Goal: Task Accomplishment & Management: Manage account settings

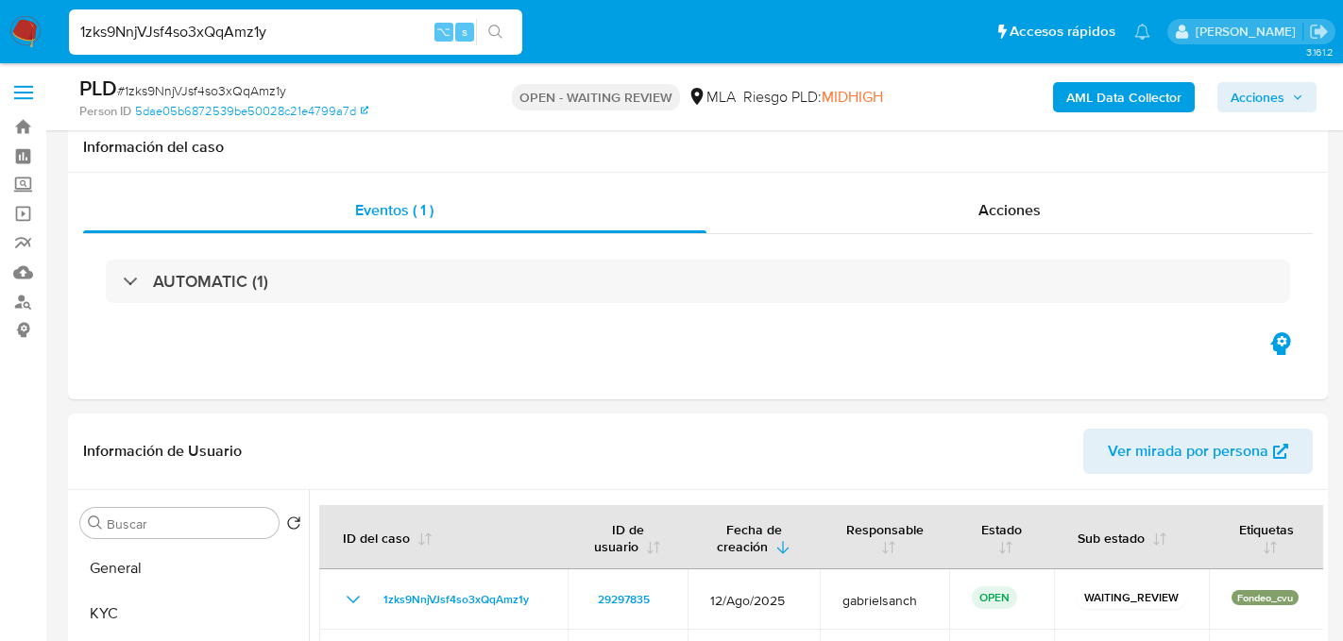
select select "10"
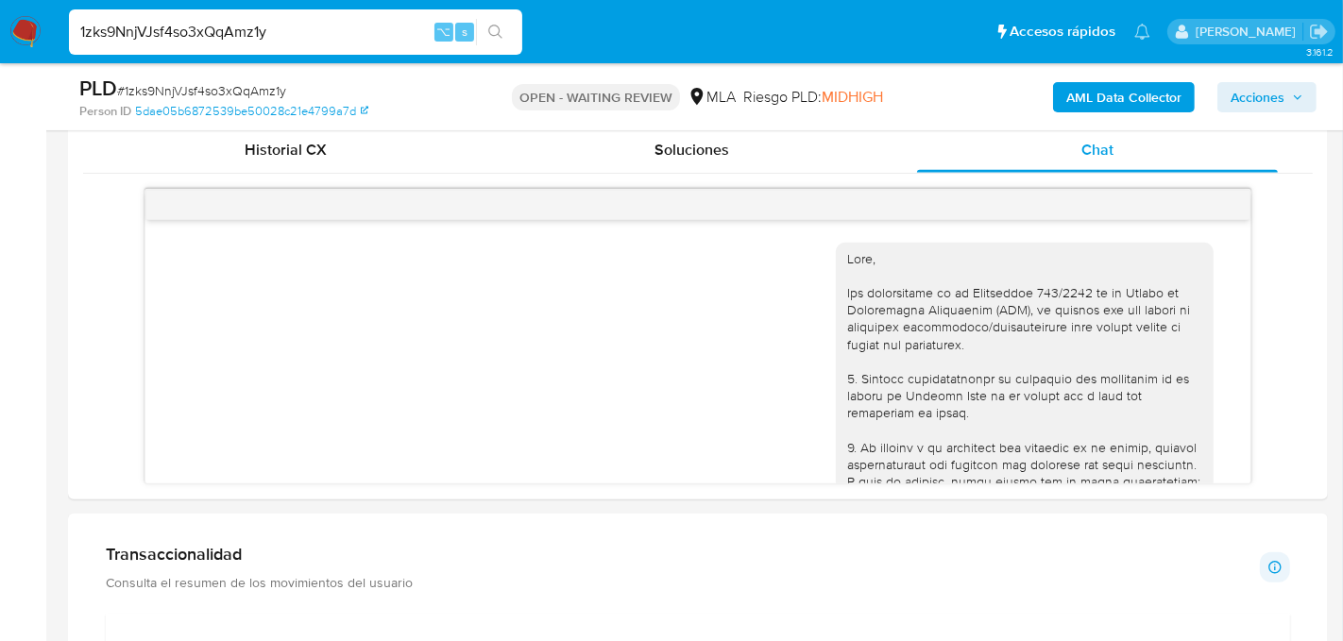
scroll to position [1356, 0]
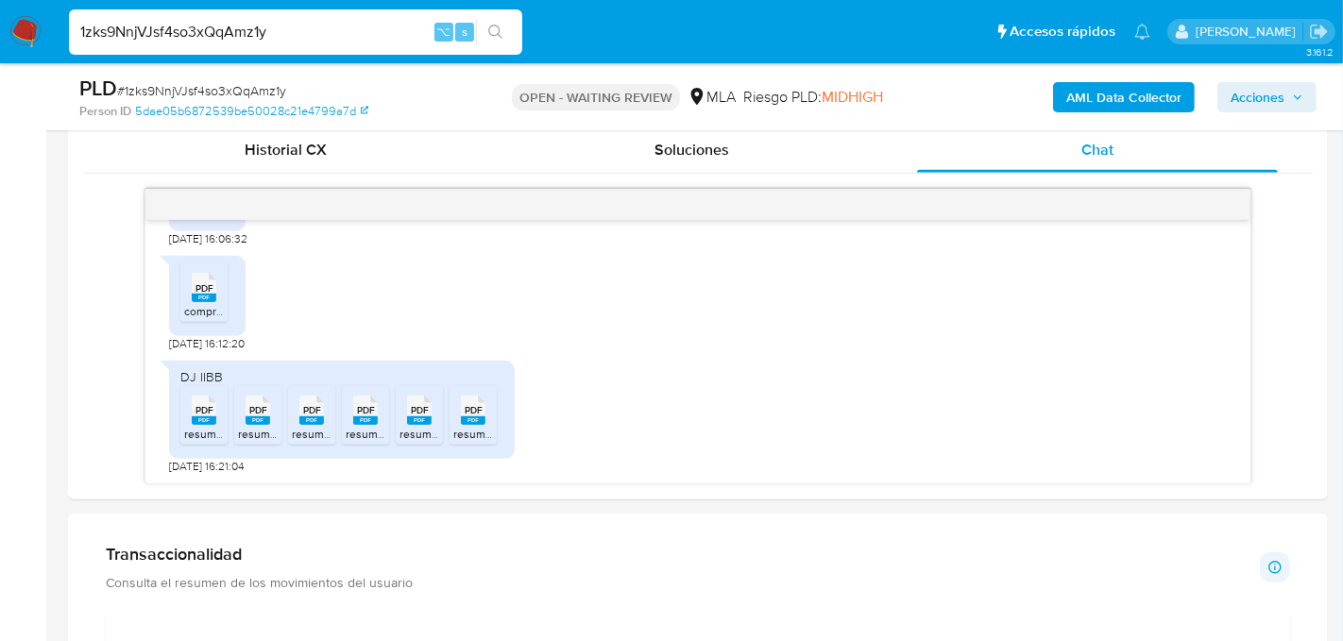
click at [247, 18] on div "1zks9NnjVJsf4so3xQqAmz1y ⌥ s" at bounding box center [295, 31] width 453 height 45
click at [243, 34] on input "1zks9NnjVJsf4so3xQqAmz1y" at bounding box center [295, 32] width 453 height 25
paste input "HFjZ1NNe9szyk9af00JL8TkM"
type input "HFjZ1NNe9szyk9af00JL8TkM"
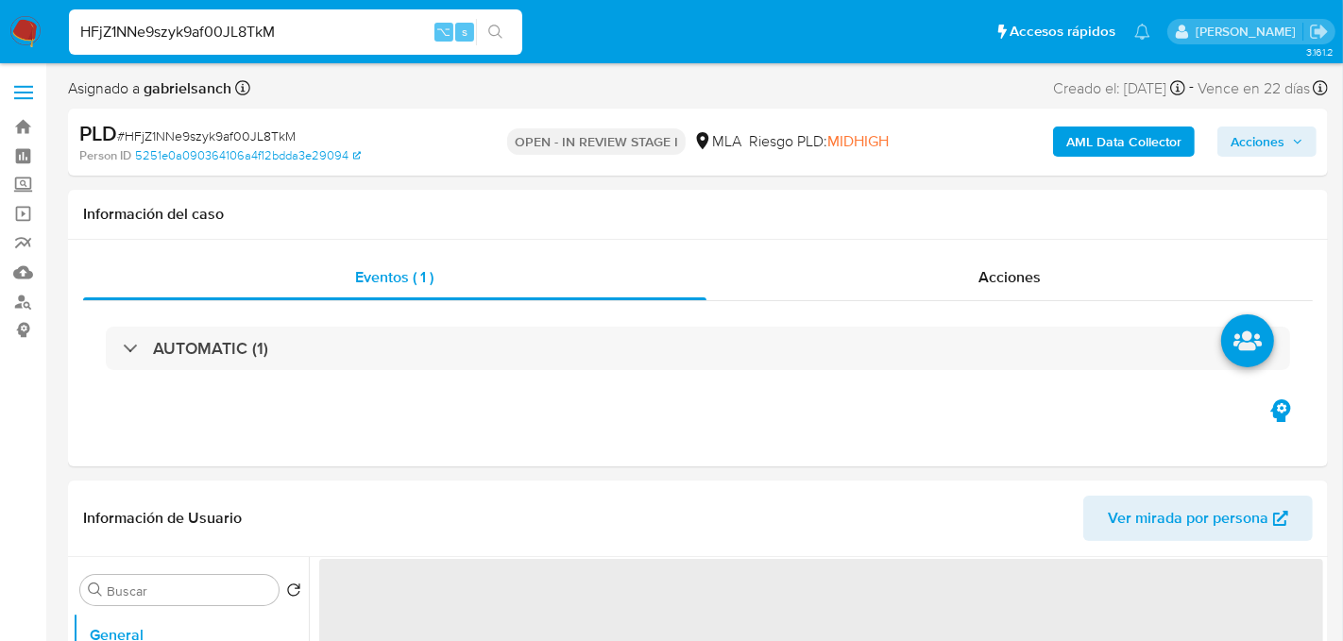
select select "10"
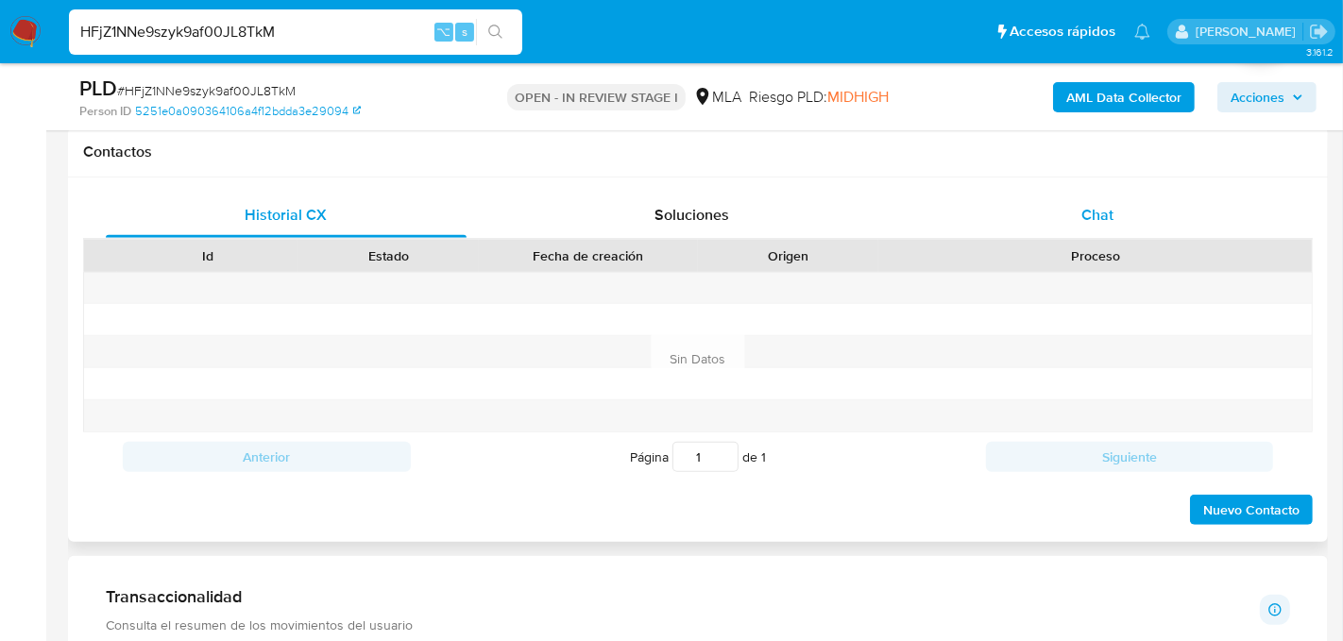
scroll to position [847, 0]
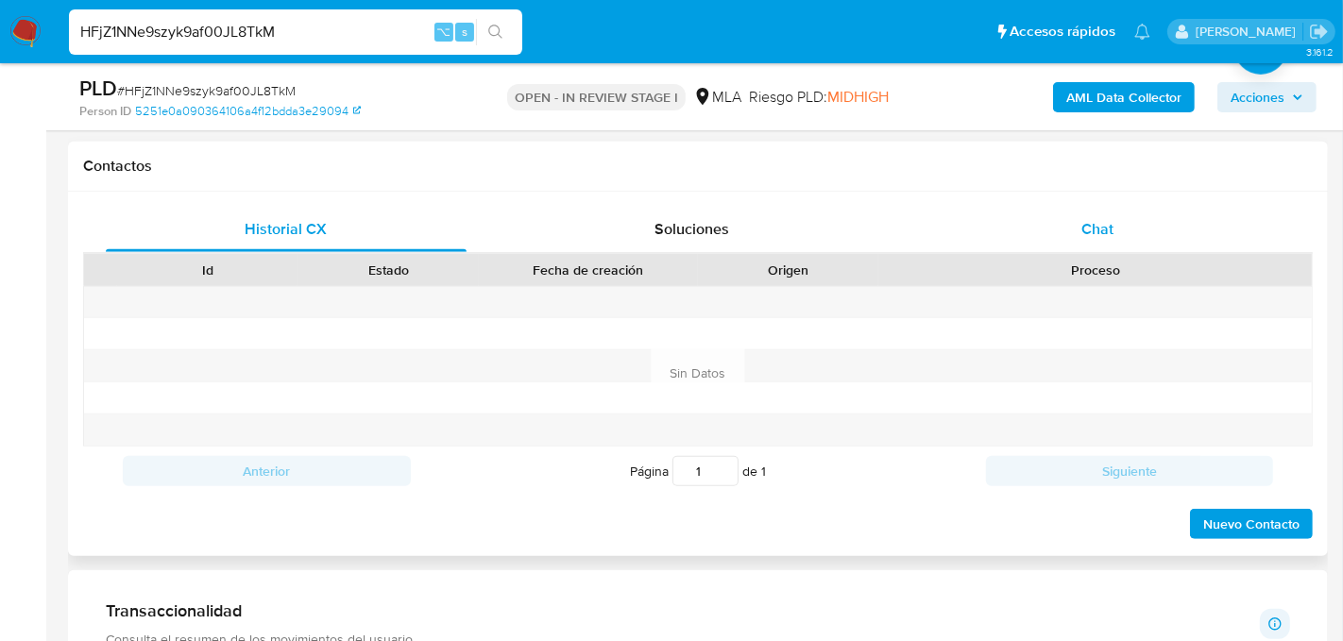
click at [1068, 218] on div "Chat" at bounding box center [1097, 229] width 361 height 45
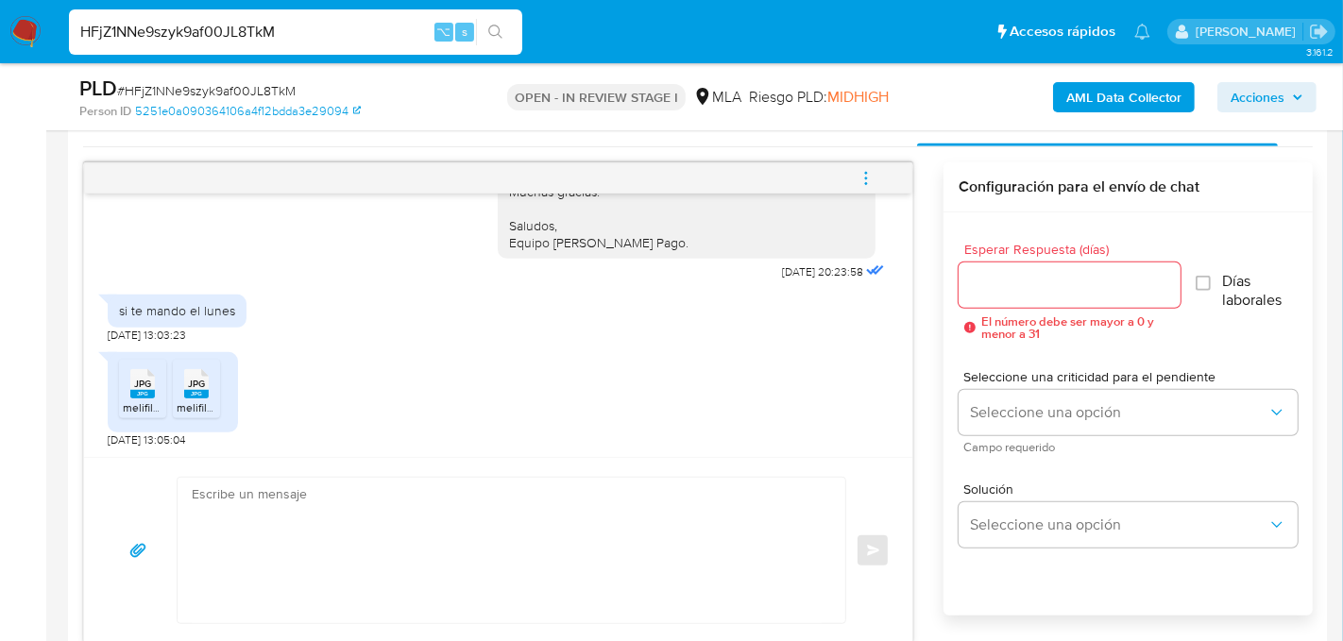
scroll to position [959, 0]
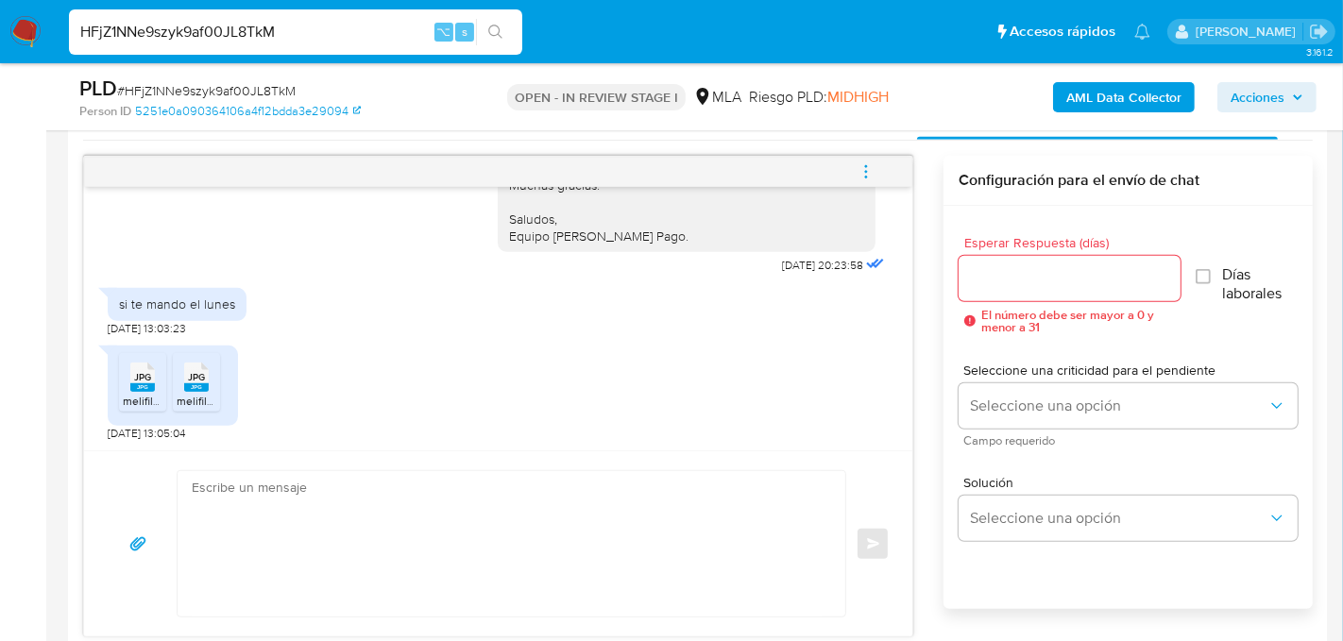
click at [210, 44] on div "HFjZ1NNe9szyk9af00JL8TkM ⌥ s" at bounding box center [295, 31] width 453 height 45
click at [210, 38] on input "HFjZ1NNe9szyk9af00JL8TkM" at bounding box center [295, 32] width 453 height 25
paste input "lBF86jFHG6qDKFRblaylqwzv"
type input "lBF86jFHG6qDKFRblaylqwzv"
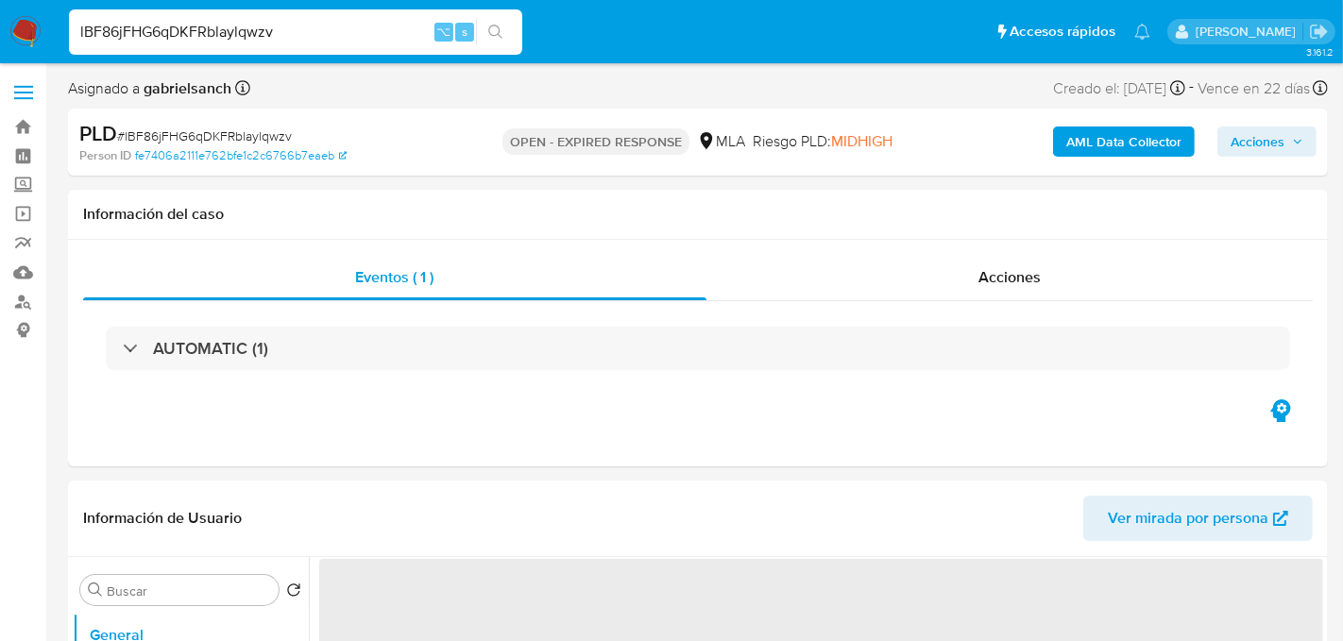
select select "10"
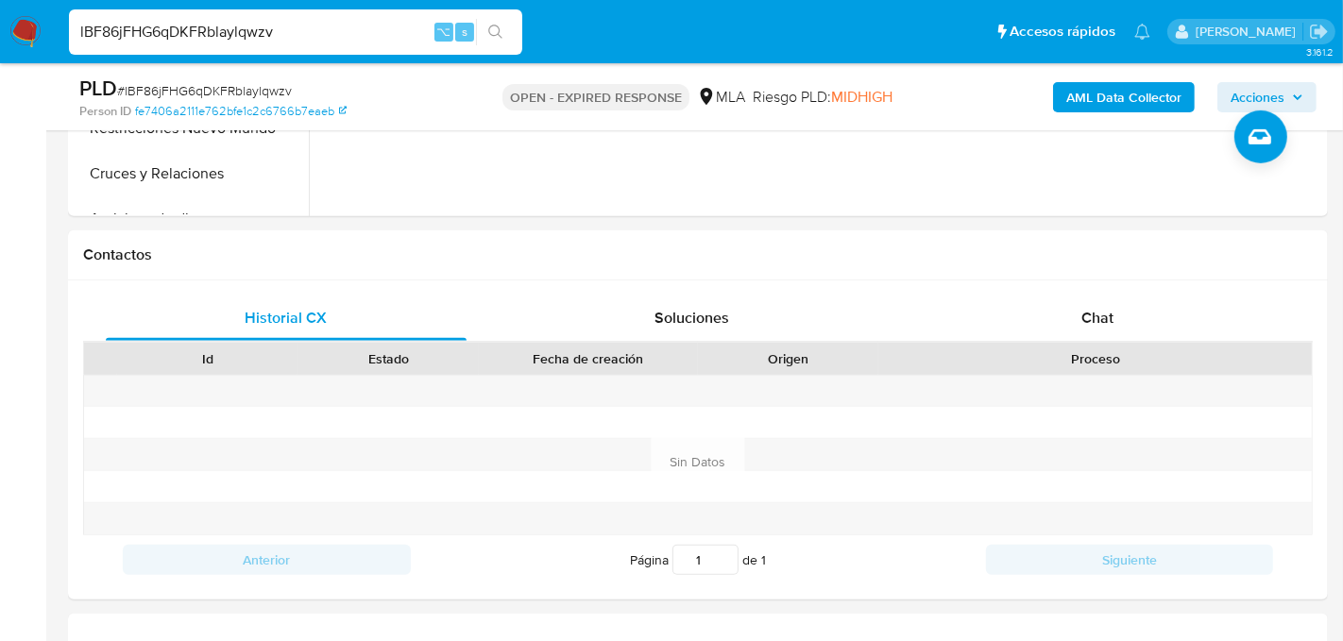
scroll to position [773, 0]
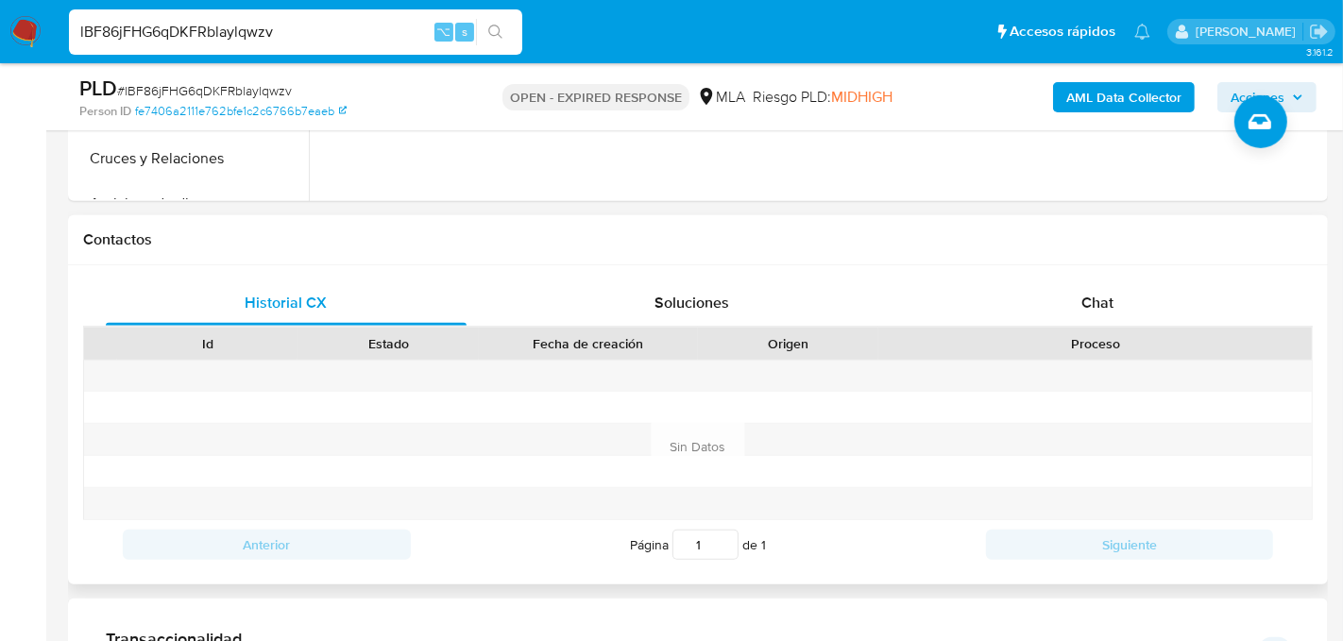
click at [1098, 271] on div "Historial CX Soluciones Chat Id Estado Fecha de creación Origen Proceso Anterio…" at bounding box center [698, 424] width 1260 height 319
click at [1098, 301] on span "Chat" at bounding box center [1098, 303] width 32 height 22
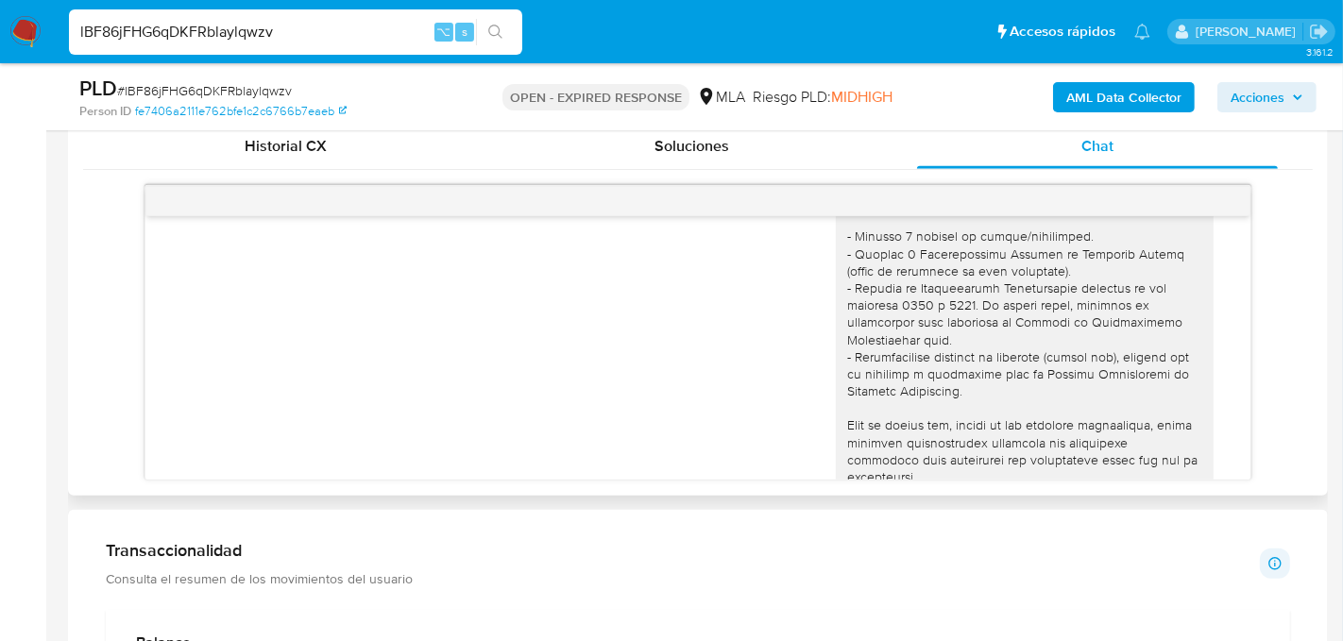
scroll to position [202, 0]
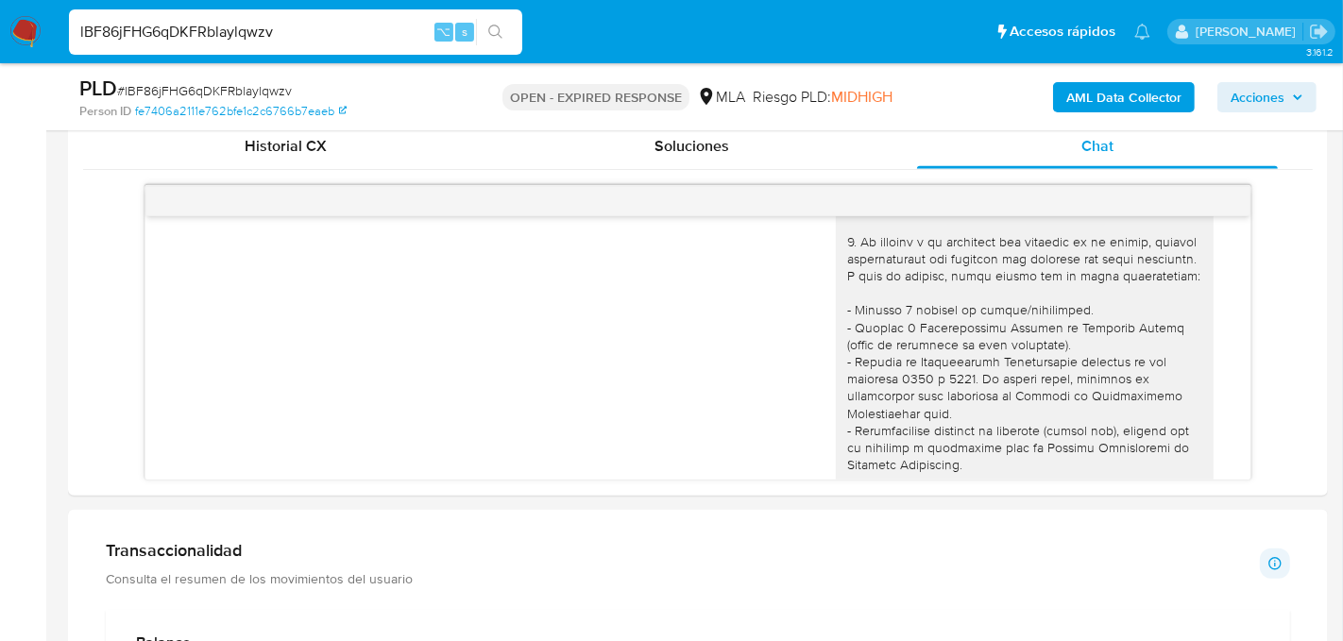
click at [244, 25] on input "lBF86jFHG6qDKFRblaylqwzv" at bounding box center [295, 32] width 453 height 25
paste input "nw2AIgr3FPgbEq0sxIrhs9Qw"
type input "nw2AIgr3FPgbEq0sxIrhs9Qw"
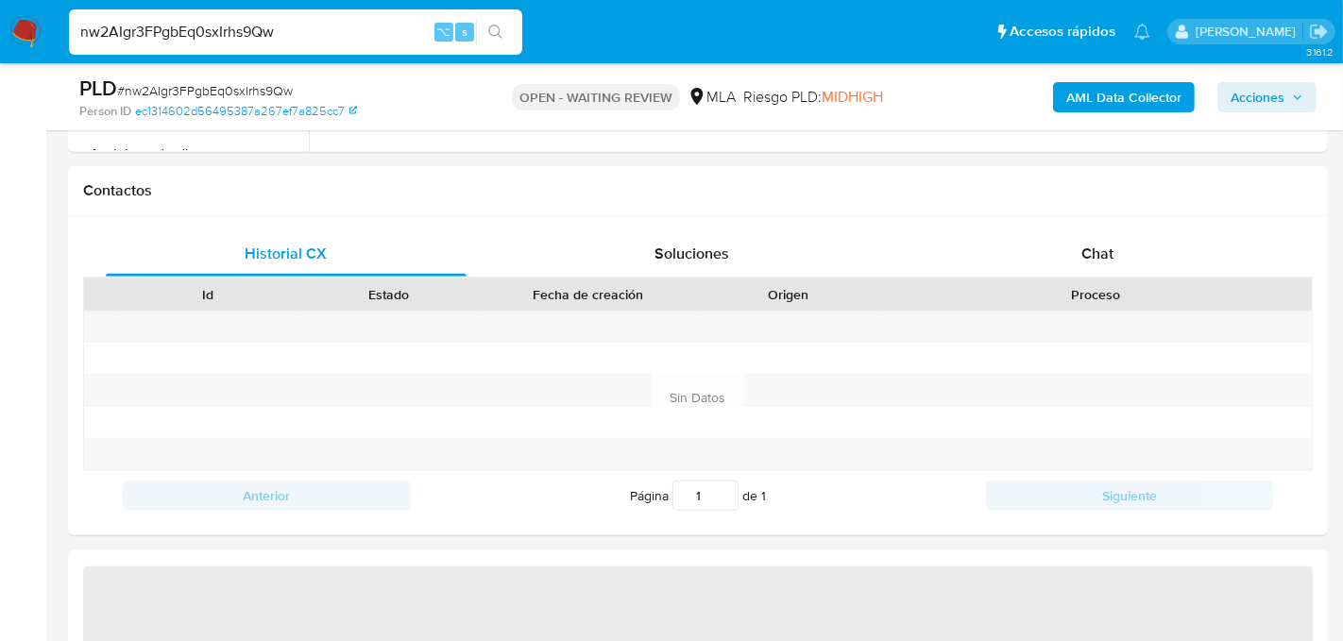
select select "10"
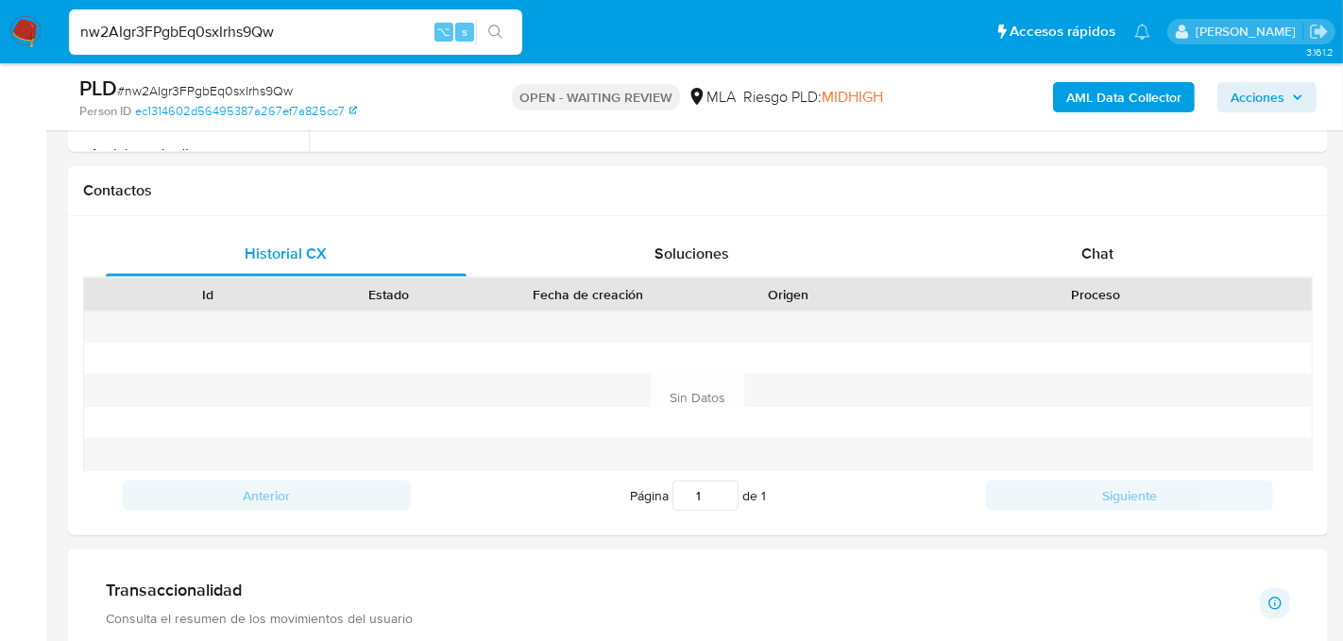
scroll to position [824, 0]
click at [1067, 239] on div "Chat" at bounding box center [1097, 252] width 361 height 45
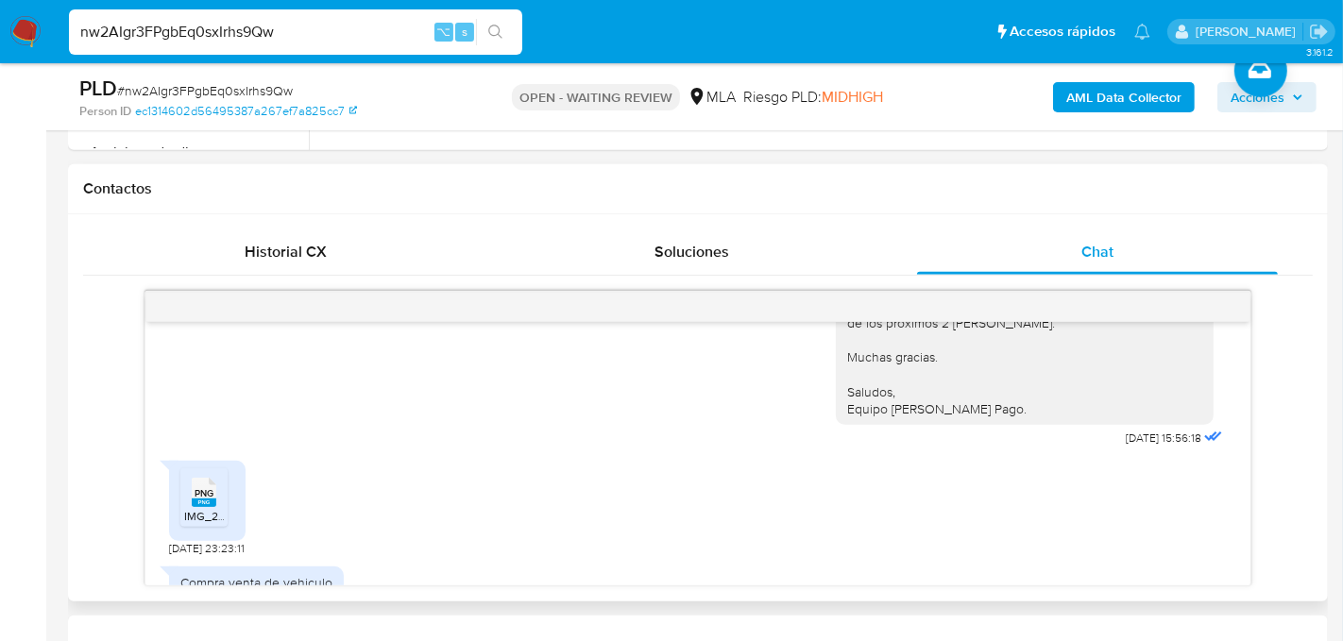
scroll to position [1558, 0]
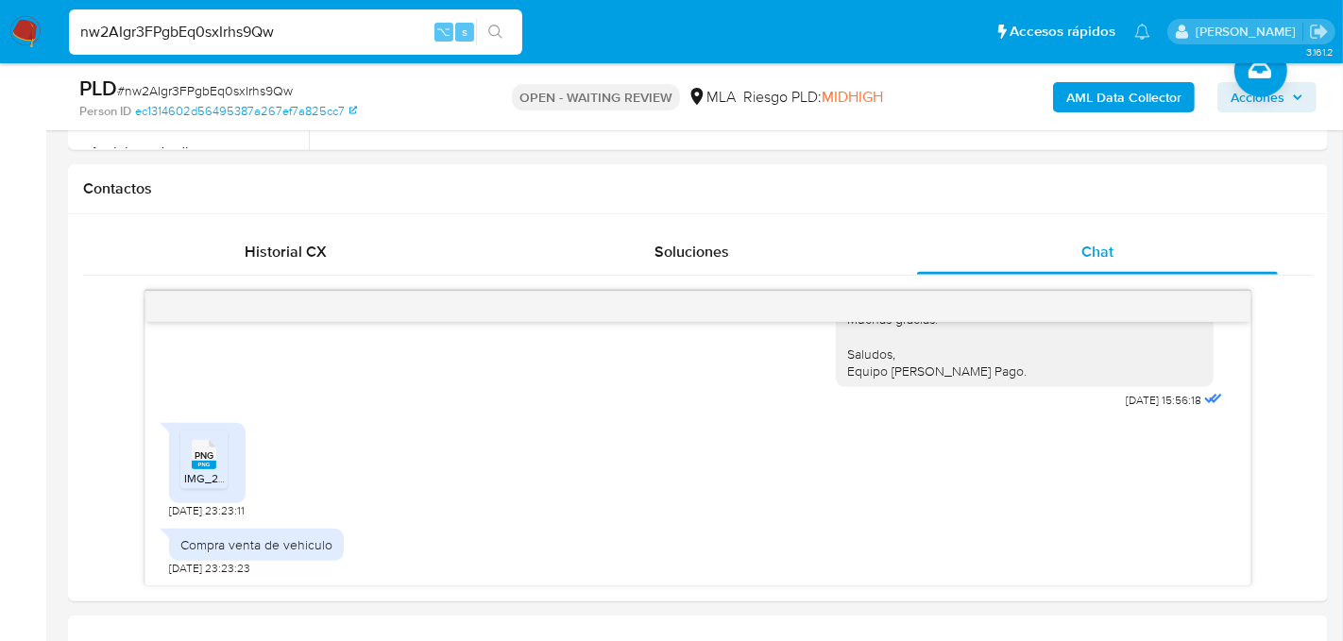
click at [246, 30] on input "nw2AIgr3FPgbEq0sxIrhs9Qw" at bounding box center [295, 32] width 453 height 25
paste input "Ap3t5feh1J1AKryxjQ0xZFYb"
type input "Ap3t5feh1J1AKryxjQ0xZFYb"
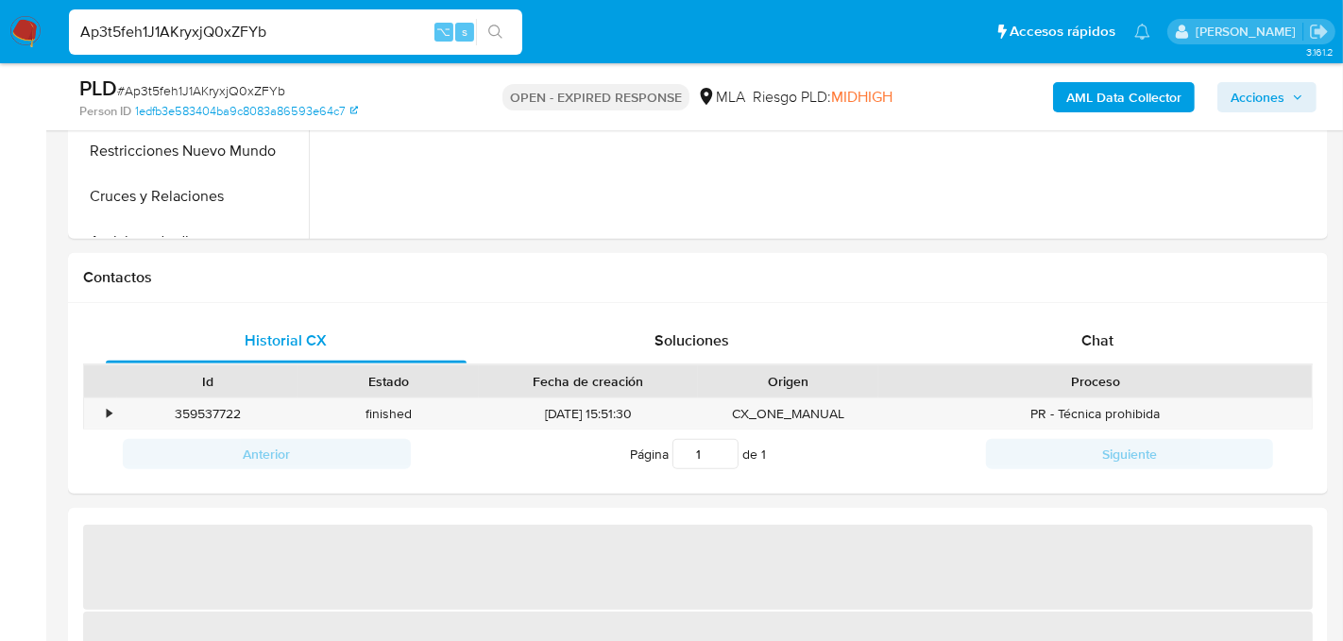
scroll to position [741, 0]
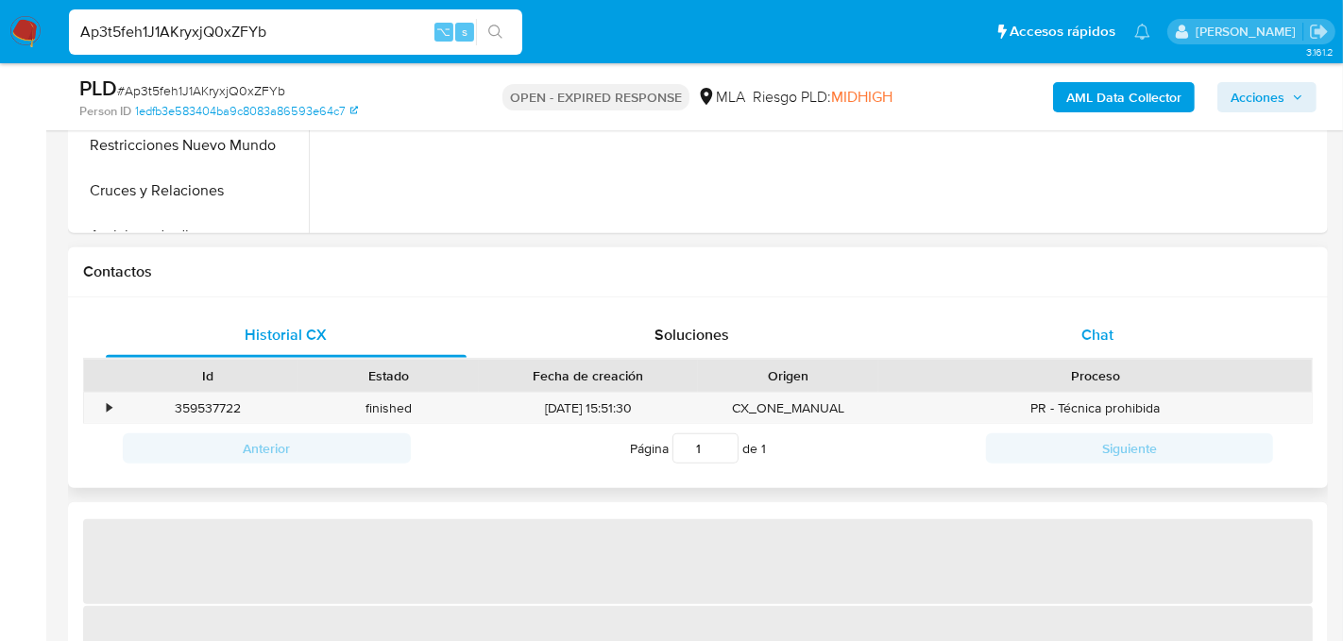
select select "10"
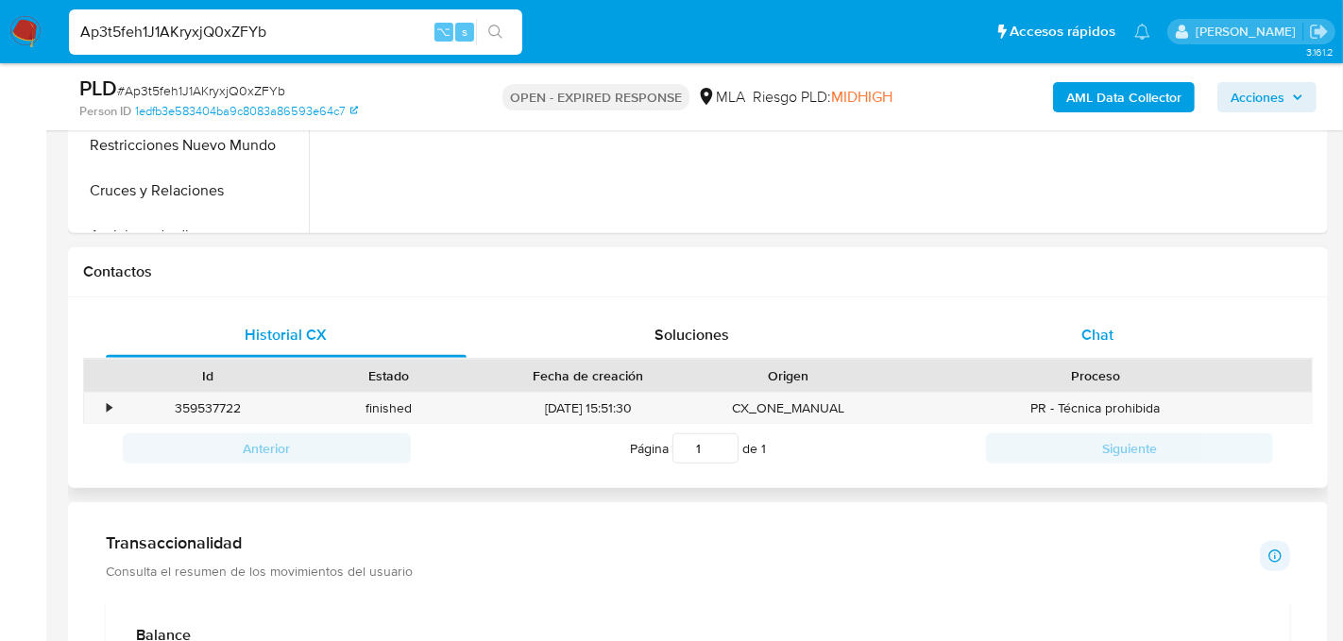
click at [1062, 329] on div "Chat" at bounding box center [1097, 335] width 361 height 45
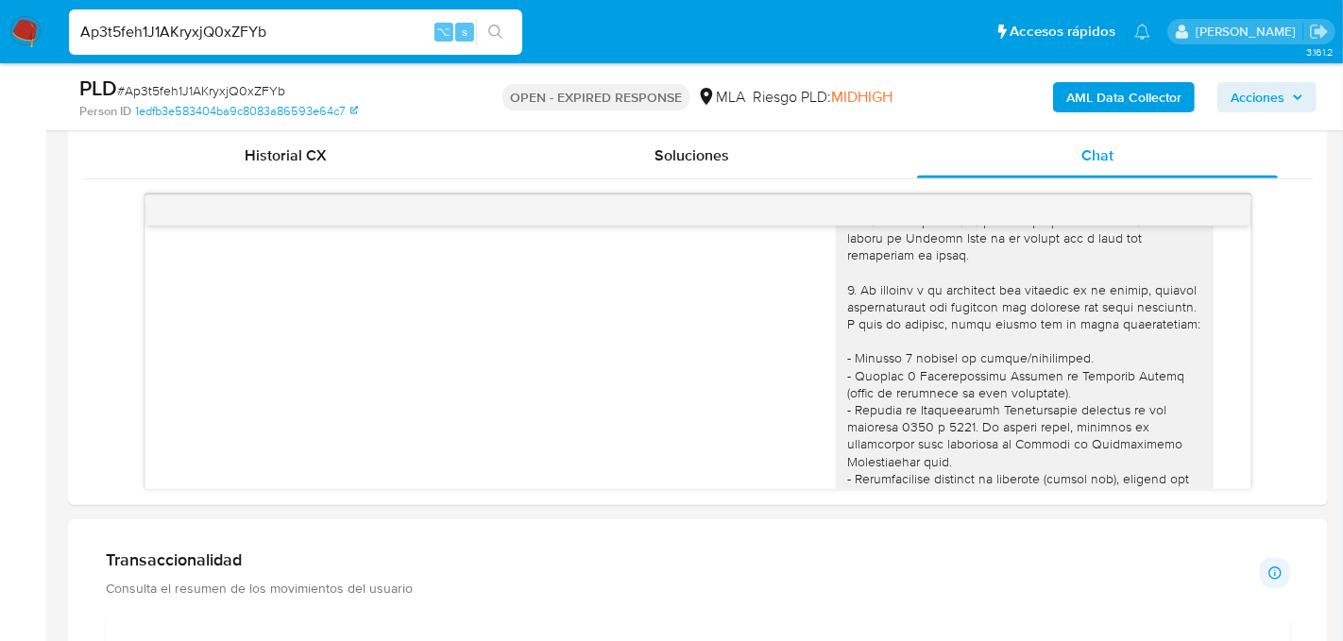
scroll to position [110, 0]
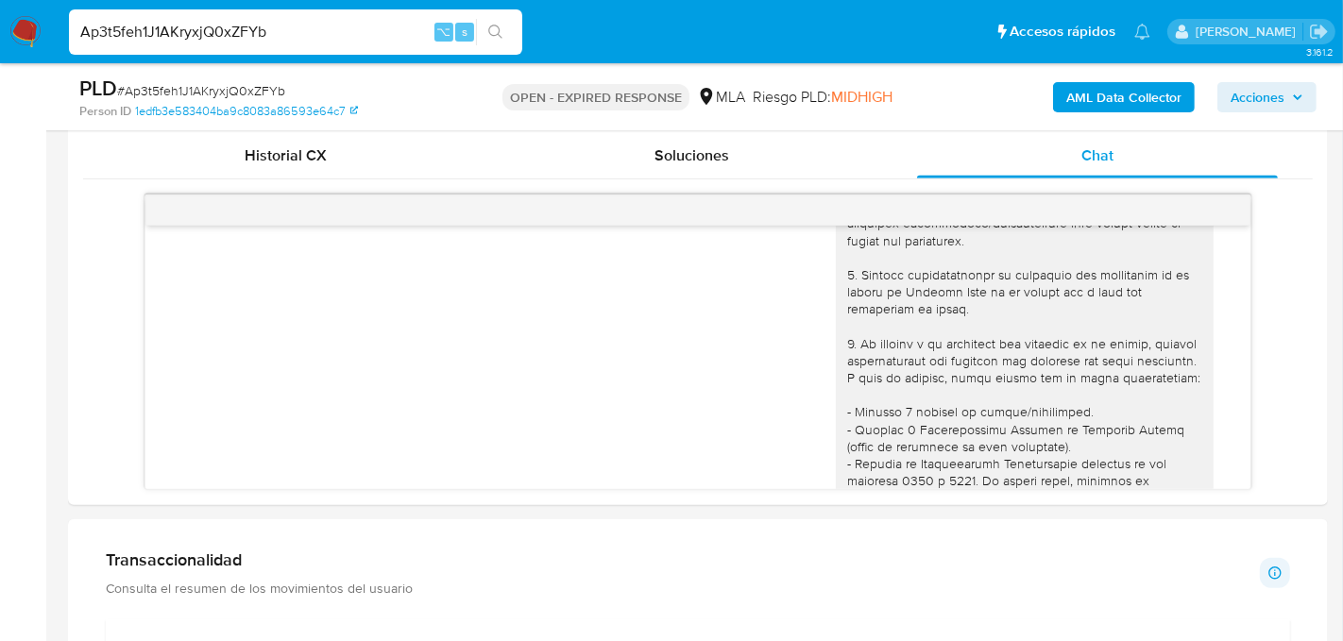
click at [243, 35] on input "Ap3t5feh1J1AKryxjQ0xZFYb" at bounding box center [295, 32] width 453 height 25
paste input "bdn0dFvioedwmqs8CPpPbgxU"
type input "bdn0dFvioedwmqs8CPpPbgxU"
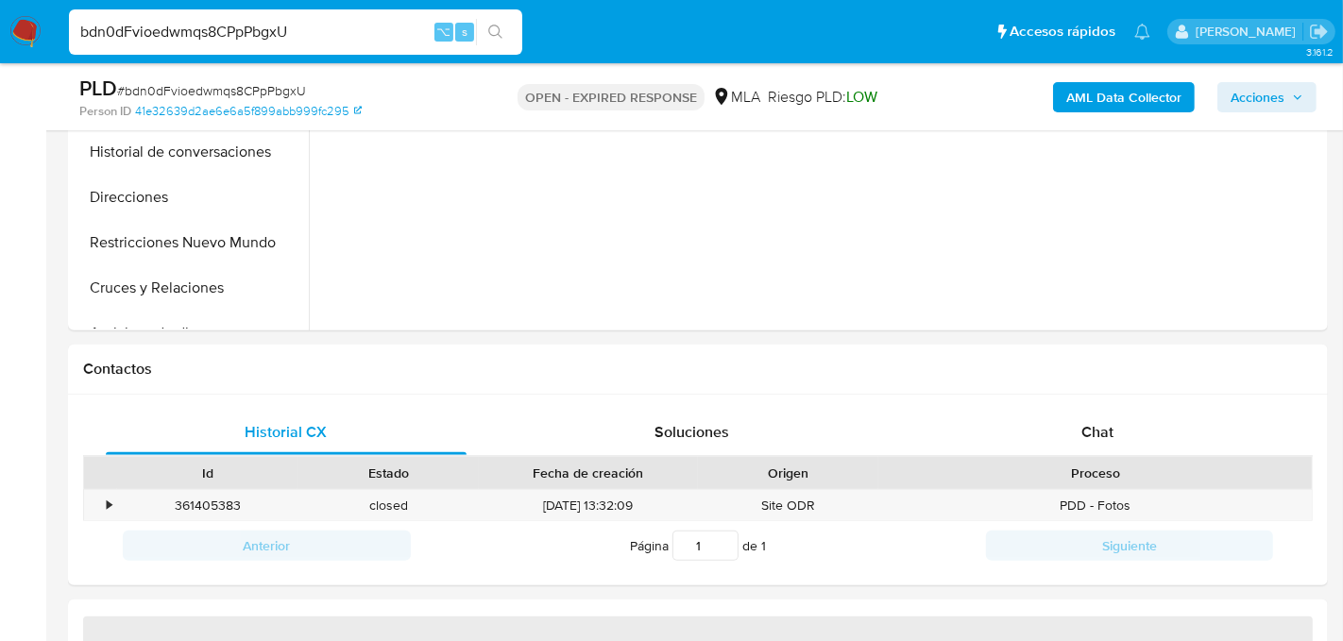
select select "10"
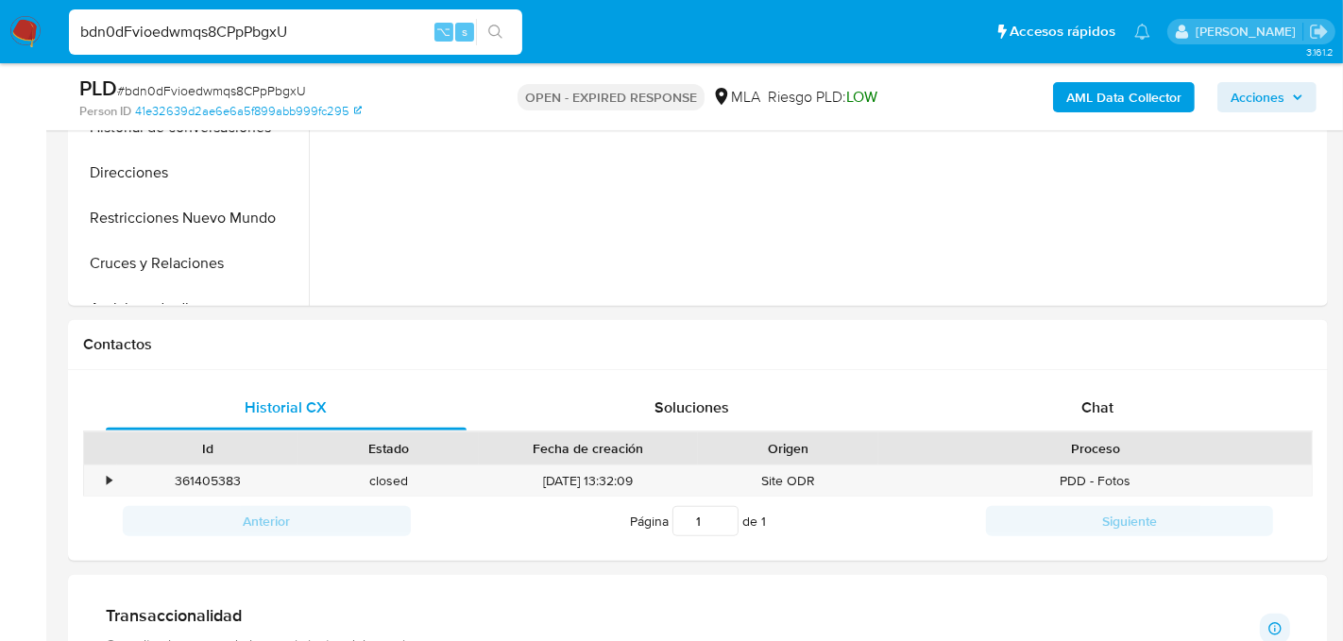
scroll to position [695, 0]
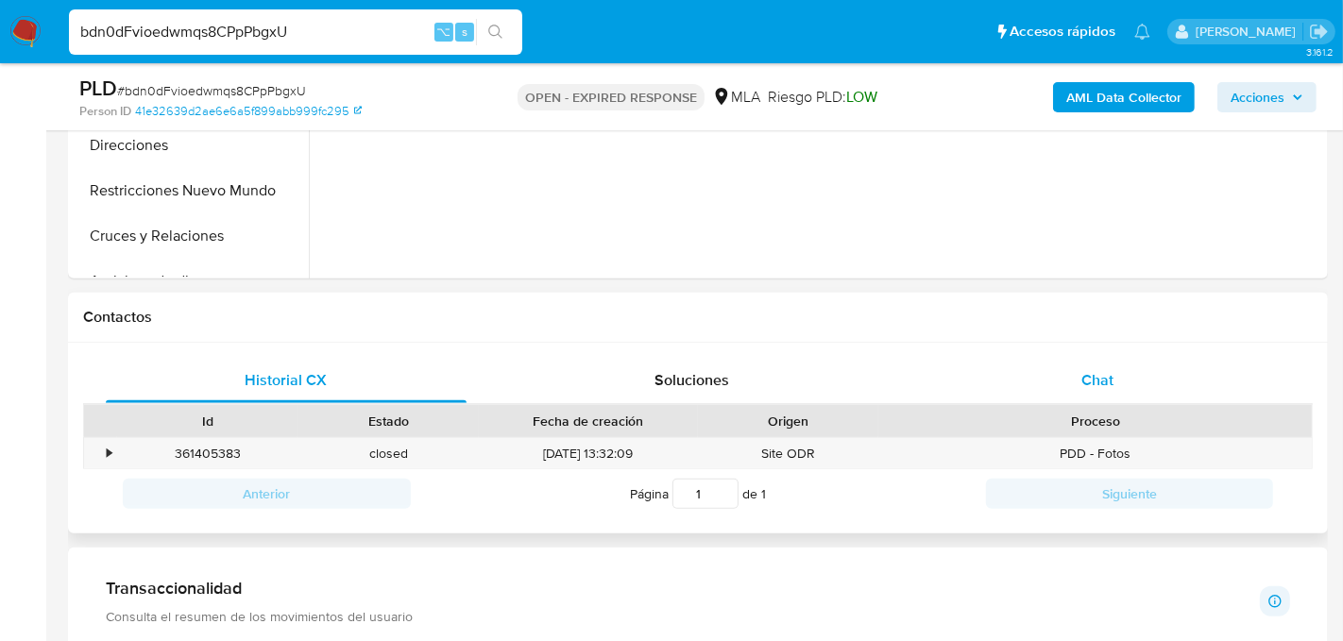
click at [1095, 362] on div "Chat" at bounding box center [1097, 380] width 361 height 45
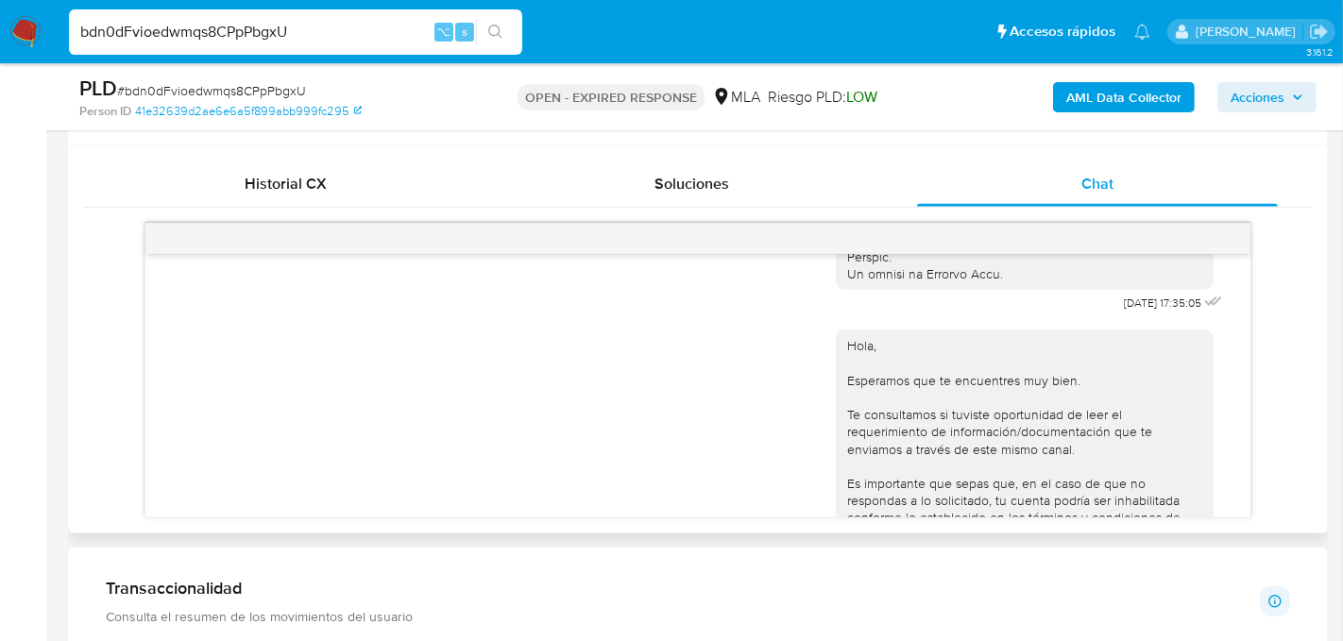
scroll to position [967, 0]
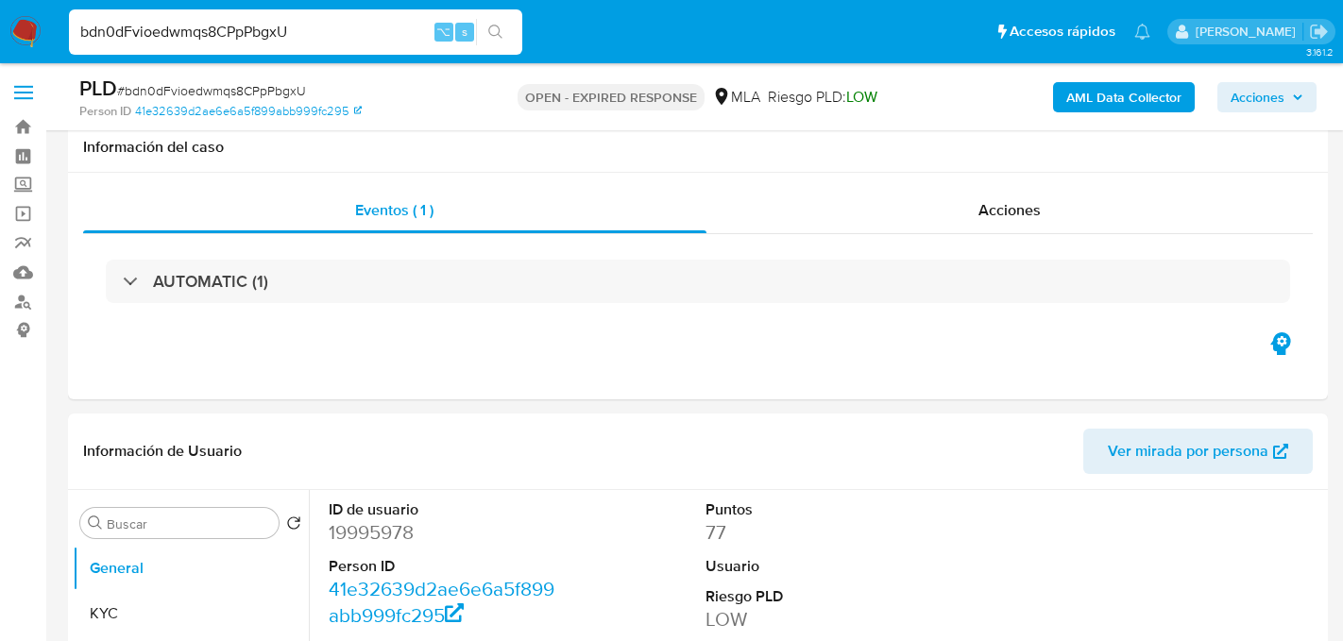
select select "10"
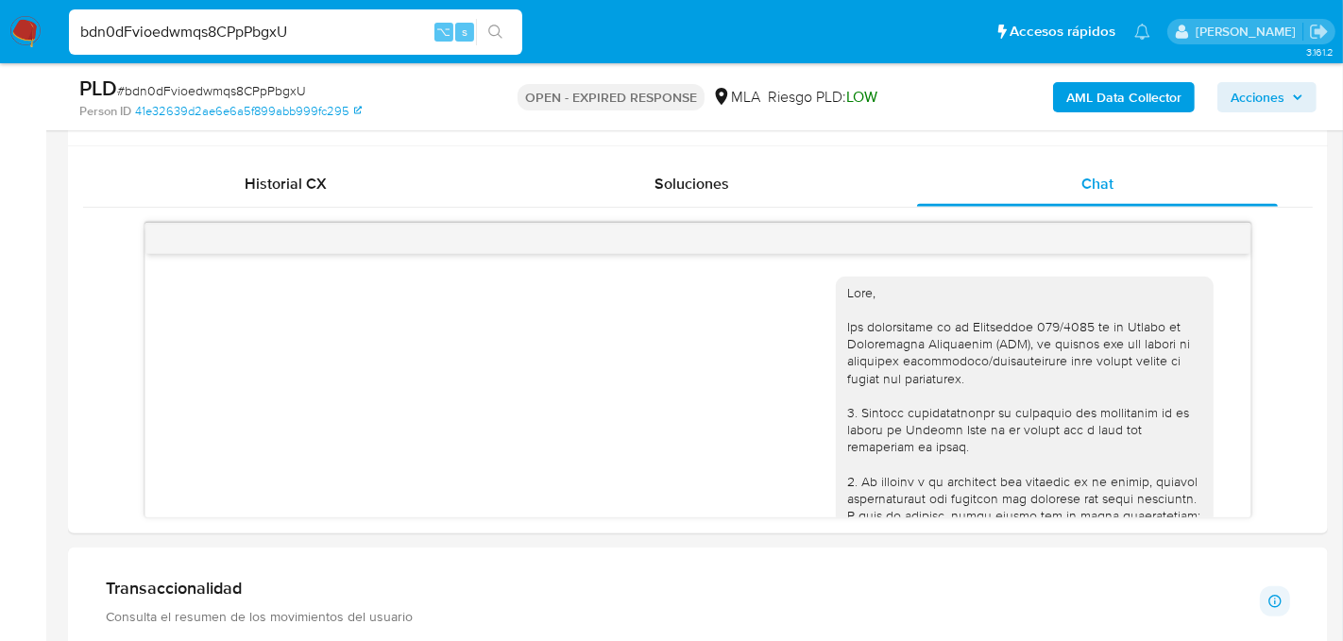
scroll to position [967, 0]
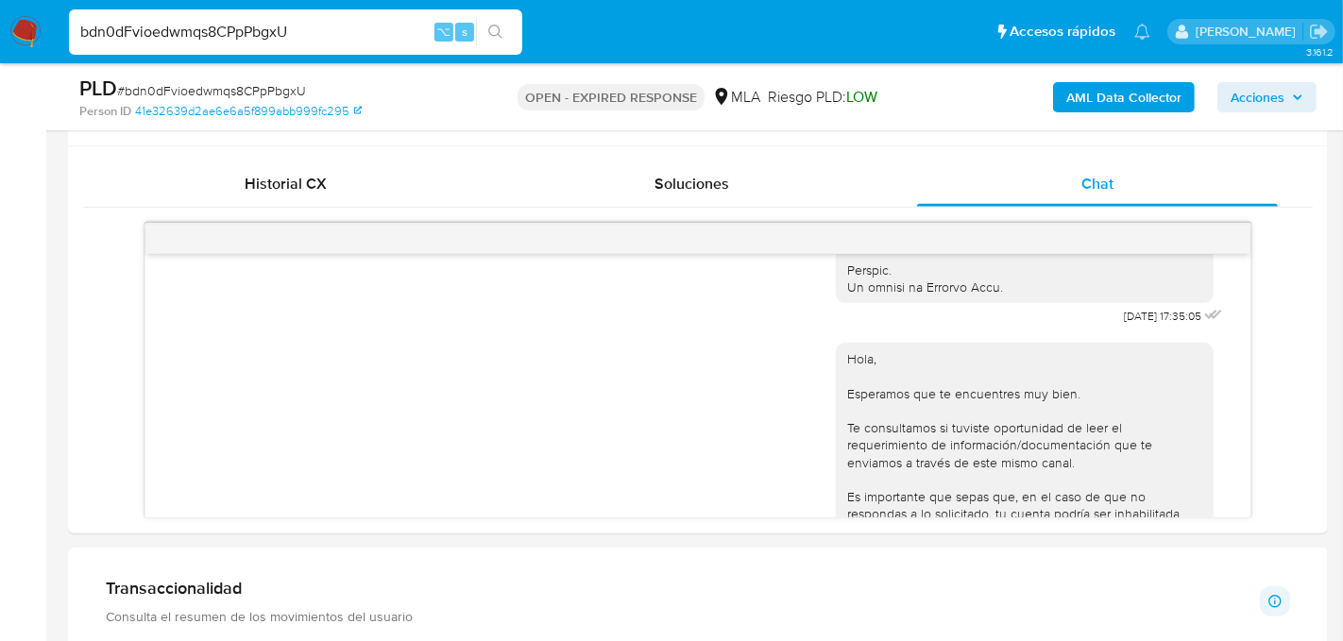
click at [265, 42] on input "bdn0dFvioedwmqs8CPpPbgxU" at bounding box center [295, 32] width 453 height 25
paste input "uZyfltnwpVA6a5i1vpU7MDzY"
type input "uZyfltnwpVA6a5i1vpU7MDzY"
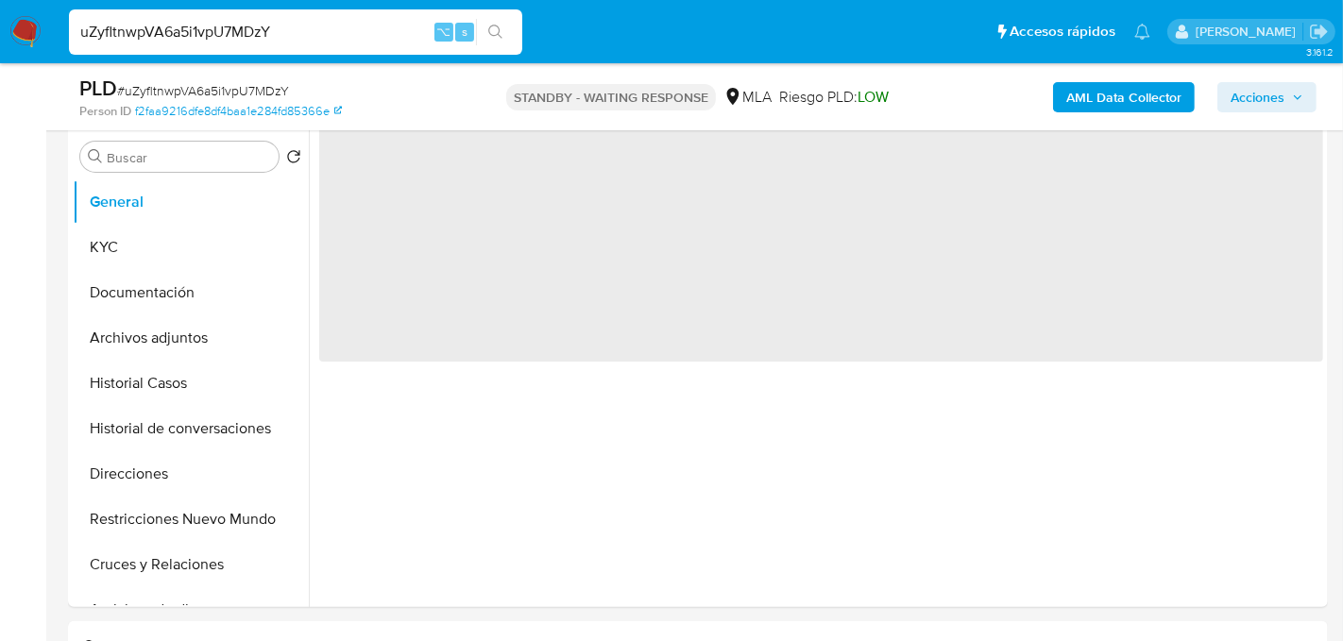
scroll to position [370, 0]
select select "10"
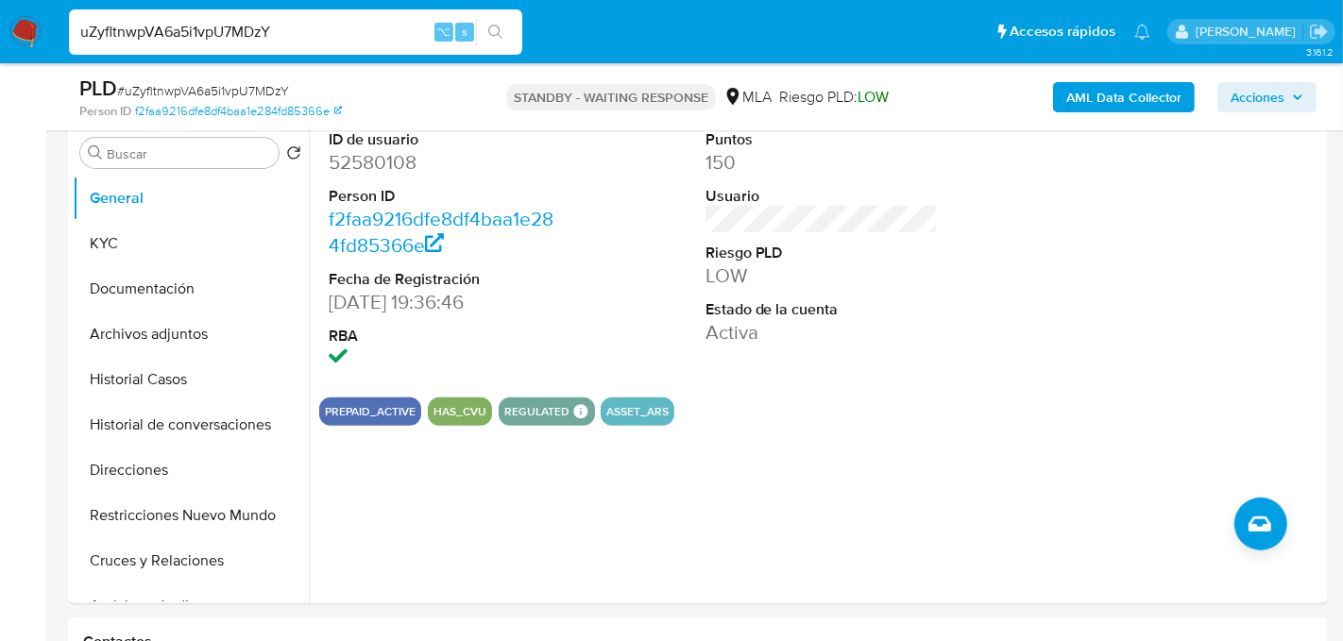
click at [181, 26] on input "uZyfltnwpVA6a5i1vpU7MDzY" at bounding box center [295, 32] width 453 height 25
paste input "tGPpufxbdIEVScEUrkBf3ym8"
type input "tGPpufxbdIEVScEUrkBf3ym8"
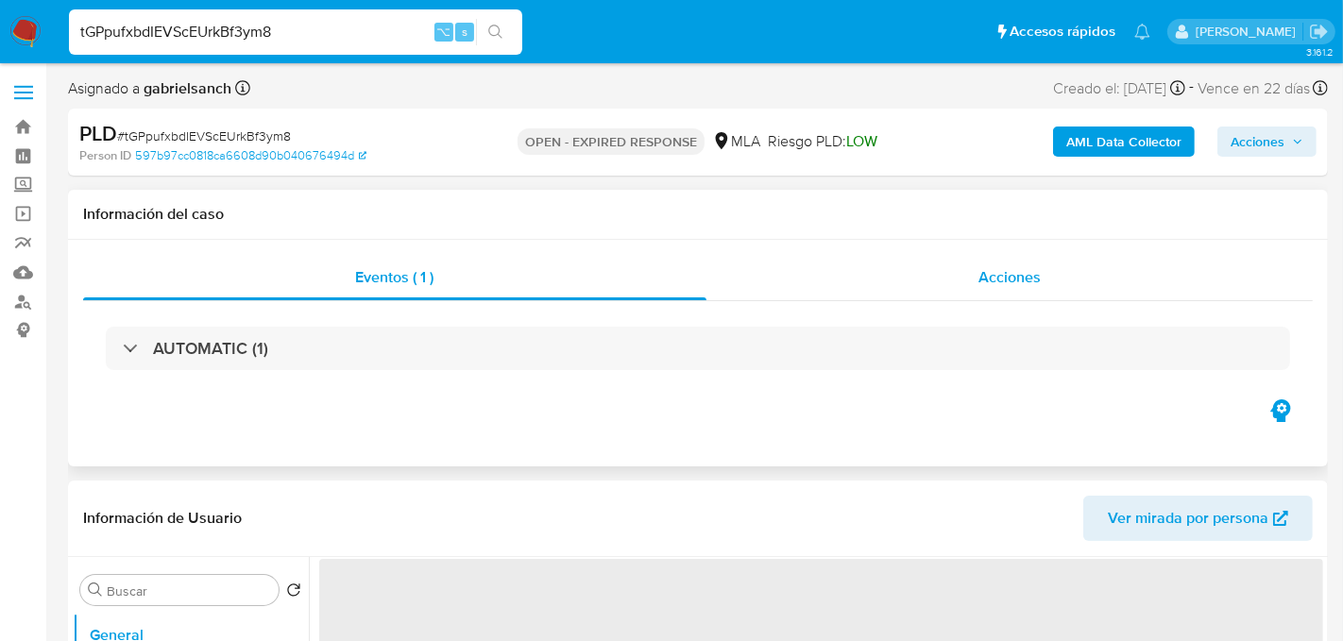
select select "10"
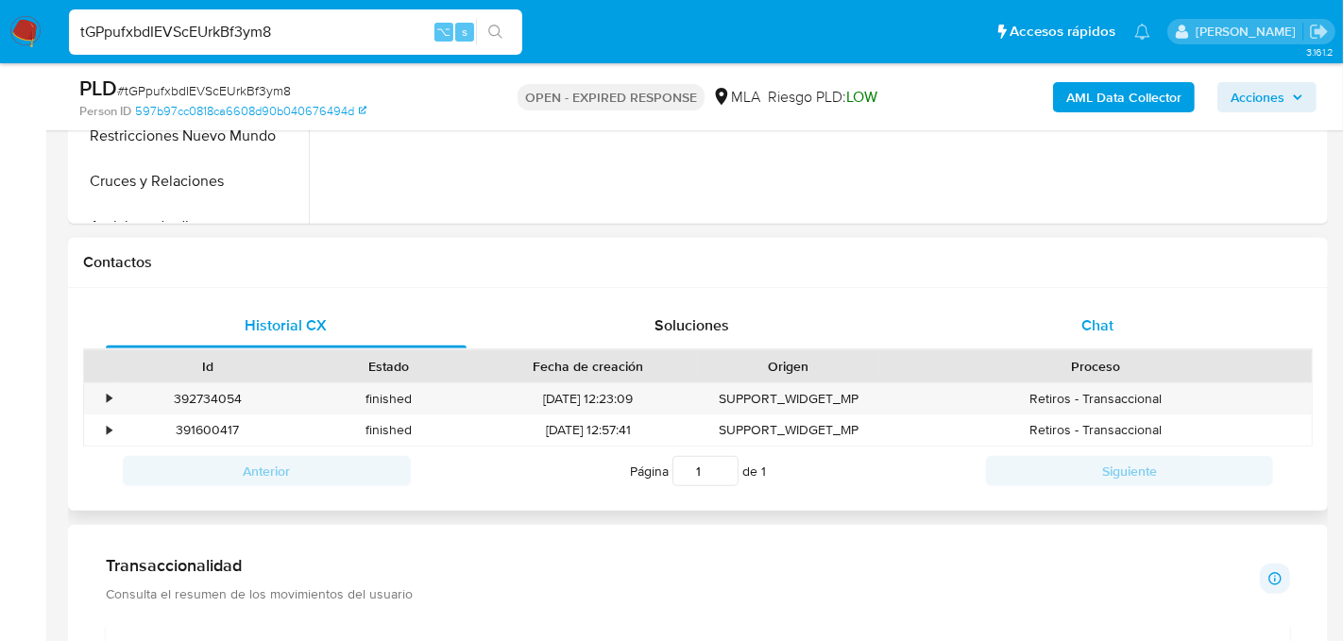
click at [958, 323] on div "Chat" at bounding box center [1097, 325] width 361 height 45
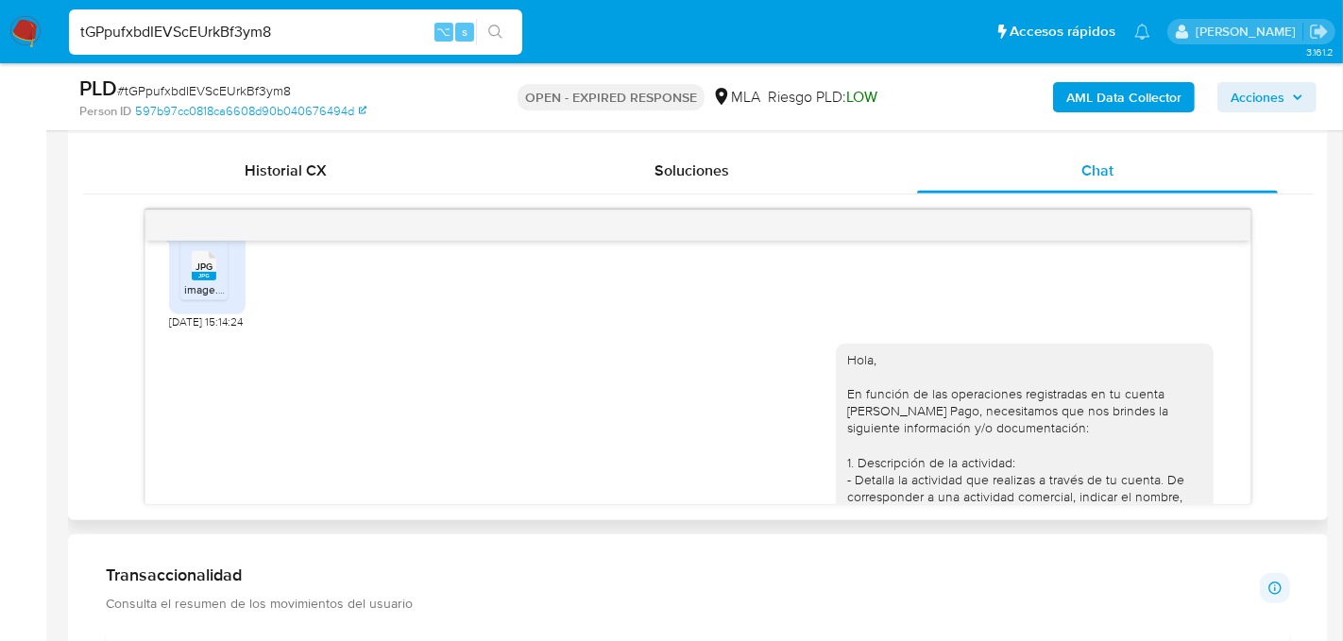
scroll to position [1079, 0]
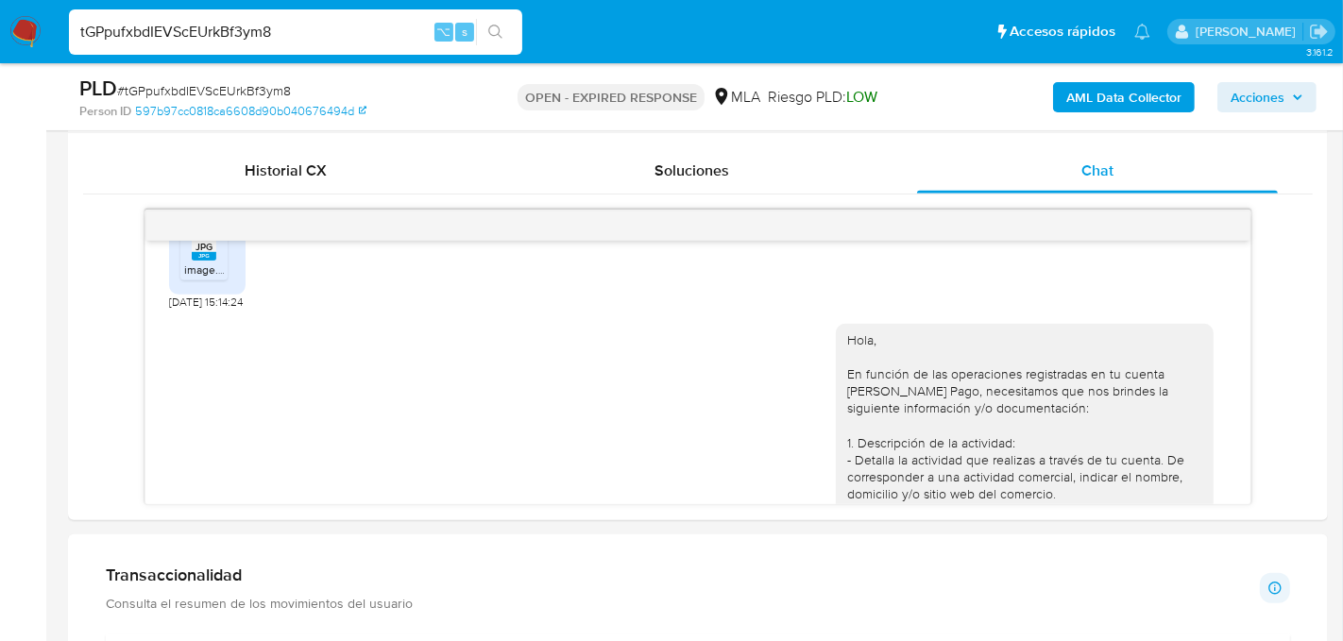
click at [241, 33] on input "tGPpufxbdIEVScEUrkBf3ym8" at bounding box center [295, 32] width 453 height 25
paste input "F9gDmKEhFGJw1EmgDUKy9dhG"
type input "F9gDmKEhFGJw1EmgDUKy9dhG"
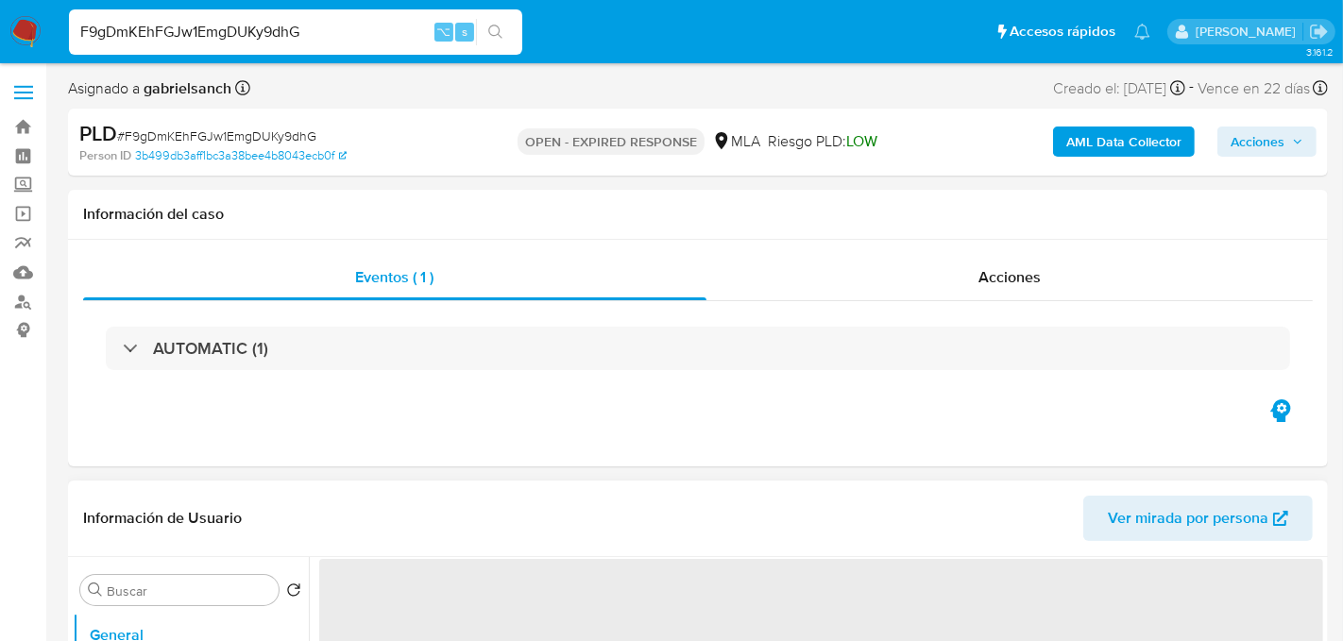
select select "10"
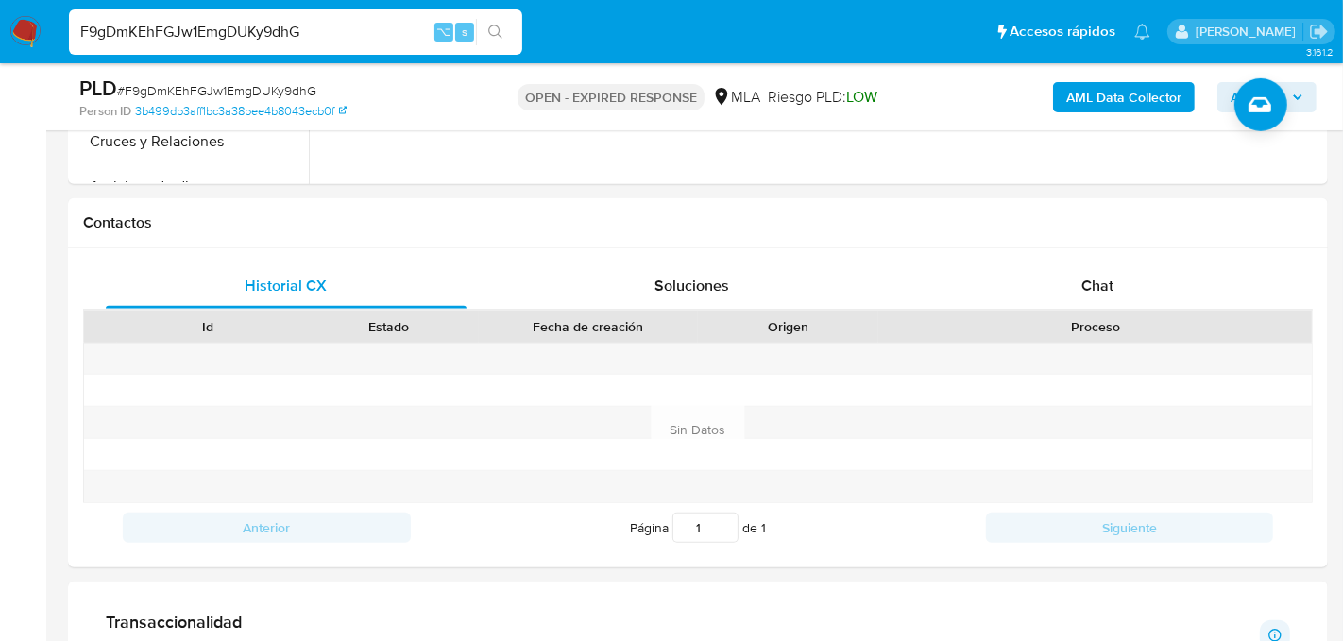
scroll to position [787, 0]
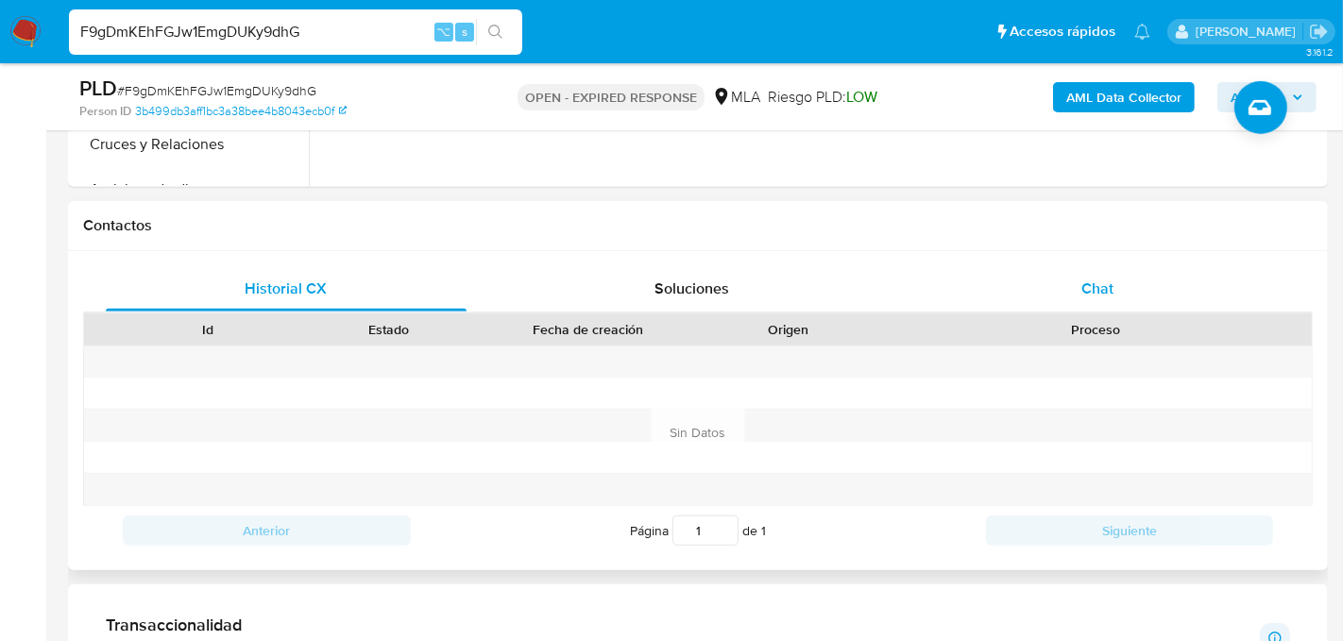
click at [960, 302] on div "Chat" at bounding box center [1097, 288] width 361 height 45
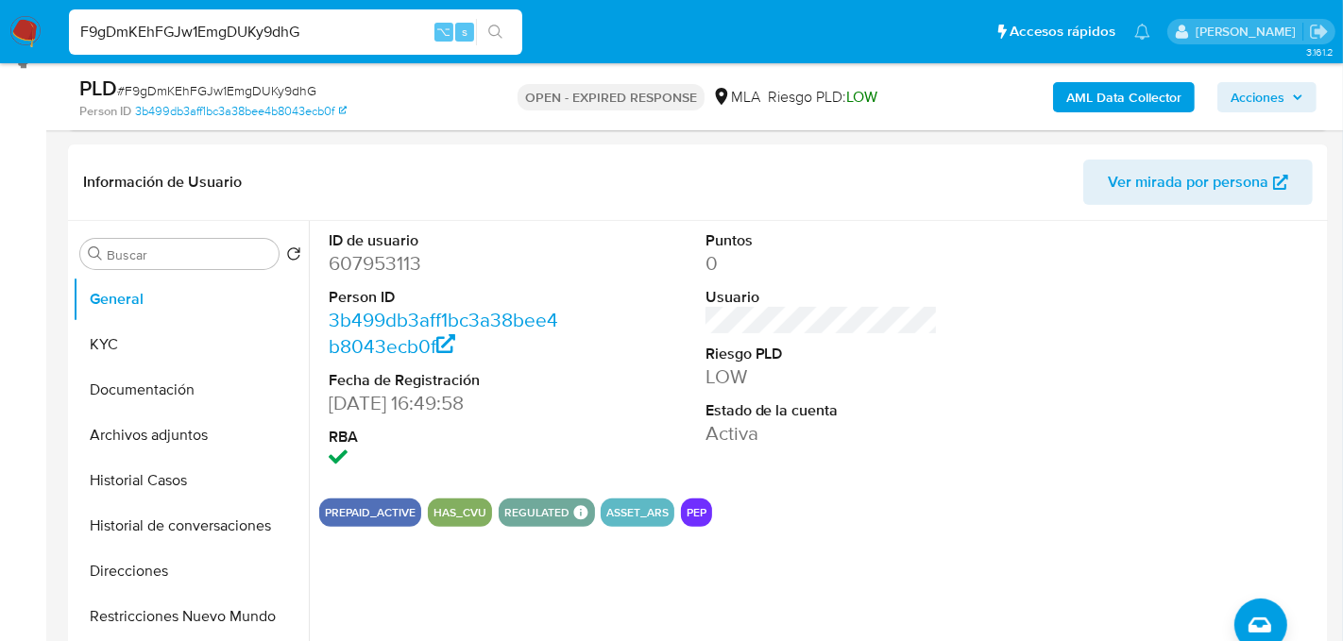
scroll to position [262, 0]
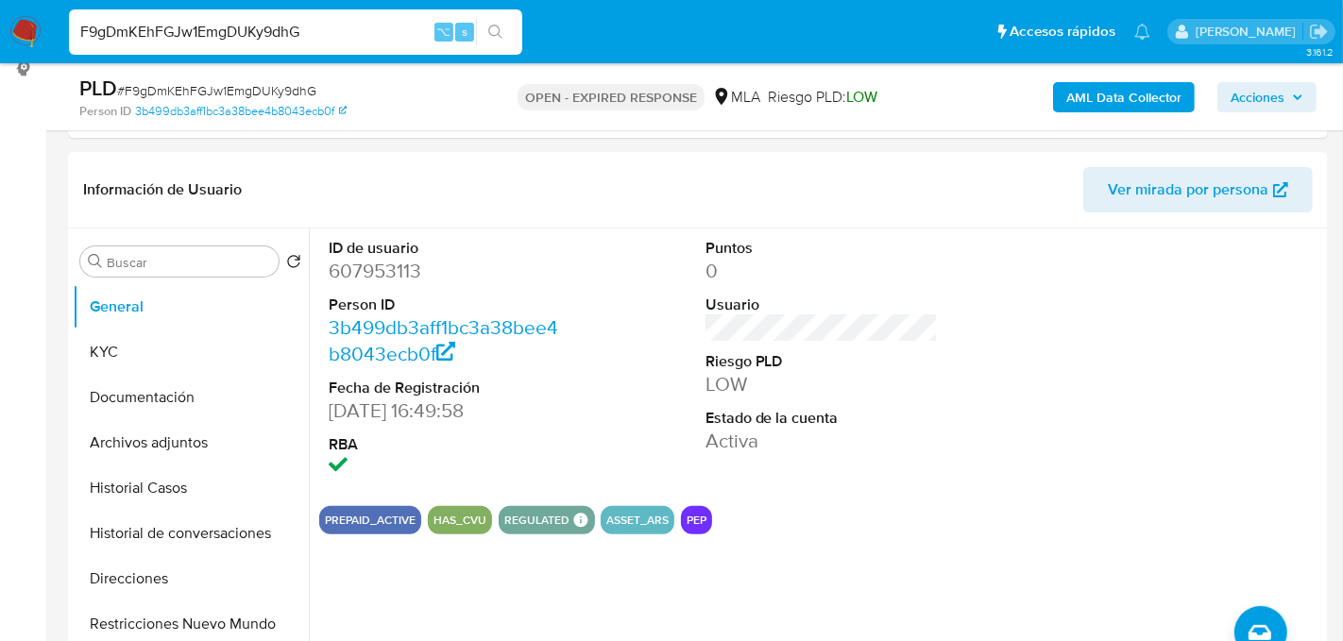
click at [232, 38] on input "F9gDmKEhFGJw1EmgDUKy9dhG" at bounding box center [295, 32] width 453 height 25
paste input "3A6k0C98gpjrzeJ5yQ02P6He"
type input "3A6k0C98gpjrzeJ5yQ02P6He"
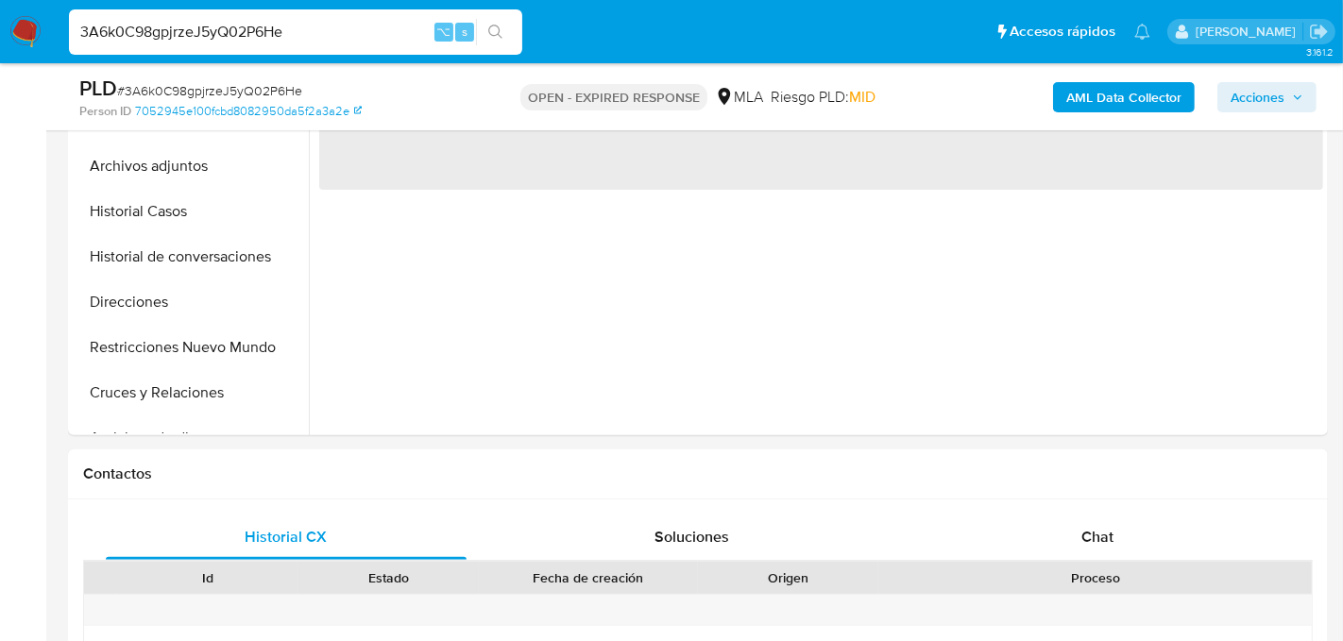
scroll to position [580, 0]
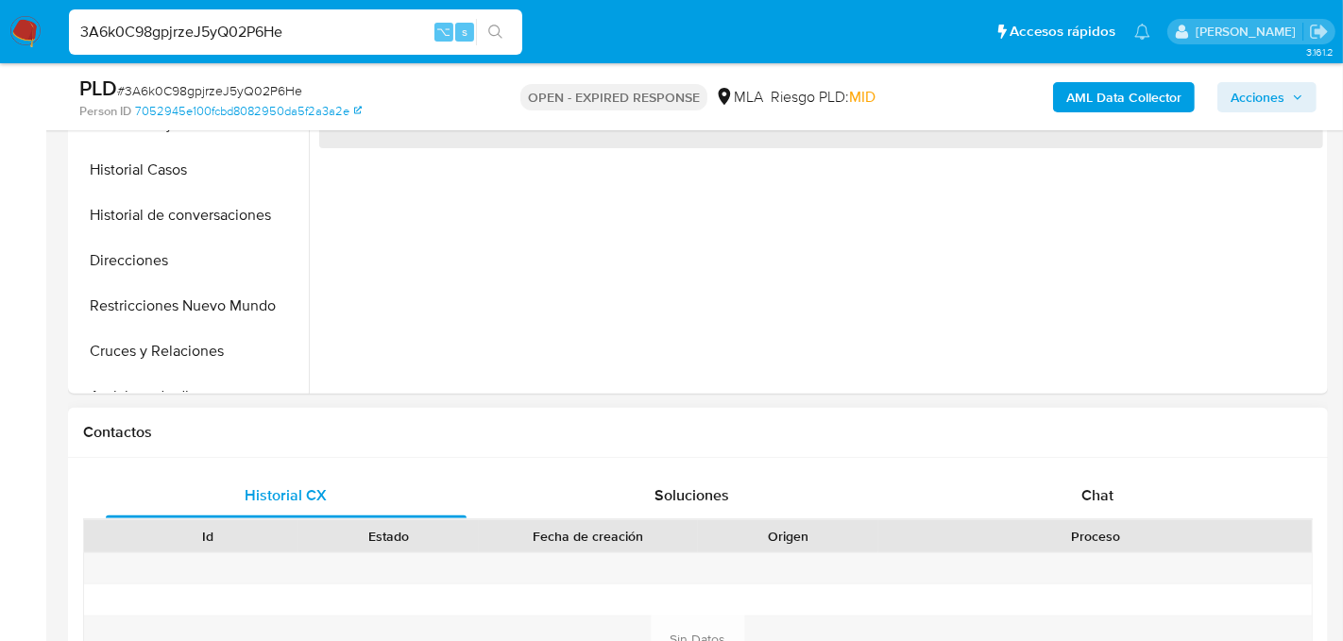
select select "10"
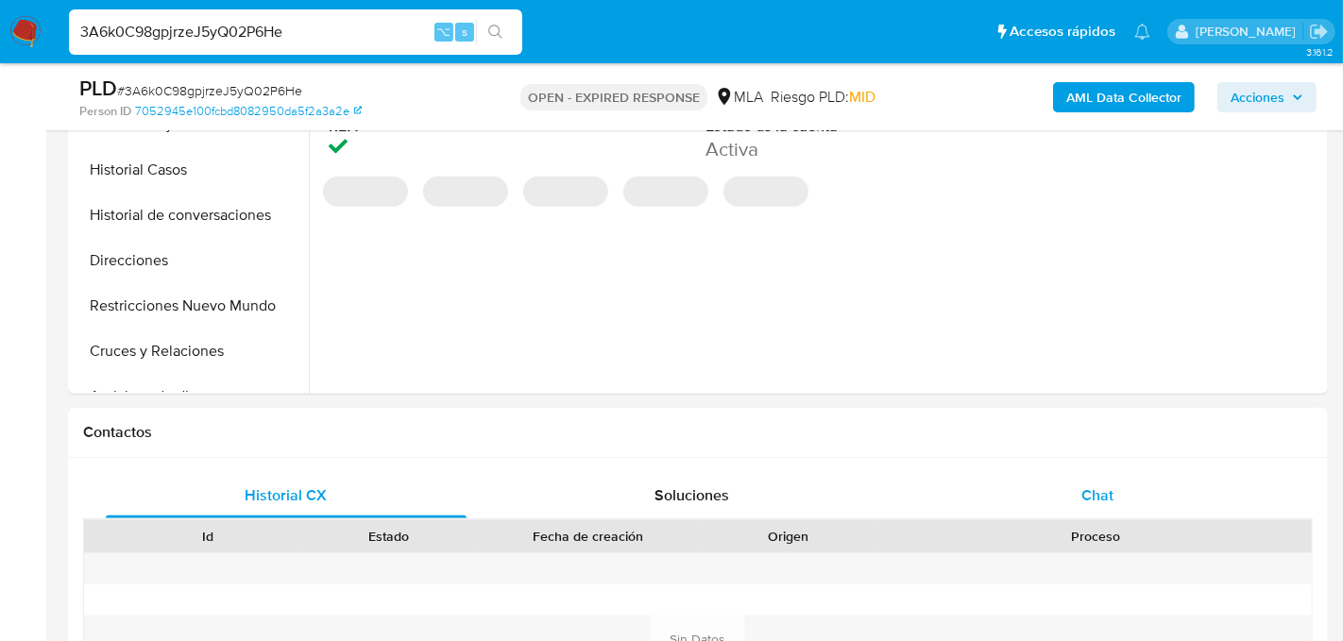
click at [1091, 474] on div "Chat" at bounding box center [1097, 495] width 361 height 45
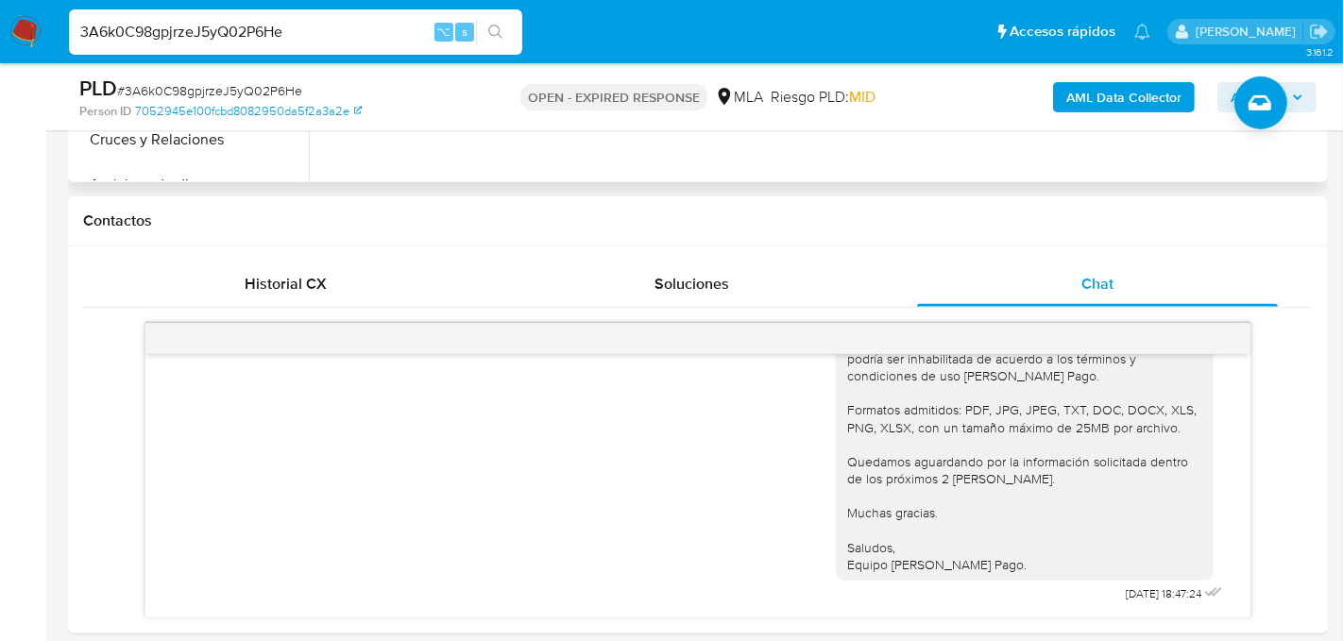
scroll to position [805, 0]
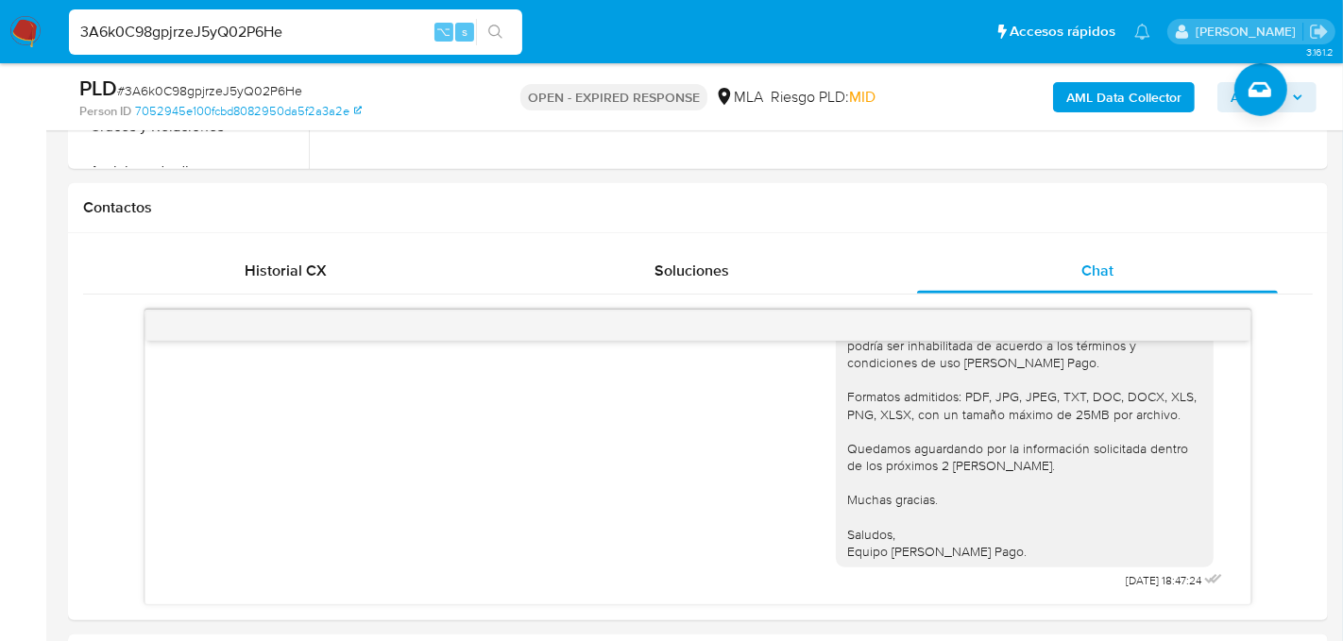
click at [245, 30] on input "3A6k0C98gpjrzeJ5yQ02P6He" at bounding box center [295, 32] width 453 height 25
paste input "F9gDmKEhFGJw1EmgDUKy9dhG"
type input "F9gDmKEhFGJw1EmgDUKy9dhG"
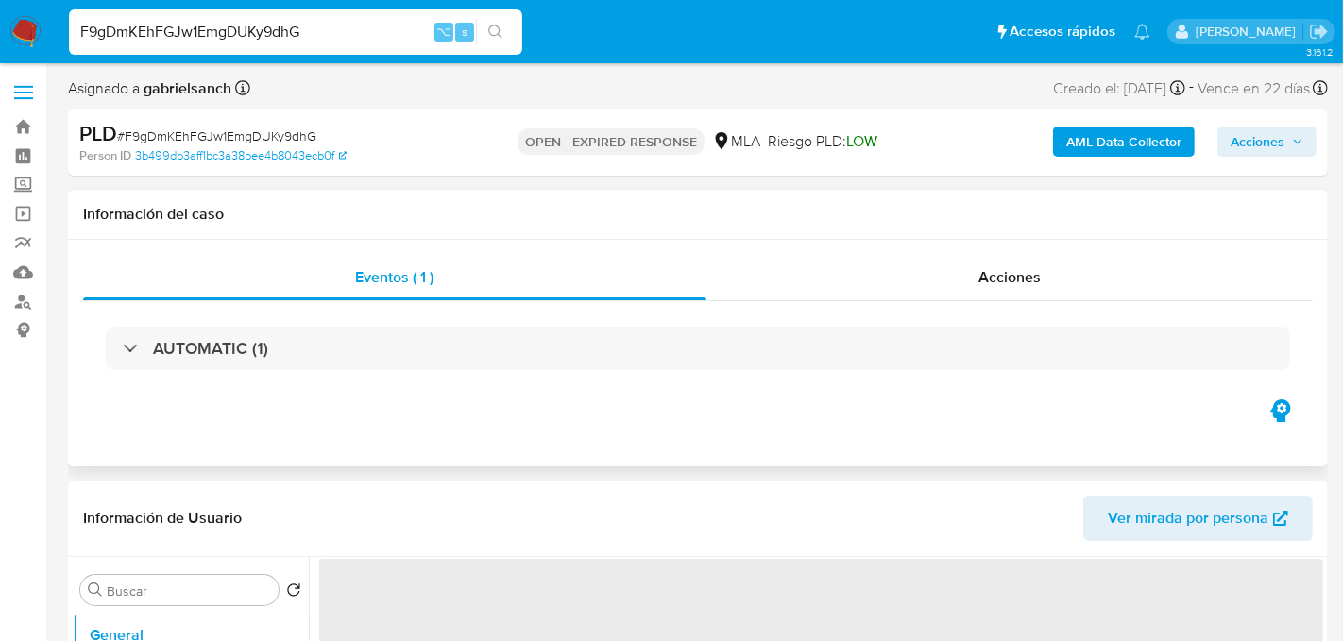
select select "10"
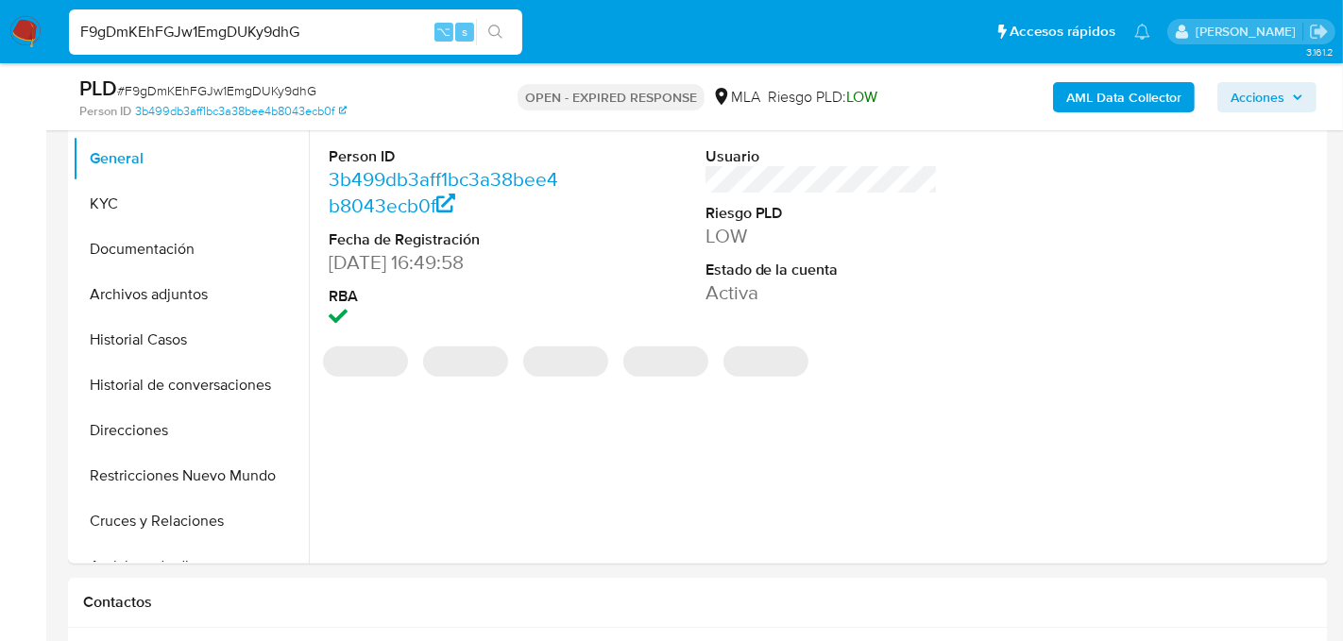
scroll to position [412, 0]
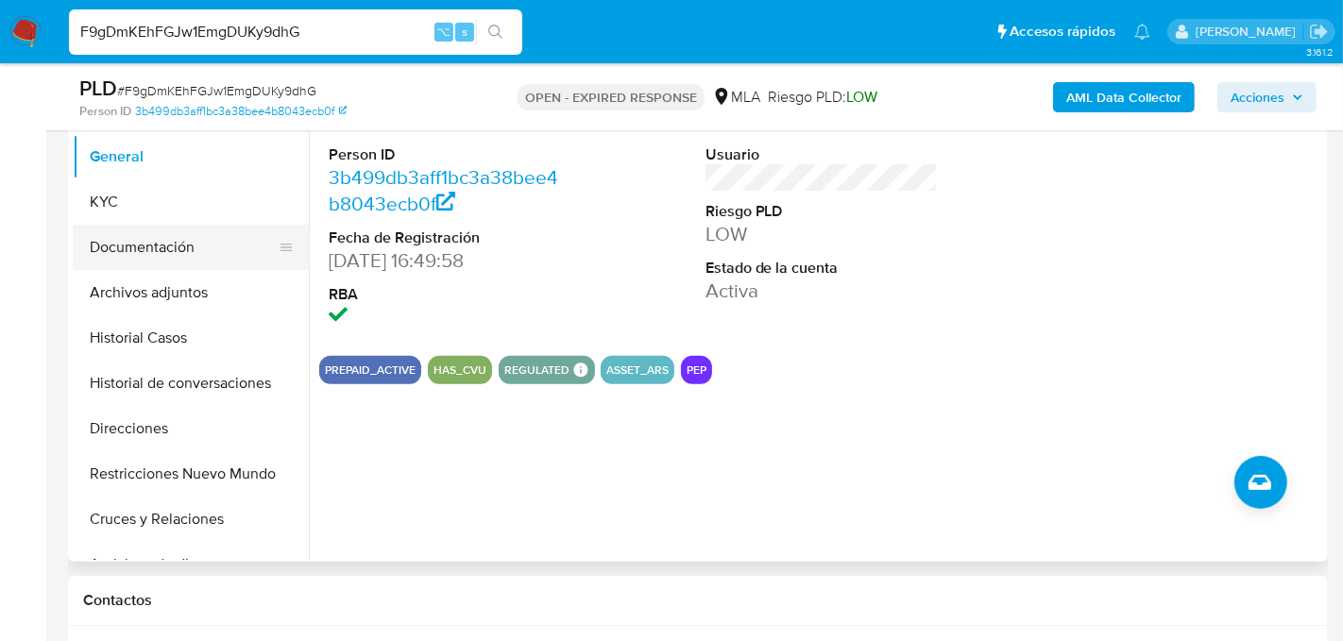
click at [129, 250] on button "Documentación" at bounding box center [183, 247] width 221 height 45
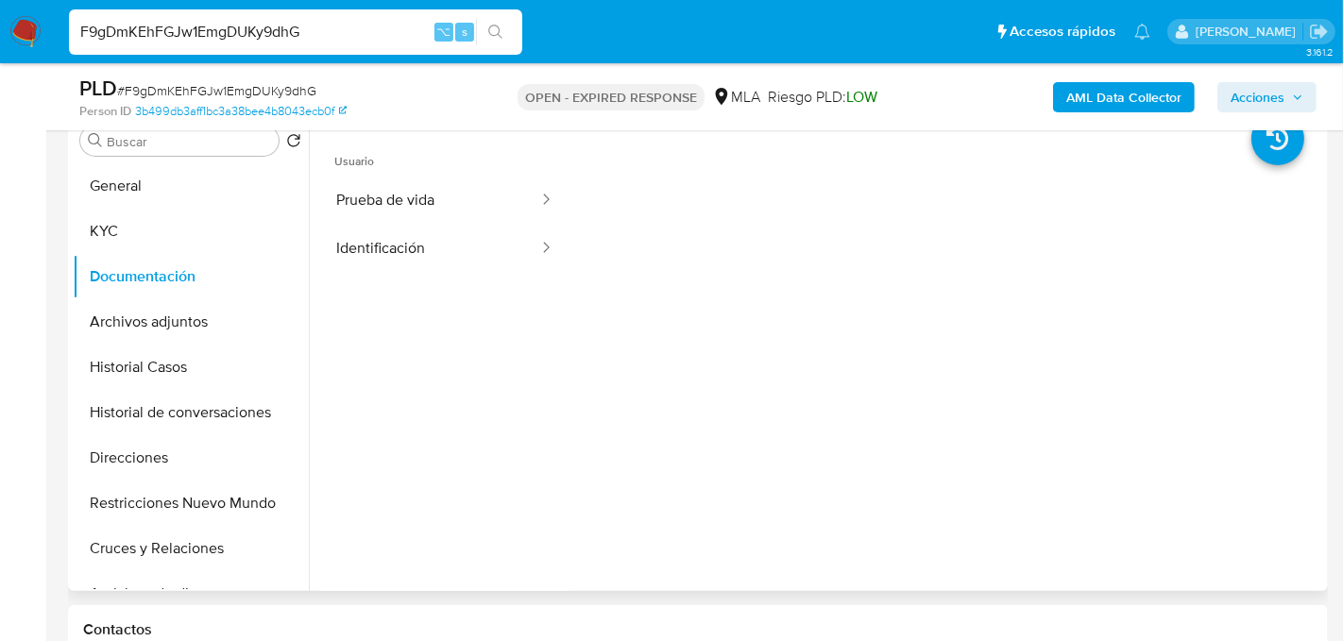
scroll to position [381, 0]
click at [223, 29] on input "F9gDmKEhFGJw1EmgDUKy9dhG" at bounding box center [295, 32] width 453 height 25
paste input "3A6k0C98gpjrzeJ5yQ02P6He"
type input "3A6k0C98gpjrzeJ5yQ02P6He"
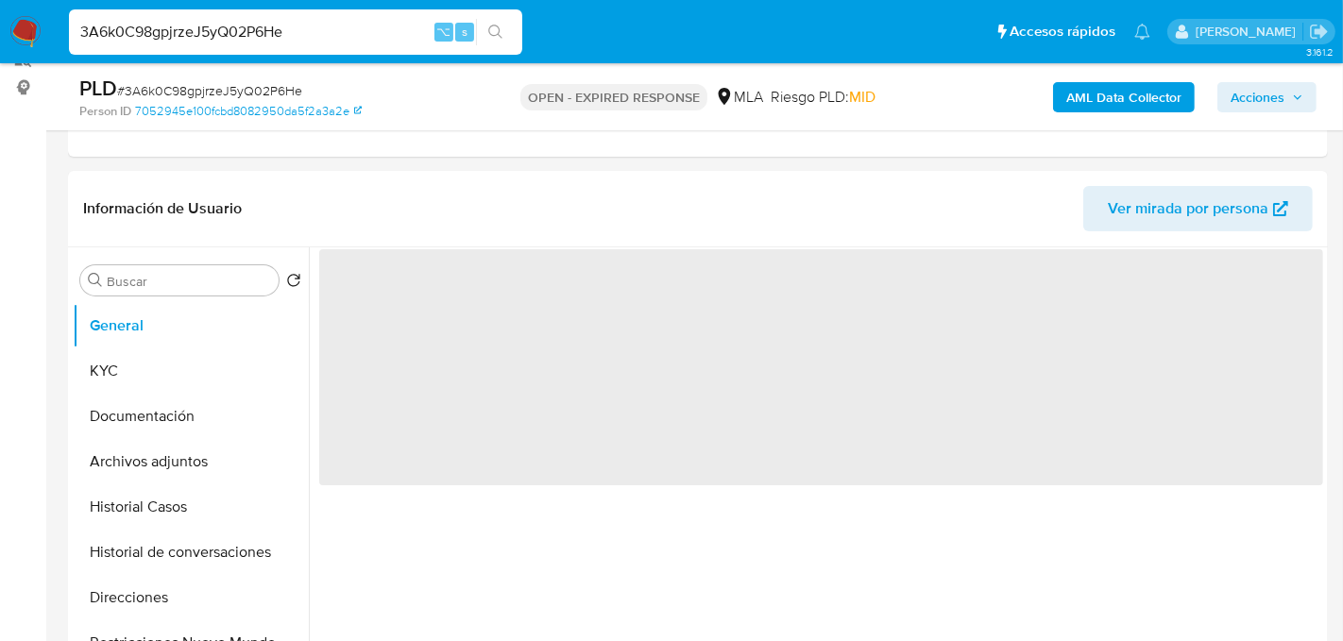
scroll to position [389, 0]
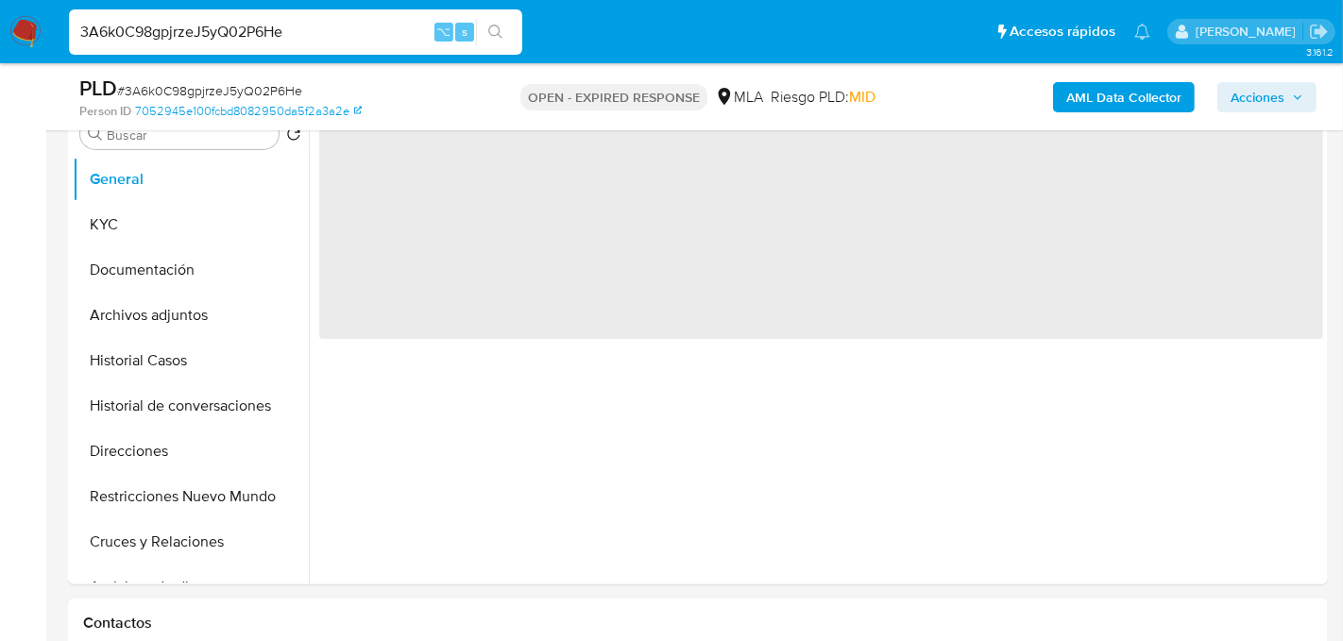
select select "10"
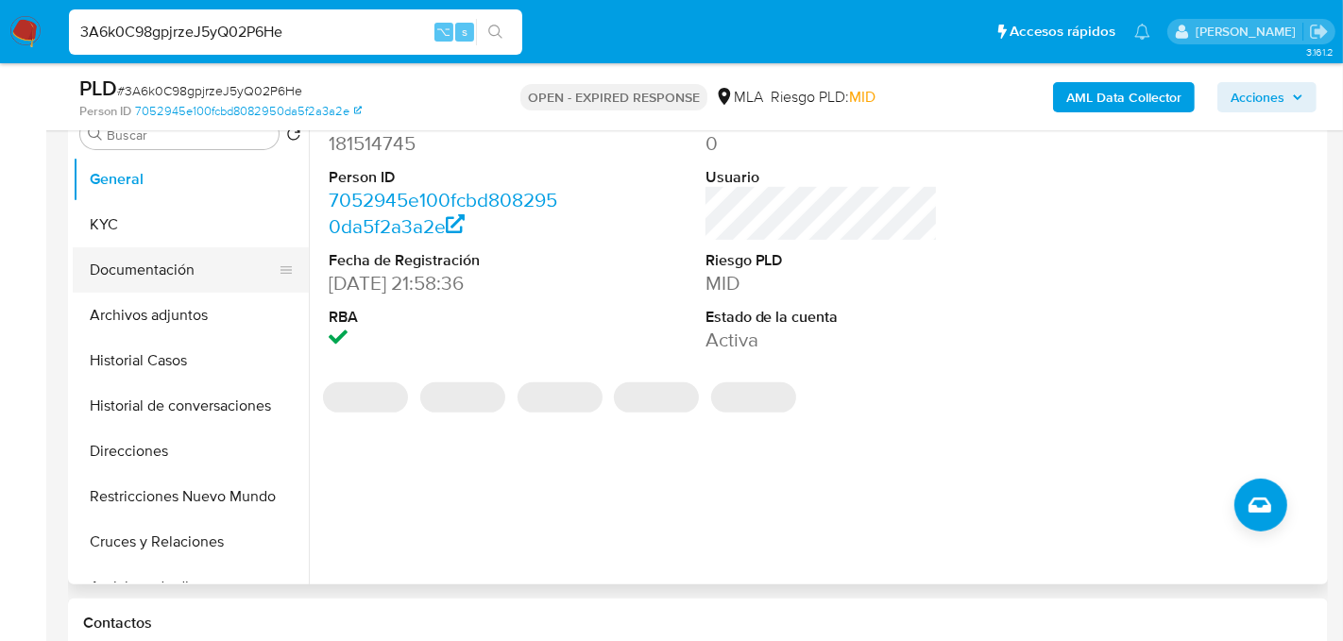
click at [172, 267] on button "Documentación" at bounding box center [183, 270] width 221 height 45
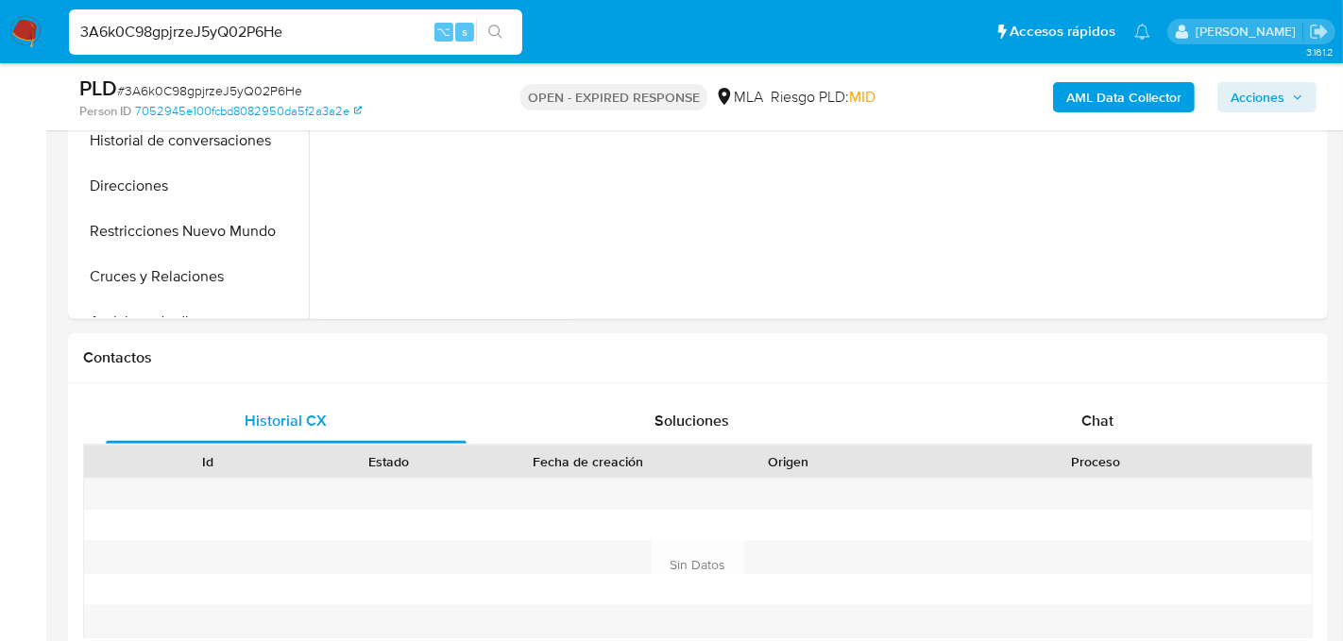
scroll to position [688, 0]
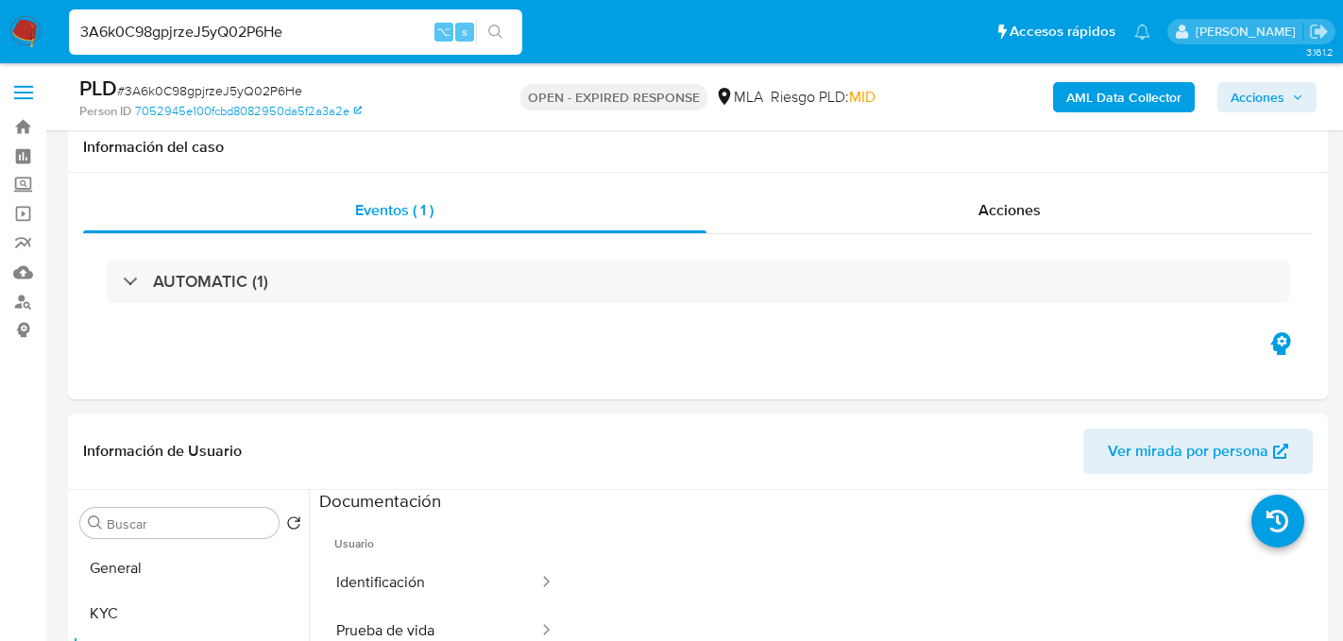
select select "10"
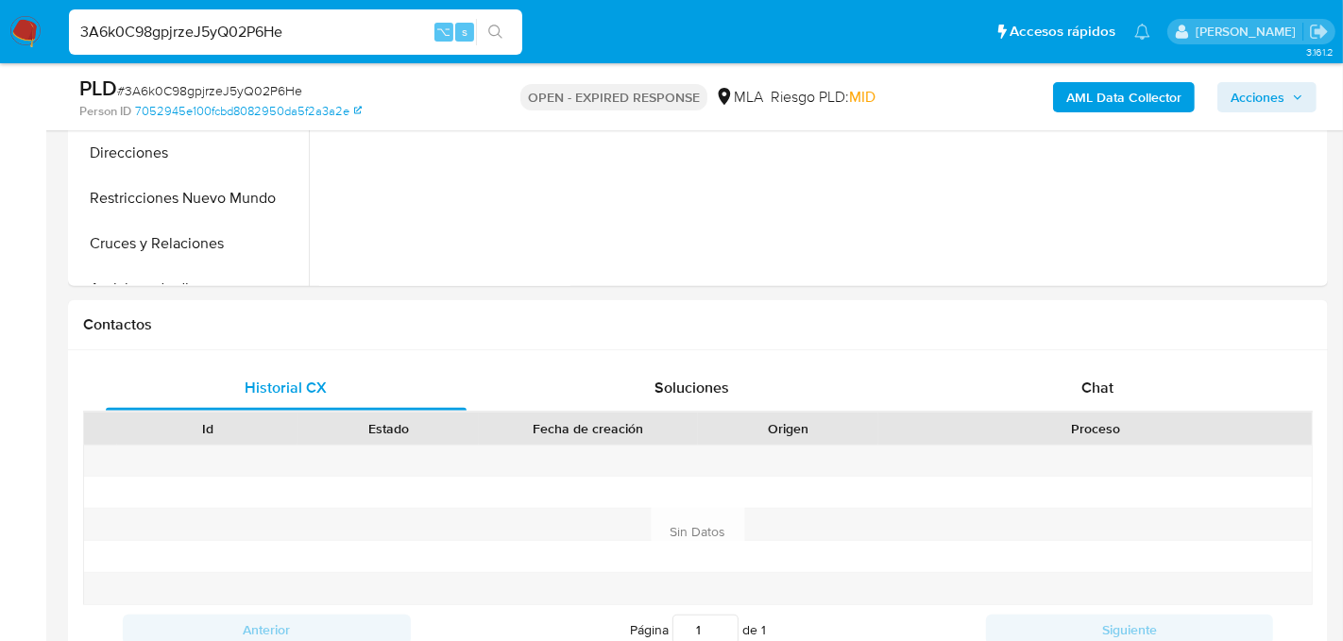
click at [1109, 404] on div "Chat" at bounding box center [1097, 388] width 361 height 45
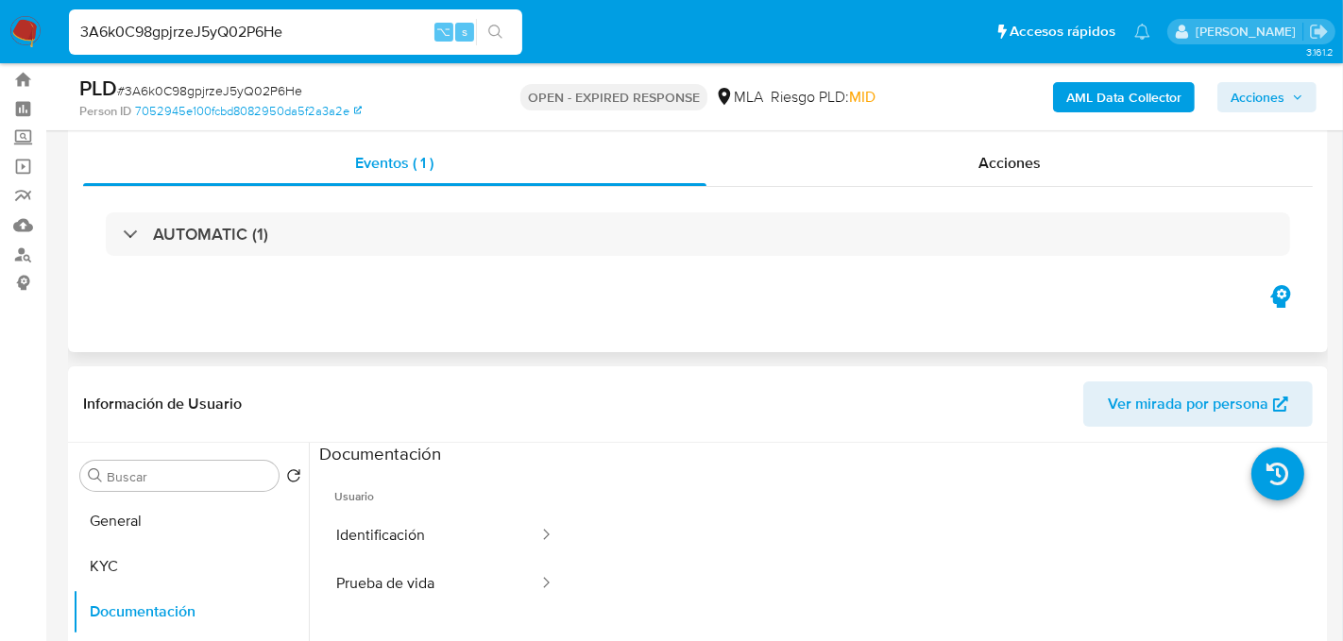
scroll to position [43, 0]
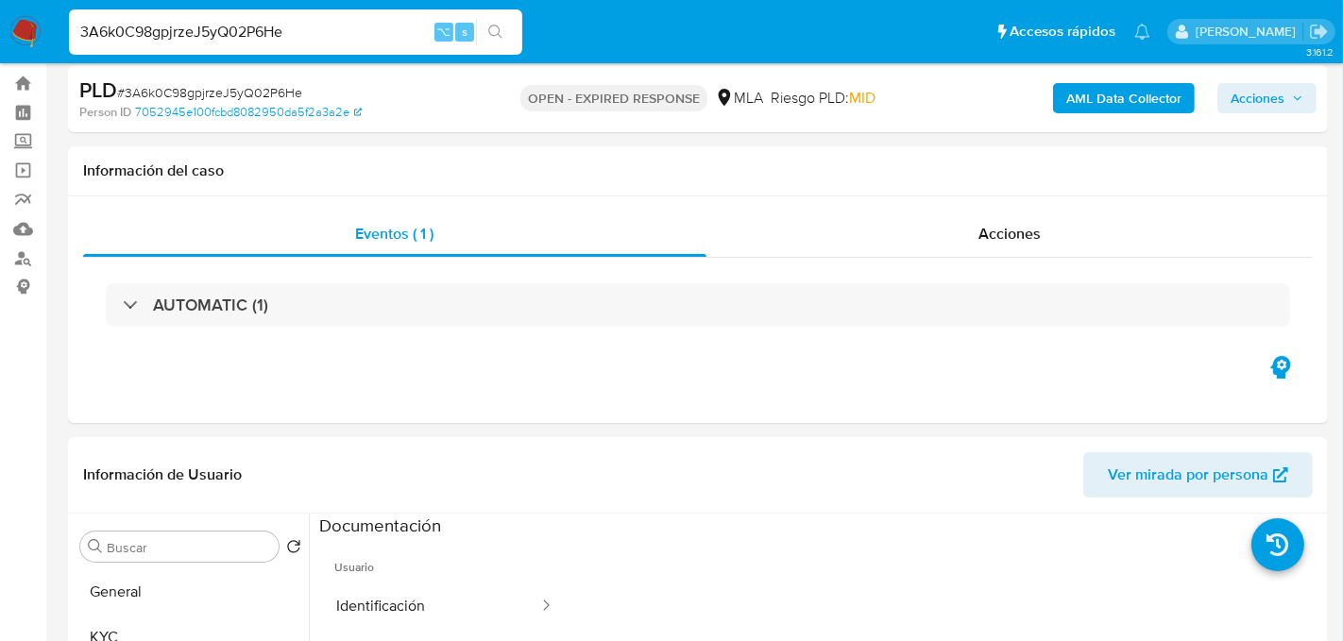
click at [204, 39] on input "3A6k0C98gpjrzeJ5yQ02P6He" at bounding box center [295, 32] width 453 height 25
paste input "wrqaLiINoa3YgSlZeqIvXWDd"
type input "wrqaLiINoa3YgSlZeqIvXWDd"
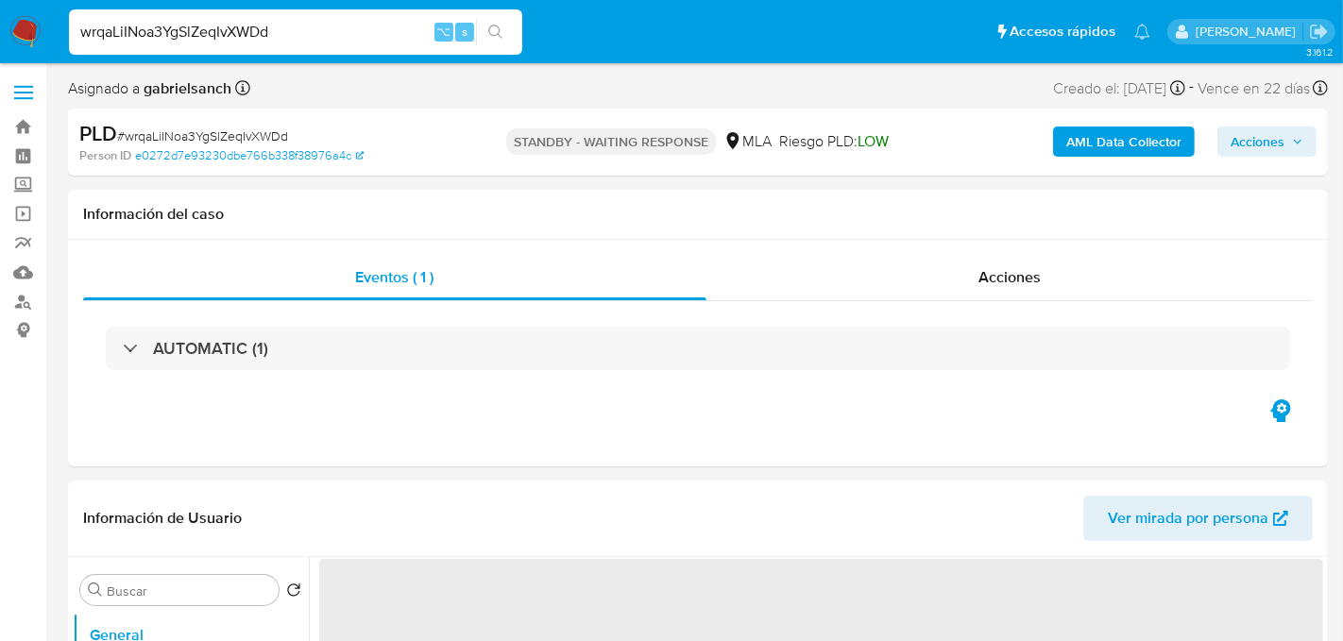
select select "10"
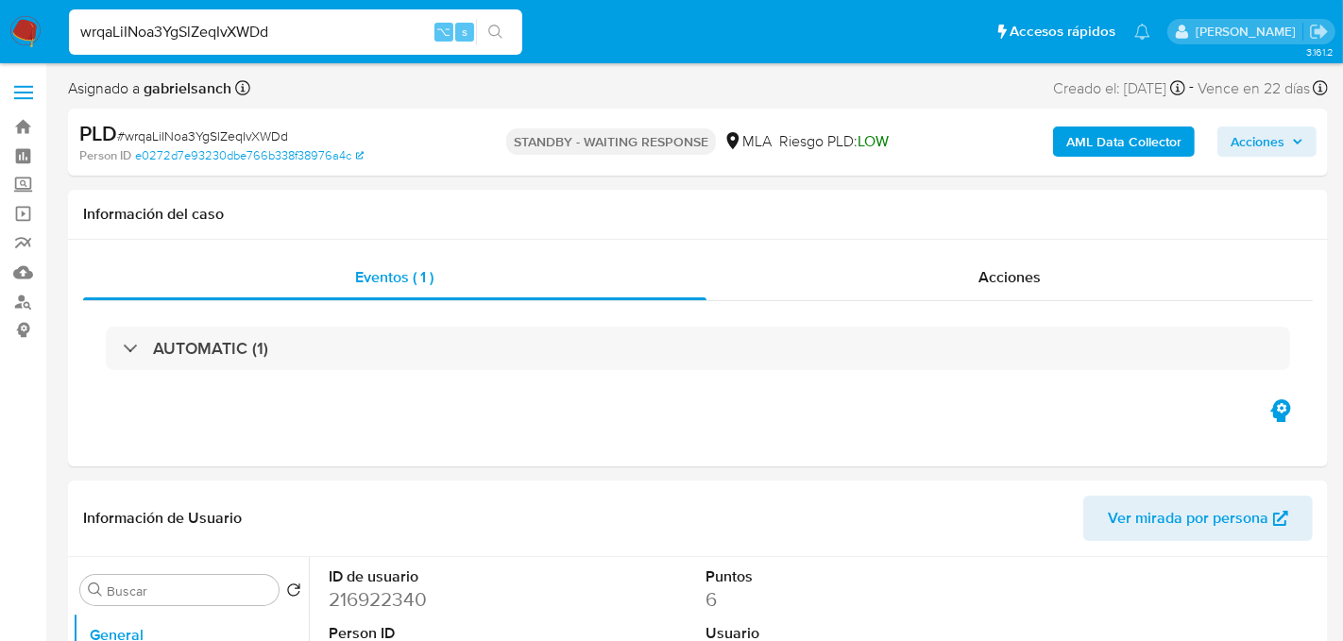
click at [235, 34] on input "wrqaLiINoa3YgSlZeqIvXWDd" at bounding box center [295, 32] width 453 height 25
paste input "OGpX3MooQlbpeCz6jes8PViK"
type input "OGpX3MooQlbpeCz6jes8PViK"
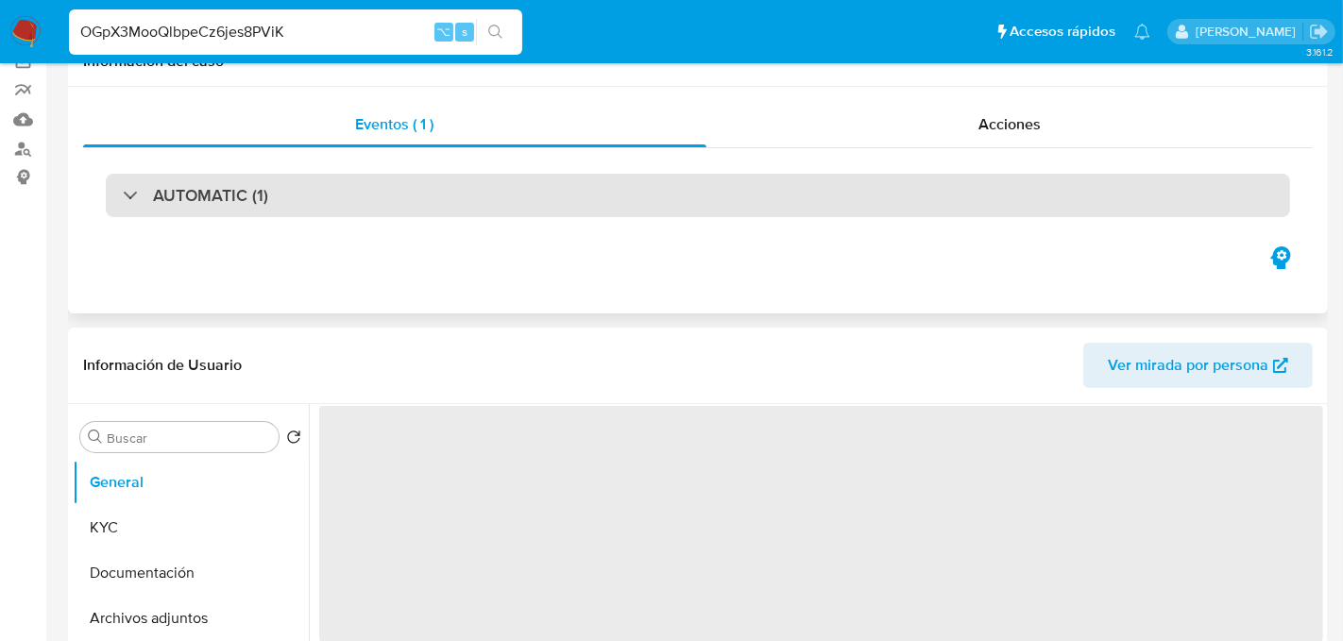
select select "10"
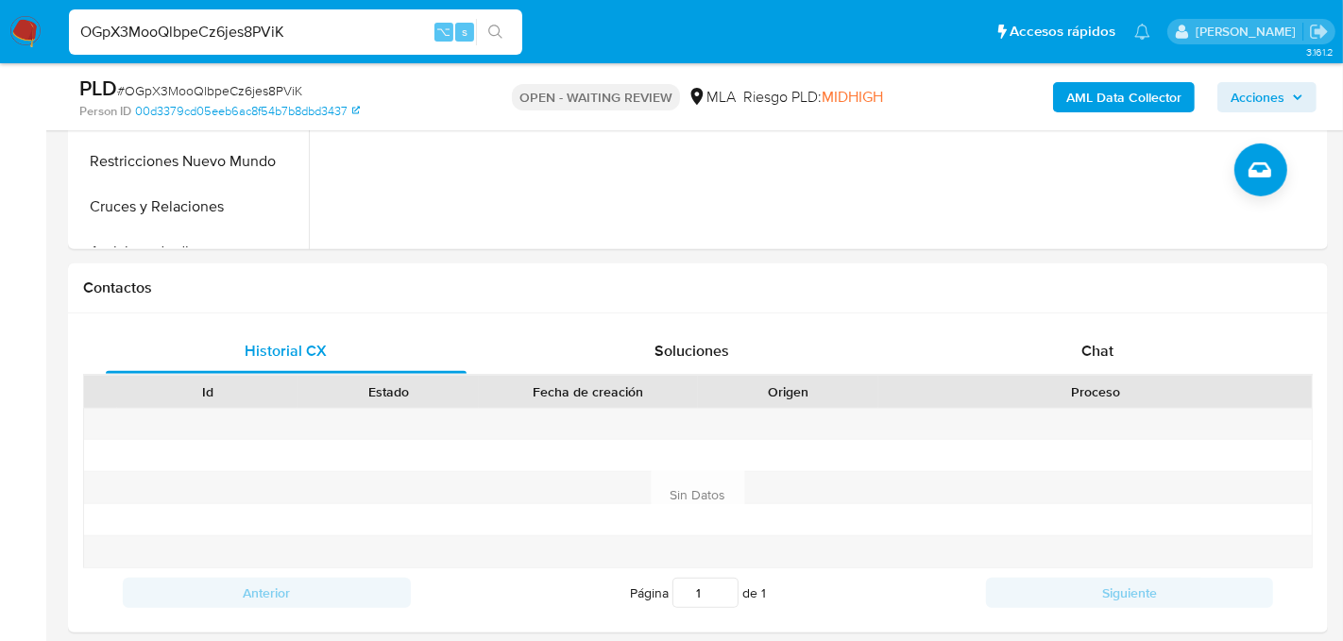
scroll to position [726, 0]
click at [986, 333] on div "Chat" at bounding box center [1097, 350] width 361 height 45
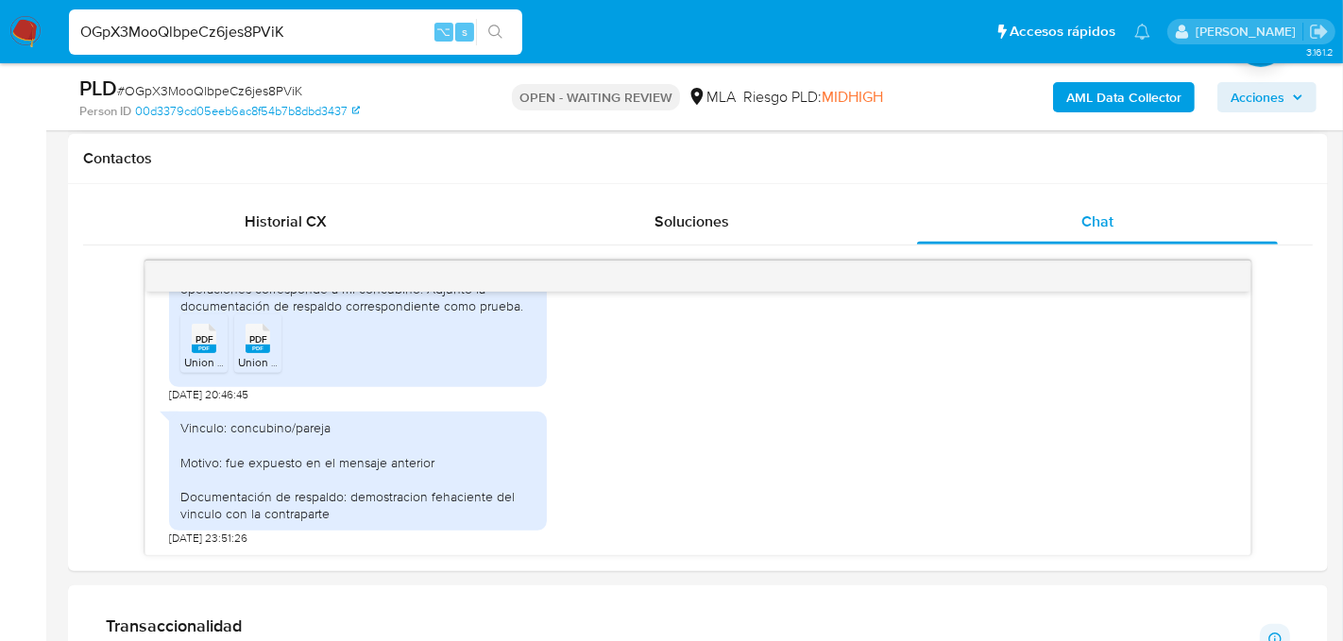
scroll to position [860, 0]
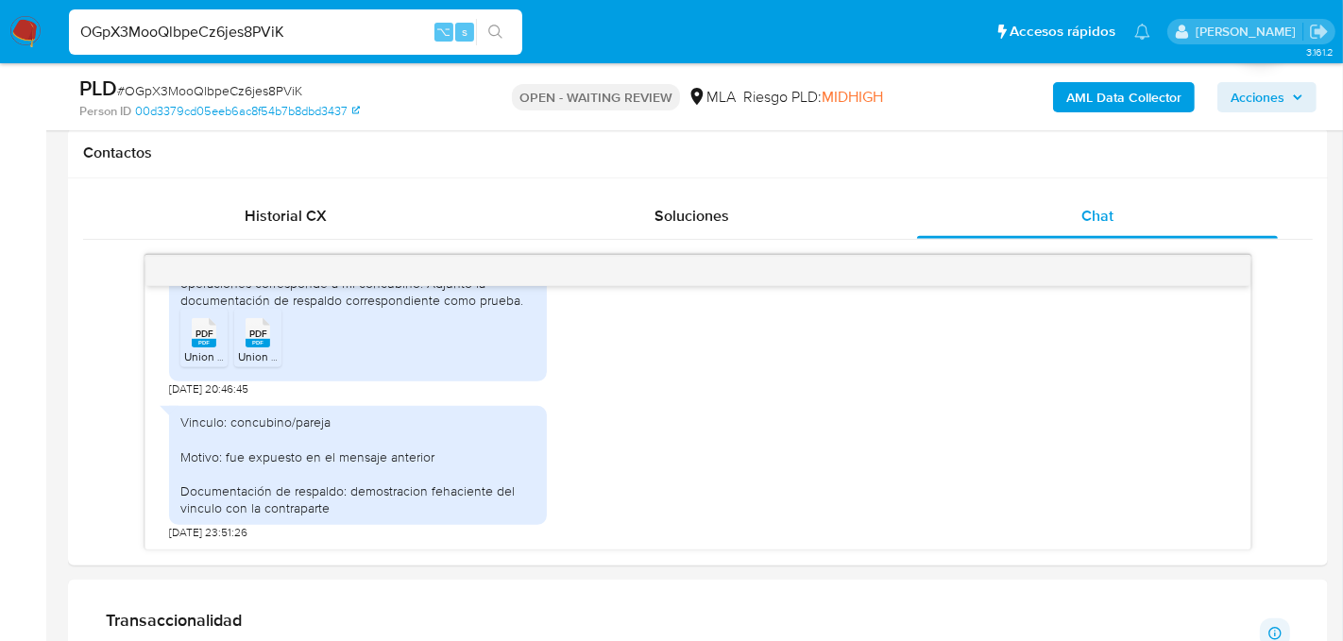
click at [217, 45] on div "OGpX3MooQlbpeCz6jes8PViK ⌥ s" at bounding box center [295, 31] width 453 height 45
click at [214, 33] on input "OGpX3MooQlbpeCz6jes8PViK" at bounding box center [295, 32] width 453 height 25
paste input "jfuYt4dkPI6TDv0RCiv1Ss5B"
type input "jfuYt4dkPI6TDv0RCiv1Ss5B"
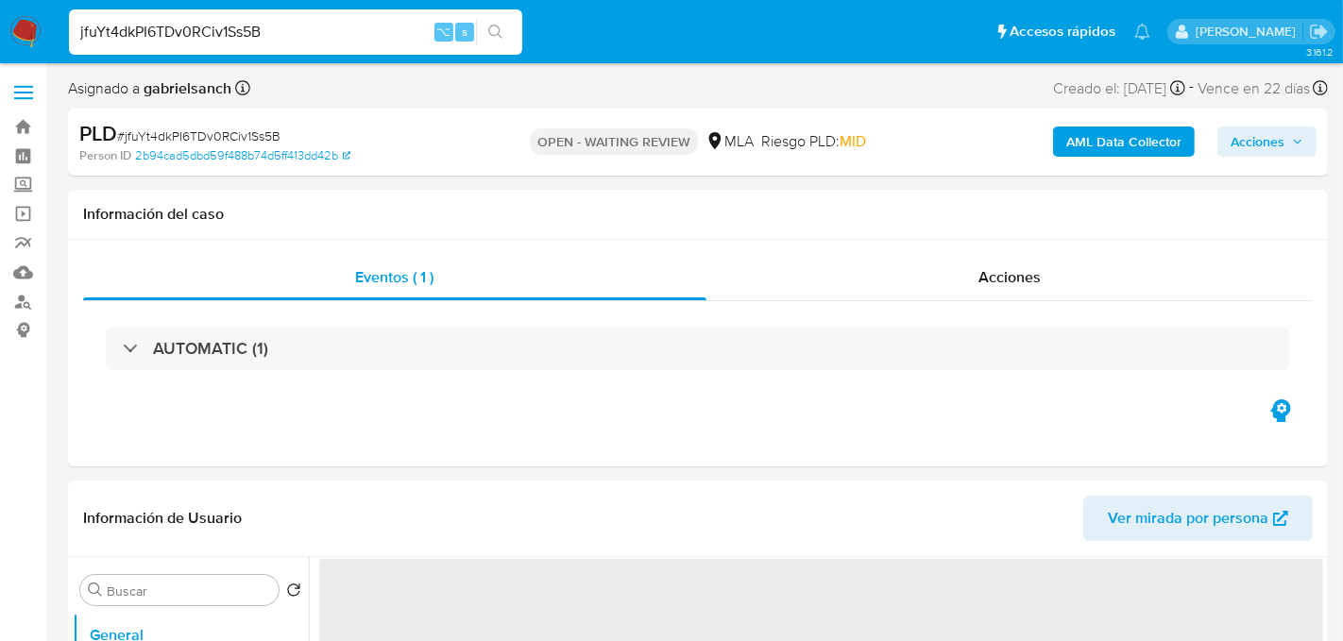
select select "10"
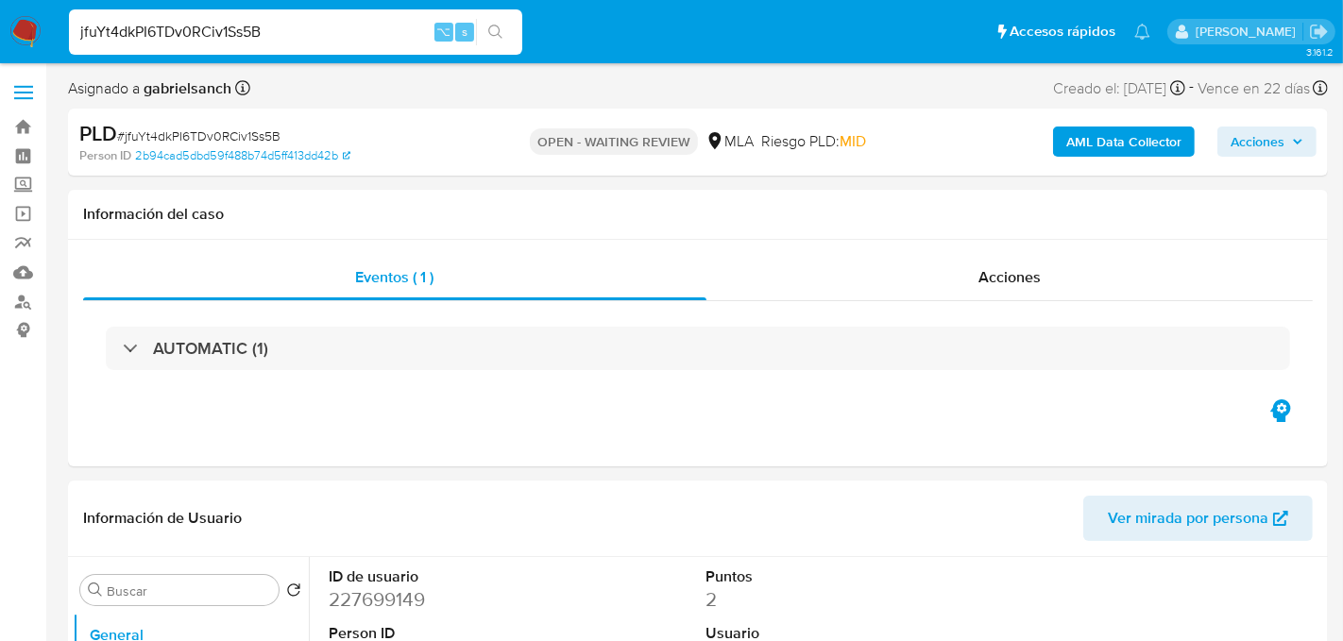
click at [202, 29] on input "jfuYt4dkPI6TDv0RCiv1Ss5B" at bounding box center [295, 32] width 453 height 25
paste input "wQtdKty46eB7DmCUpwm8AVsS"
type input "wQtdKty46eB7DmCUpwm8AVsS"
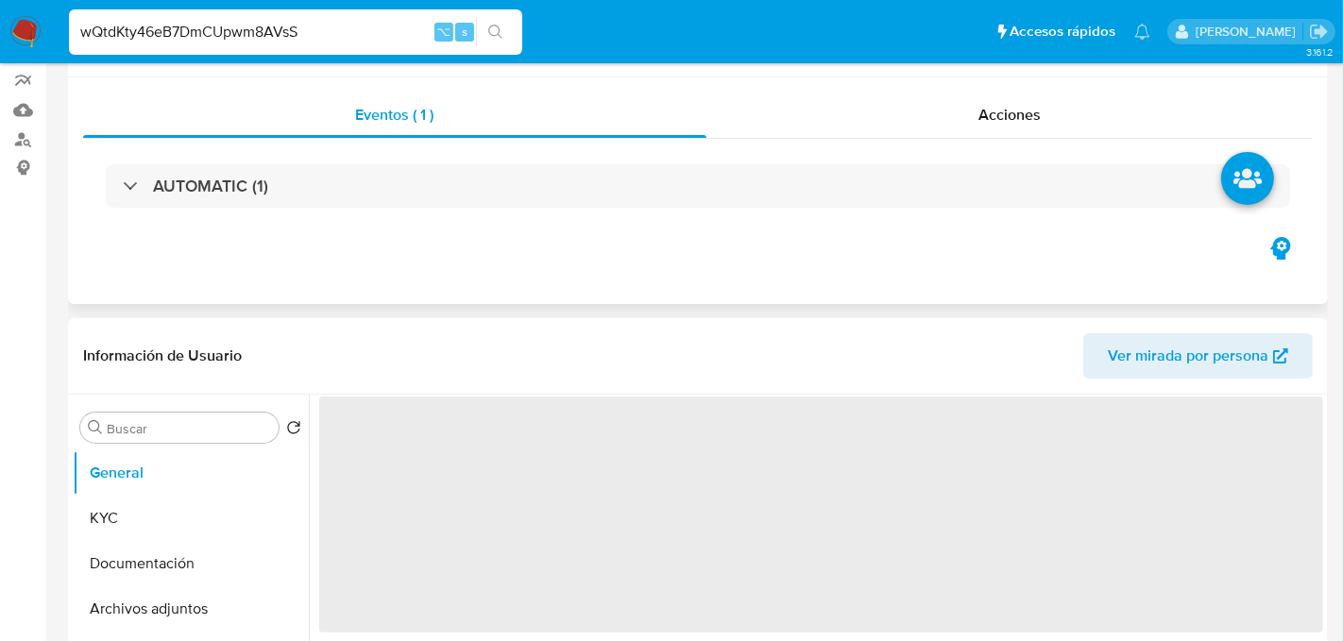
select select "10"
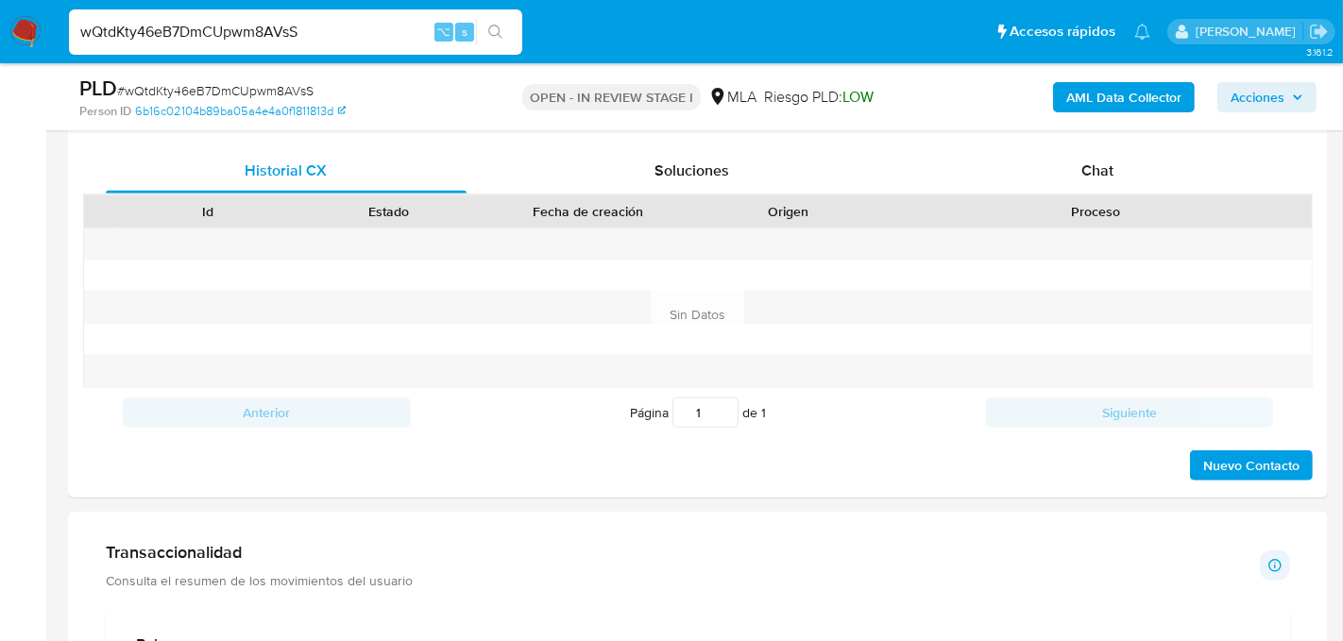
scroll to position [909, 0]
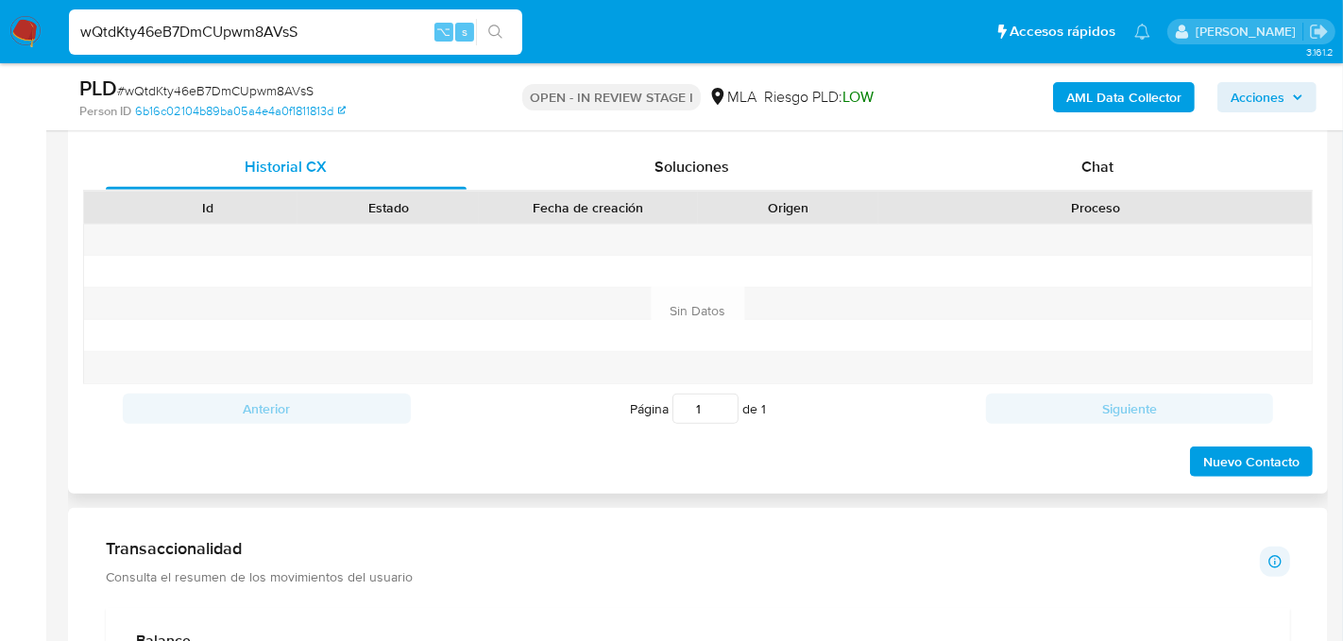
click at [1082, 205] on div "Proceso" at bounding box center [1095, 207] width 407 height 19
click at [1072, 173] on div "Chat" at bounding box center [1097, 167] width 361 height 45
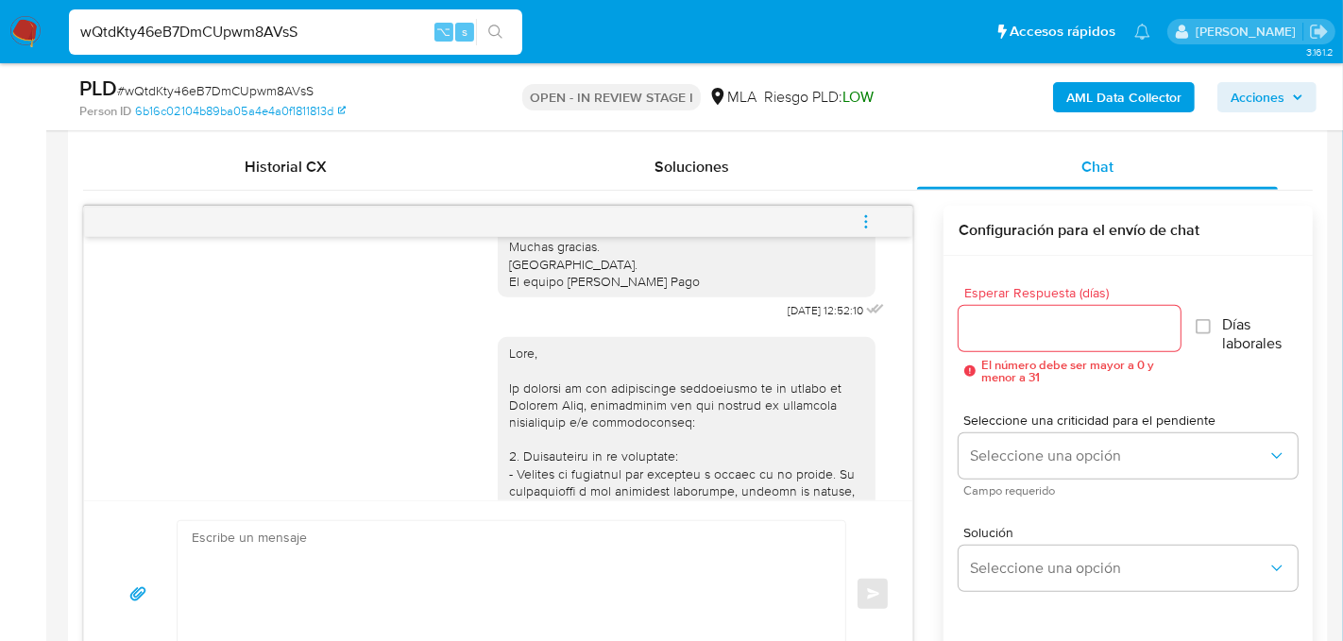
scroll to position [1332, 0]
click at [250, 35] on input "wQtdKty46eB7DmCUpwm8AVsS" at bounding box center [295, 32] width 453 height 25
paste input "pu1gtimOQauQsMhfmVaYMFep"
type input "pu1gtimOQauQsMhfmVaYMFep"
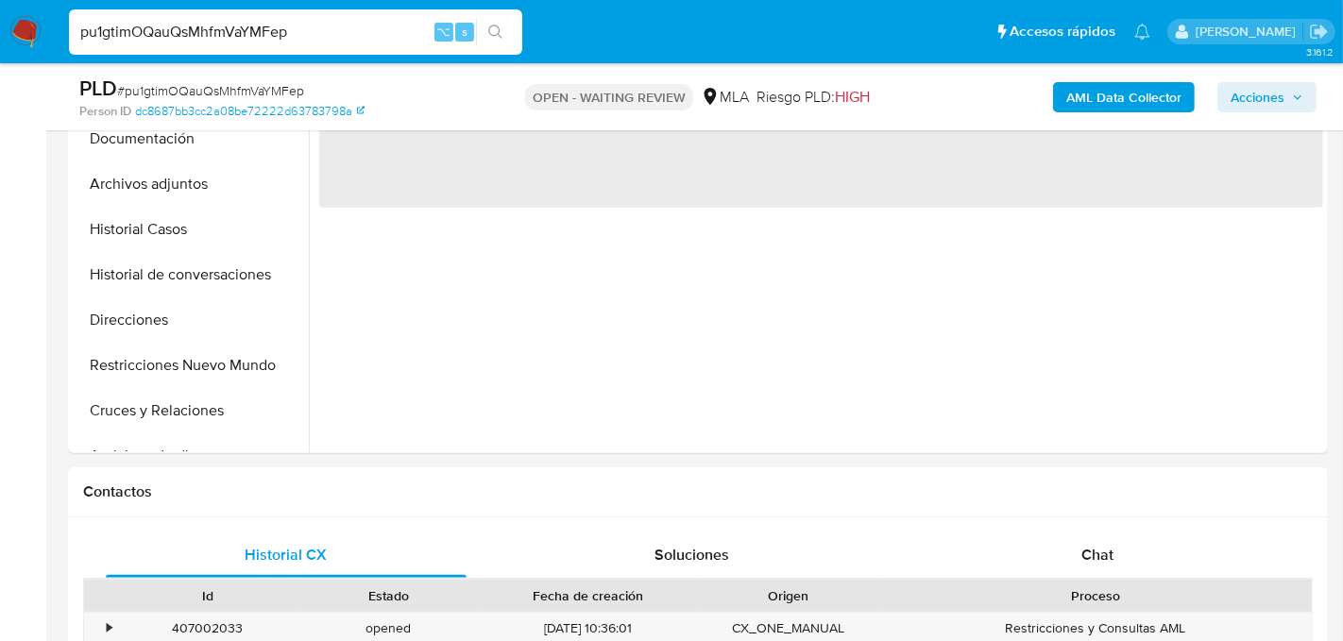
scroll to position [947, 0]
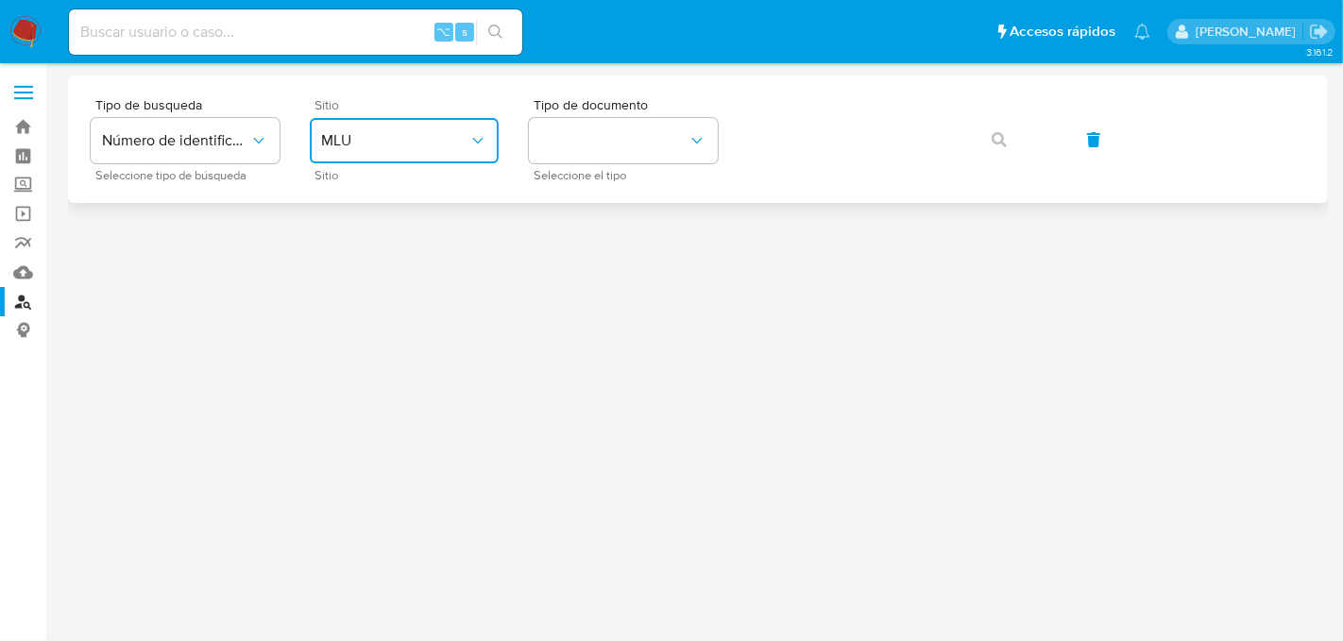
click at [446, 142] on span "MLU" at bounding box center [394, 140] width 147 height 19
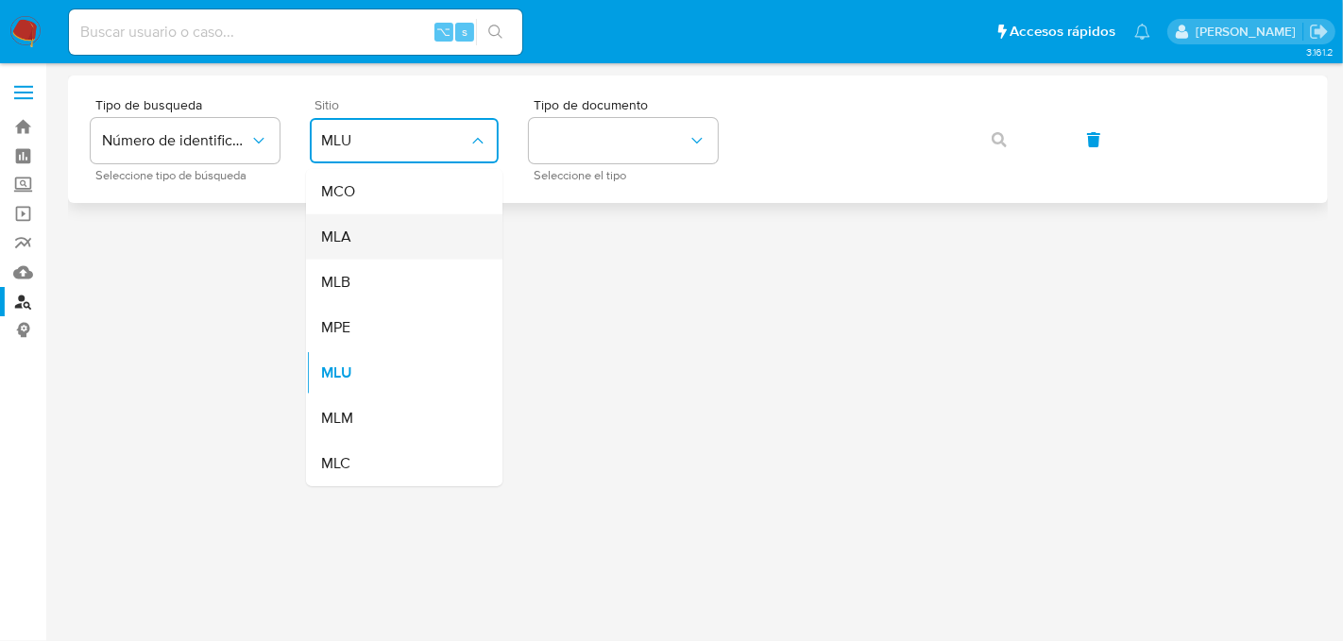
click at [429, 231] on div "MLA" at bounding box center [398, 236] width 155 height 45
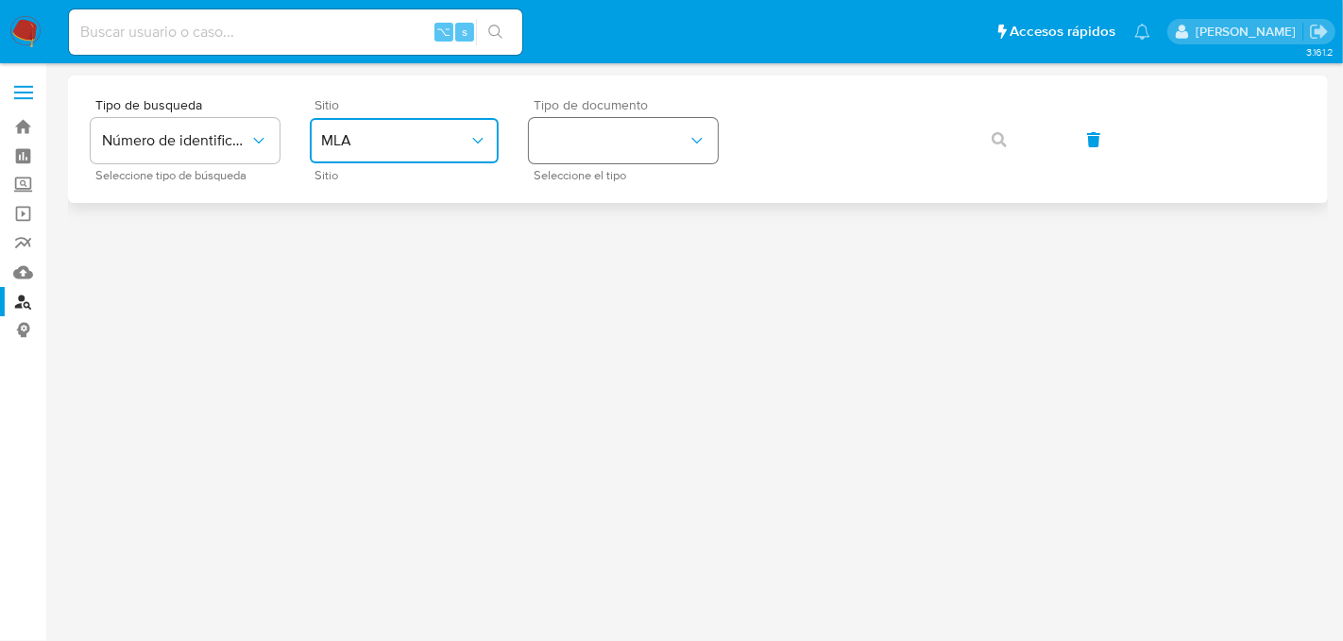
click at [599, 148] on button "identificationType" at bounding box center [623, 140] width 189 height 45
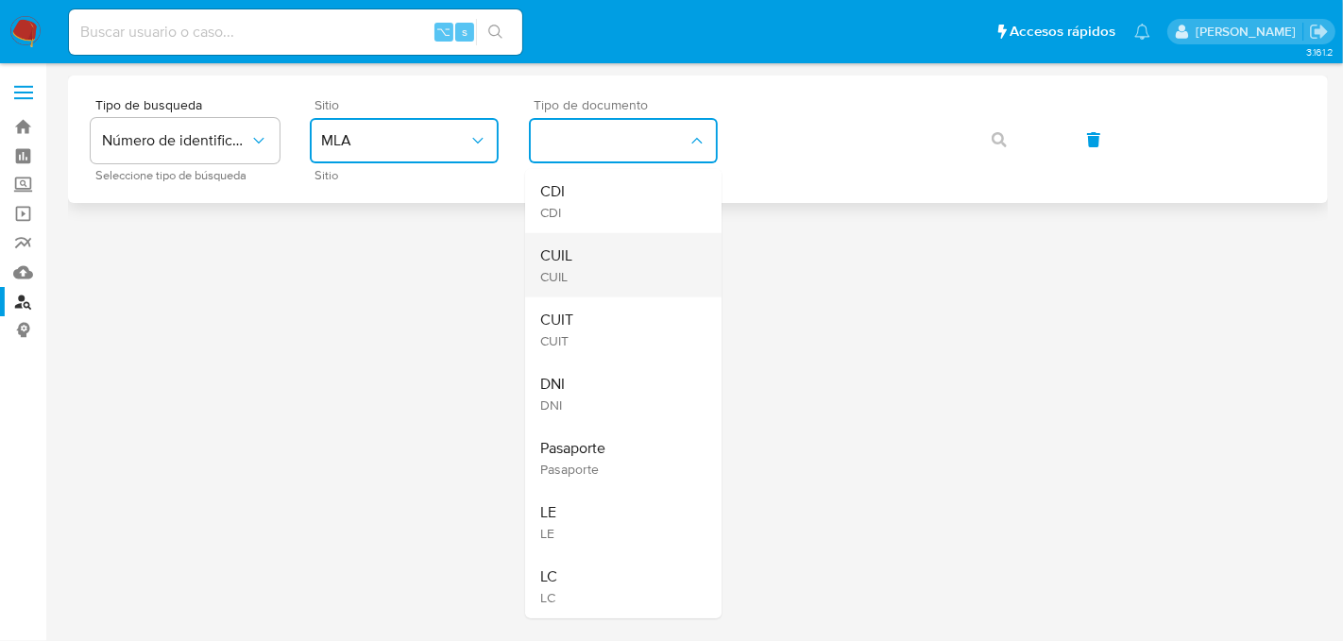
click at [599, 282] on div "CUIL CUIL" at bounding box center [617, 265] width 155 height 64
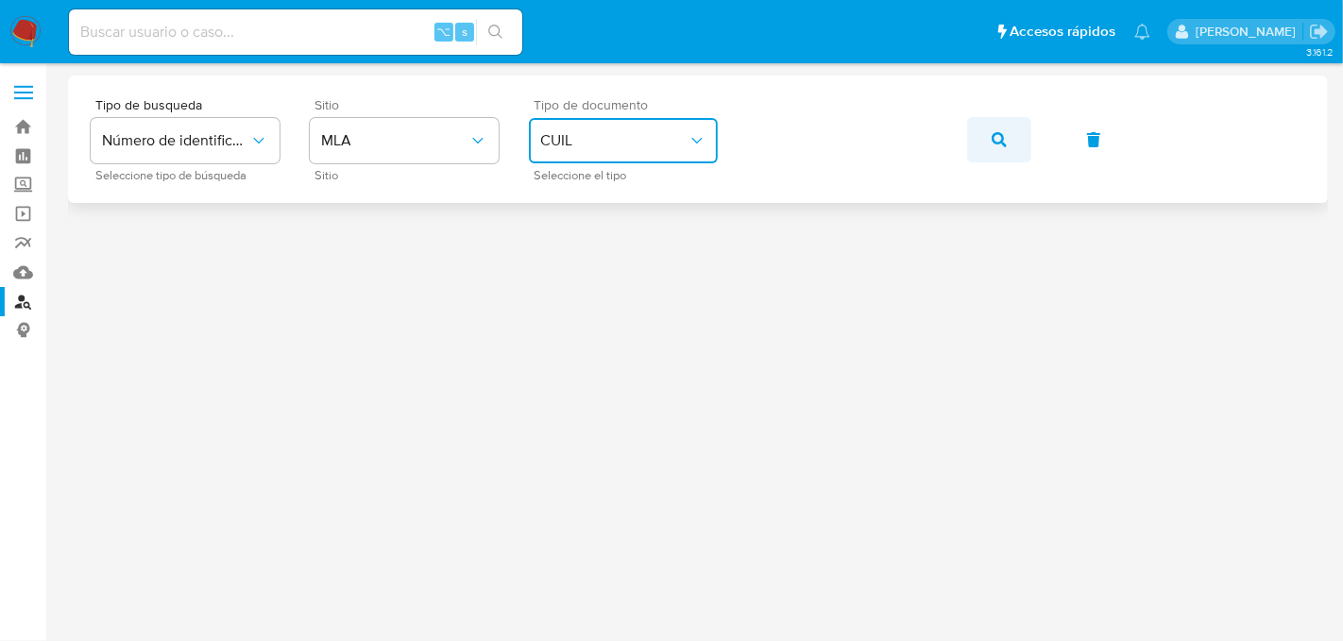
click at [988, 137] on button "button" at bounding box center [999, 139] width 64 height 45
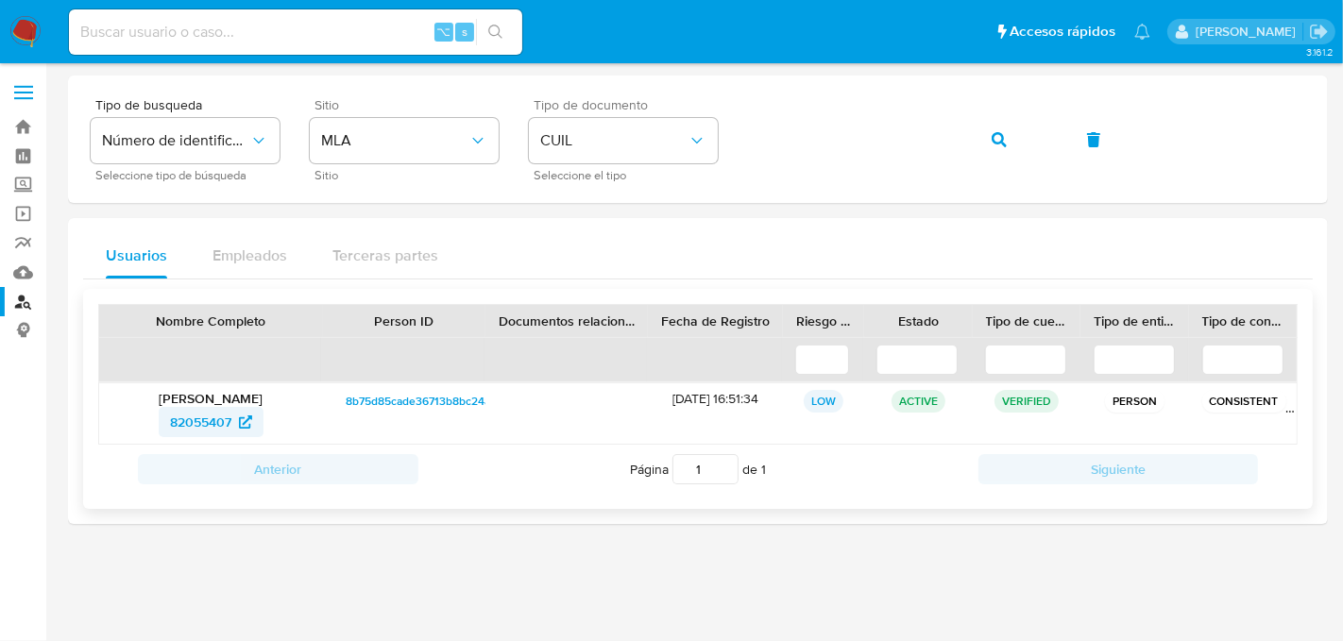
click at [200, 411] on span "82055407" at bounding box center [200, 422] width 61 height 30
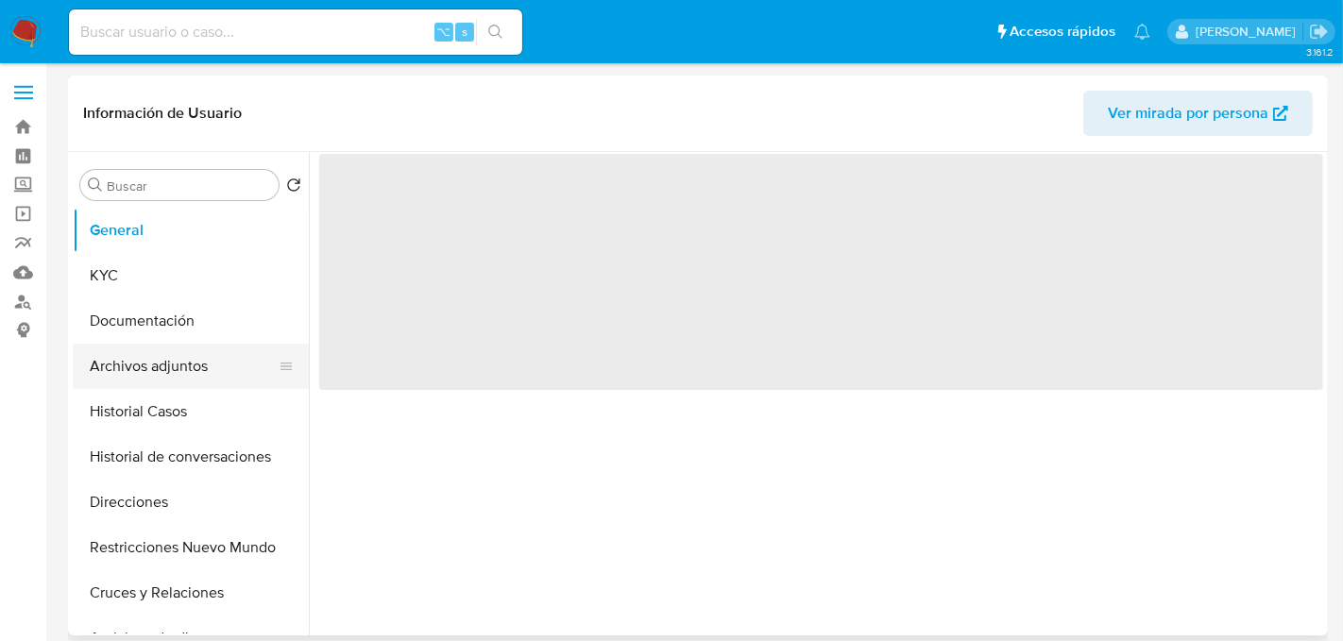
select select "10"
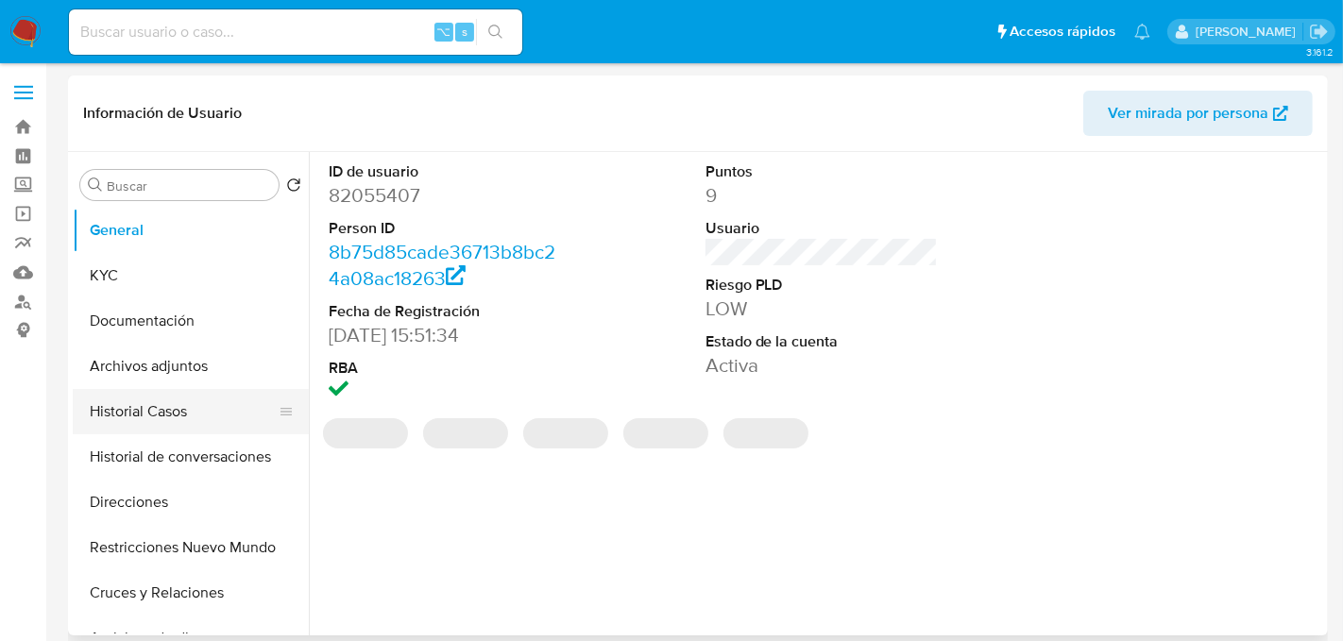
click at [148, 398] on button "Historial Casos" at bounding box center [183, 411] width 221 height 45
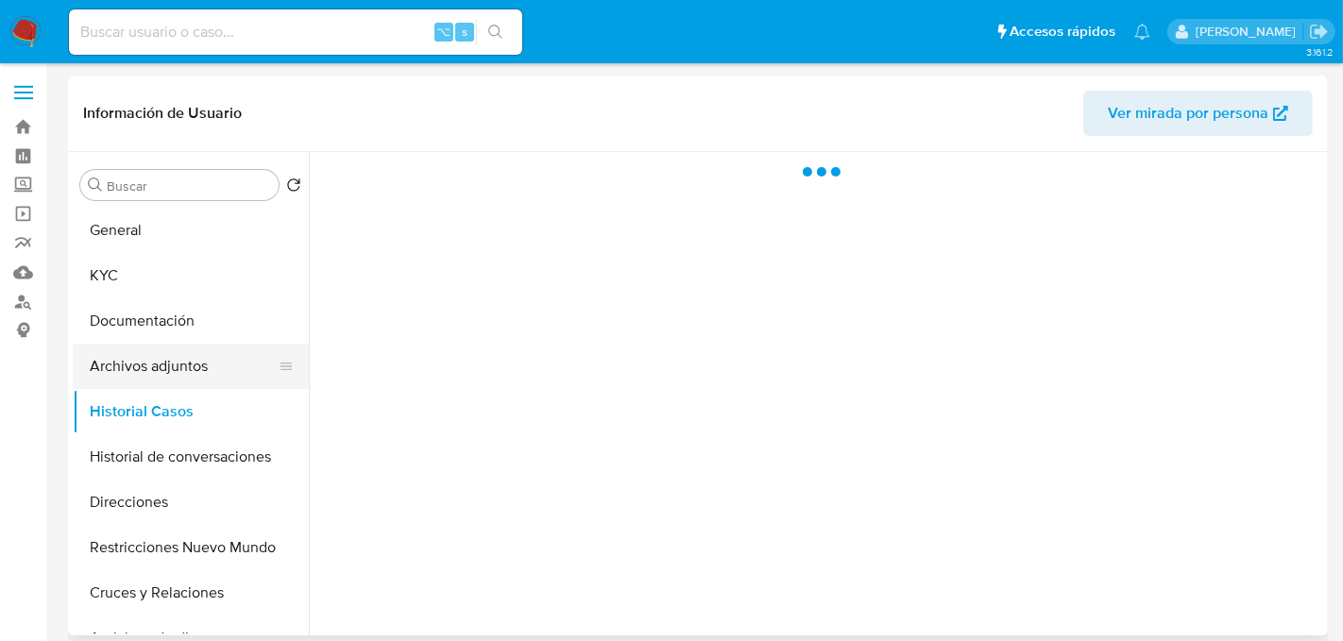
click at [149, 369] on button "Archivos adjuntos" at bounding box center [183, 366] width 221 height 45
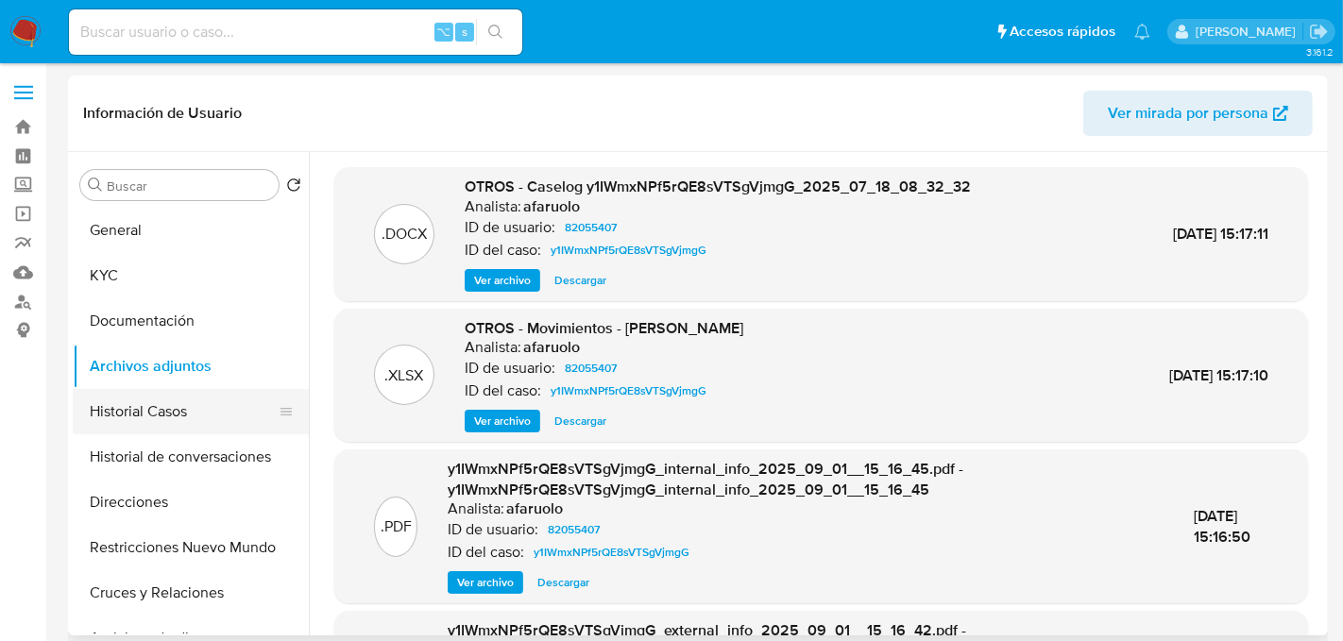
click at [133, 425] on button "Historial Casos" at bounding box center [183, 411] width 221 height 45
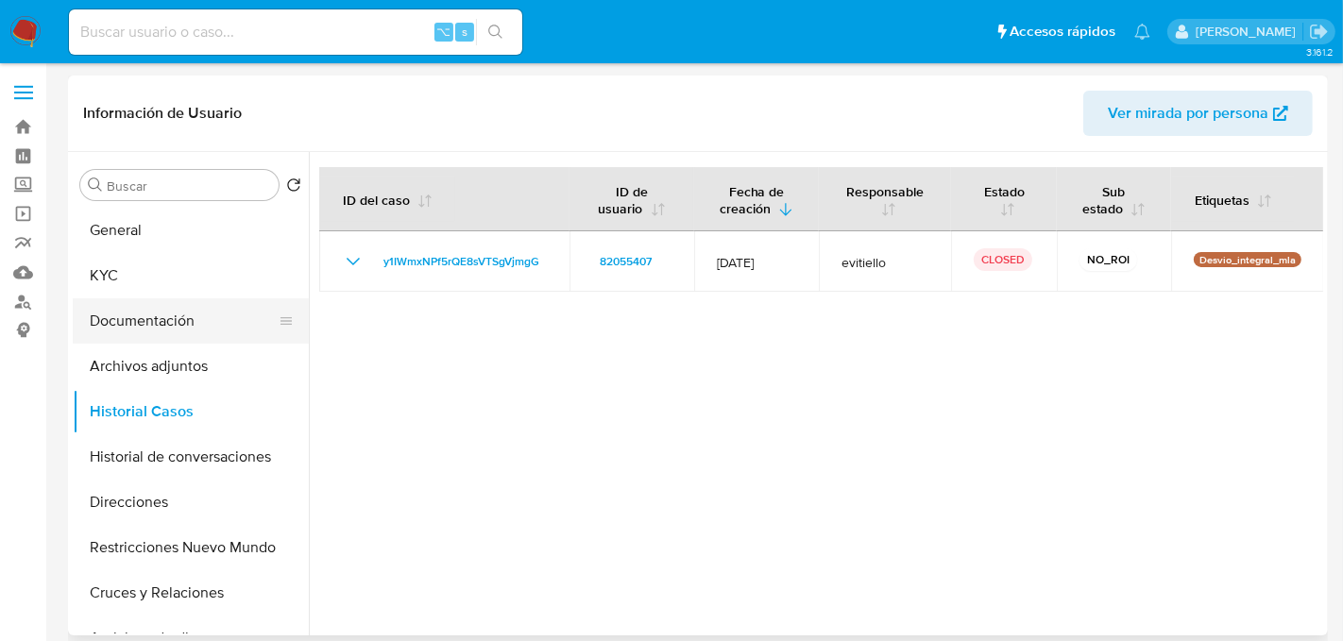
click at [179, 333] on button "Documentación" at bounding box center [183, 321] width 221 height 45
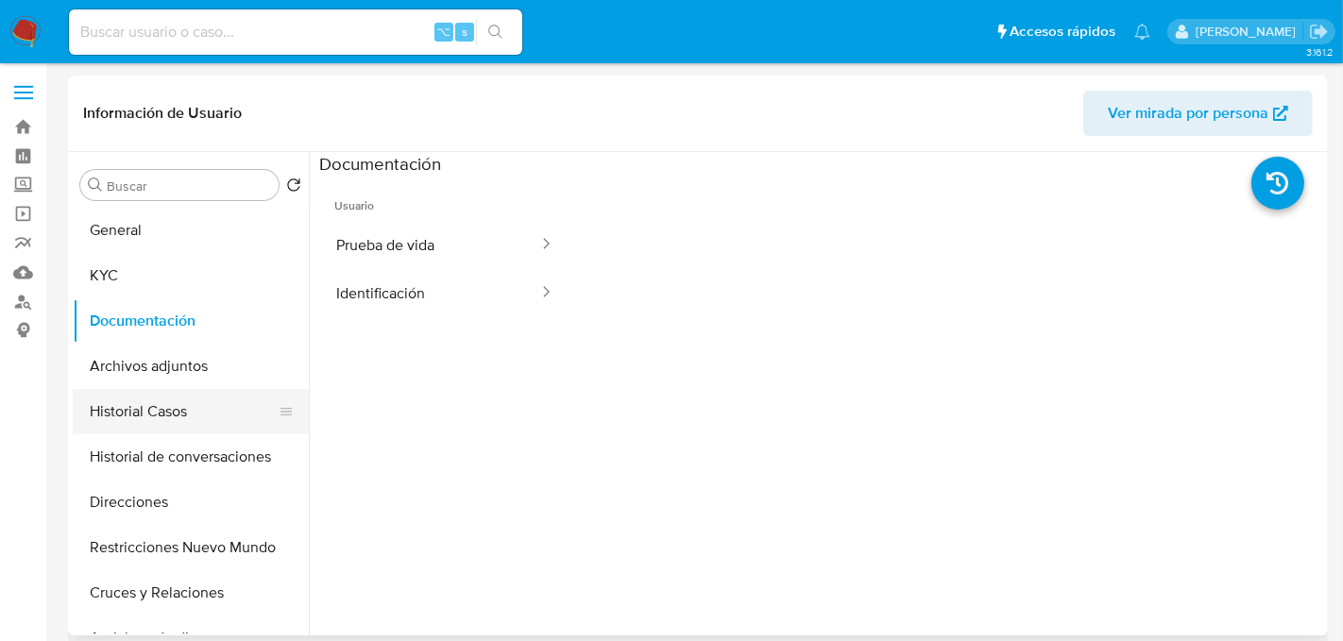
click at [171, 404] on button "Historial Casos" at bounding box center [183, 411] width 221 height 45
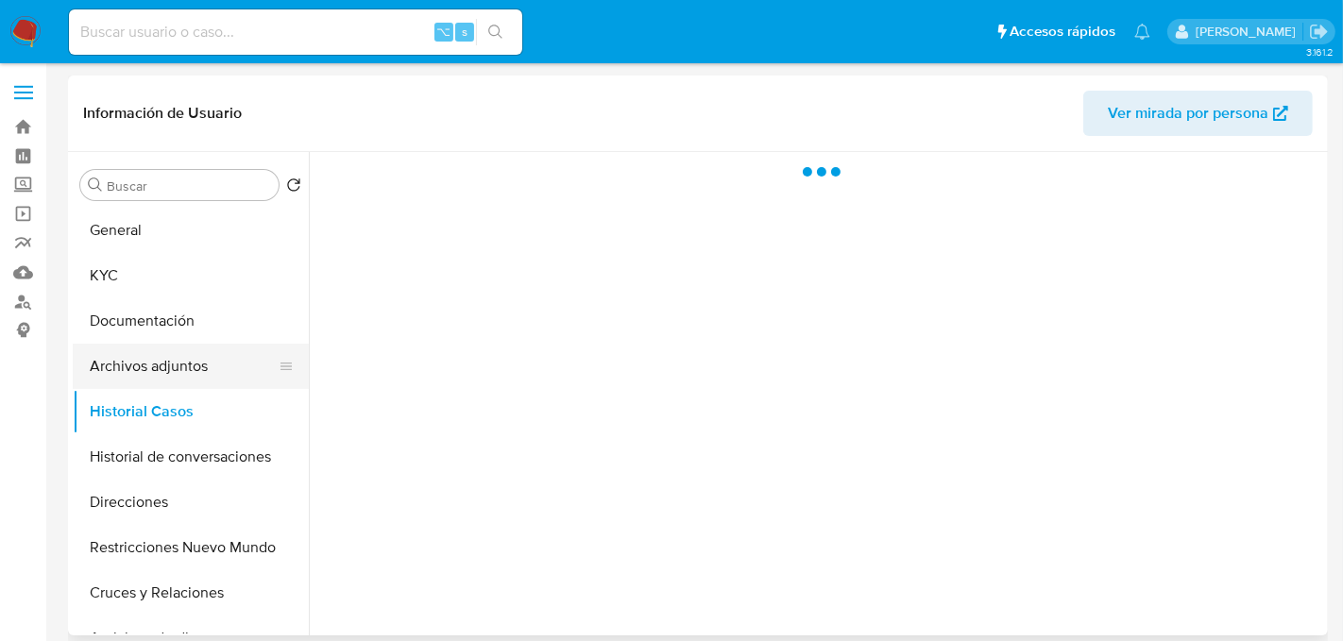
click at [177, 368] on button "Archivos adjuntos" at bounding box center [183, 366] width 221 height 45
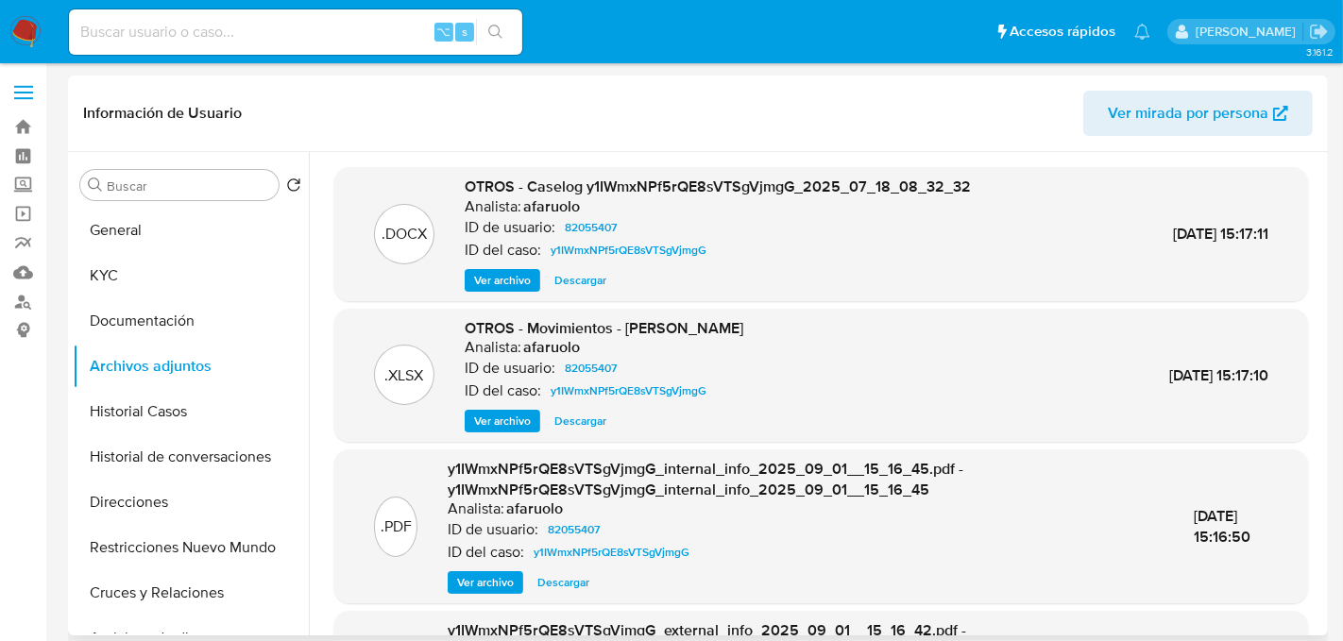
click at [497, 281] on span "Ver archivo" at bounding box center [502, 280] width 57 height 19
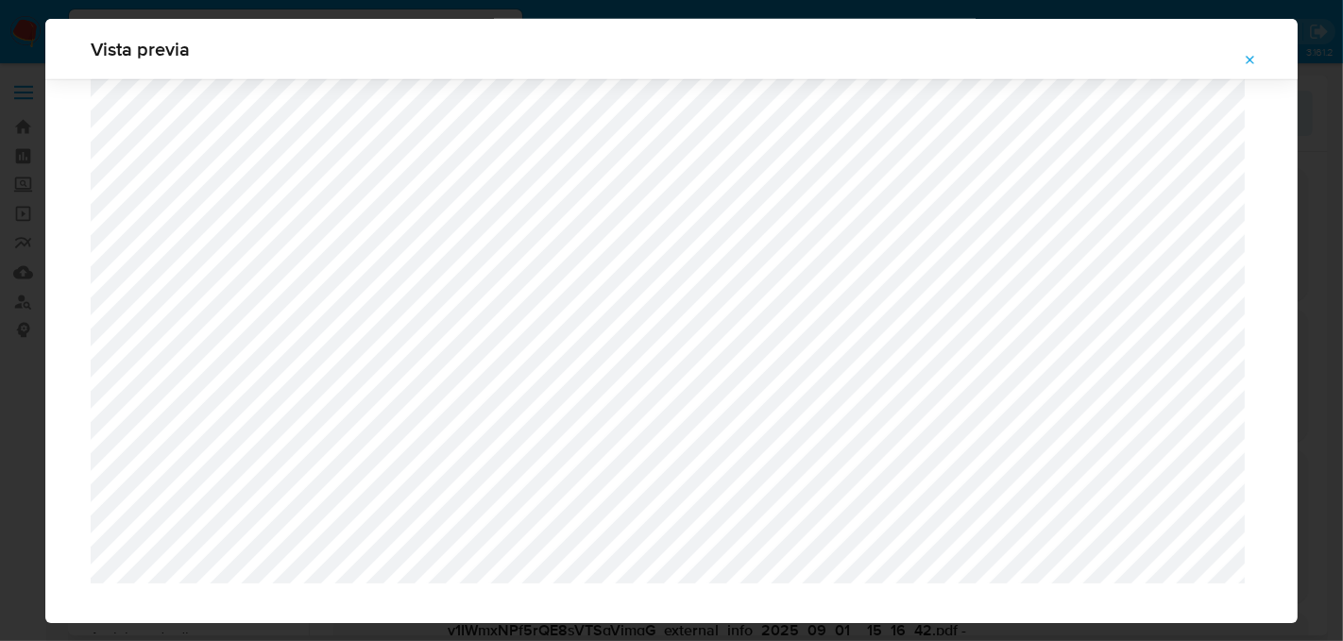
scroll to position [1907, 0]
click at [1242, 45] on button "Attachment preview" at bounding box center [1251, 60] width 42 height 30
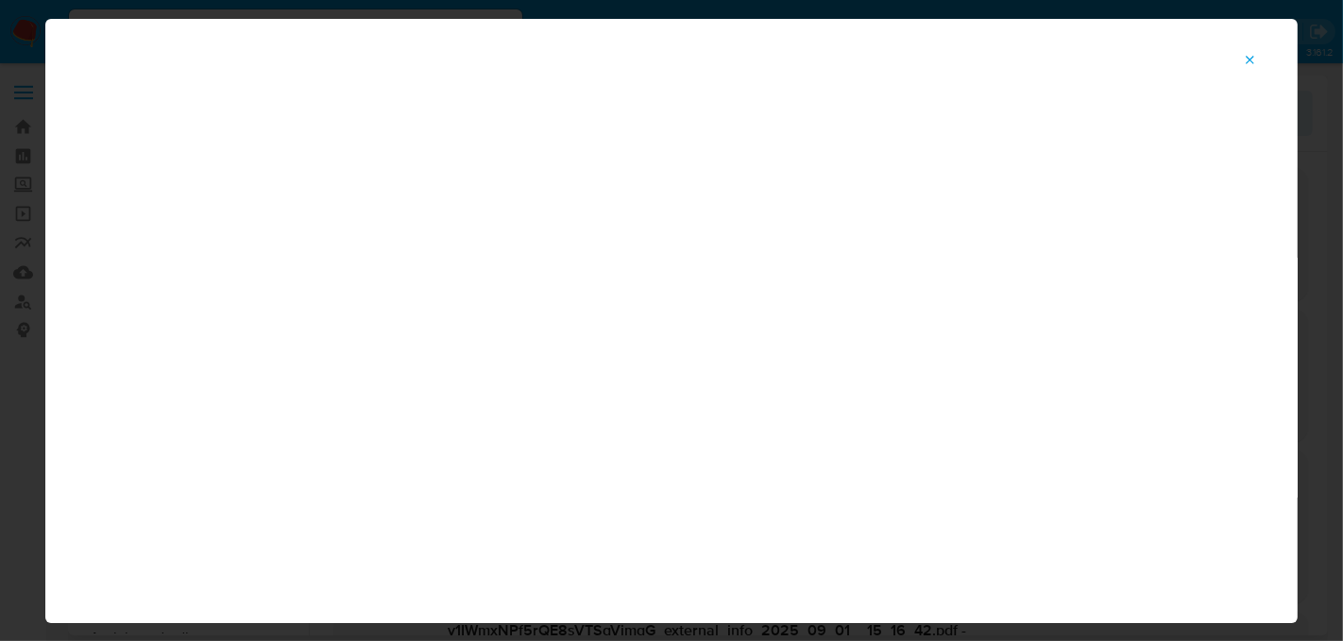
scroll to position [97, 0]
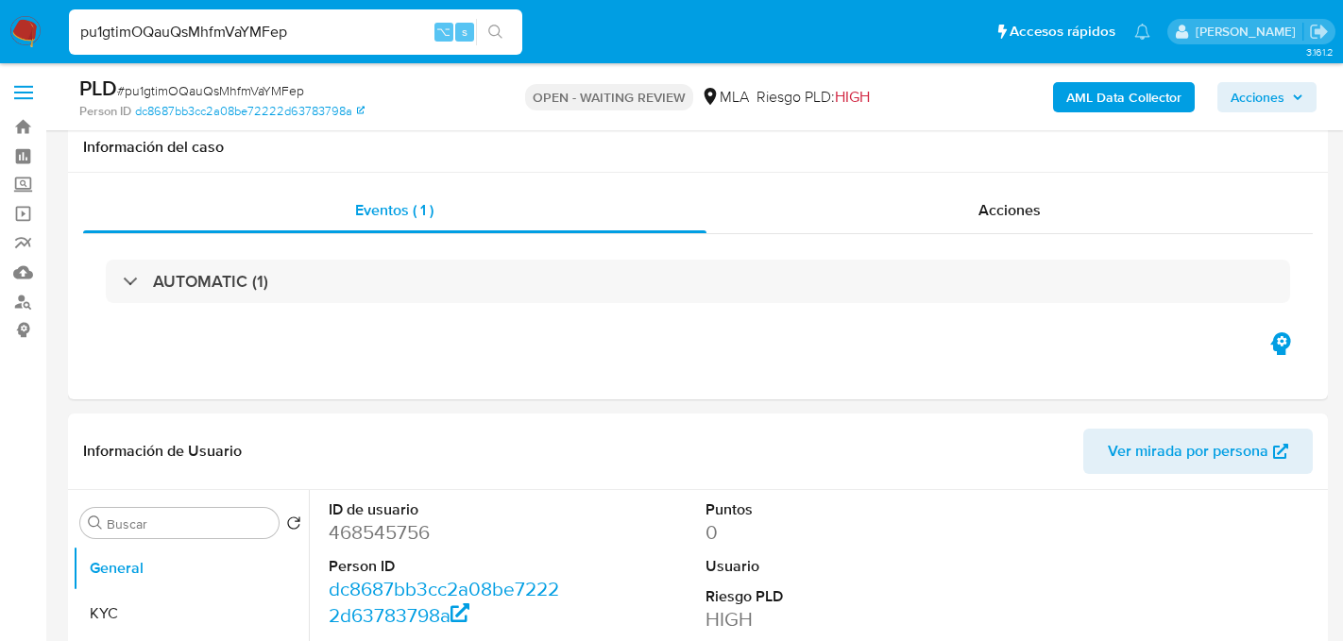
select select "10"
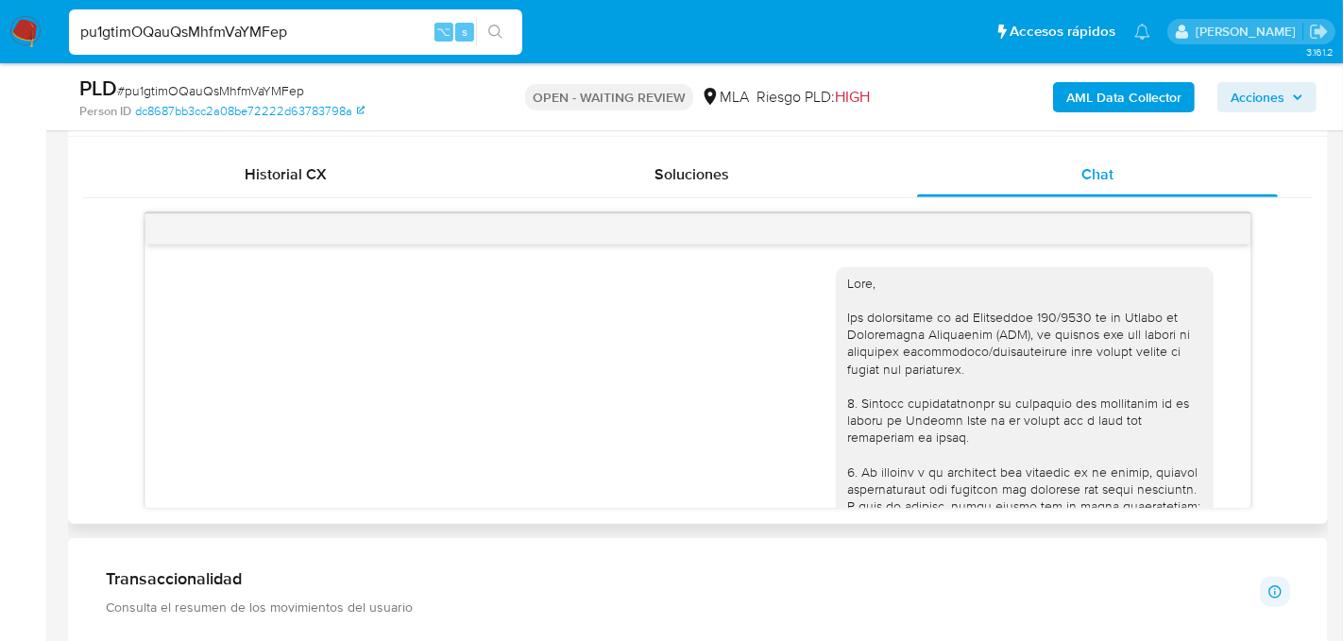
scroll to position [1314, 0]
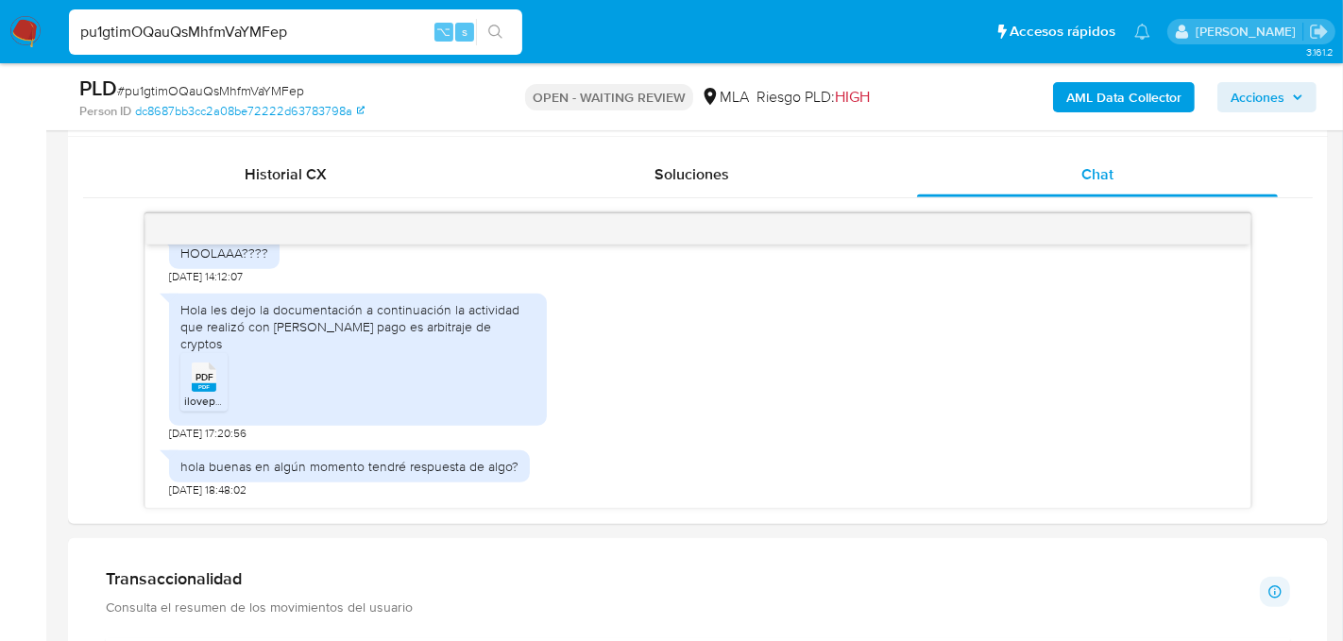
click at [228, 16] on div "pu1gtimOQauQsMhfmVaYMFep ⌥ s" at bounding box center [295, 31] width 453 height 45
click at [228, 23] on input "pu1gtimOQauQsMhfmVaYMFep" at bounding box center [295, 32] width 453 height 25
paste input "tGPpufxbdIEVScEUrkBf3ym8"
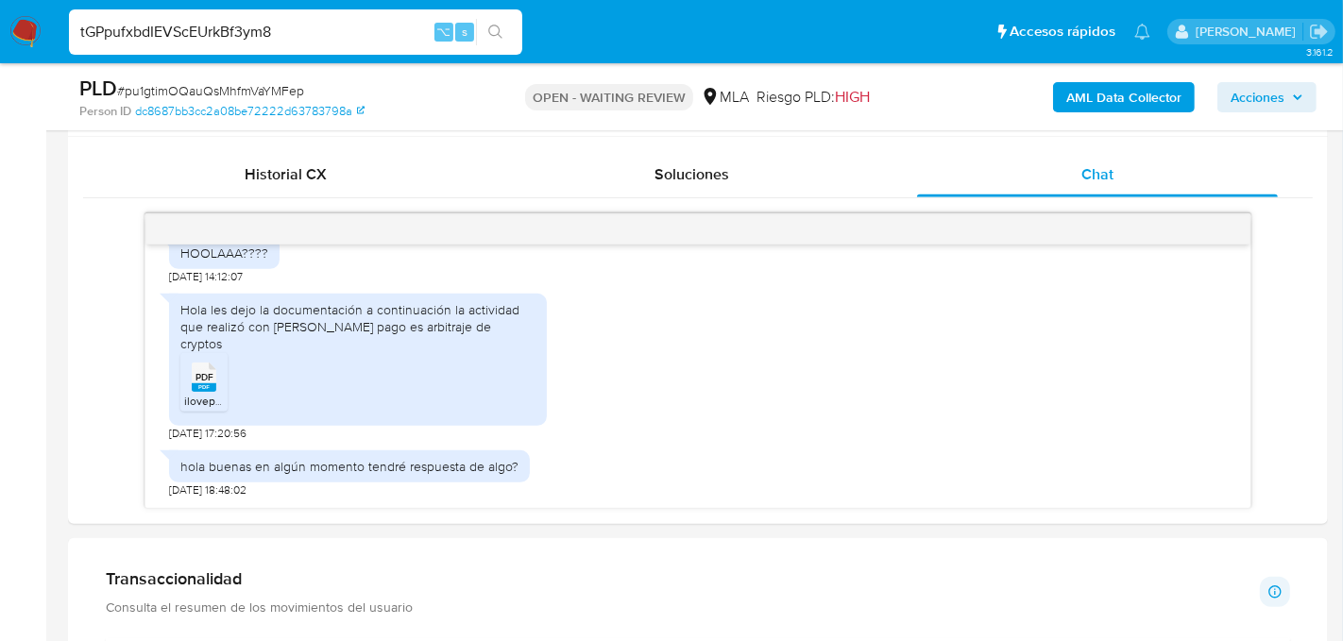
type input "tGPpufxbdIEVScEUrkBf3ym8"
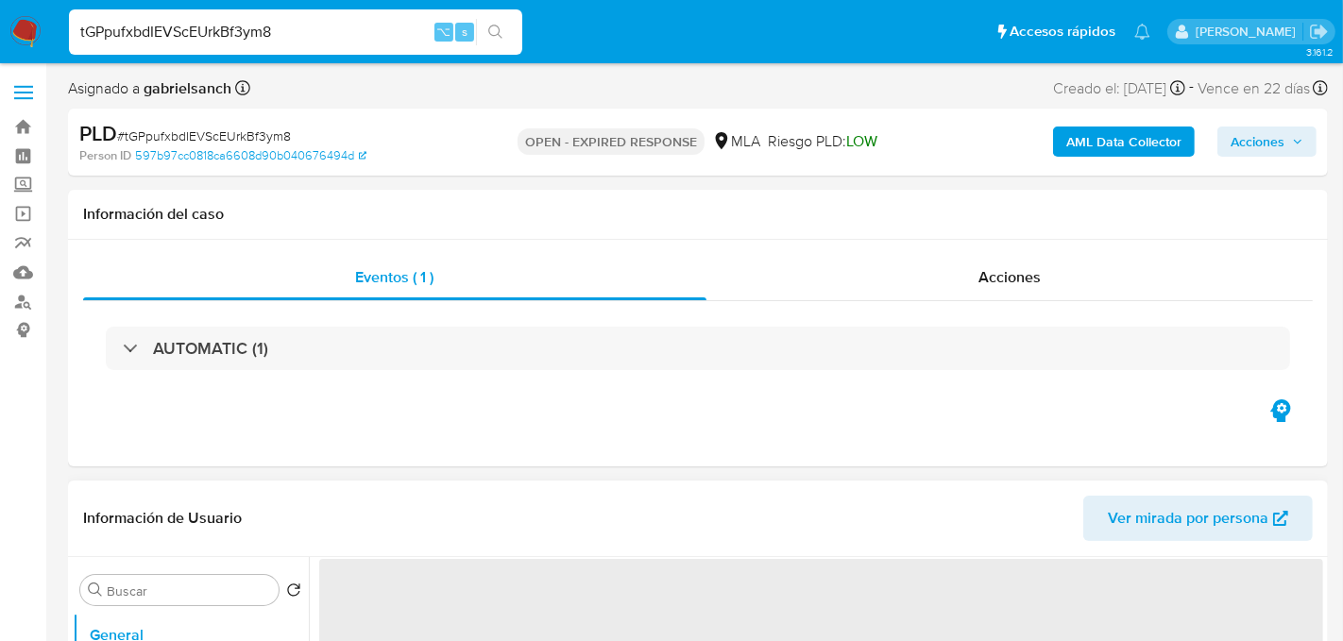
select select "10"
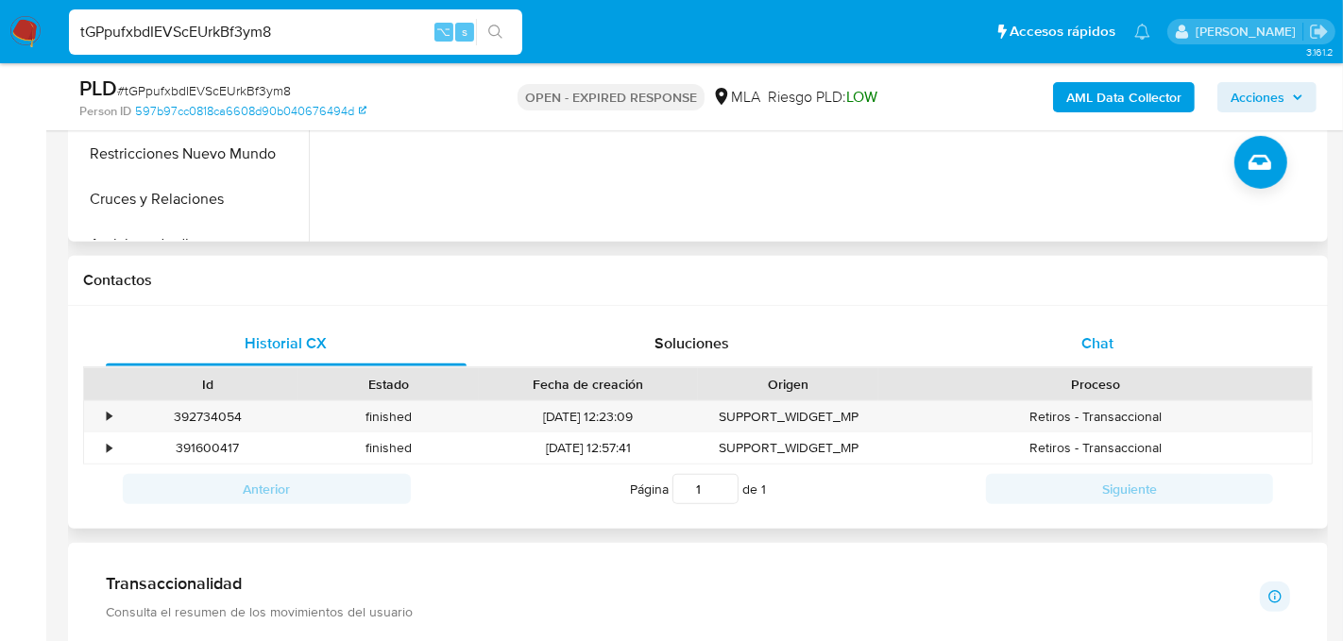
click at [1064, 330] on div "Chat" at bounding box center [1097, 343] width 361 height 45
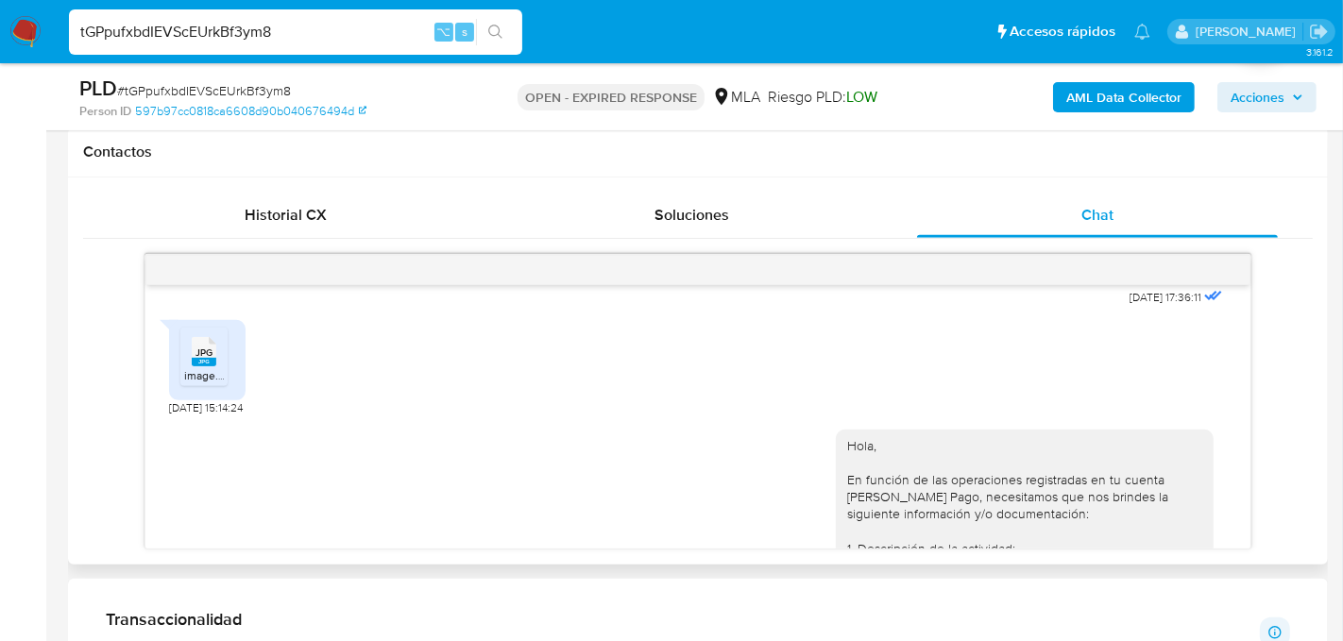
scroll to position [1056, 0]
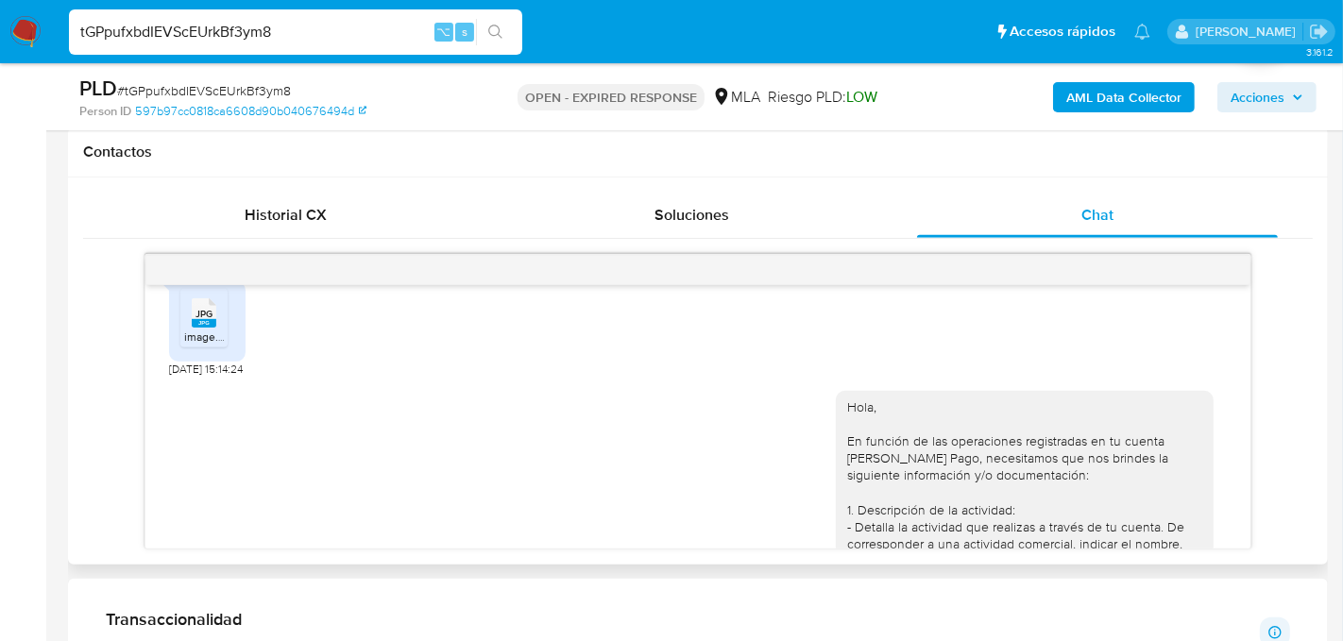
click at [196, 320] on span "JPG" at bounding box center [204, 314] width 17 height 12
click at [234, 32] on input "tGPpufxbdIEVScEUrkBf3ym8" at bounding box center [295, 32] width 453 height 25
paste input "F9gDmKEhFGJw1EmgDUKy9dhG"
type input "F9gDmKEhFGJw1EmgDUKy9dhG"
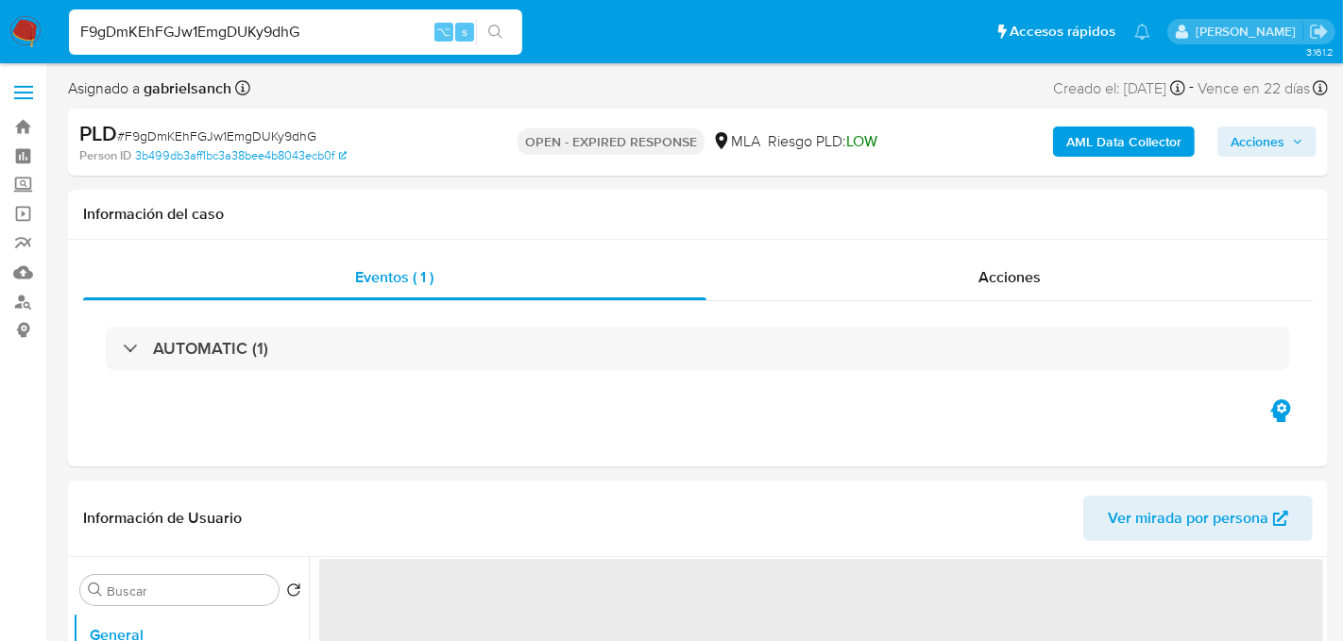
select select "10"
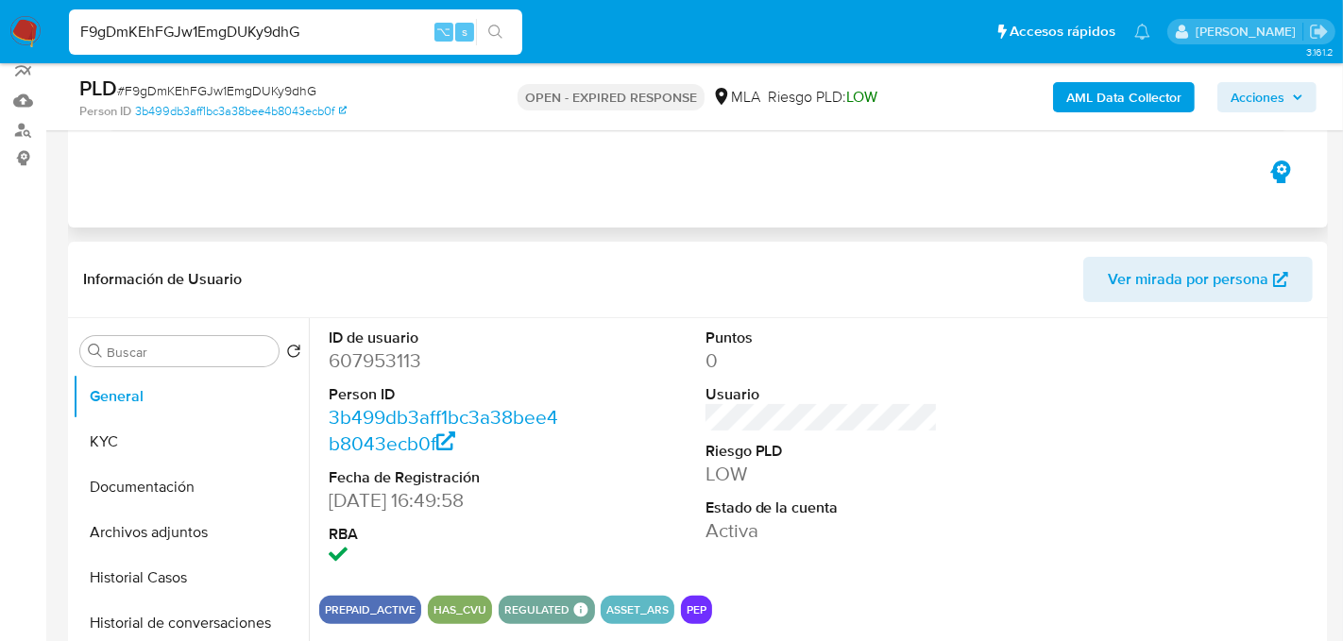
scroll to position [175, 0]
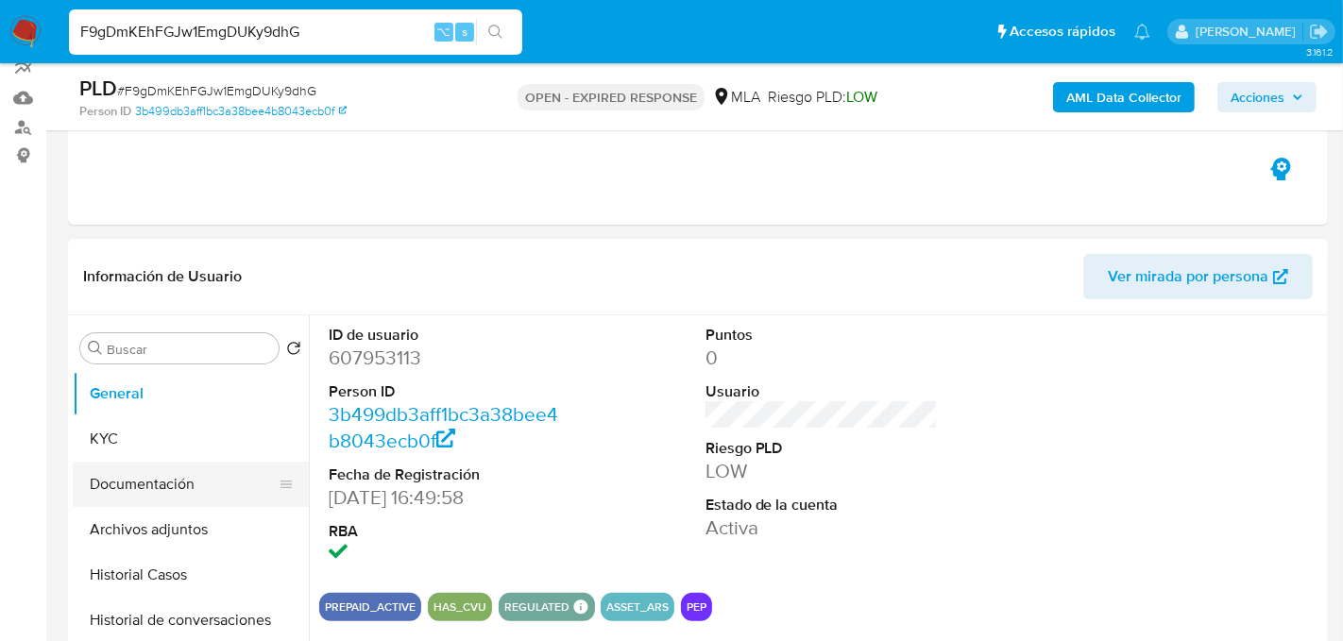
click at [149, 498] on button "Documentación" at bounding box center [183, 484] width 221 height 45
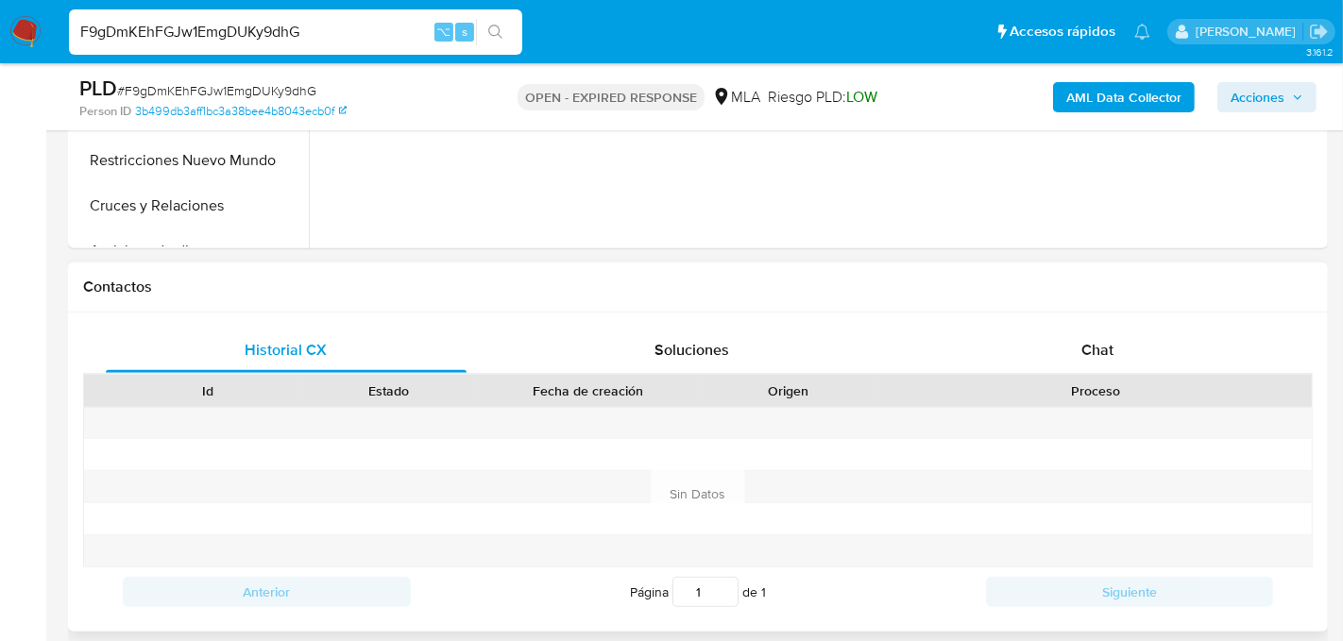
scroll to position [746, 0]
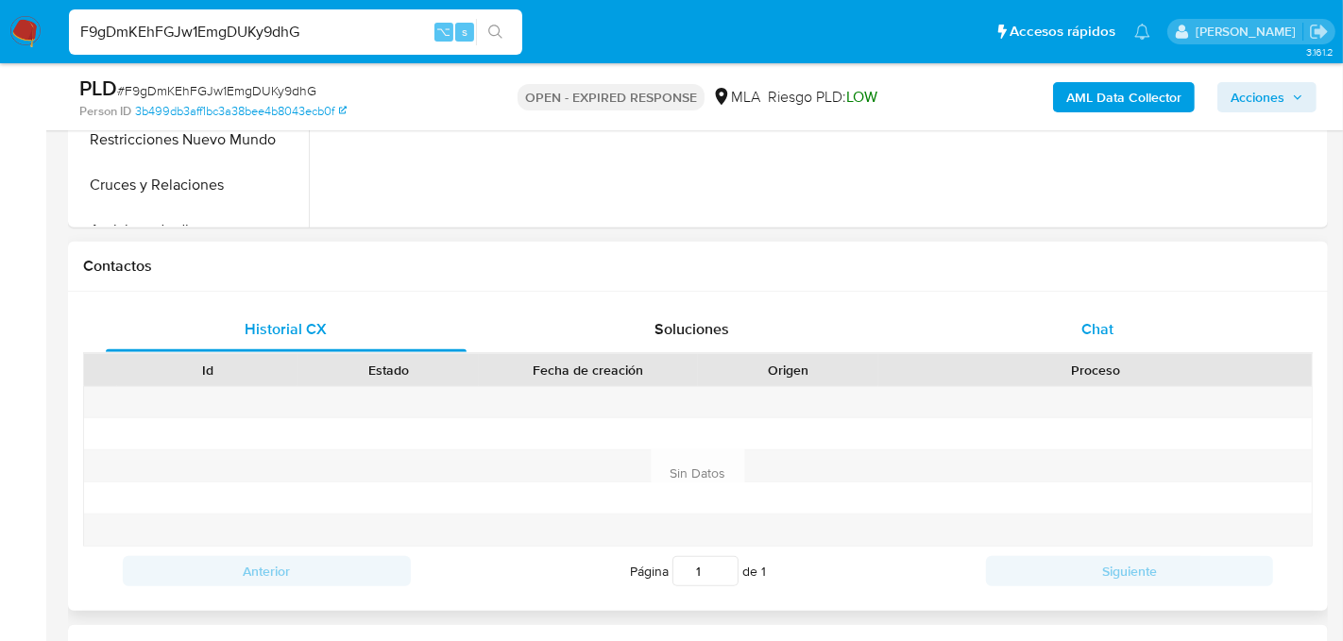
click at [1075, 316] on div "Chat" at bounding box center [1097, 329] width 361 height 45
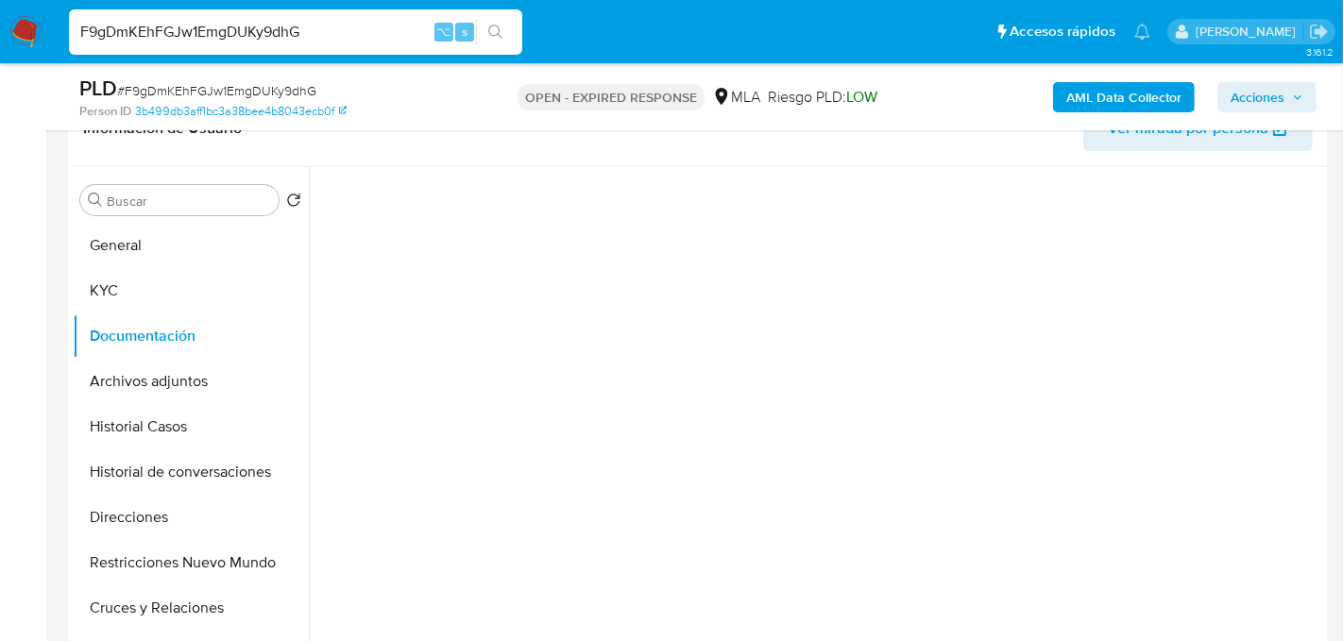
scroll to position [331, 0]
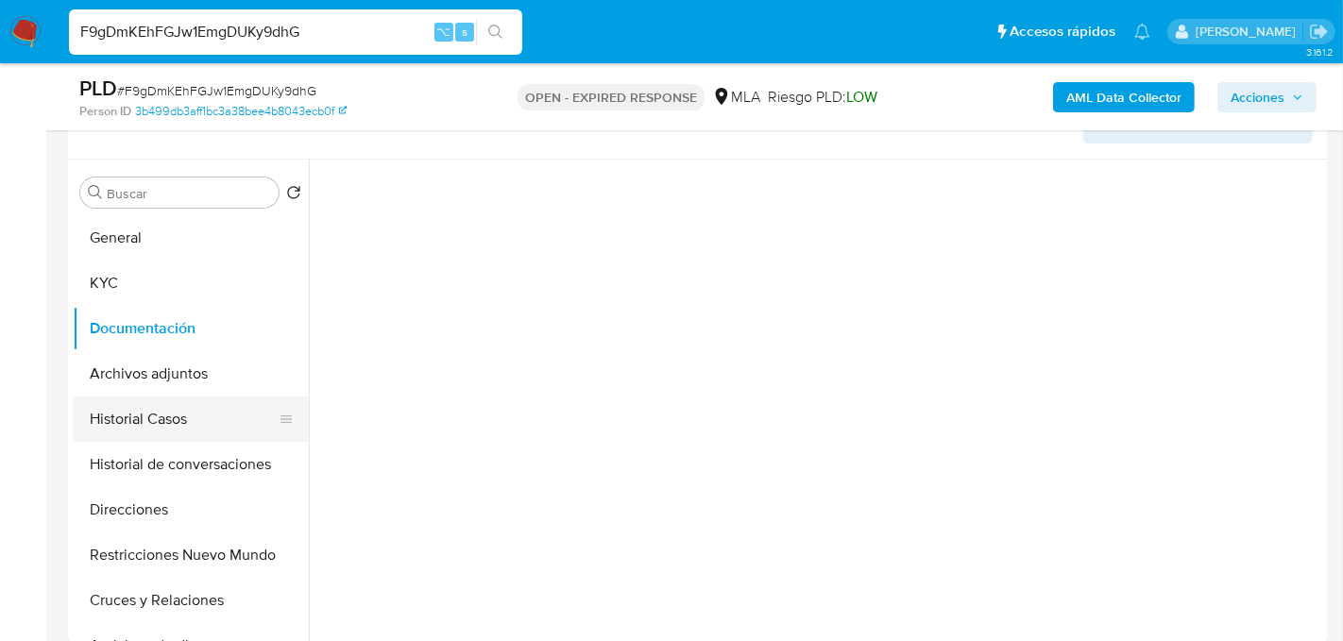
click at [163, 397] on button "Historial Casos" at bounding box center [183, 419] width 221 height 45
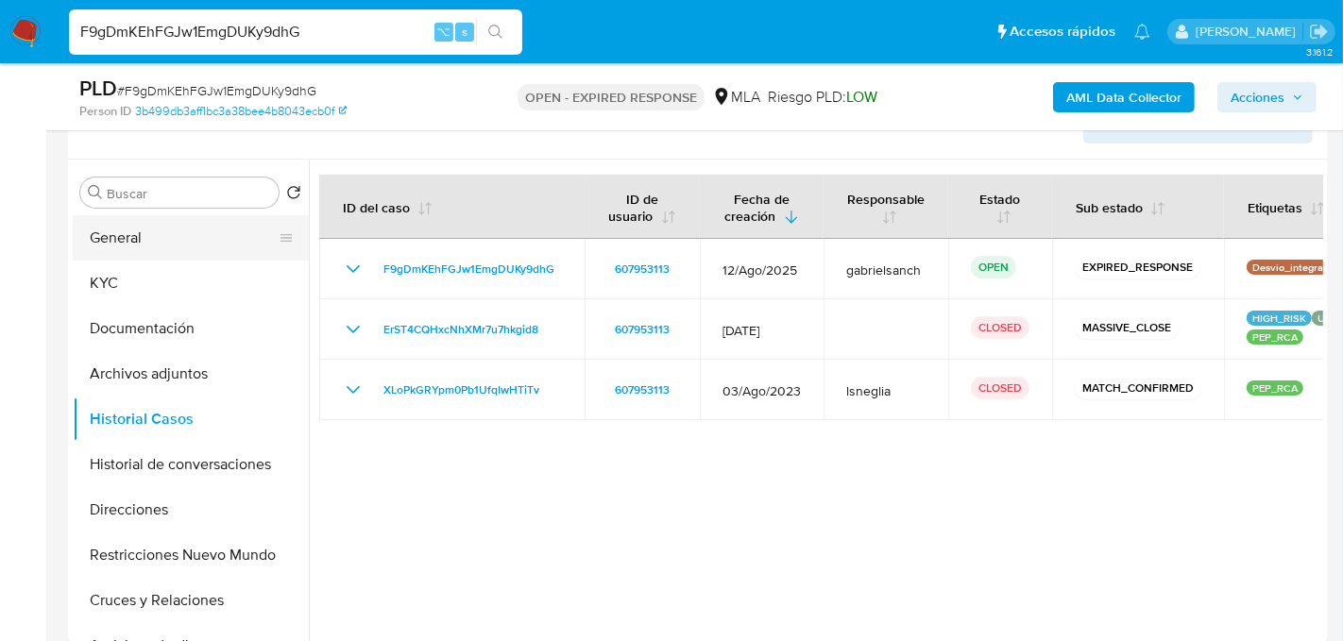
click at [111, 249] on button "General" at bounding box center [183, 237] width 221 height 45
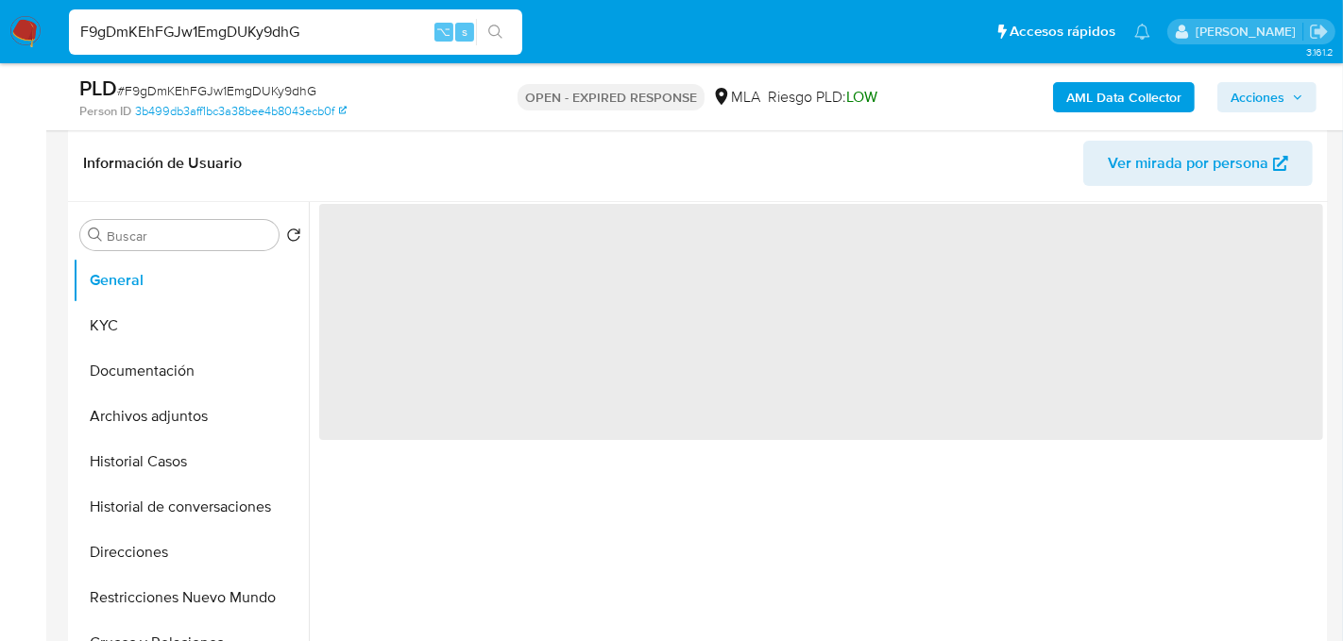
scroll to position [252, 0]
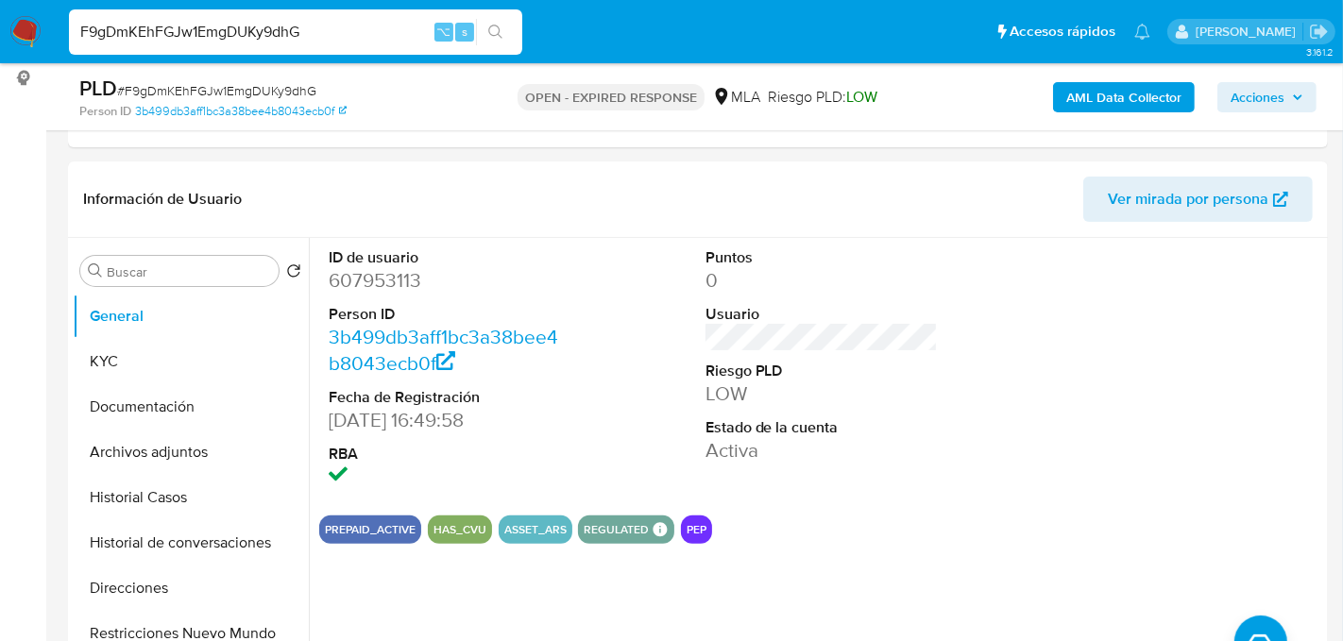
click at [294, 22] on input "F9gDmKEhFGJw1EmgDUKy9dhG" at bounding box center [295, 32] width 453 height 25
paste input "Ap3t5feh1J1AKryxjQ0xZFYb"
type input "Ap3t5feh1J1AKryxjQ0xZFYb"
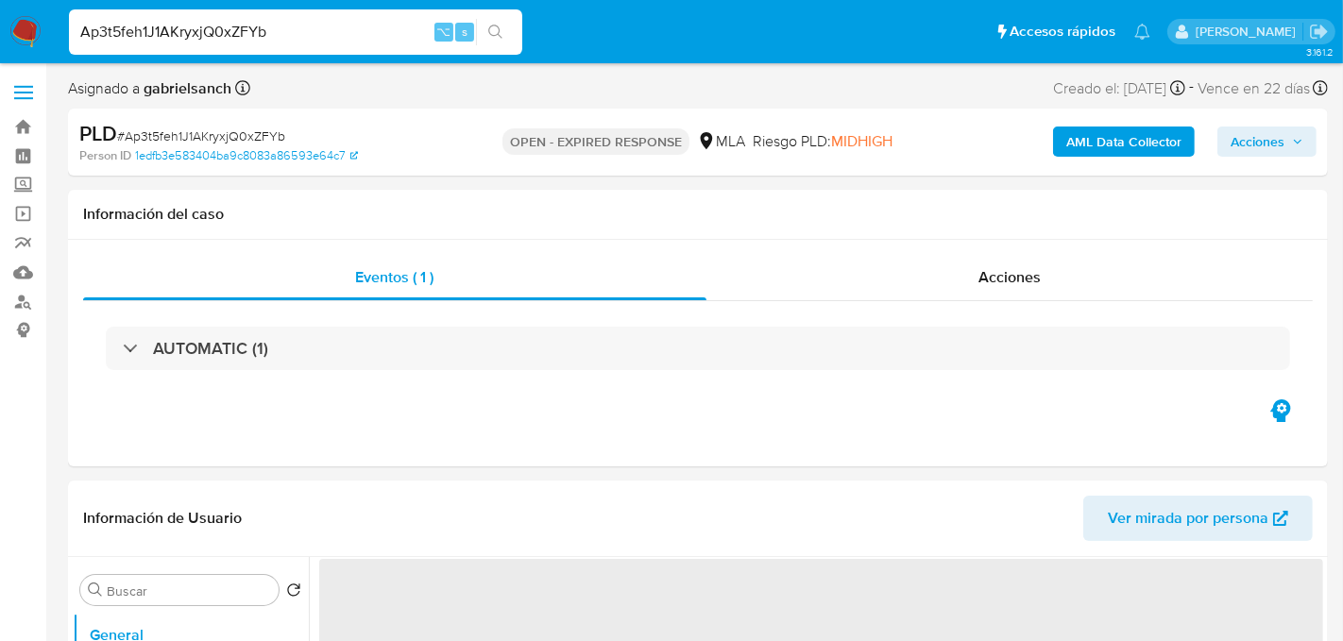
select select "10"
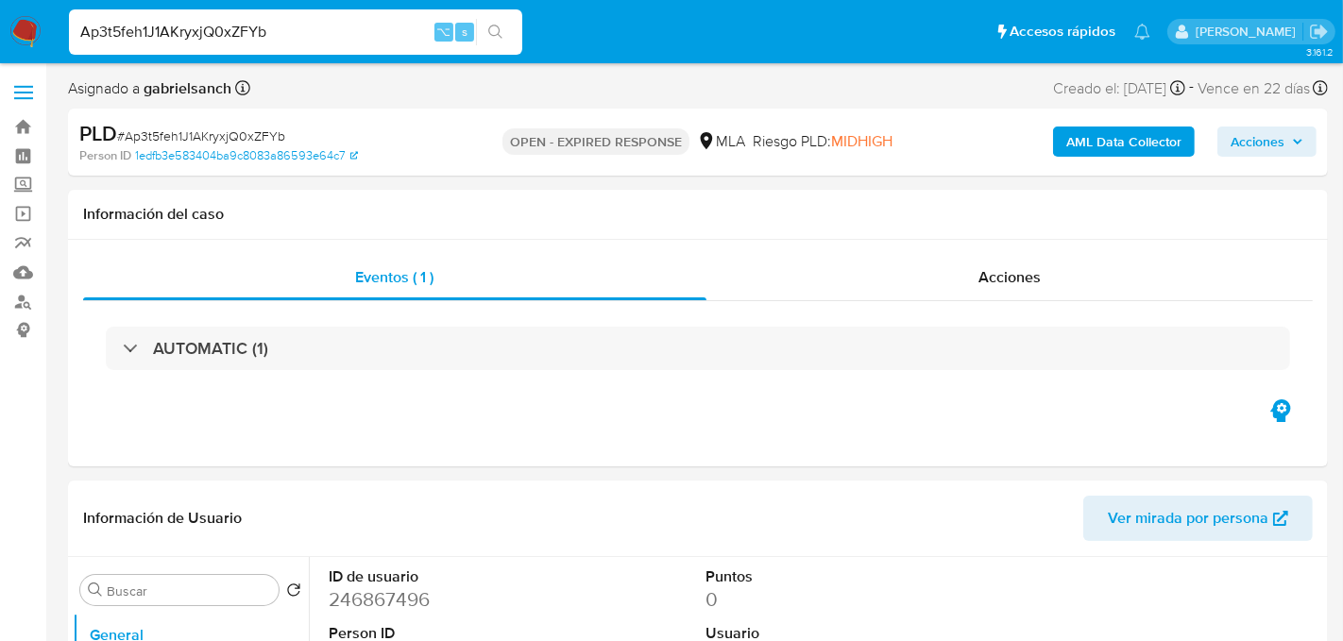
click at [240, 18] on div "Ap3t5feh1J1AKryxjQ0xZFYb ⌥ s" at bounding box center [295, 31] width 453 height 45
click at [239, 32] on input "Ap3t5feh1J1AKryxjQ0xZFYb" at bounding box center [295, 32] width 453 height 25
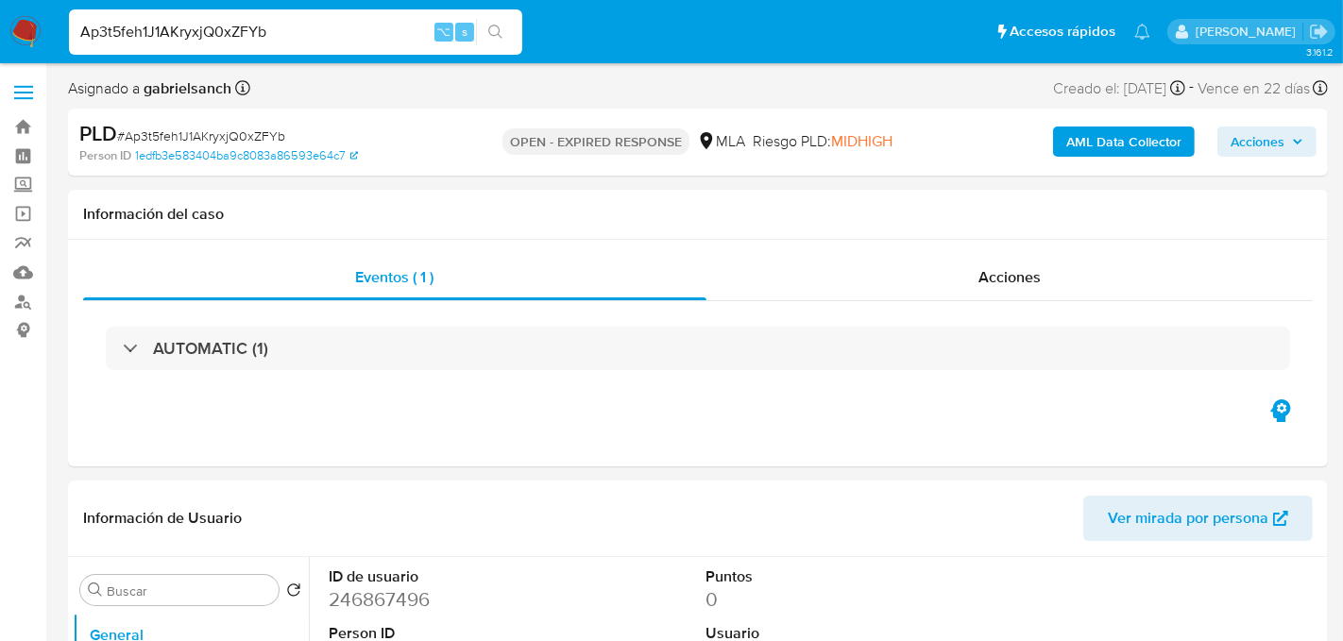
paste input "3A6k0C98gpjrzeJ5yQ02P6He"
type input "3A6k0C98gpjrzeJ5yQ02P6He"
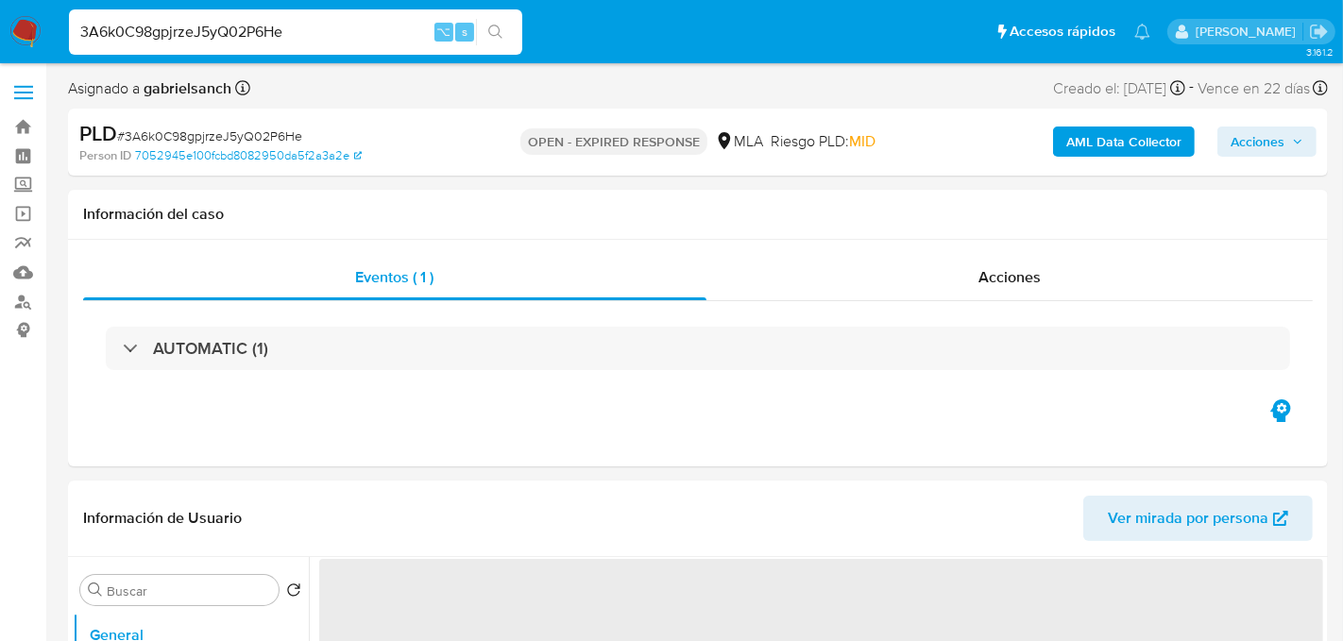
select select "10"
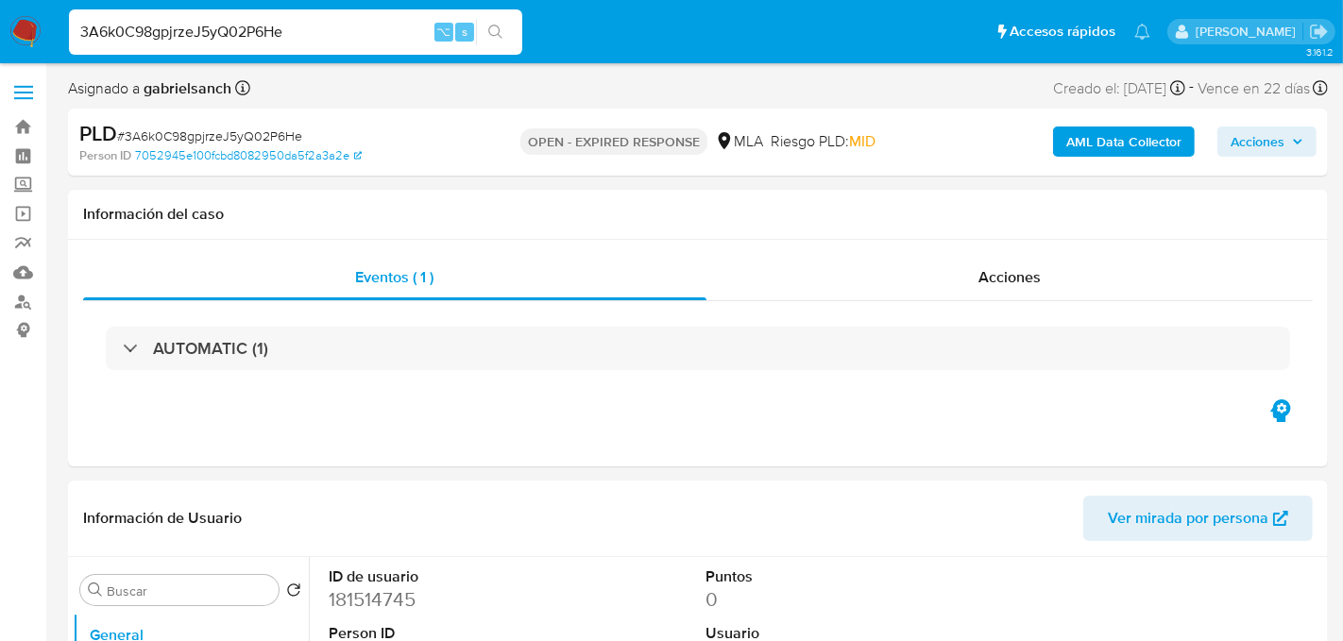
click at [240, 22] on input "3A6k0C98gpjrzeJ5yQ02P6He" at bounding box center [295, 32] width 453 height 25
paste input "wQtdKty46eB7DmCUpwm8AVsS"
type input "wQtdKty46eB7DmCUpwm8AVsS"
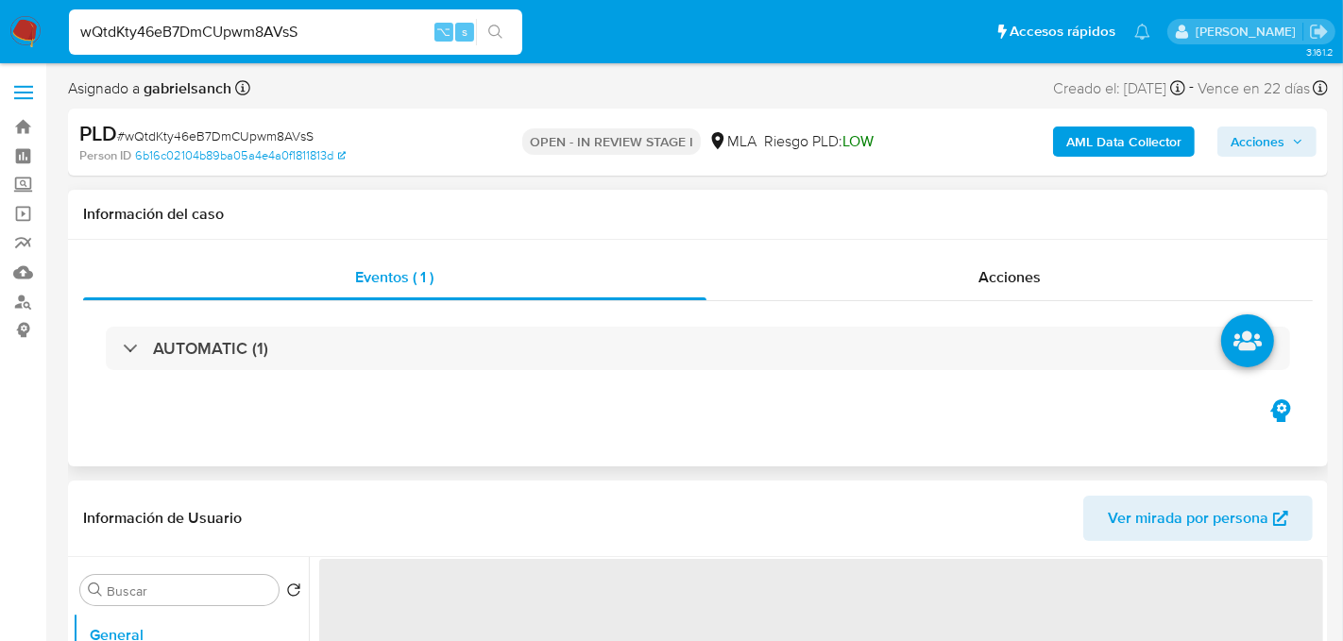
select select "10"
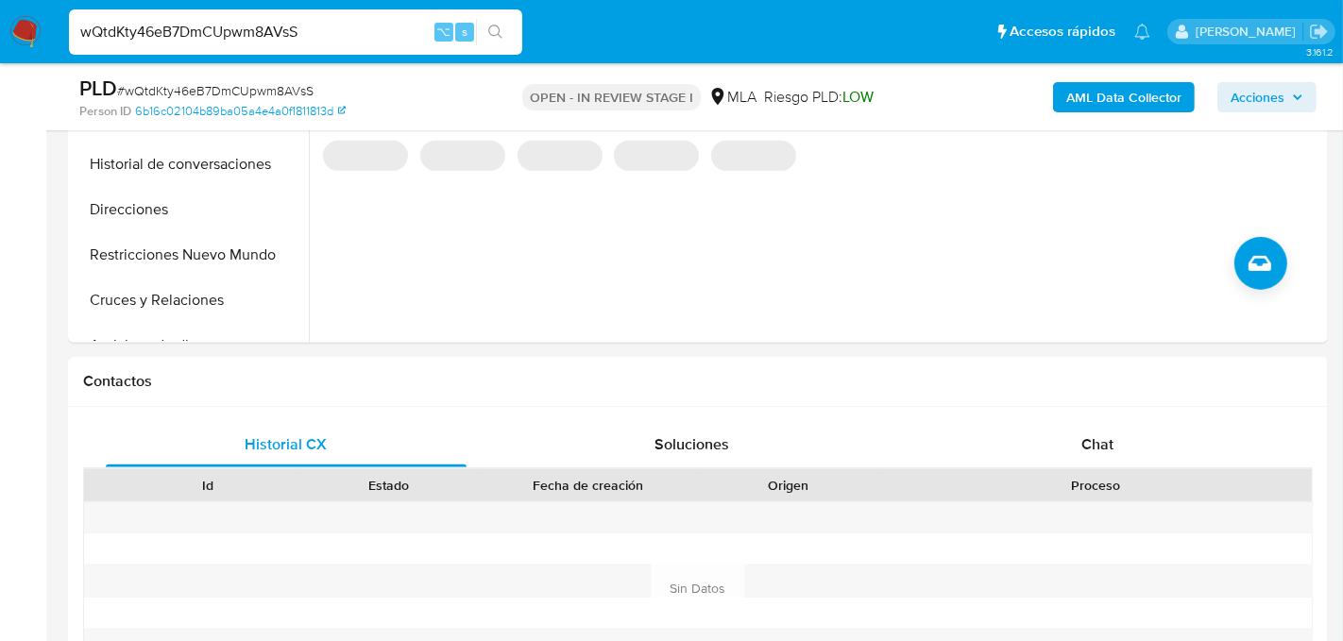
scroll to position [647, 0]
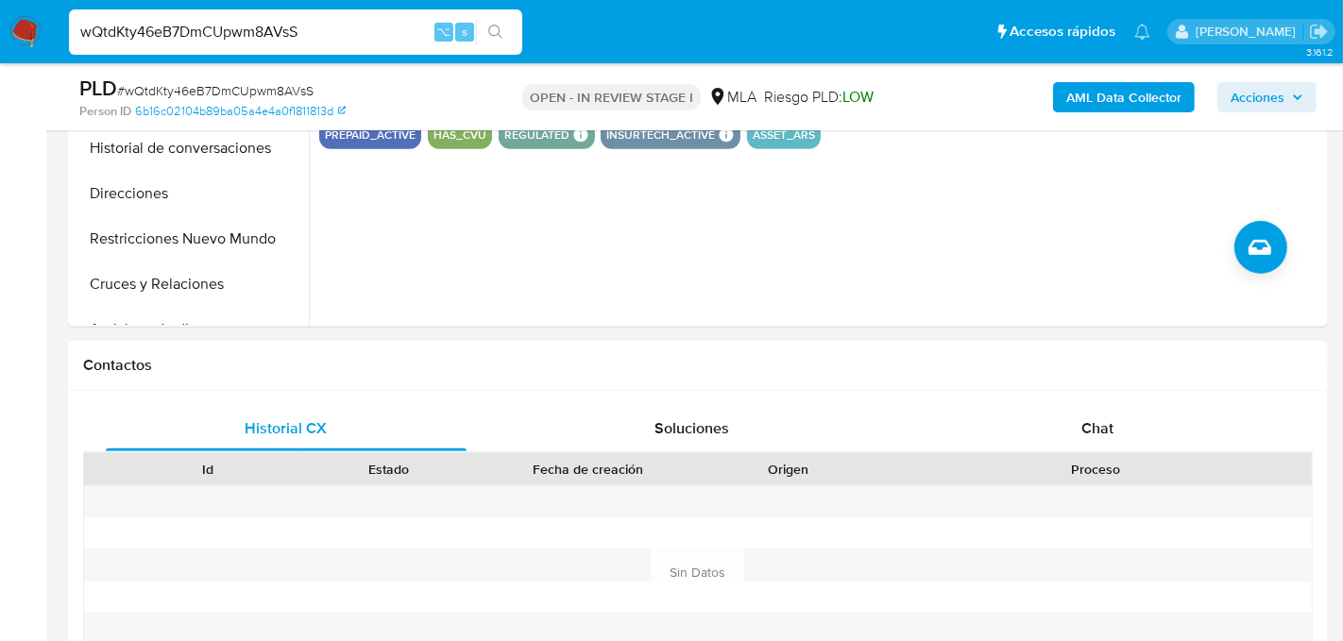
click at [1100, 402] on div "Historial CX Soluciones Chat Id Estado Fecha de creación Origen Proceso Anterio…" at bounding box center [698, 573] width 1260 height 365
click at [1102, 431] on span "Chat" at bounding box center [1098, 429] width 32 height 22
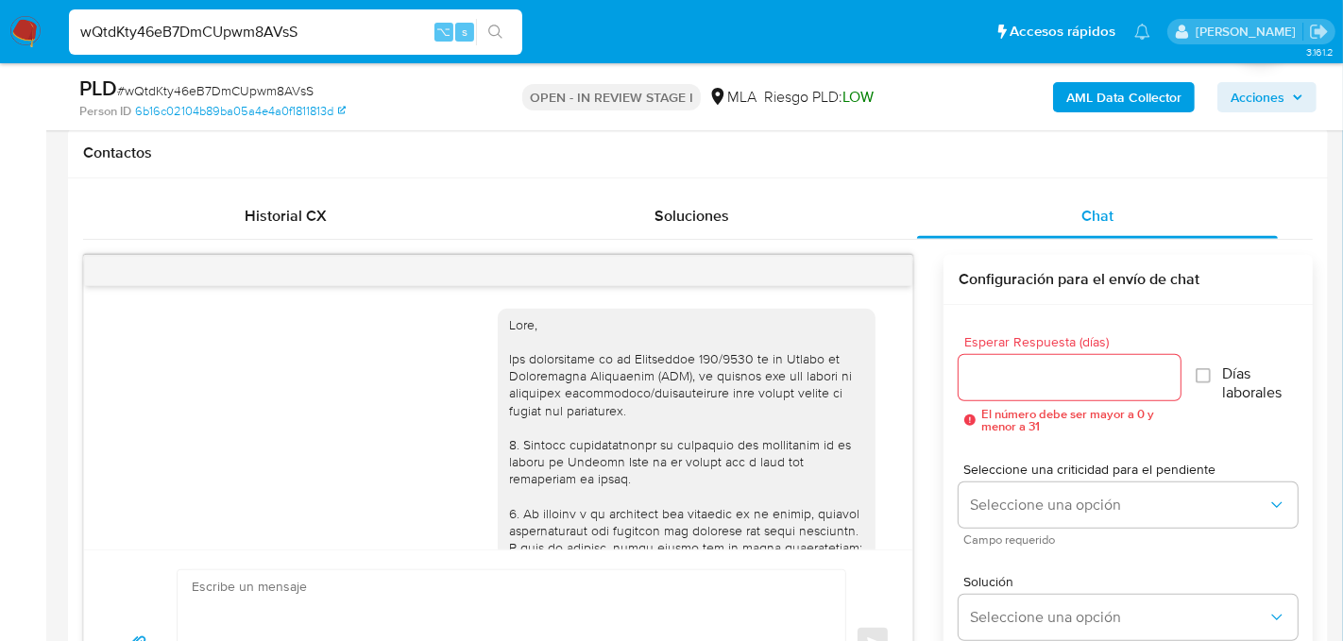
scroll to position [863, 0]
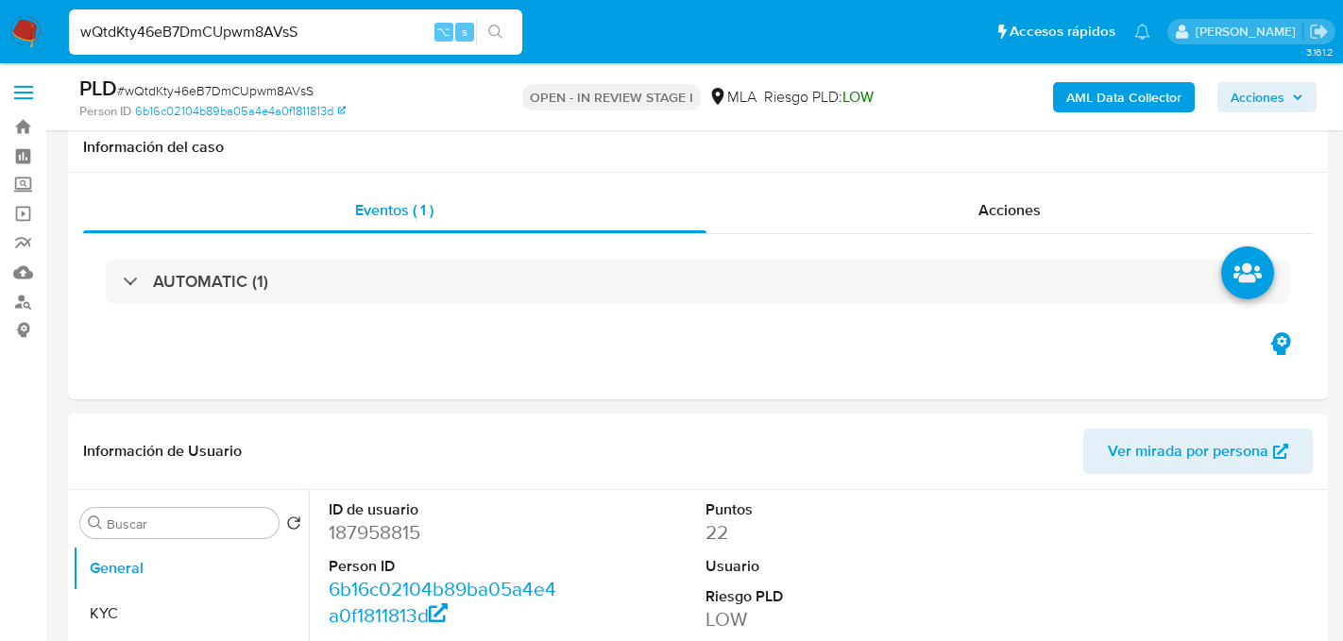
select select "10"
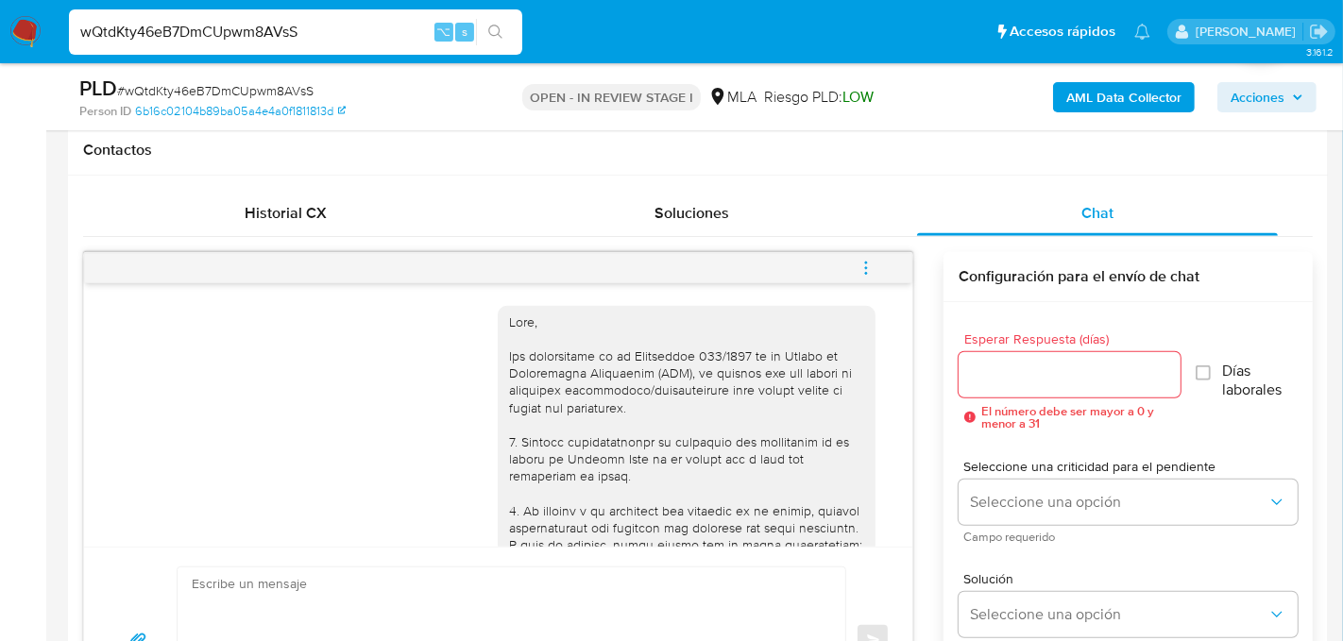
scroll to position [2171, 0]
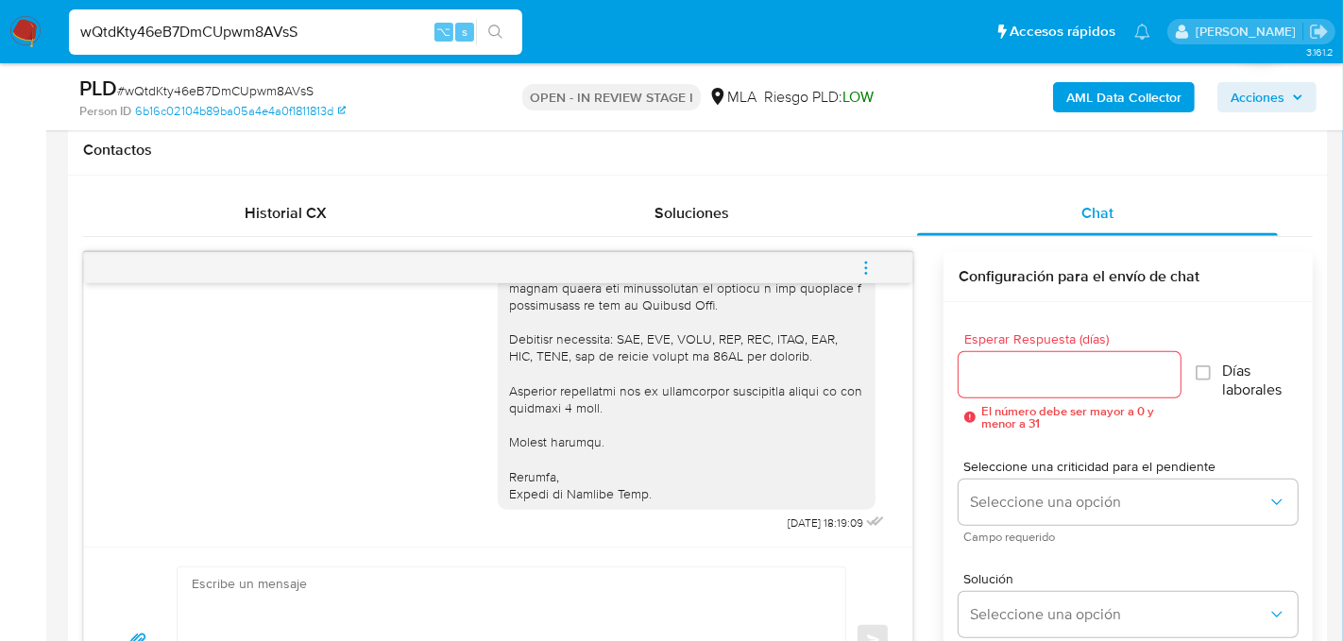
click at [227, 34] on input "wQtdKty46eB7DmCUpwm8AVsS" at bounding box center [295, 32] width 453 height 25
paste input "tGPpufxbdIEVScEUrkBf3ym8"
type input "tGPpufxbdIEVScEUrkBf3ym8"
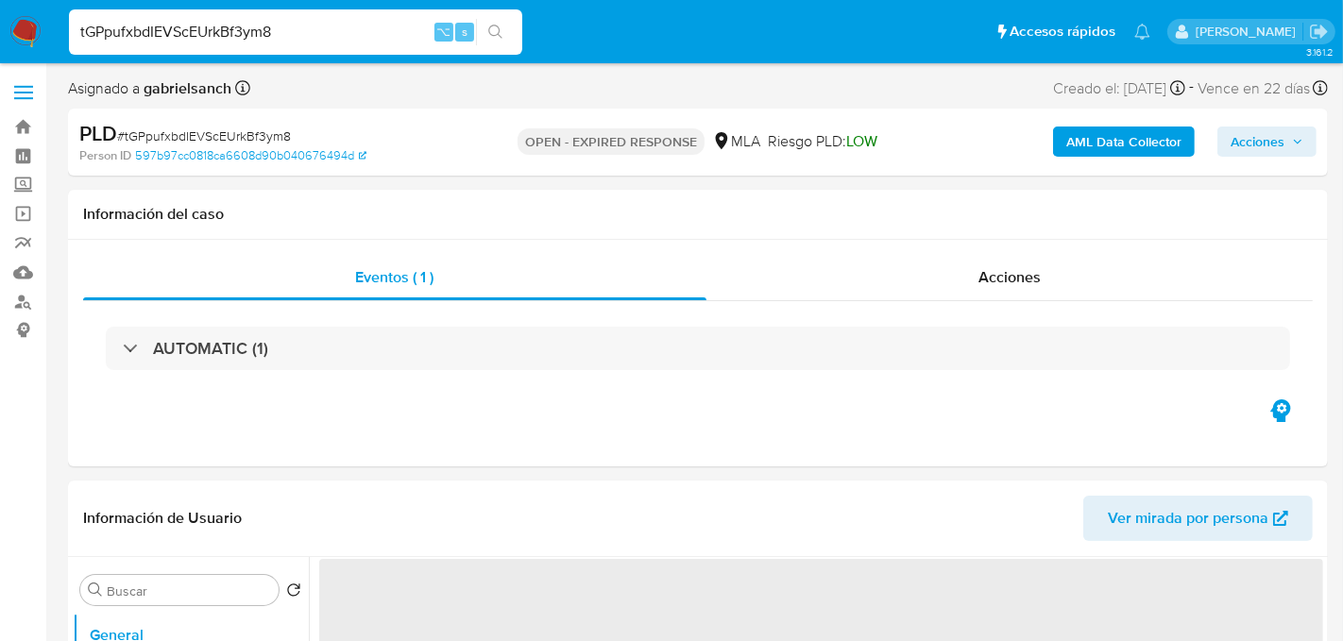
select select "10"
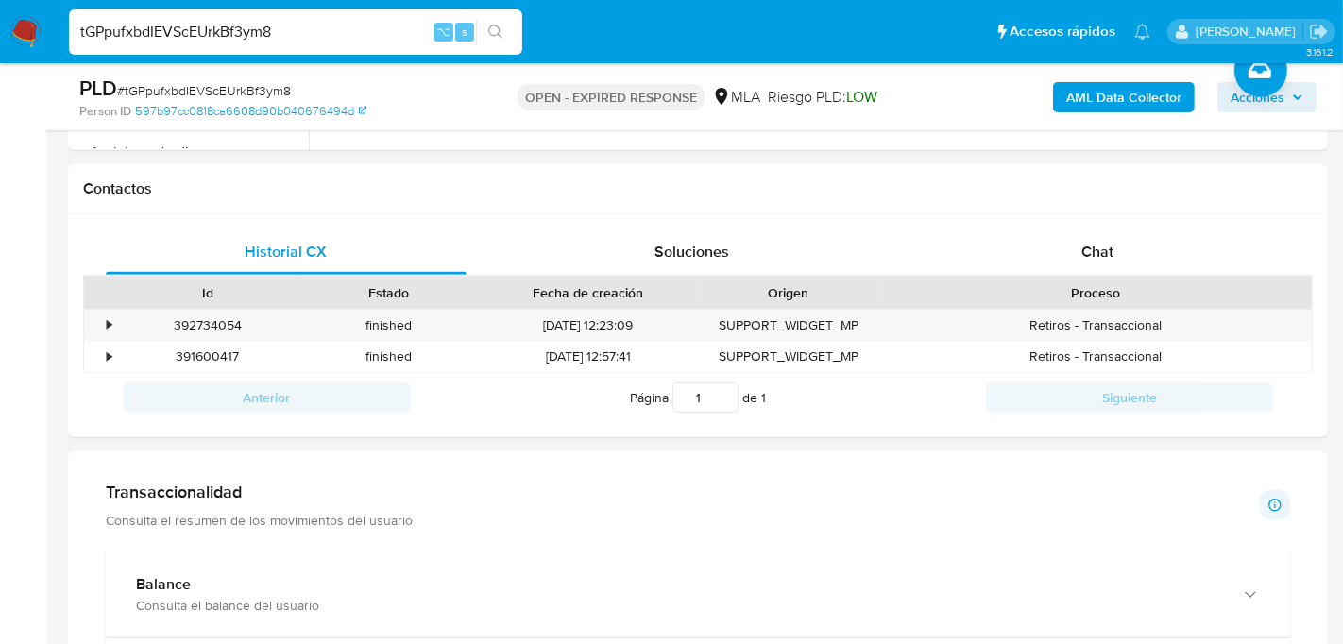
scroll to position [827, 0]
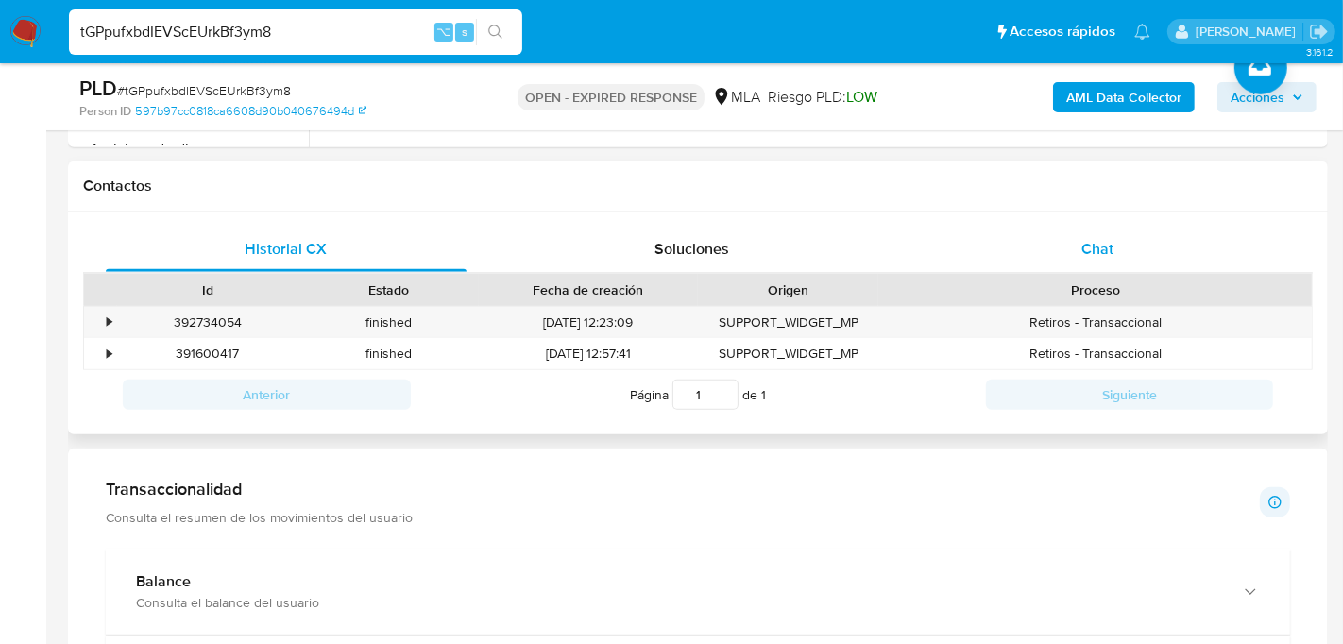
click at [1103, 259] on div "Chat" at bounding box center [1097, 249] width 361 height 45
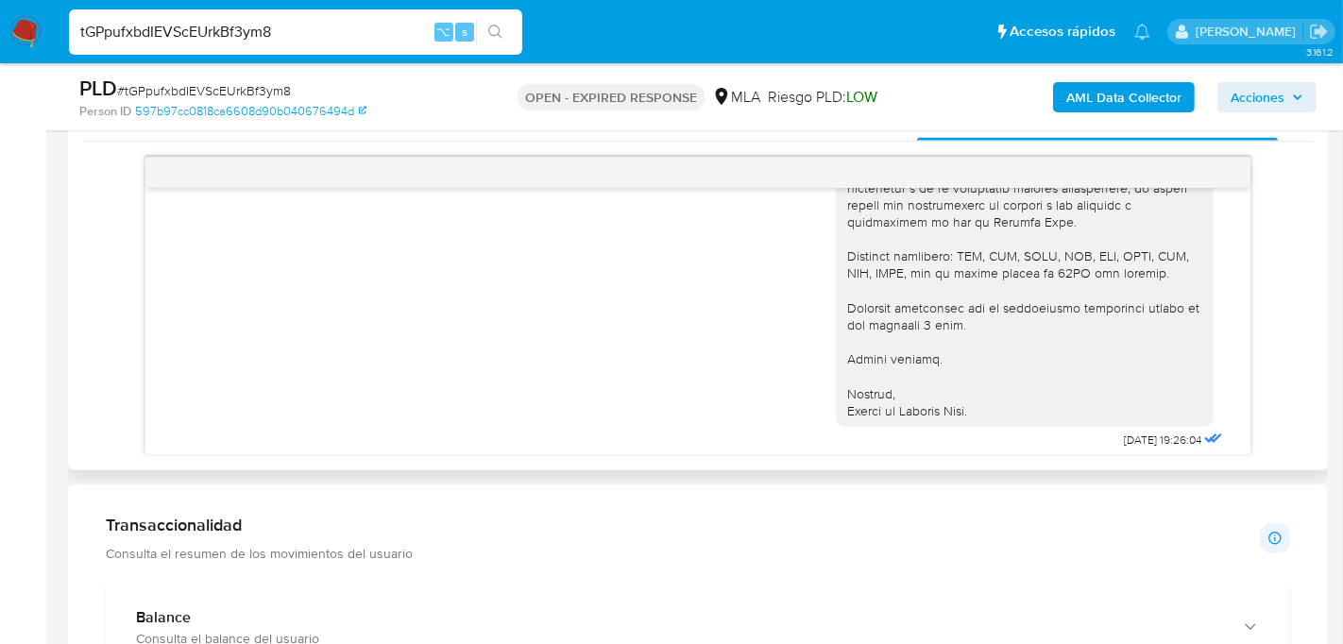
scroll to position [1943, 0]
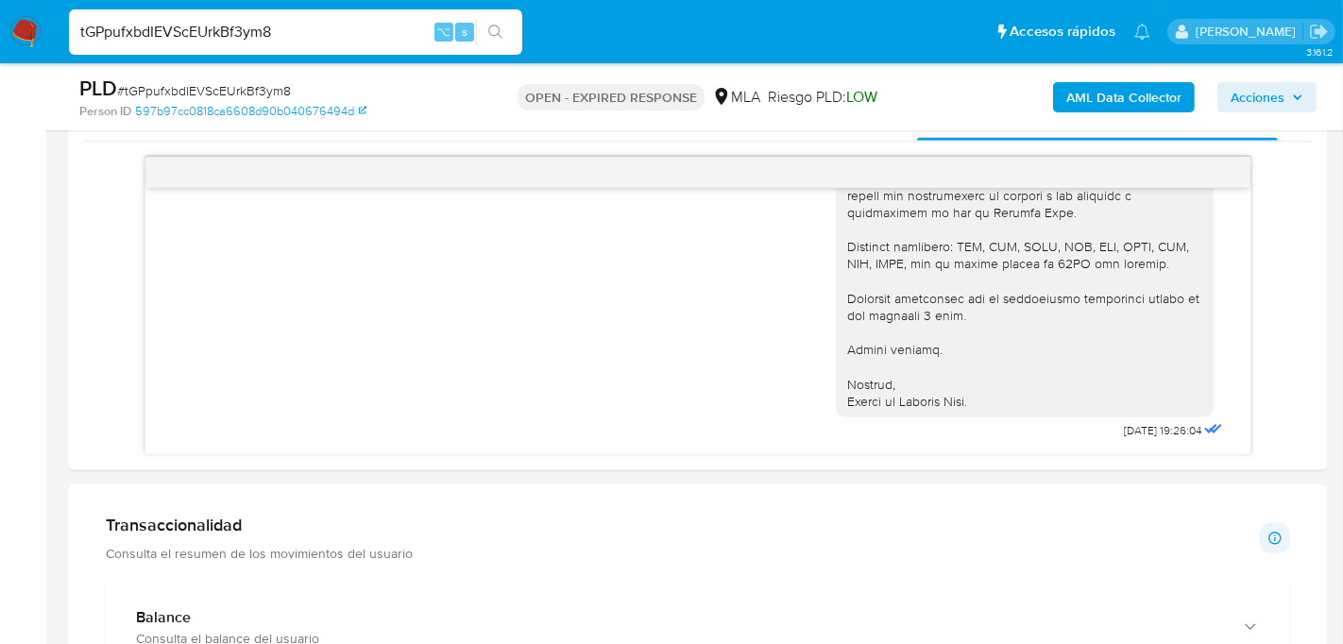
click at [230, 31] on input "tGPpufxbdIEVScEUrkBf3ym8" at bounding box center [295, 32] width 453 height 25
paste input "F9gDmKEhFGJw1EmgDUKy9dhG"
type input "F9gDmKEhFGJw1EmgDUKy9dhG"
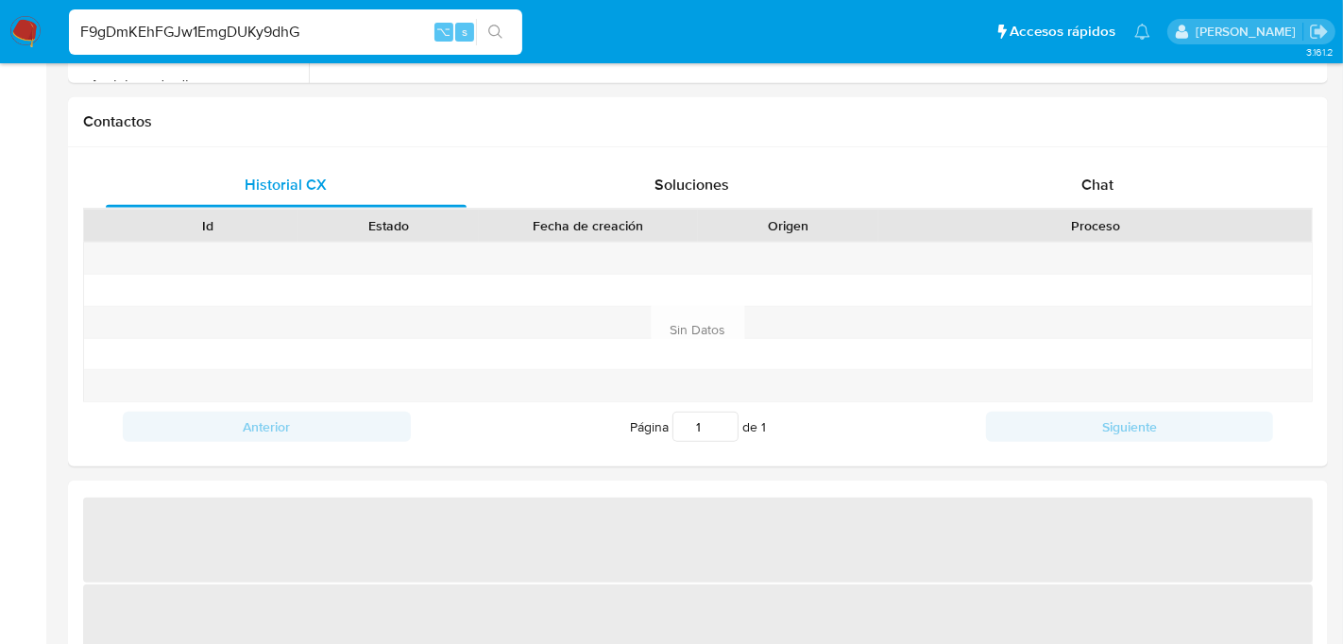
select select "10"
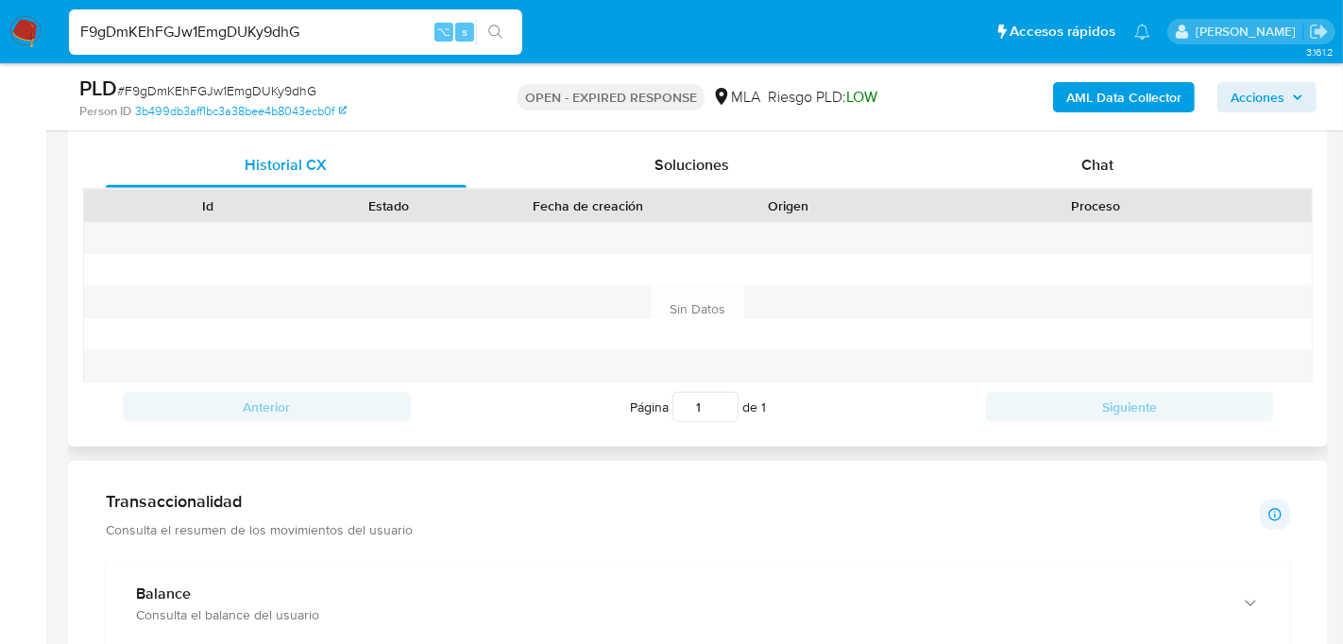
scroll to position [898, 0]
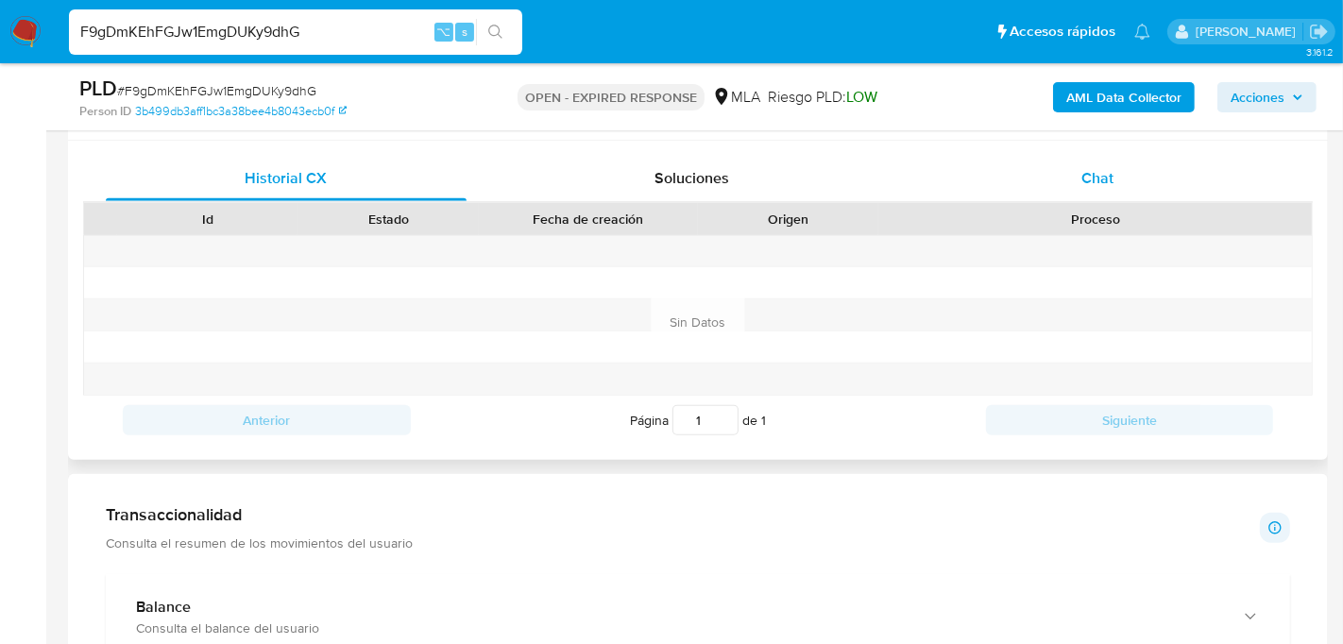
click at [1083, 172] on span "Chat" at bounding box center [1098, 178] width 32 height 22
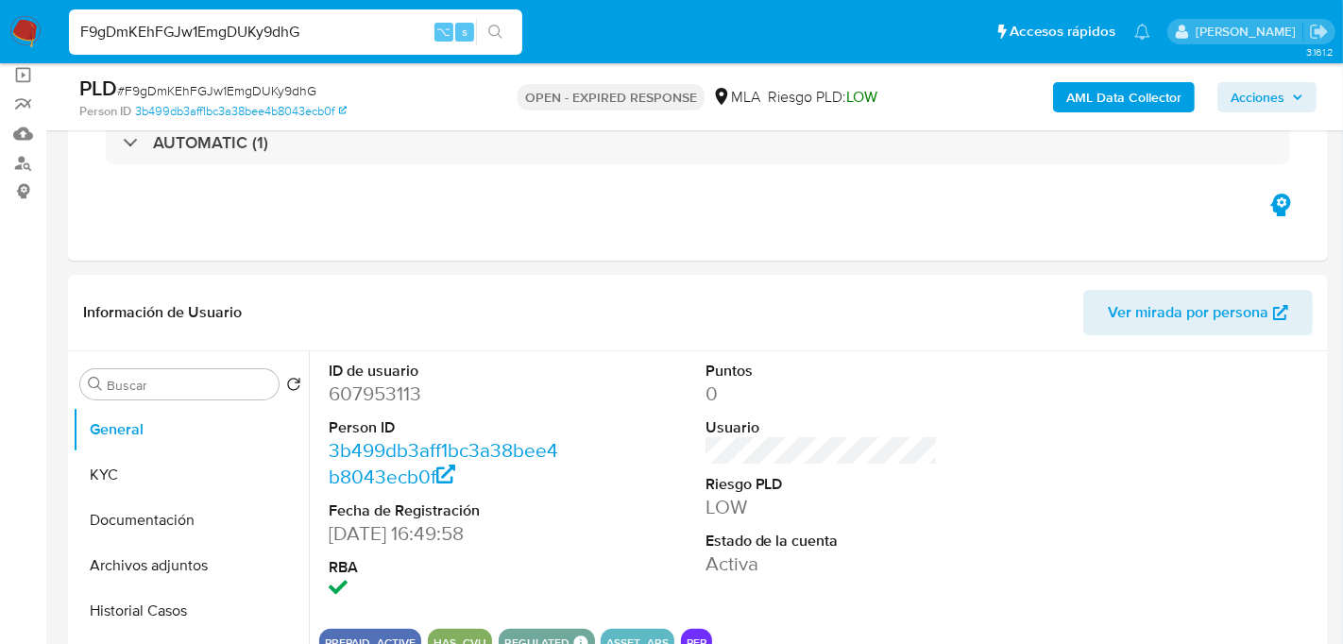
scroll to position [0, 0]
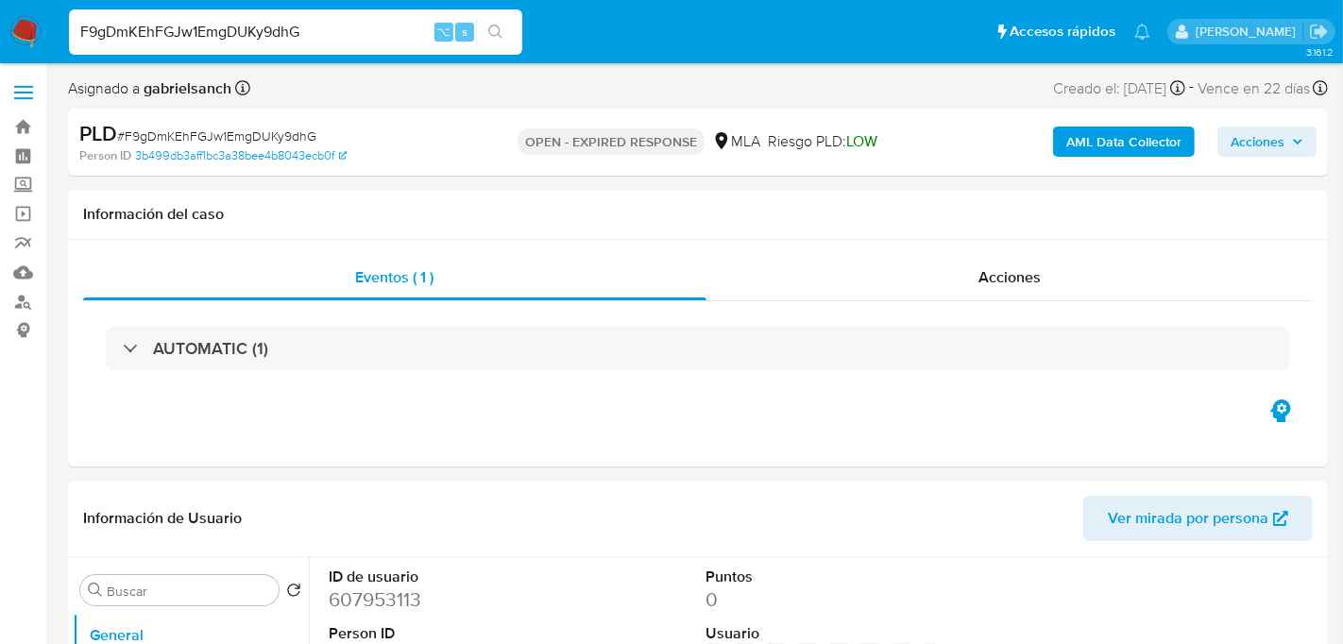
click at [276, 37] on input "F9gDmKEhFGJw1EmgDUKy9dhG" at bounding box center [295, 32] width 453 height 25
paste input "Ap3t5feh1J1AKryxjQ0xZFYb"
type input "Ap3t5feh1J1AKryxjQ0xZFYb"
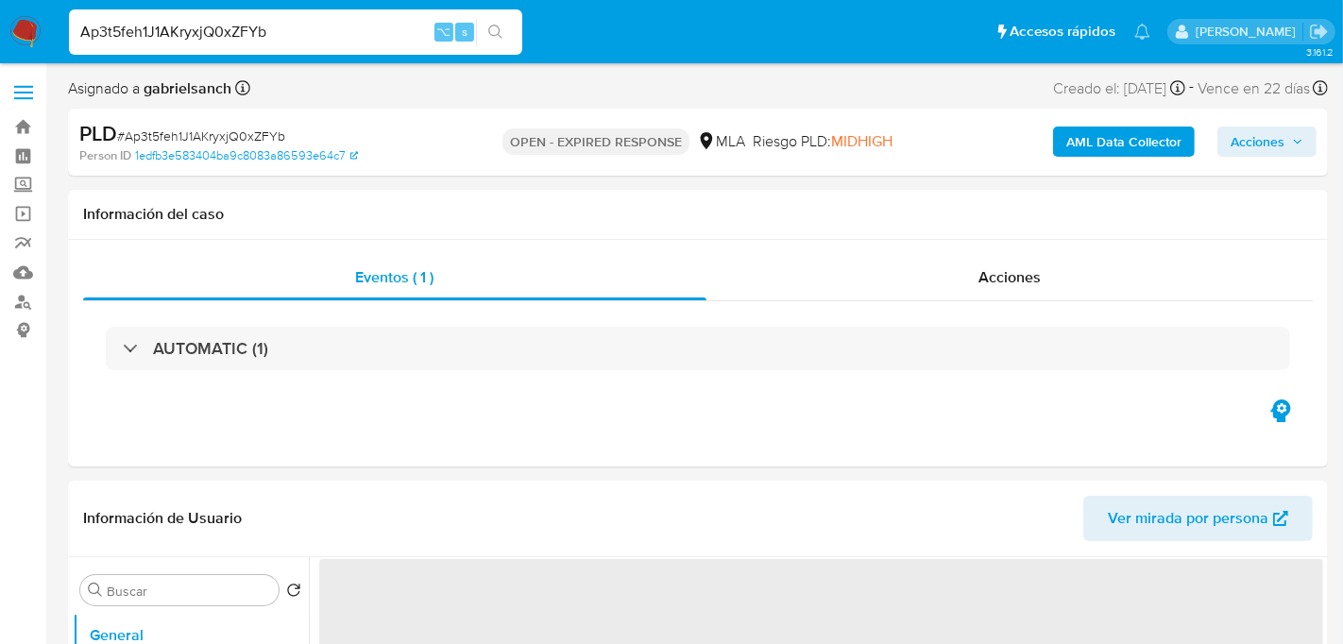
select select "10"
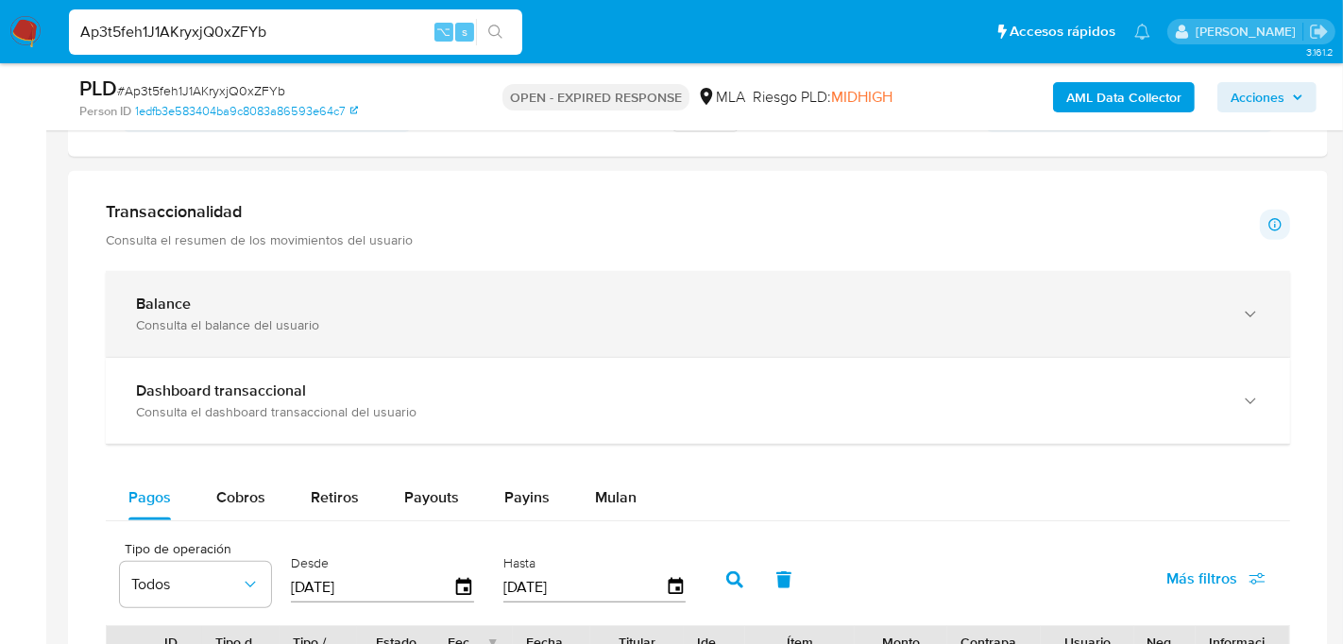
scroll to position [1062, 0]
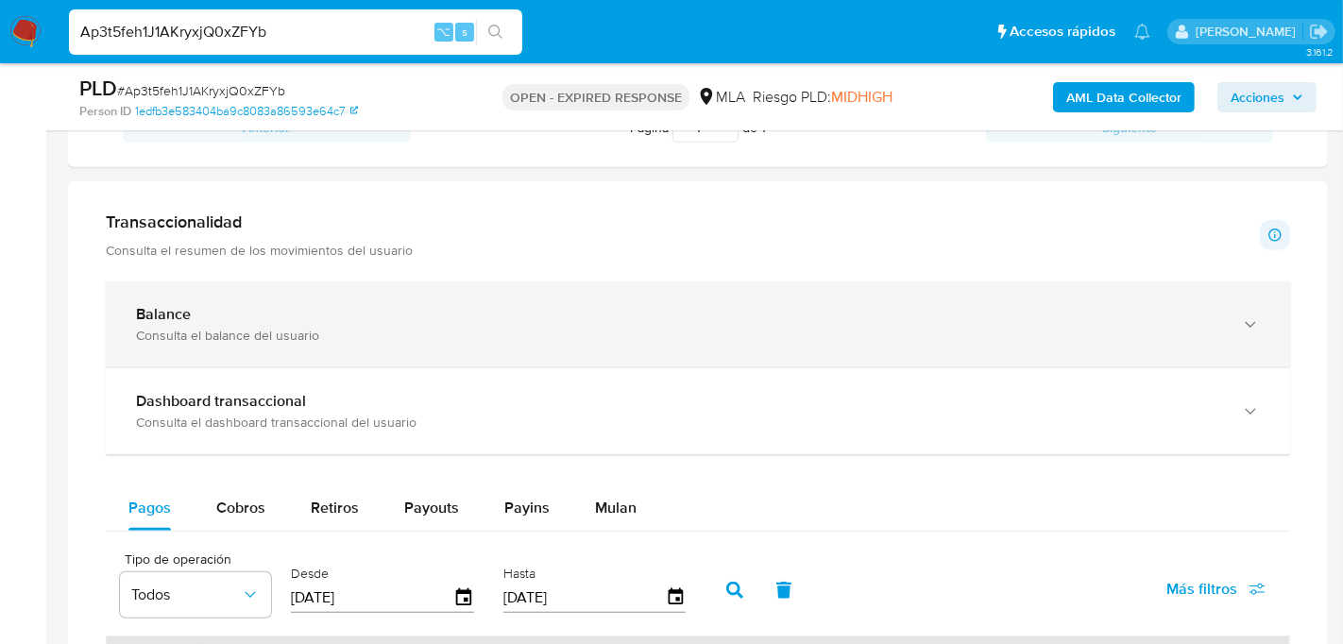
click at [918, 305] on div "Balance" at bounding box center [679, 314] width 1086 height 19
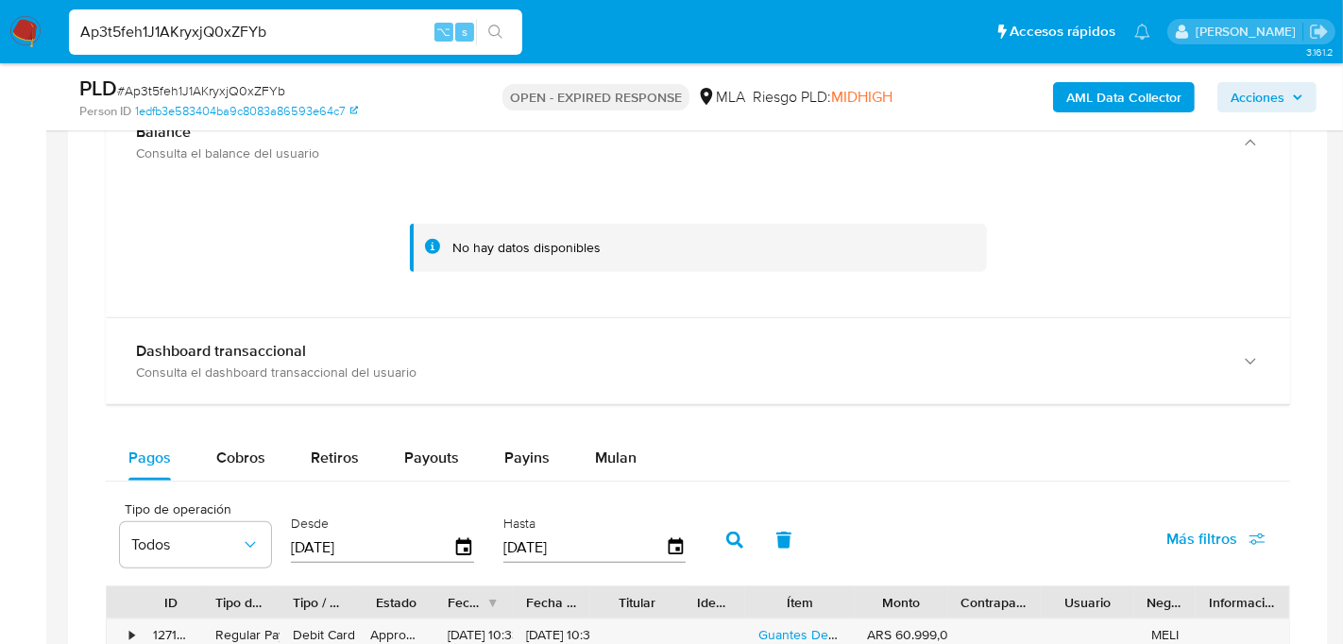
scroll to position [1290, 0]
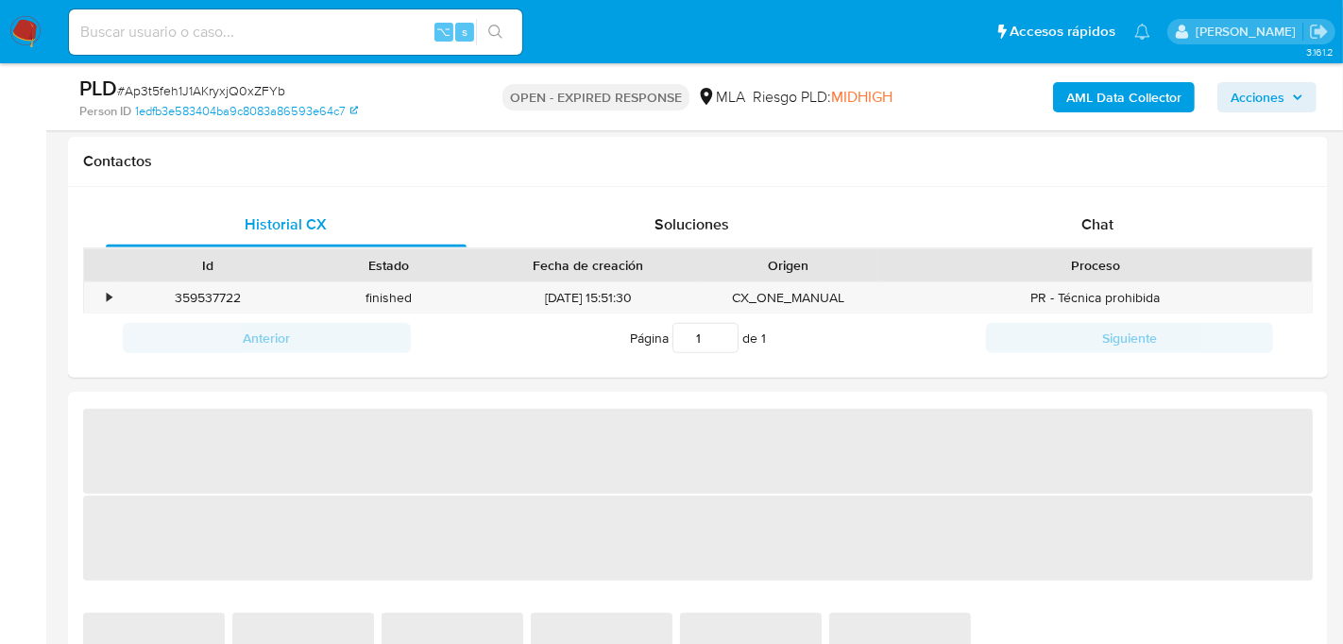
select select "10"
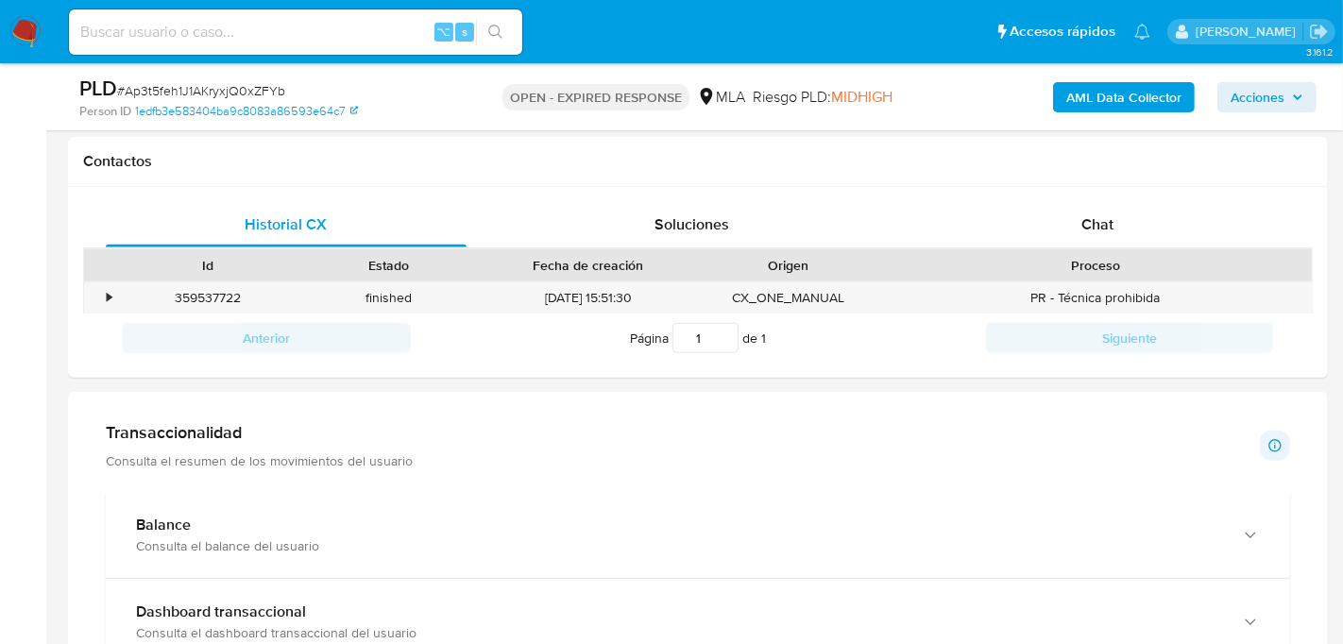
scroll to position [1124, 0]
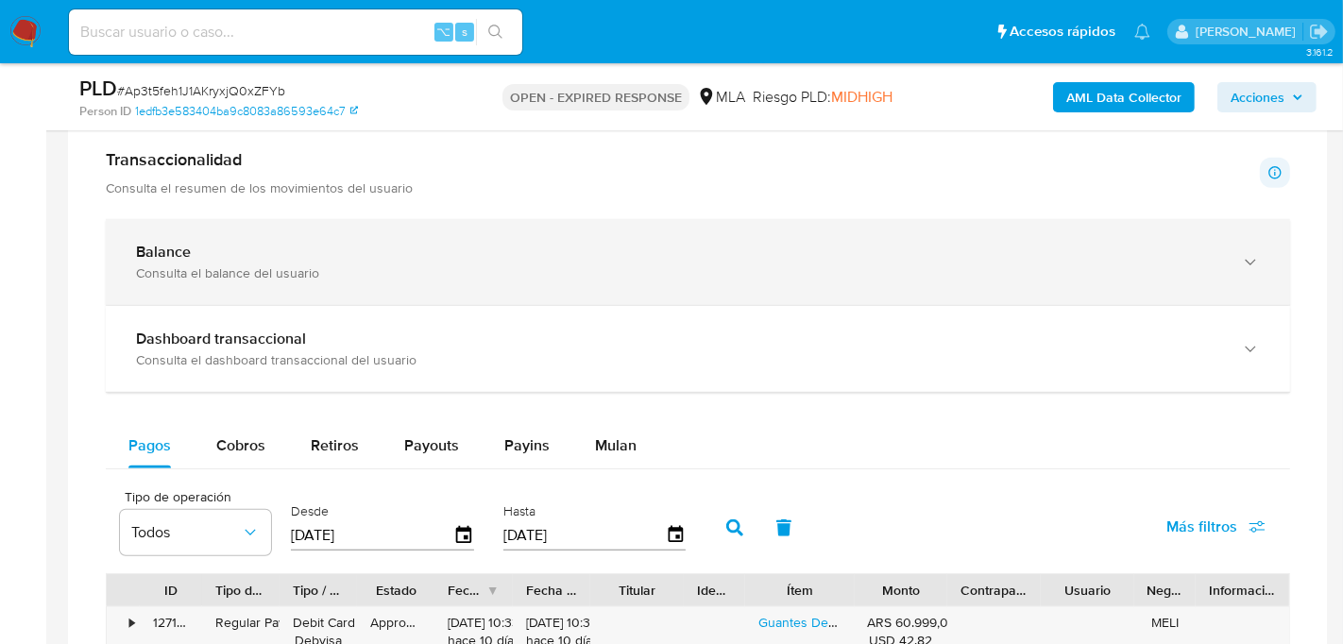
click at [965, 249] on div "Balance" at bounding box center [679, 252] width 1086 height 19
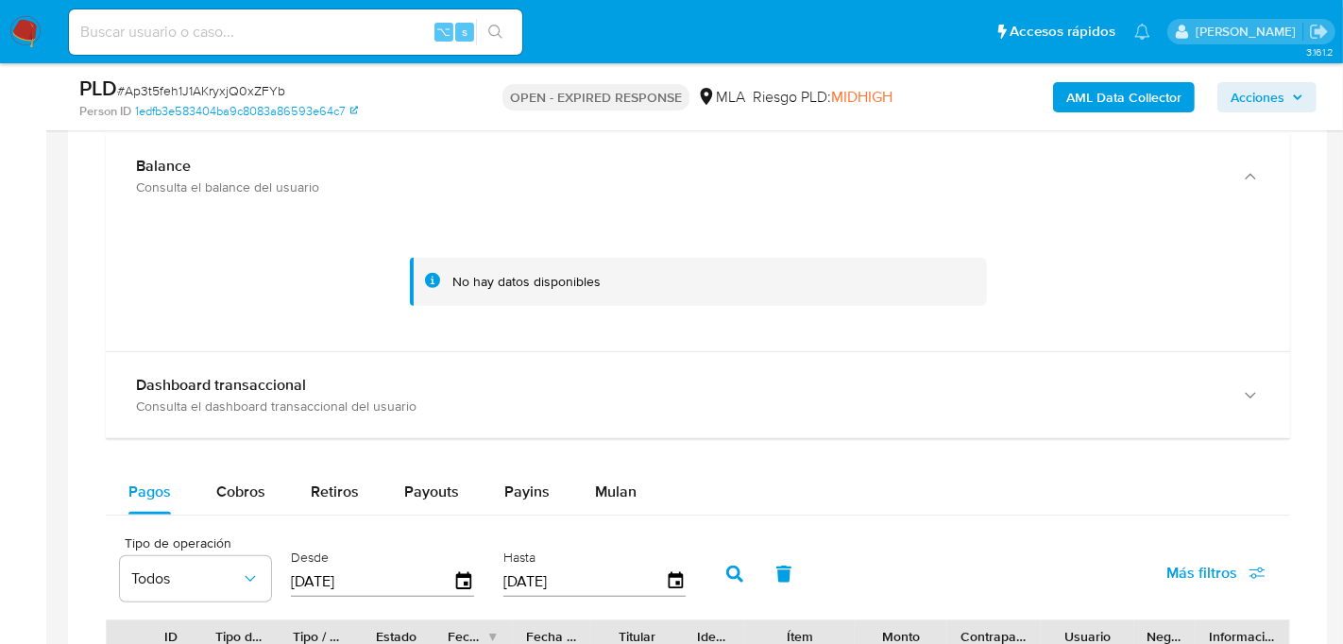
scroll to position [1248, 0]
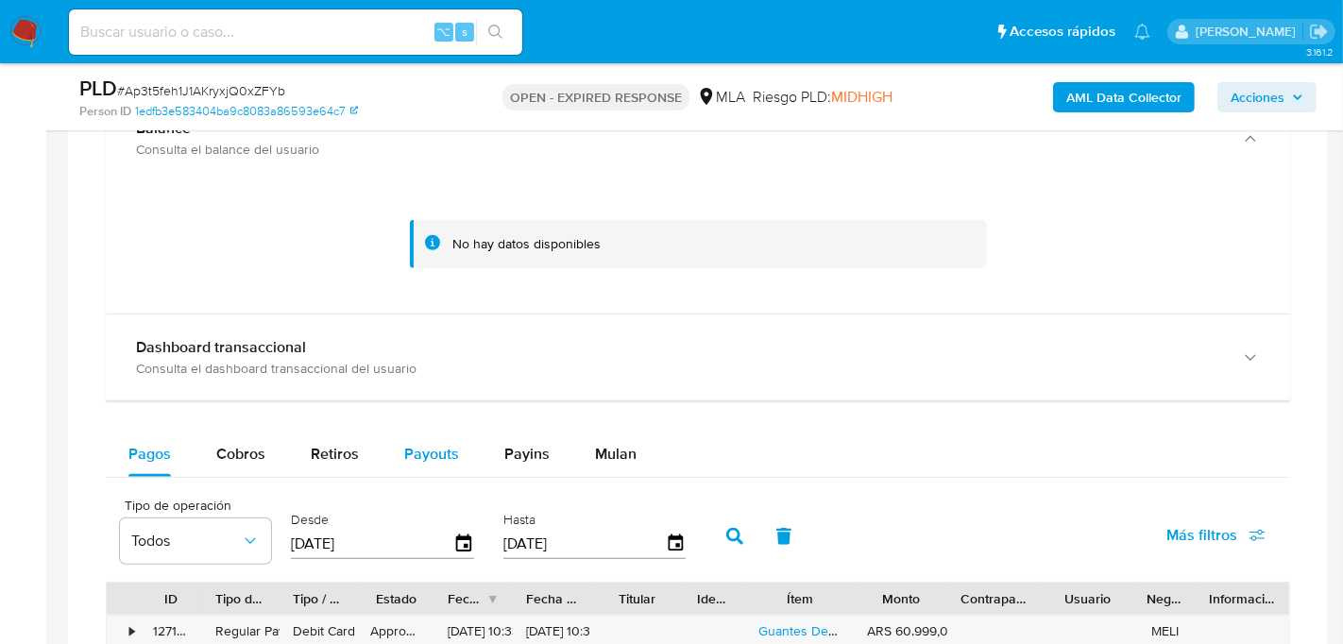
click at [404, 452] on span "Payouts" at bounding box center [431, 454] width 55 height 22
select select "10"
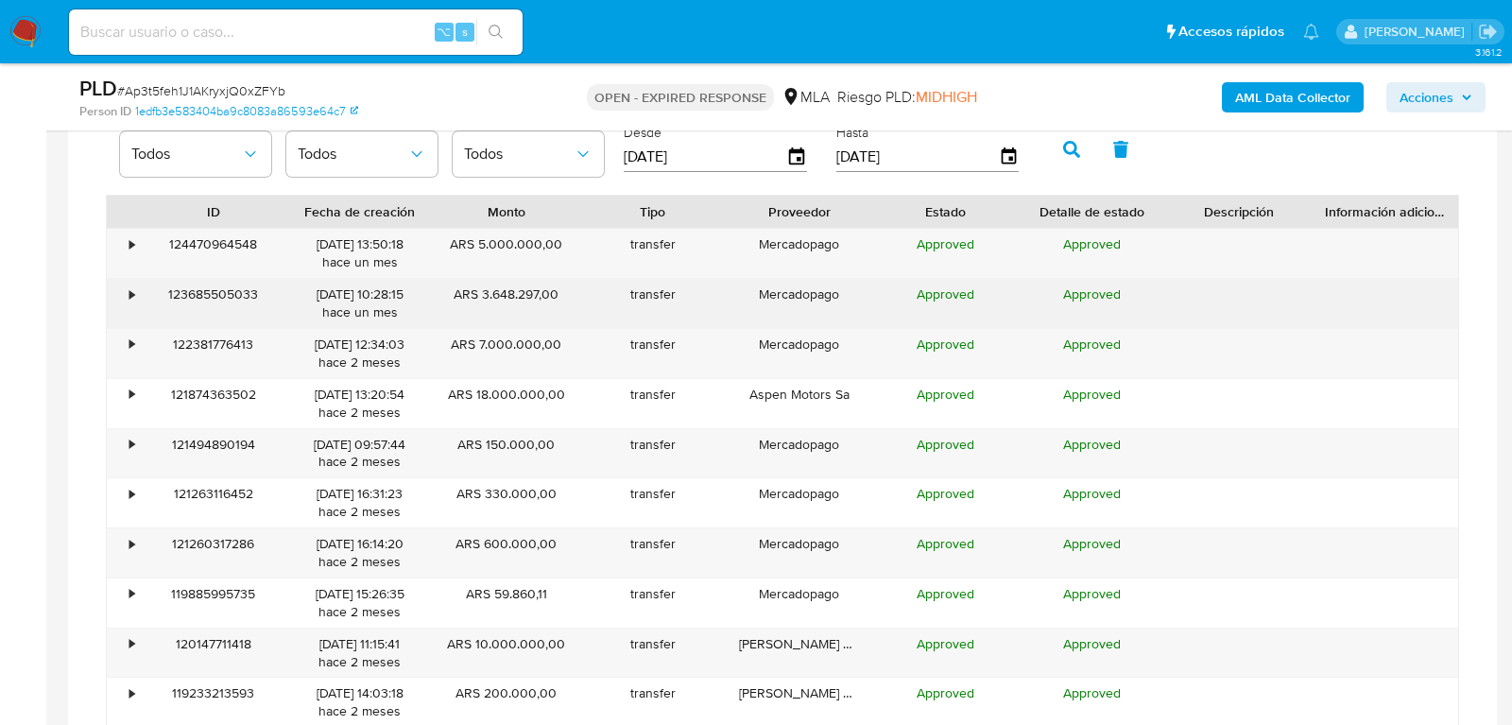
scroll to position [1637, 0]
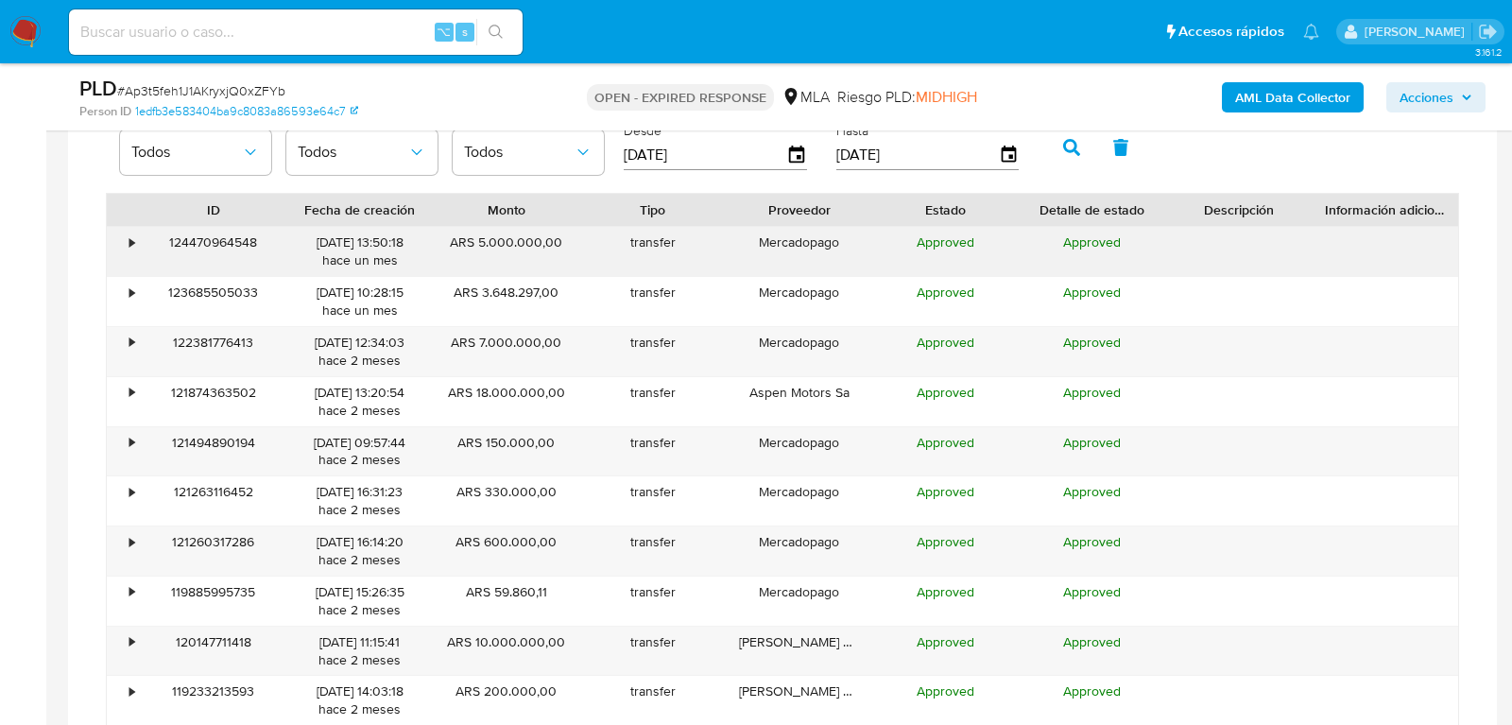
click at [133, 231] on div "•" at bounding box center [123, 251] width 33 height 49
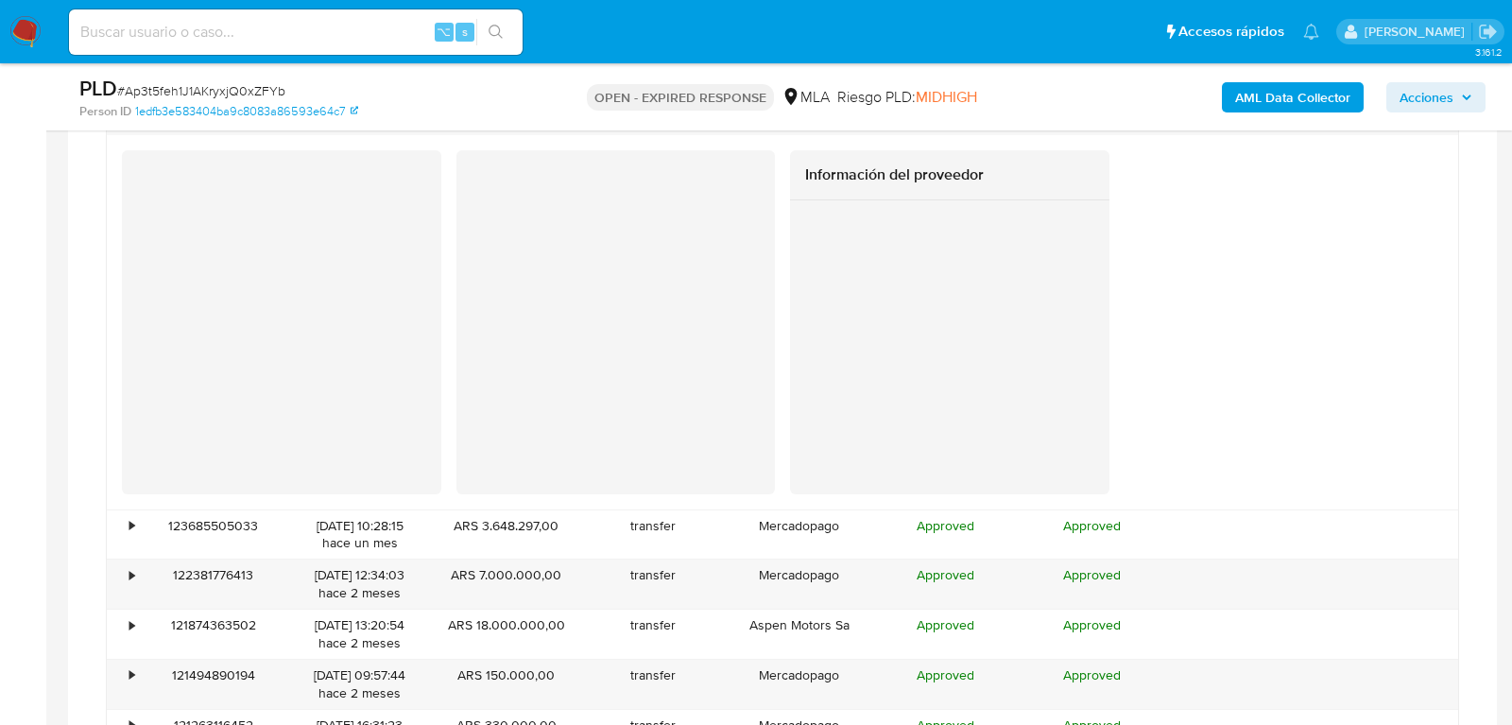
scroll to position [1788, 0]
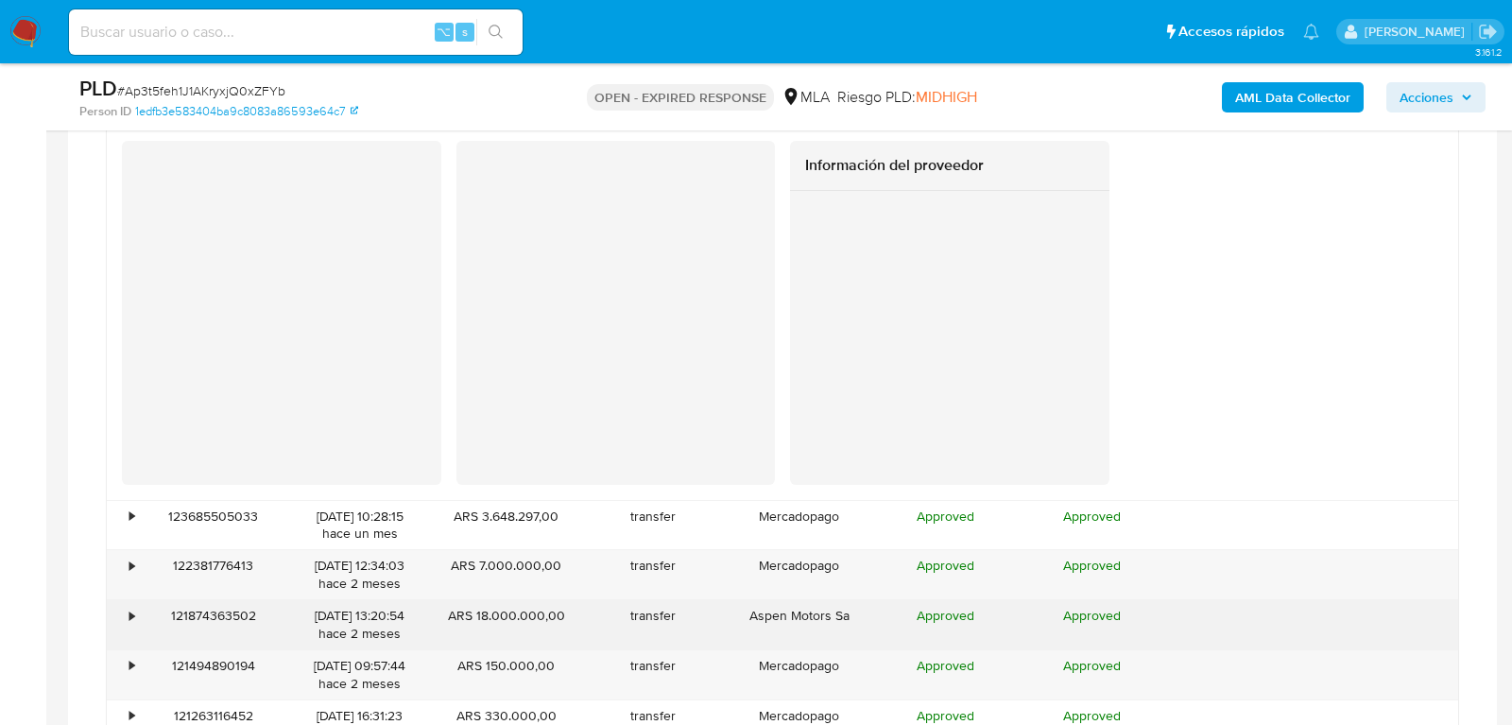
click at [124, 610] on div "•" at bounding box center [123, 624] width 33 height 49
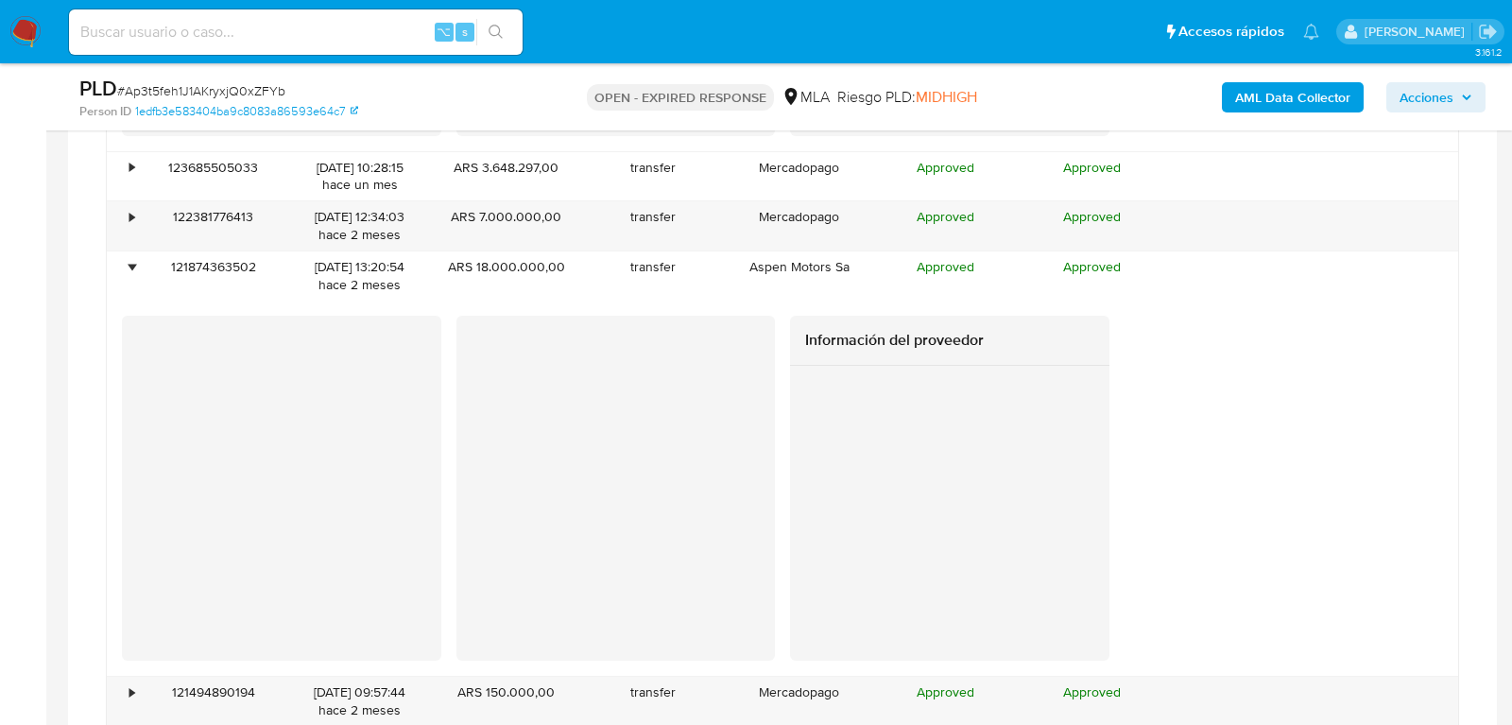
scroll to position [2133, 0]
click at [122, 216] on div "•" at bounding box center [123, 228] width 33 height 49
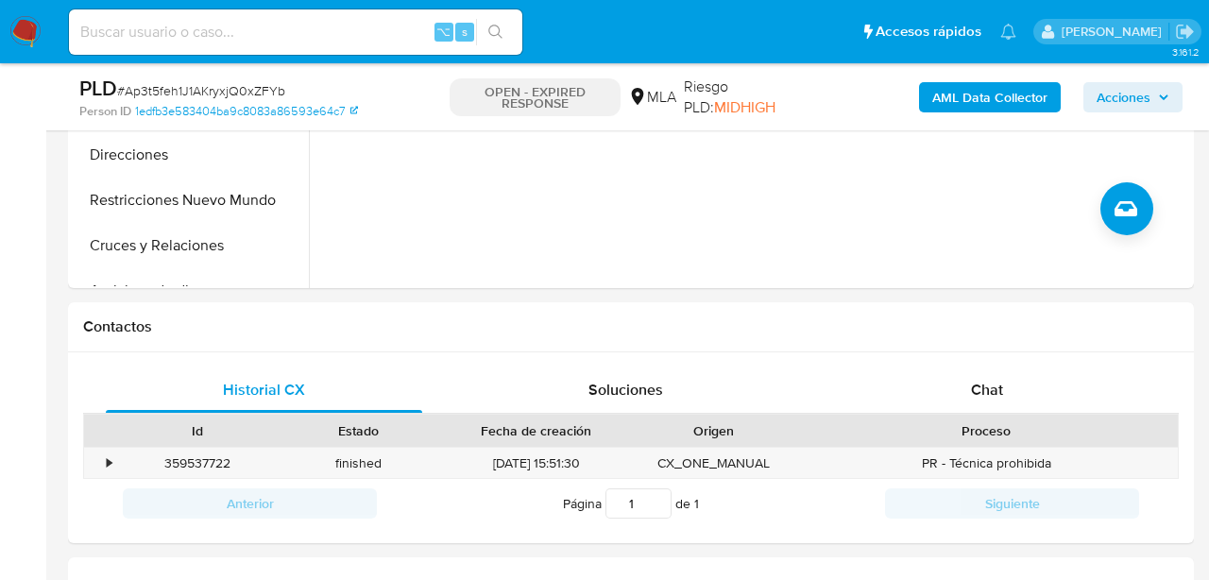
scroll to position [695, 0]
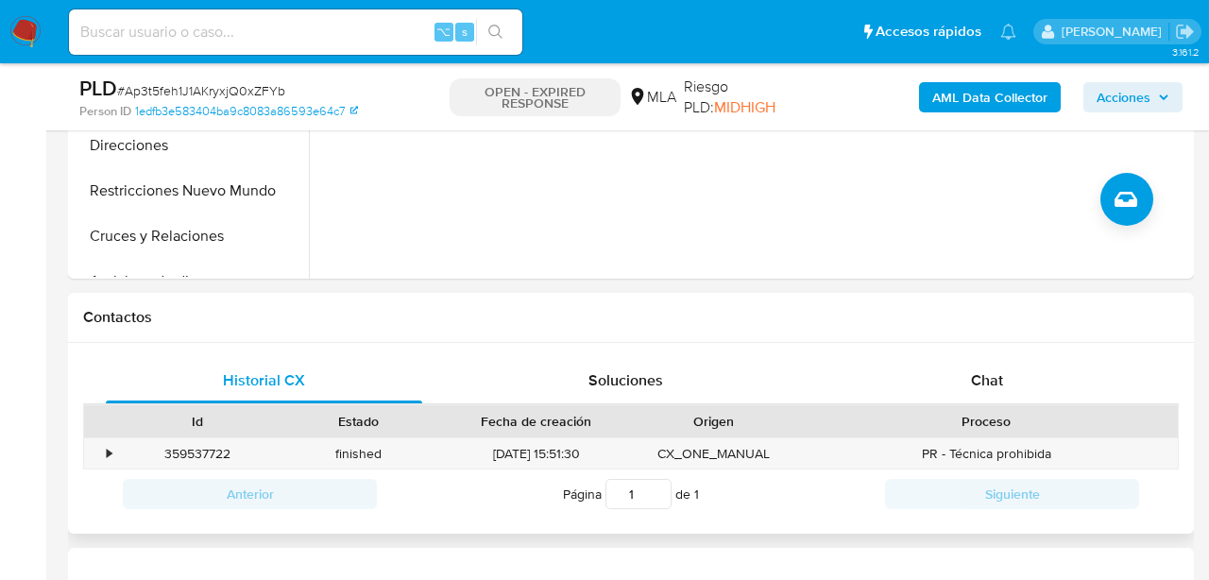
drag, startPoint x: 898, startPoint y: 446, endPoint x: 898, endPoint y: 411, distance: 35.0
click at [898, 443] on div "PR - Técnica prohibida" at bounding box center [987, 453] width 384 height 31
click at [898, 412] on div "Proceso" at bounding box center [986, 421] width 357 height 19
click at [888, 385] on div "Chat" at bounding box center [988, 380] width 316 height 45
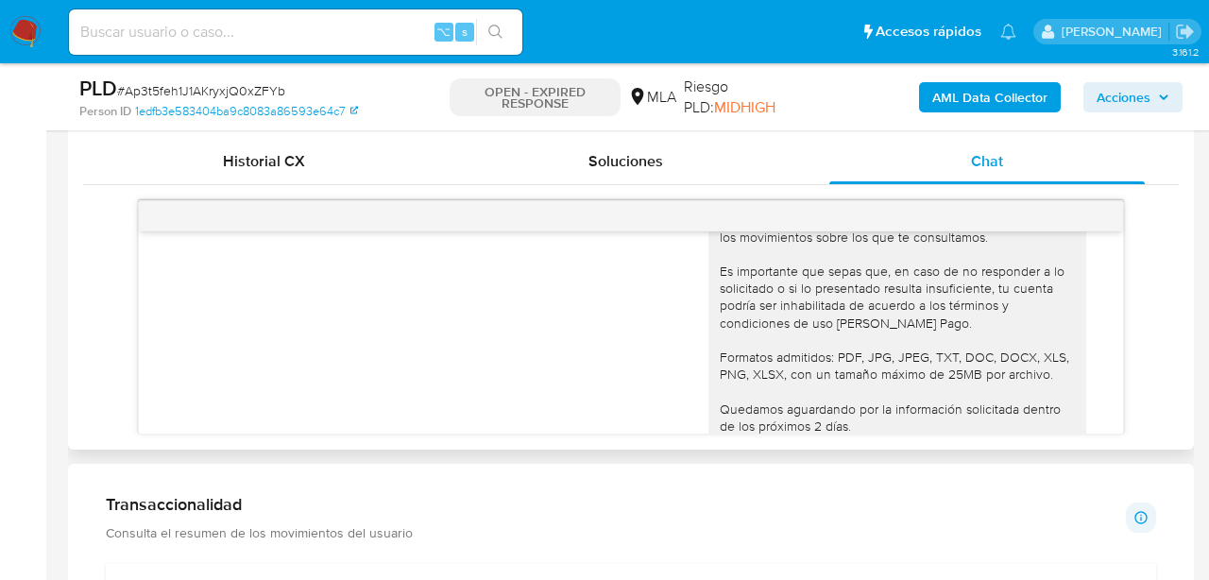
scroll to position [2129, 0]
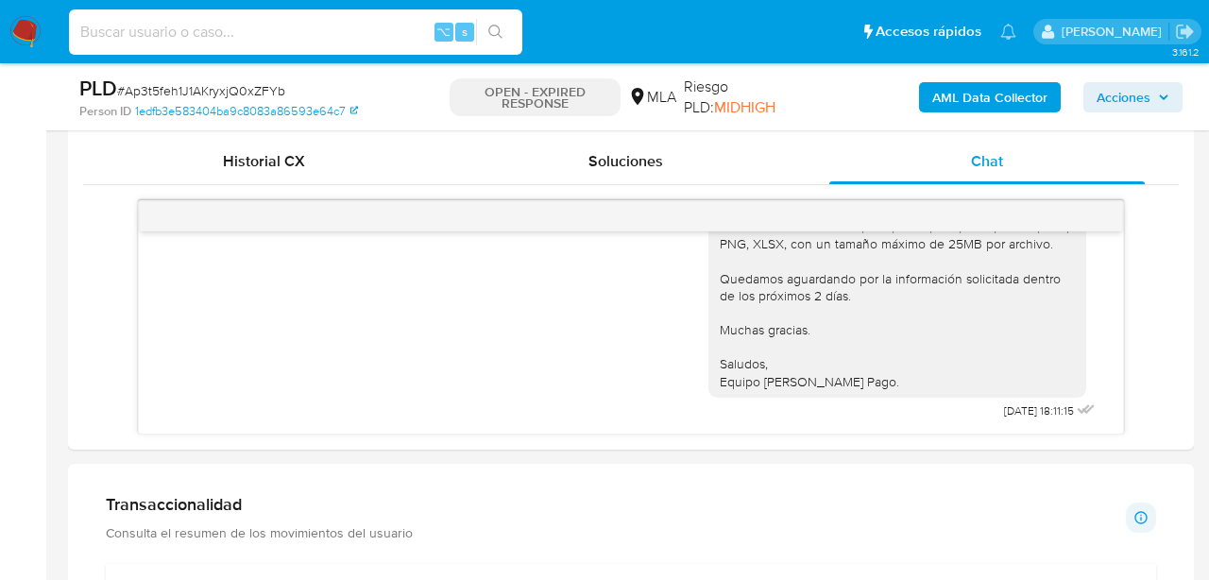
click at [196, 43] on input at bounding box center [295, 32] width 453 height 25
paste input "3A6k0C98gpjrzeJ5yQ02P6He"
type input "3A6k0C98gpjrzeJ5yQ02P6He"
click at [501, 42] on button "search-icon" at bounding box center [495, 32] width 39 height 26
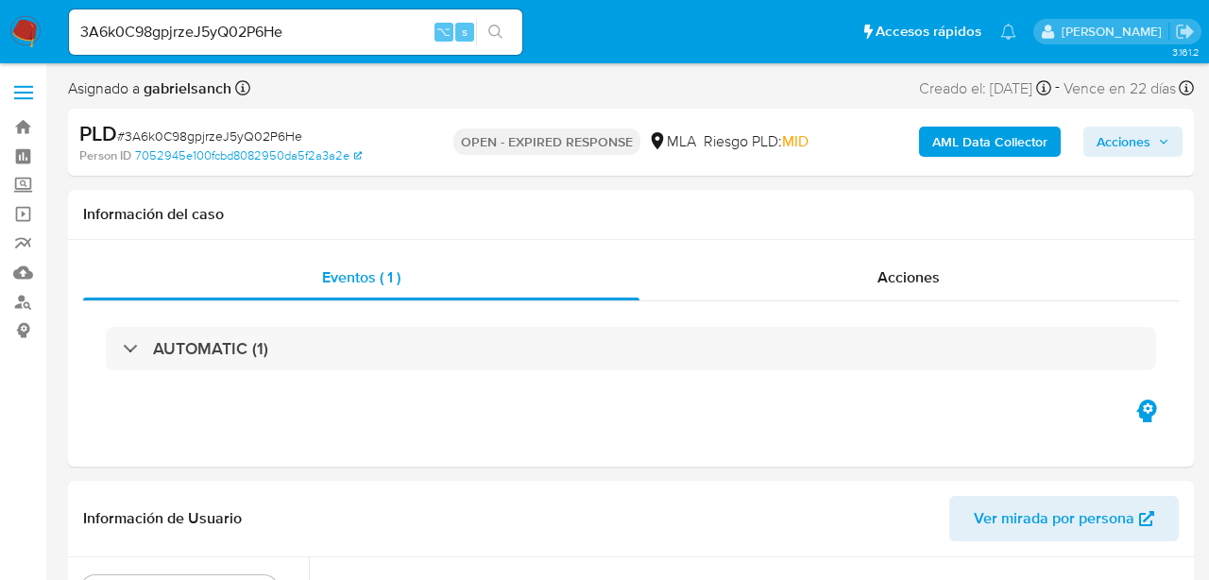
select select "10"
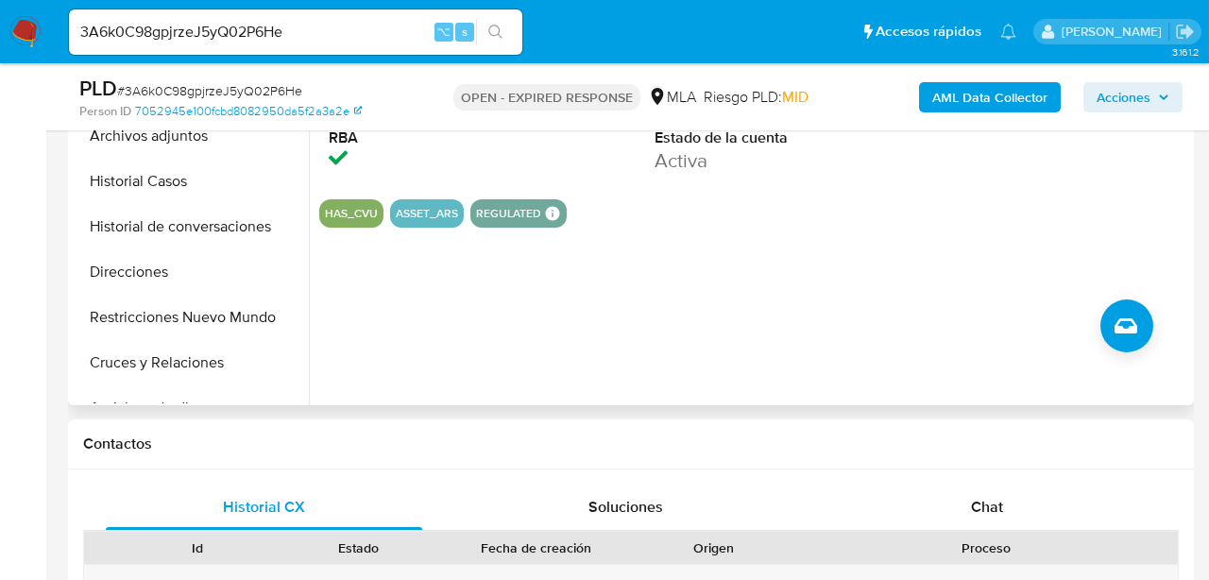
scroll to position [608, 0]
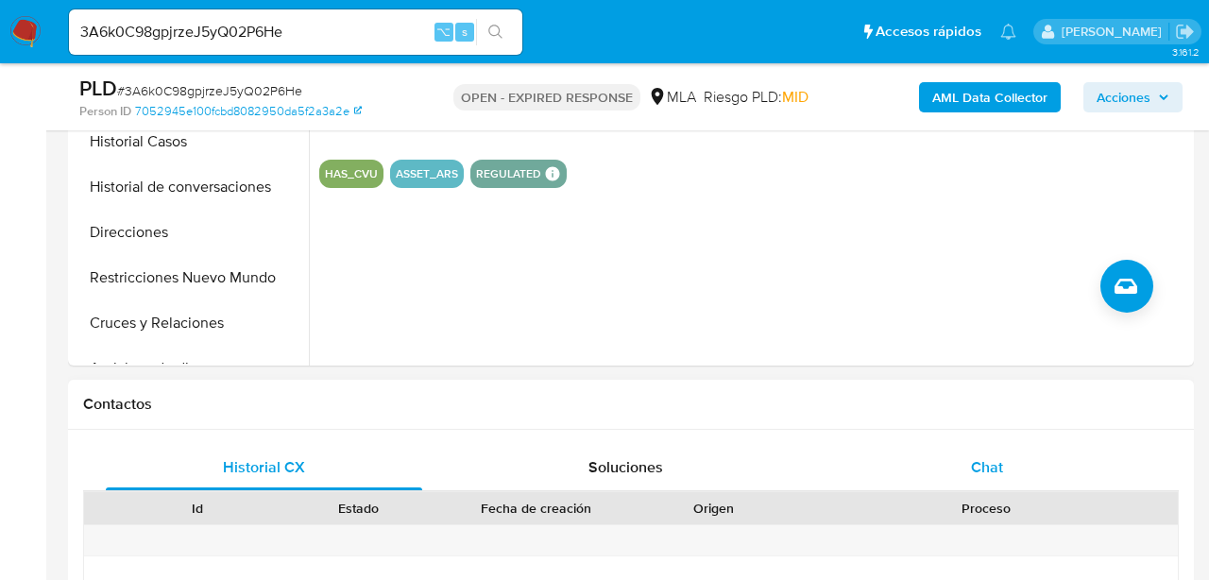
click at [942, 474] on div "Chat" at bounding box center [988, 467] width 316 height 45
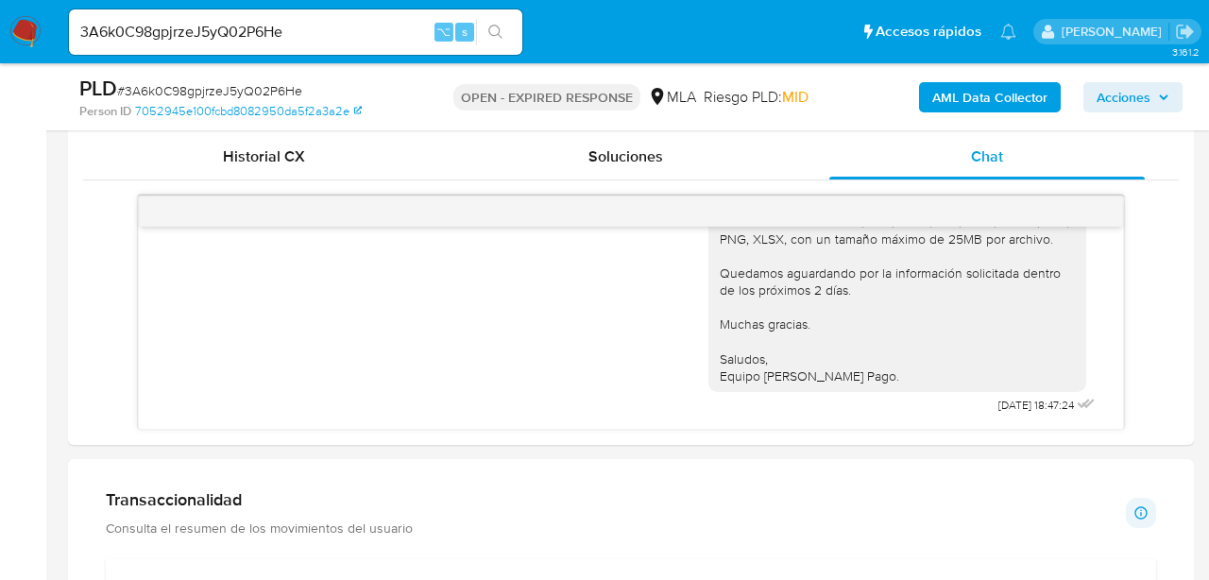
scroll to position [907, 0]
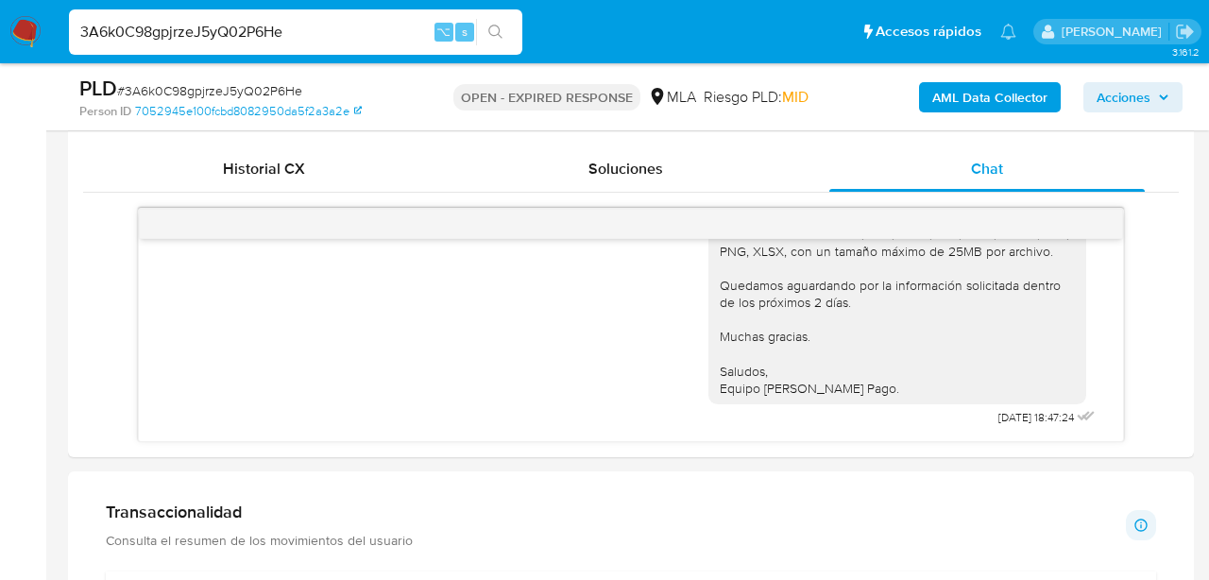
click at [197, 39] on input "3A6k0C98gpjrzeJ5yQ02P6He" at bounding box center [295, 32] width 453 height 25
paste input "wQtdKty46eB7DmCUpwm8AVsS"
type input "wQtdKty46eB7DmCUpwm8AVsS"
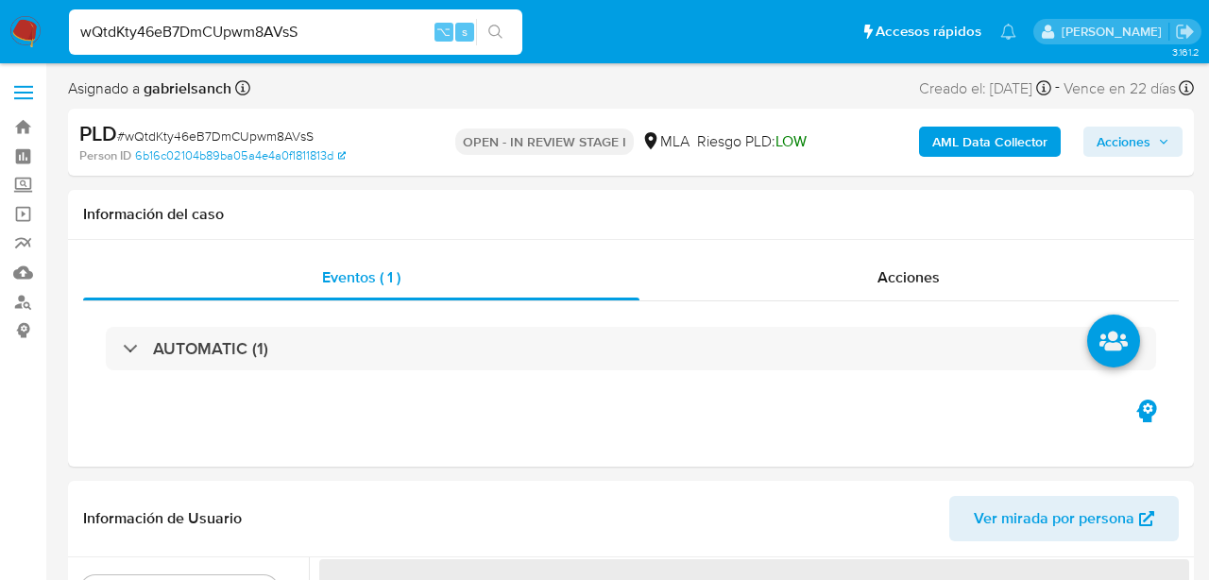
select select "10"
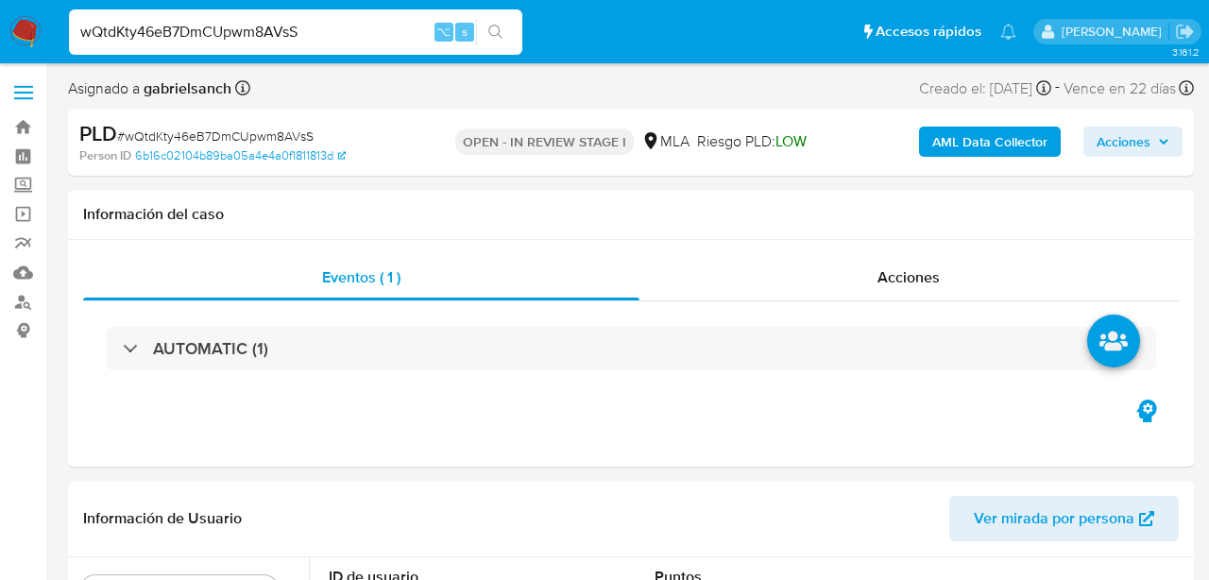
click at [193, 39] on input "wQtdKty46eB7DmCUpwm8AVsS" at bounding box center [295, 32] width 453 height 25
paste input "pu1gtimOQauQsMhfmVaYMFep"
type input "pu1gtimOQauQsMhfmVaYMFep"
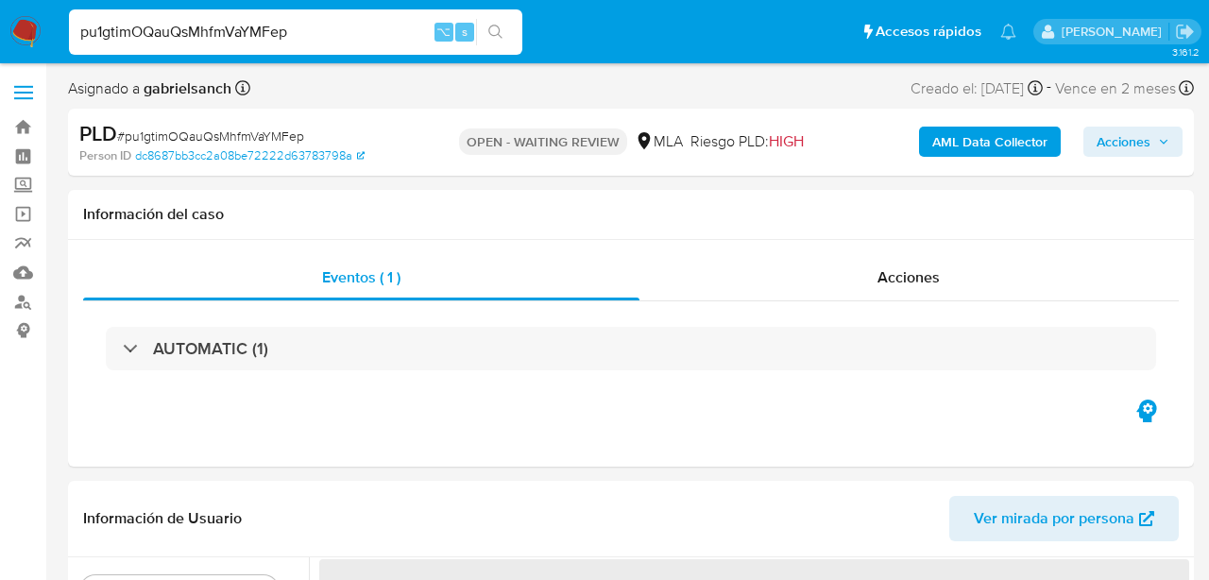
select select "10"
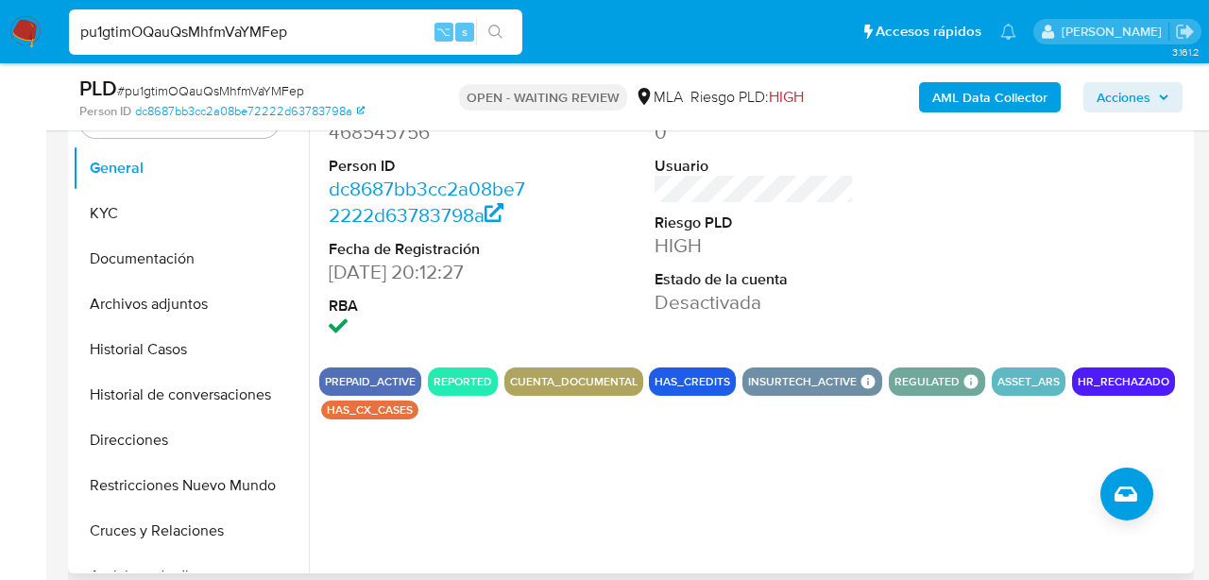
scroll to position [392, 0]
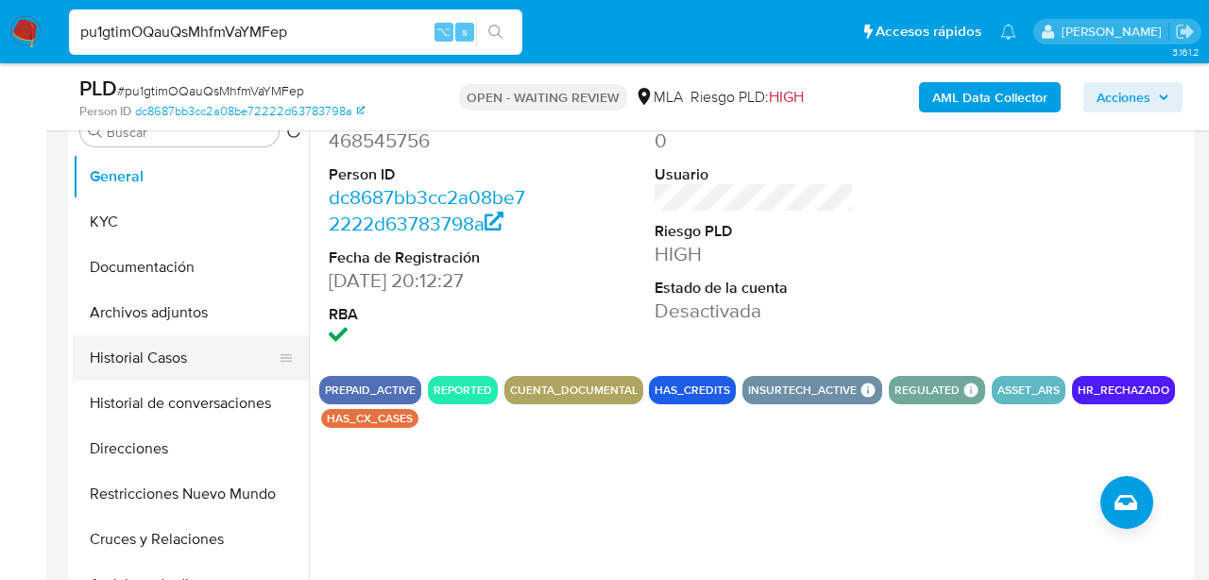
click at [174, 352] on button "Historial Casos" at bounding box center [183, 357] width 221 height 45
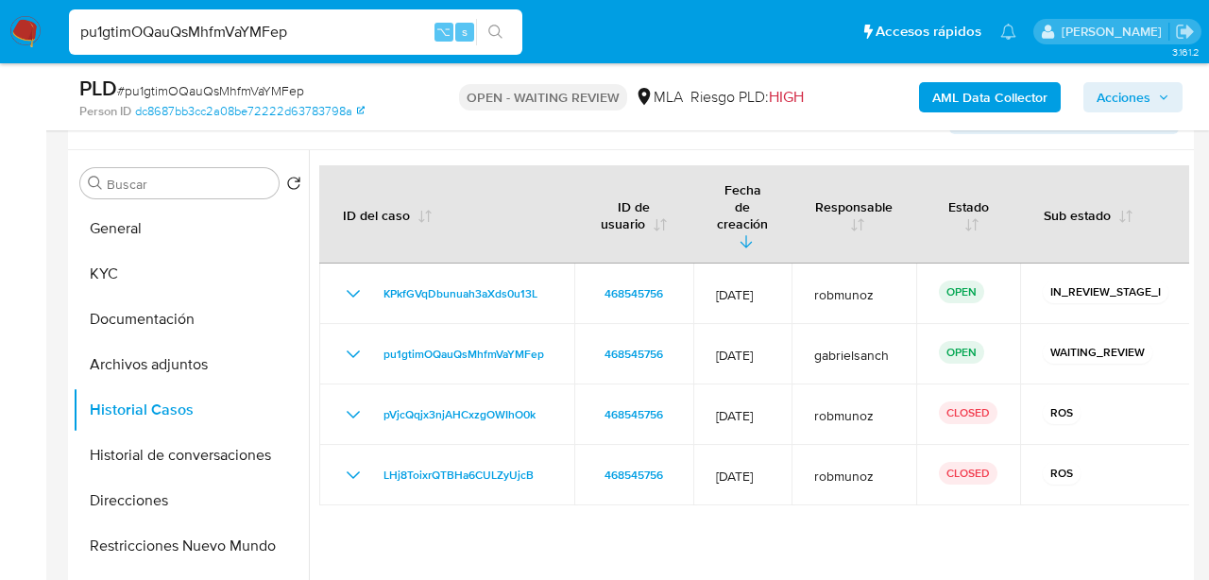
scroll to position [374, 0]
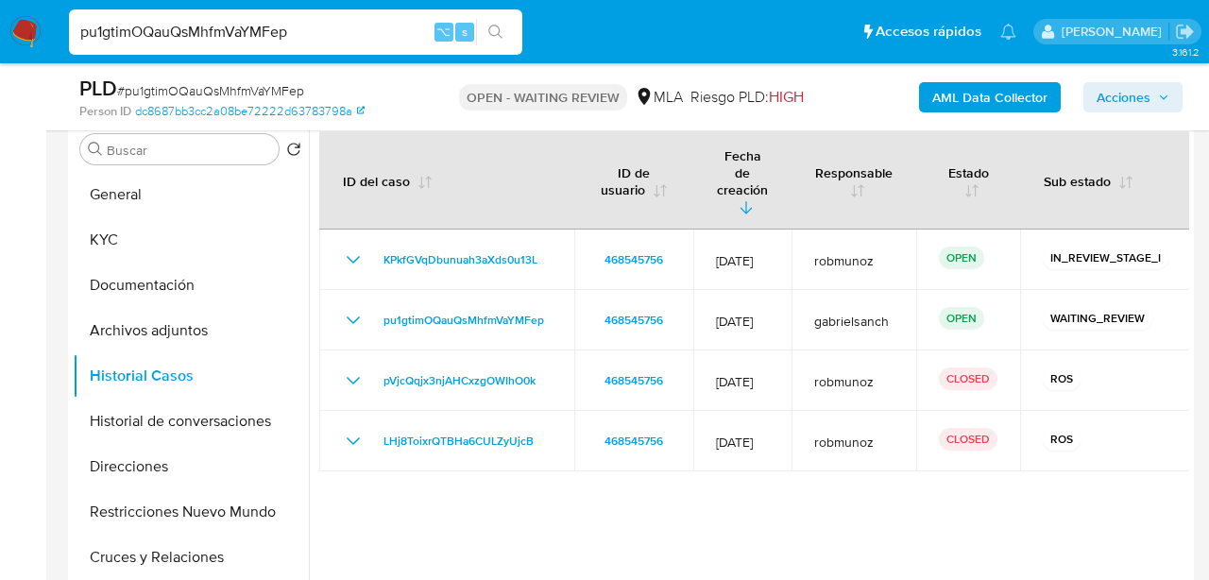
click at [244, 34] on input "pu1gtimOQauQsMhfmVaYMFep" at bounding box center [295, 32] width 453 height 25
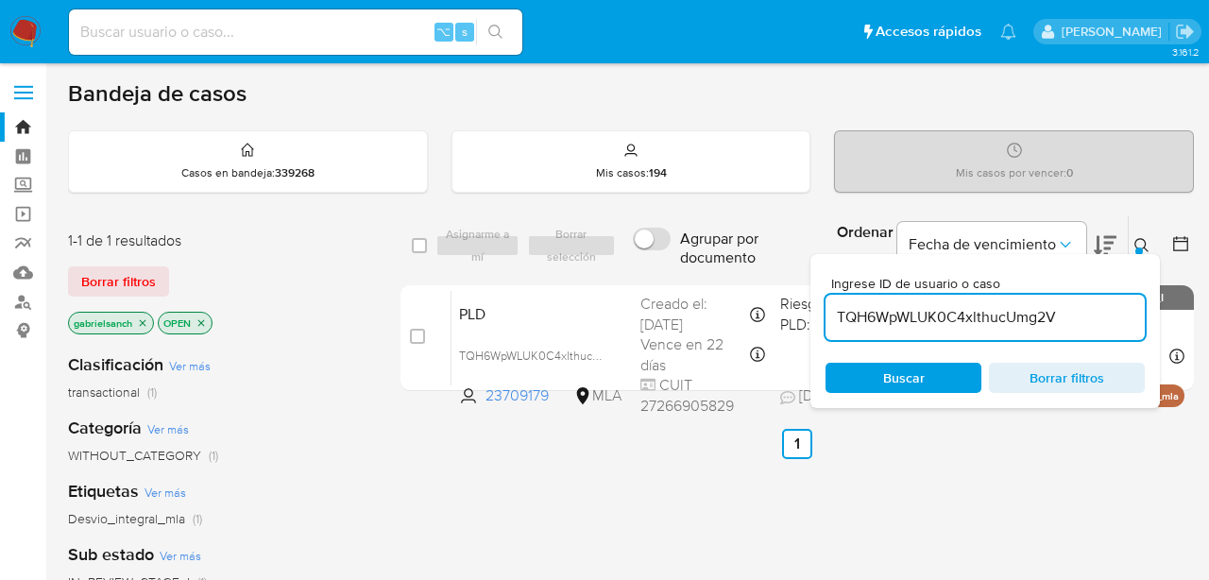
click at [951, 312] on input "TQH6WpWLUK0C4xlthucUmg2V" at bounding box center [985, 317] width 319 height 25
paste input "pu1gtimOQauQsMhfmVaYMFep"
type input "pu1gtimOQauQsMhfmVaYMFep"
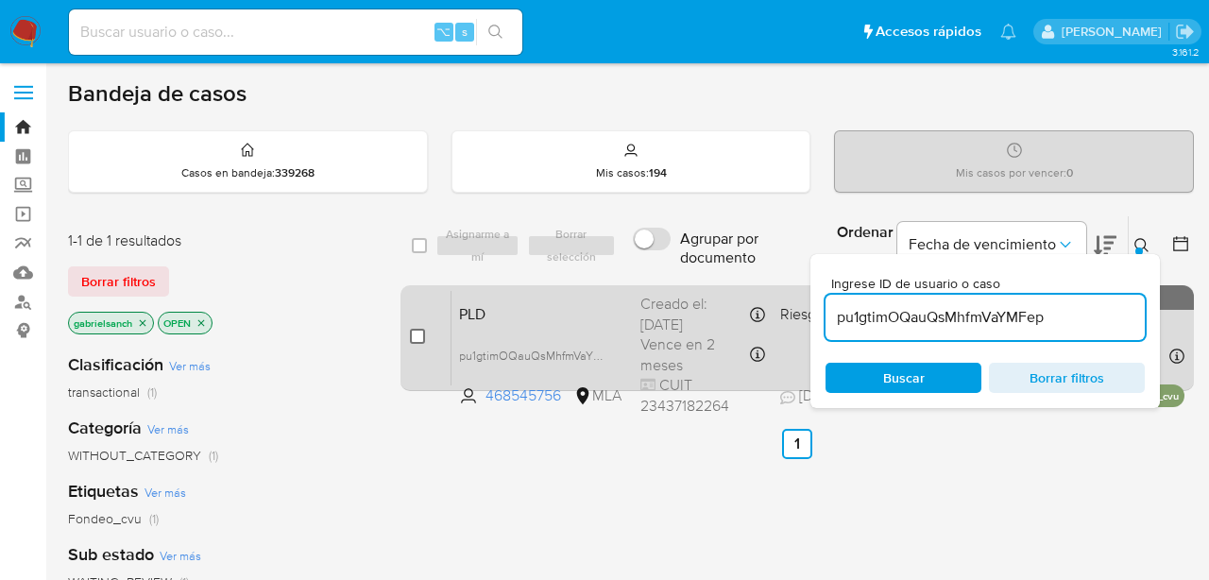
click at [423, 336] on input "checkbox" at bounding box center [417, 336] width 15 height 15
checkbox input "true"
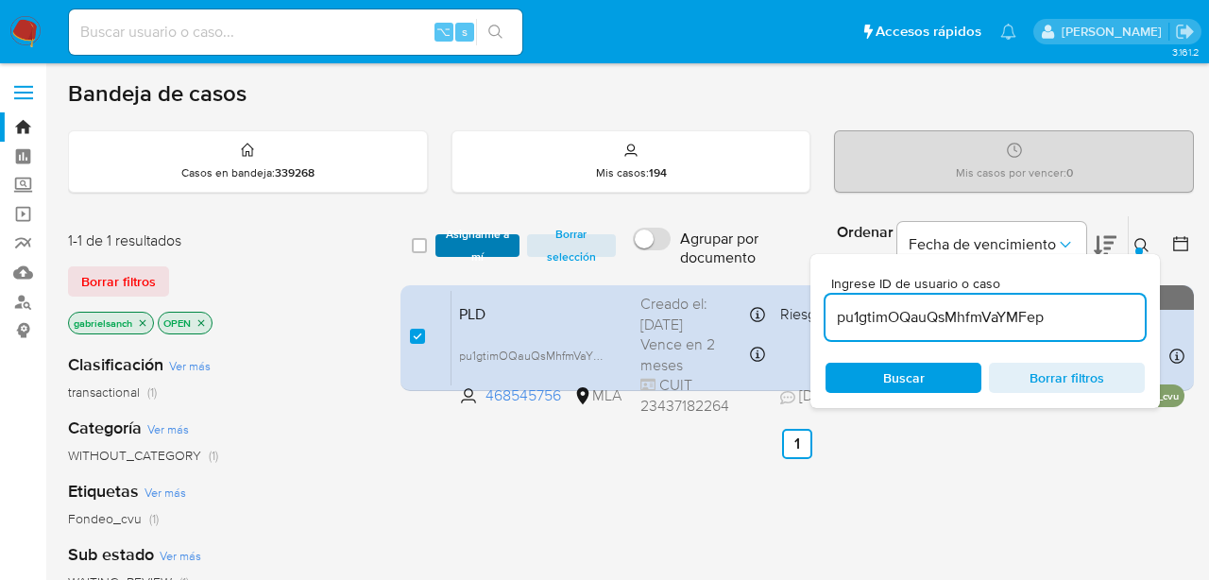
click at [468, 243] on span "Asignarme a mí" at bounding box center [477, 245] width 65 height 19
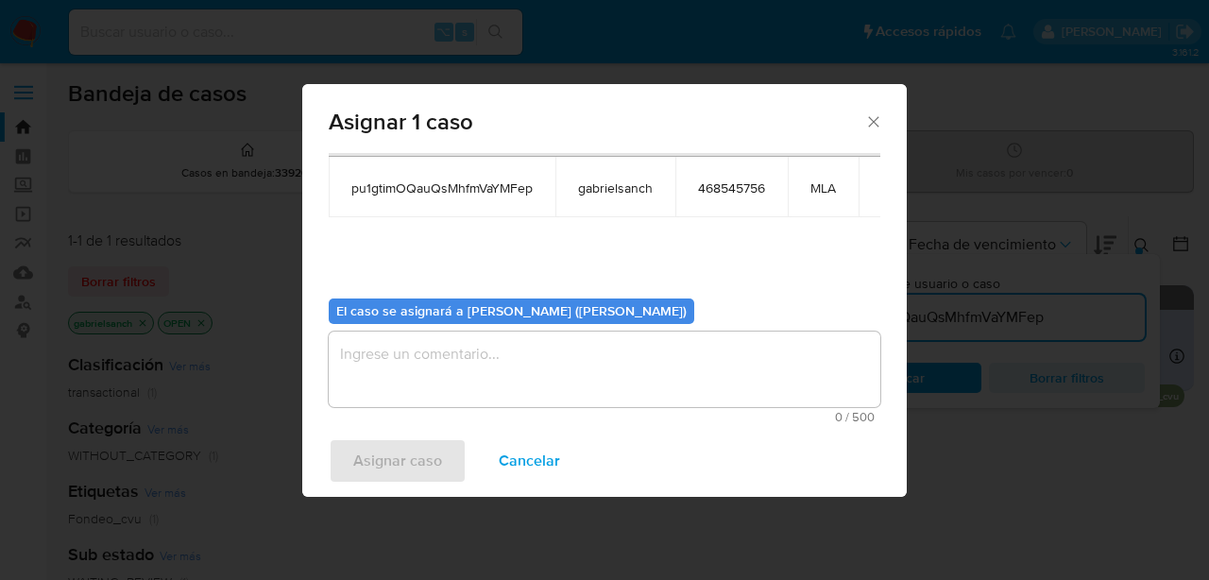
scroll to position [97, 0]
click at [476, 387] on textarea "assign-modal" at bounding box center [605, 369] width 552 height 76
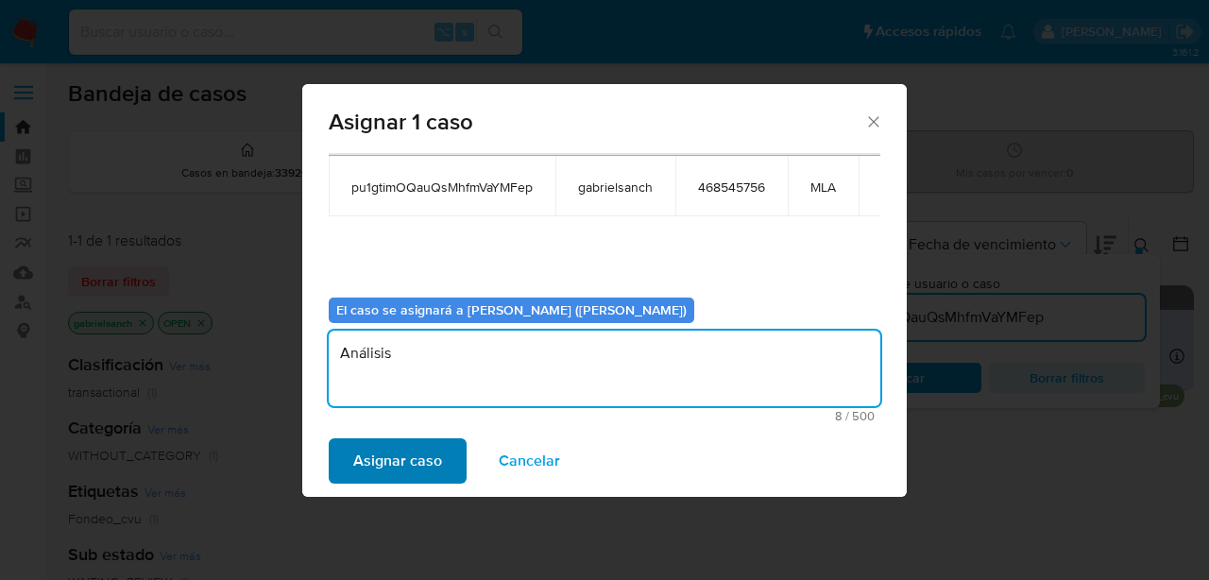
type textarea "Análisis"
click at [426, 463] on span "Asignar caso" at bounding box center [397, 461] width 89 height 42
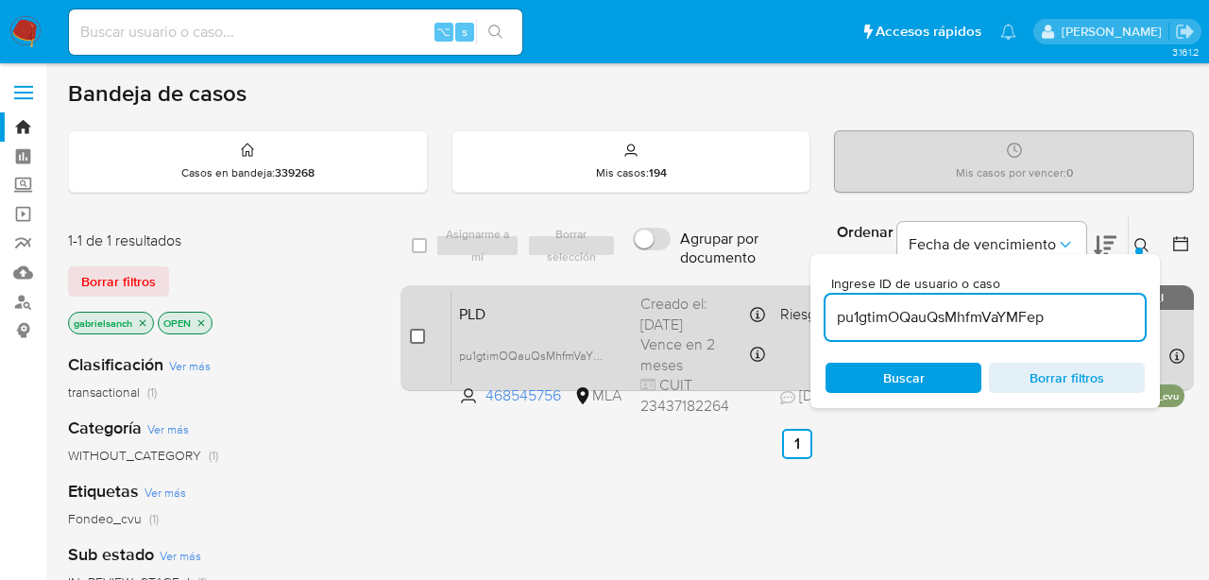
click at [414, 341] on input "checkbox" at bounding box center [417, 336] width 15 height 15
checkbox input "true"
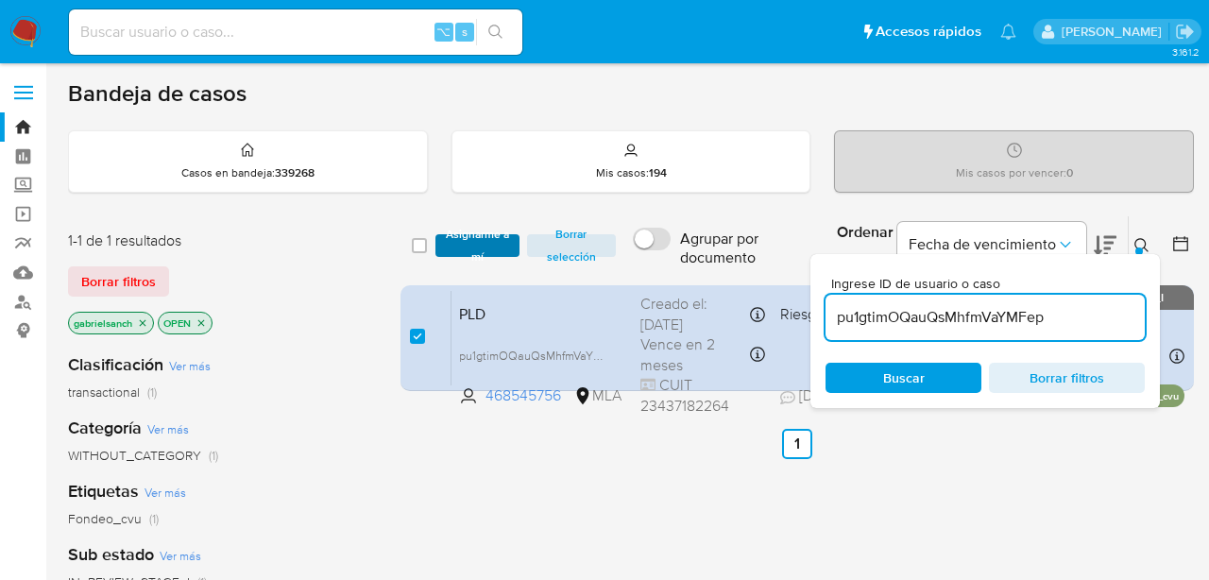
click at [490, 246] on span "Asignarme a mí" at bounding box center [477, 245] width 65 height 19
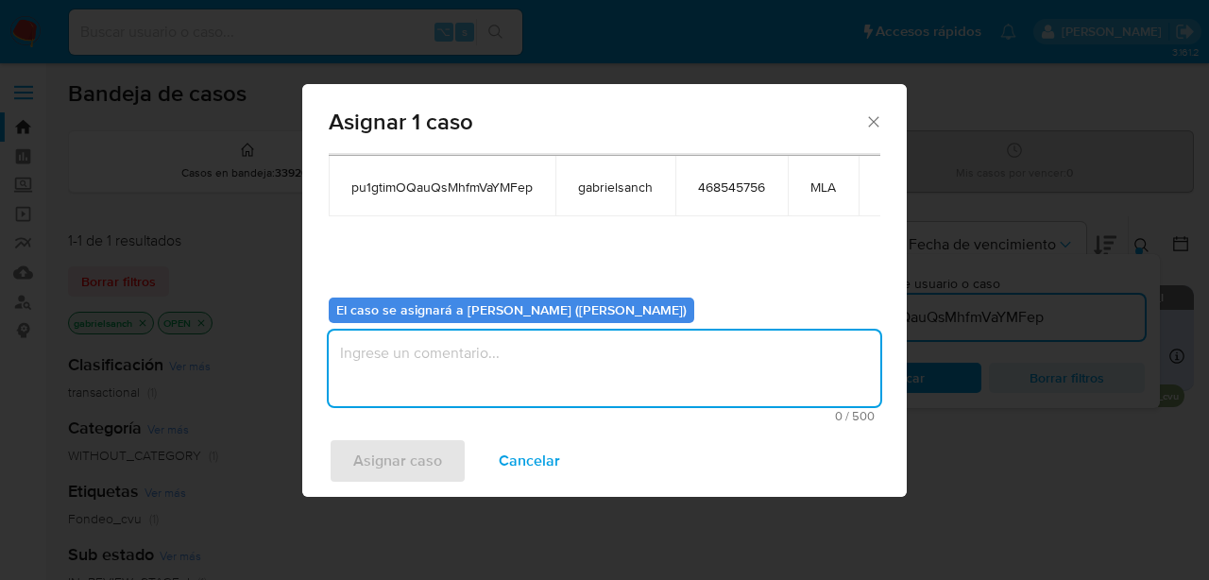
click at [482, 353] on textarea "assign-modal" at bounding box center [605, 369] width 552 height 76
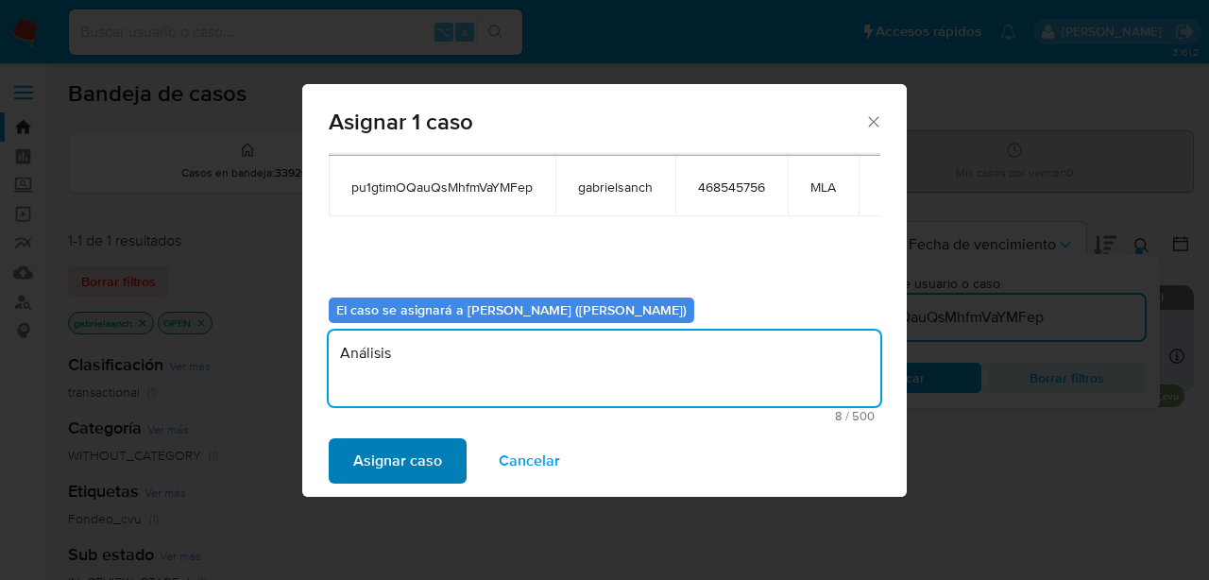
type textarea "Análisis"
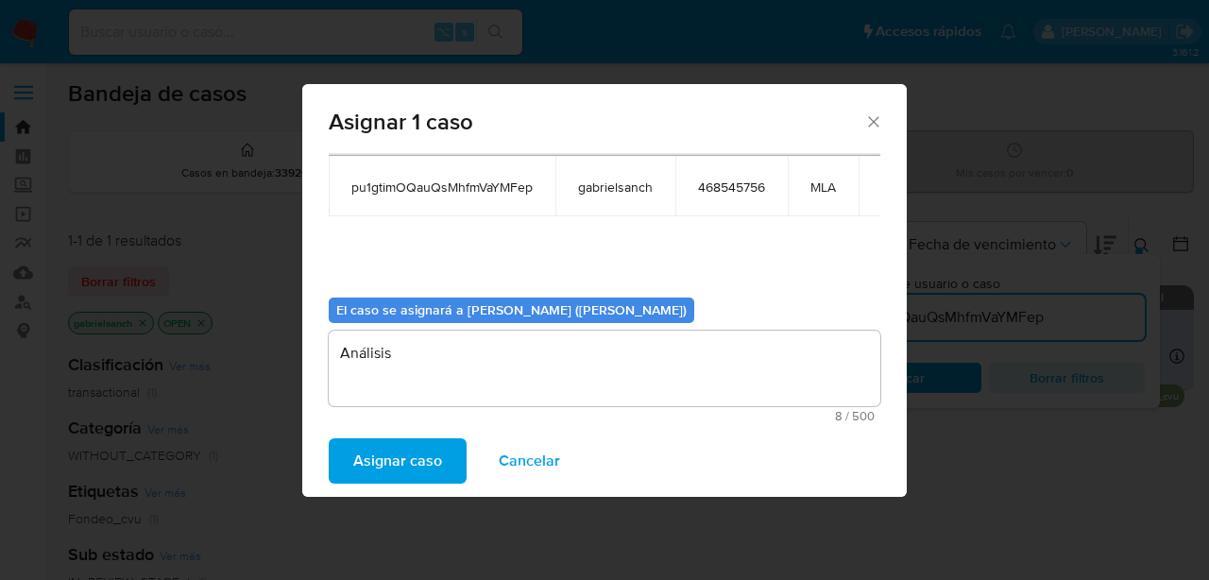
click at [409, 447] on span "Asignar caso" at bounding box center [397, 461] width 89 height 42
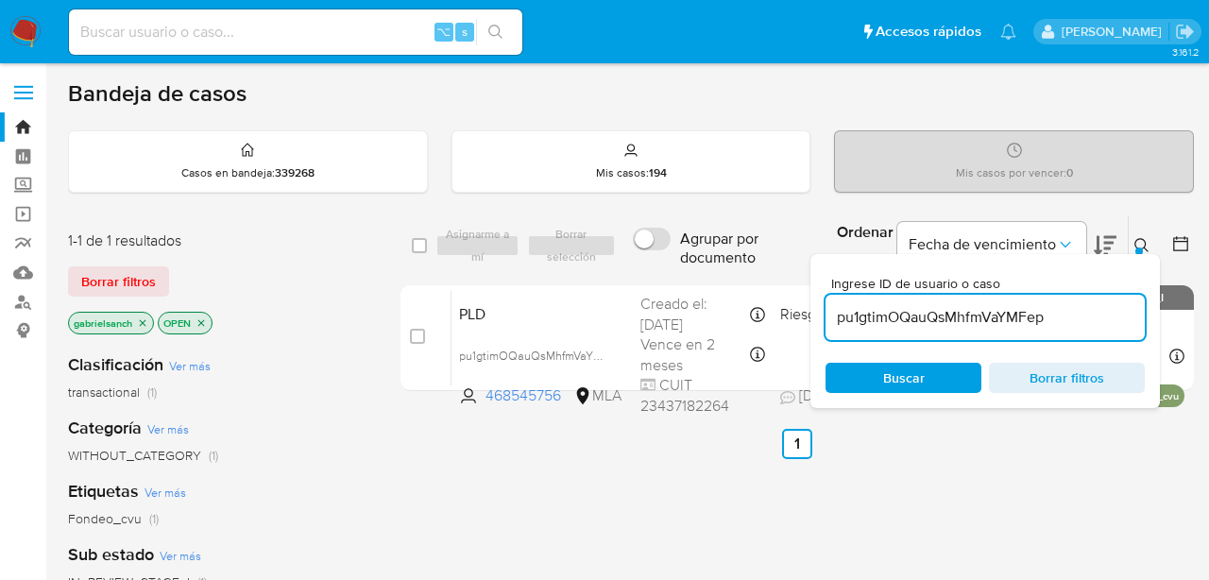
click at [936, 316] on input "pu1gtimOQauQsMhfmVaYMFep" at bounding box center [985, 317] width 319 height 25
paste input "3A6k0C98gpjrzeJ5yQ02P6He"
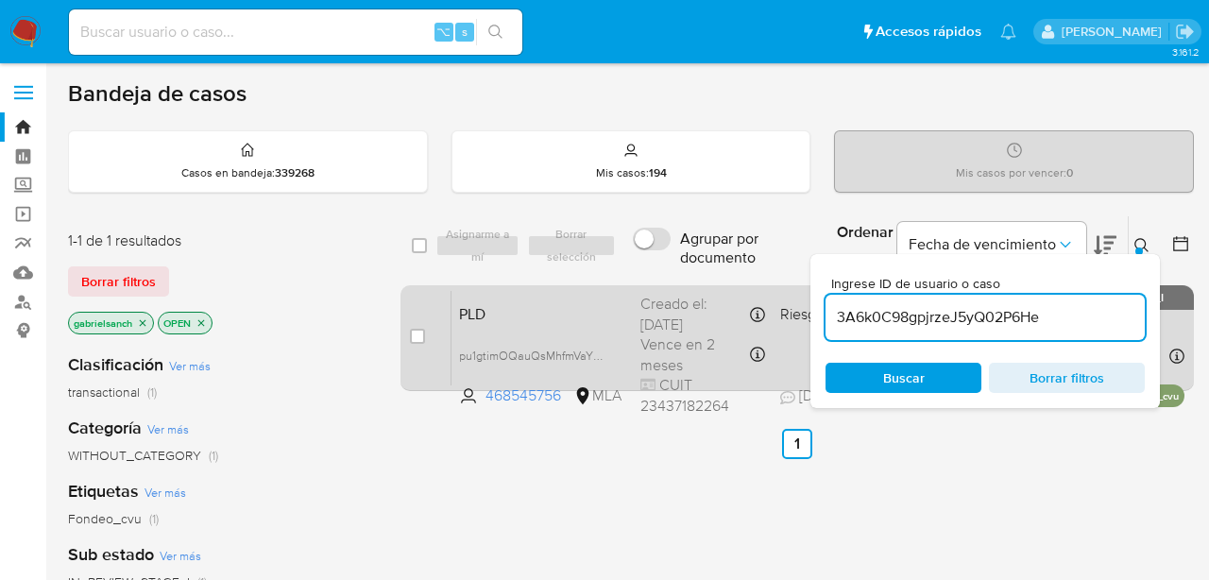
type input "3A6k0C98gpjrzeJ5yQ02P6He"
click at [420, 337] on input "checkbox" at bounding box center [417, 336] width 15 height 15
checkbox input "true"
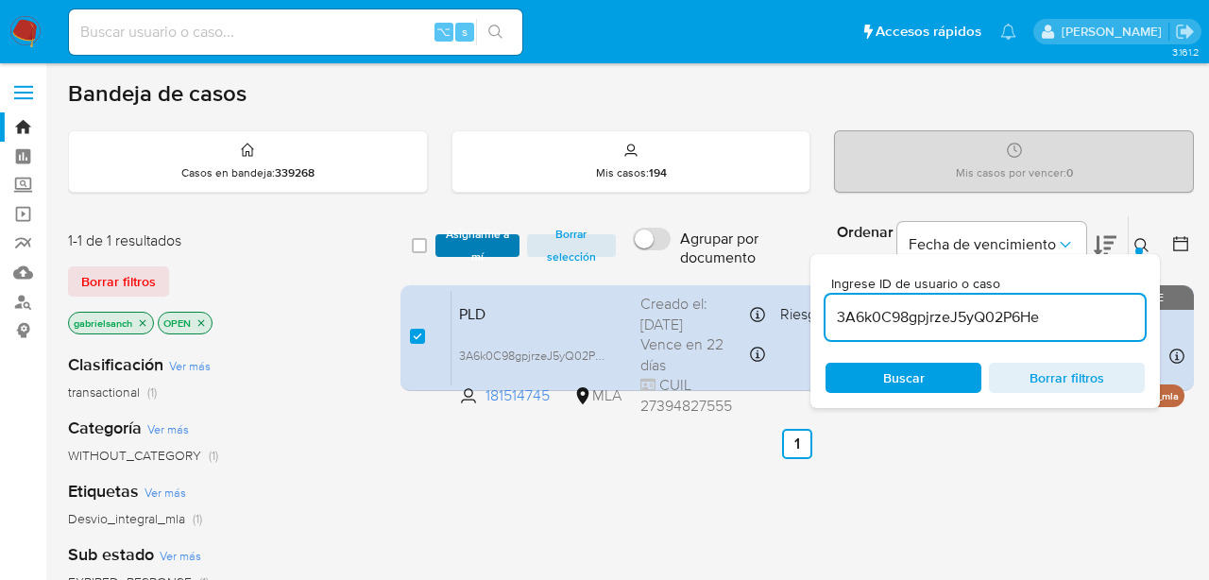
click at [451, 247] on span "Asignarme a mí" at bounding box center [477, 245] width 65 height 19
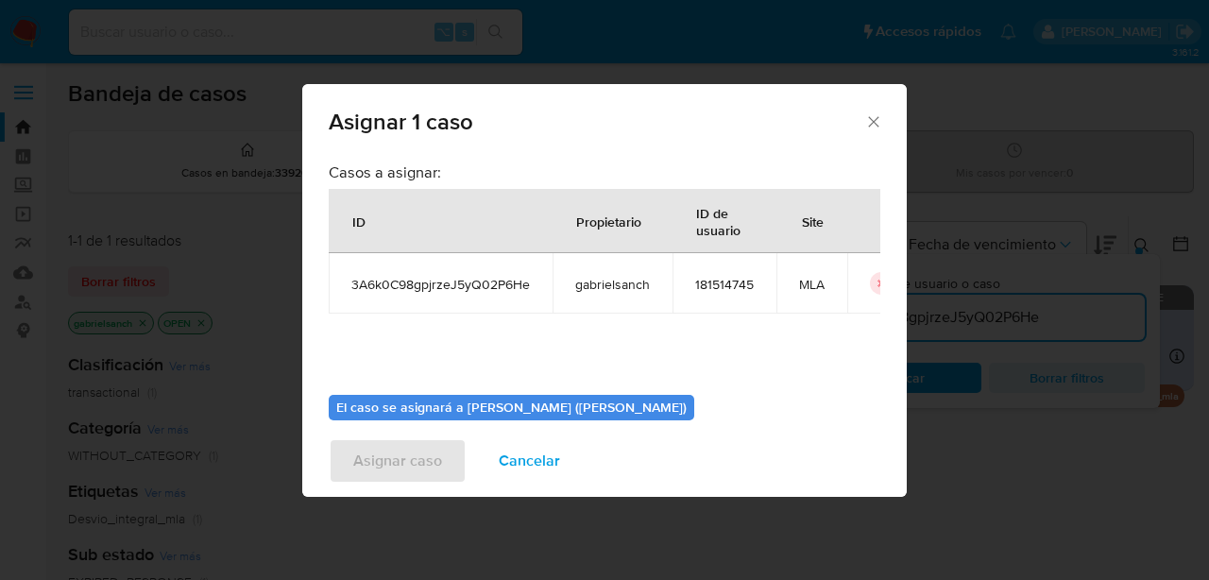
scroll to position [97, 0]
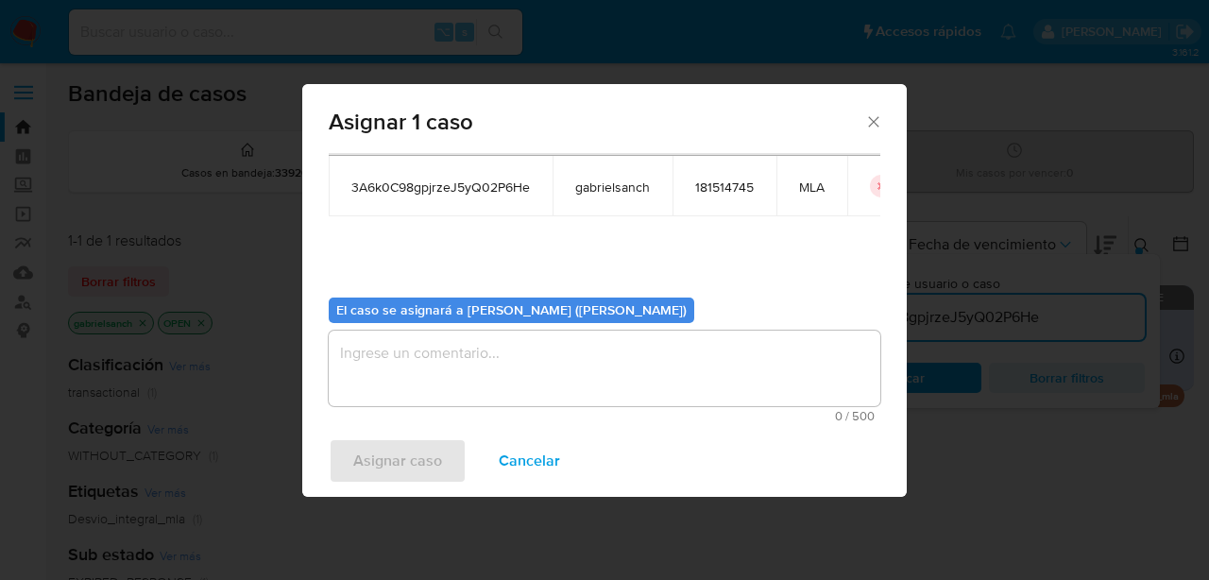
click at [448, 384] on textarea "assign-modal" at bounding box center [605, 369] width 552 height 76
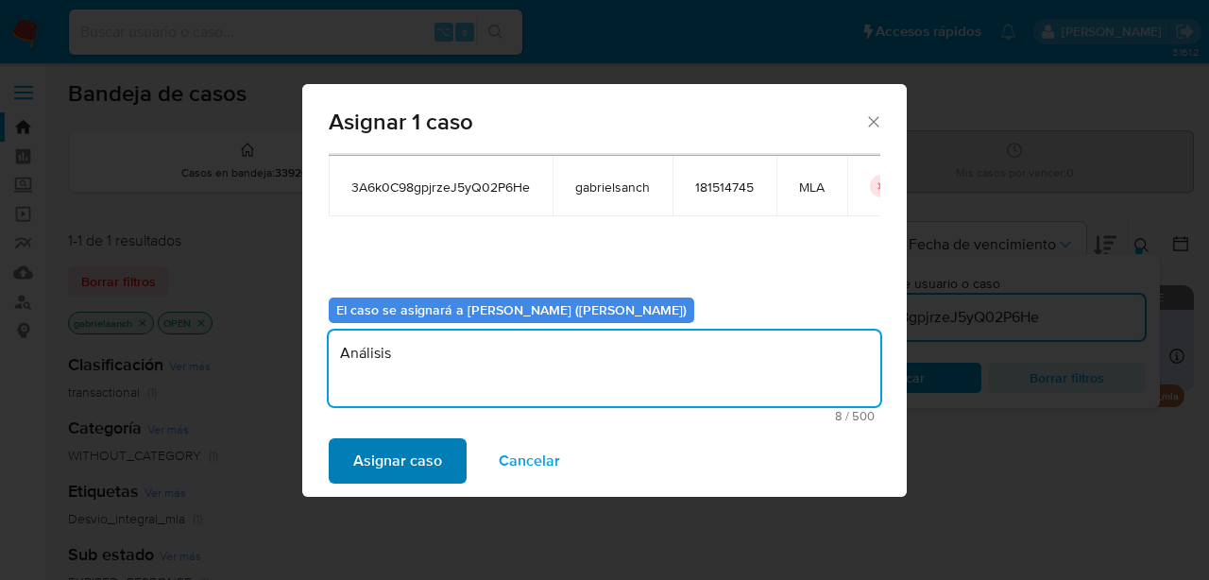
type textarea "Análisis"
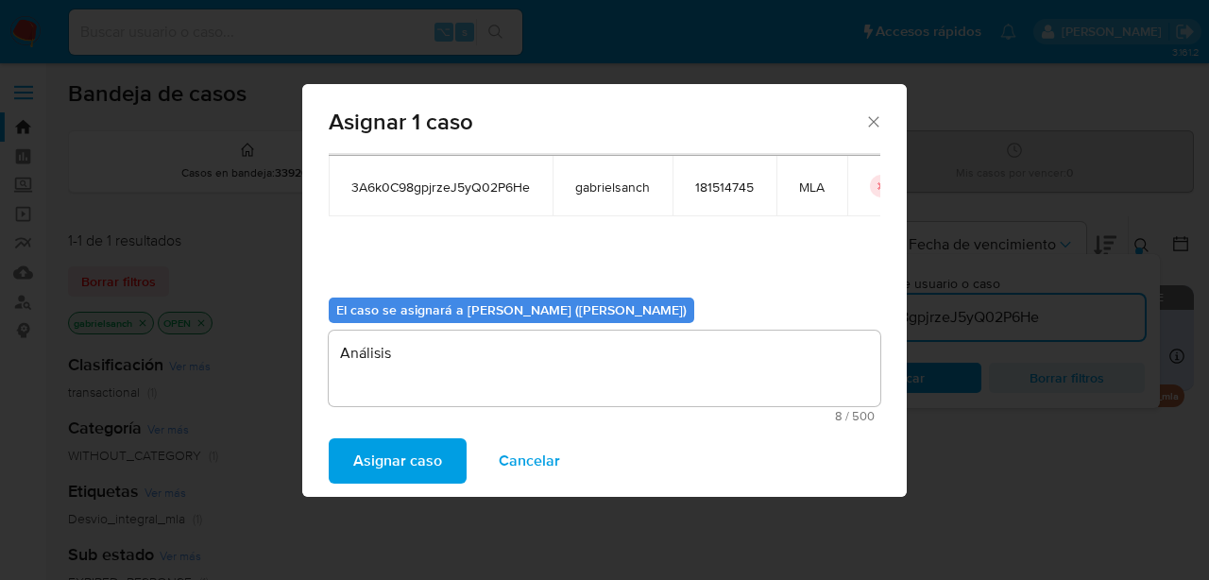
click at [392, 448] on span "Asignar caso" at bounding box center [397, 461] width 89 height 42
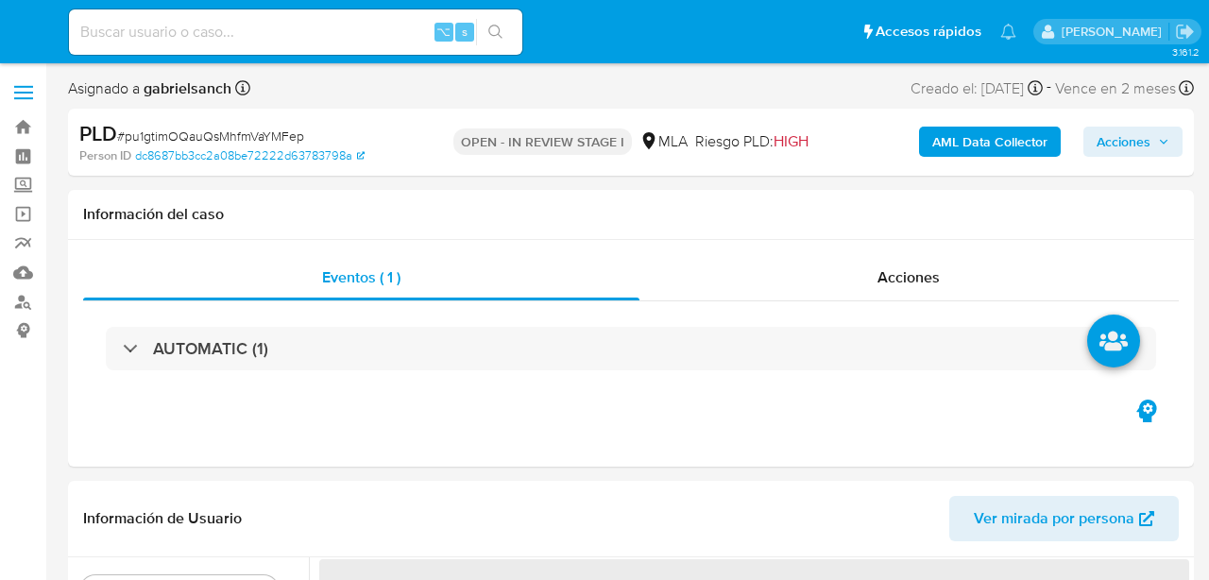
select select "10"
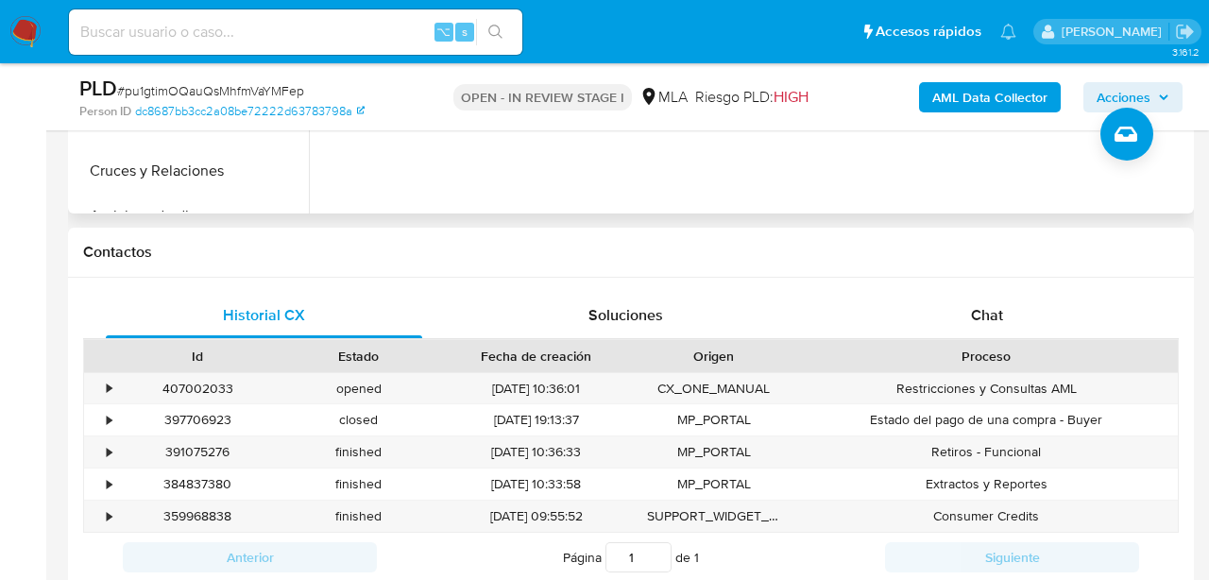
scroll to position [781, 0]
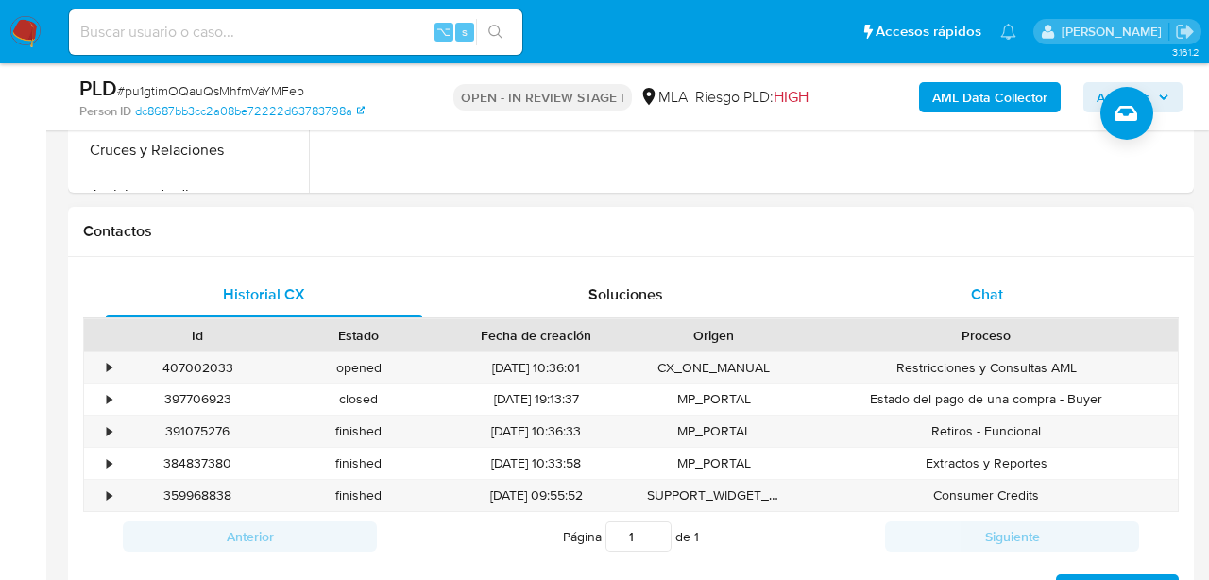
click at [1007, 298] on div "Chat" at bounding box center [988, 294] width 316 height 45
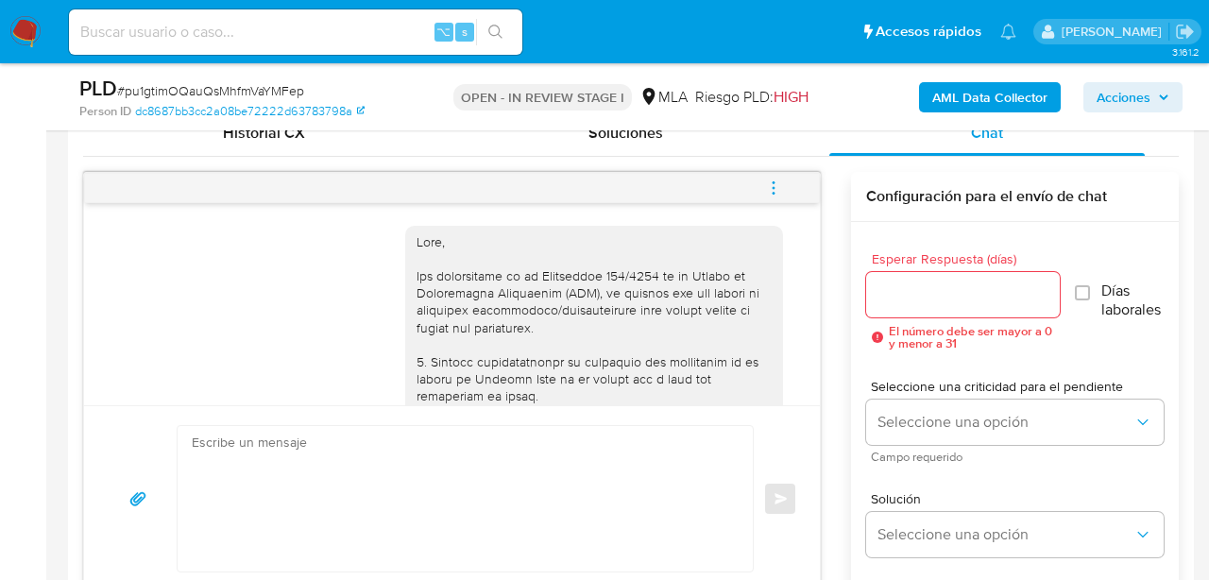
scroll to position [1376, 0]
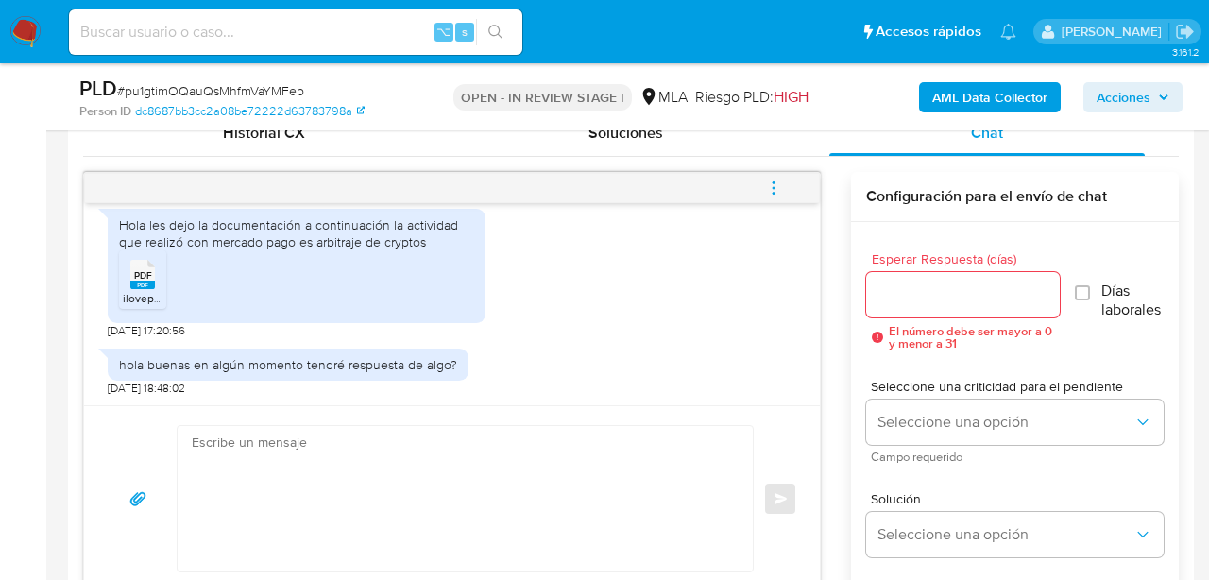
click at [420, 505] on textarea at bounding box center [461, 498] width 538 height 145
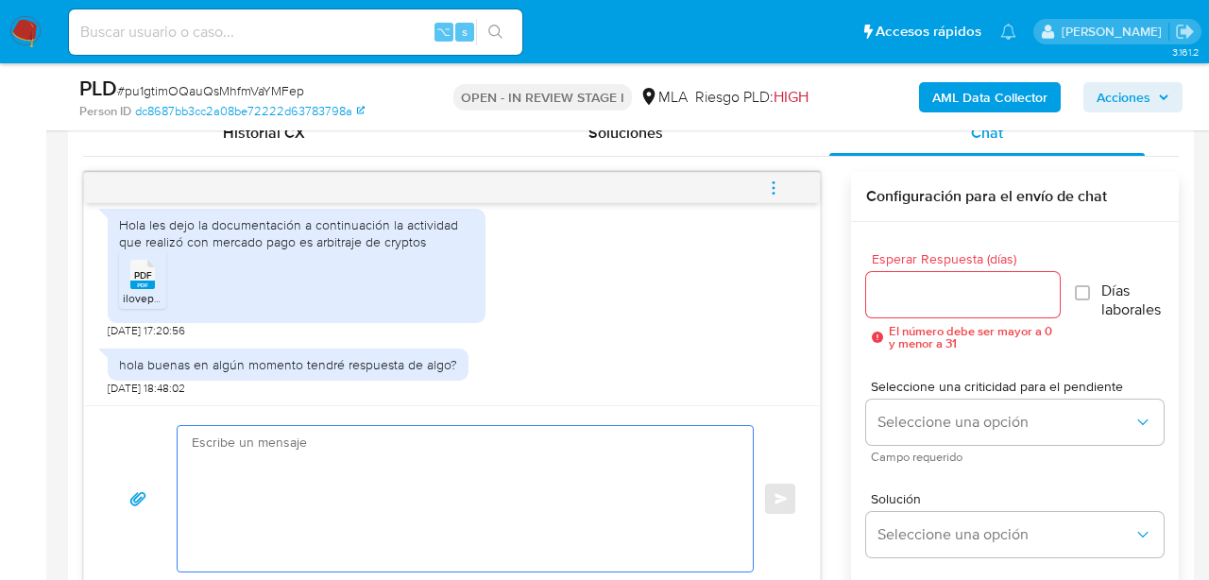
paste textarea "Hola, Muchas gracias por la respuesta. Analizamos tu caso y notamos que la info…"
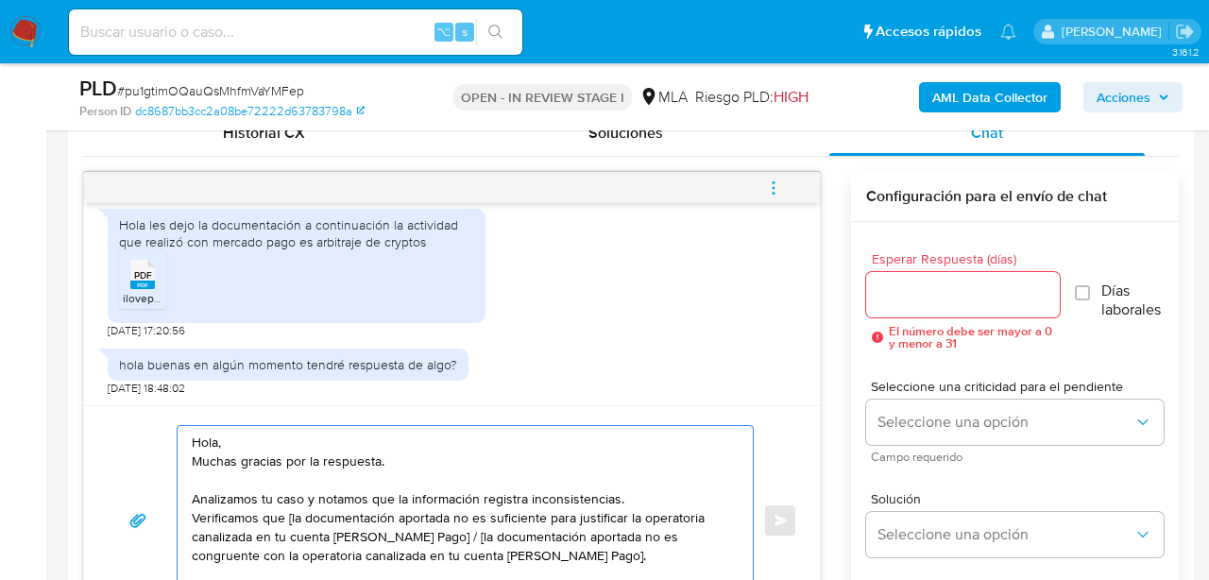
scroll to position [977, 0]
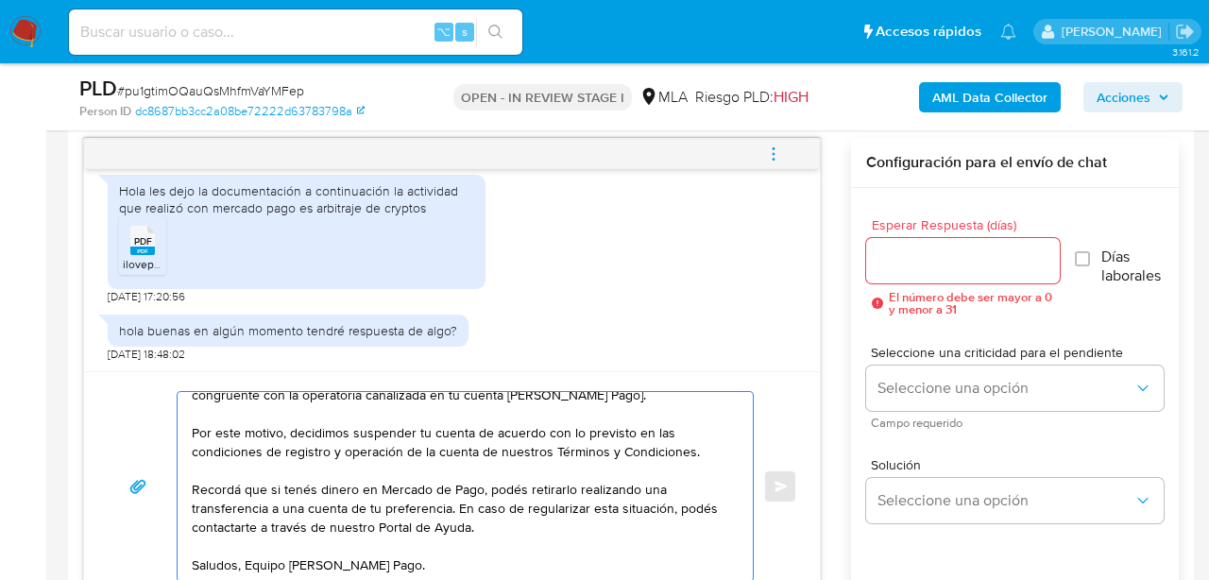
click at [247, 556] on textarea "Hola, Muchas gracias por la respuesta. Analizamos tu caso y notamos que la info…" at bounding box center [461, 486] width 538 height 189
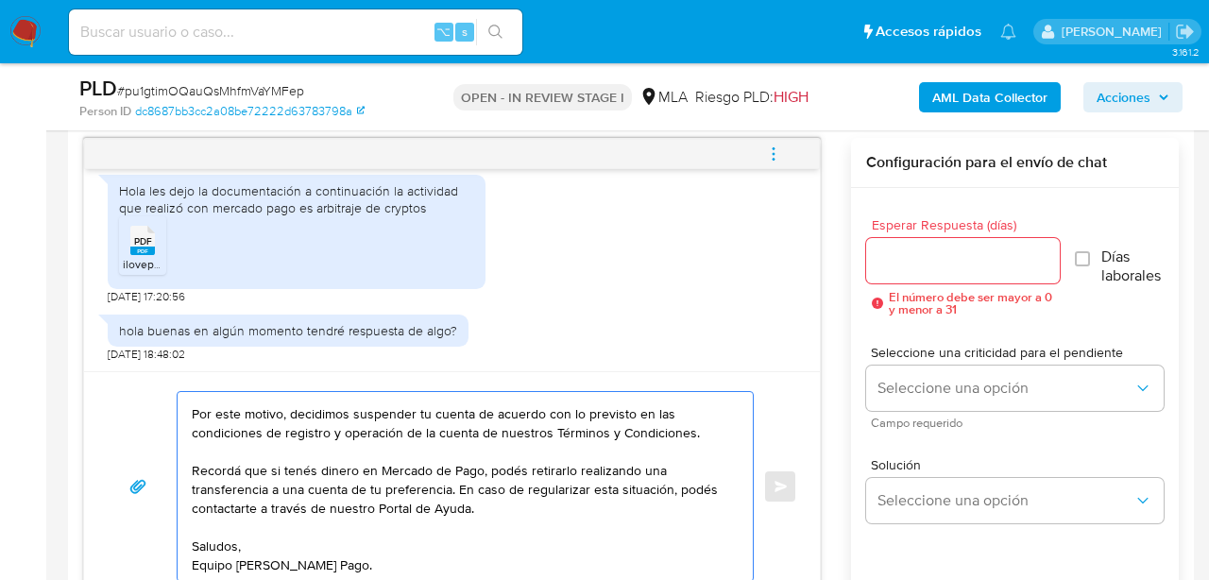
scroll to position [145, 0]
click at [222, 529] on textarea "Hola, Muchas gracias por la respuesta. Analizamos tu caso y notamos que la info…" at bounding box center [461, 486] width 538 height 189
click at [221, 455] on textarea "Hola, Muchas gracias por la respuesta. Analizamos tu caso y notamos que la info…" at bounding box center [461, 486] width 538 height 189
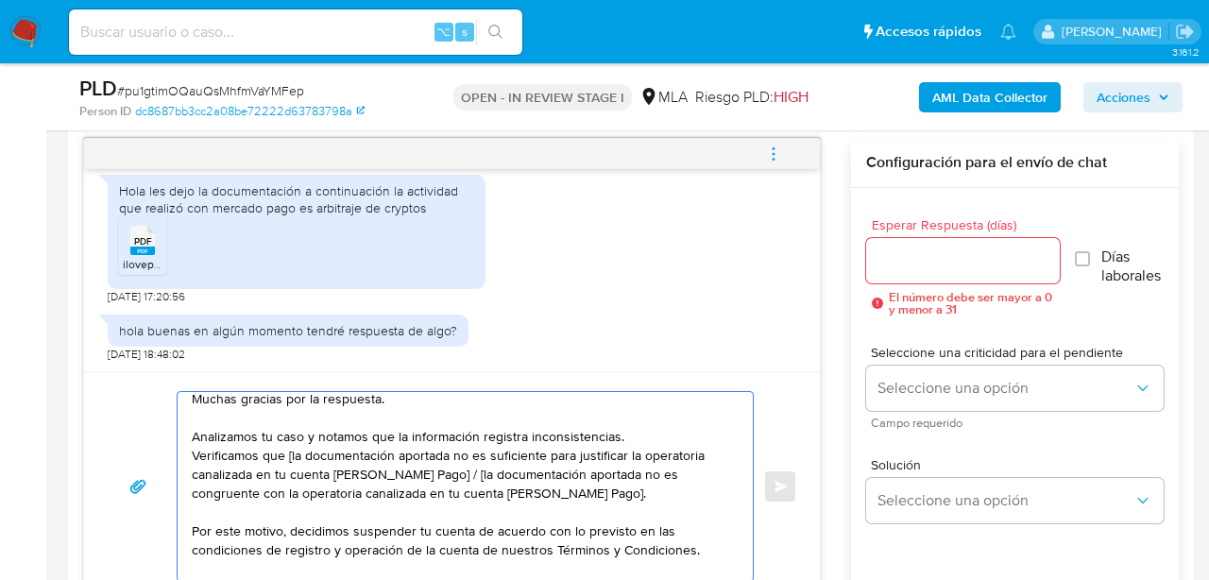
scroll to position [0, 0]
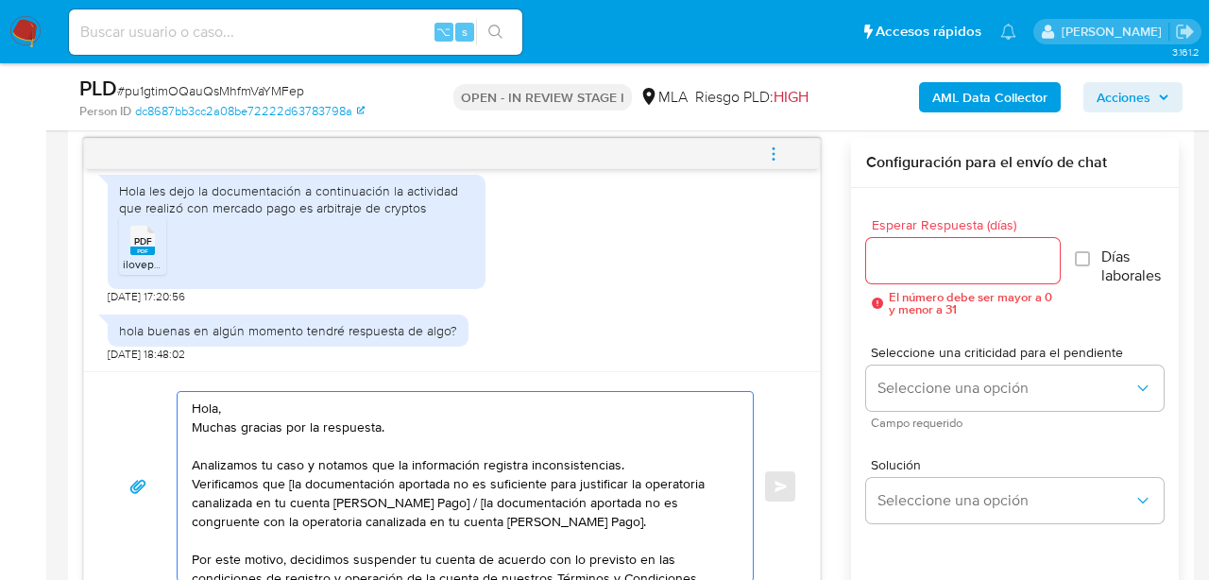
click at [196, 428] on textarea "Hola, Muchas gracias por la respuesta. Analizamos tu caso y notamos que la info…" at bounding box center [461, 486] width 538 height 189
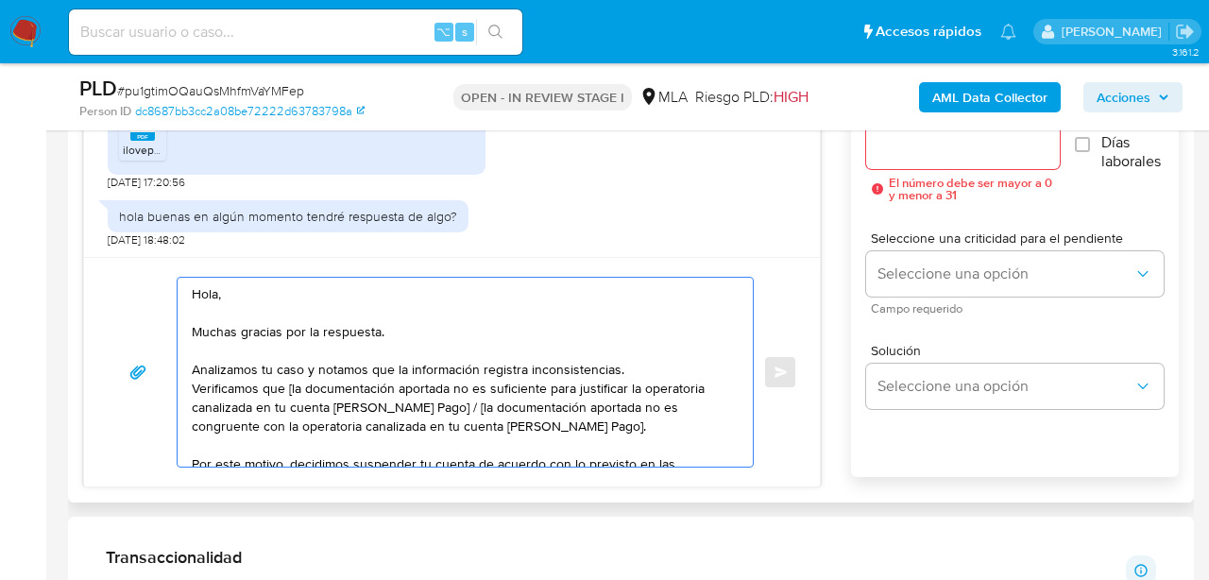
scroll to position [1115, 0]
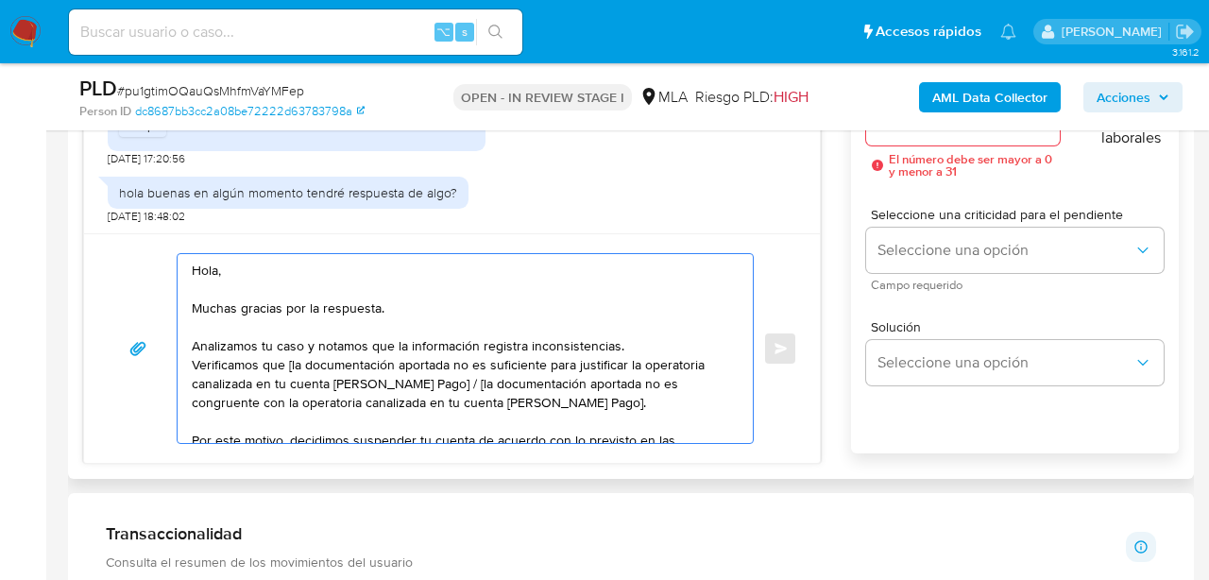
click at [291, 364] on textarea "Hola, Muchas gracias por la respuesta. Analizamos tu caso y notamos que la info…" at bounding box center [461, 348] width 538 height 189
drag, startPoint x: 436, startPoint y: 381, endPoint x: 540, endPoint y: 409, distance: 108.6
click at [540, 409] on textarea "Hola, Muchas gracias por la respuesta. Analizamos tu caso y notamos que la info…" at bounding box center [461, 348] width 538 height 189
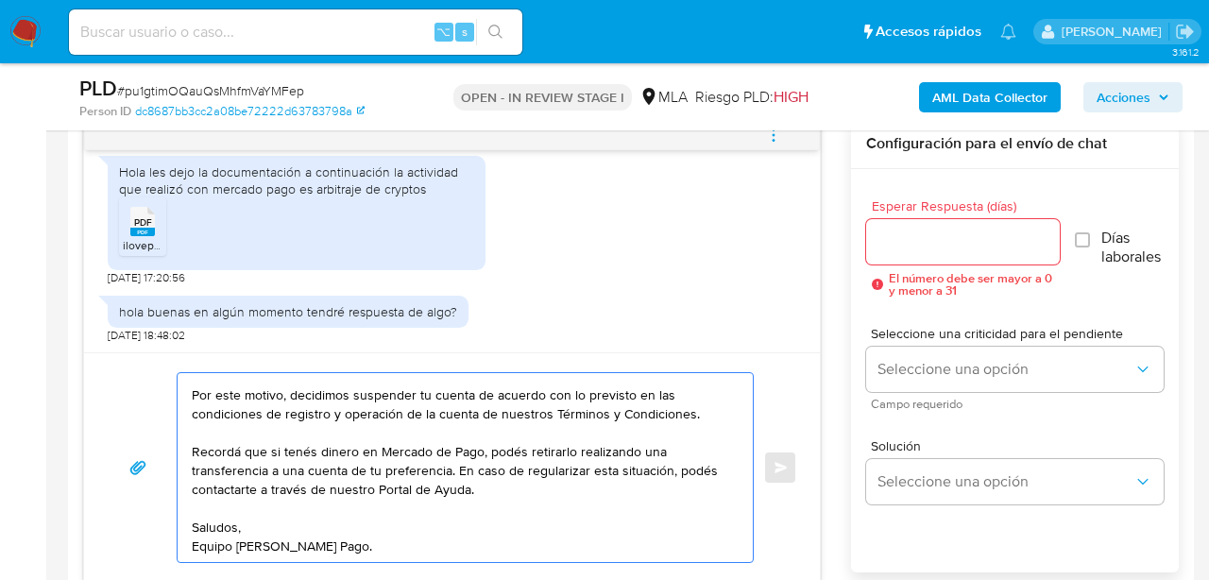
scroll to position [993, 0]
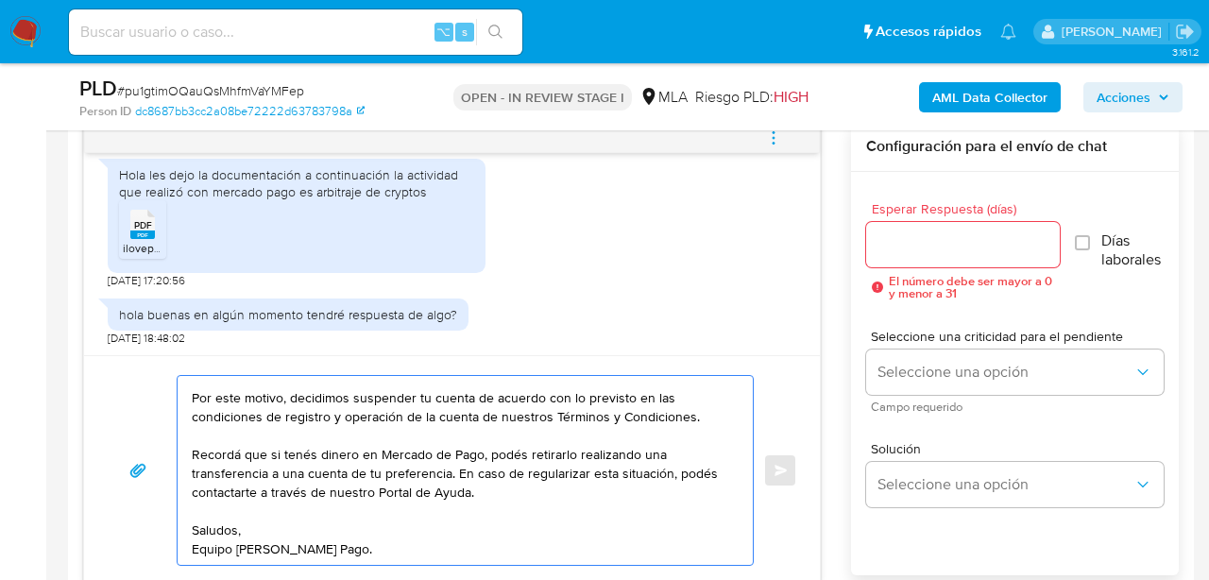
type textarea "Hola, Muchas gracias por la respuesta. Analizamos tu caso y notamos que la info…"
click at [900, 251] on input "Esperar Respuesta (días)" at bounding box center [963, 244] width 194 height 25
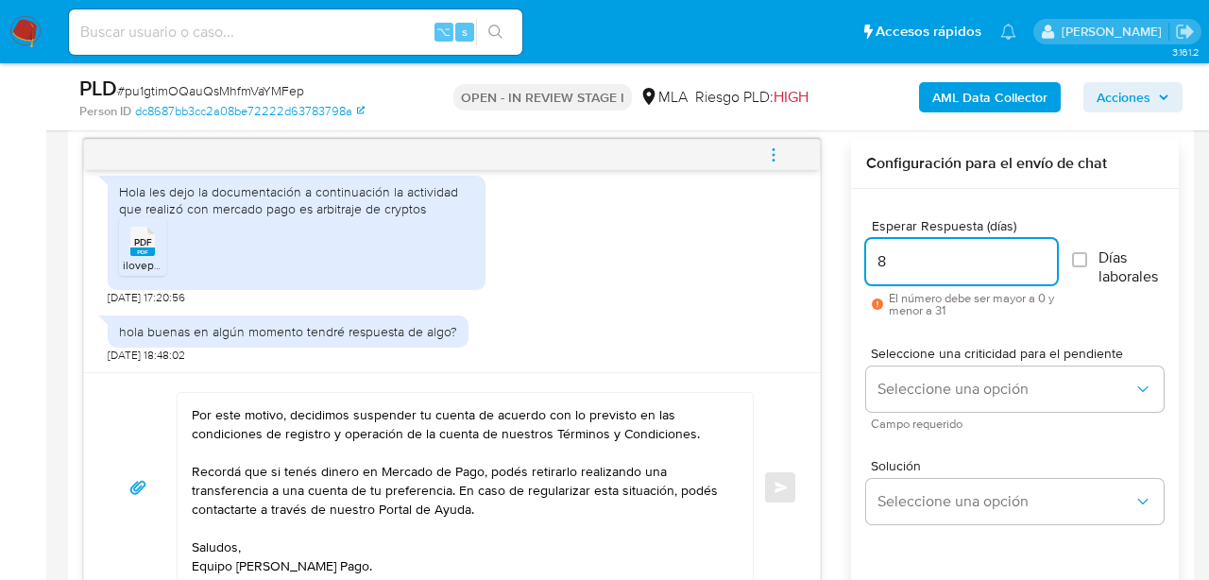
type input "9"
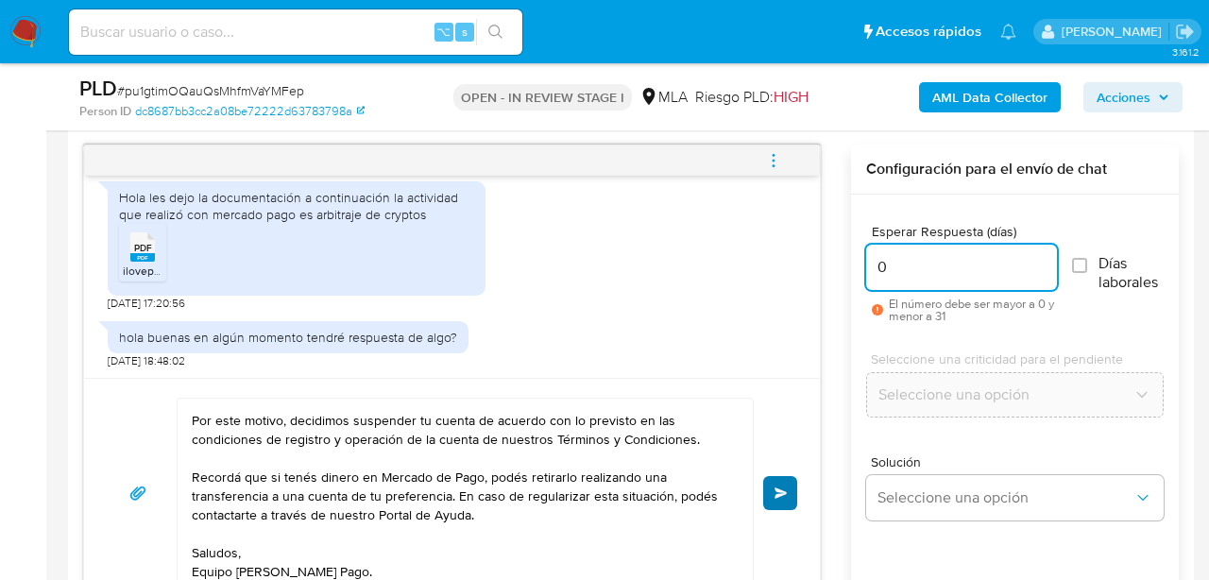
type input "0"
click at [782, 489] on span "Enviar" at bounding box center [781, 493] width 13 height 11
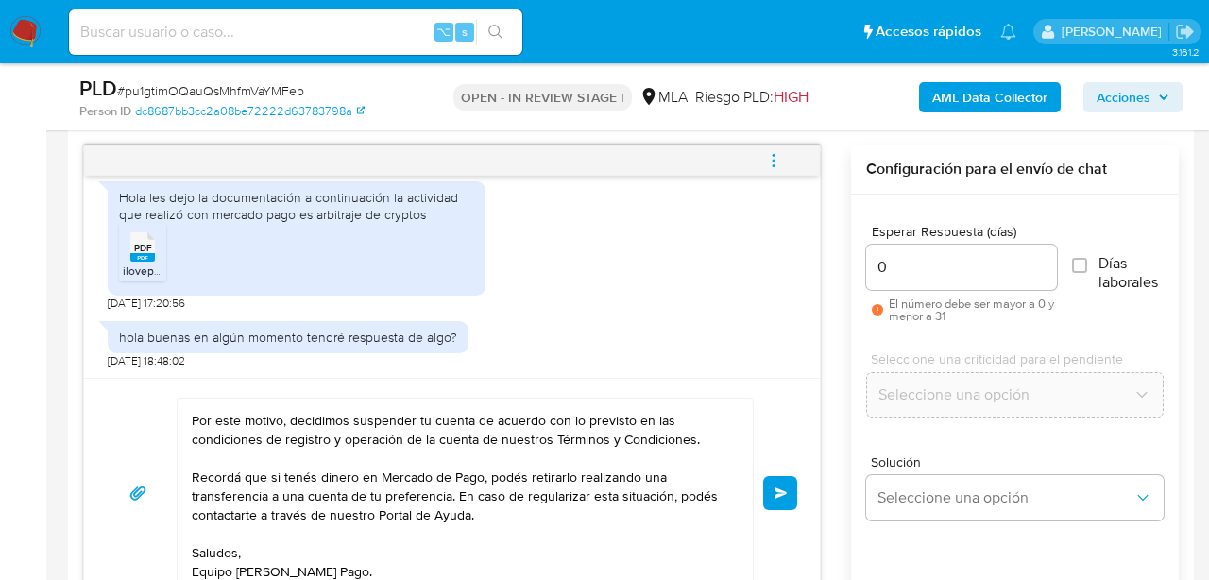
click at [775, 154] on icon "menu-action" at bounding box center [774, 155] width 2 height 2
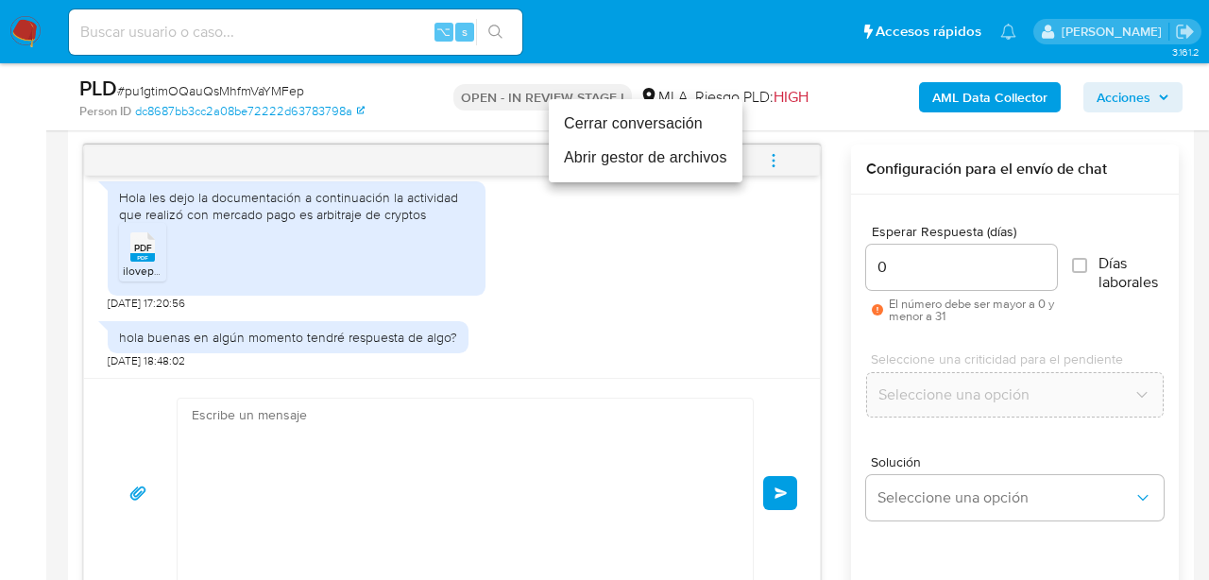
scroll to position [0, 0]
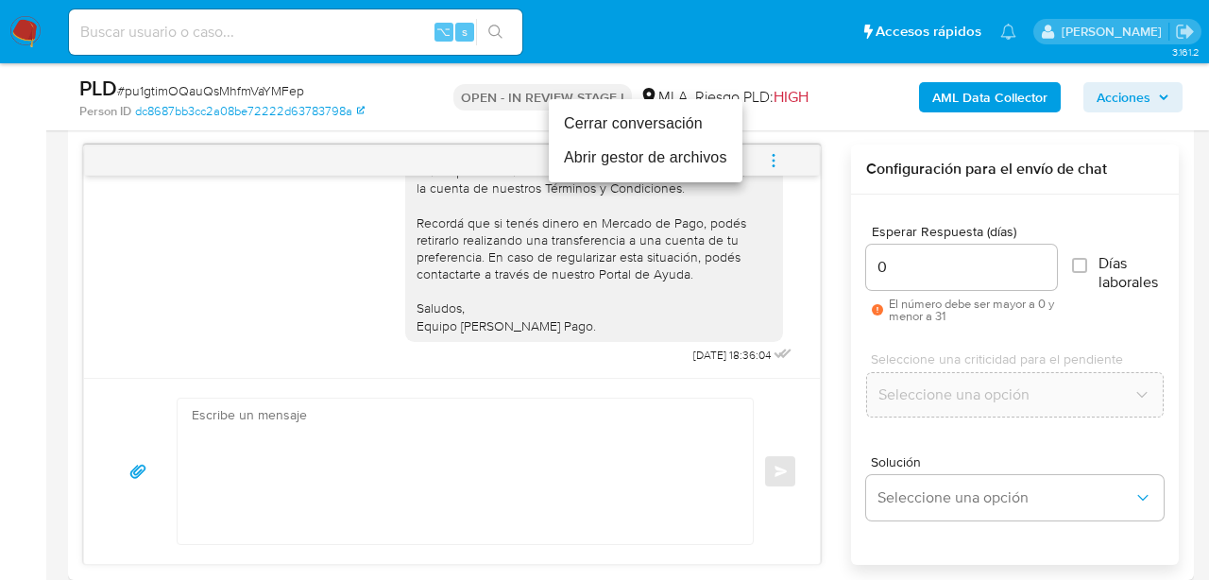
click at [620, 133] on li "Cerrar conversación" at bounding box center [646, 124] width 194 height 34
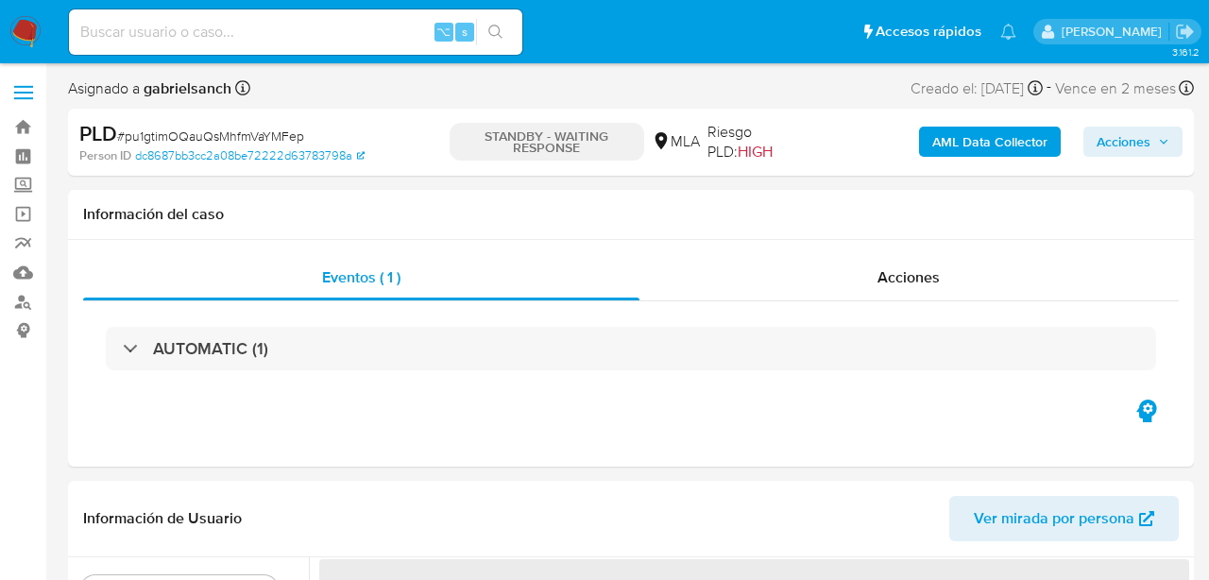
select select "10"
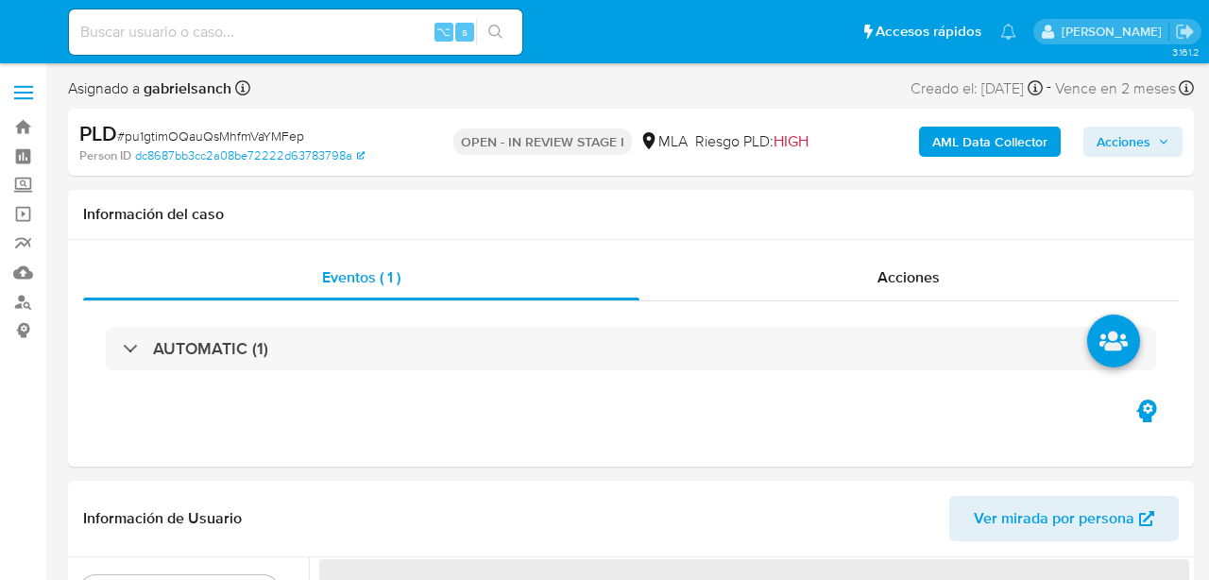
select select "10"
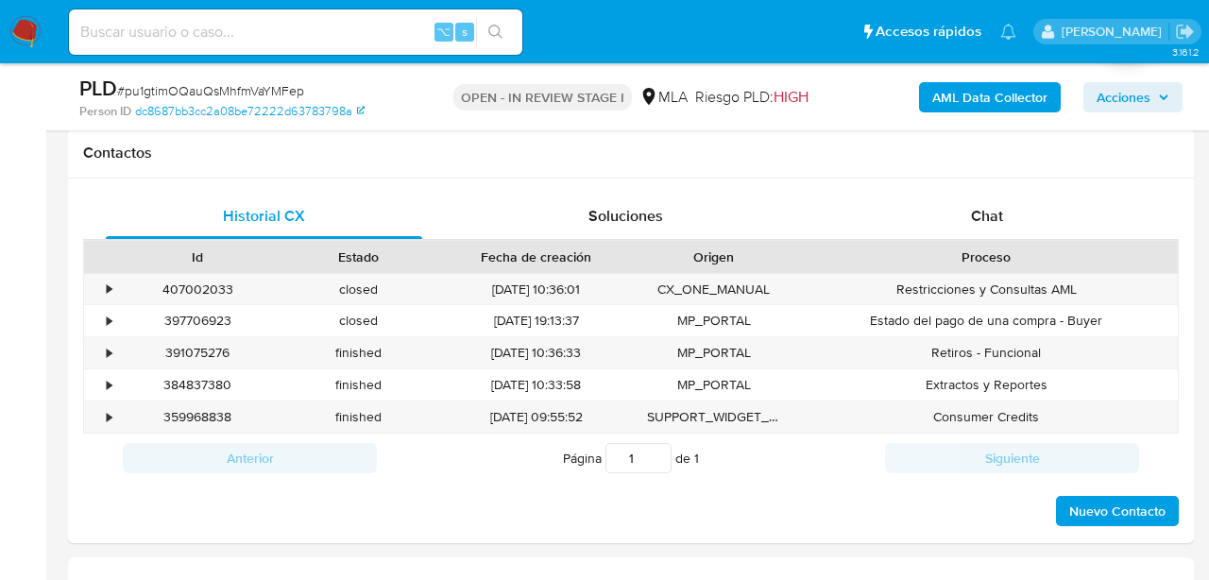
scroll to position [852, 0]
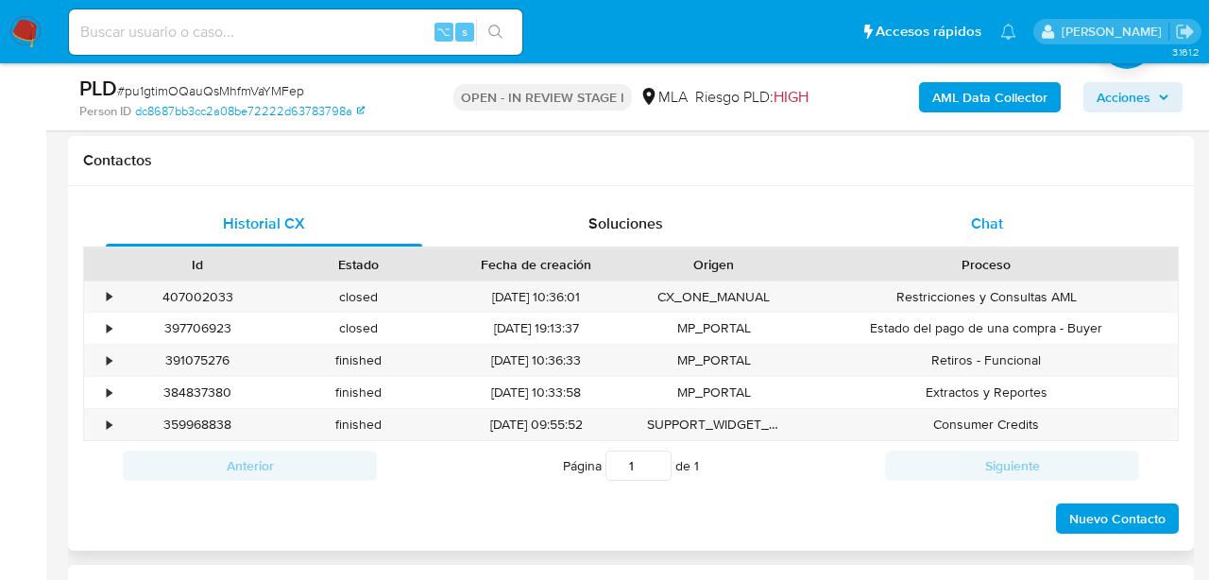
click at [980, 218] on span "Chat" at bounding box center [987, 224] width 32 height 22
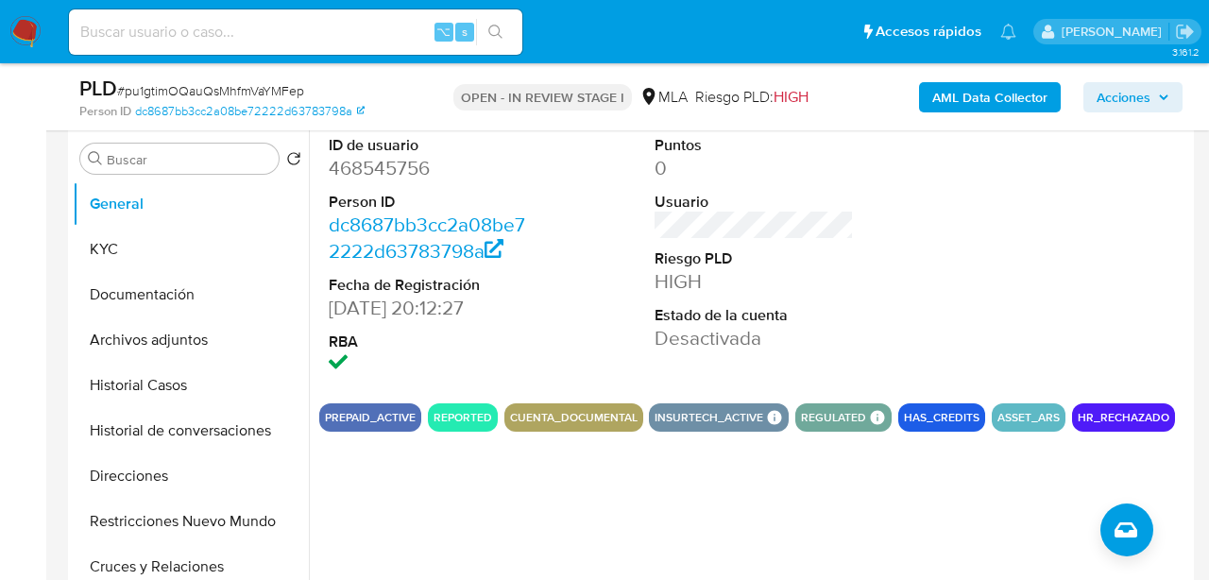
scroll to position [351, 0]
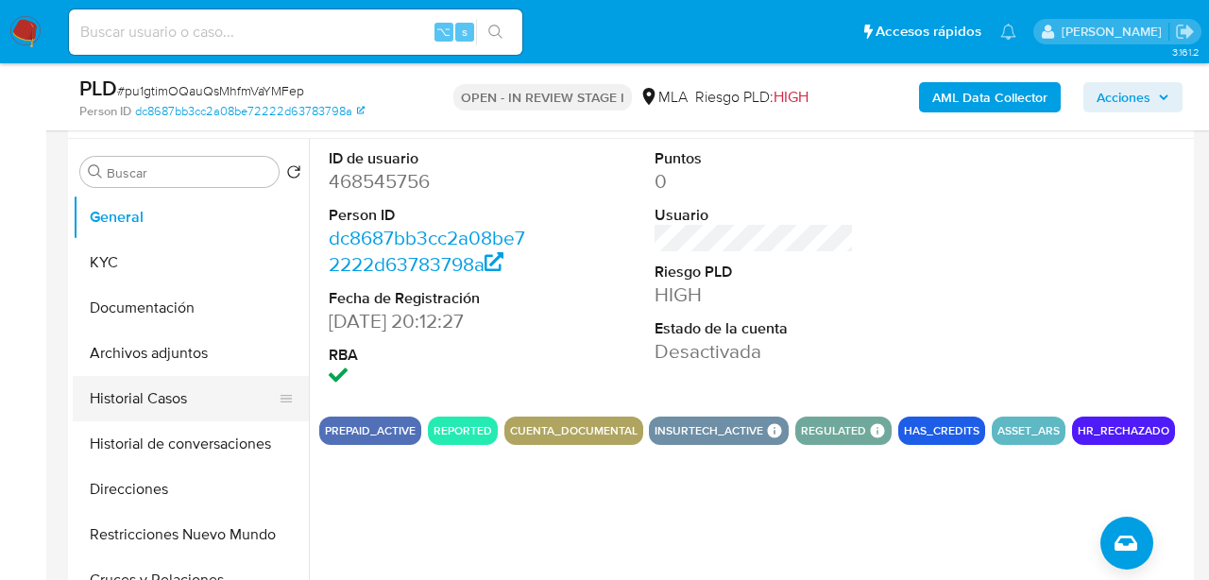
click at [135, 390] on button "Historial Casos" at bounding box center [183, 398] width 221 height 45
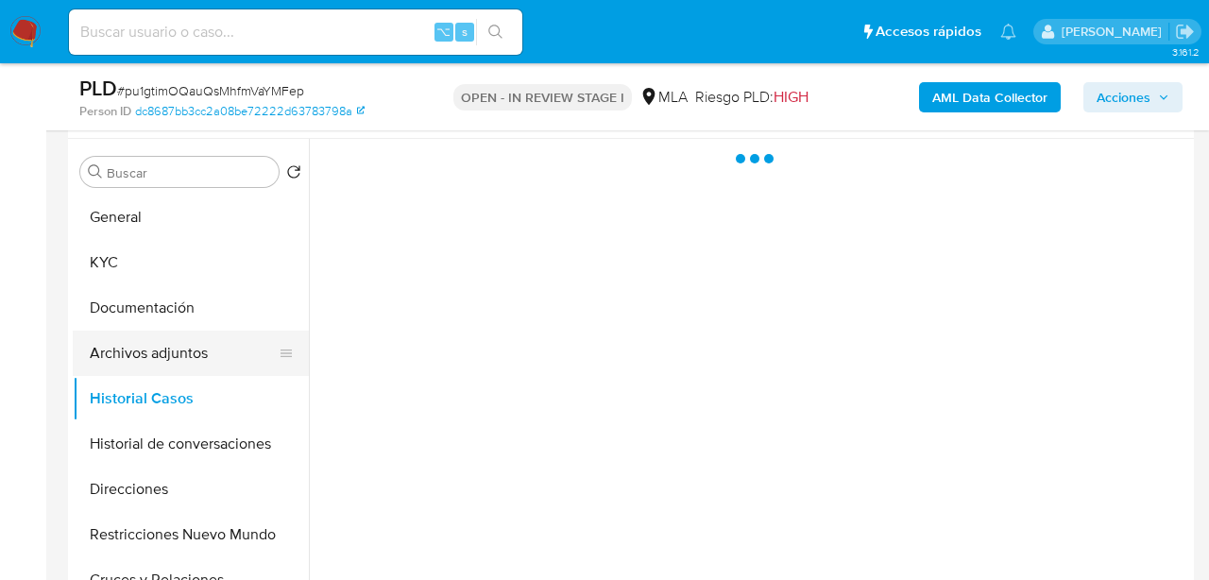
click at [159, 369] on button "Archivos adjuntos" at bounding box center [183, 353] width 221 height 45
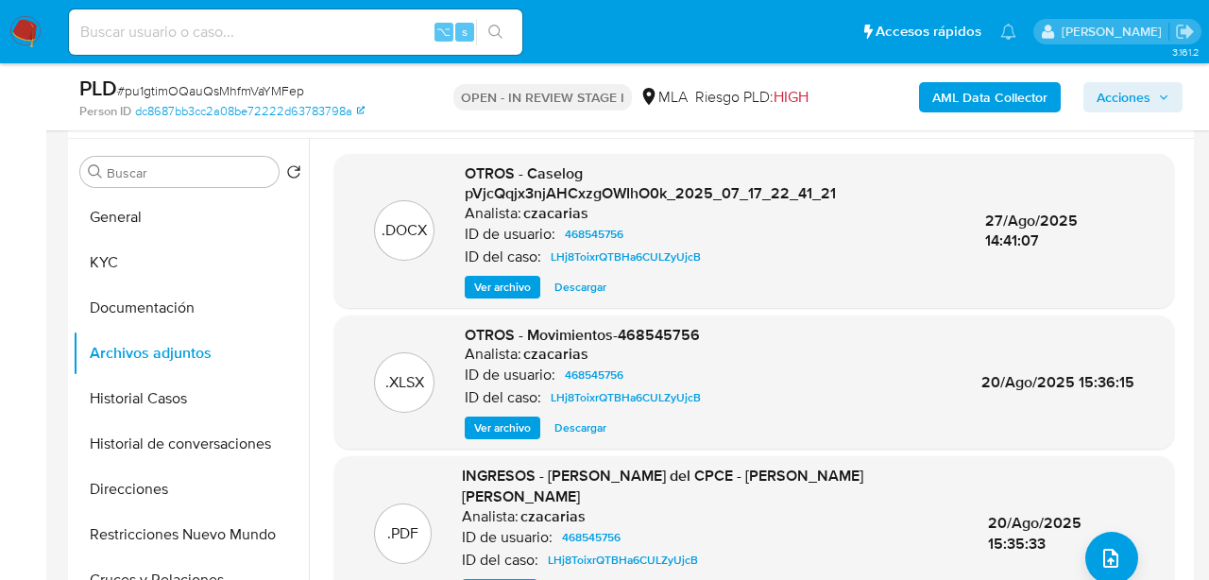
click at [513, 290] on span "Ver archivo" at bounding box center [502, 287] width 57 height 19
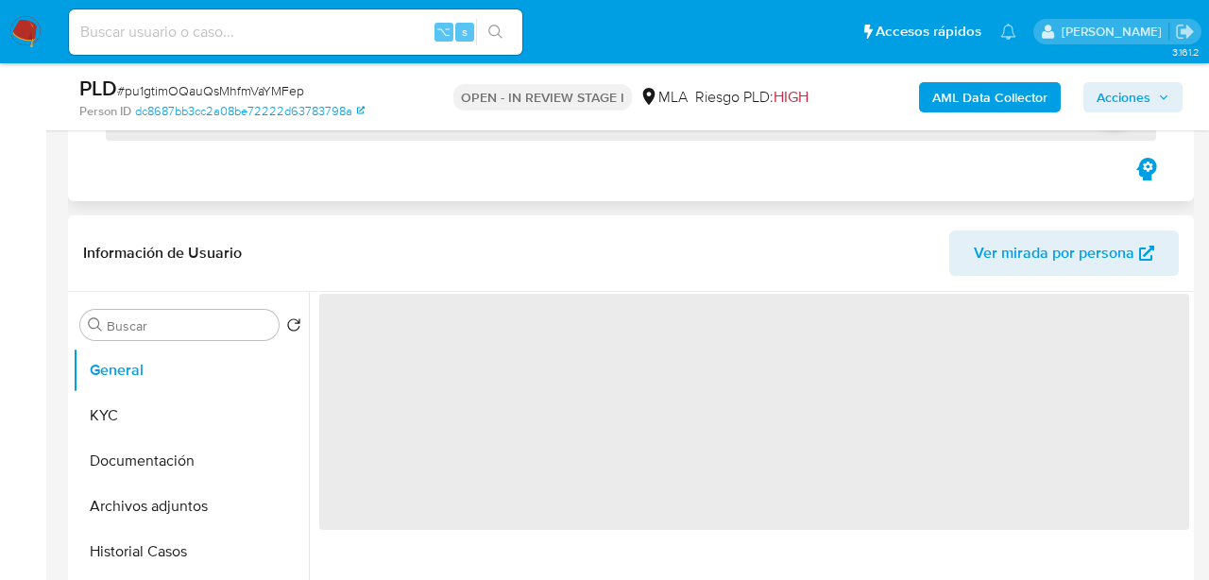
scroll to position [285, 0]
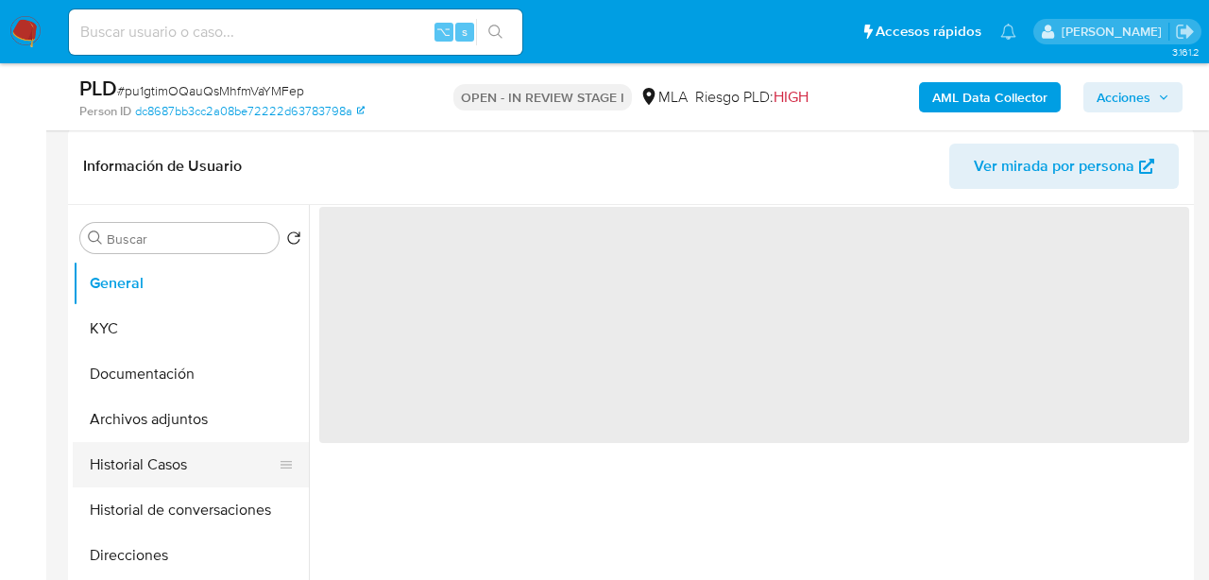
select select "10"
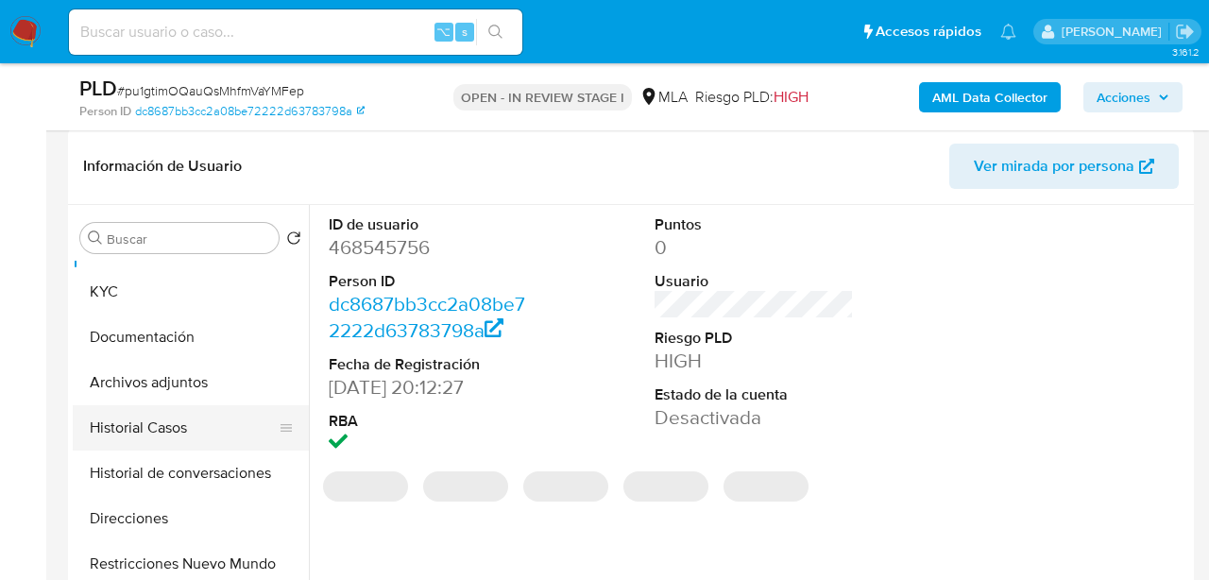
scroll to position [0, 0]
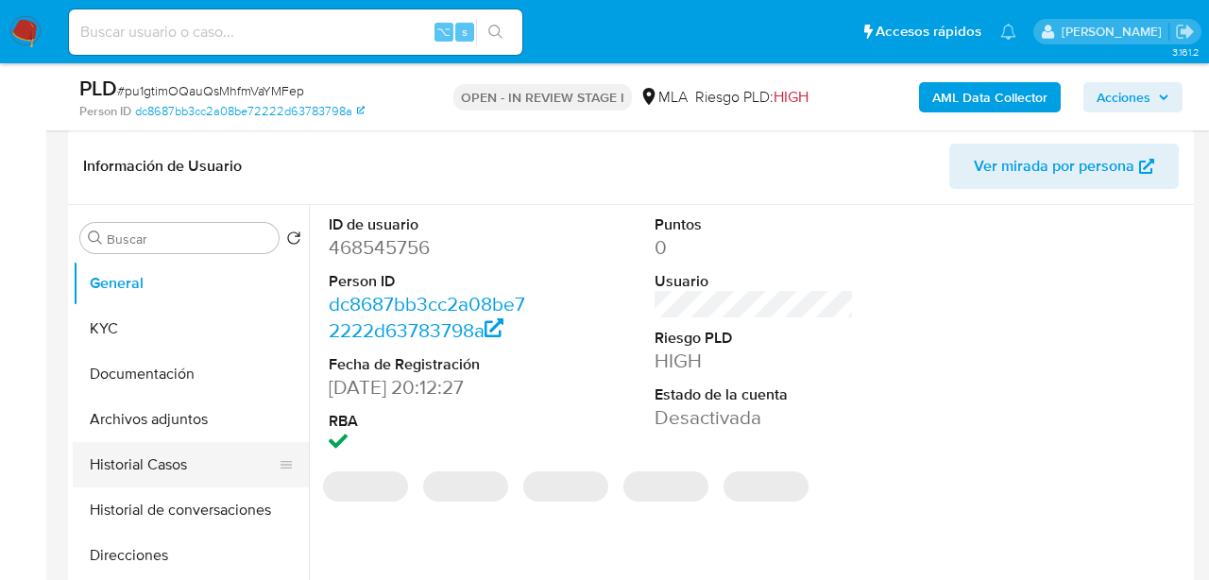
click at [143, 463] on button "Historial Casos" at bounding box center [183, 464] width 221 height 45
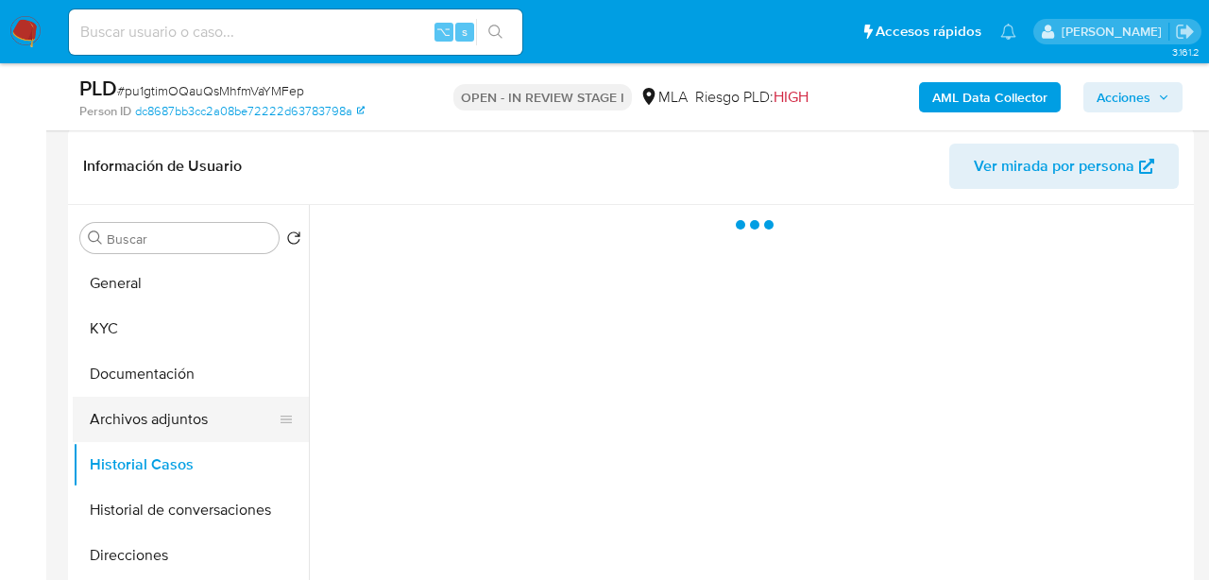
click at [139, 415] on button "Archivos adjuntos" at bounding box center [183, 419] width 221 height 45
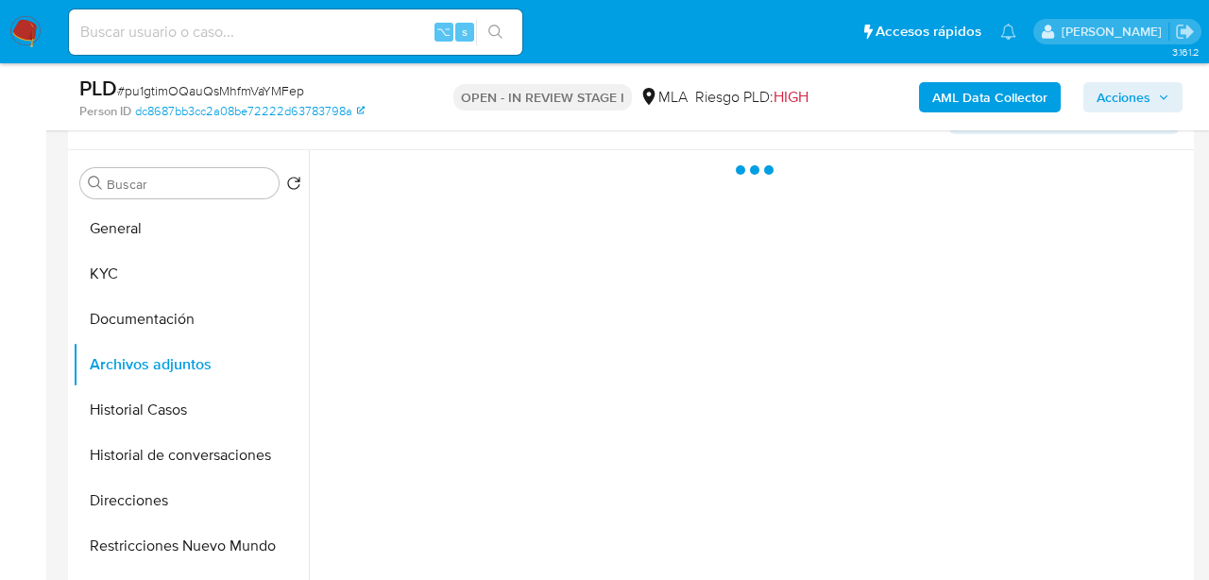
scroll to position [328, 0]
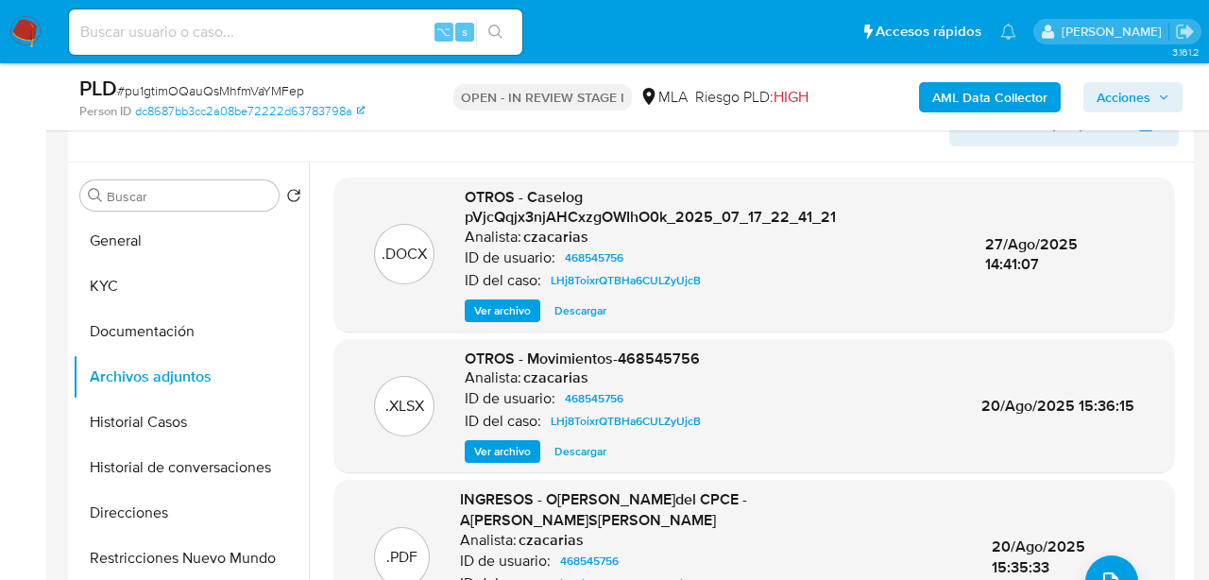
click at [521, 303] on span "Ver archivo" at bounding box center [502, 310] width 57 height 19
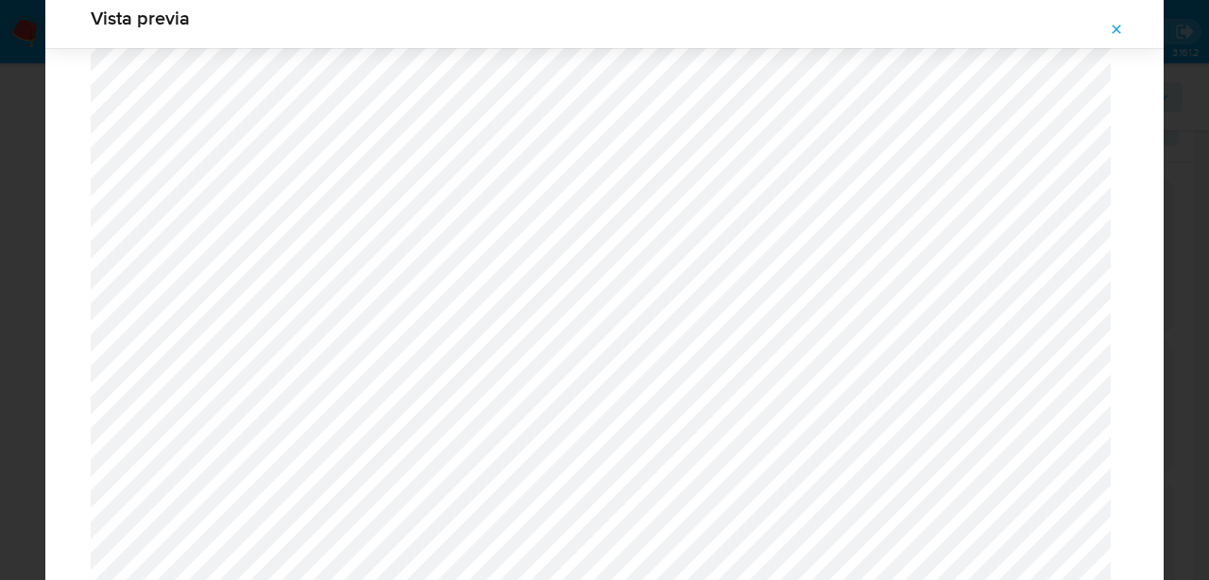
scroll to position [2732, 0]
click at [1115, 30] on icon "Attachment preview" at bounding box center [1117, 29] width 9 height 9
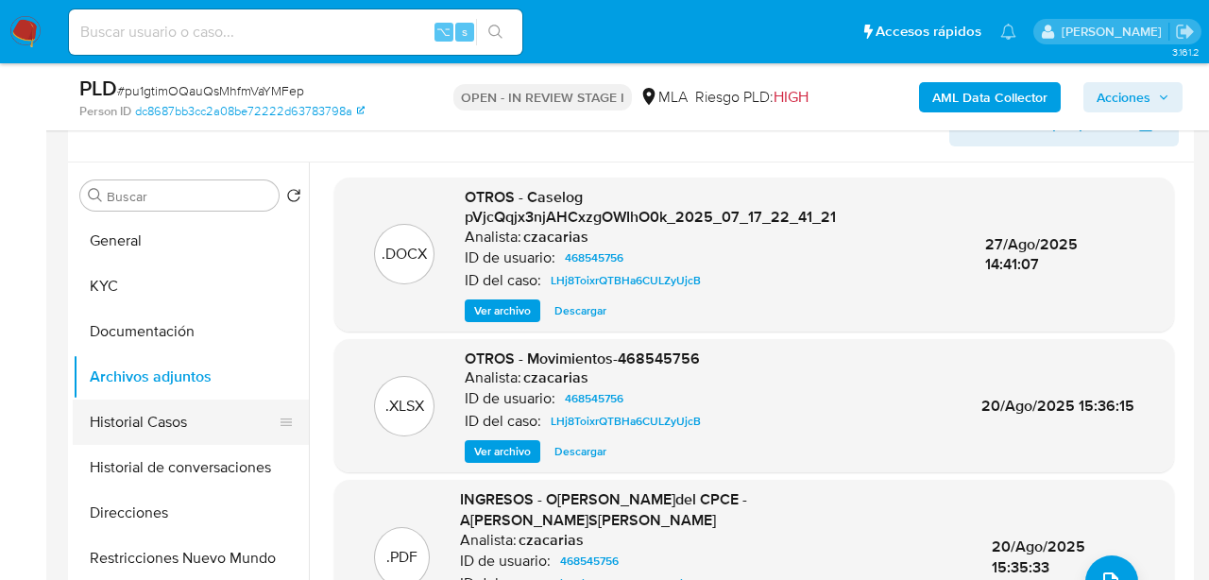
click at [121, 438] on button "Historial Casos" at bounding box center [183, 422] width 221 height 45
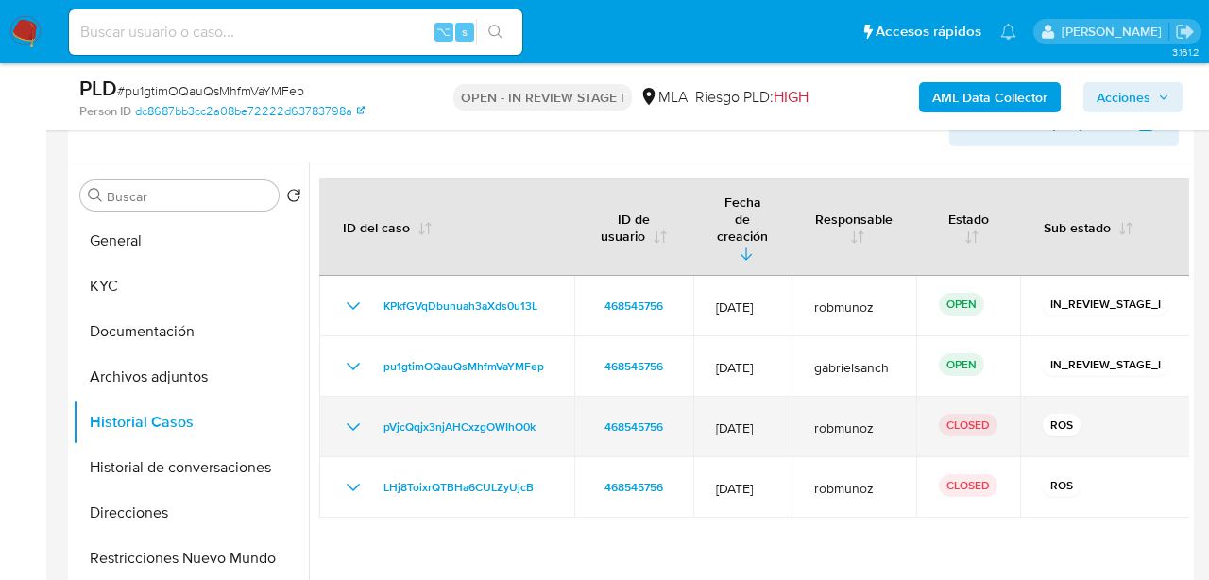
click at [342, 416] on icon "Mostrar/Ocultar" at bounding box center [353, 427] width 23 height 23
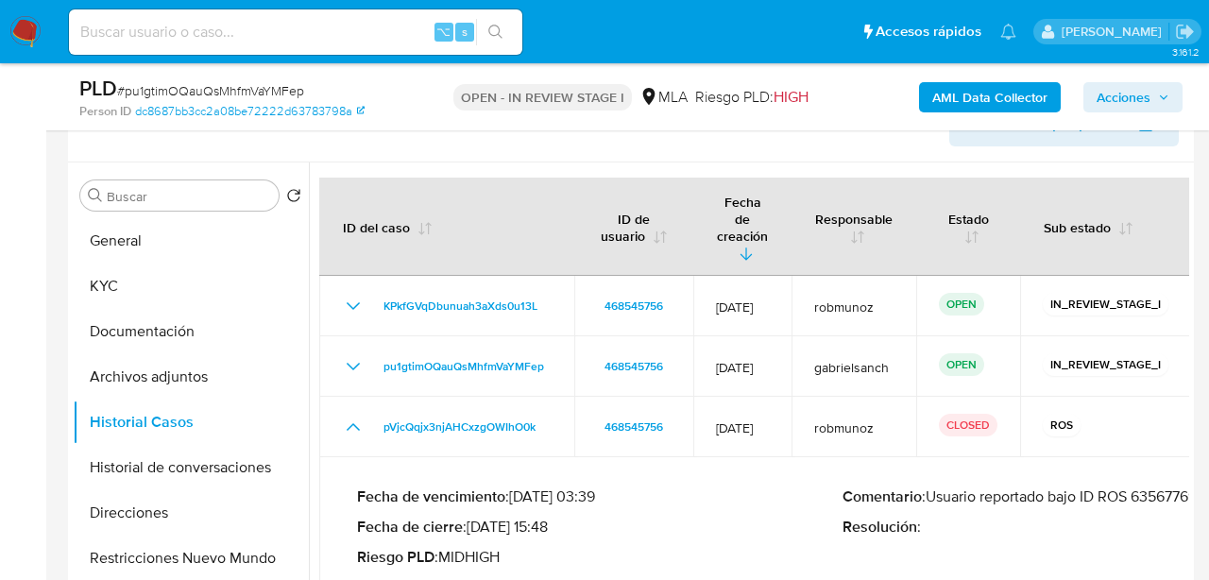
click at [1172, 488] on p "Comentario : Usuario reportado bajo ID ROS 635677696" at bounding box center [1086, 497] width 486 height 19
click at [154, 367] on button "Archivos adjuntos" at bounding box center [183, 376] width 221 height 45
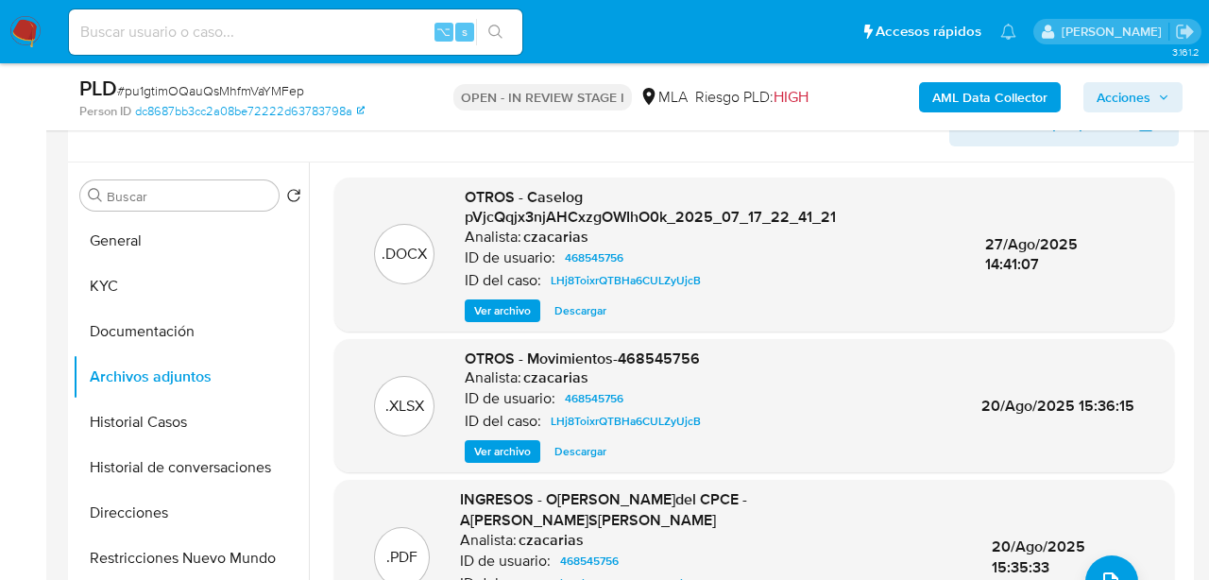
click at [491, 311] on span "Ver archivo" at bounding box center [502, 310] width 57 height 19
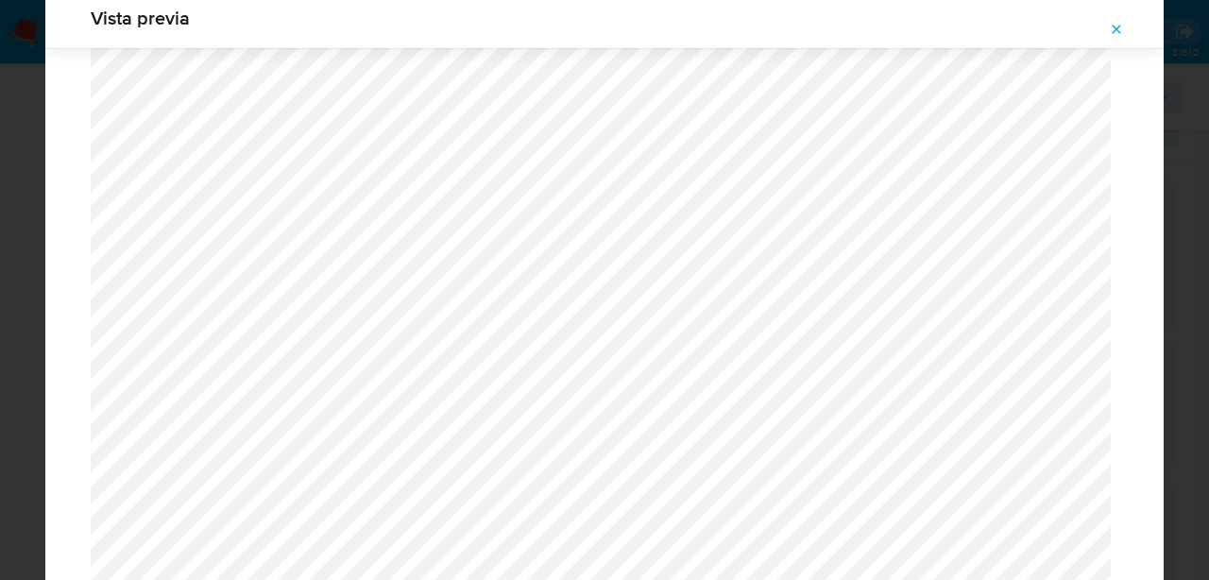
scroll to position [2650, 0]
click at [1120, 37] on span "Attachment preview" at bounding box center [1116, 29] width 15 height 26
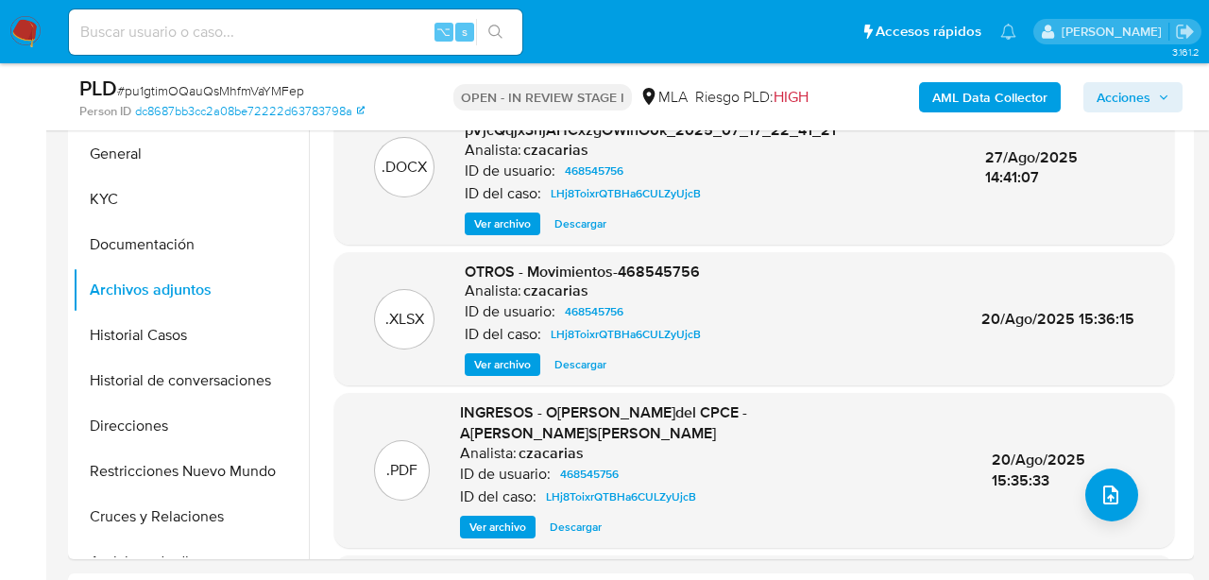
scroll to position [423, 0]
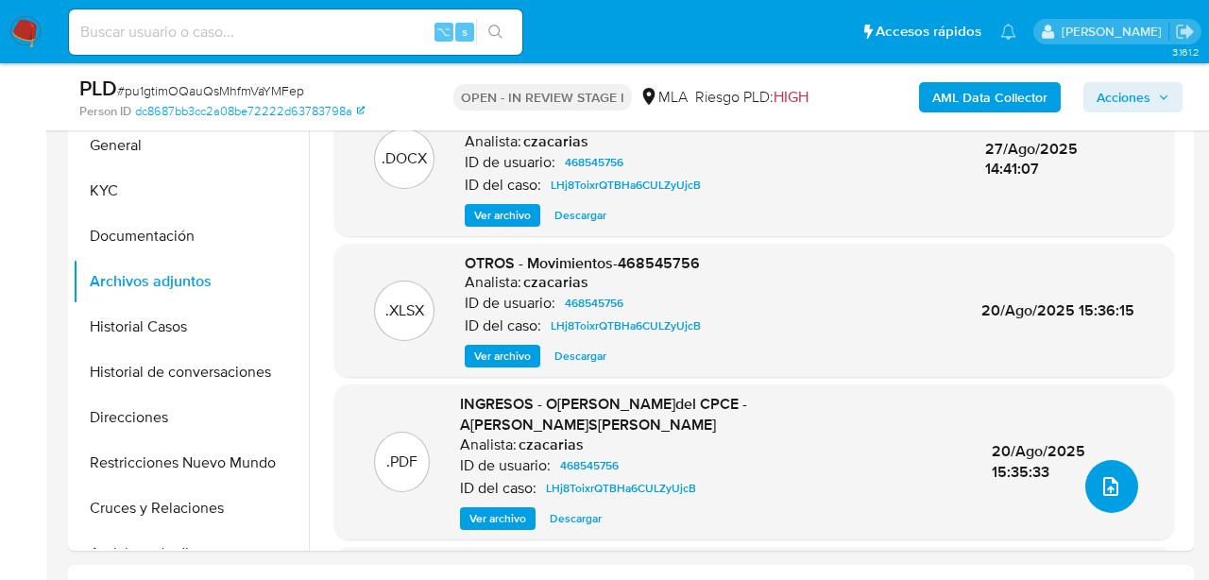
click at [1107, 482] on icon "upload-file" at bounding box center [1111, 486] width 23 height 23
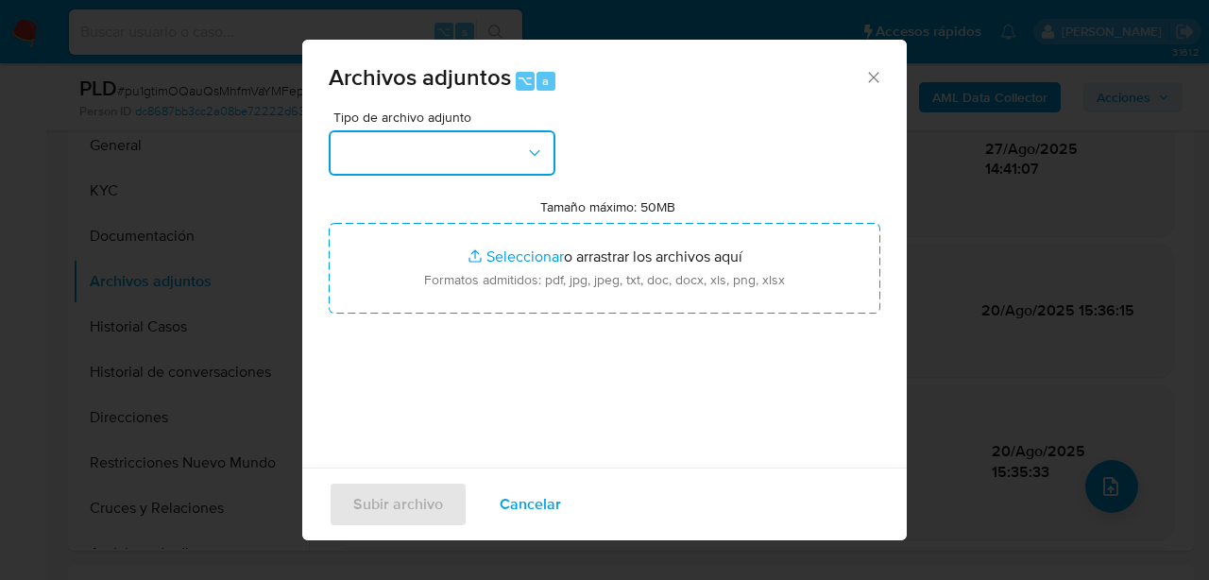
click at [469, 160] on button "button" at bounding box center [442, 152] width 227 height 45
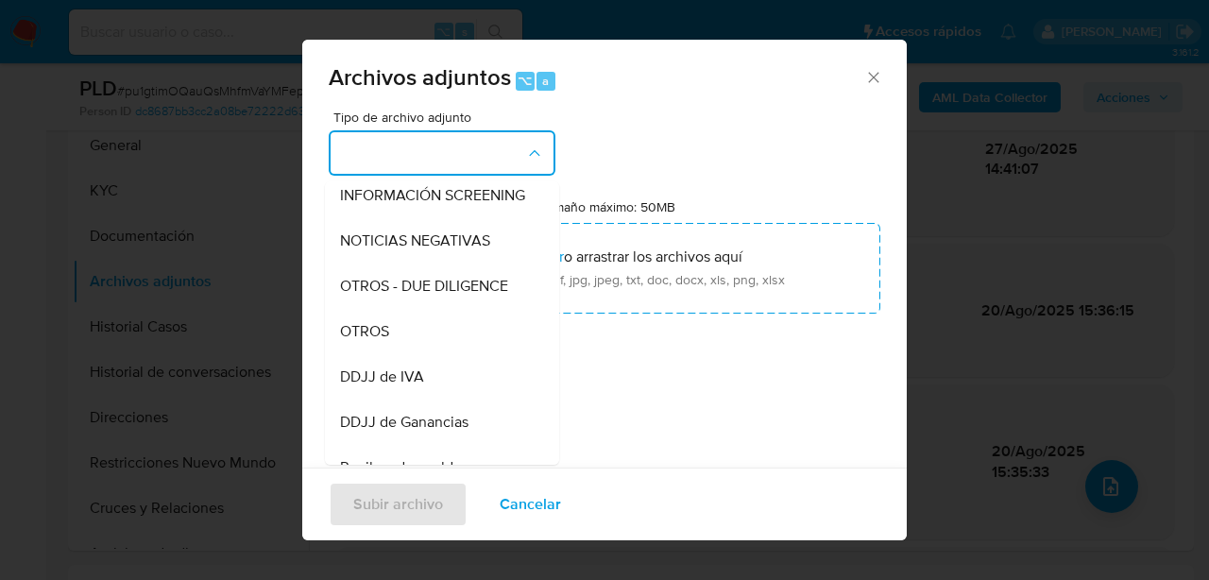
scroll to position [238, 0]
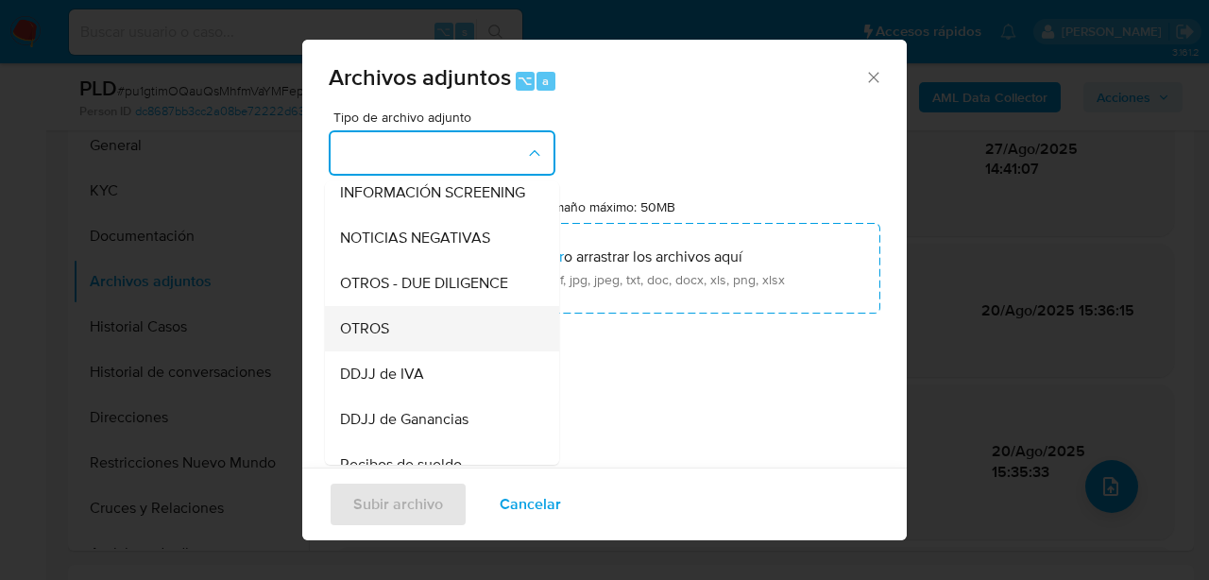
click at [417, 322] on div "OTROS" at bounding box center [436, 328] width 193 height 45
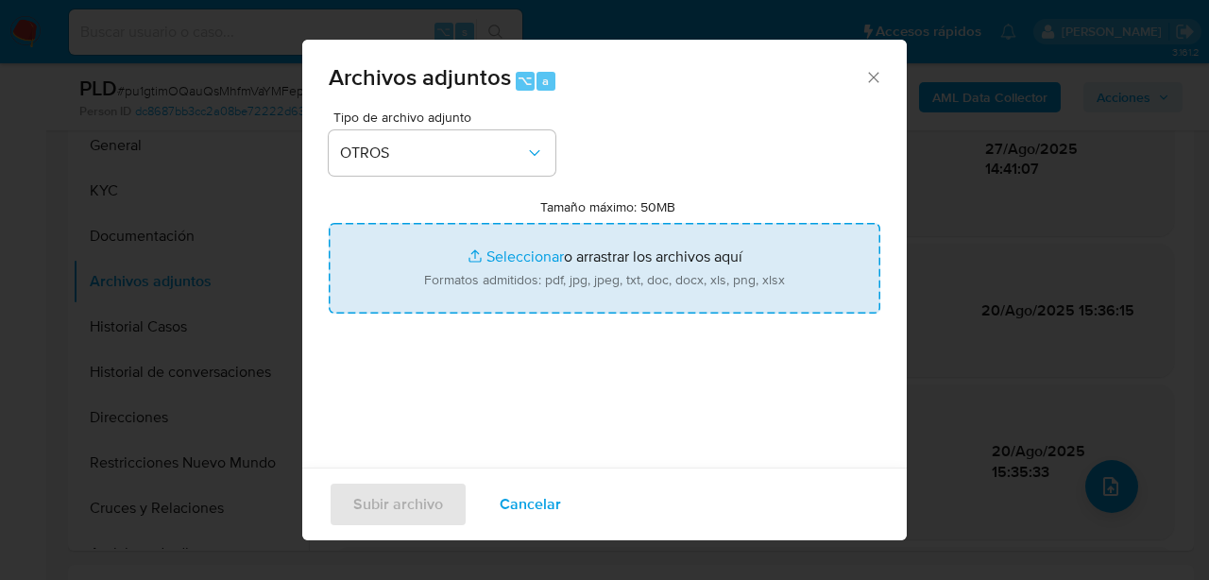
click at [459, 271] on input "Tamaño máximo: 50MB Seleccionar archivos" at bounding box center [605, 268] width 552 height 91
type input "C:\fakepath\Caselog pu1gtimOQauQsMhfmVaYMFep_2025_10_03_14_10_20.docx"
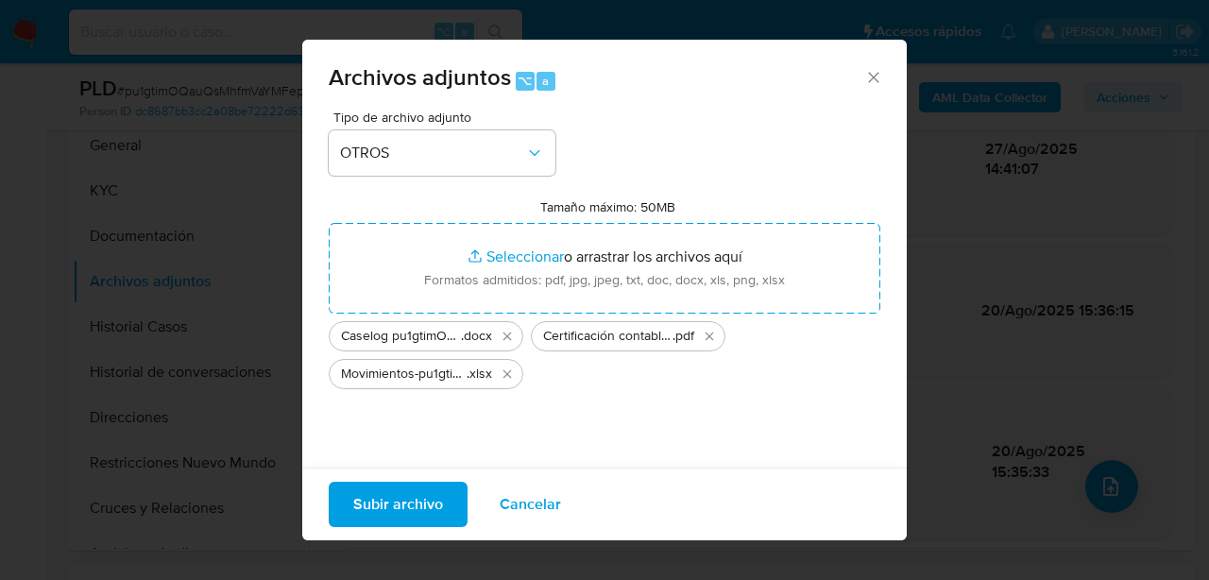
click at [431, 513] on span "Subir archivo" at bounding box center [398, 505] width 90 height 42
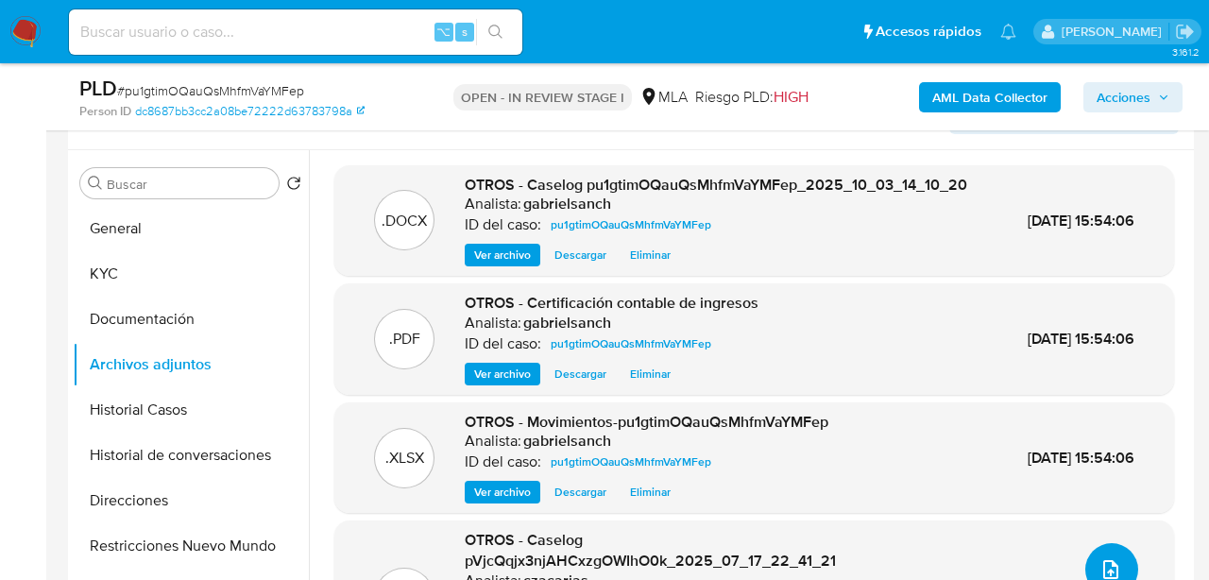
scroll to position [338, 0]
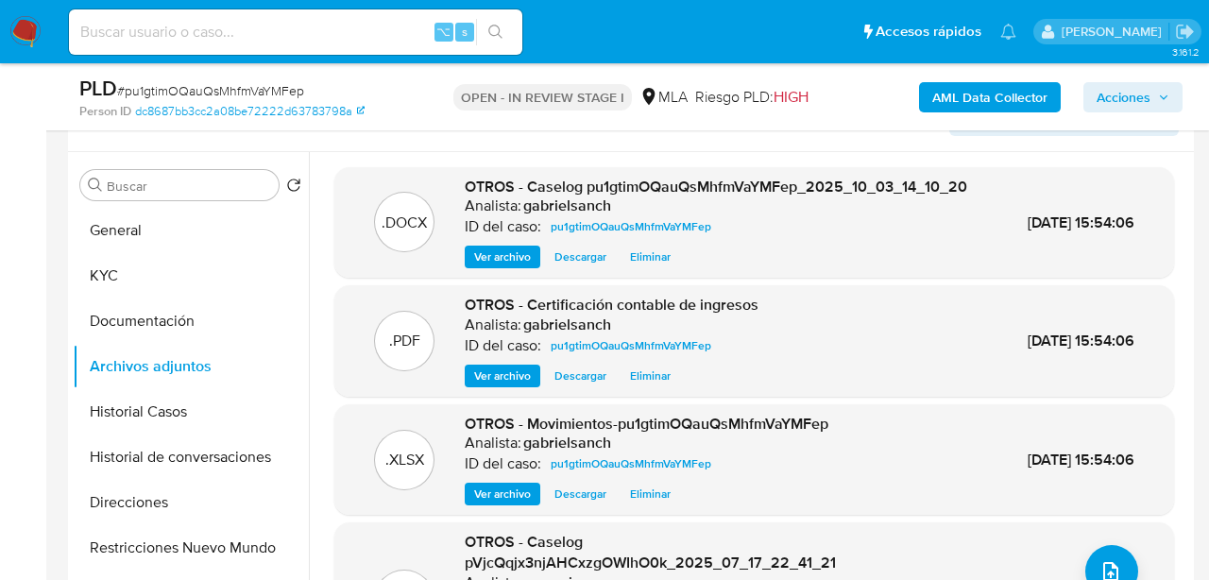
click at [1020, 100] on b "AML Data Collector" at bounding box center [989, 97] width 115 height 30
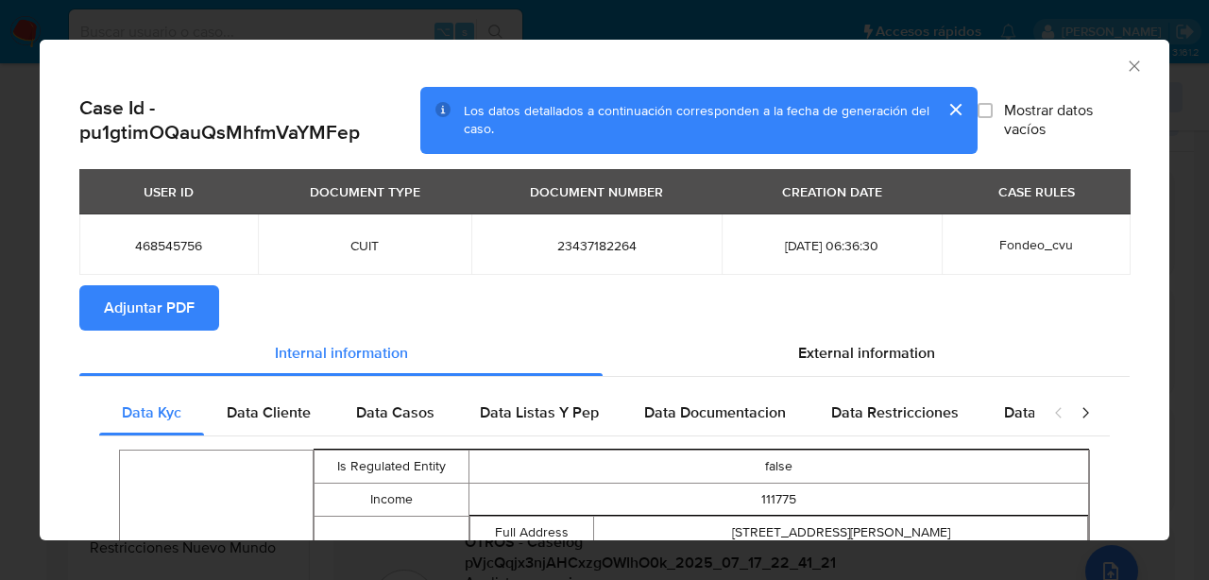
click at [180, 299] on span "Adjuntar PDF" at bounding box center [149, 308] width 91 height 42
click at [1134, 71] on icon "Cerrar ventana" at bounding box center [1134, 66] width 19 height 19
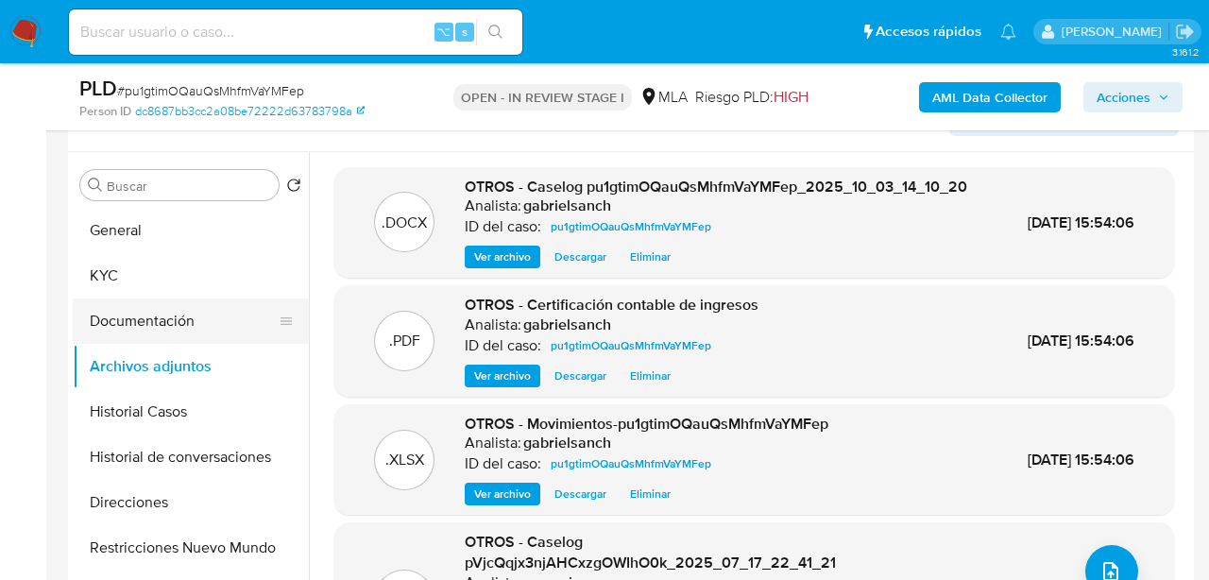
click at [196, 315] on button "Documentación" at bounding box center [183, 321] width 221 height 45
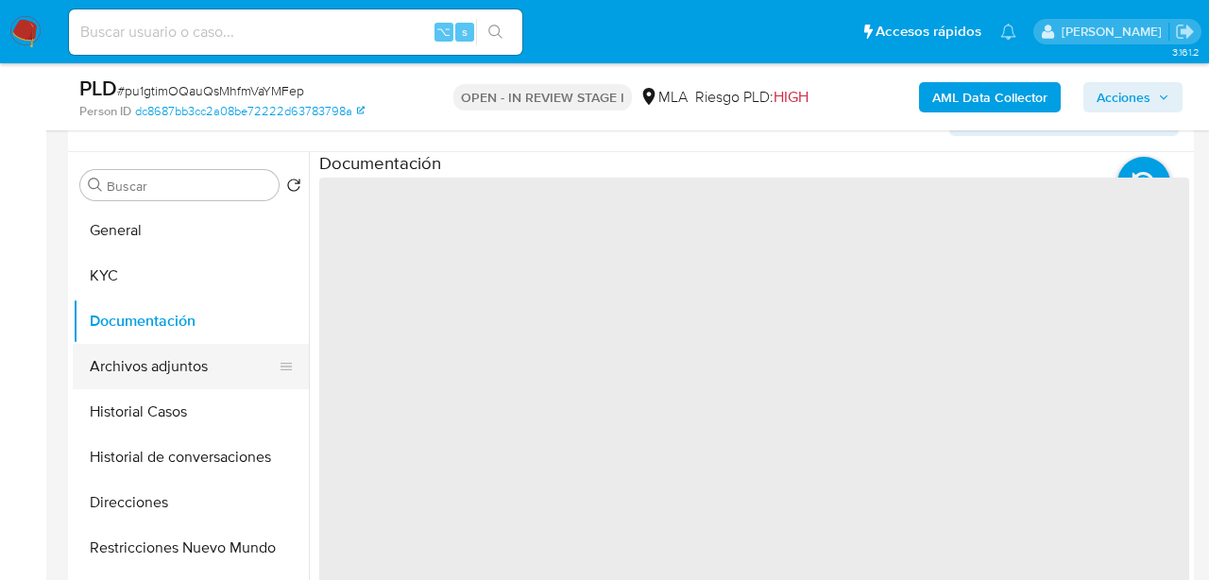
click at [195, 358] on button "Archivos adjuntos" at bounding box center [183, 366] width 221 height 45
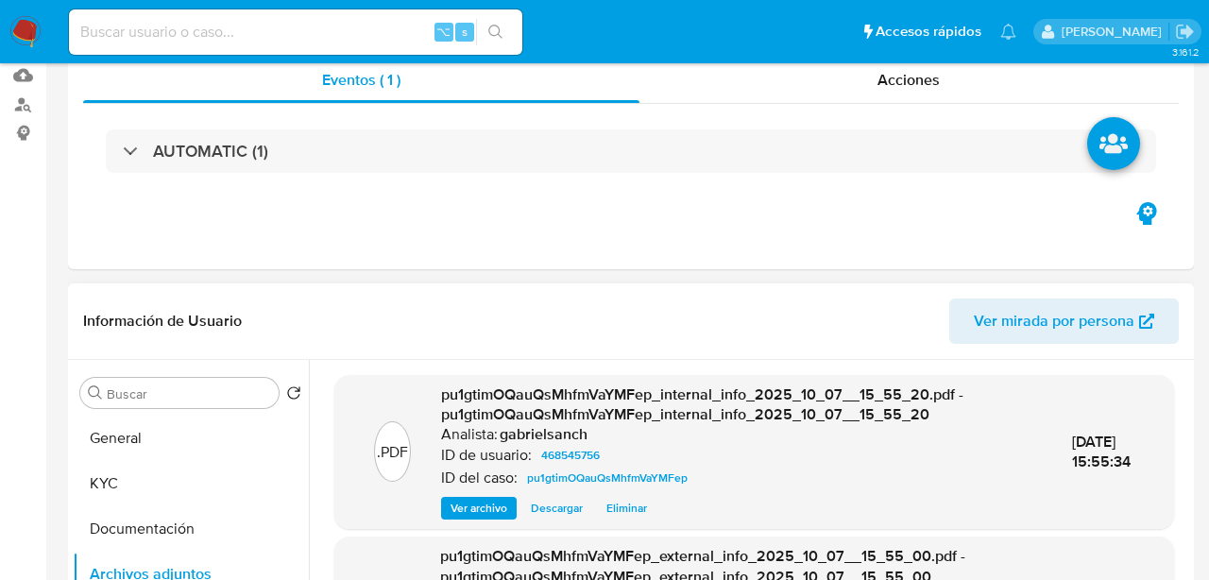
scroll to position [0, 0]
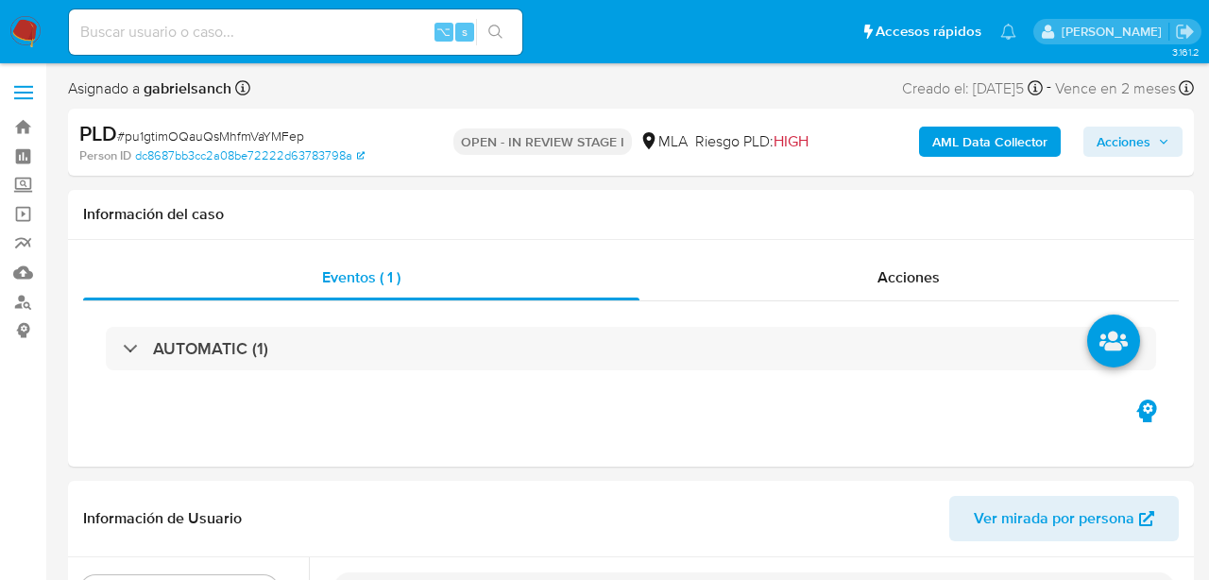
click at [1131, 143] on span "Acciones" at bounding box center [1124, 142] width 54 height 30
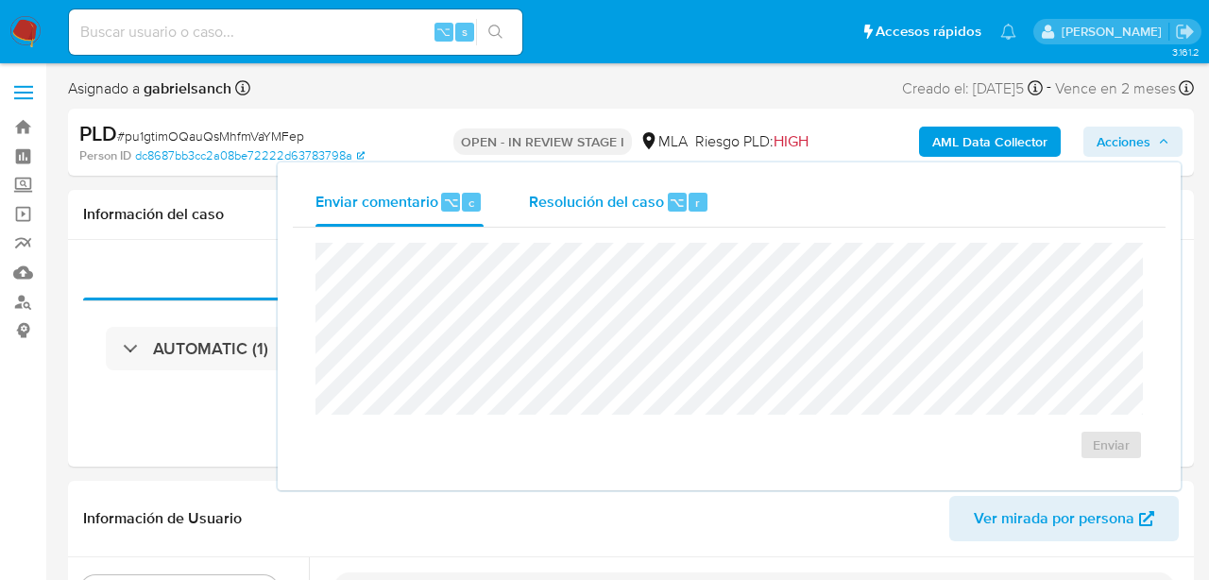
click at [590, 207] on span "Resolución del caso" at bounding box center [596, 202] width 135 height 22
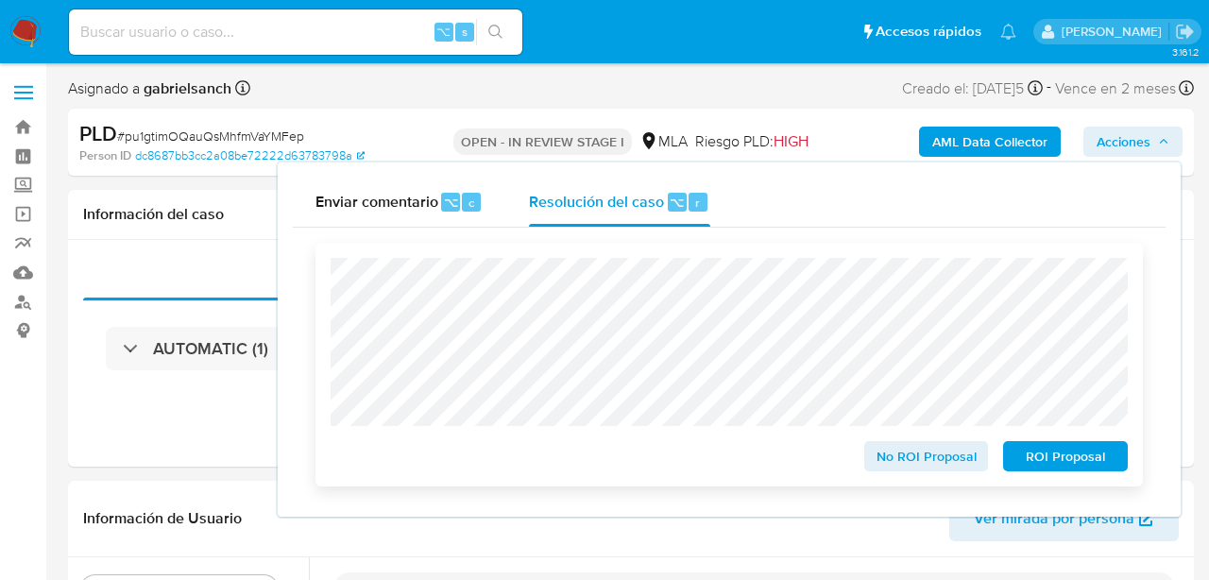
click at [1075, 453] on span "ROI Proposal" at bounding box center [1066, 456] width 98 height 26
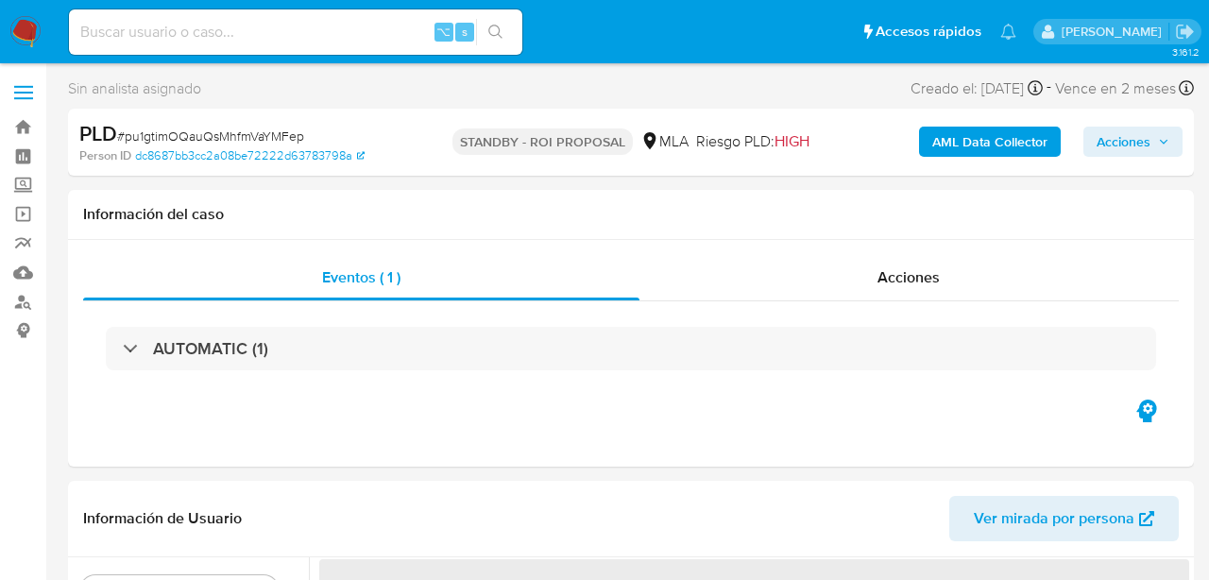
select select "10"
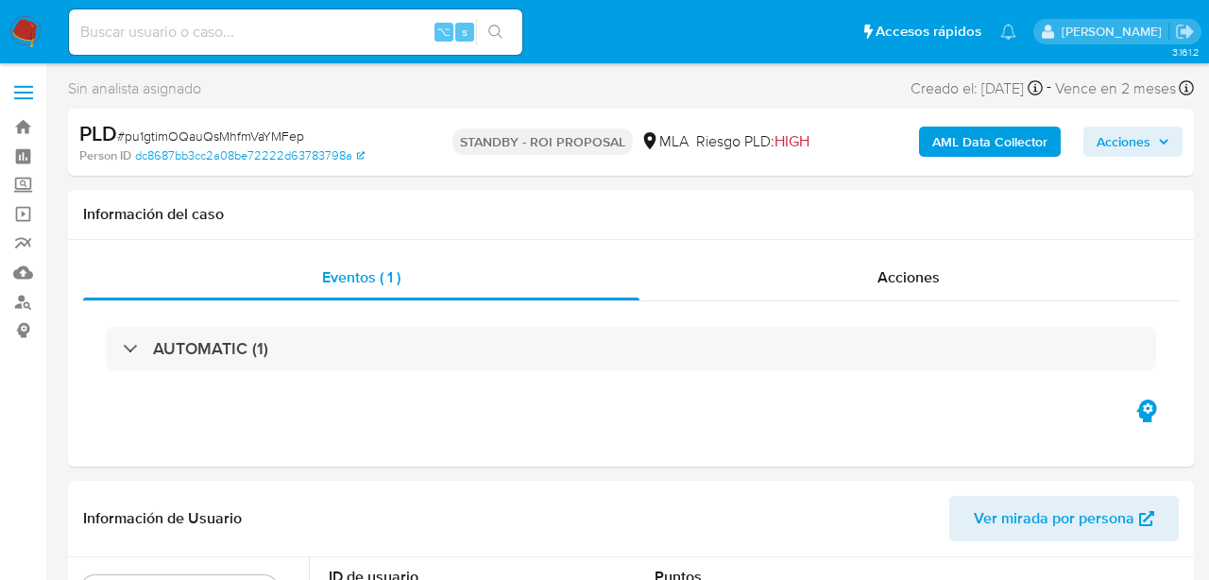
click at [223, 43] on input at bounding box center [295, 32] width 453 height 25
paste input "3A6k0C98gpjrzeJ5yQ02P6He"
type input "3A6k0C98gpjrzeJ5yQ02P6He"
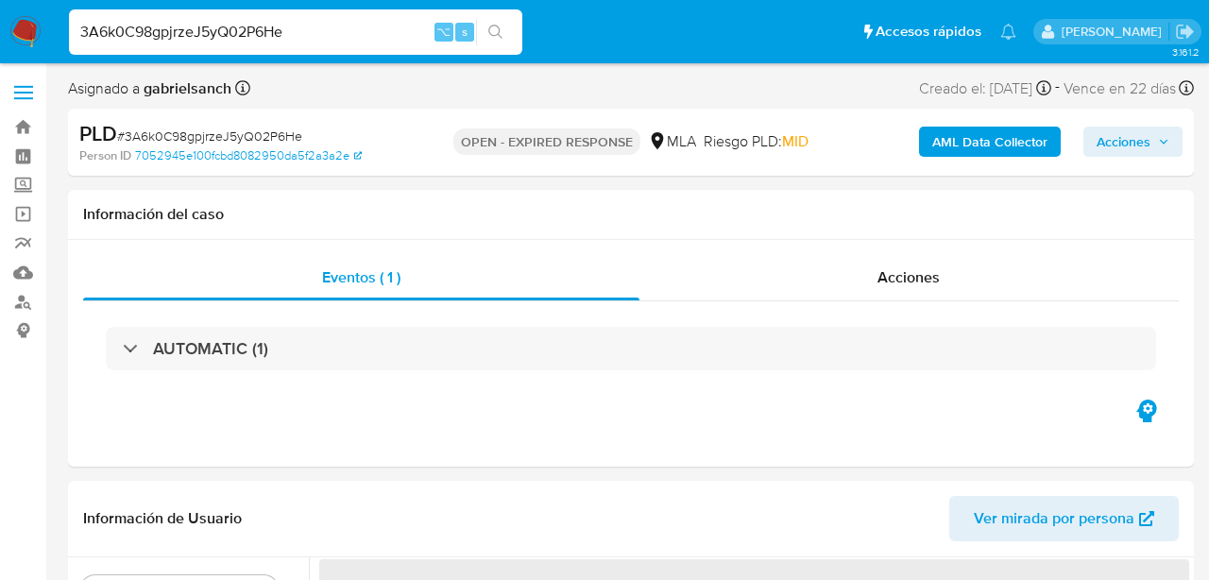
select select "10"
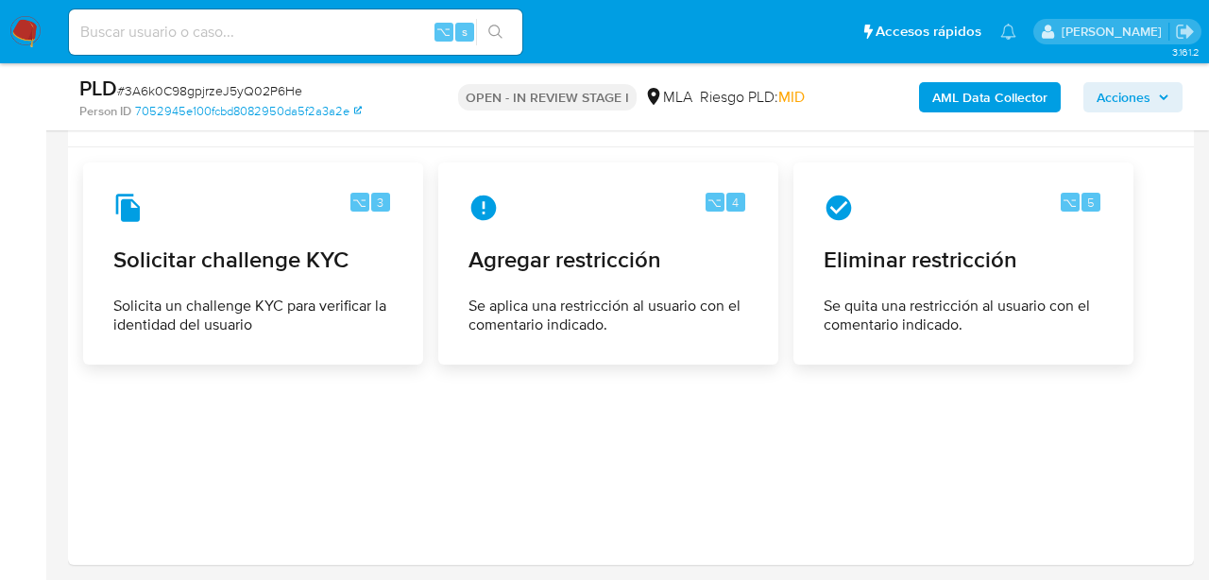
scroll to position [2673, 0]
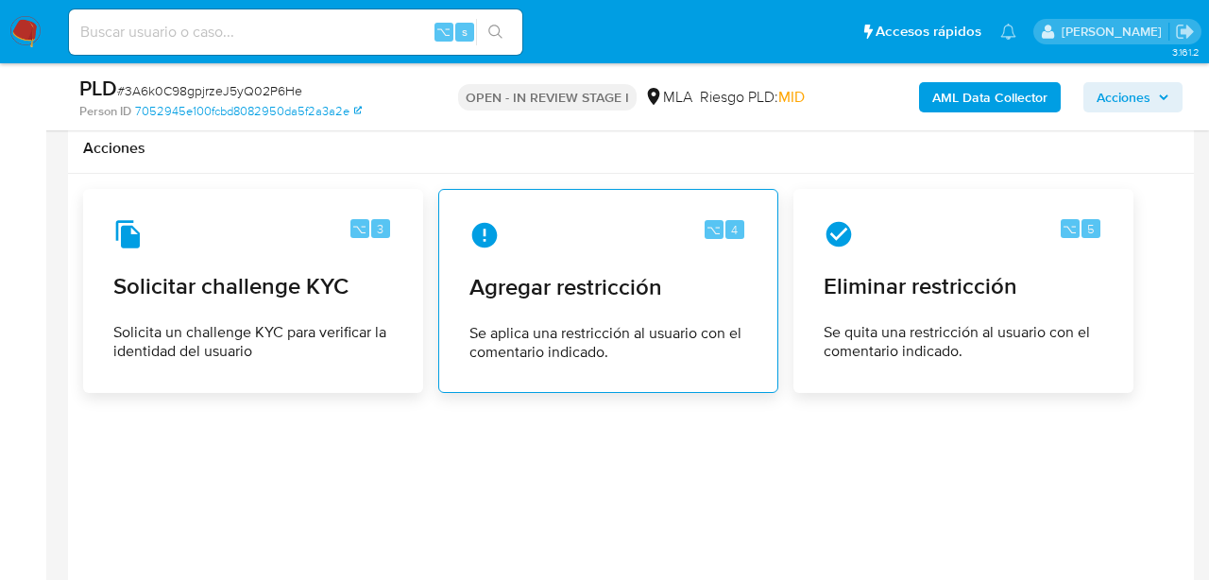
click at [543, 241] on div "⌥ 4" at bounding box center [609, 235] width 278 height 30
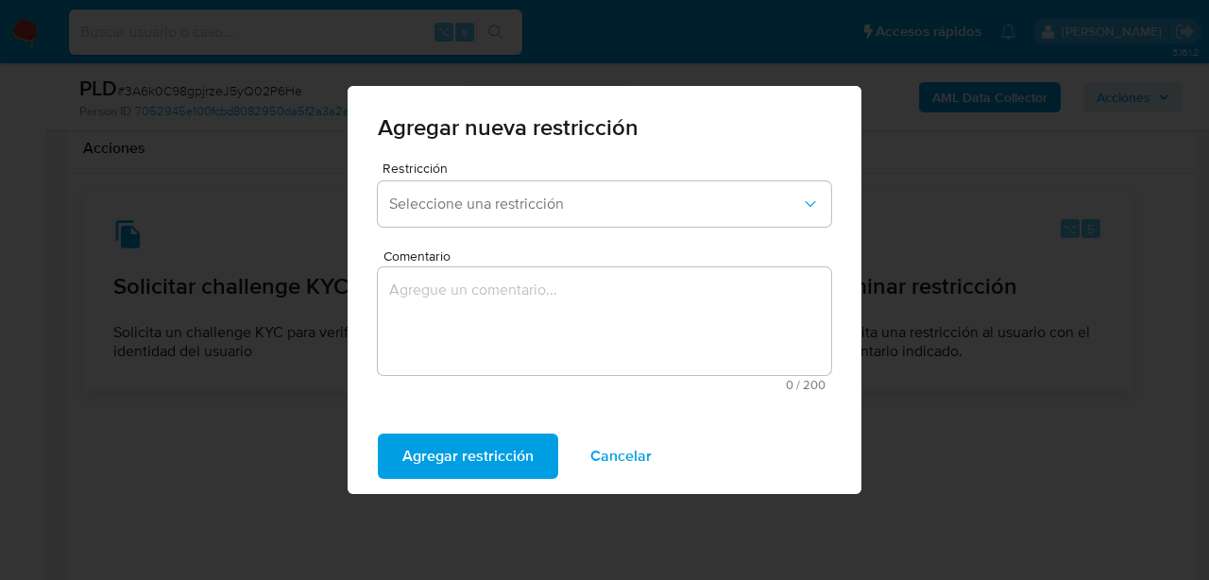
click at [534, 228] on div "Restricción Seleccione una restricción" at bounding box center [604, 198] width 453 height 73
click at [534, 214] on button "Seleccione una restricción" at bounding box center [604, 203] width 453 height 45
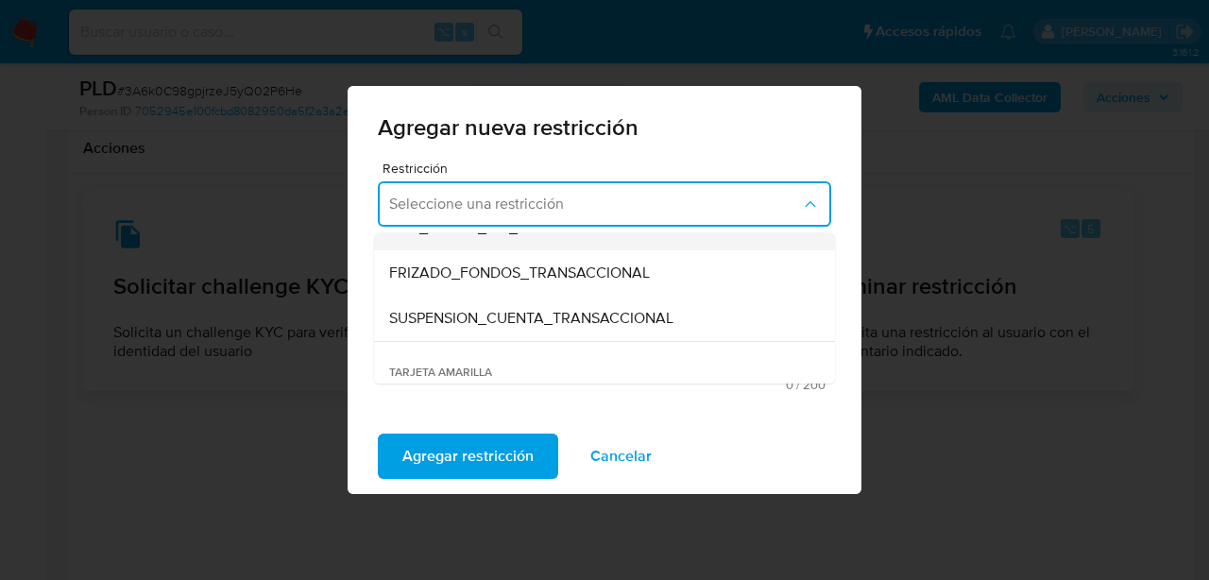
scroll to position [232, 0]
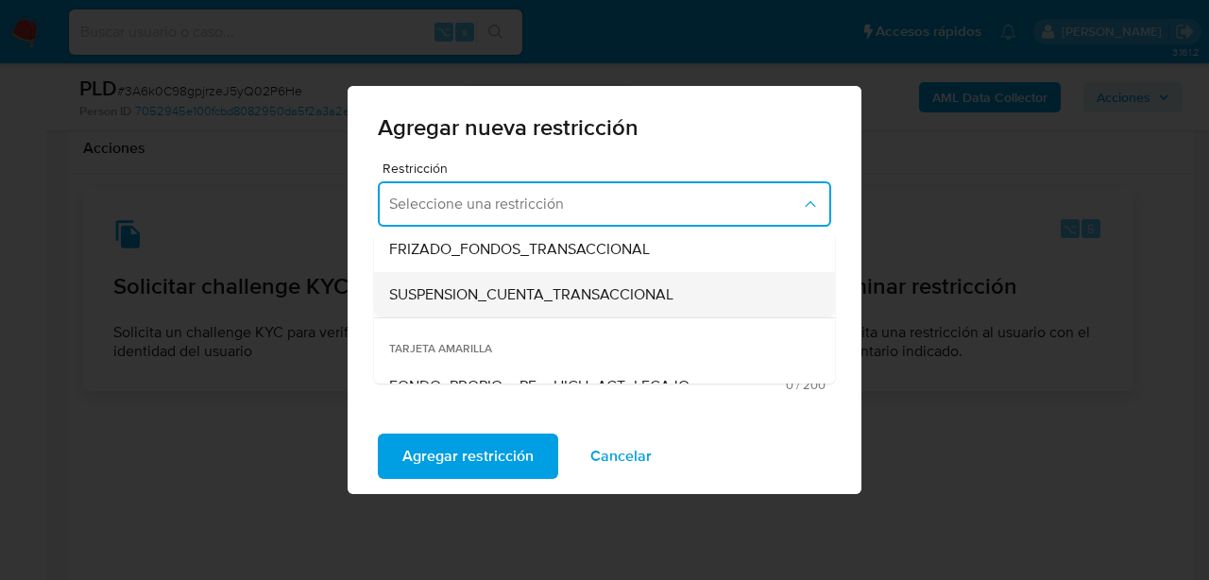
click at [522, 291] on span "SUSPENSION_CUENTA_TRANSACCIONAL" at bounding box center [531, 294] width 284 height 19
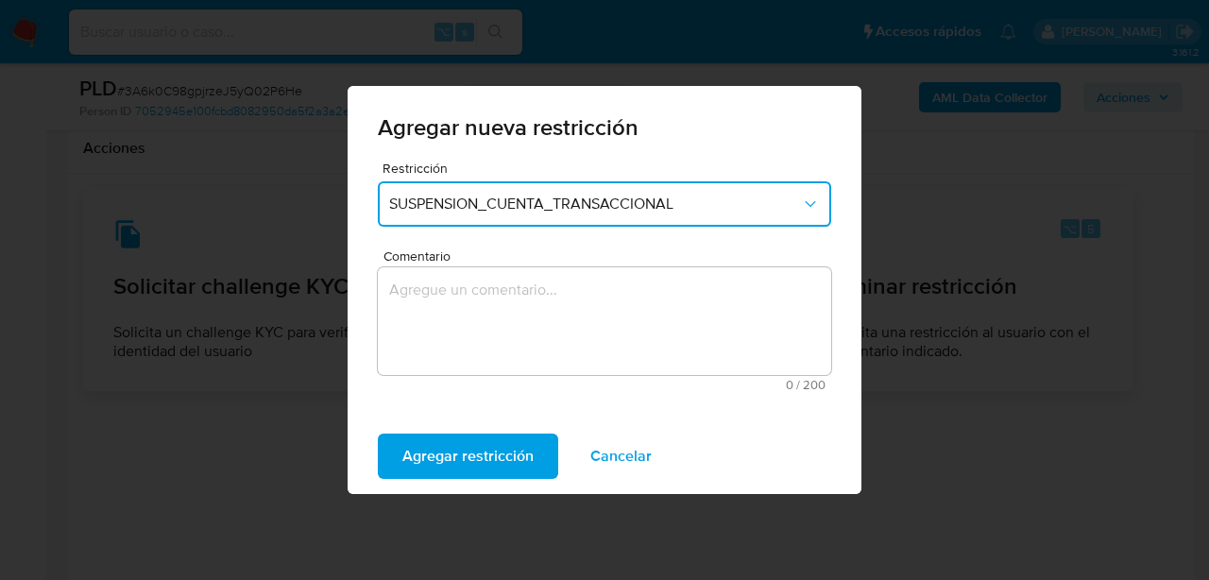
click at [516, 310] on textarea "Comentario" at bounding box center [604, 321] width 453 height 108
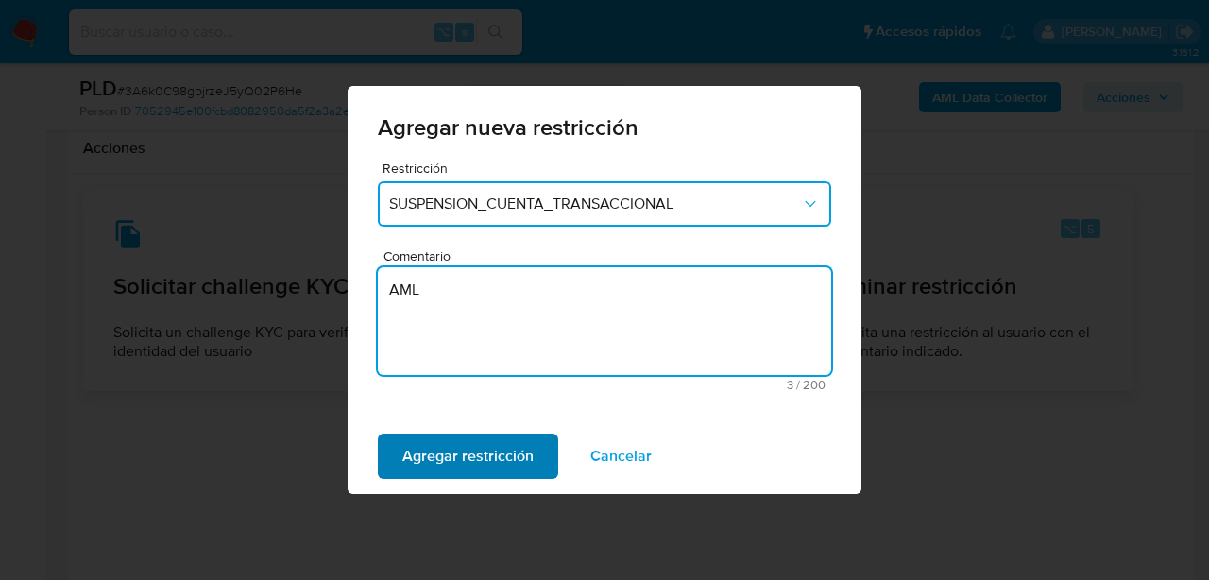
type textarea "AML"
click at [460, 458] on span "Agregar restricción" at bounding box center [467, 457] width 131 height 42
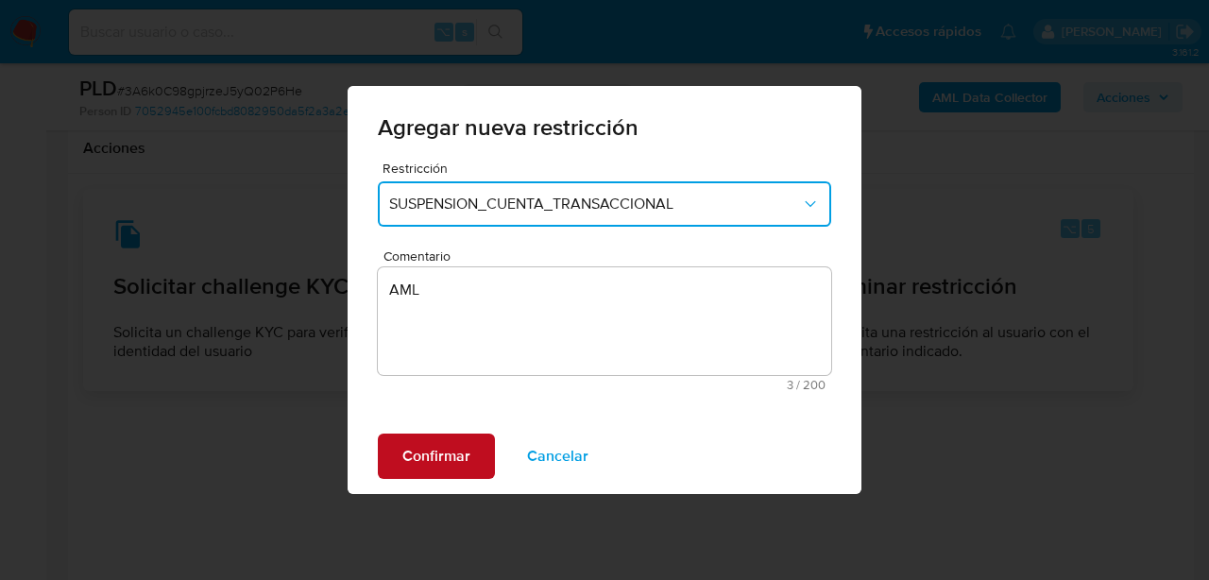
click at [438, 456] on span "Confirmar" at bounding box center [436, 457] width 68 height 42
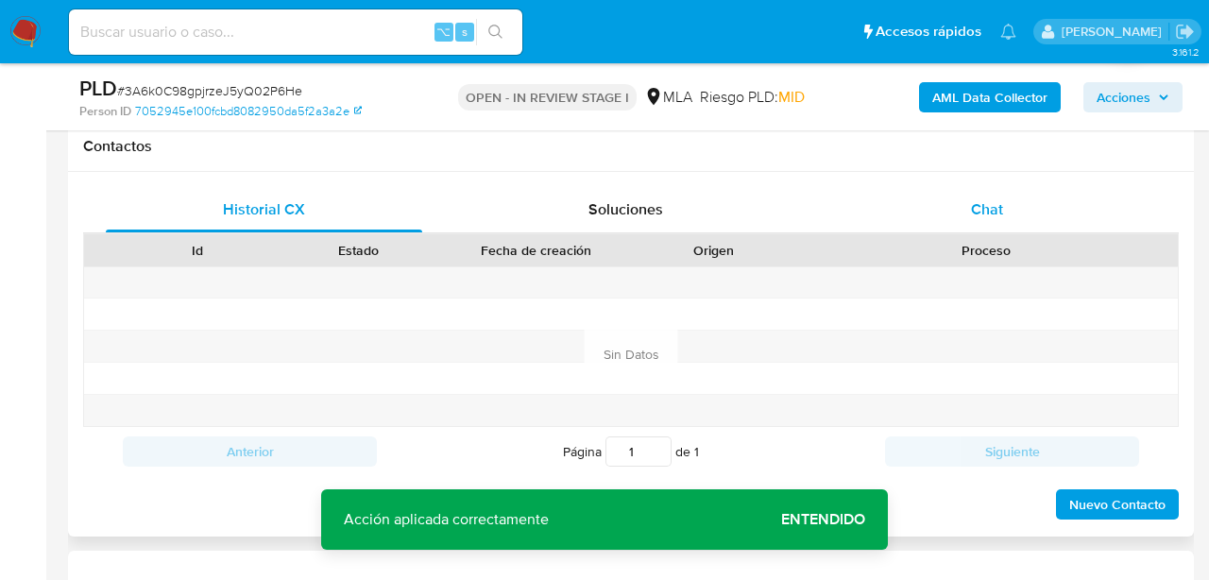
click at [971, 208] on span "Chat" at bounding box center [987, 209] width 32 height 22
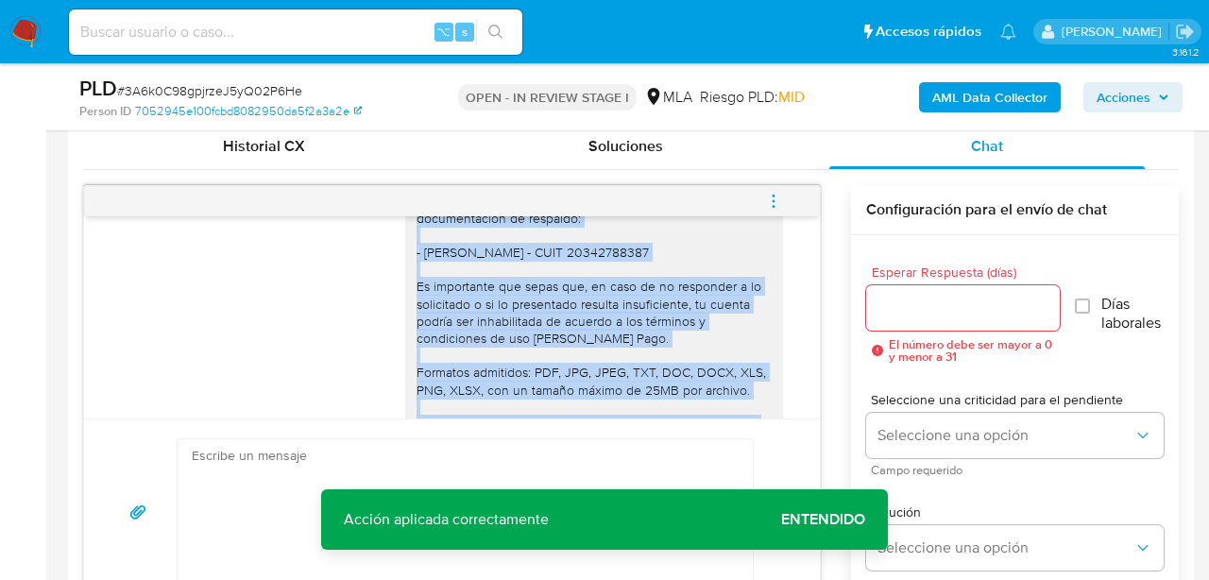
scroll to position [1889, 0]
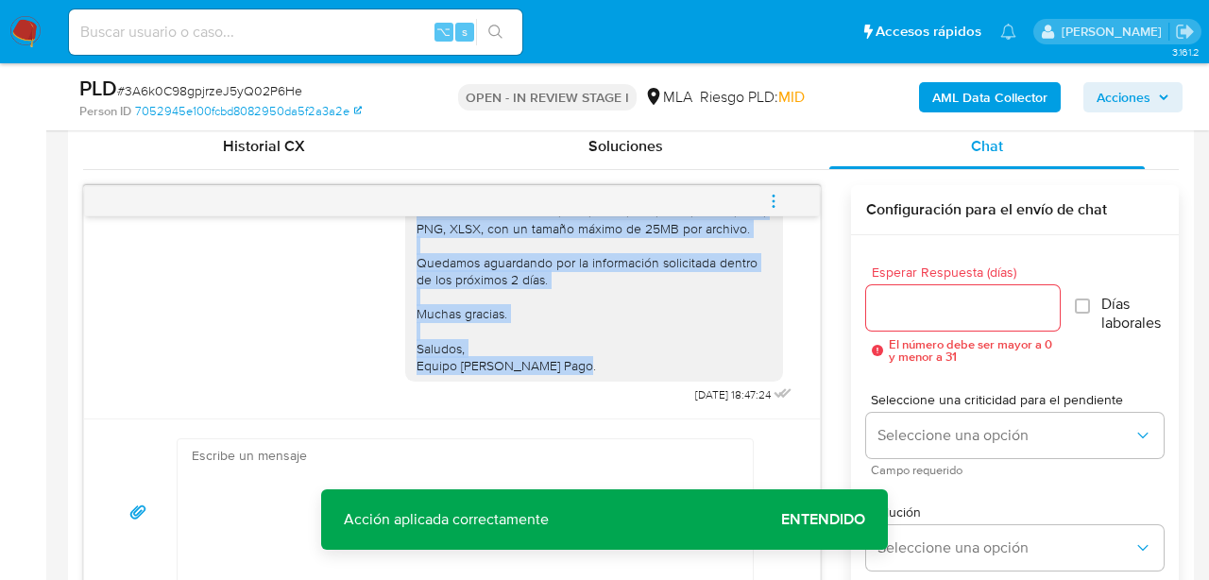
drag, startPoint x: 419, startPoint y: 296, endPoint x: 569, endPoint y: 373, distance: 169.0
click at [569, 373] on div "Hola, En función de las operaciones registradas en tu cuenta de Mercado Pago, n…" at bounding box center [594, 99] width 355 height 550
copy div "Hola, En función de las operaciones registradas en tu cuenta de Mercado Pago, n…"
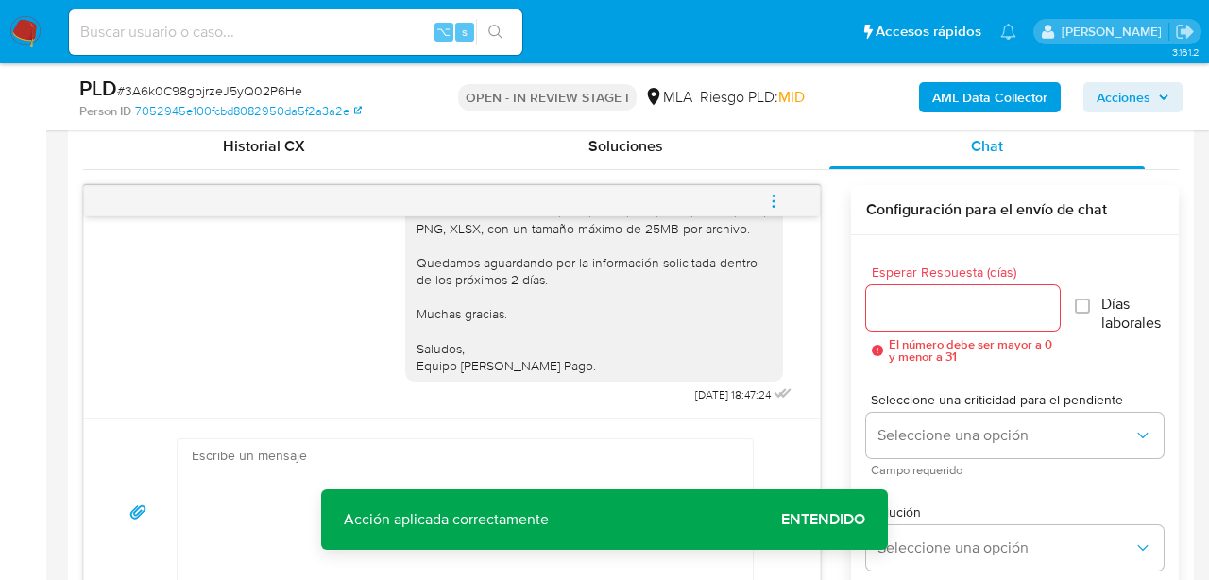
click at [324, 489] on p "Acción aplicada correctamente" at bounding box center [446, 519] width 250 height 60
click at [271, 475] on textarea at bounding box center [461, 511] width 538 height 145
paste textarea "Hola, En función de las operaciones registradas en tu cuenta de Mercado Pago, n…"
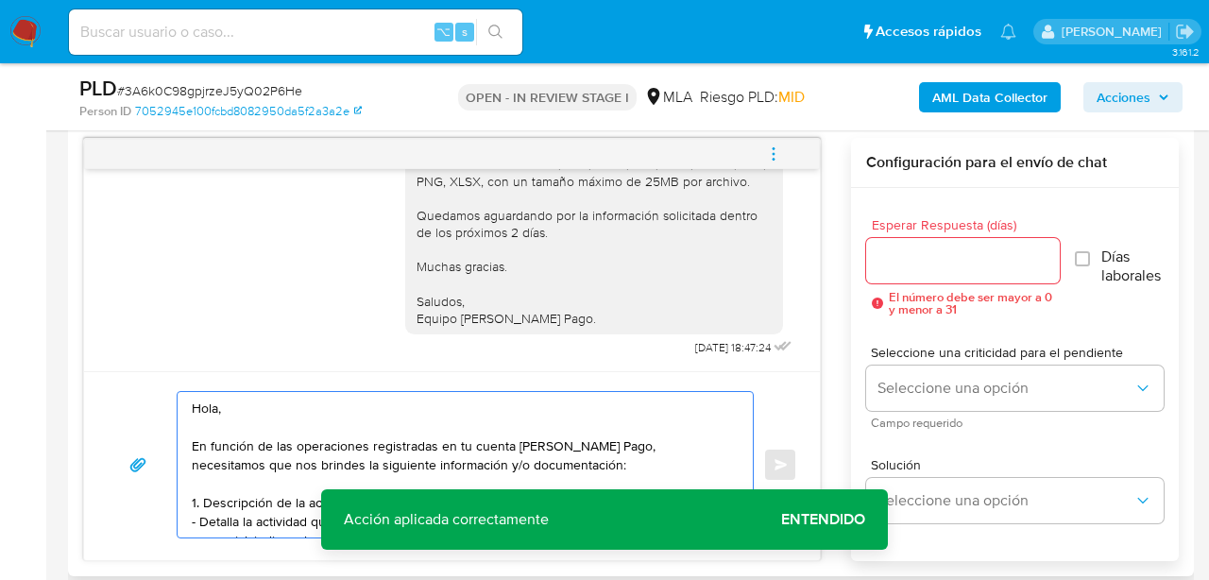
scroll to position [328, 0]
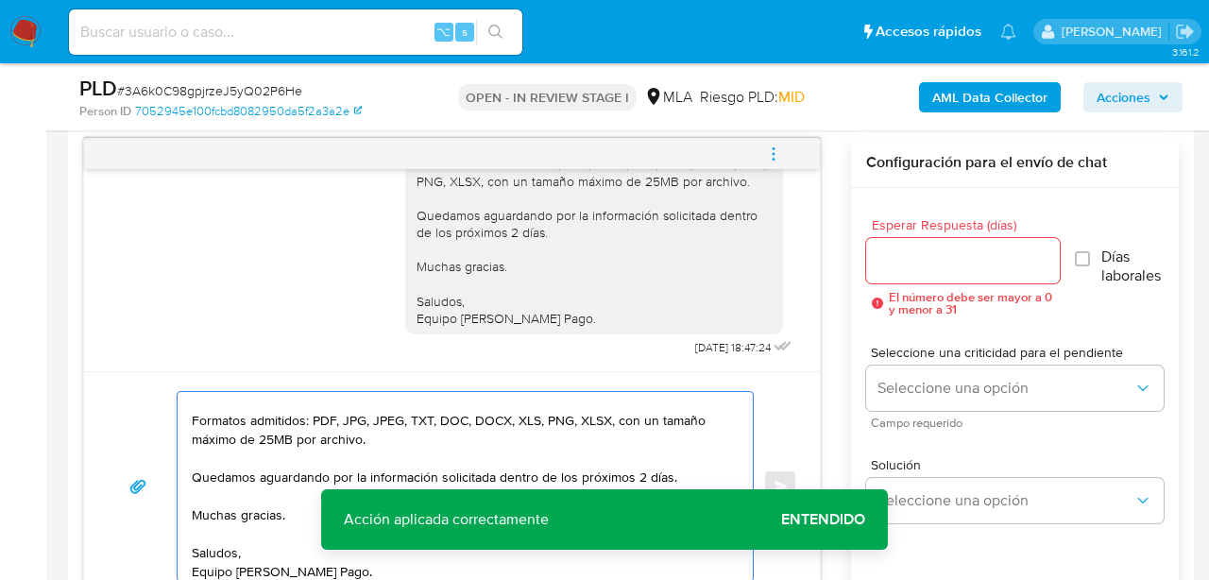
type textarea "Hola, En función de las operaciones registradas en tu cuenta de Mercado Pago, n…"
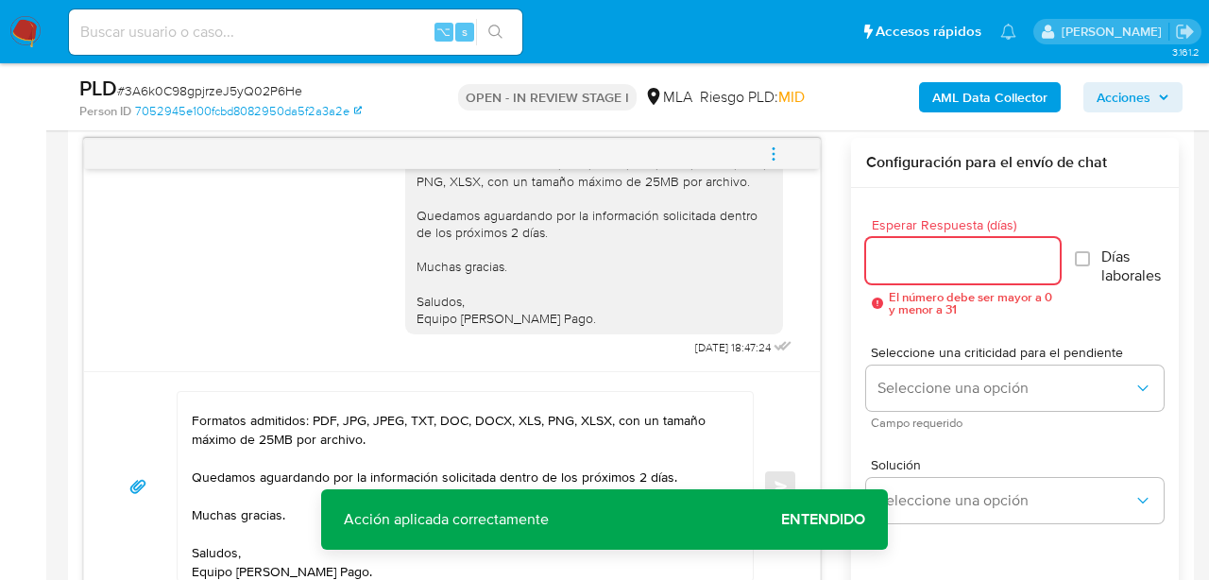
click at [943, 257] on input "Esperar Respuesta (días)" at bounding box center [963, 260] width 194 height 25
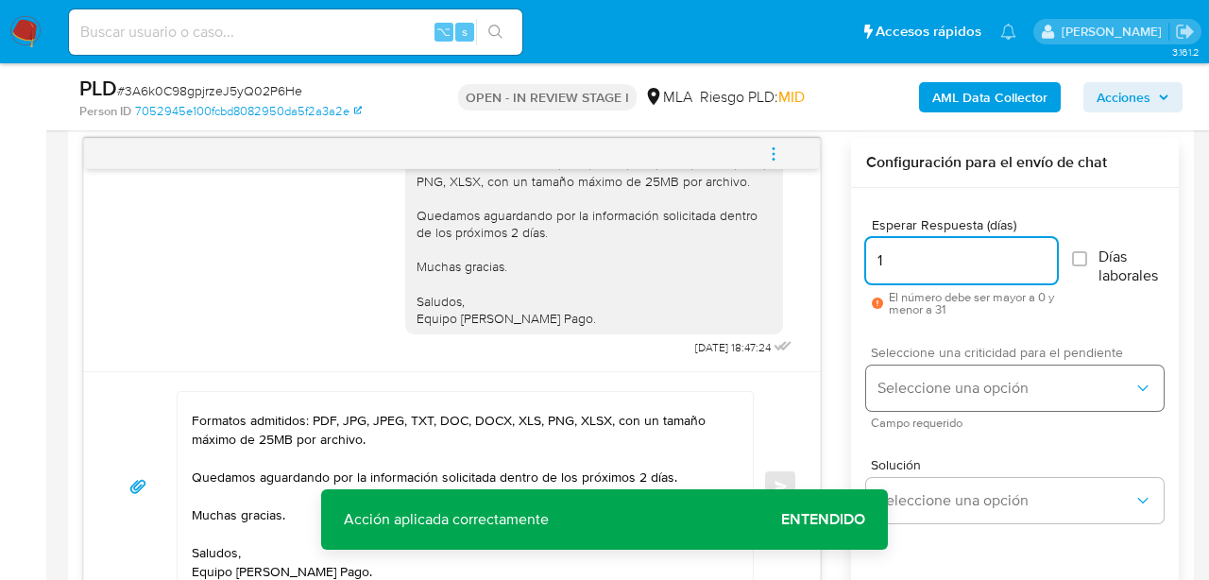
type input "1"
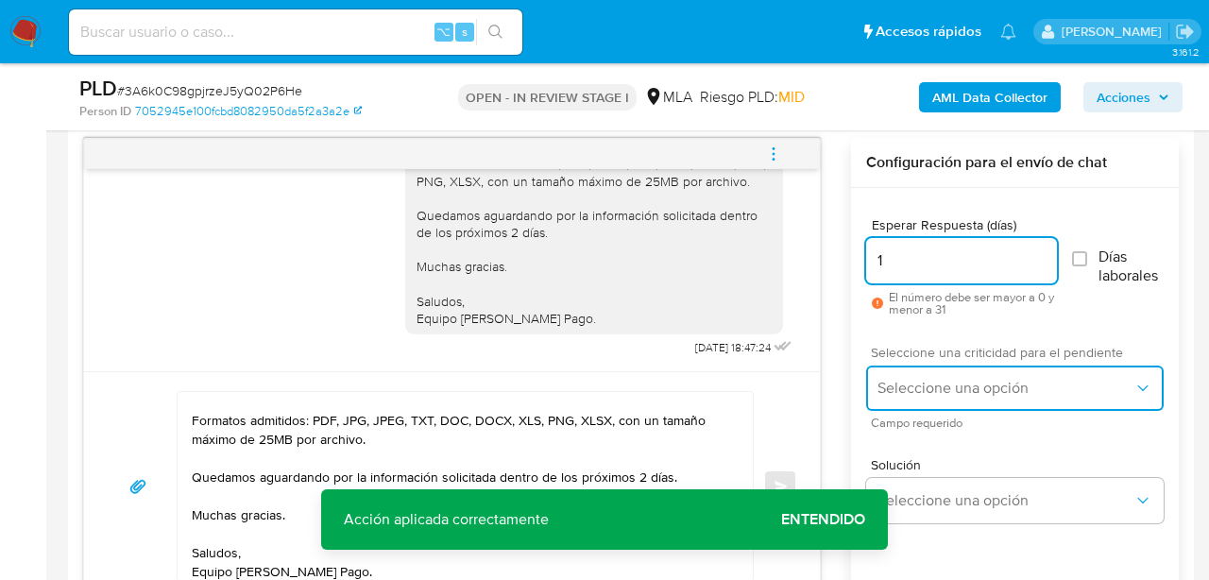
click at [951, 373] on button "Seleccione una opción" at bounding box center [1015, 388] width 298 height 45
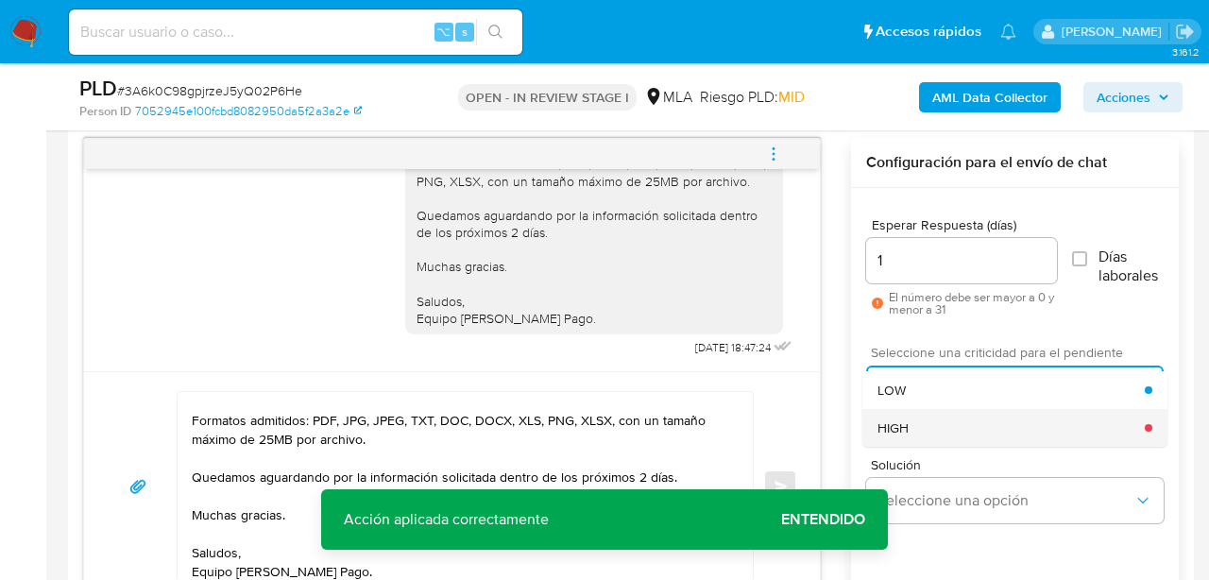
click at [961, 411] on div "HIGH" at bounding box center [1011, 428] width 267 height 38
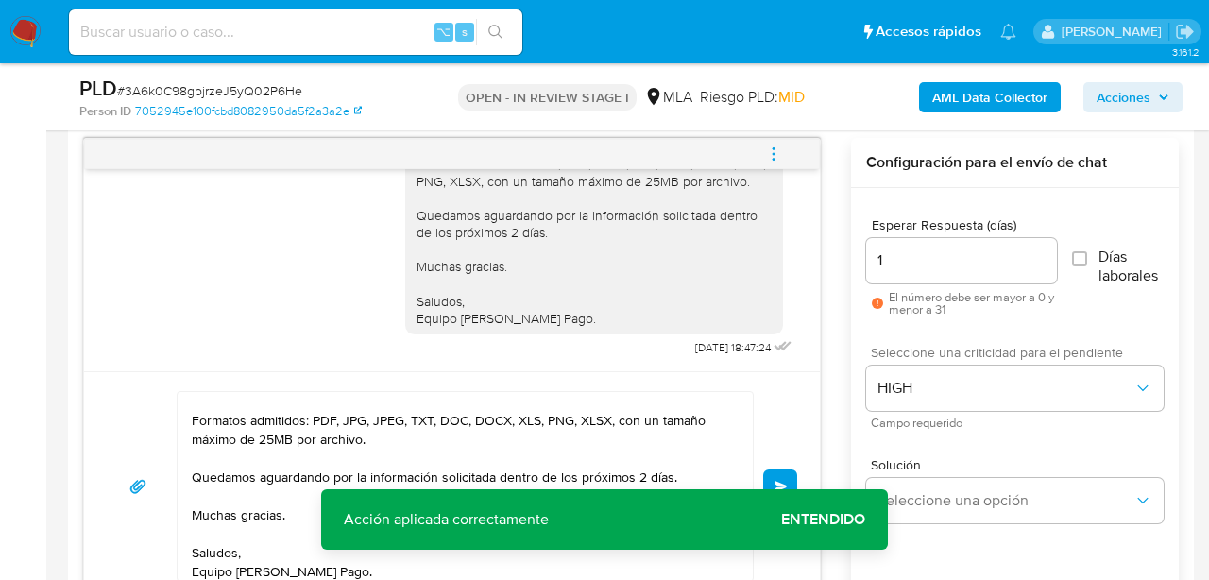
click at [793, 483] on button "Enviar" at bounding box center [780, 487] width 34 height 34
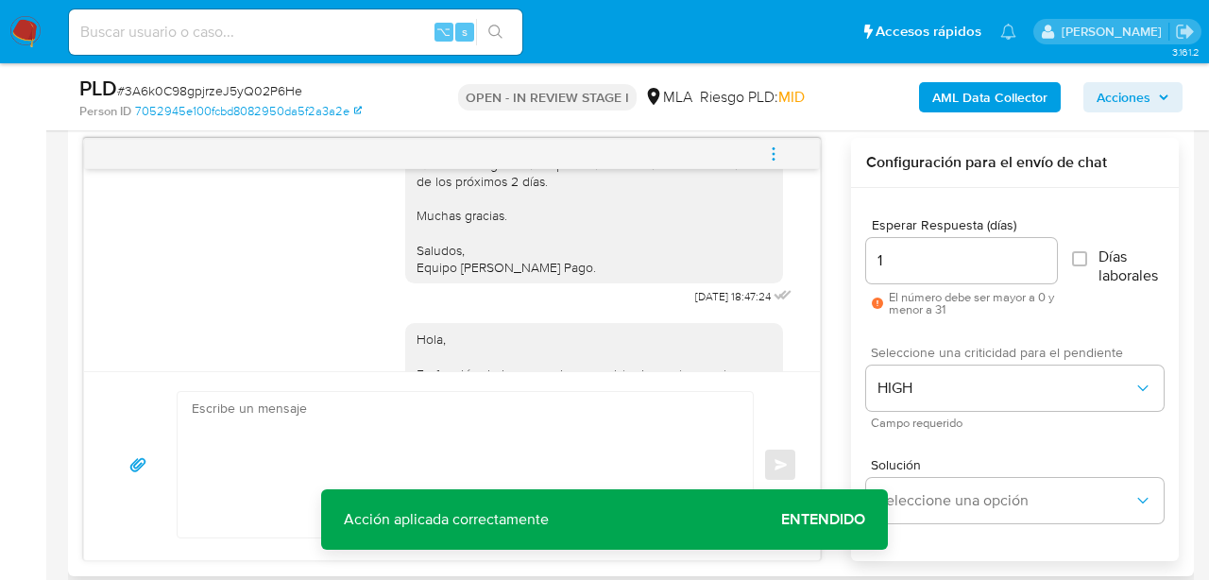
scroll to position [2492, 0]
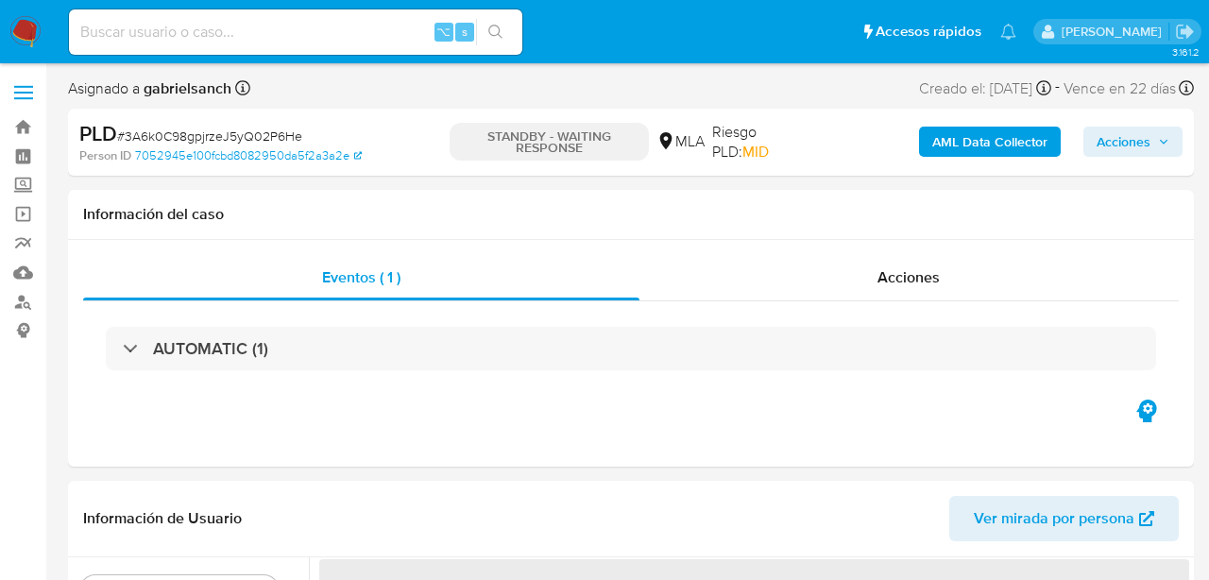
select select "10"
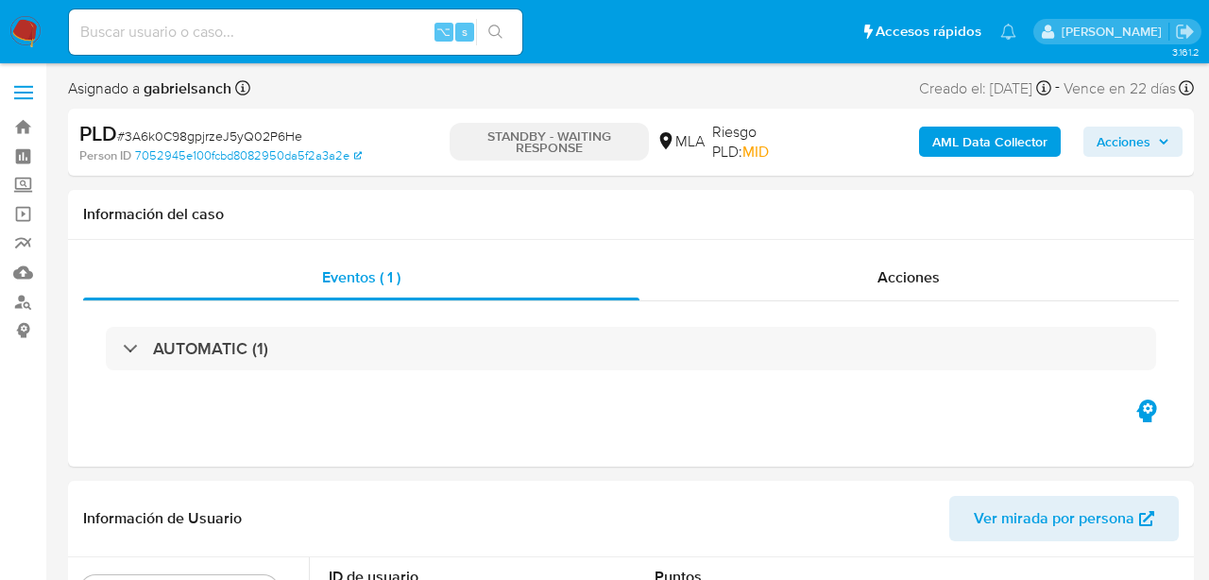
click at [234, 29] on input at bounding box center [295, 32] width 453 height 25
paste input "tGPpufxbdIEVScEUrkBf3ym8"
type input "tGPpufxbdIEVScEUrkBf3ym8"
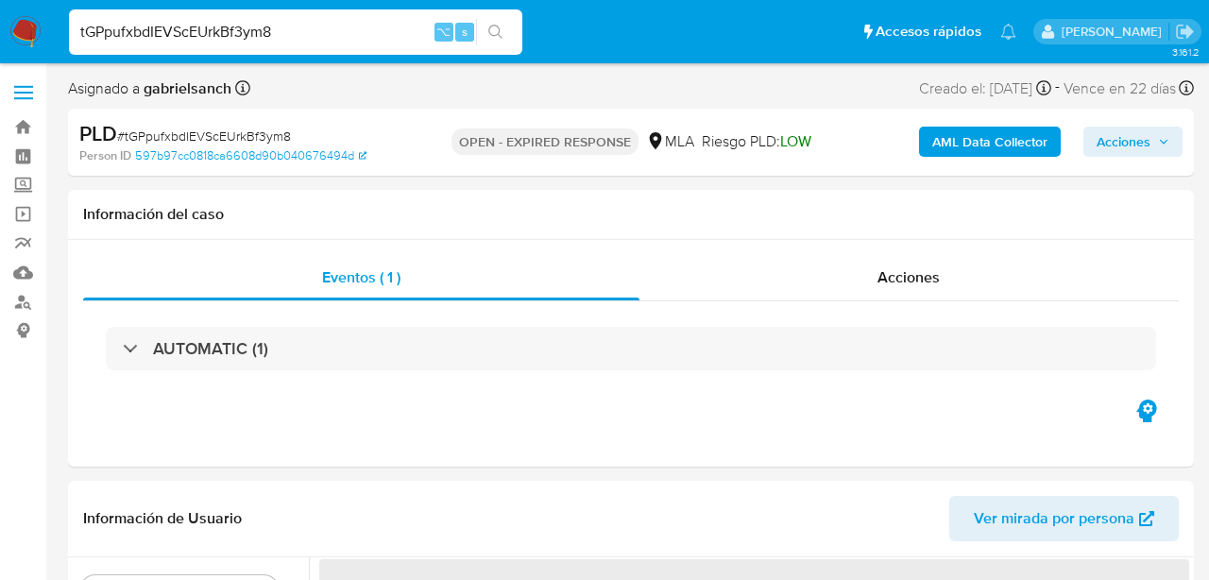
select select "10"
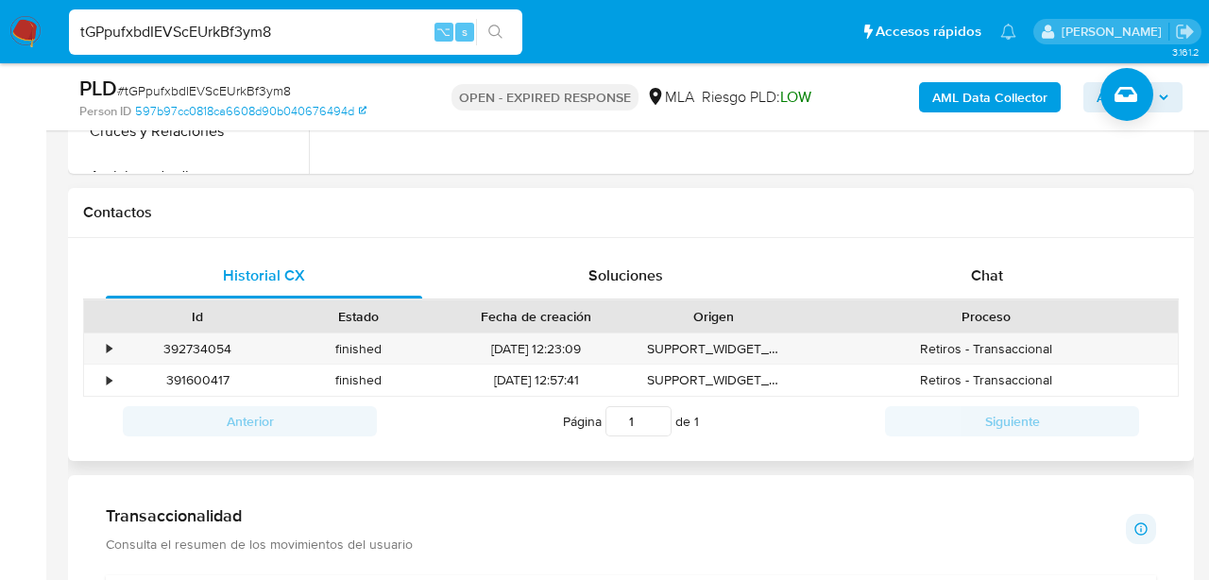
scroll to position [820, 0]
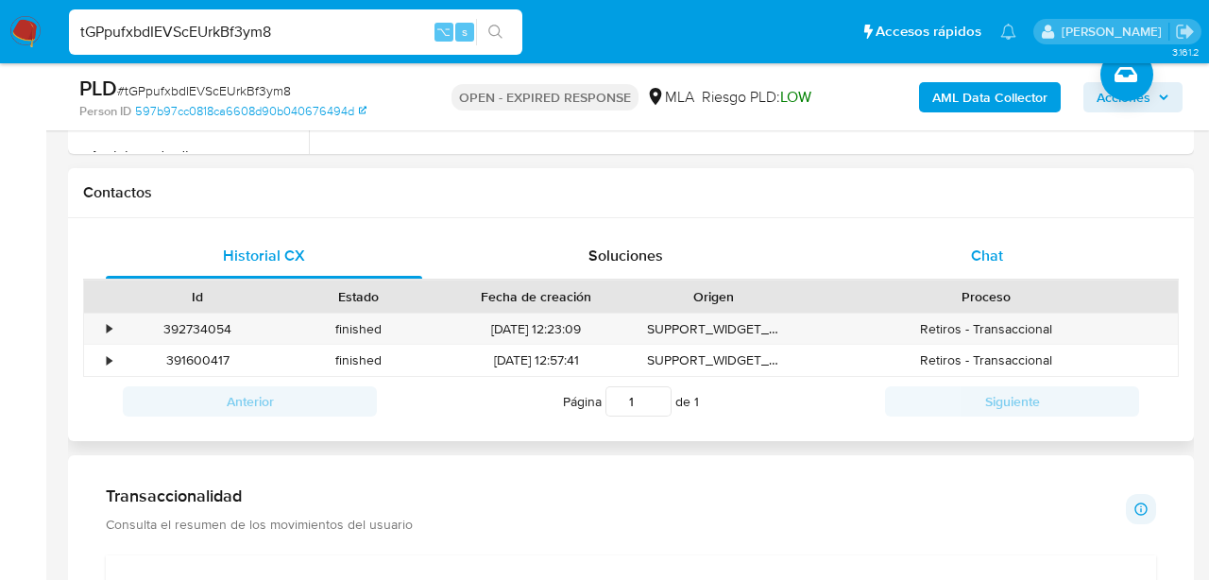
click at [1001, 269] on div "Chat" at bounding box center [988, 255] width 316 height 45
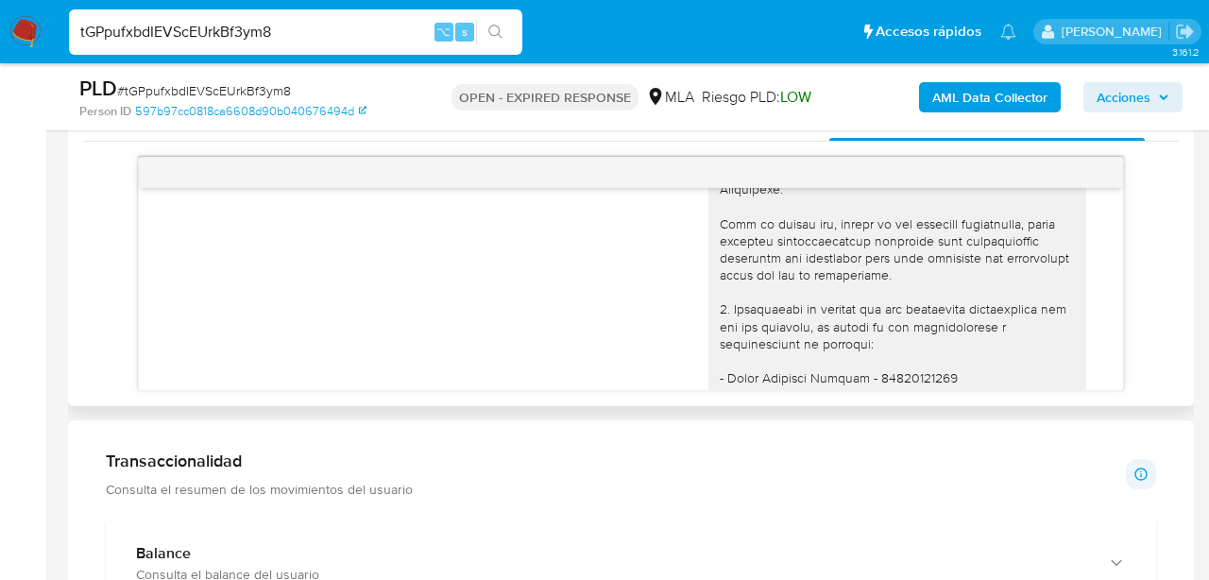
scroll to position [2008, 0]
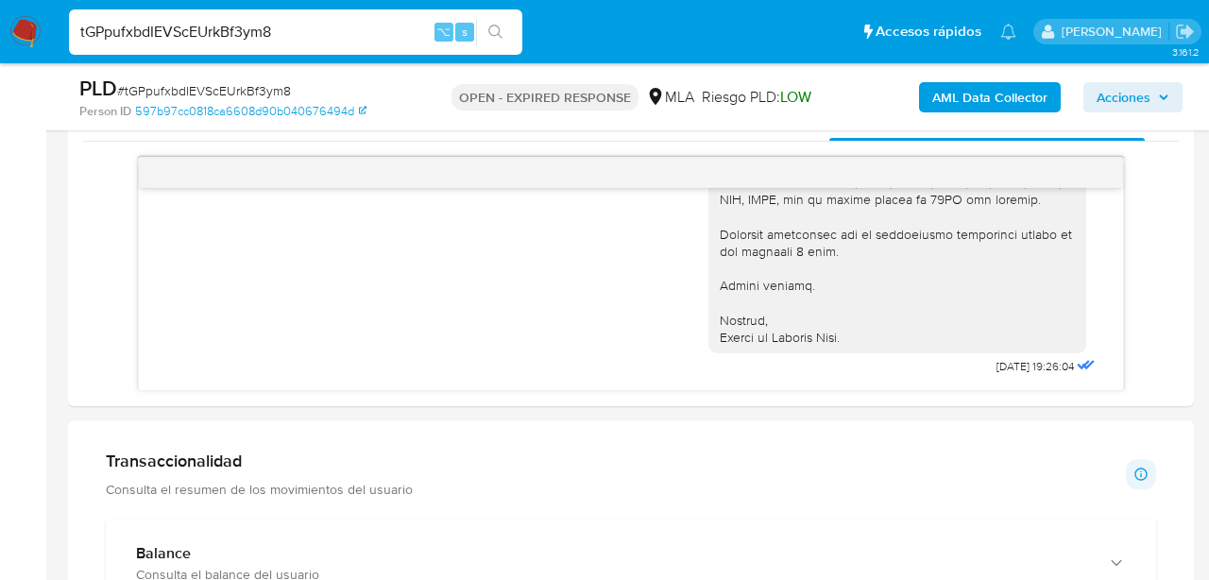
click at [238, 38] on input "tGPpufxbdIEVScEUrkBf3ym8" at bounding box center [295, 32] width 453 height 25
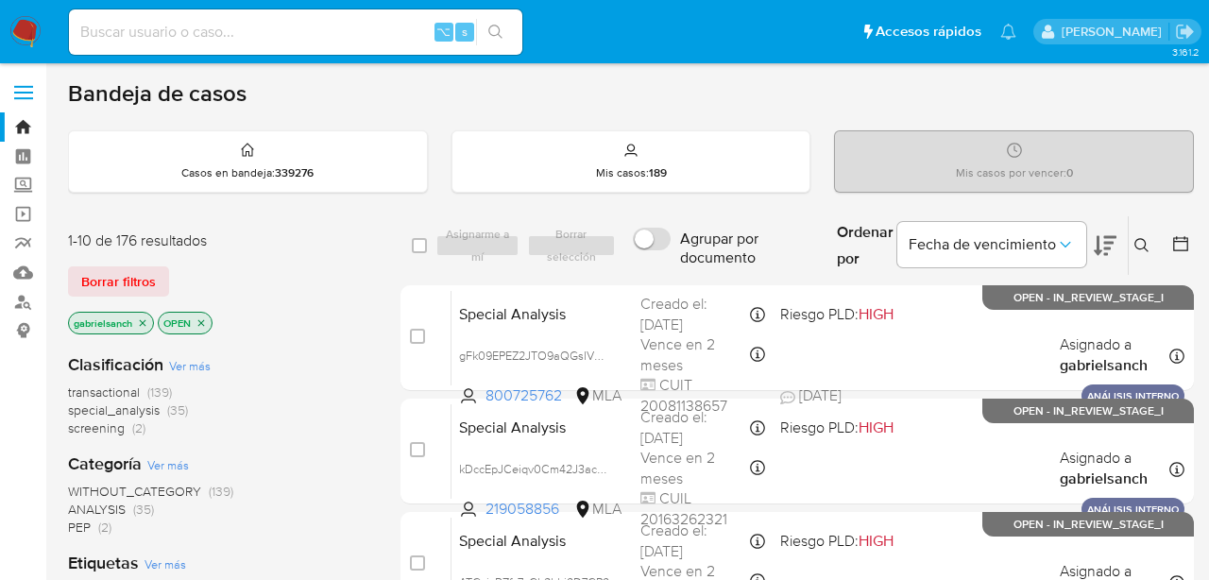
scroll to position [131, 0]
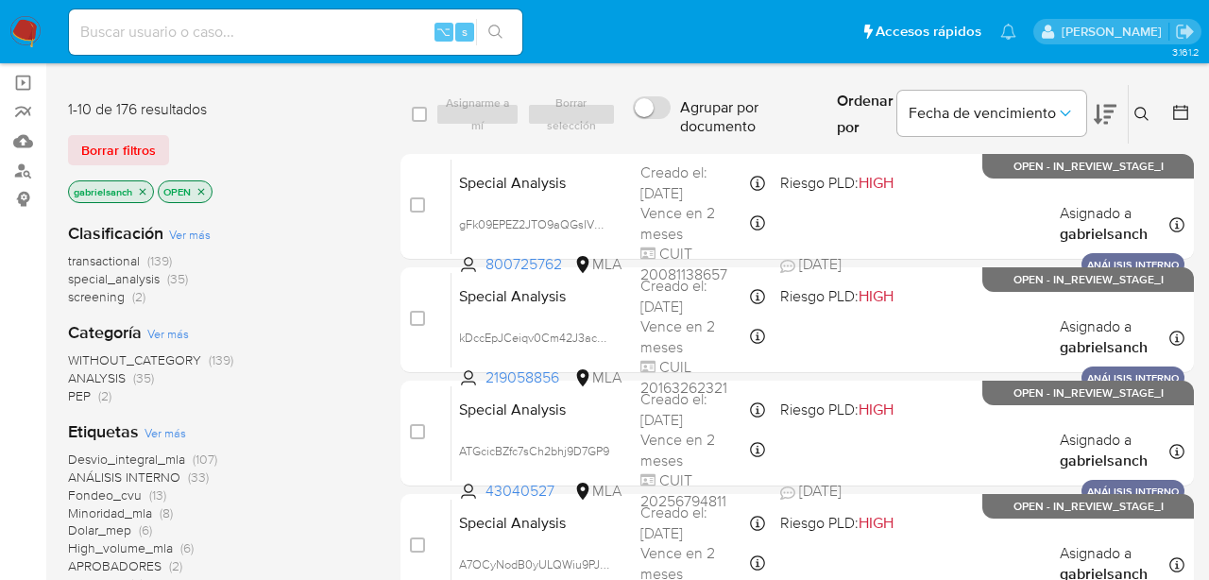
click at [1141, 105] on button at bounding box center [1144, 114] width 31 height 23
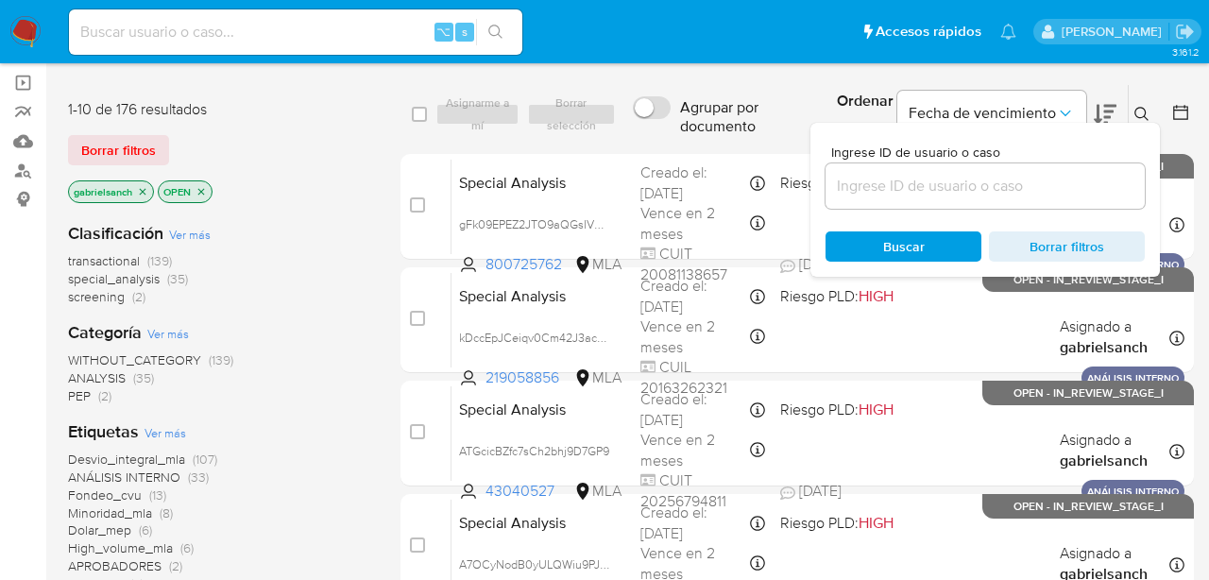
click at [958, 180] on input at bounding box center [985, 186] width 319 height 25
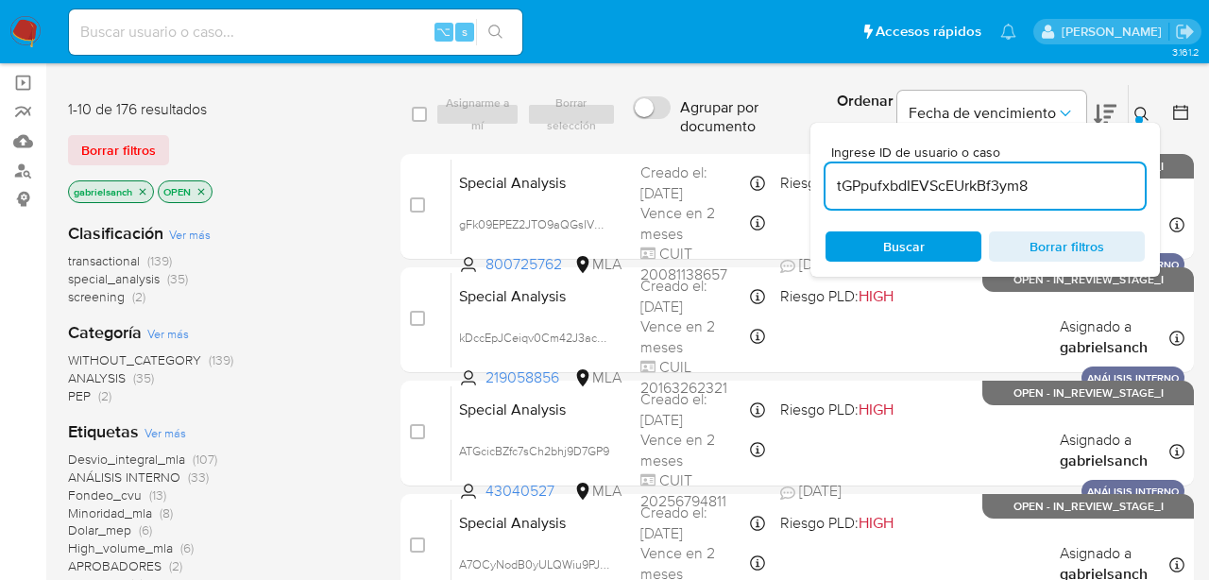
type input "tGPpufxbdIEVScEUrkBf3ym8"
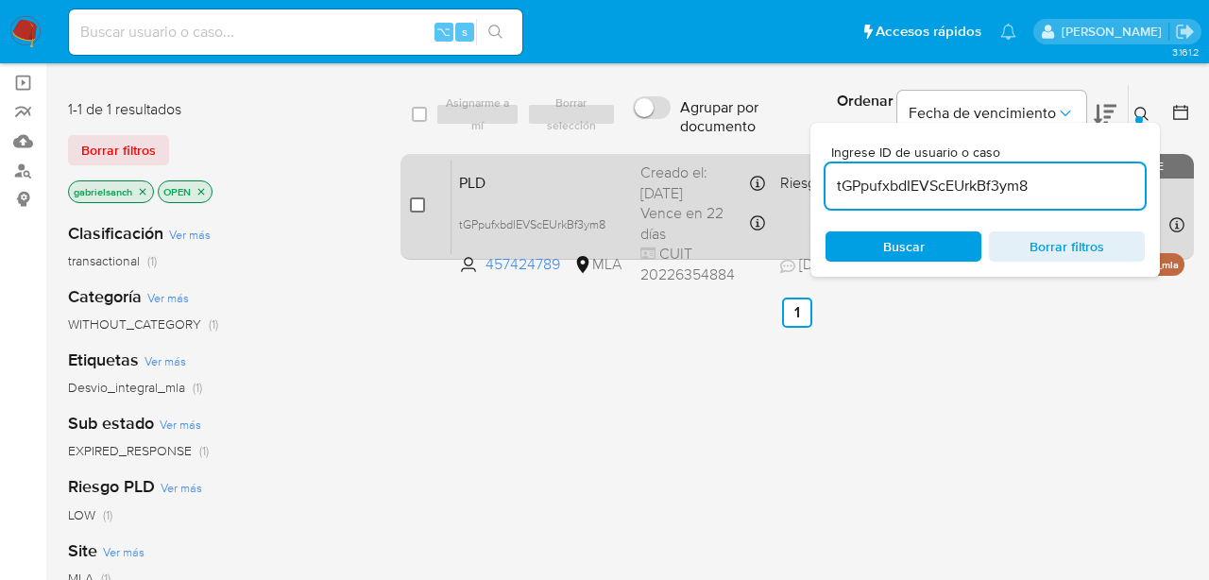
click at [415, 203] on input "checkbox" at bounding box center [417, 204] width 15 height 15
checkbox input "true"
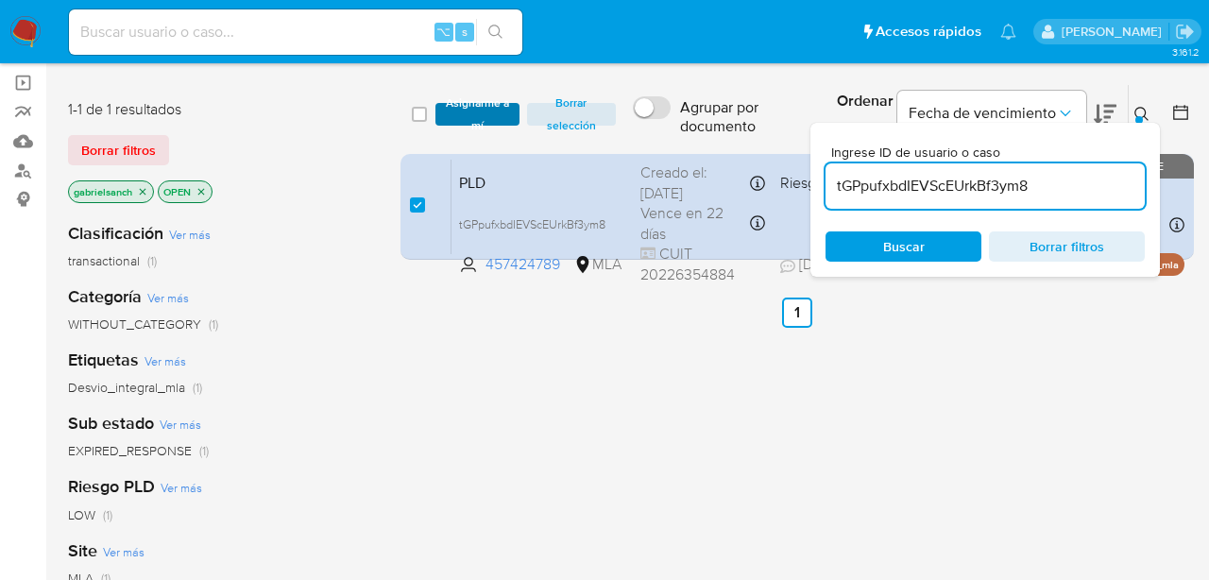
click at [481, 105] on span "Asignarme a mí" at bounding box center [477, 114] width 65 height 19
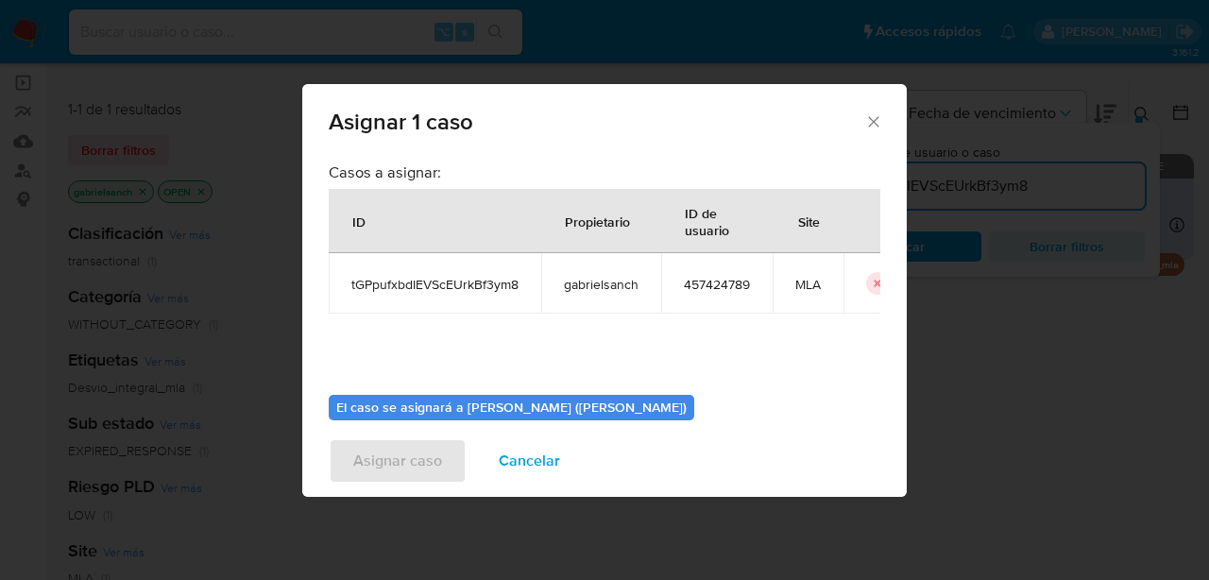
scroll to position [97, 0]
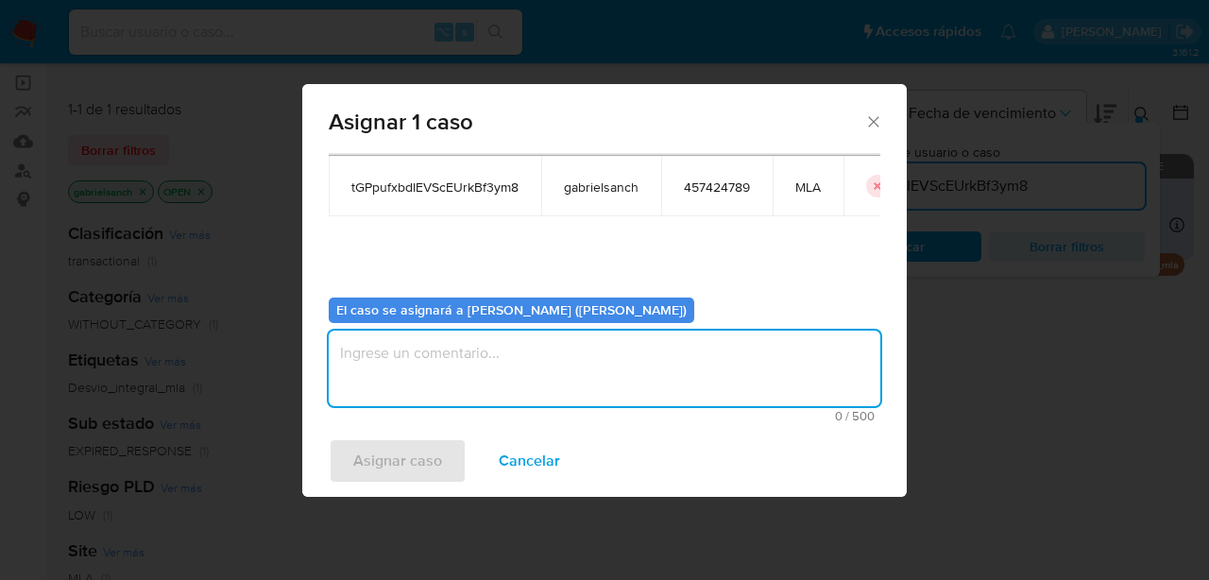
click at [488, 374] on textarea "assign-modal" at bounding box center [605, 369] width 552 height 76
type textarea "a"
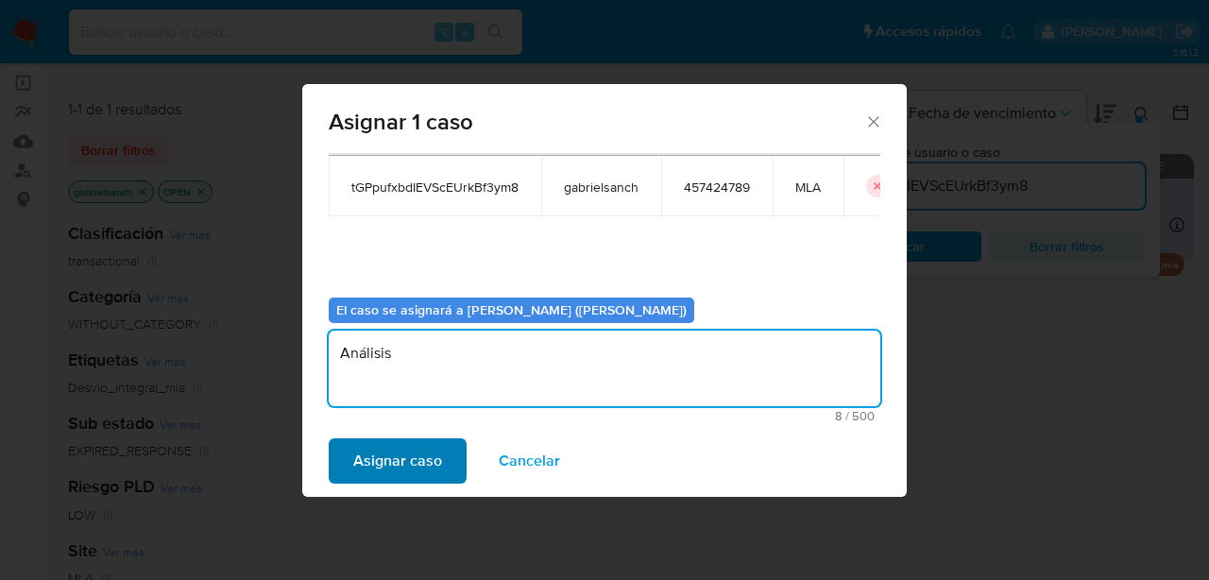
type textarea "Análisis"
click at [419, 459] on span "Asignar caso" at bounding box center [397, 461] width 89 height 42
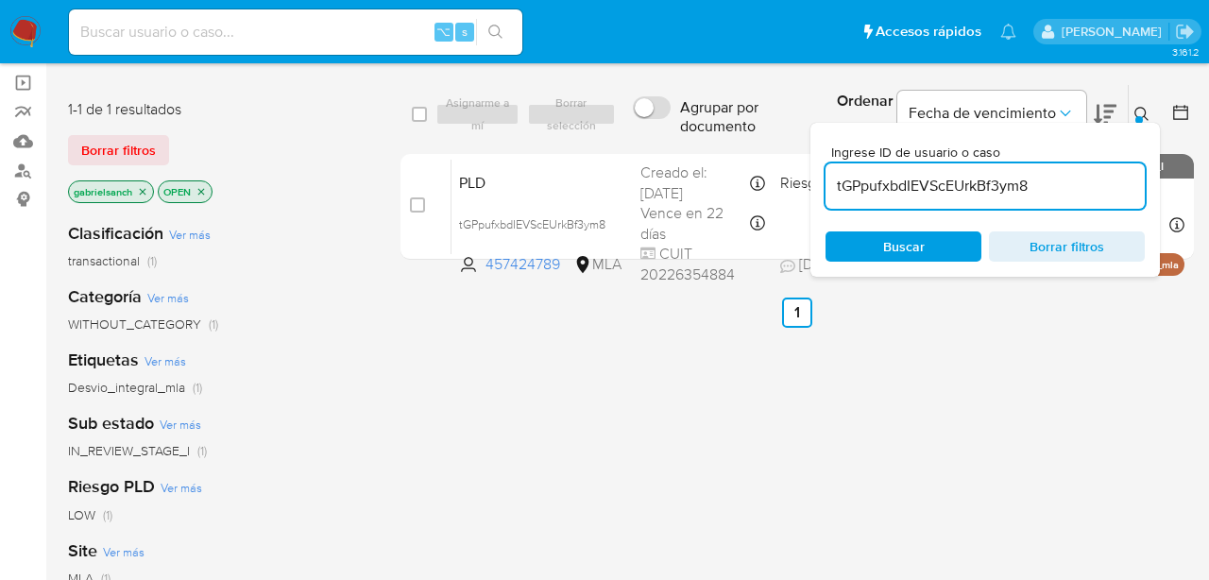
click at [969, 188] on input "tGPpufxbdIEVScEUrkBf3ym8" at bounding box center [985, 186] width 319 height 25
paste input "F9gDmKEhFGJw1EmgDUKy9dhG"
type input "F9gDmKEhFGJw1EmgDUKy9dhG"
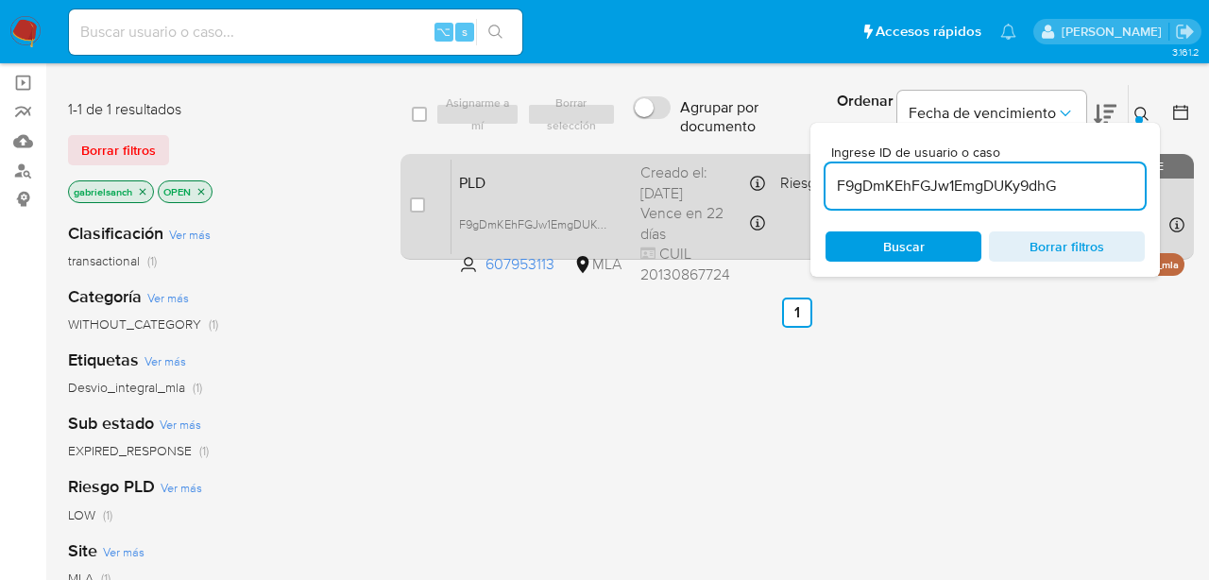
click at [429, 195] on div "case-item-checkbox No es posible asignar el caso" at bounding box center [431, 206] width 42 height 95
click at [420, 198] on input "checkbox" at bounding box center [417, 204] width 15 height 15
checkbox input "true"
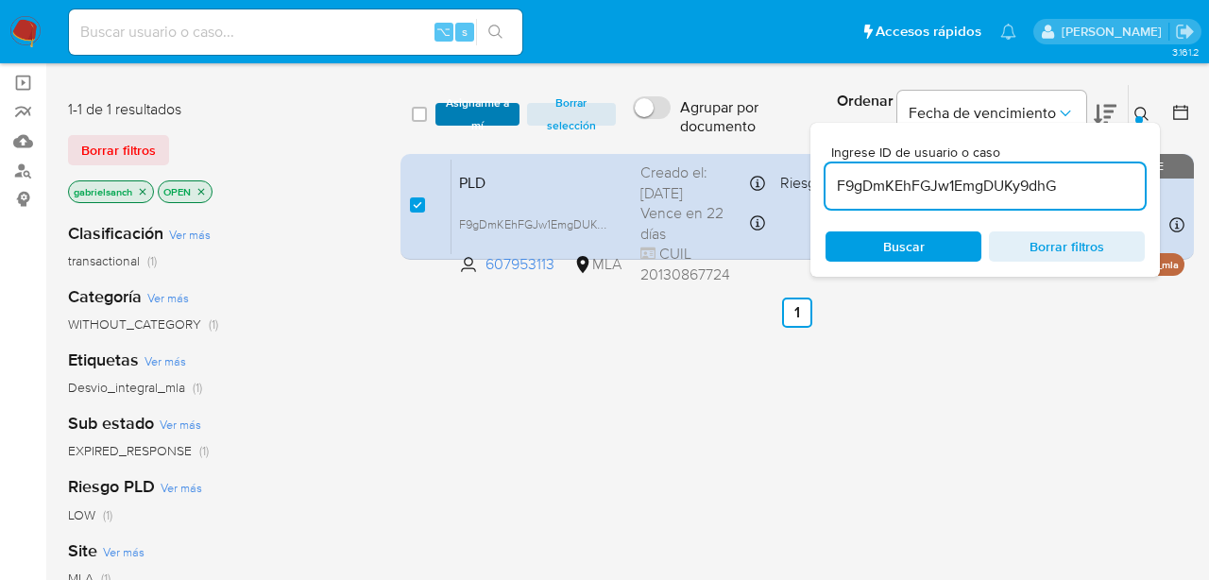
click at [475, 109] on span "Asignarme a mí" at bounding box center [477, 114] width 65 height 19
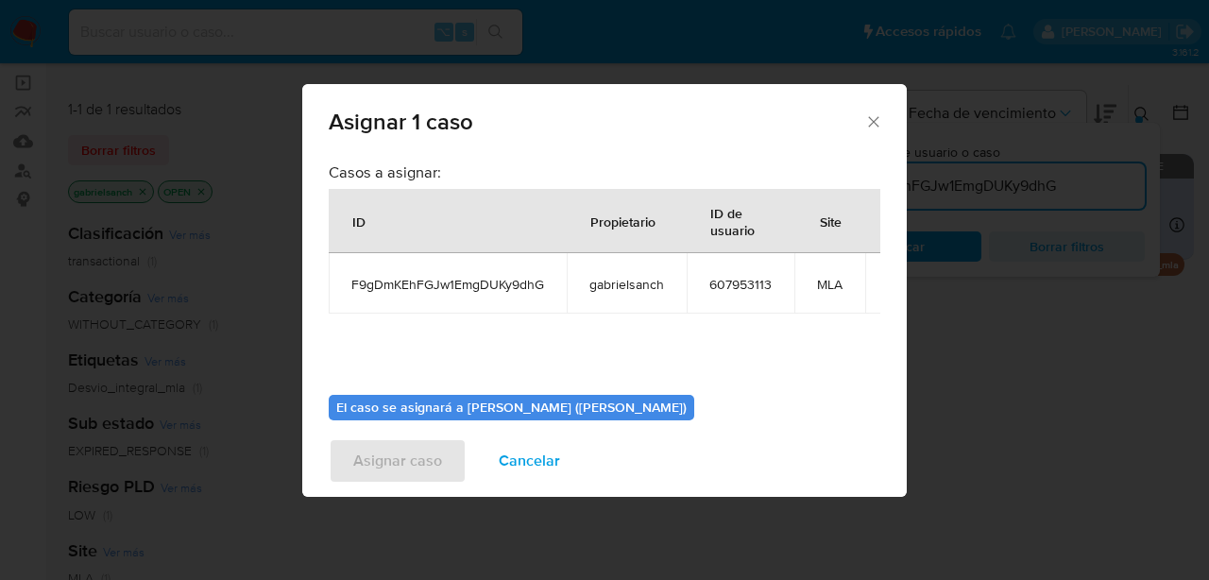
scroll to position [97, 0]
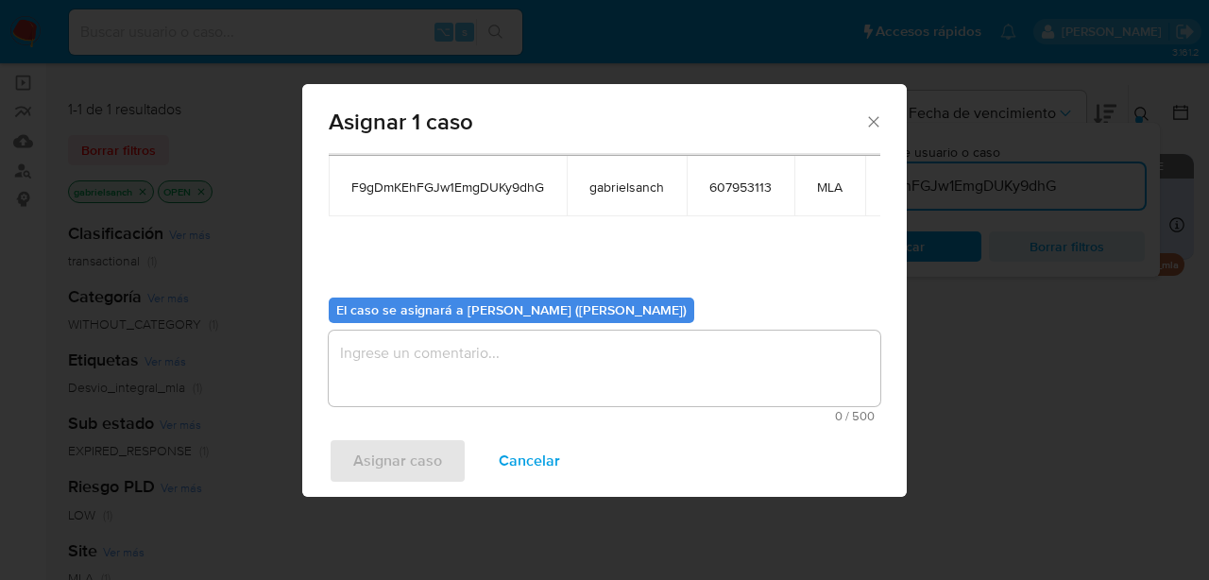
click at [505, 358] on textarea "assign-modal" at bounding box center [605, 369] width 552 height 76
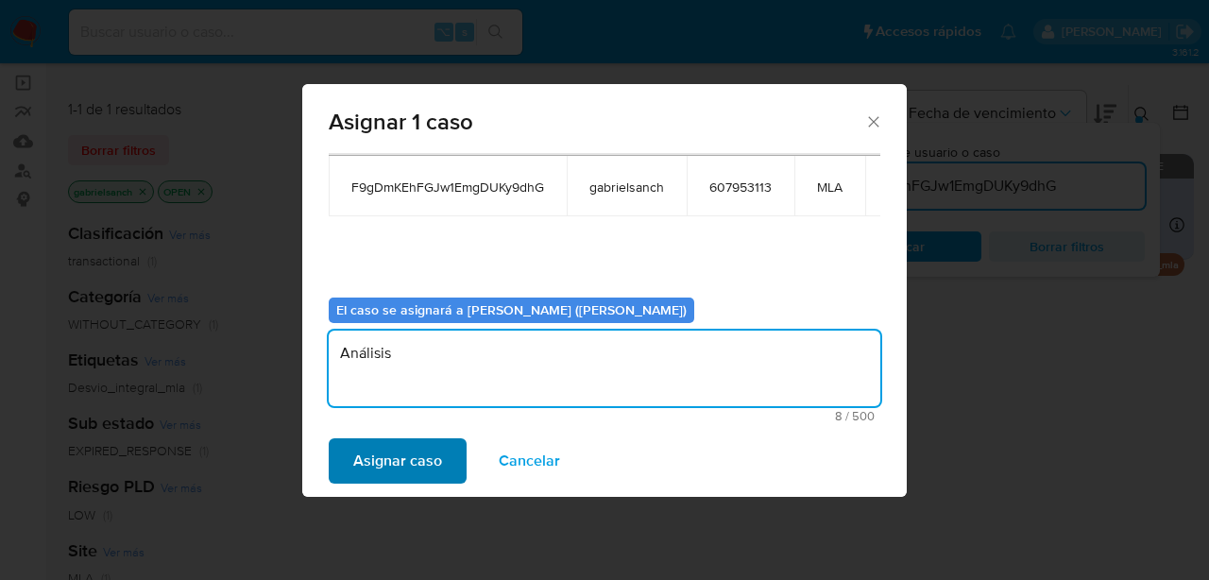
type textarea "Análisis"
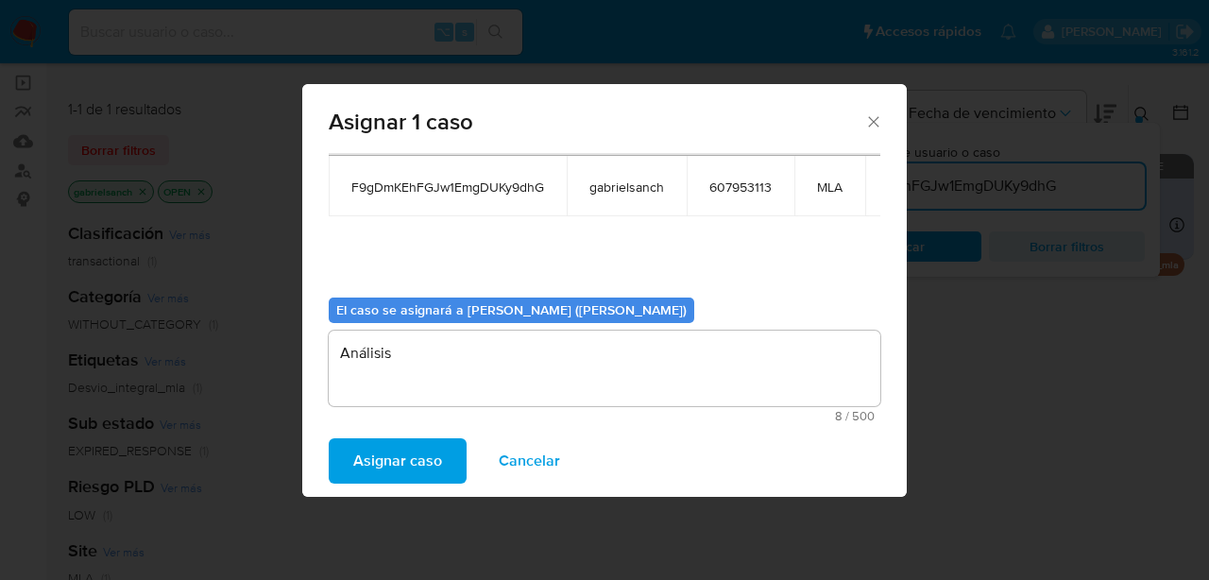
click at [384, 466] on span "Asignar caso" at bounding box center [397, 461] width 89 height 42
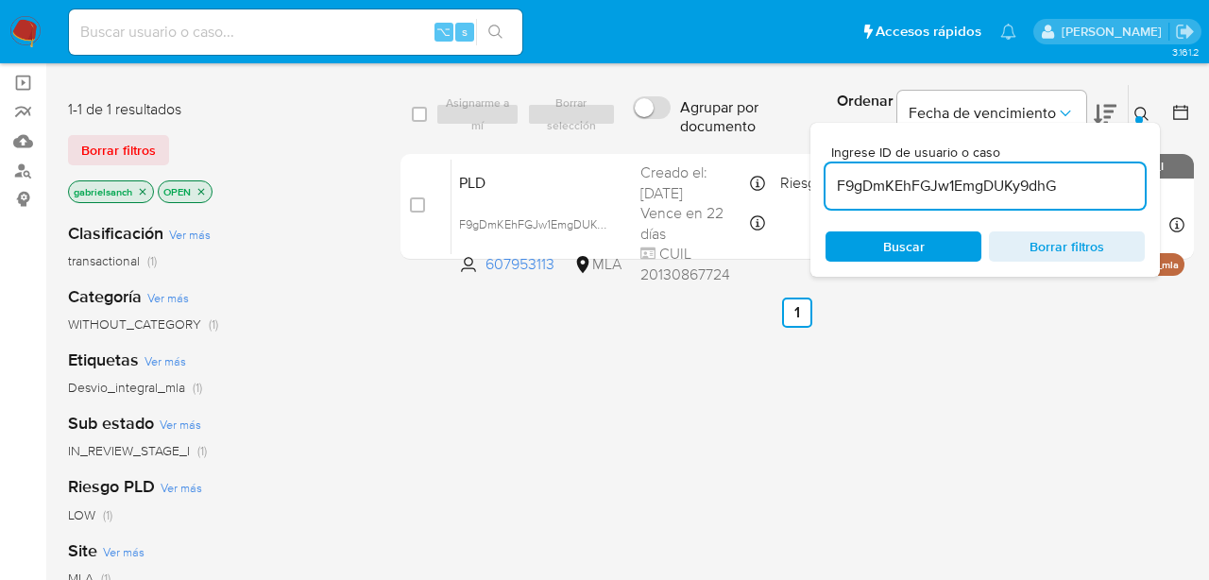
click at [987, 185] on input "F9gDmKEhFGJw1EmgDUKy9dhG" at bounding box center [985, 186] width 319 height 25
paste input "Ap3t5feh1J1AKryxjQ0xZFYb"
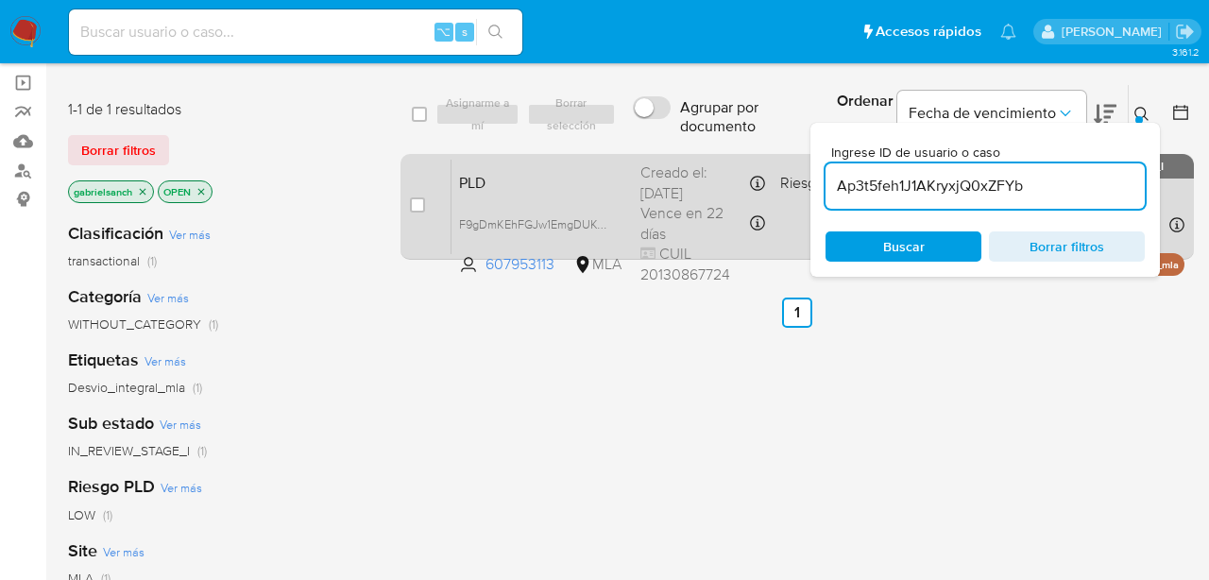
type input "Ap3t5feh1J1AKryxjQ0xZFYb"
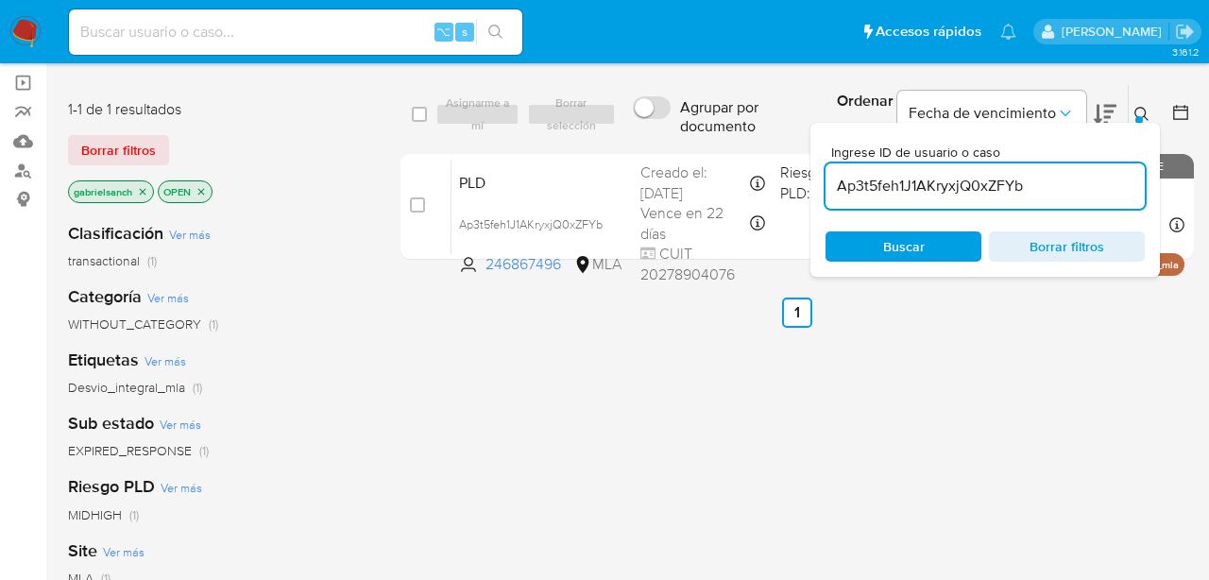
click at [413, 206] on input "checkbox" at bounding box center [417, 204] width 15 height 15
checkbox input "true"
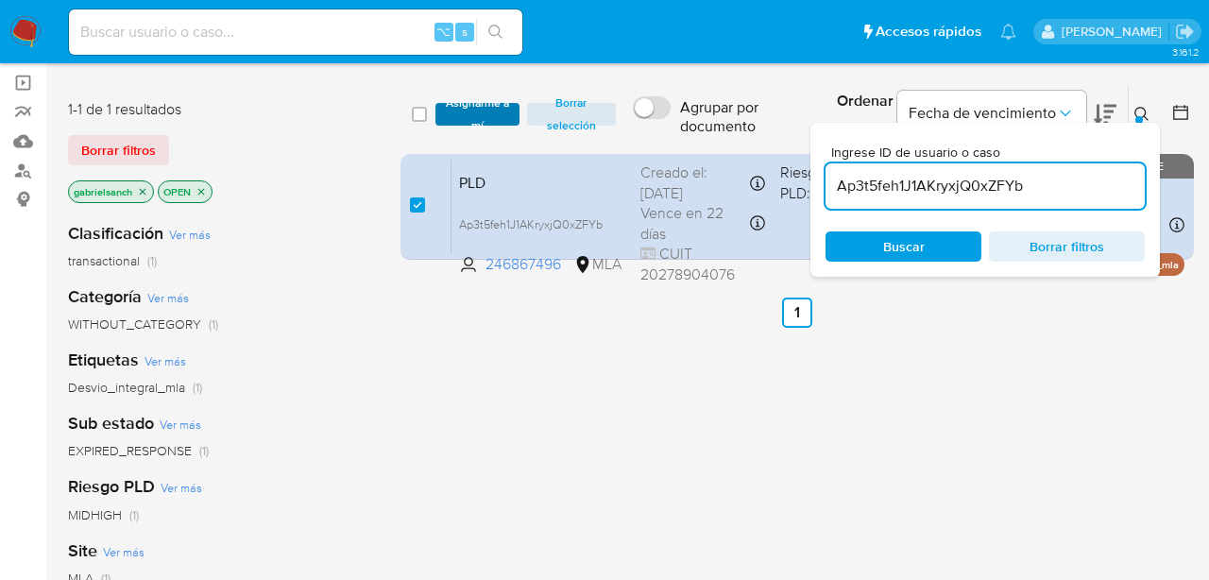
click at [472, 105] on span "Asignarme a mí" at bounding box center [477, 114] width 65 height 19
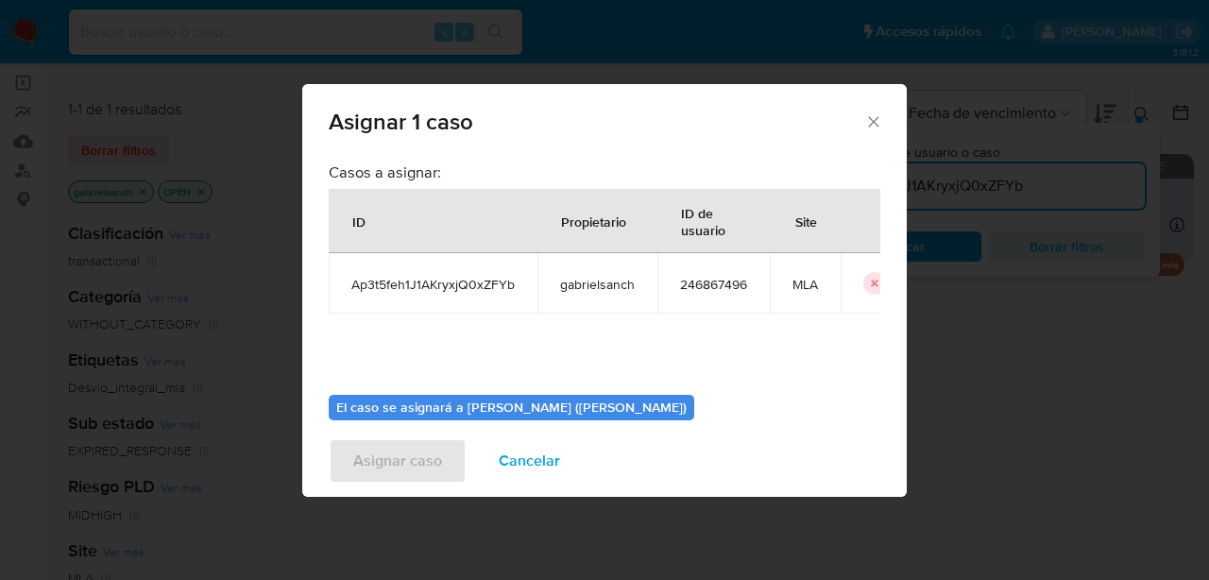
scroll to position [97, 0]
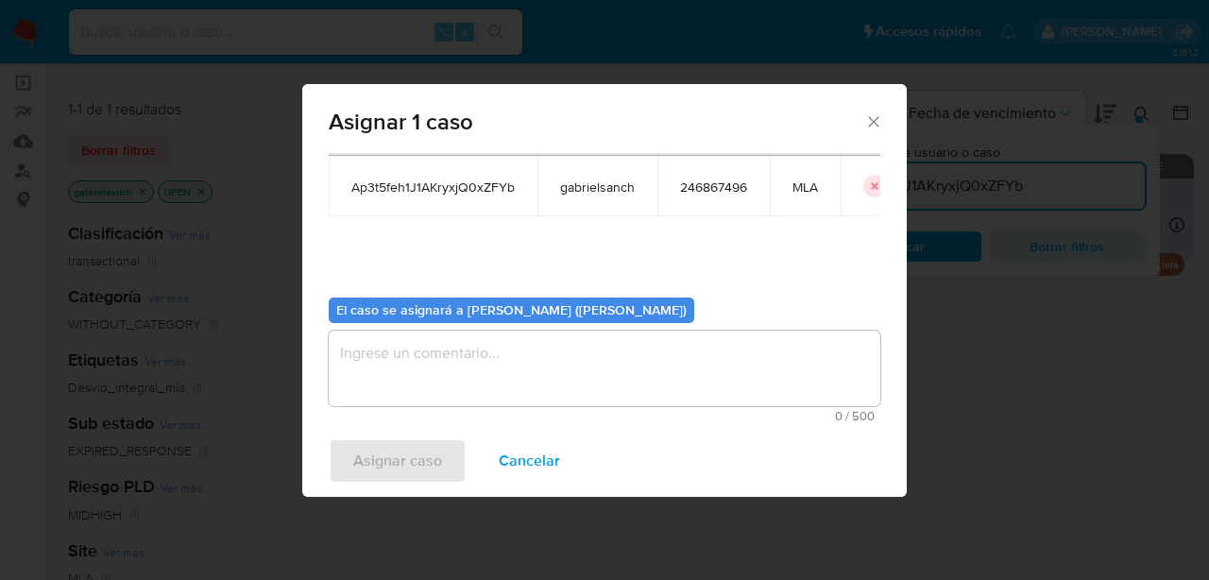
click at [477, 335] on textarea "assign-modal" at bounding box center [605, 369] width 552 height 76
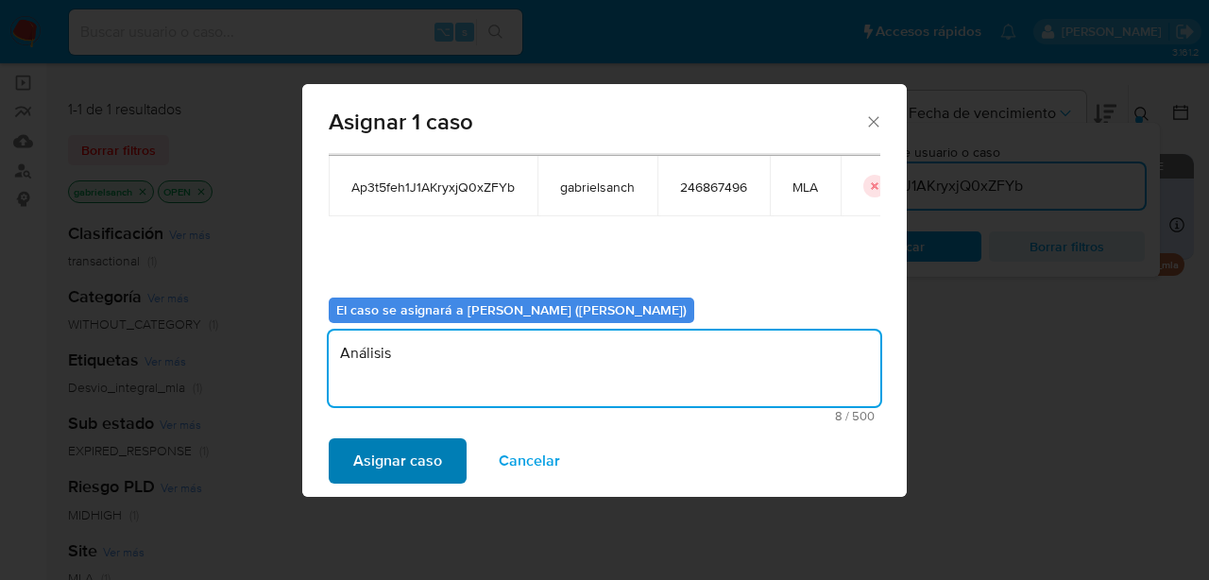
type textarea "Análisis"
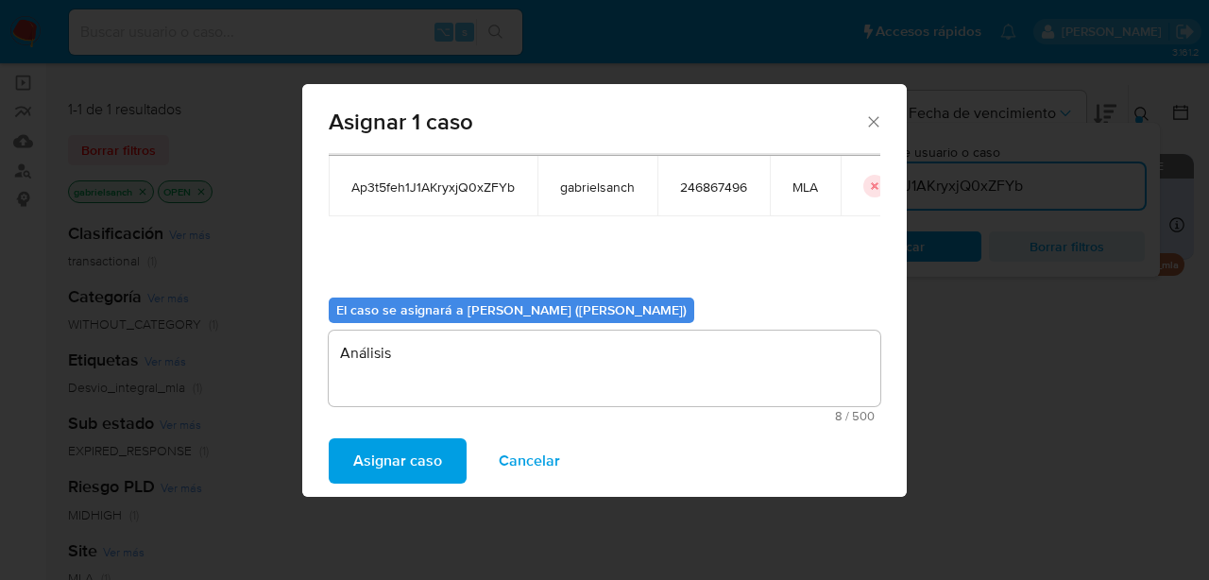
click at [388, 472] on span "Asignar caso" at bounding box center [397, 461] width 89 height 42
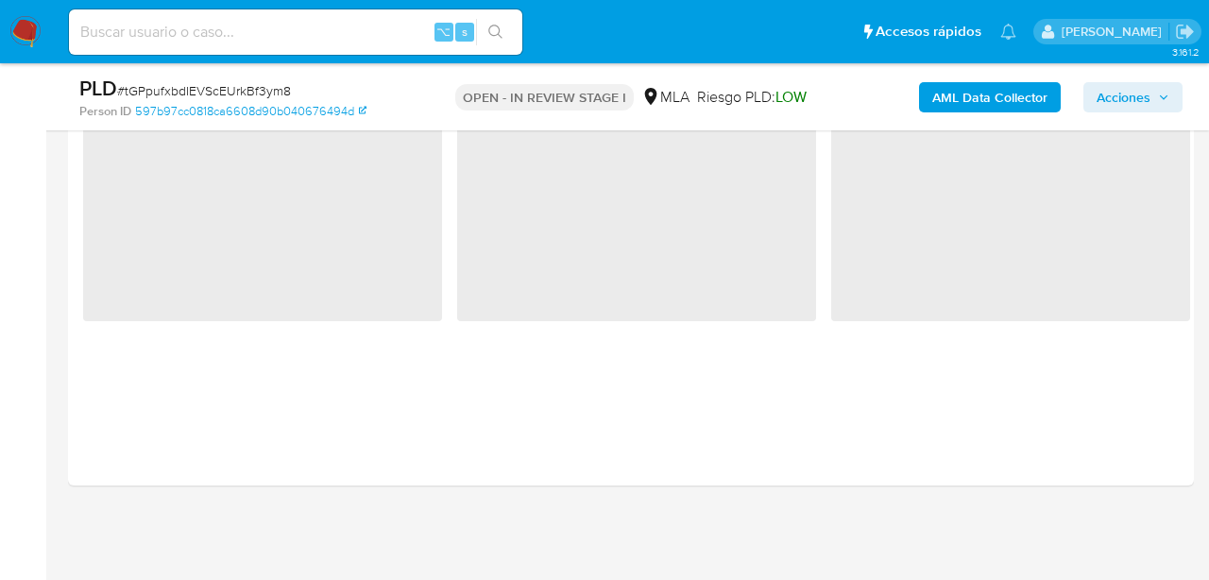
select select "10"
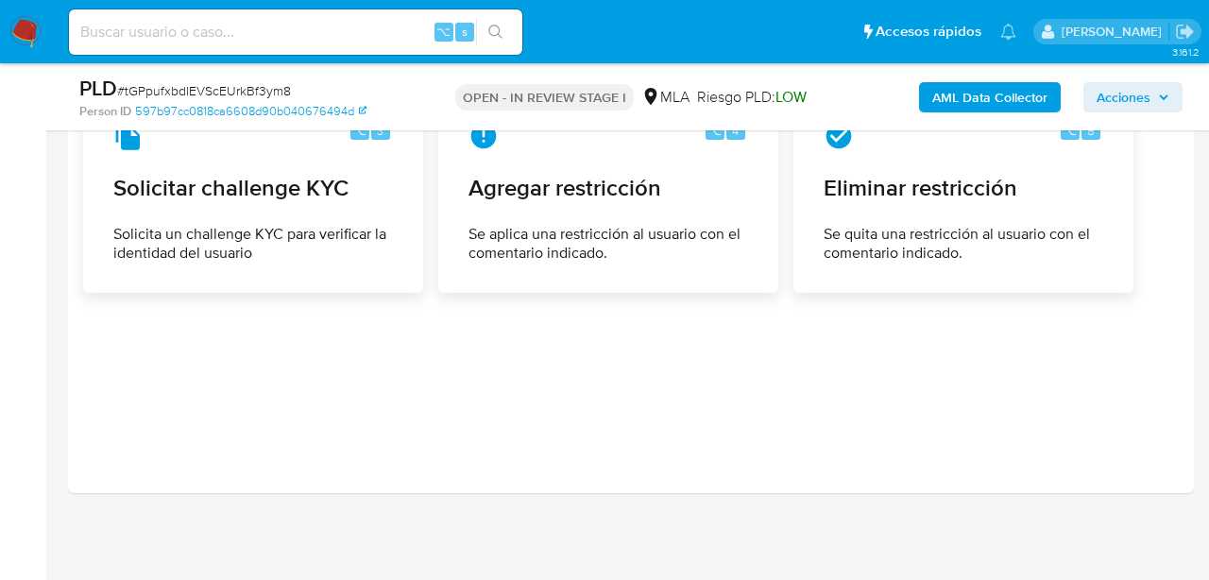
scroll to position [2561, 0]
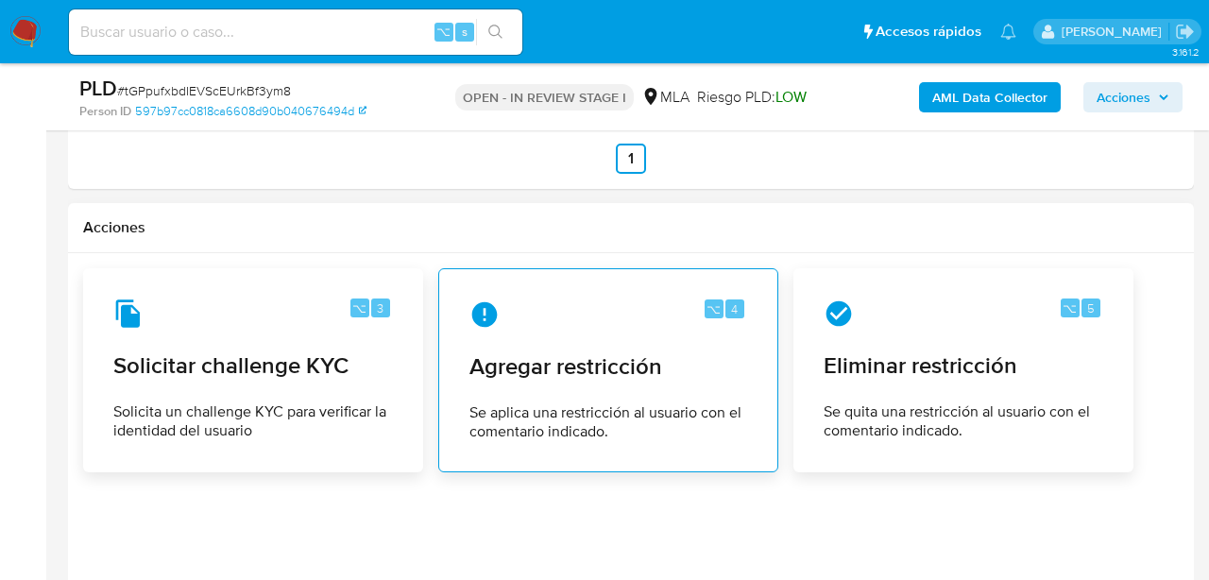
click at [674, 386] on div "⌥ 4 Agregar restricción Se aplica una restricción al usuario con el comentario …" at bounding box center [608, 370] width 308 height 172
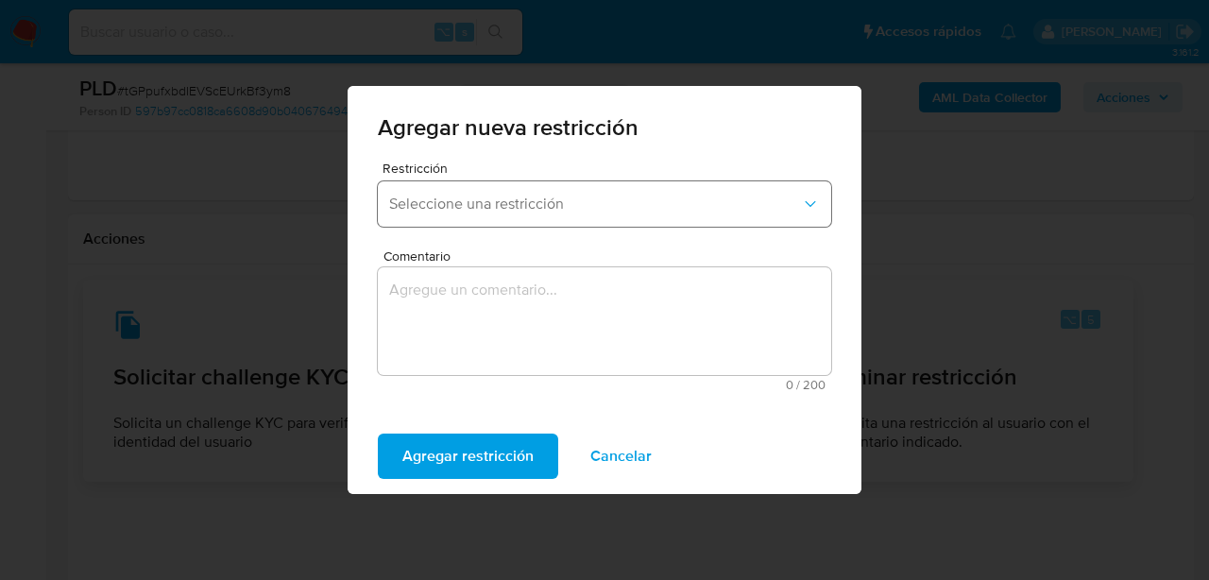
click at [534, 203] on span "Seleccione una restricción" at bounding box center [595, 204] width 412 height 19
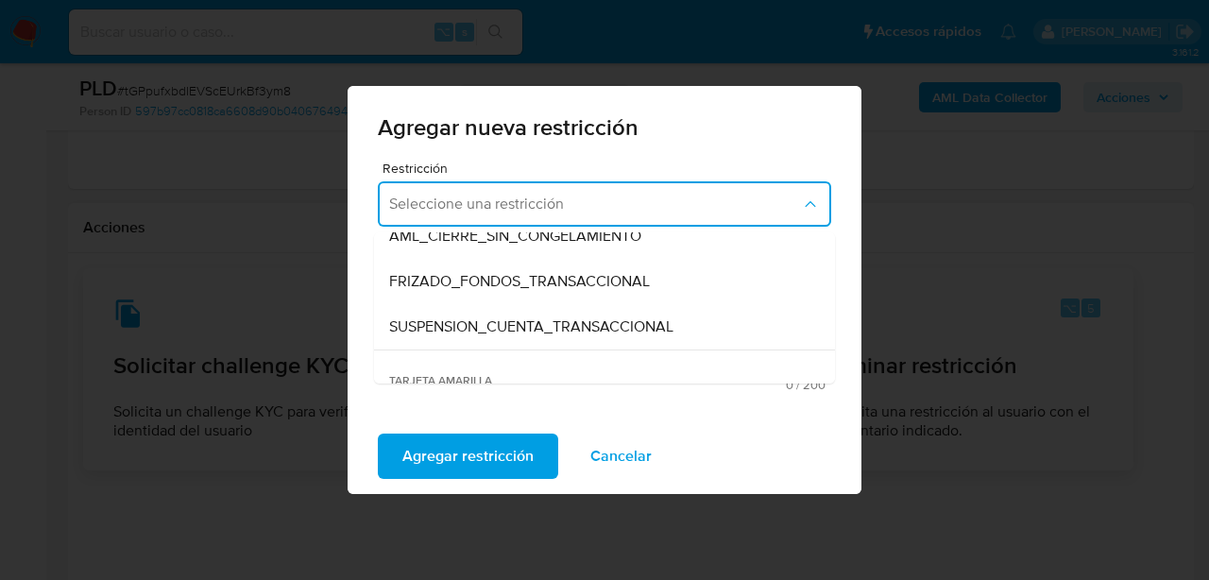
scroll to position [201, 0]
click at [561, 311] on div "SUSPENSION_CUENTA_TRANSACCIONAL" at bounding box center [598, 325] width 419 height 45
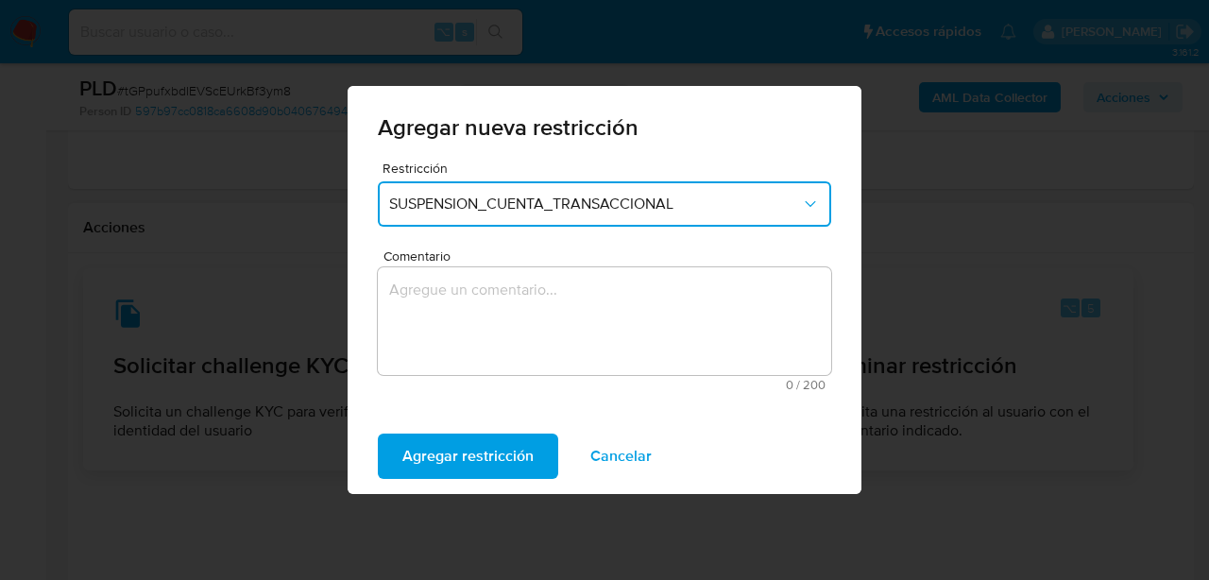
click at [561, 311] on textarea "Comentario" at bounding box center [604, 321] width 453 height 108
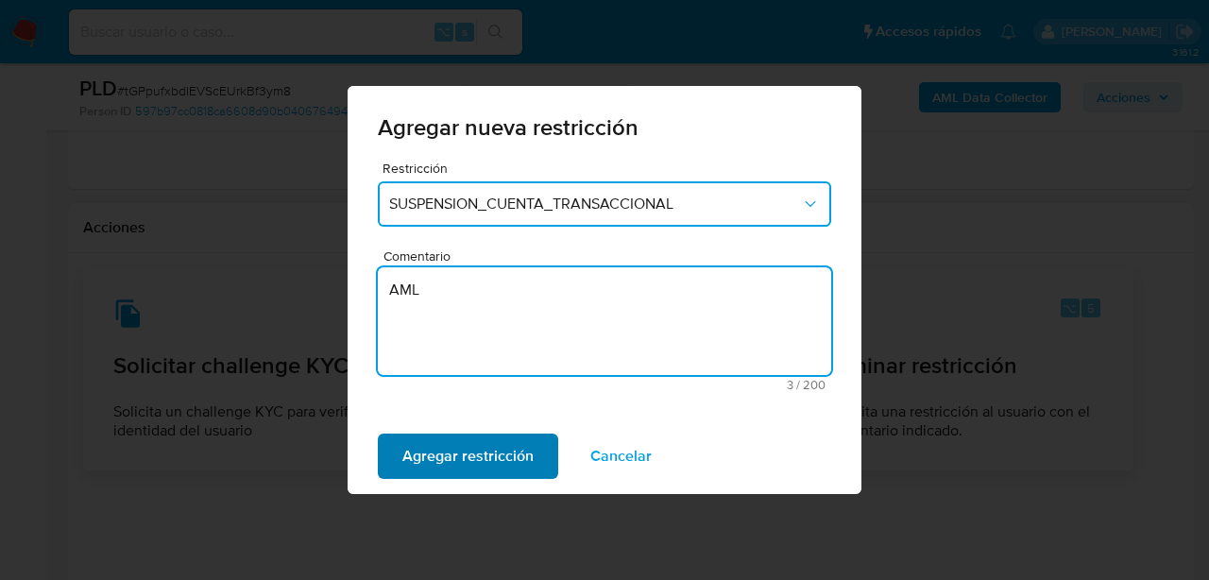
type textarea "AML"
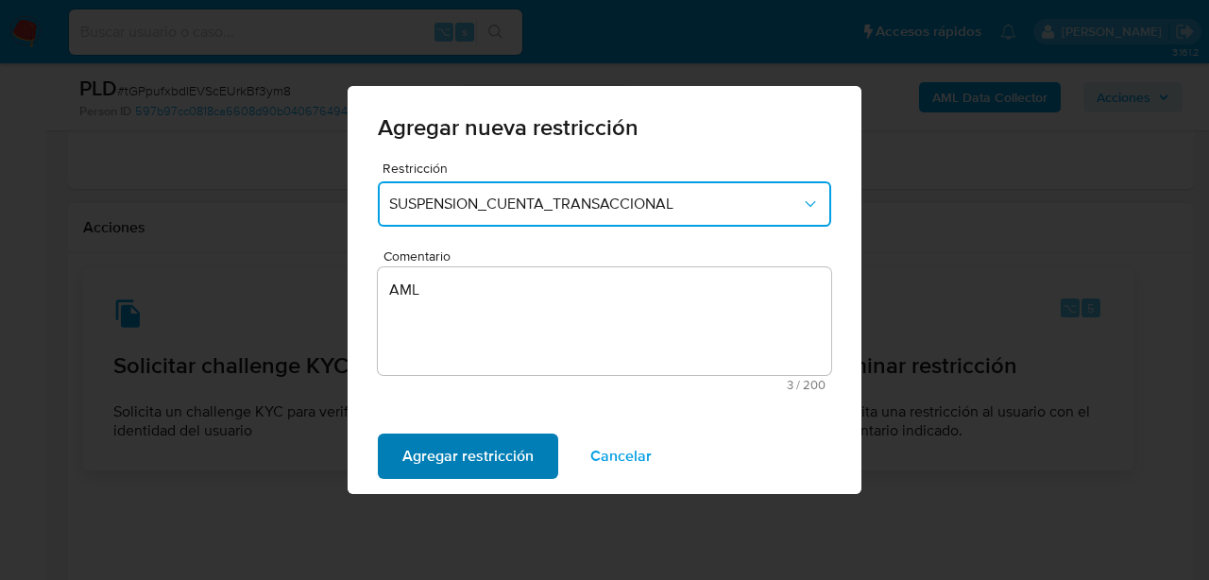
click at [514, 461] on span "Agregar restricción" at bounding box center [467, 457] width 131 height 42
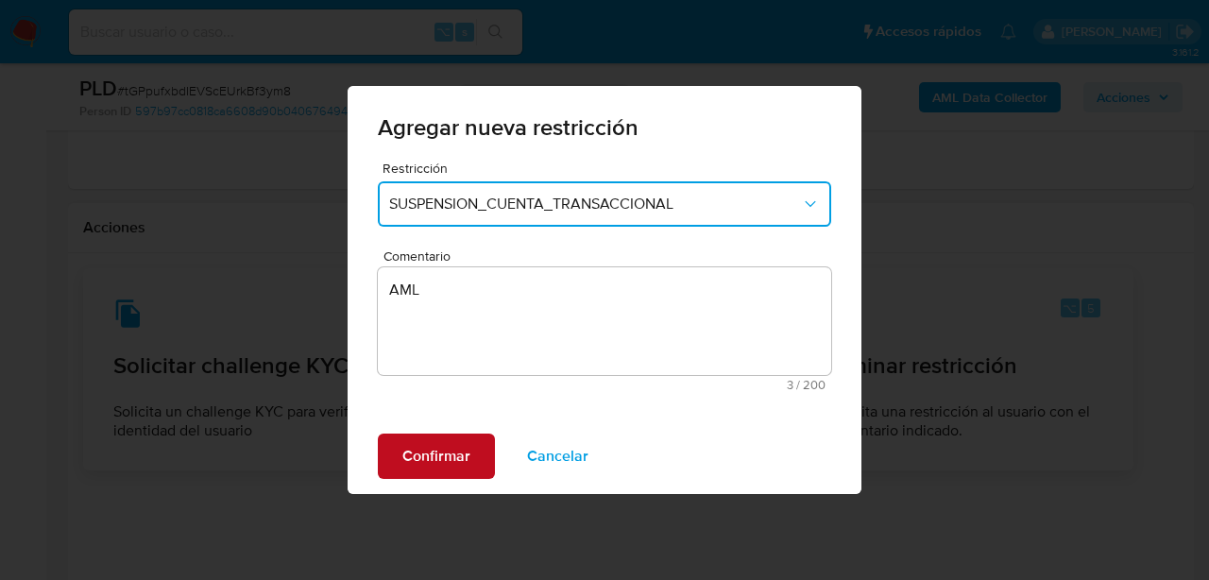
click at [422, 456] on span "Confirmar" at bounding box center [436, 457] width 68 height 42
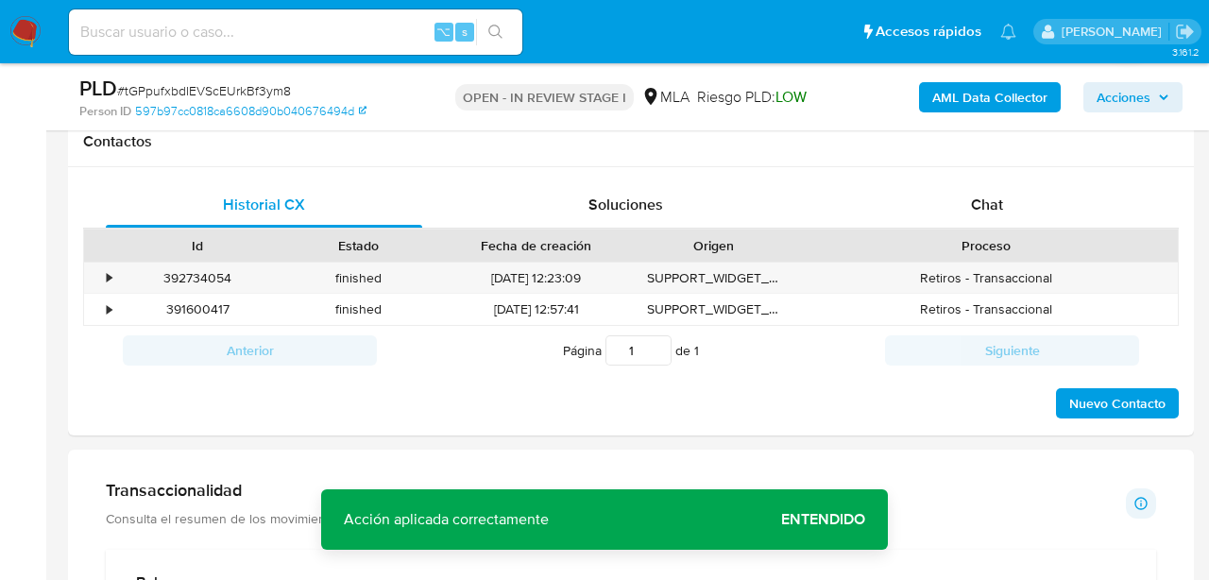
scroll to position [863, 0]
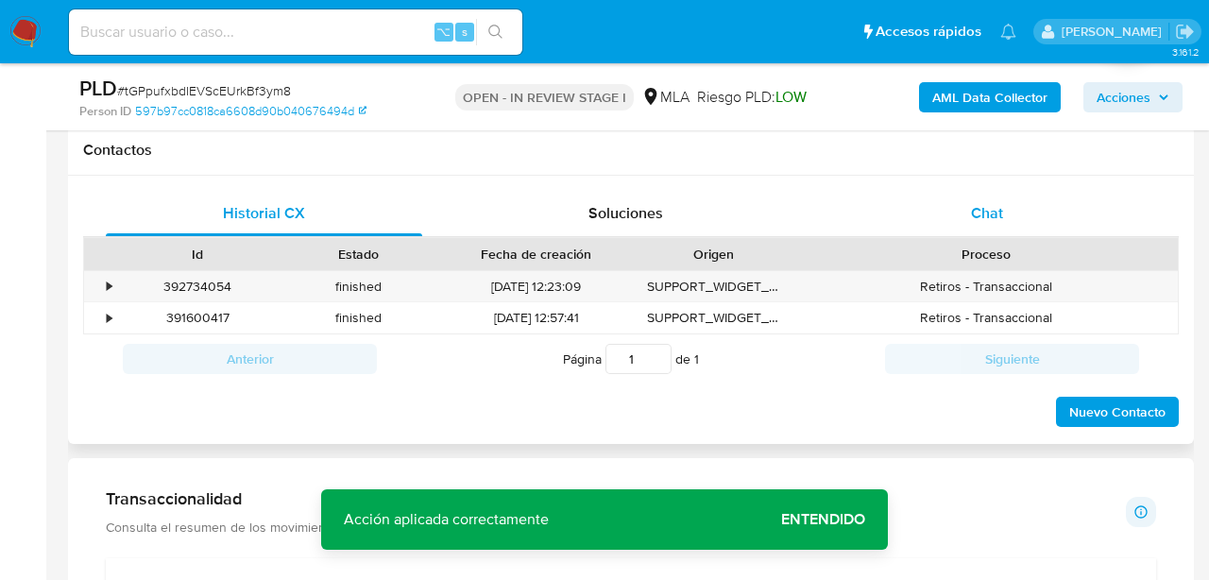
click at [1017, 230] on div "Chat" at bounding box center [988, 213] width 316 height 45
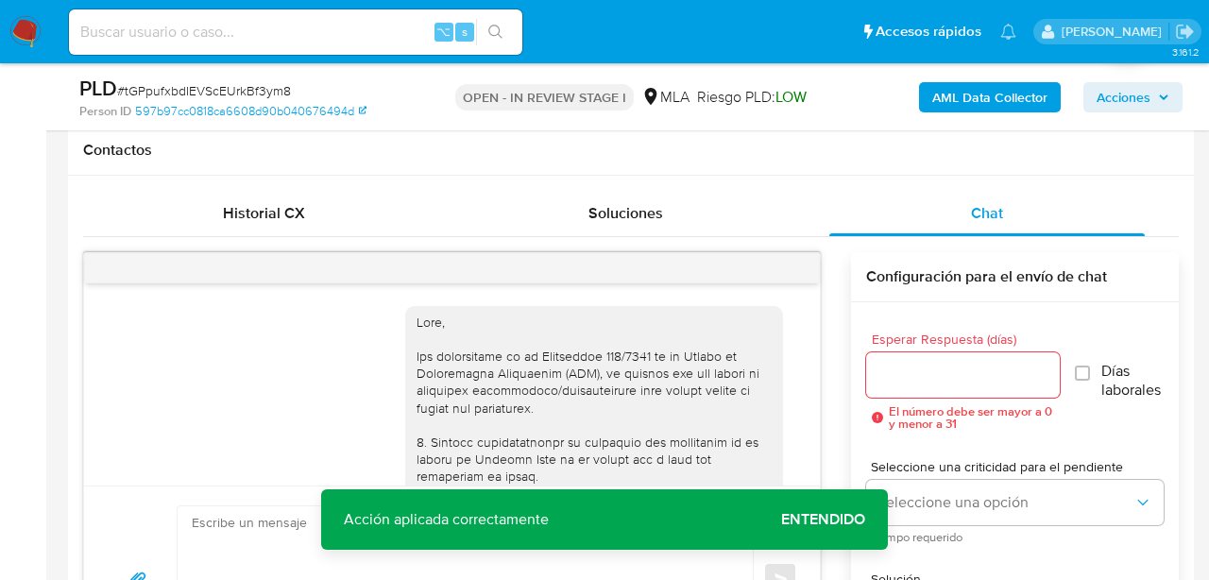
scroll to position [2008, 0]
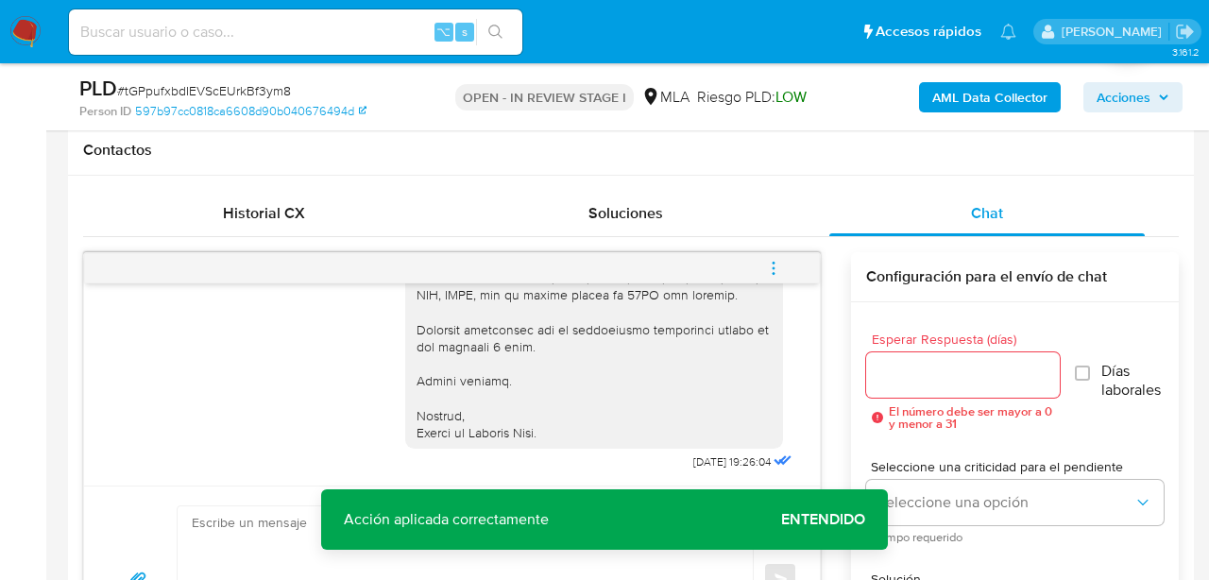
click at [787, 266] on button "menu-action" at bounding box center [774, 268] width 62 height 45
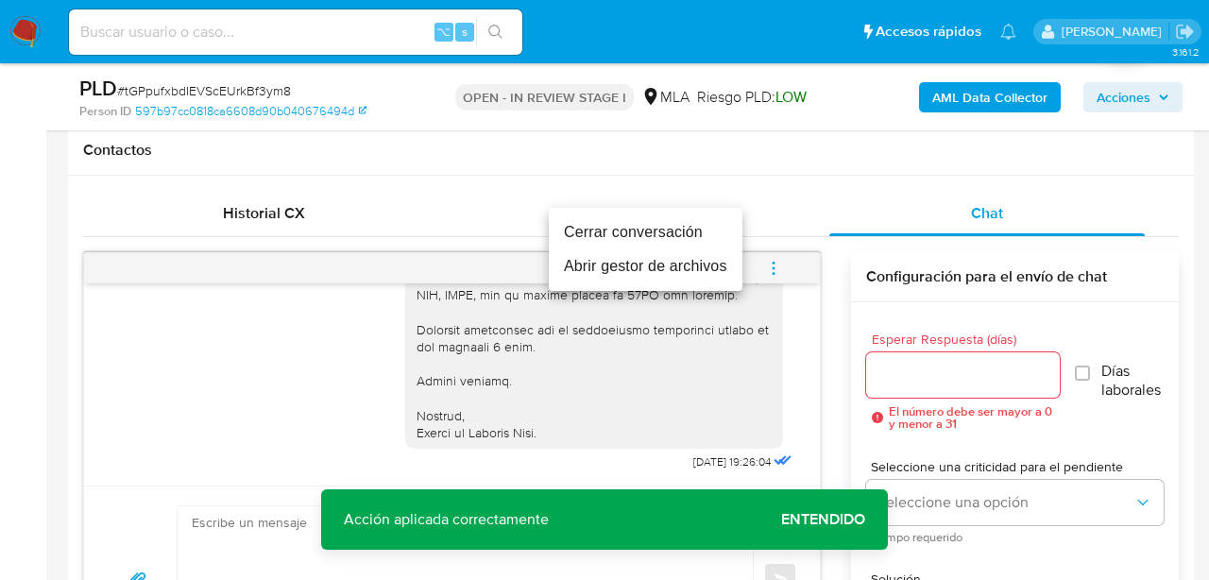
click at [621, 223] on li "Cerrar conversación" at bounding box center [646, 232] width 194 height 34
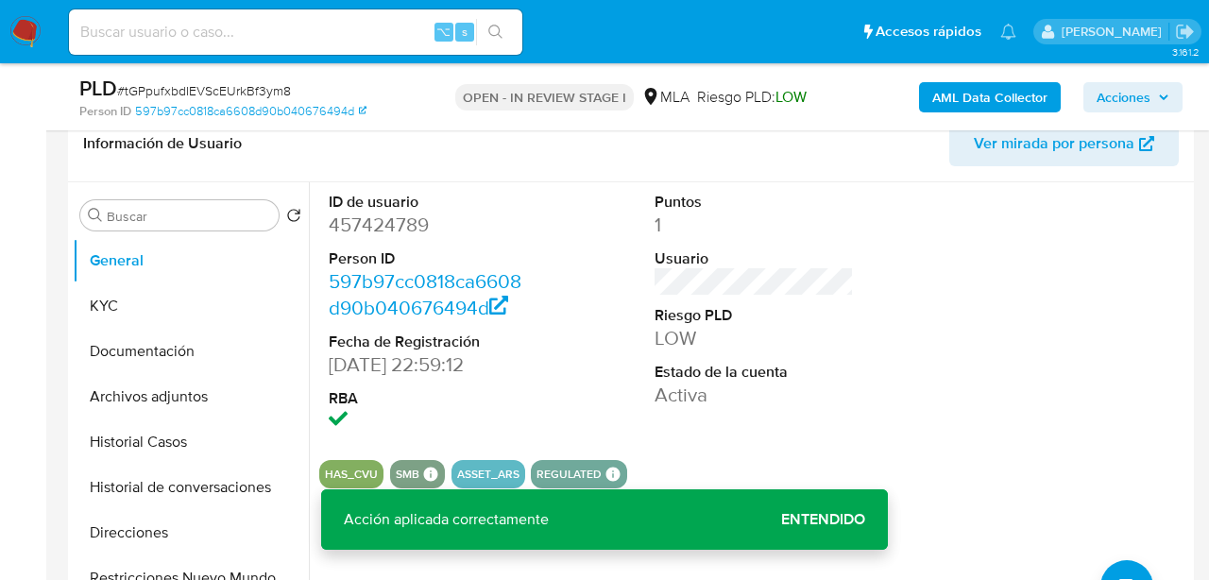
scroll to position [310, 0]
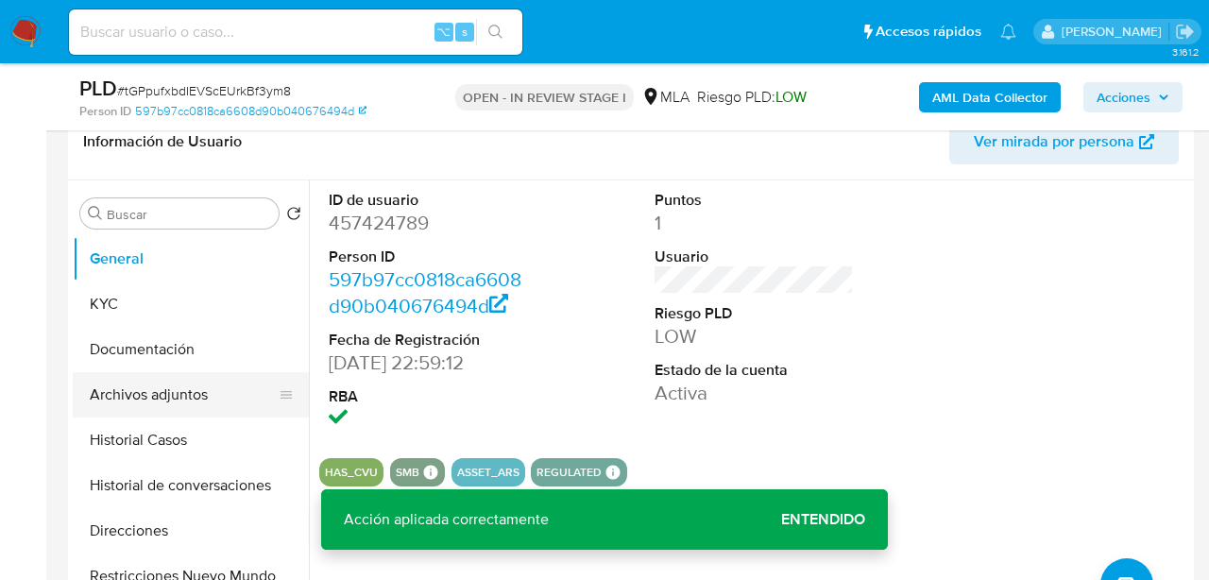
click at [144, 400] on button "Archivos adjuntos" at bounding box center [183, 394] width 221 height 45
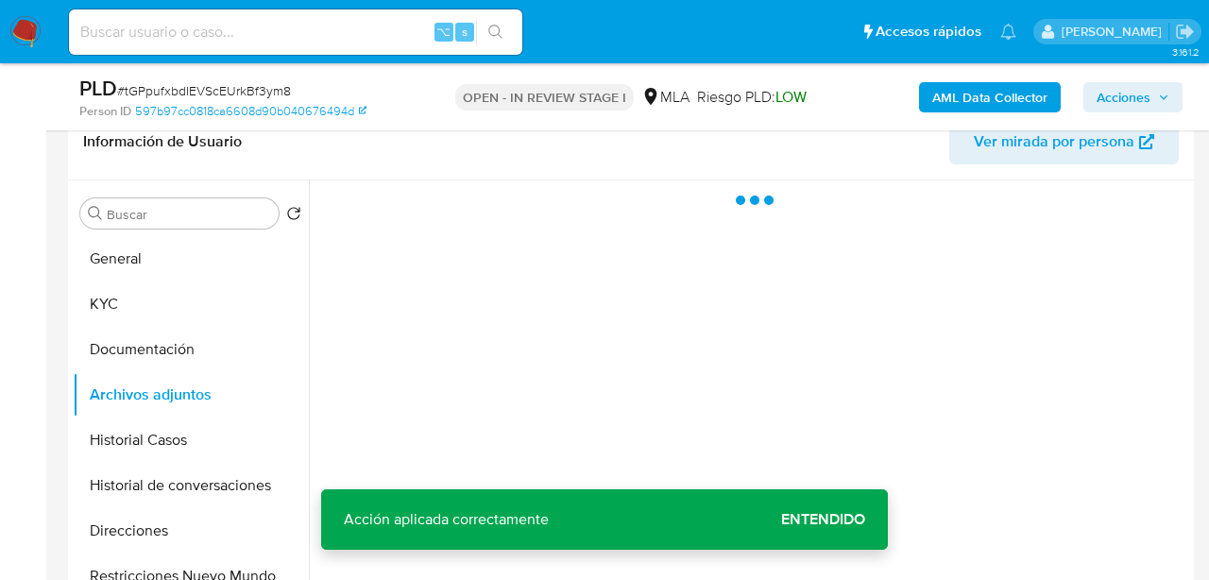
click at [1012, 86] on b "AML Data Collector" at bounding box center [989, 97] width 115 height 30
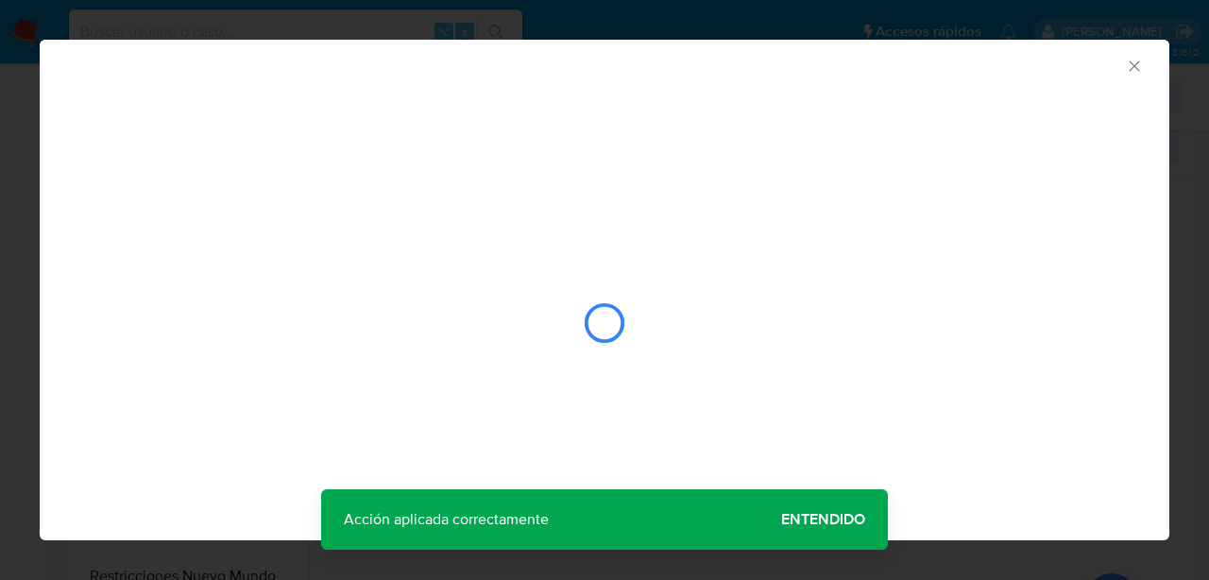
click at [801, 514] on div "AML Data Collector" at bounding box center [605, 290] width 1130 height 501
click at [812, 522] on div "AML Data Collector" at bounding box center [605, 290] width 1130 height 501
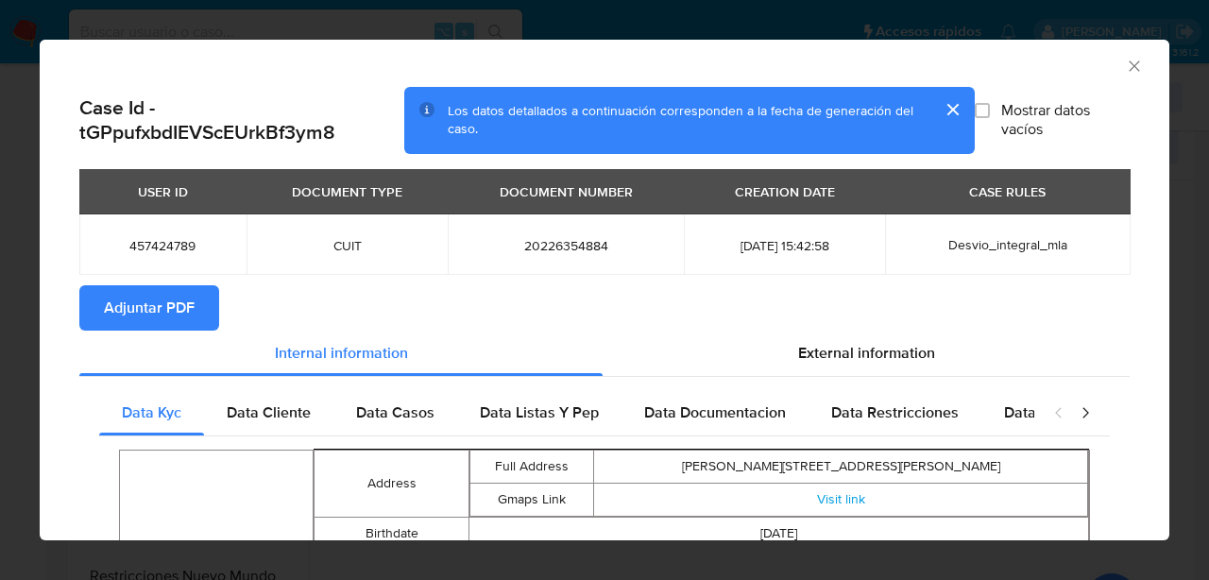
click at [200, 318] on button "Adjuntar PDF" at bounding box center [149, 307] width 140 height 45
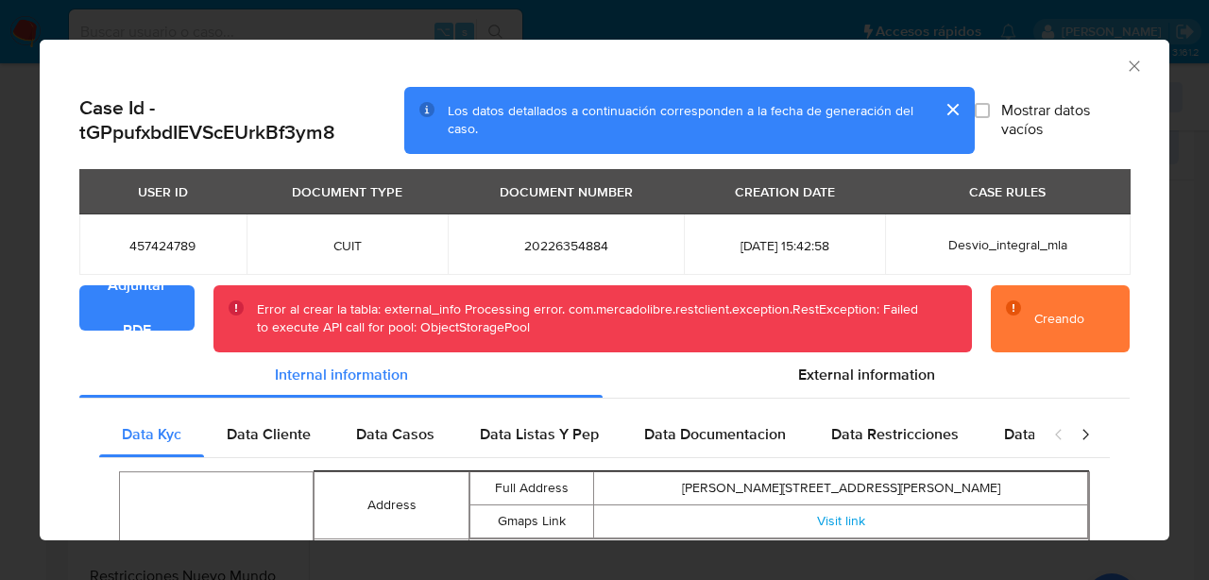
click at [952, 106] on button "cerrar" at bounding box center [952, 109] width 45 height 45
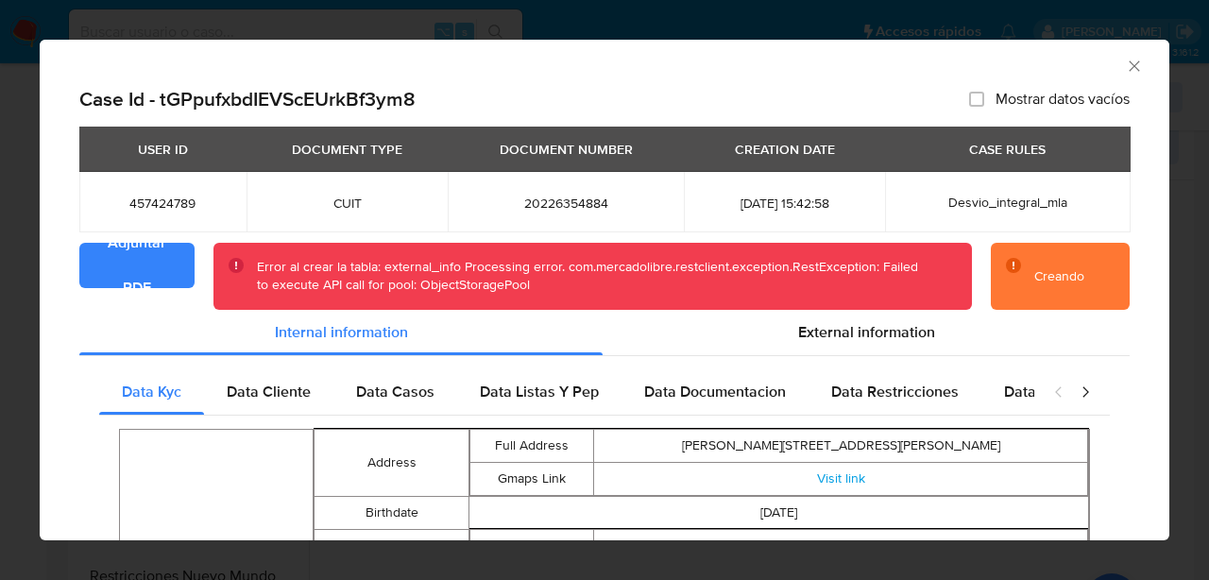
click at [1137, 66] on icon "Cerrar ventana" at bounding box center [1134, 66] width 19 height 19
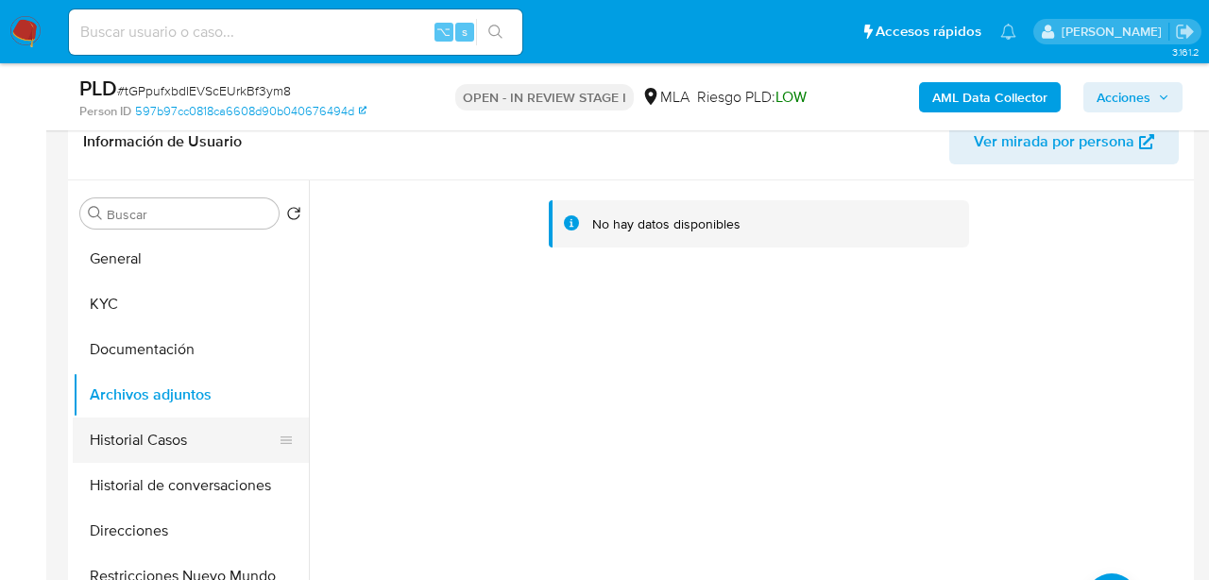
click at [133, 451] on button "Historial Casos" at bounding box center [183, 440] width 221 height 45
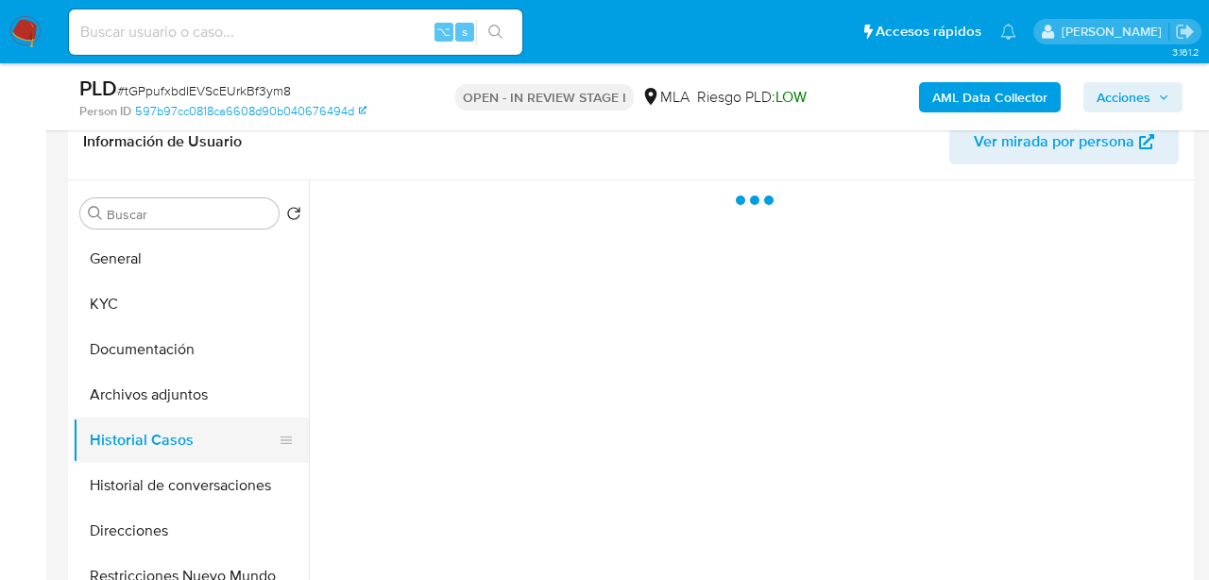
click at [128, 418] on button "Historial Casos" at bounding box center [183, 440] width 221 height 45
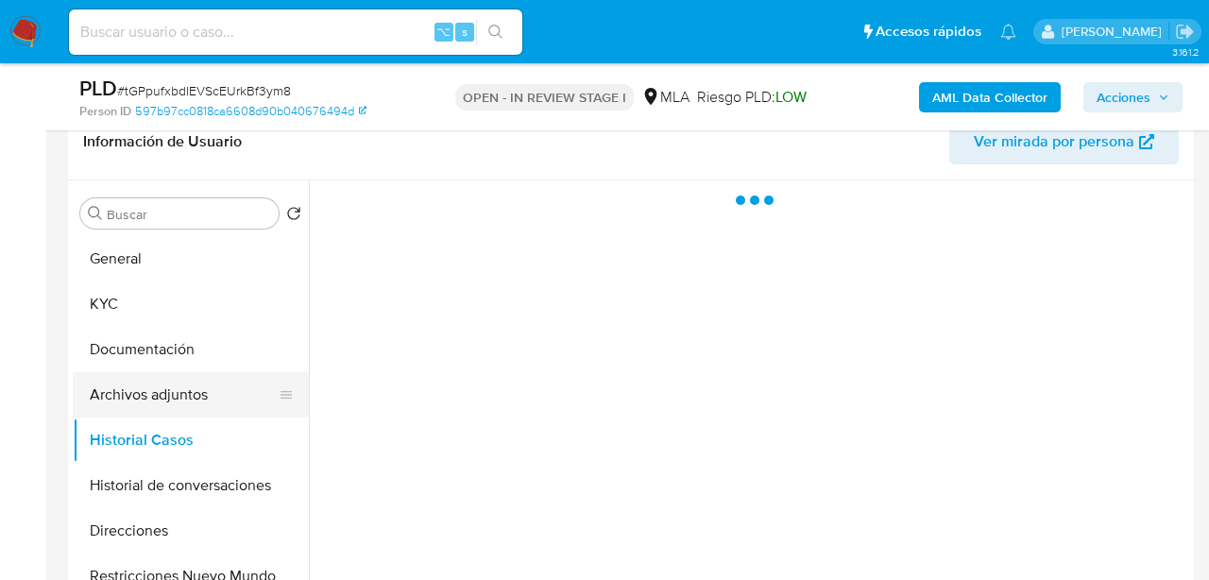
click at [126, 402] on button "Archivos adjuntos" at bounding box center [183, 394] width 221 height 45
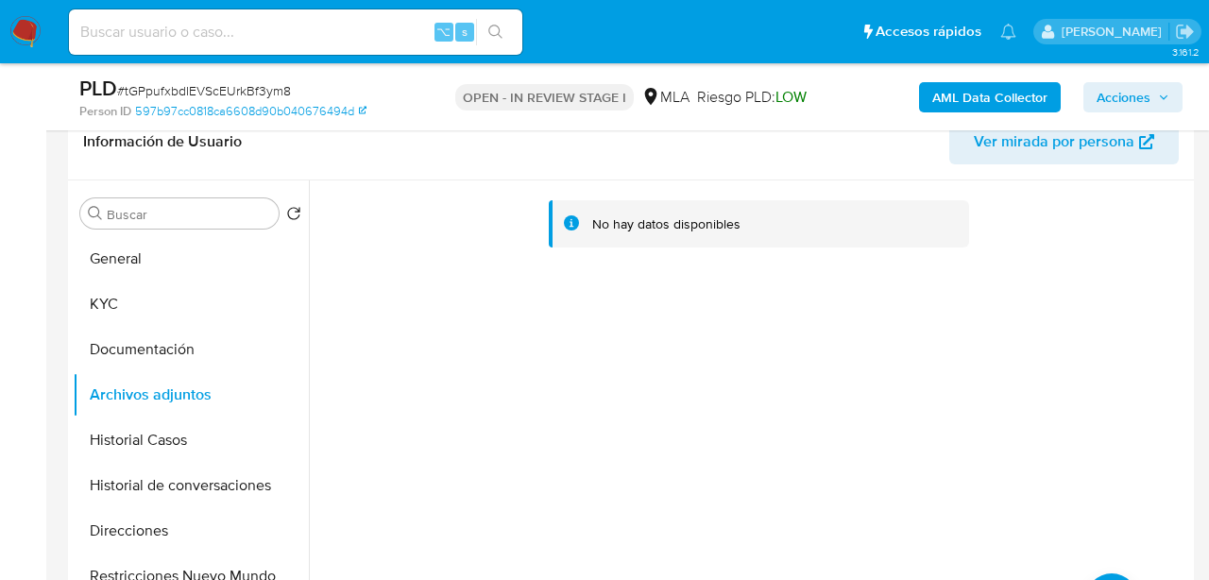
click at [931, 102] on button "AML Data Collector" at bounding box center [990, 97] width 142 height 30
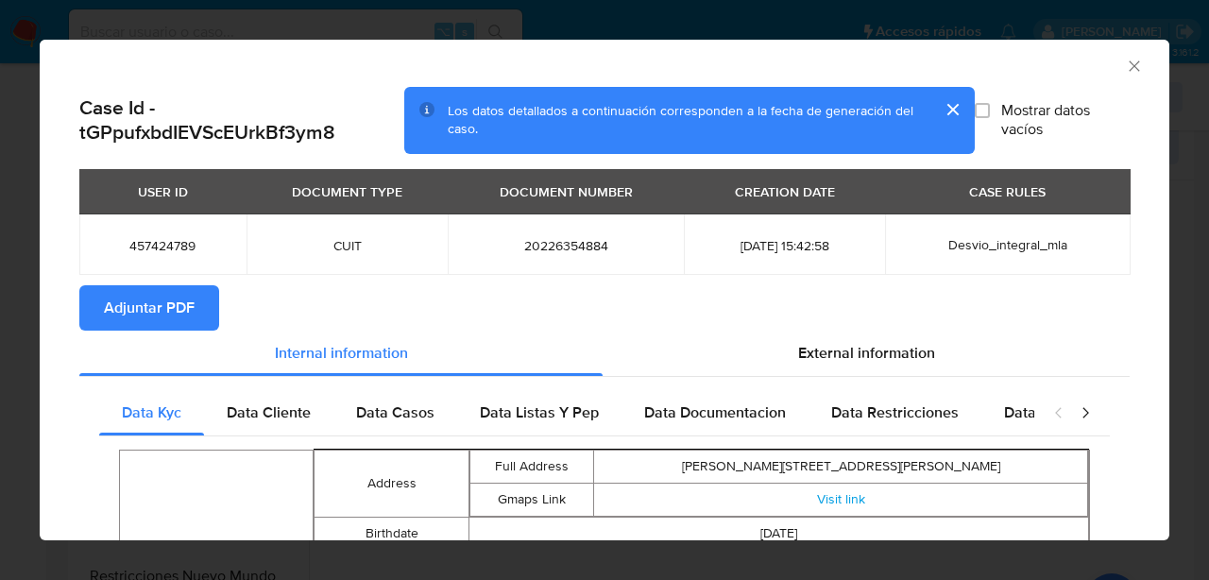
click at [130, 313] on span "Adjuntar PDF" at bounding box center [149, 308] width 91 height 42
click at [1134, 72] on icon "Cerrar ventana" at bounding box center [1134, 66] width 19 height 19
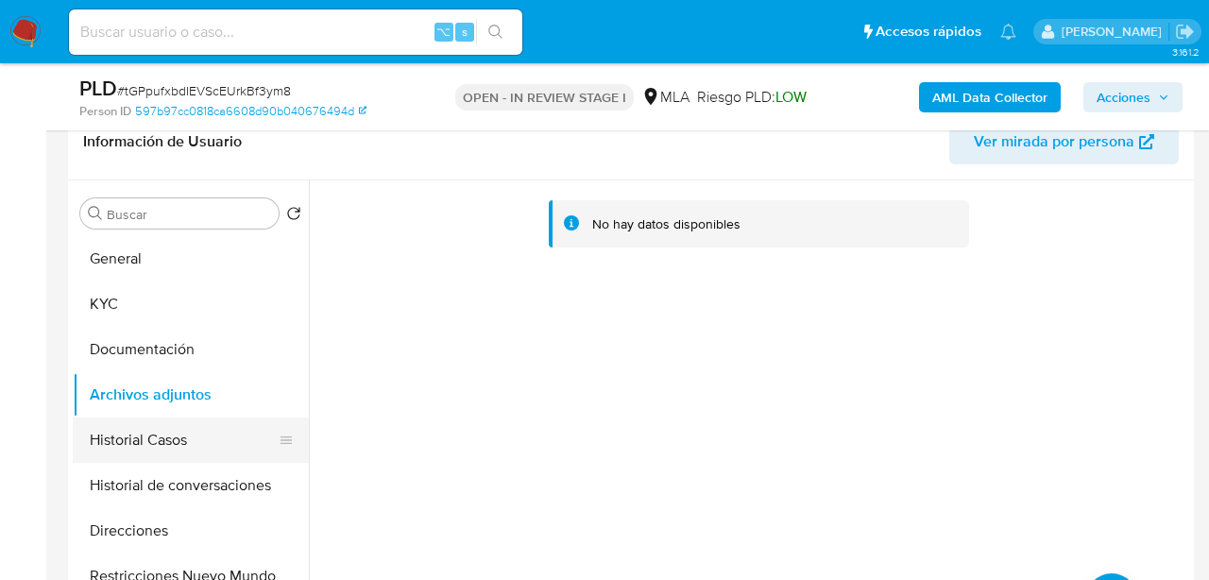
click at [118, 449] on button "Historial Casos" at bounding box center [183, 440] width 221 height 45
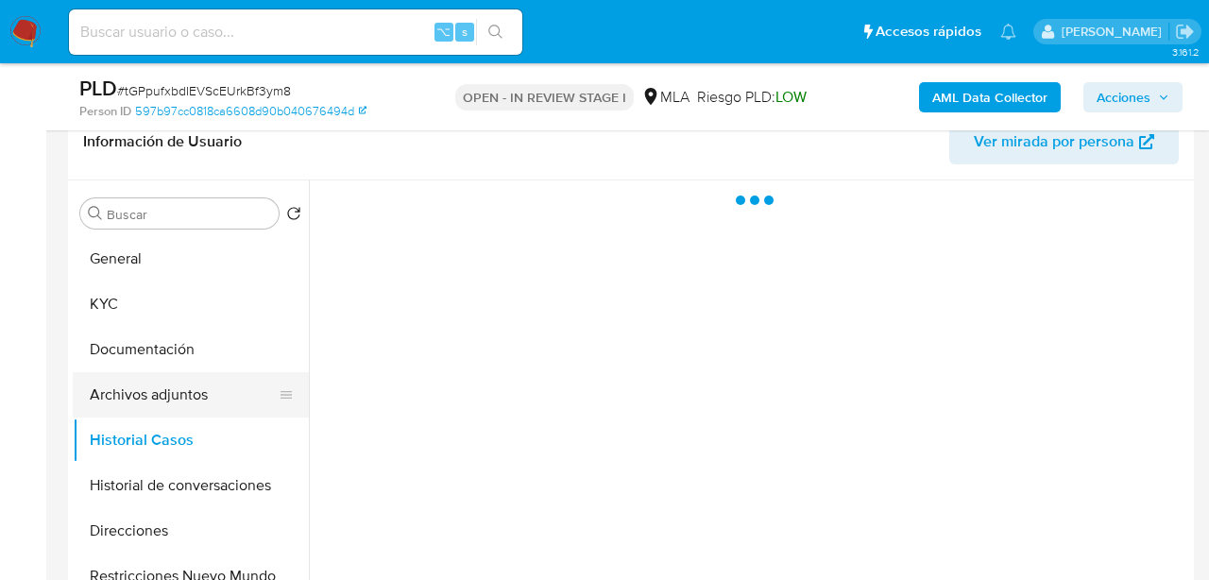
click at [134, 399] on button "Archivos adjuntos" at bounding box center [183, 394] width 221 height 45
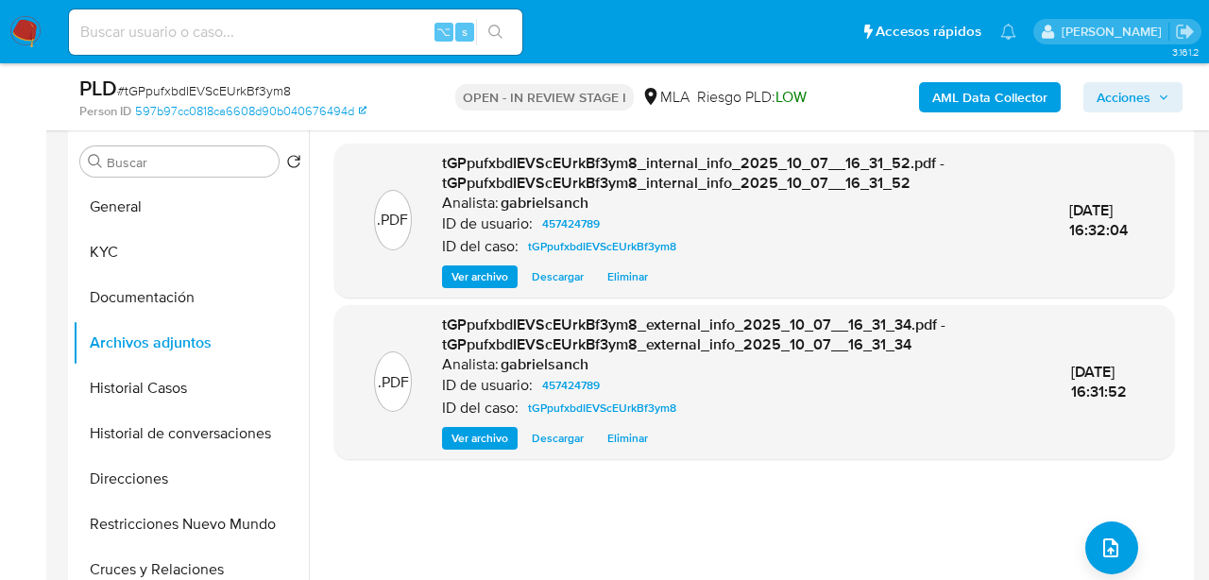
scroll to position [365, 0]
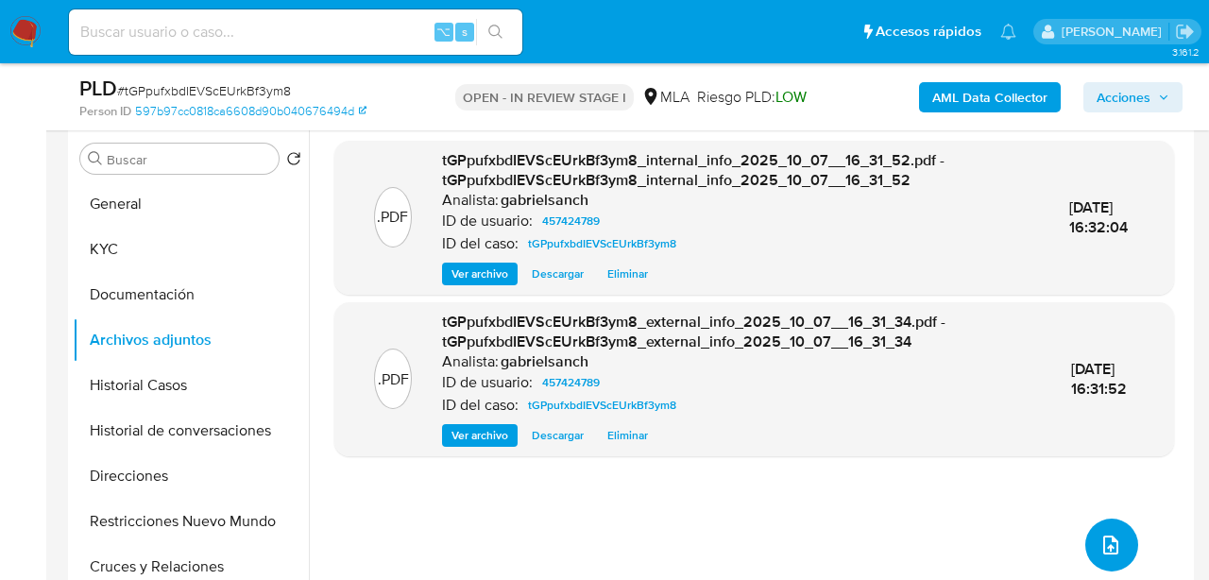
click at [1103, 544] on icon "upload-file" at bounding box center [1110, 545] width 15 height 19
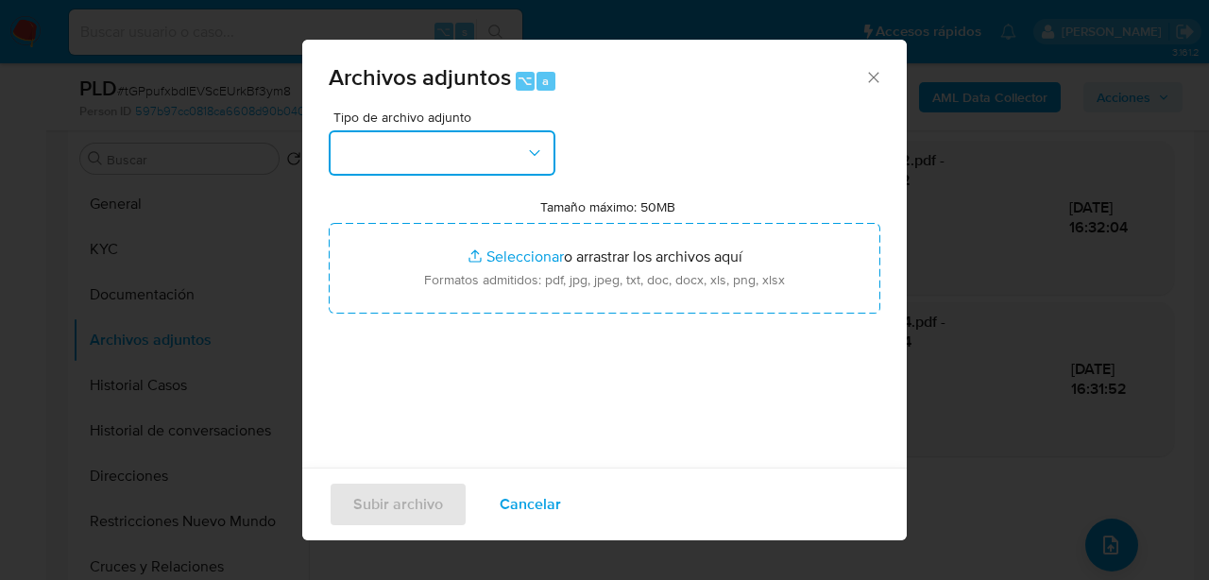
click at [490, 150] on button "button" at bounding box center [442, 152] width 227 height 45
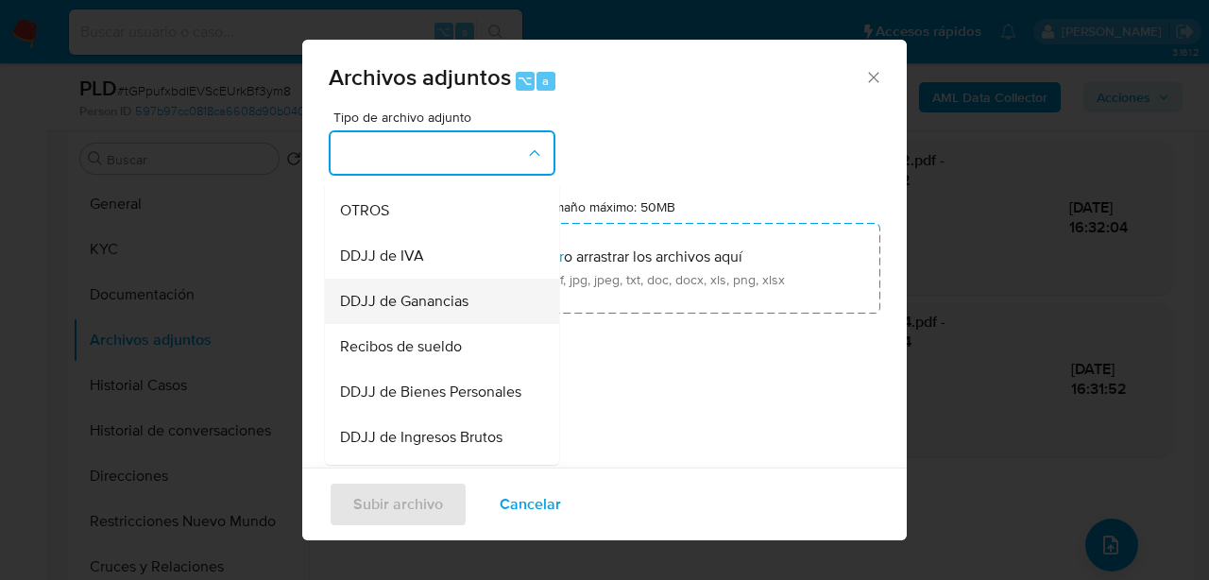
scroll to position [327, 0]
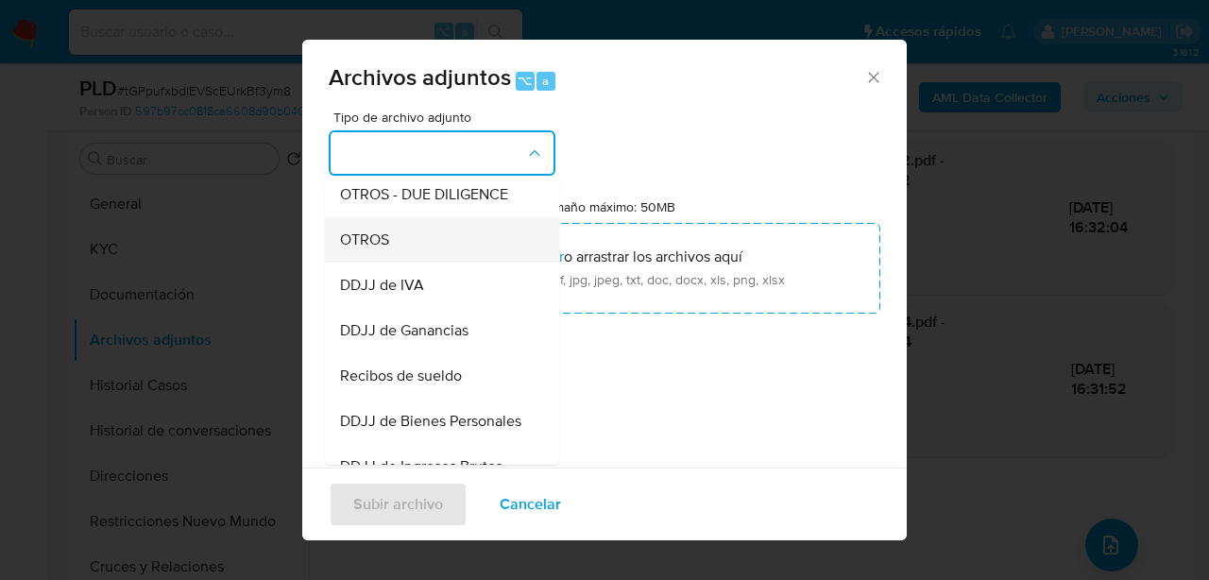
click at [417, 243] on div "OTROS" at bounding box center [436, 239] width 193 height 45
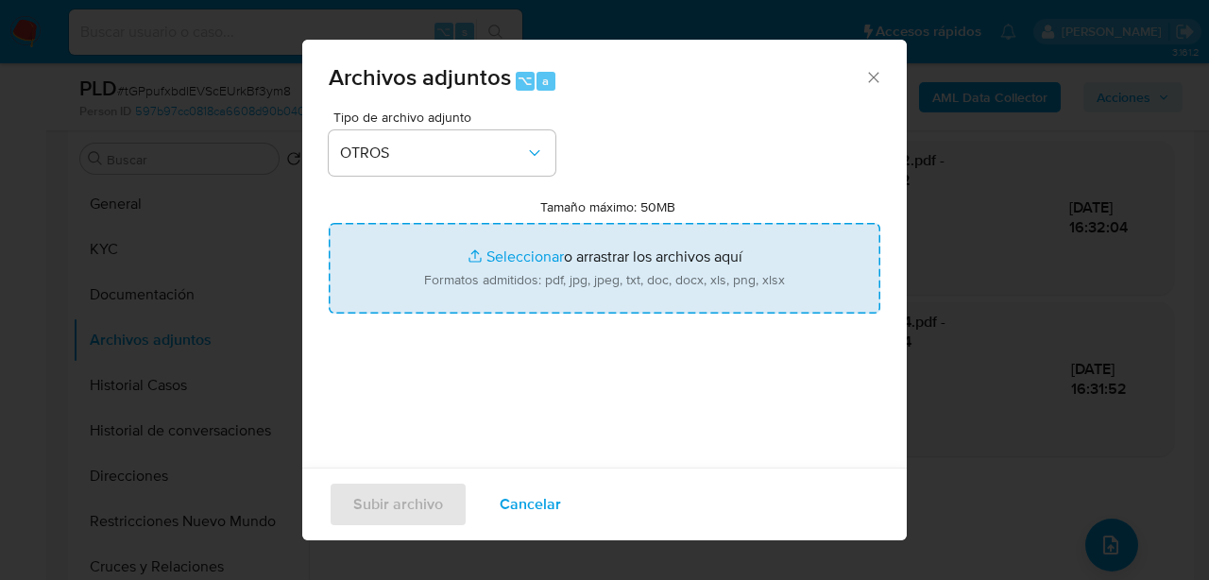
click at [523, 265] on input "Tamaño máximo: 50MB Seleccionar archivos" at bounding box center [605, 268] width 552 height 91
type input "C:\fakepath\Caselog tGPpufxbdIEVScEUrkBf3ym8_2025_08_18_21_25_39.docx"
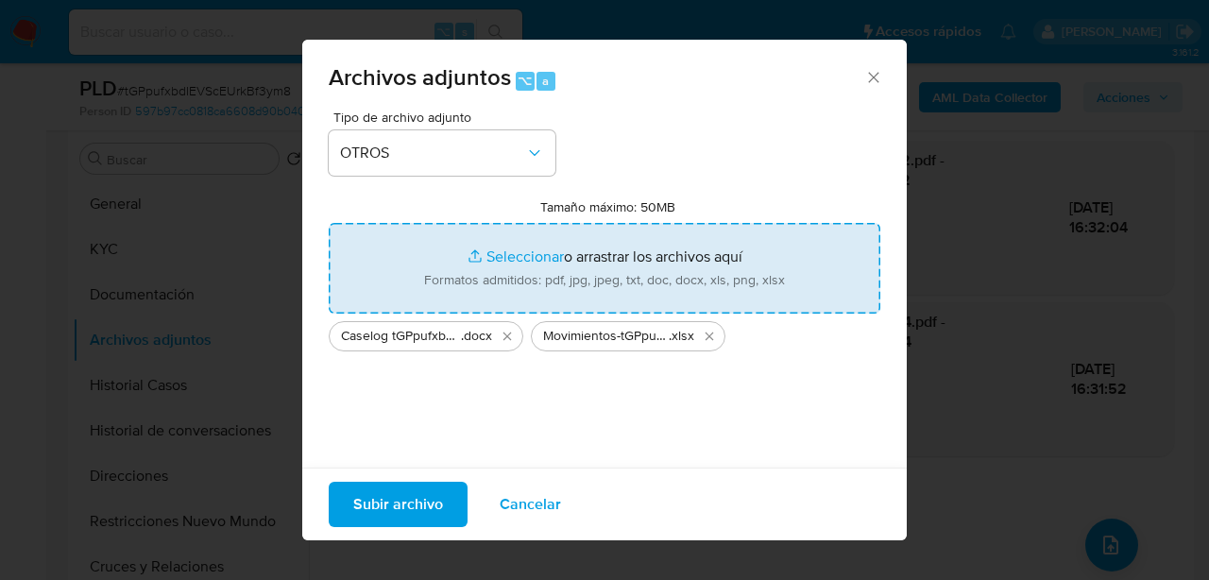
click at [416, 511] on span "Subir archivo" at bounding box center [398, 505] width 90 height 42
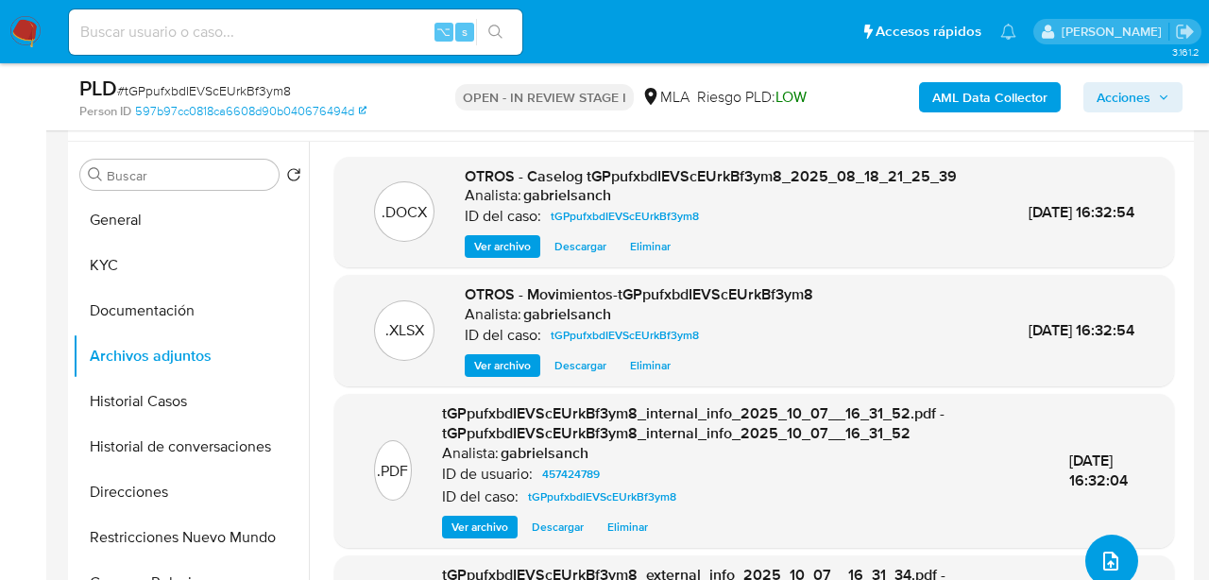
scroll to position [352, 0]
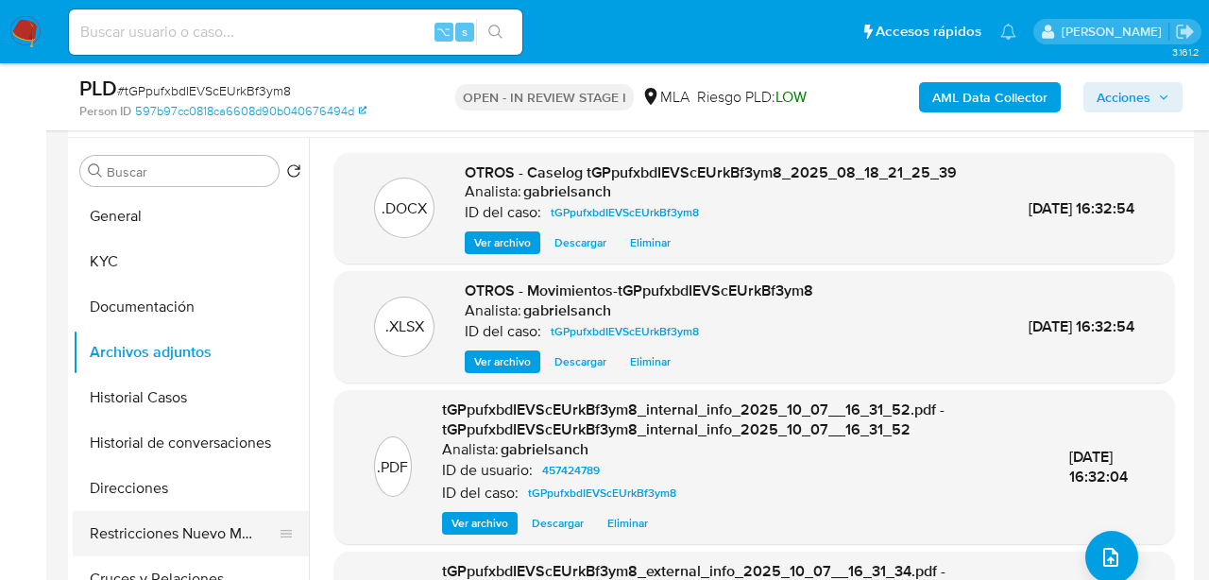
click at [197, 527] on button "Restricciones Nuevo Mundo" at bounding box center [183, 533] width 221 height 45
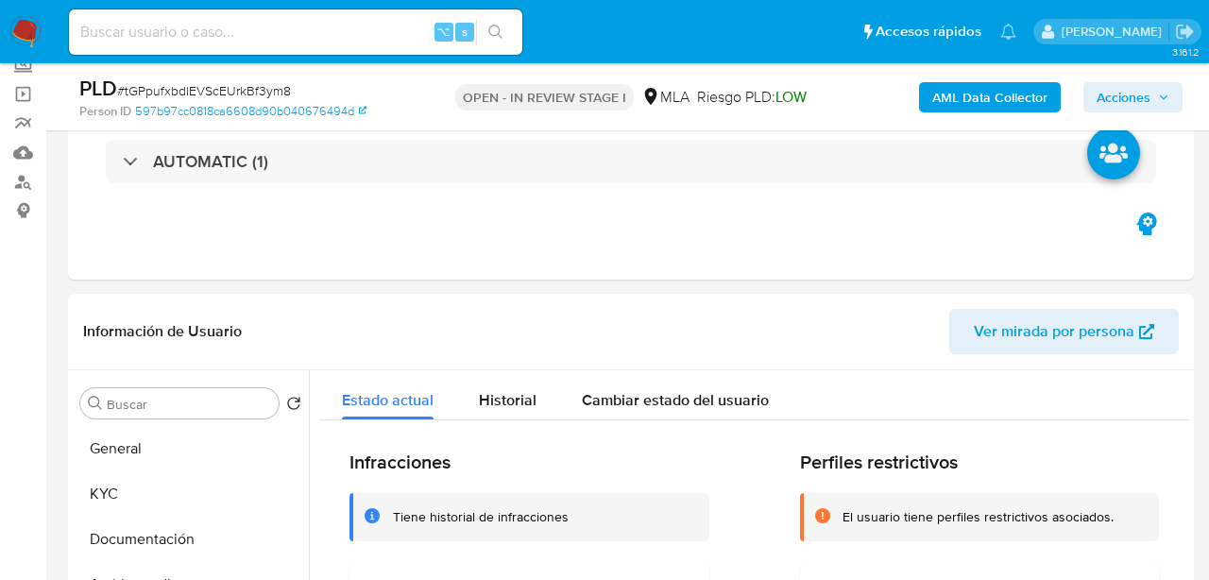
scroll to position [114, 0]
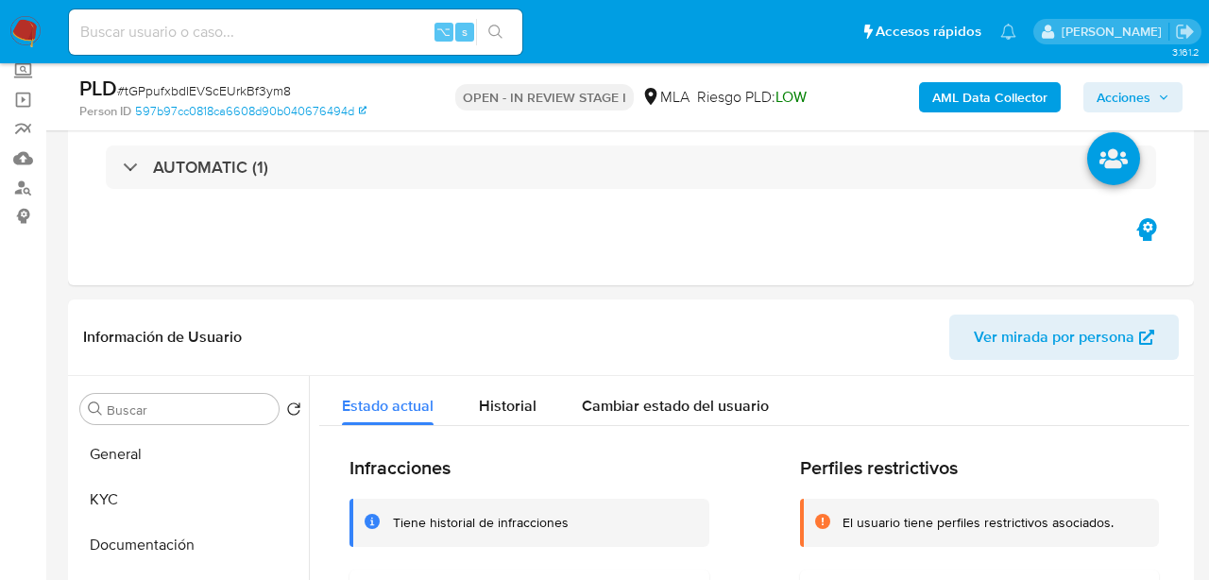
click at [1095, 89] on button "Acciones" at bounding box center [1133, 97] width 99 height 30
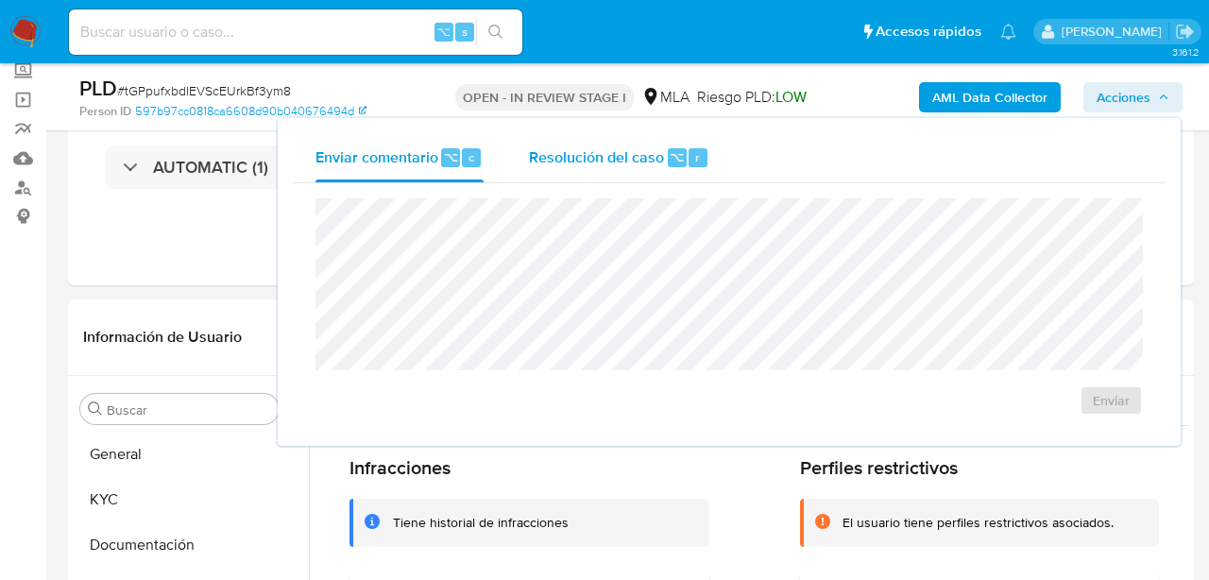
click at [613, 169] on div "Resolución del caso ⌥ r" at bounding box center [619, 157] width 180 height 49
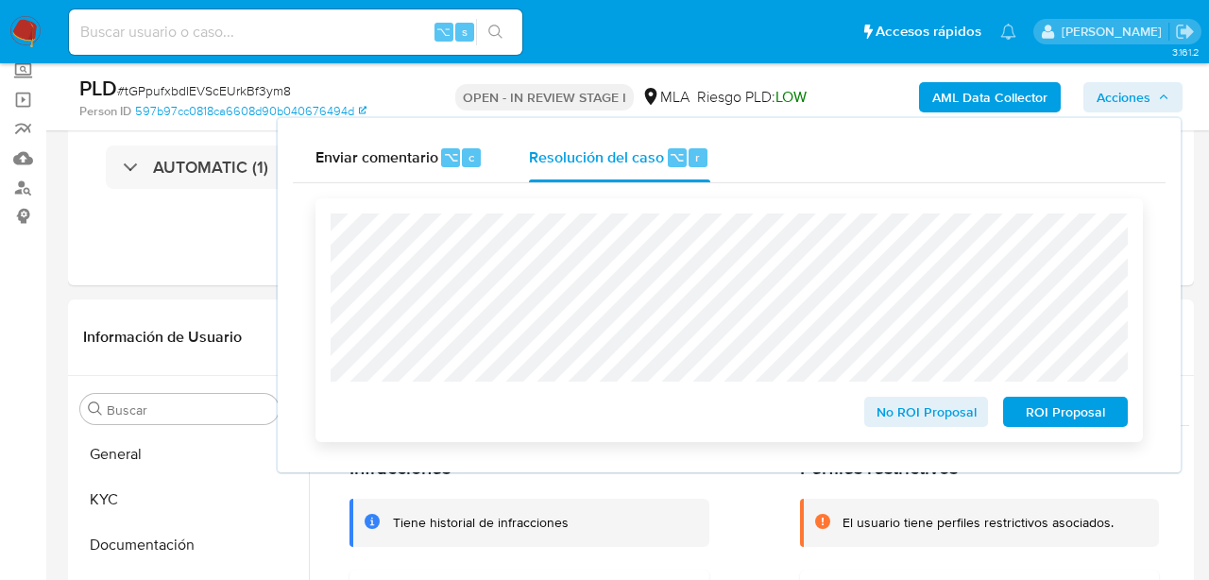
click at [1084, 407] on span "ROI Proposal" at bounding box center [1066, 412] width 98 height 26
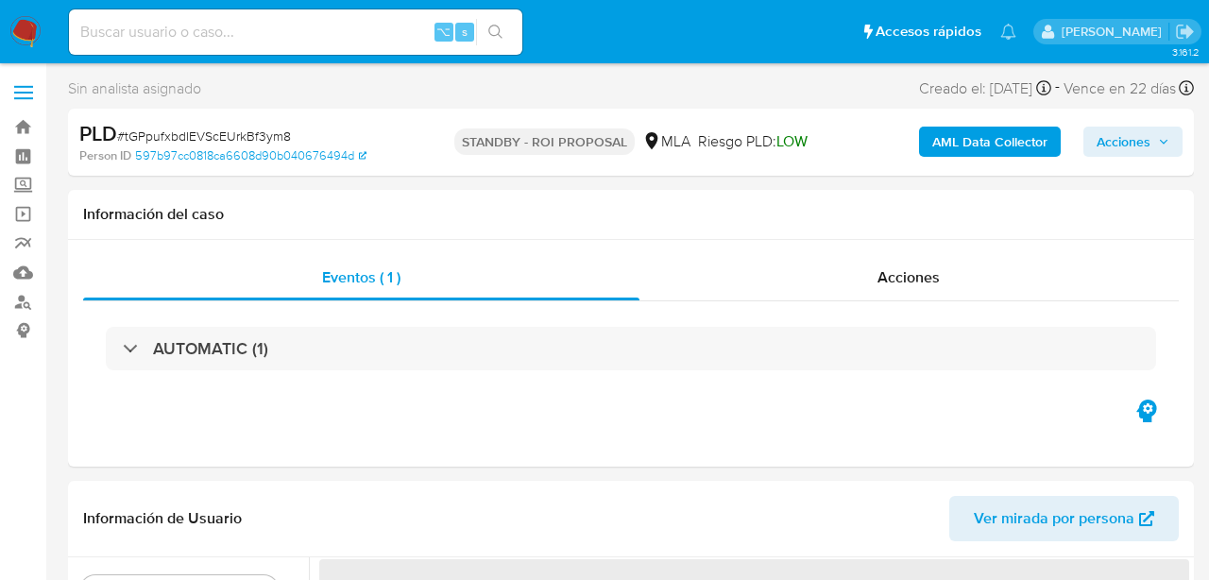
select select "10"
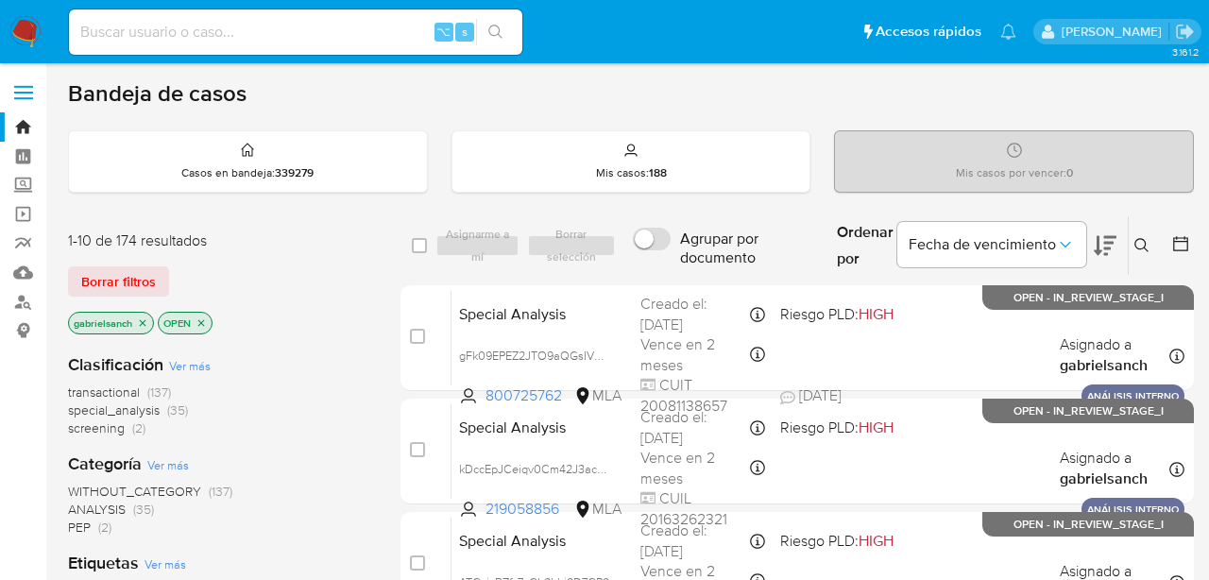
click at [250, 31] on input at bounding box center [295, 32] width 453 height 25
paste input "F9gDmKEhFGJw1EmgDUKy9dhG"
type input "F9gDmKEhFGJw1EmgDUKy9dhG"
click at [496, 41] on button "search-icon" at bounding box center [495, 32] width 39 height 26
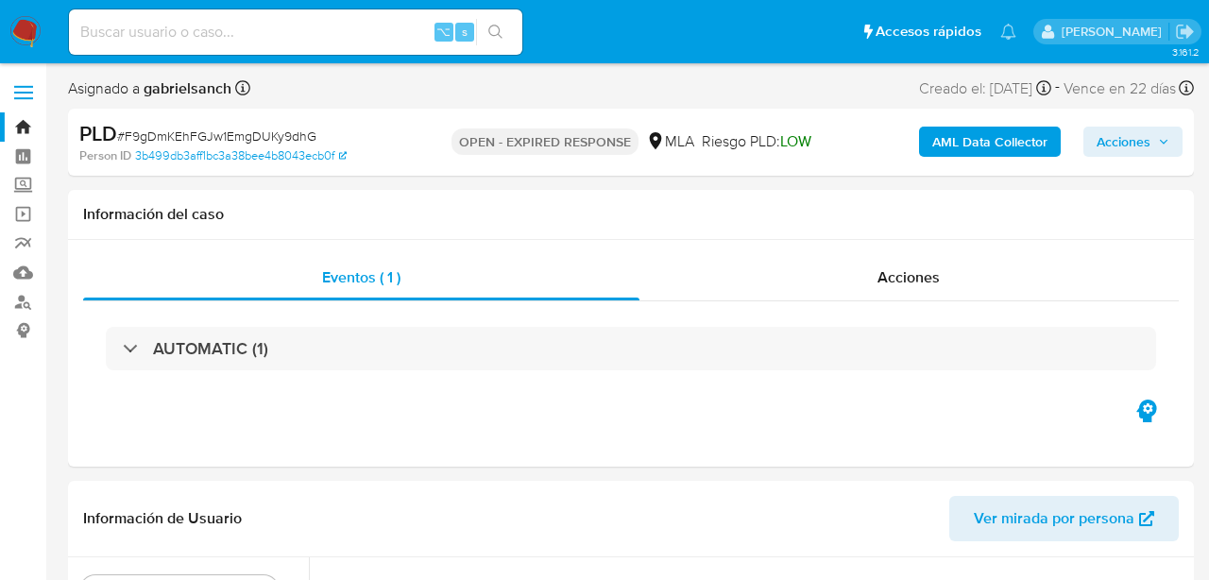
select select "10"
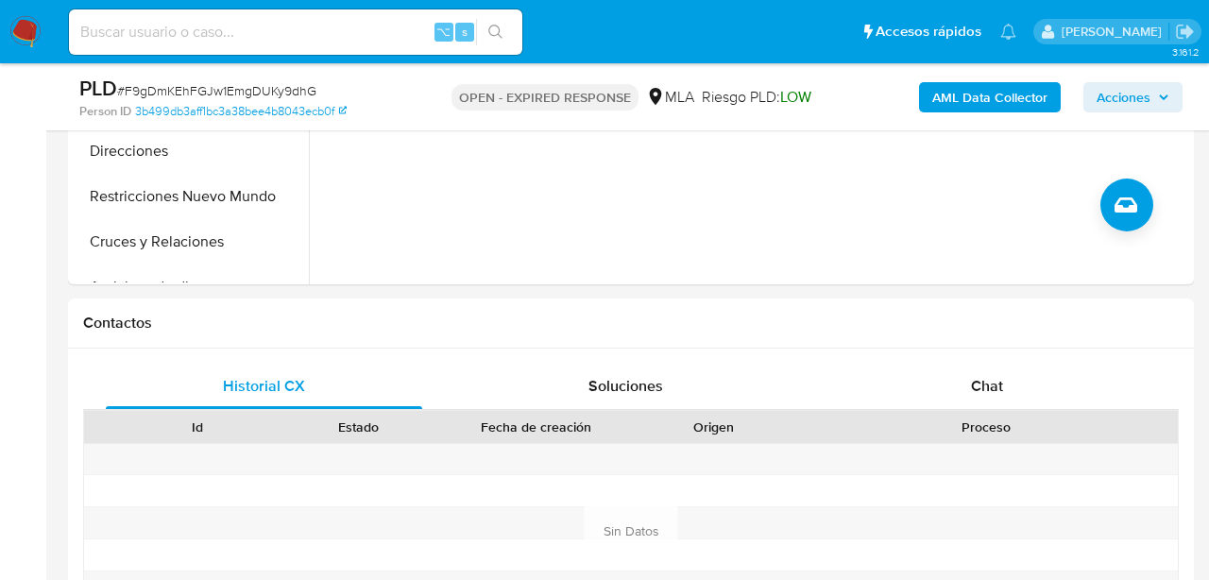
scroll to position [713, 0]
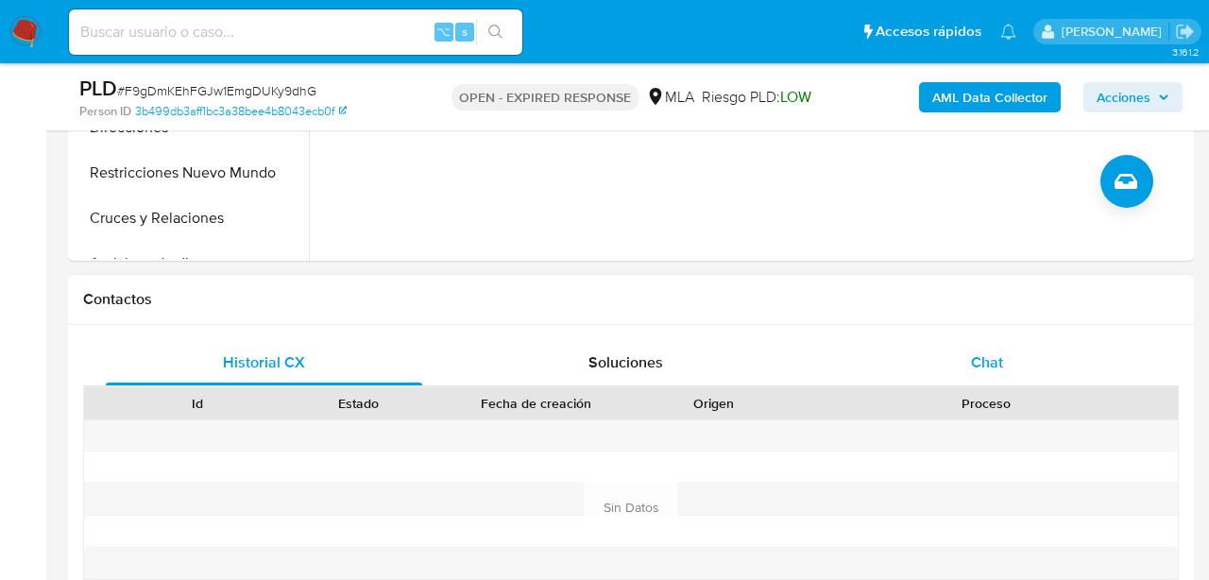
click at [936, 350] on div "Chat" at bounding box center [988, 362] width 316 height 45
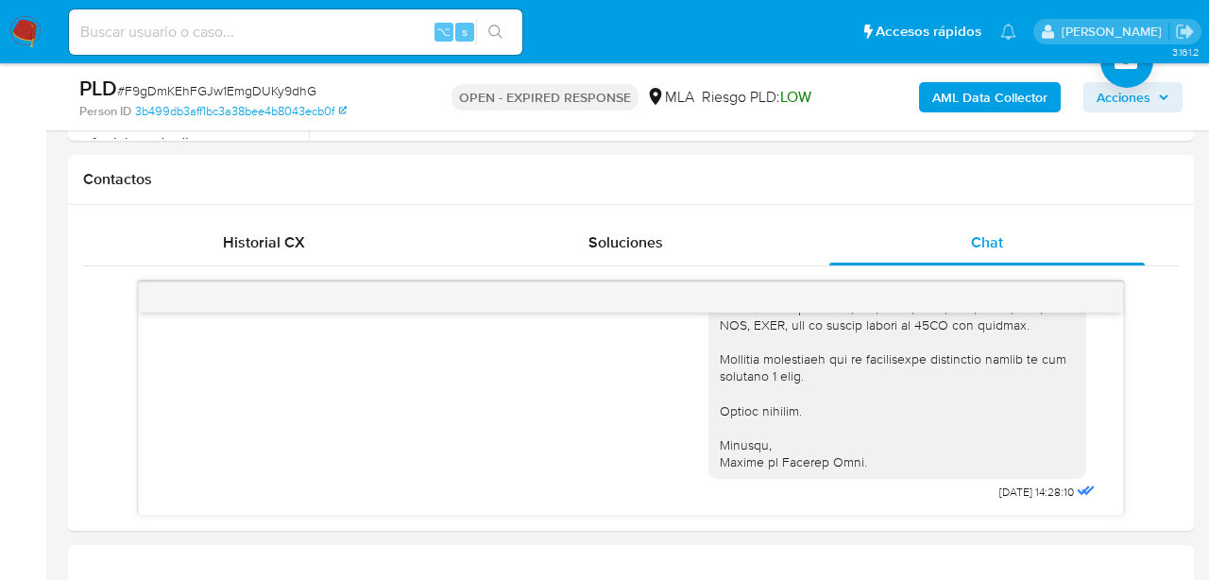
scroll to position [877, 0]
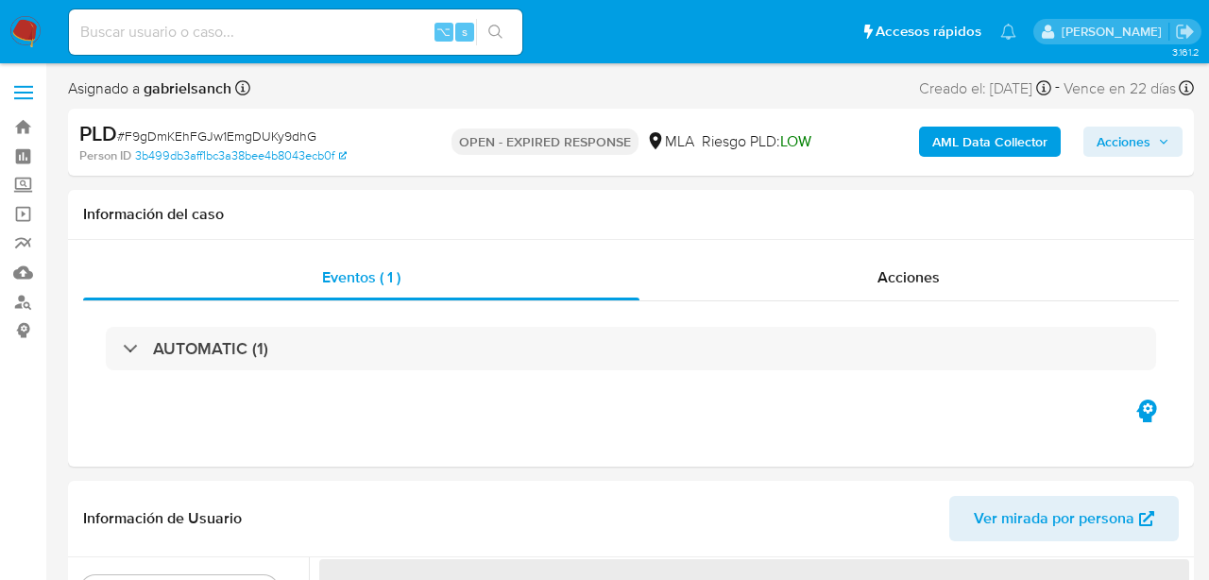
select select "10"
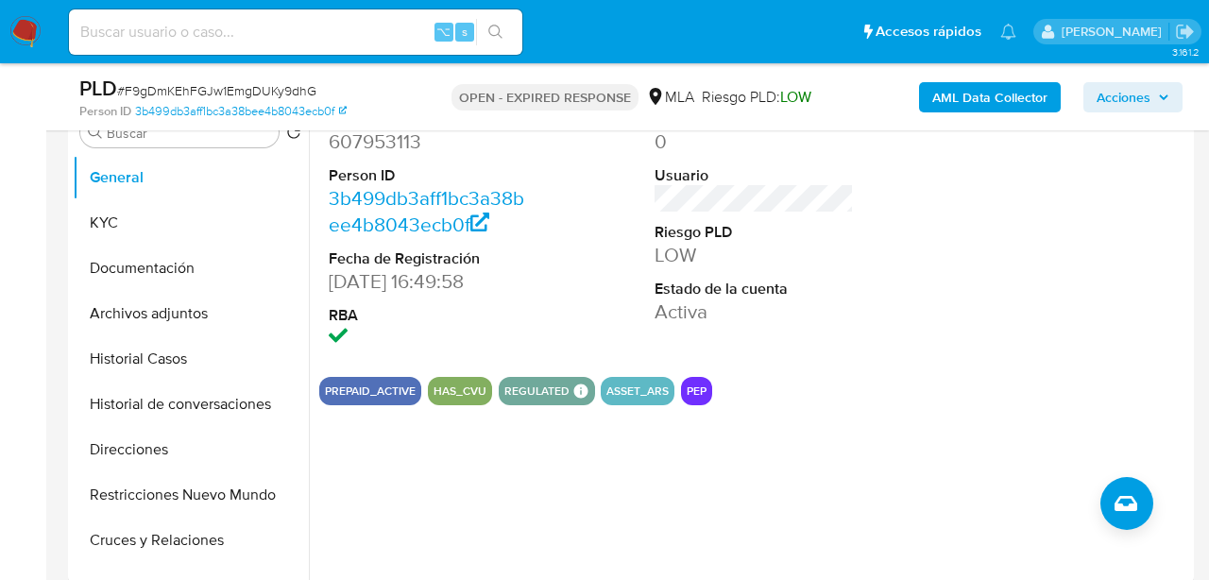
scroll to position [634, 0]
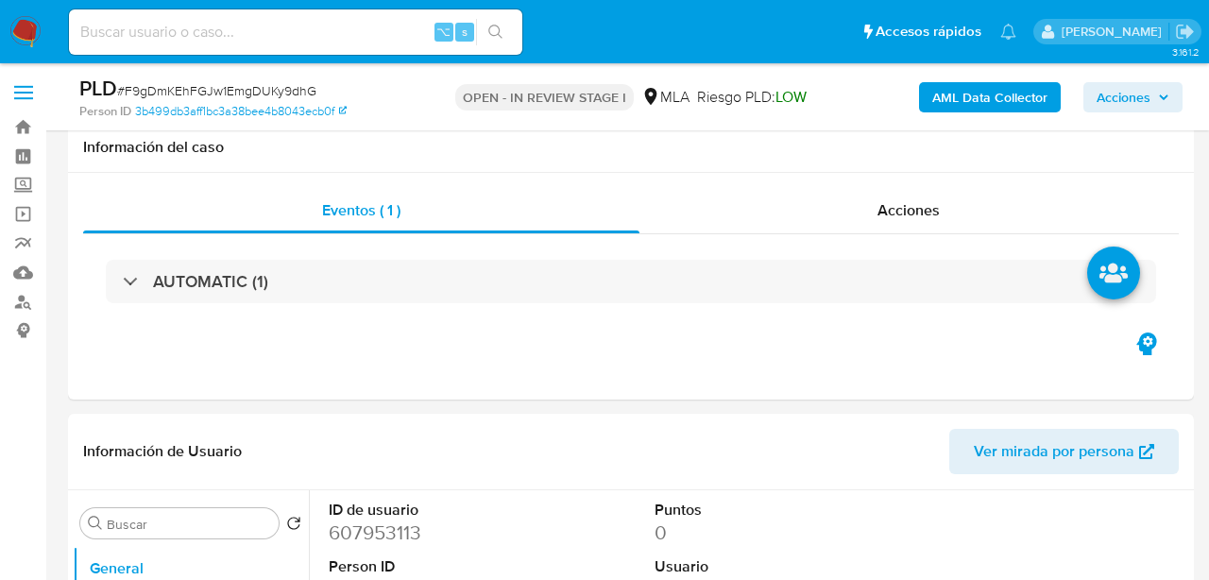
select select "10"
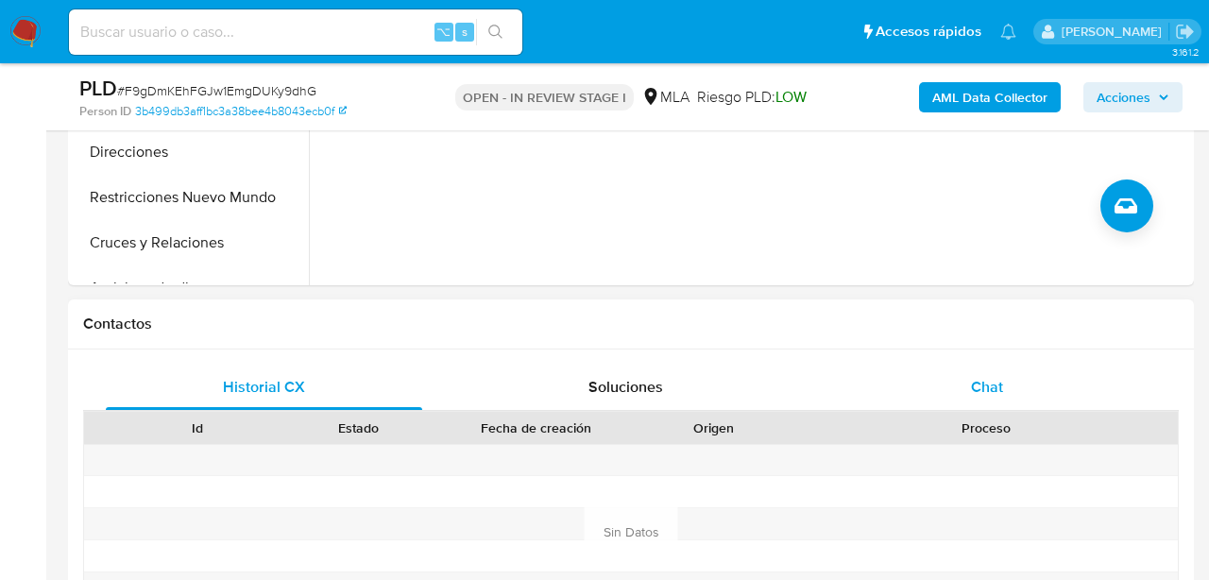
scroll to position [699, 0]
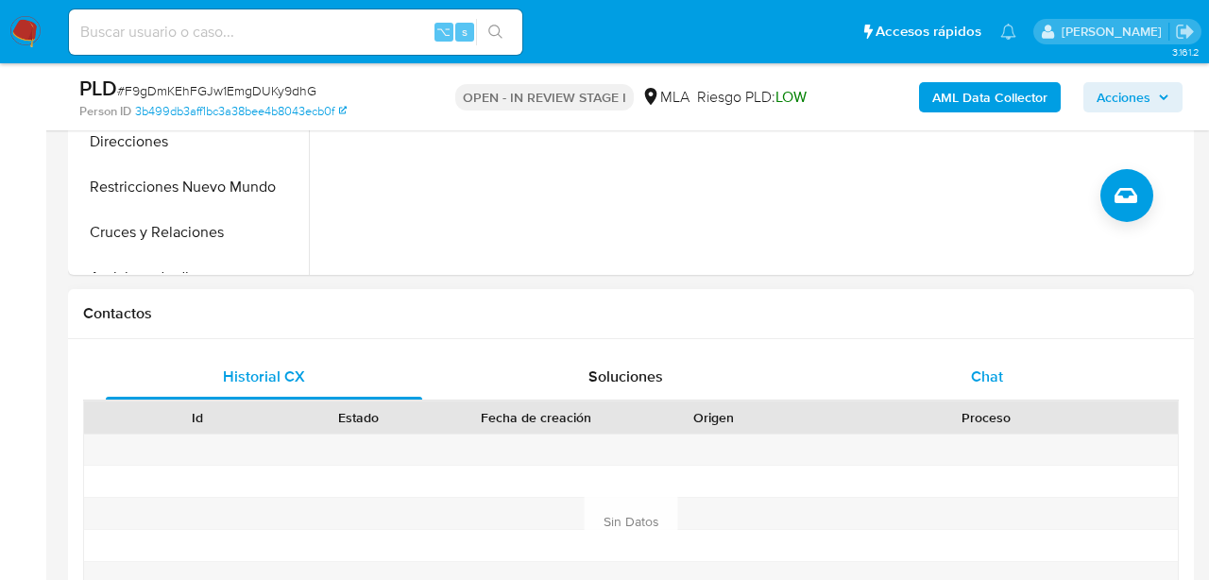
click at [983, 365] on div "Chat" at bounding box center [988, 376] width 316 height 45
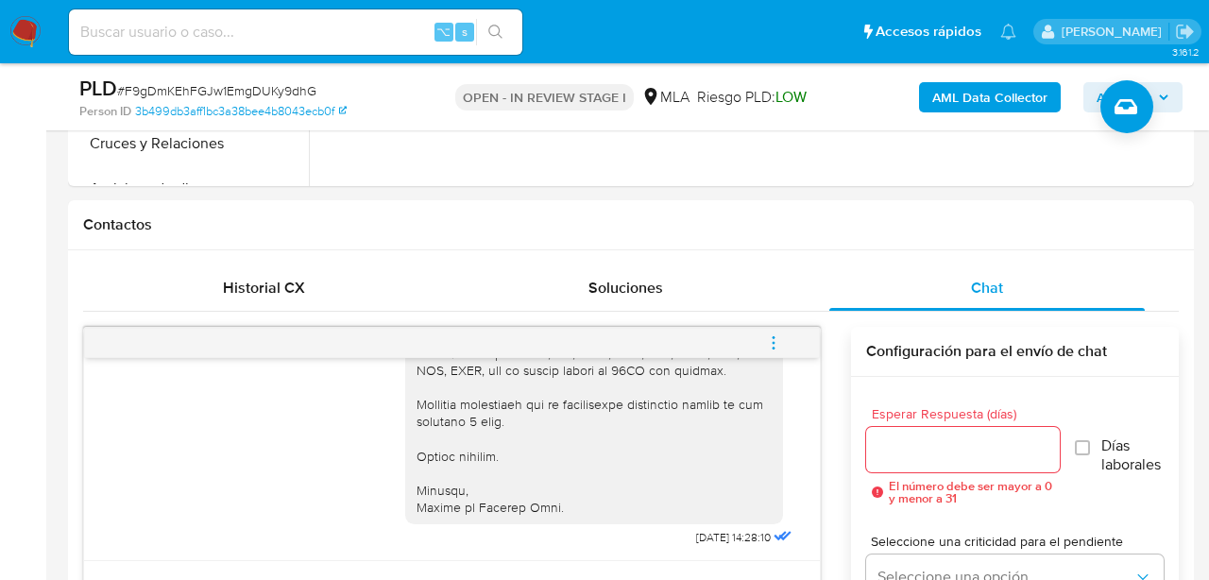
scroll to position [803, 0]
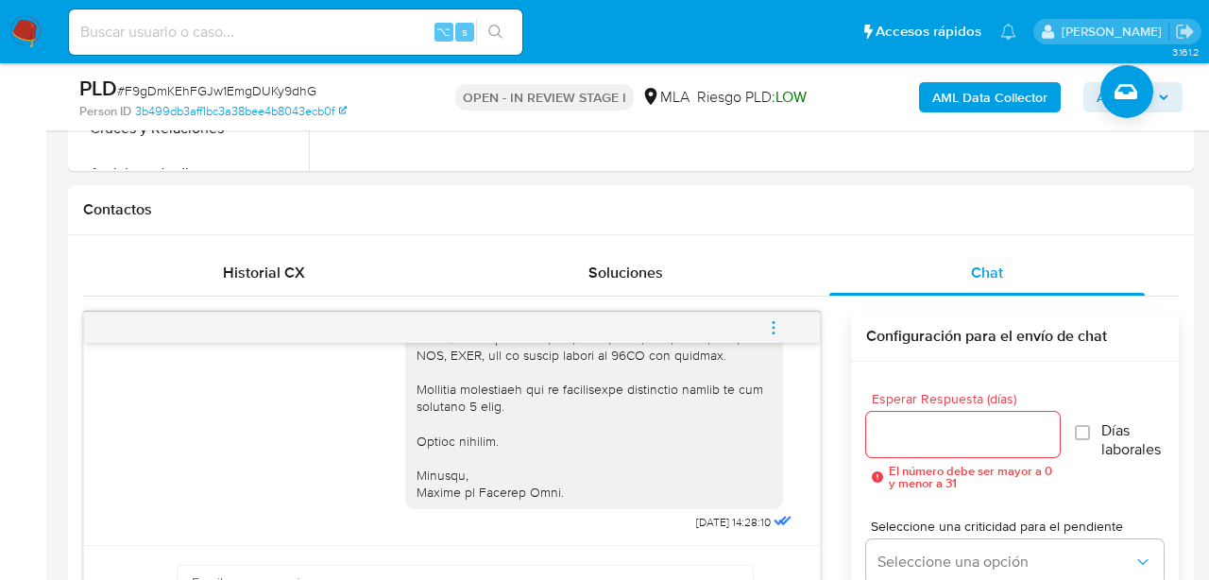
click at [765, 334] on icon "menu-action" at bounding box center [773, 327] width 17 height 17
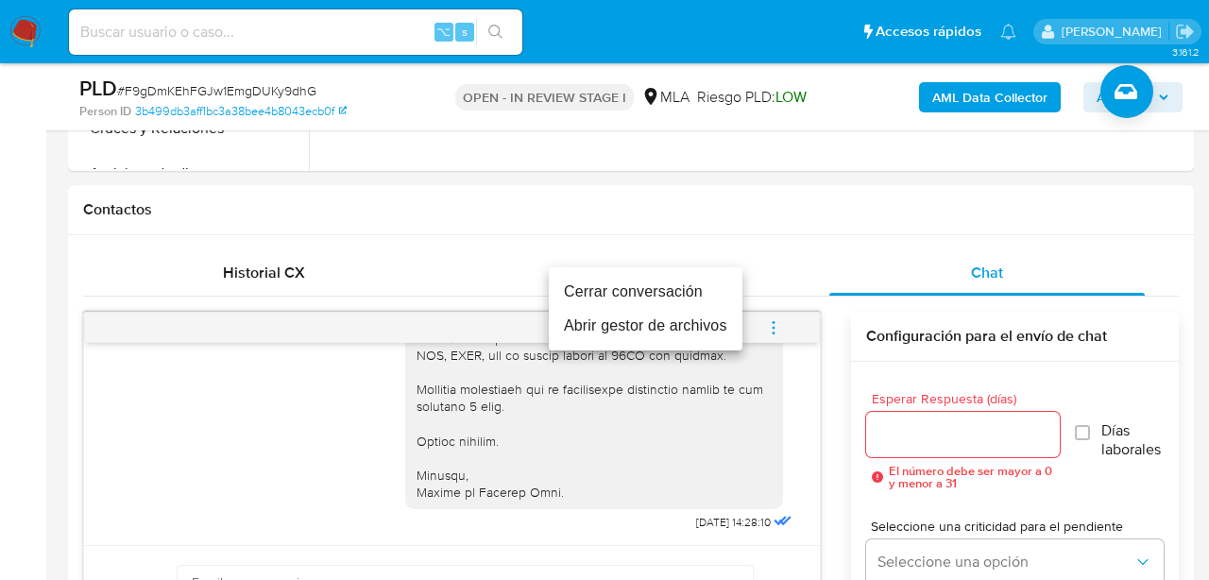
click at [693, 289] on li "Cerrar conversación" at bounding box center [646, 292] width 194 height 34
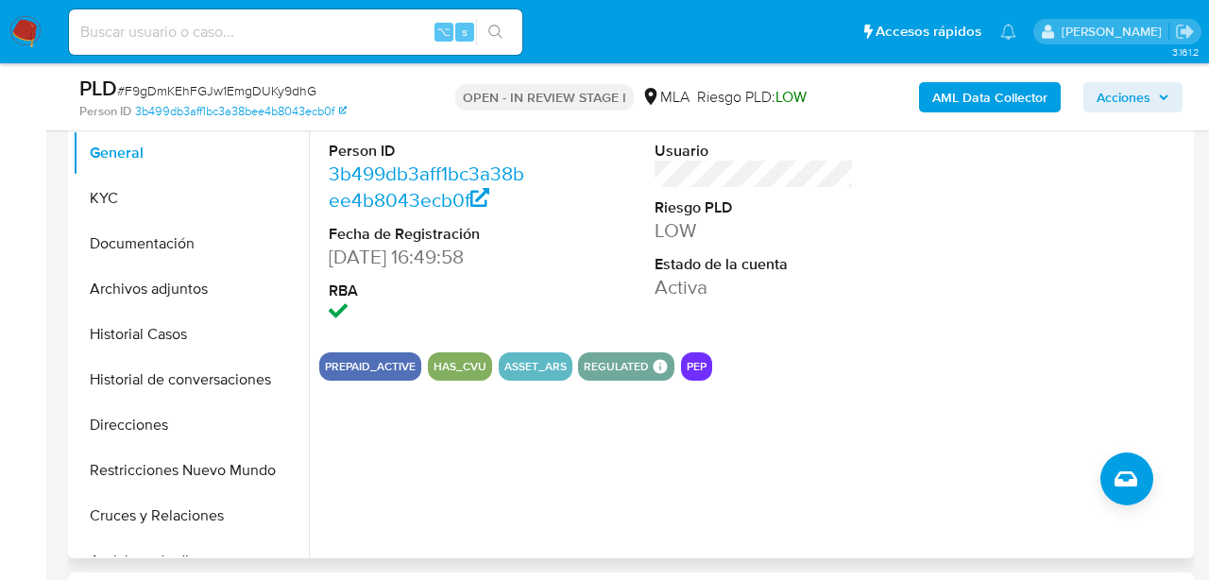
scroll to position [425, 0]
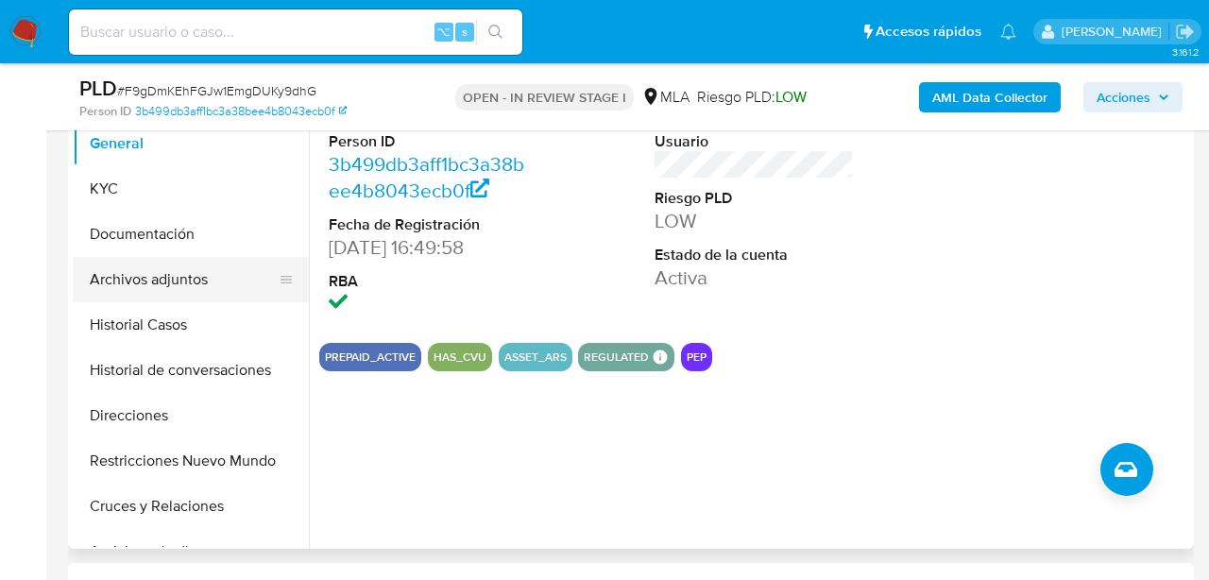
click at [153, 286] on button "Archivos adjuntos" at bounding box center [183, 279] width 221 height 45
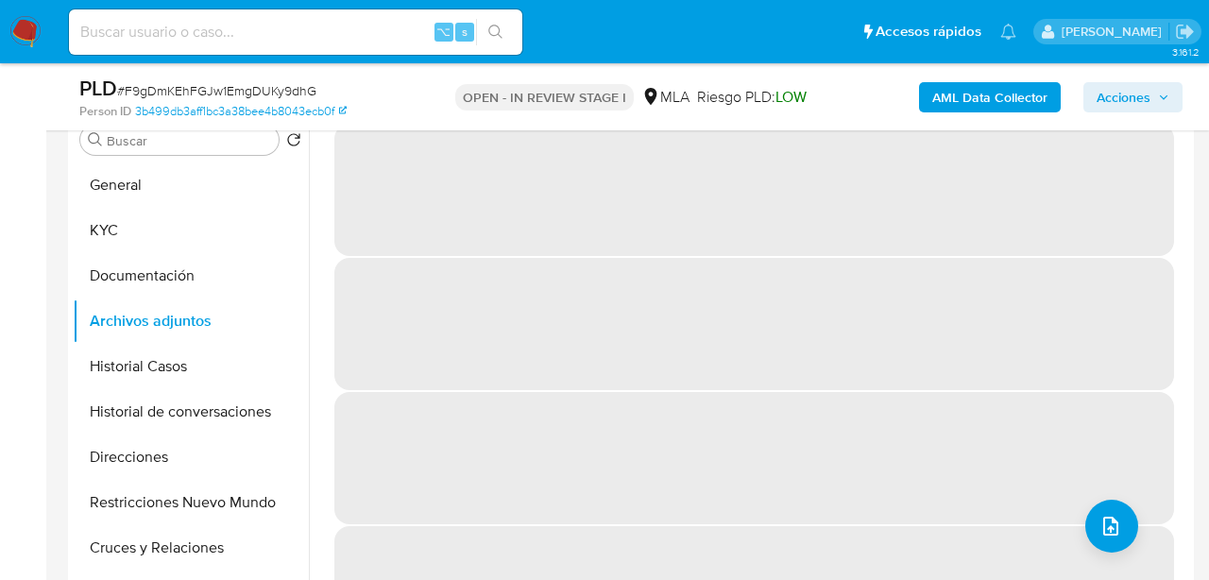
scroll to position [387, 0]
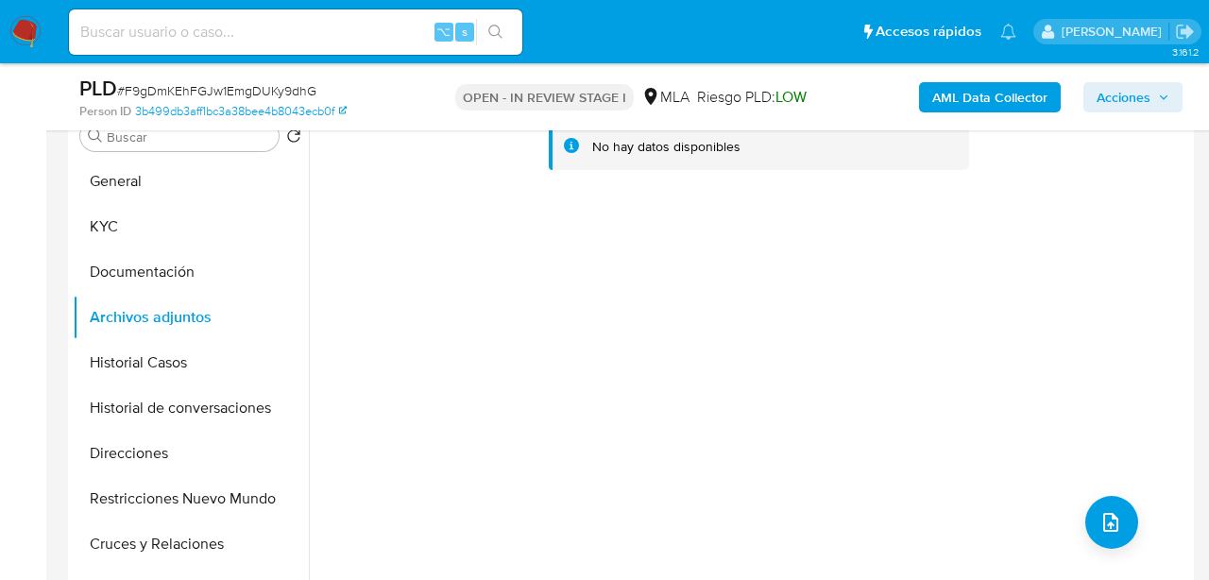
click at [961, 99] on b "AML Data Collector" at bounding box center [989, 97] width 115 height 30
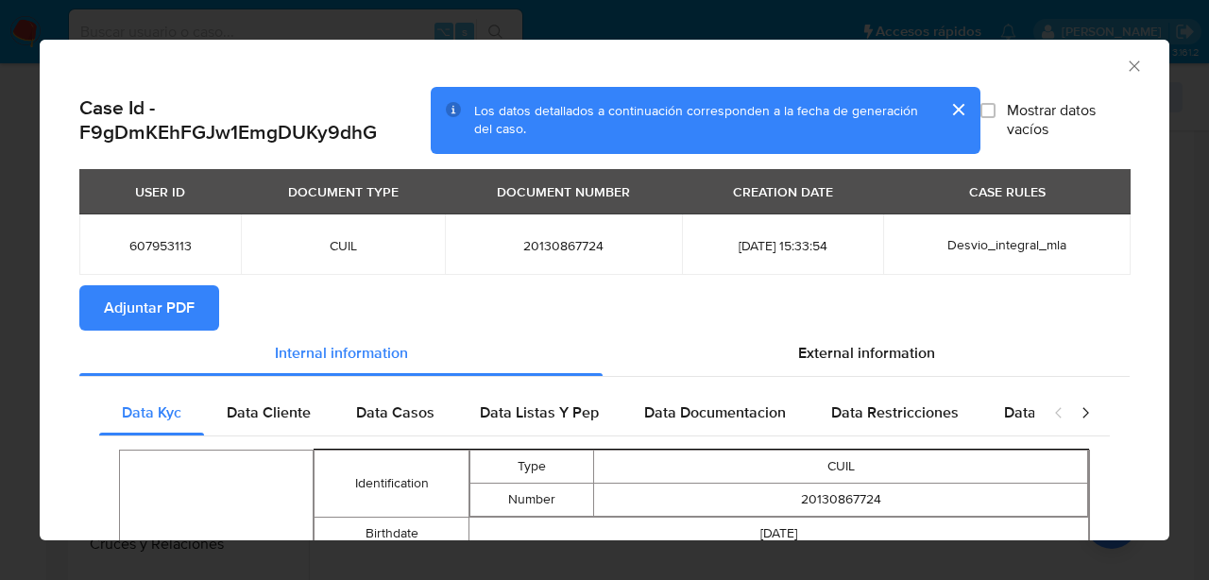
click at [106, 298] on span "Adjuntar PDF" at bounding box center [149, 308] width 91 height 42
click at [1139, 69] on icon "Cerrar ventana" at bounding box center [1134, 66] width 19 height 19
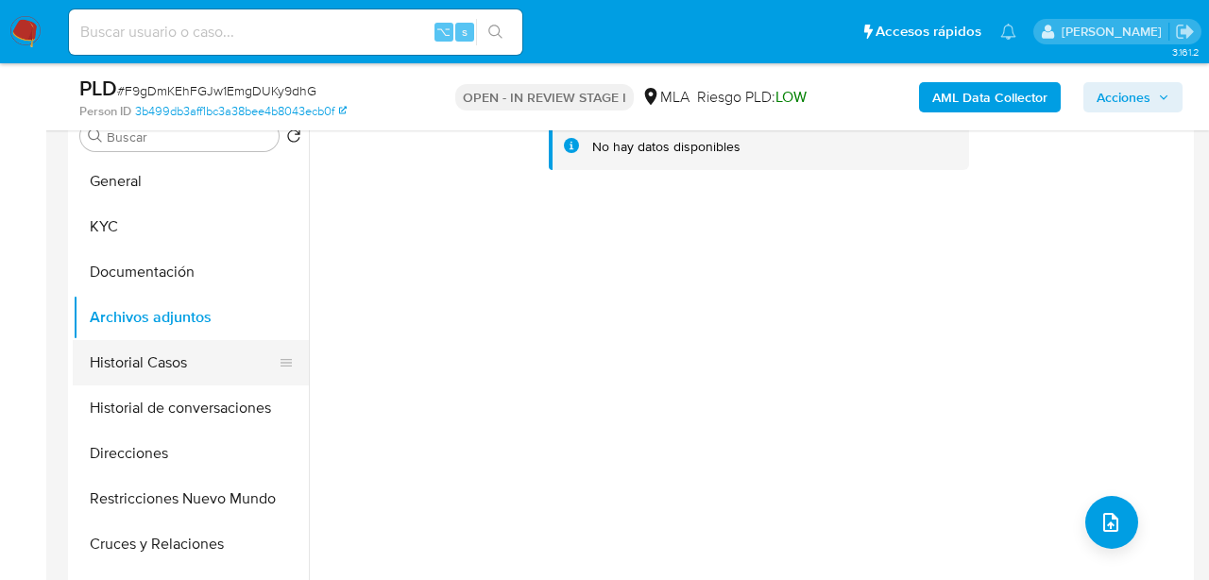
click at [203, 346] on button "Historial Casos" at bounding box center [183, 362] width 221 height 45
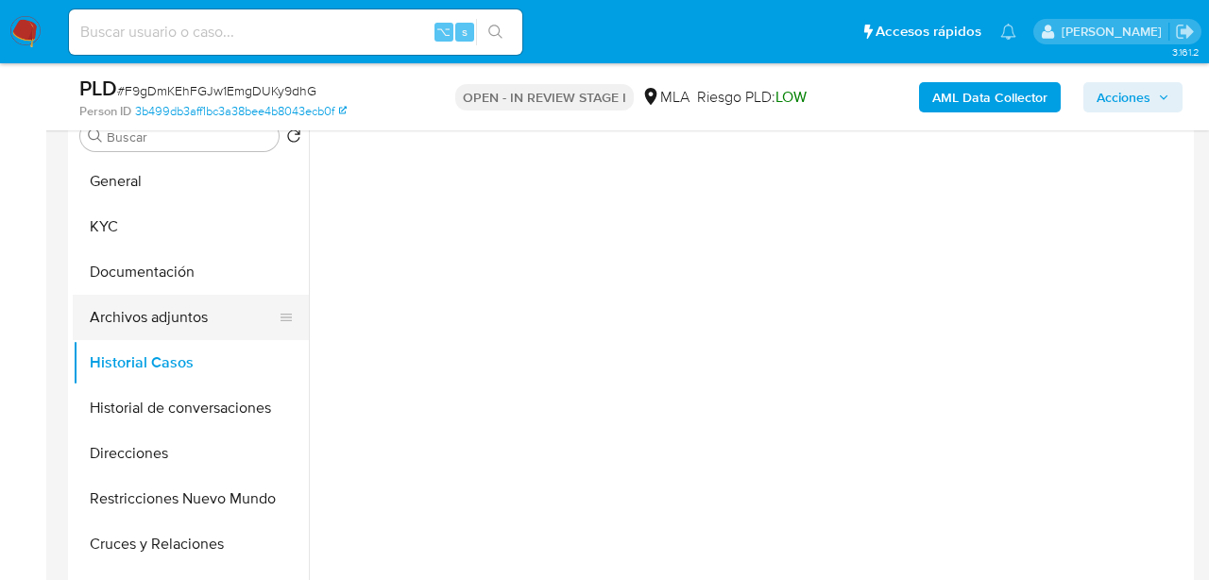
click at [197, 310] on button "Archivos adjuntos" at bounding box center [183, 317] width 221 height 45
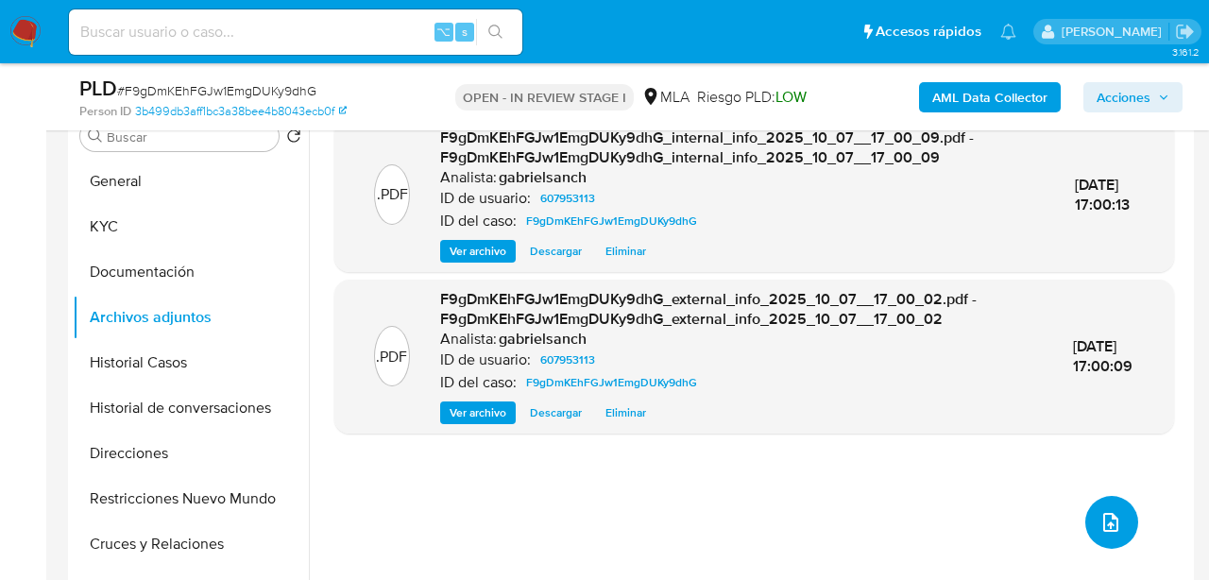
click at [1108, 525] on icon "upload-file" at bounding box center [1111, 522] width 23 height 23
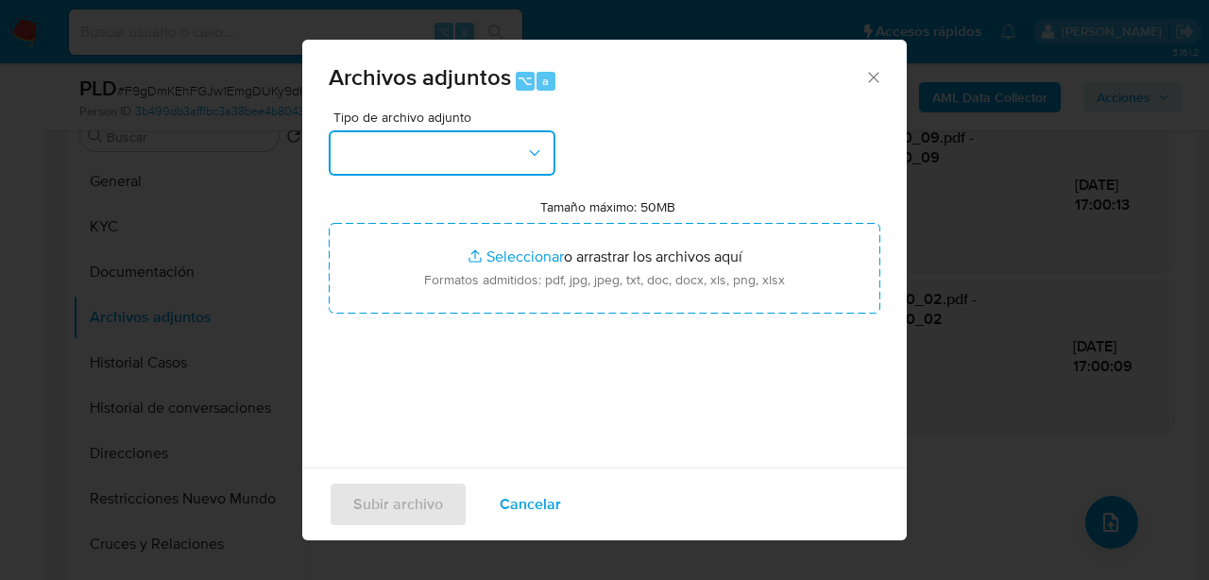
click at [529, 142] on button "button" at bounding box center [442, 152] width 227 height 45
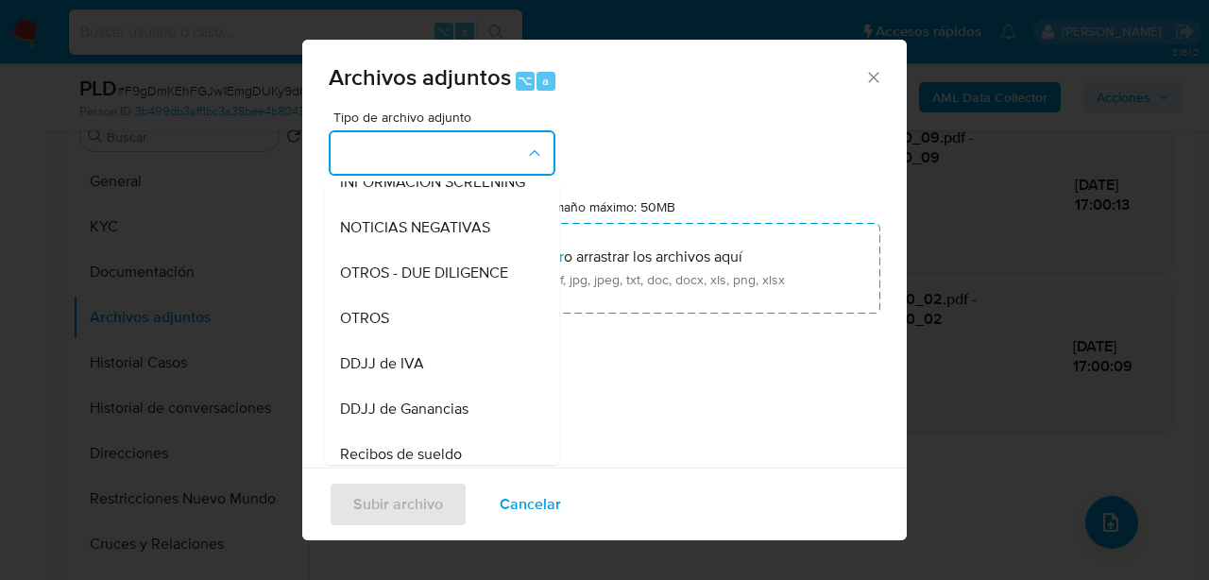
scroll to position [267, 0]
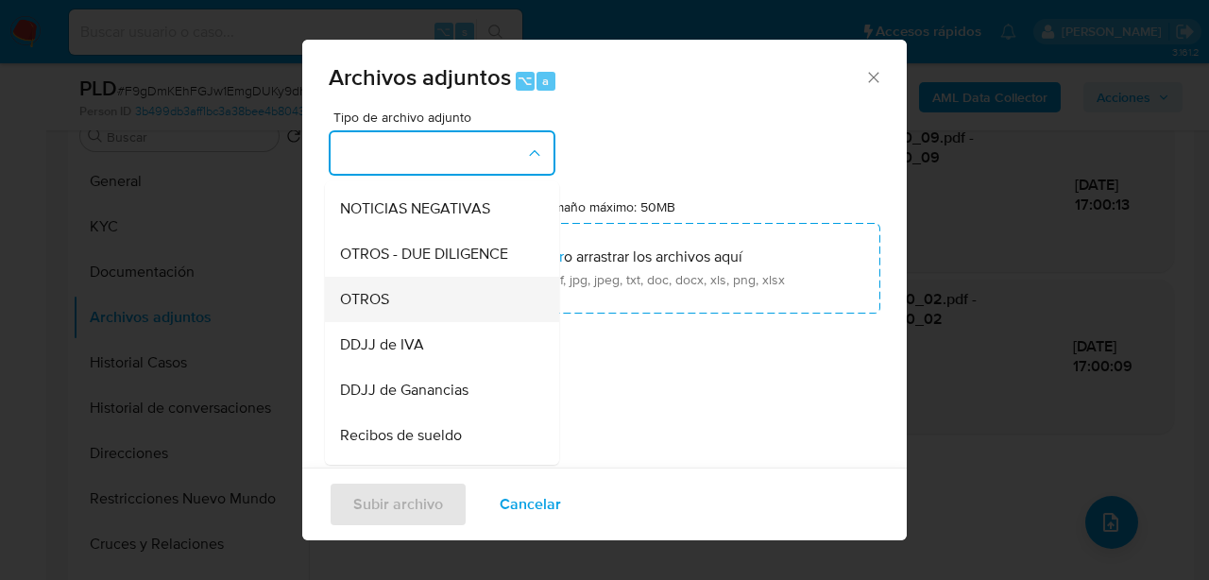
click at [409, 293] on div "OTROS" at bounding box center [436, 299] width 193 height 45
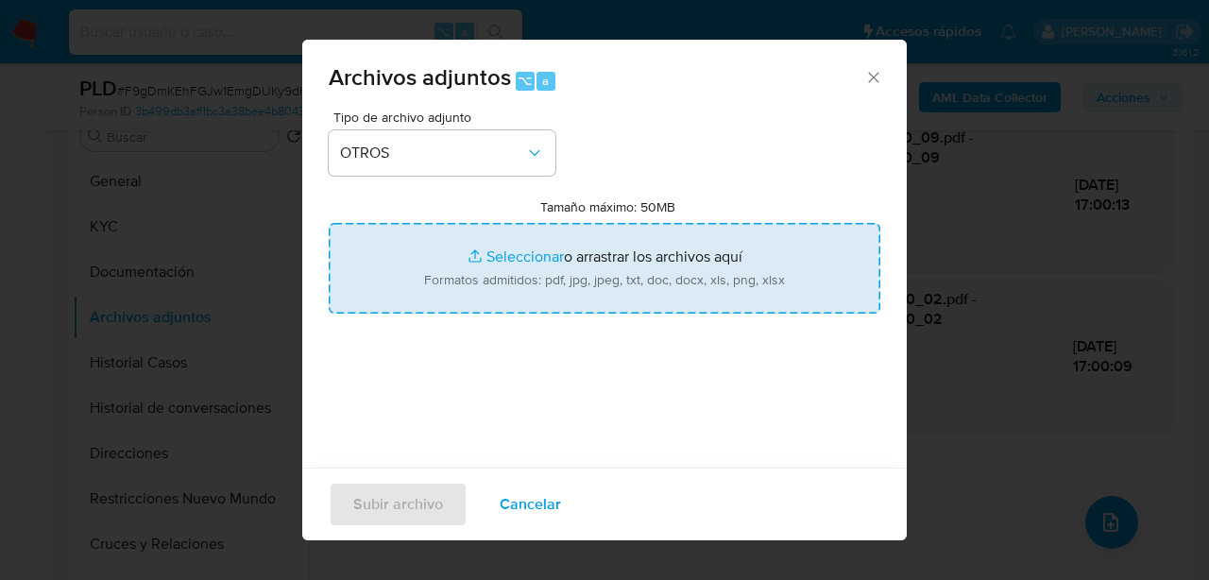
click at [622, 287] on input "Tamaño máximo: 50MB Seleccionar archivos" at bounding box center [605, 268] width 552 height 91
type input "C:\fakepath\Caselog F9gDmKEhFGJw1EmgDUKy9dhG_2025_08_19_22_24_08.docx"
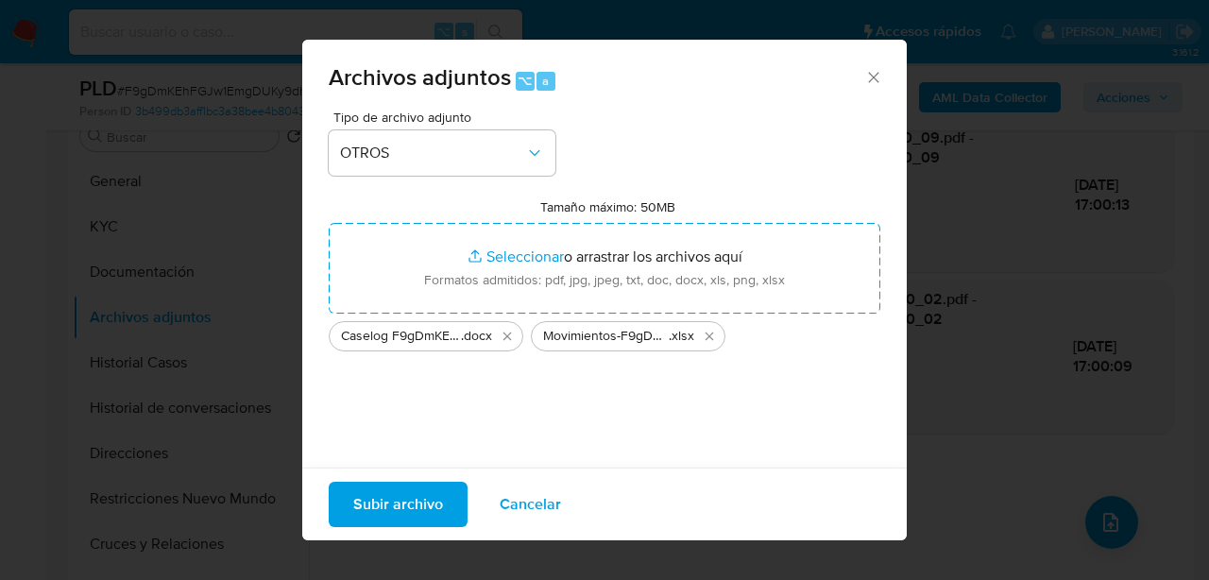
click at [389, 501] on span "Subir archivo" at bounding box center [398, 505] width 90 height 42
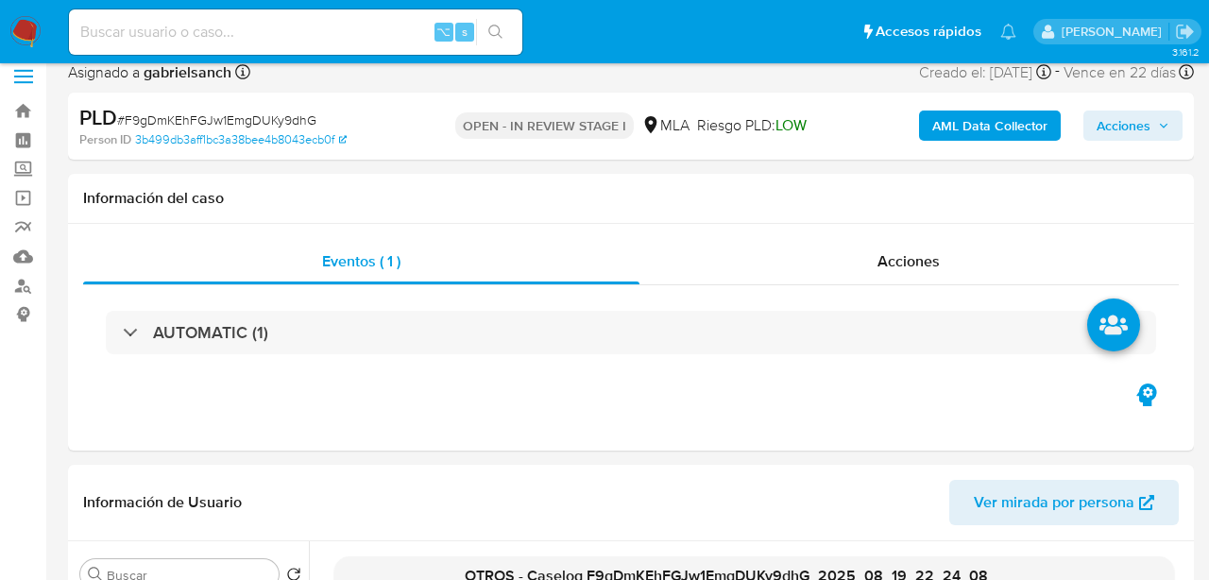
scroll to position [0, 0]
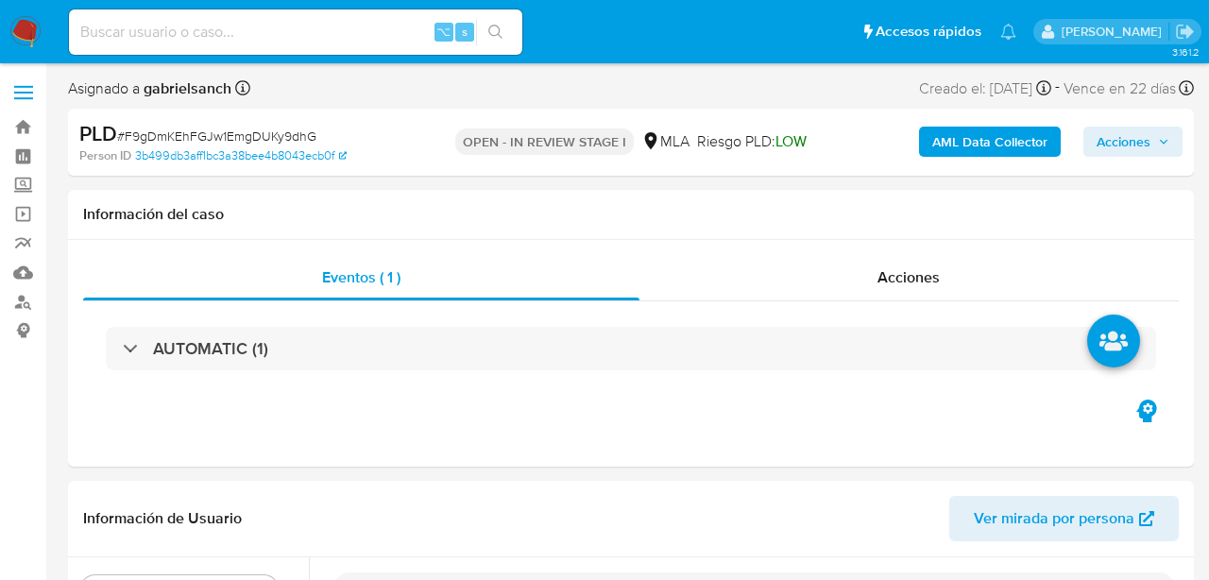
click at [1129, 141] on span "Acciones" at bounding box center [1124, 142] width 54 height 30
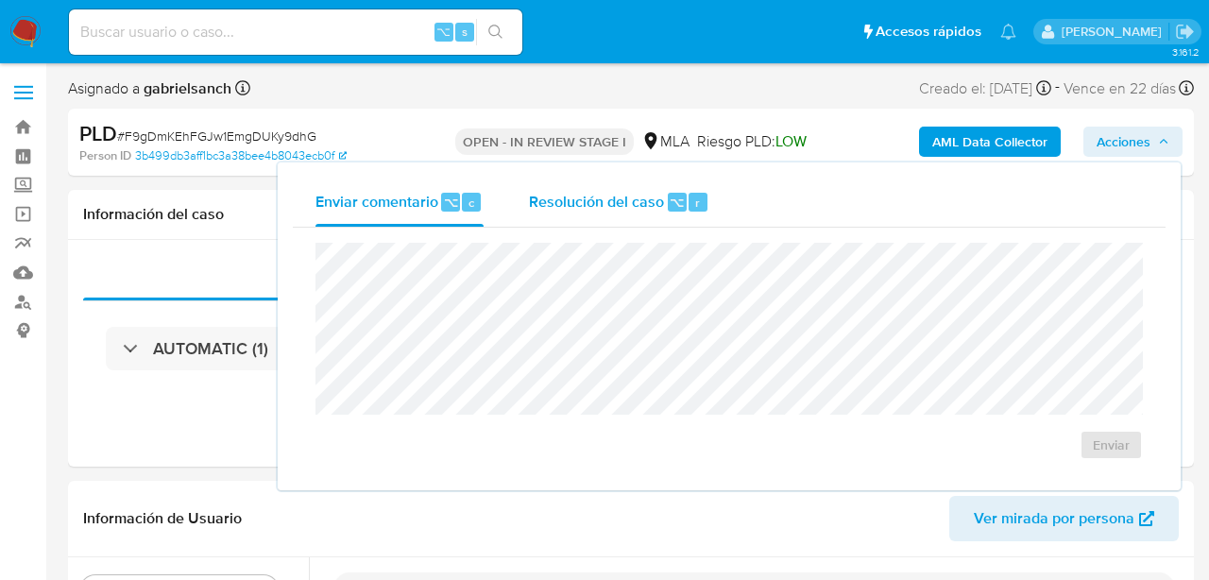
click at [583, 217] on div "Resolución del caso ⌥ r" at bounding box center [619, 202] width 180 height 49
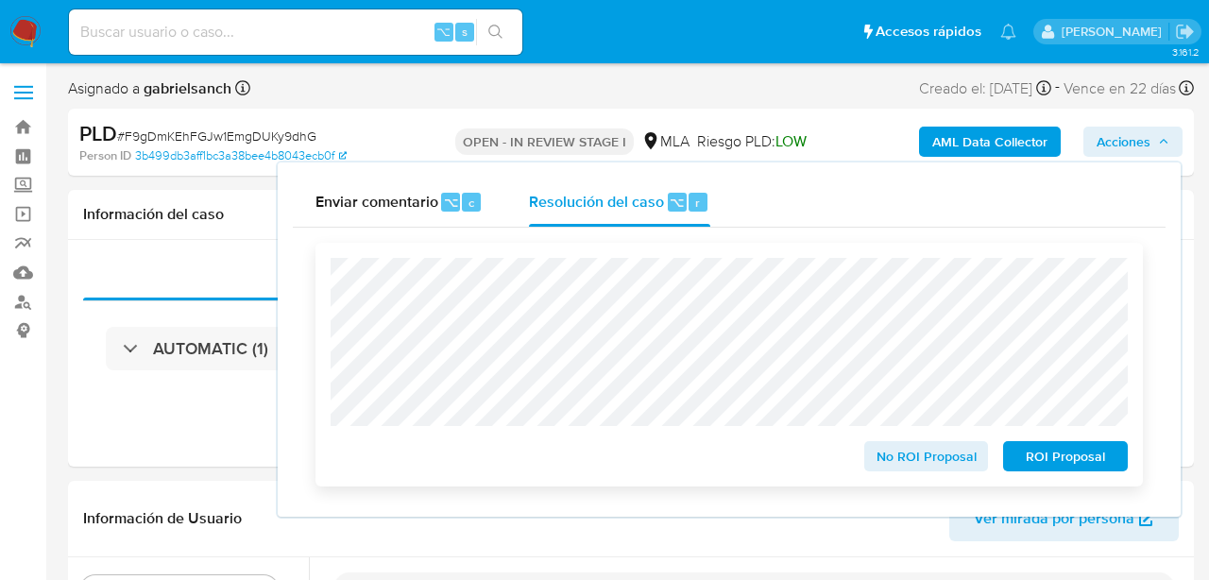
click at [902, 462] on span "No ROI Proposal" at bounding box center [927, 456] width 98 height 26
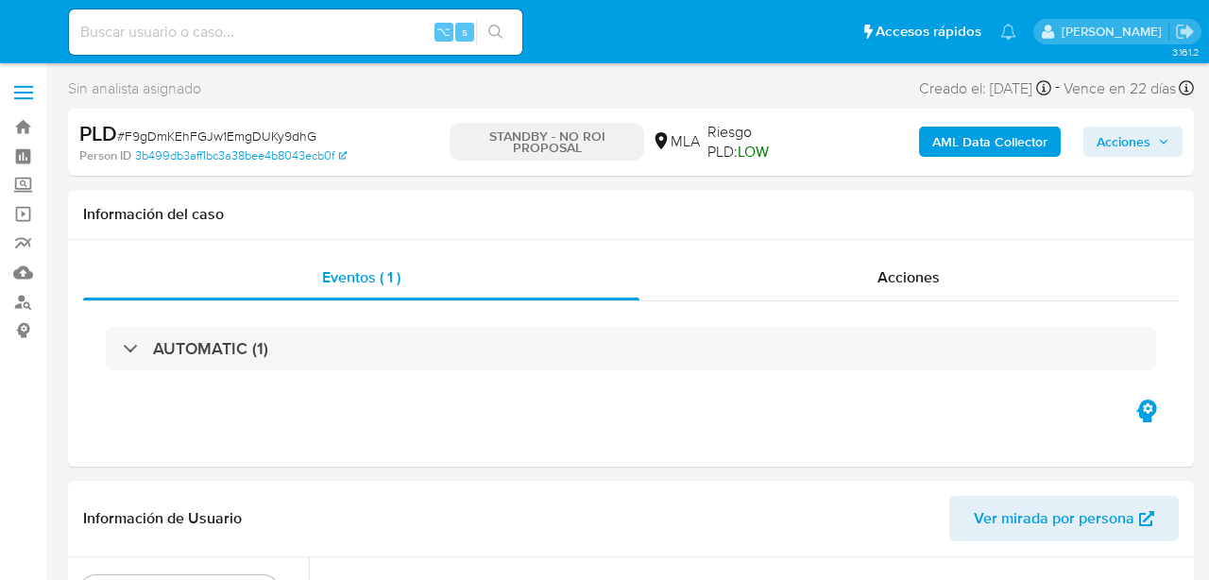
select select "10"
click at [236, 20] on input at bounding box center [295, 32] width 453 height 25
paste input "Ap3t5feh1J1AKryxjQ0xZFYb"
type input "Ap3t5feh1J1AKryxjQ0xZFYb"
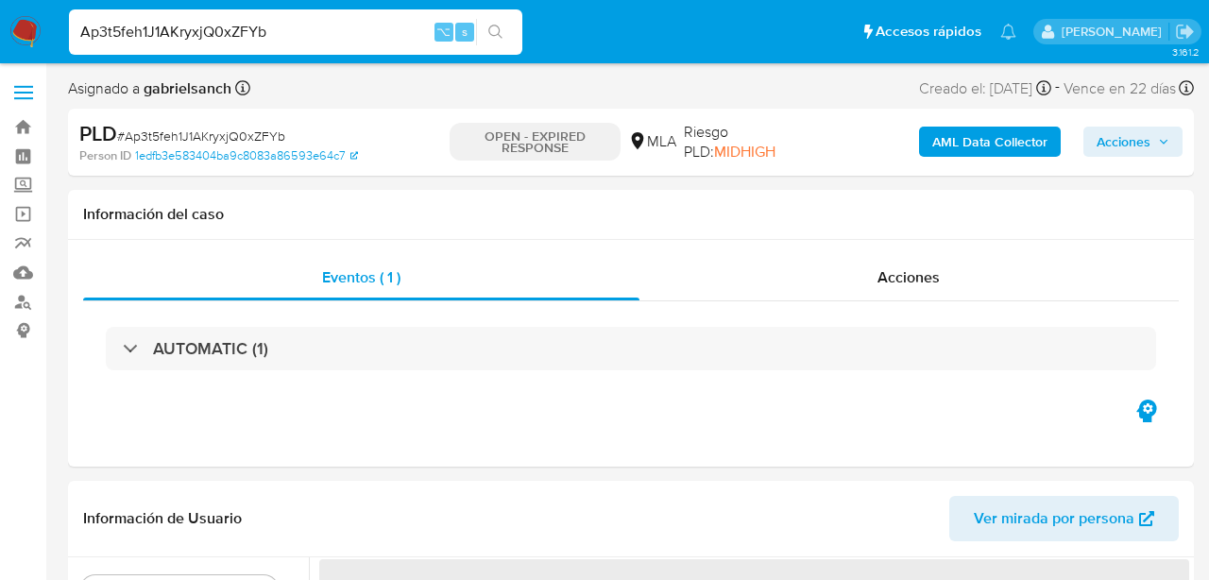
select select "10"
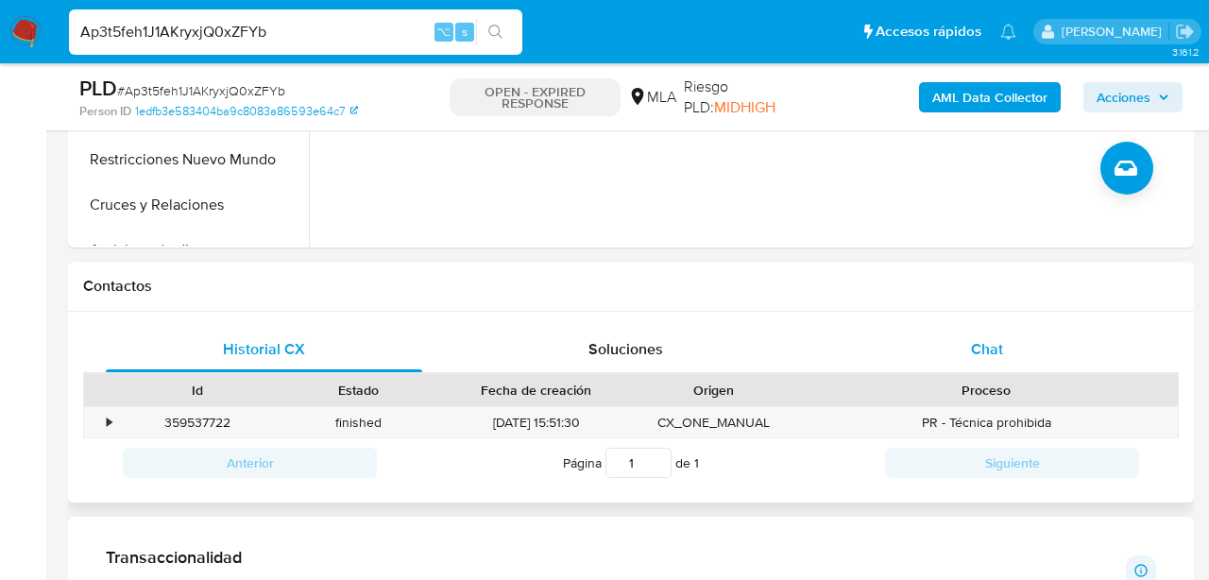
click at [1010, 353] on div "Chat" at bounding box center [988, 349] width 316 height 45
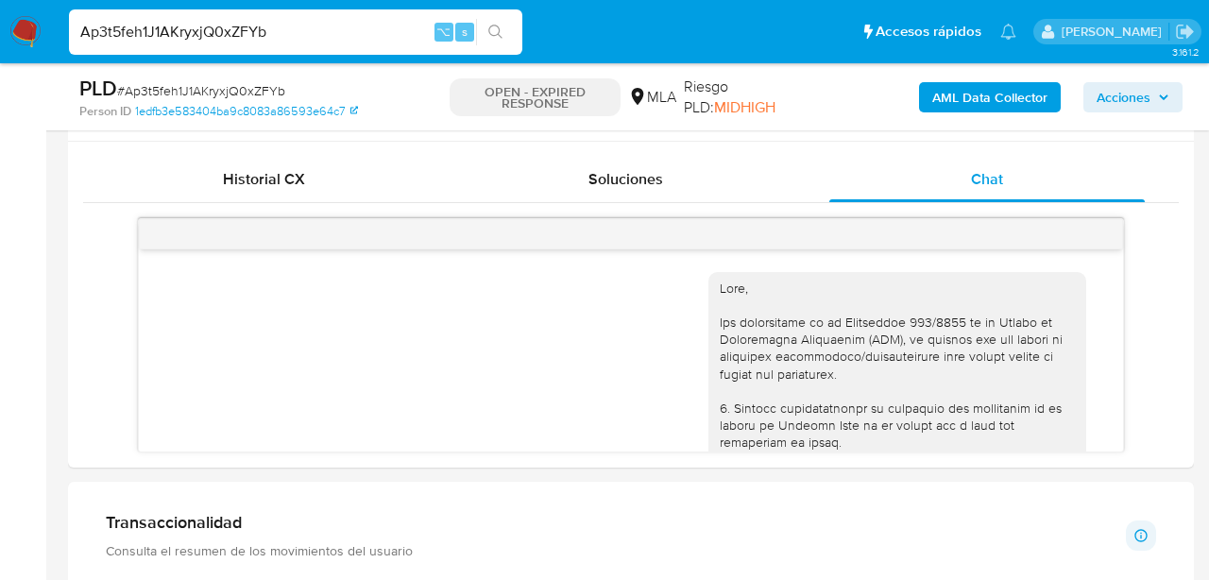
scroll to position [2129, 0]
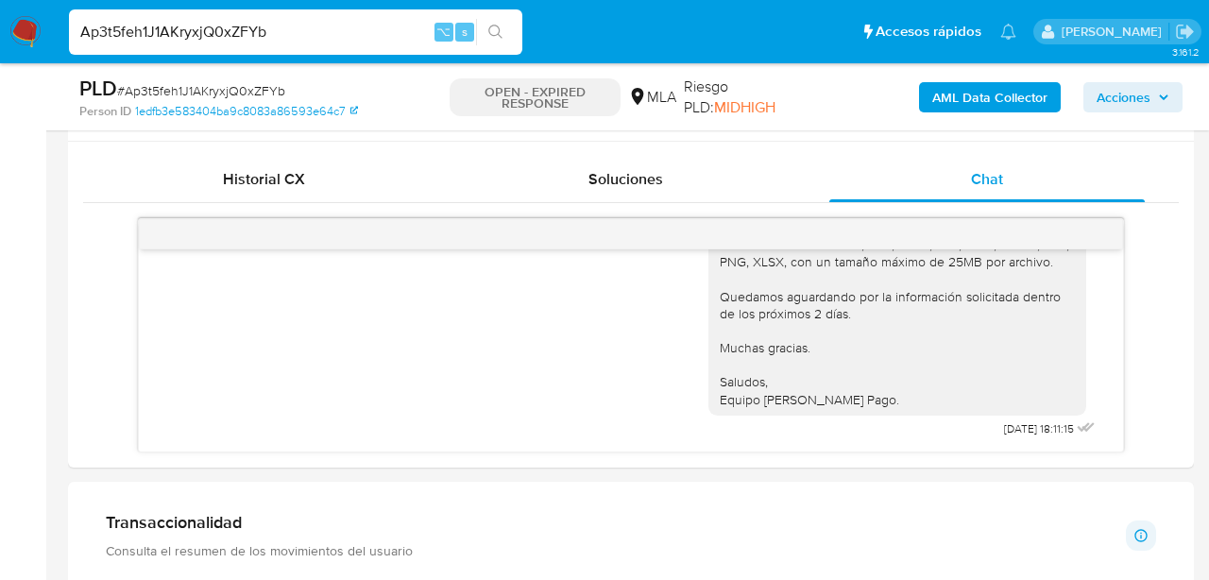
click at [231, 32] on input "Ap3t5feh1J1AKryxjQ0xZFYb" at bounding box center [295, 32] width 453 height 25
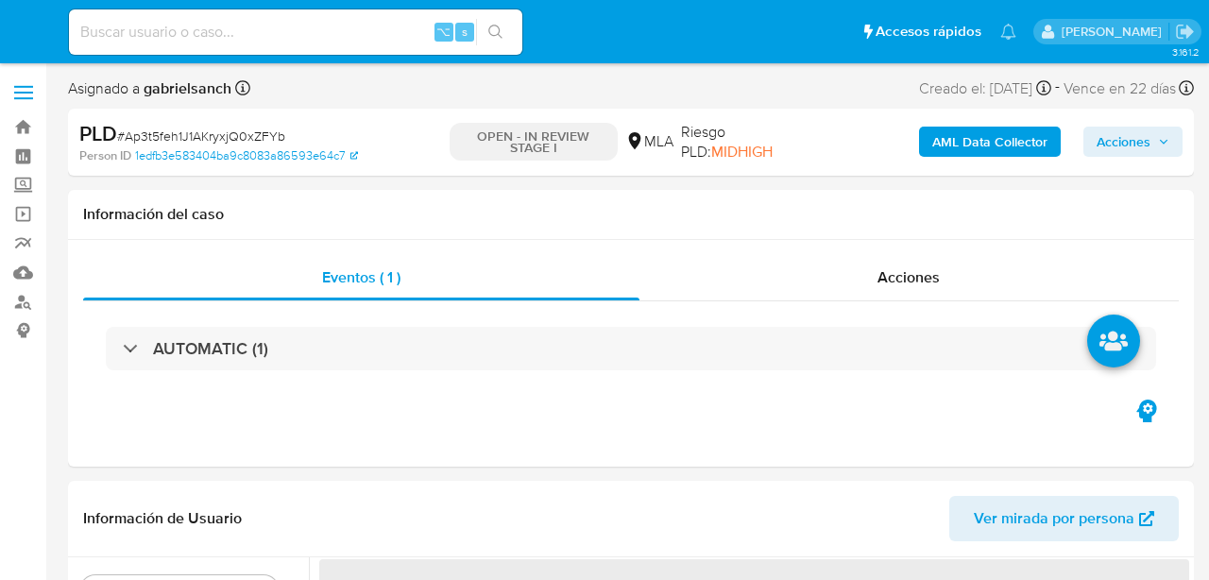
select select "10"
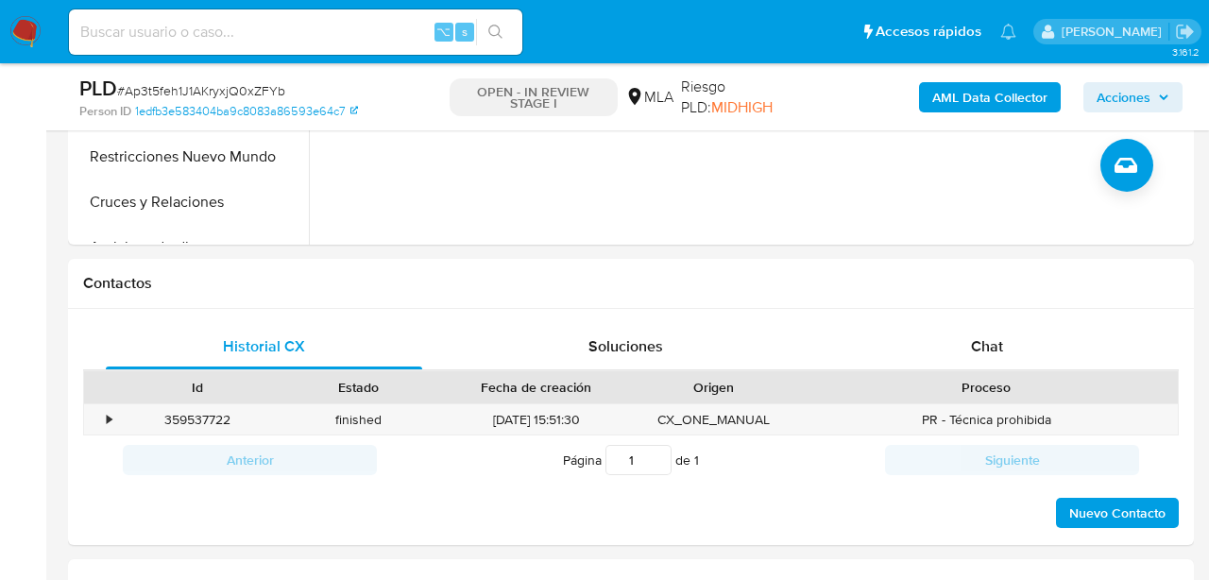
scroll to position [747, 0]
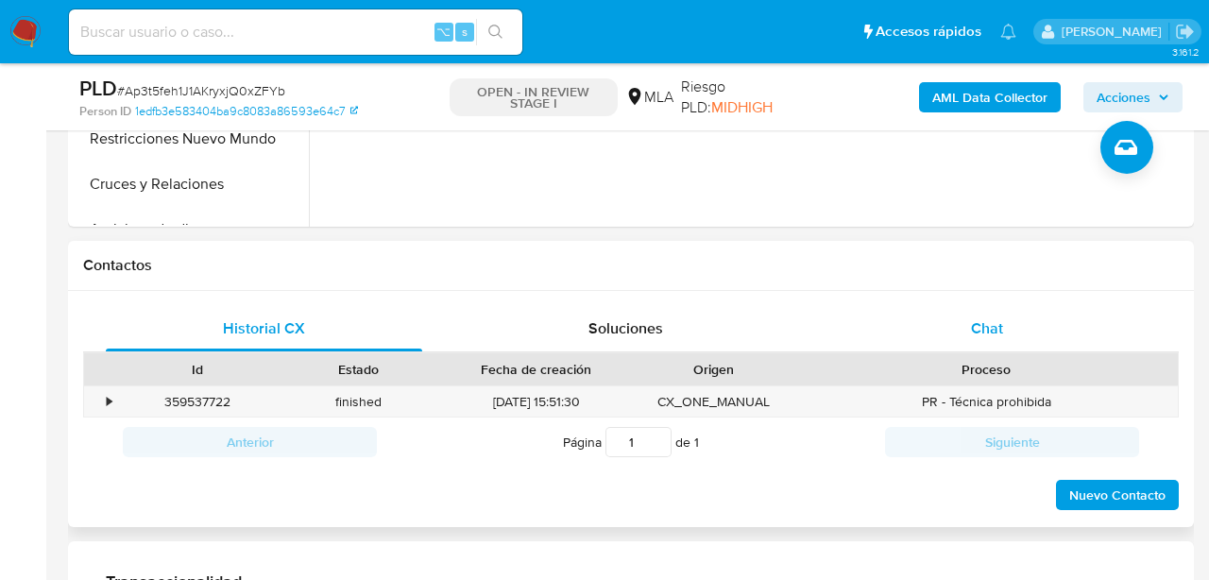
click at [991, 324] on span "Chat" at bounding box center [987, 328] width 32 height 22
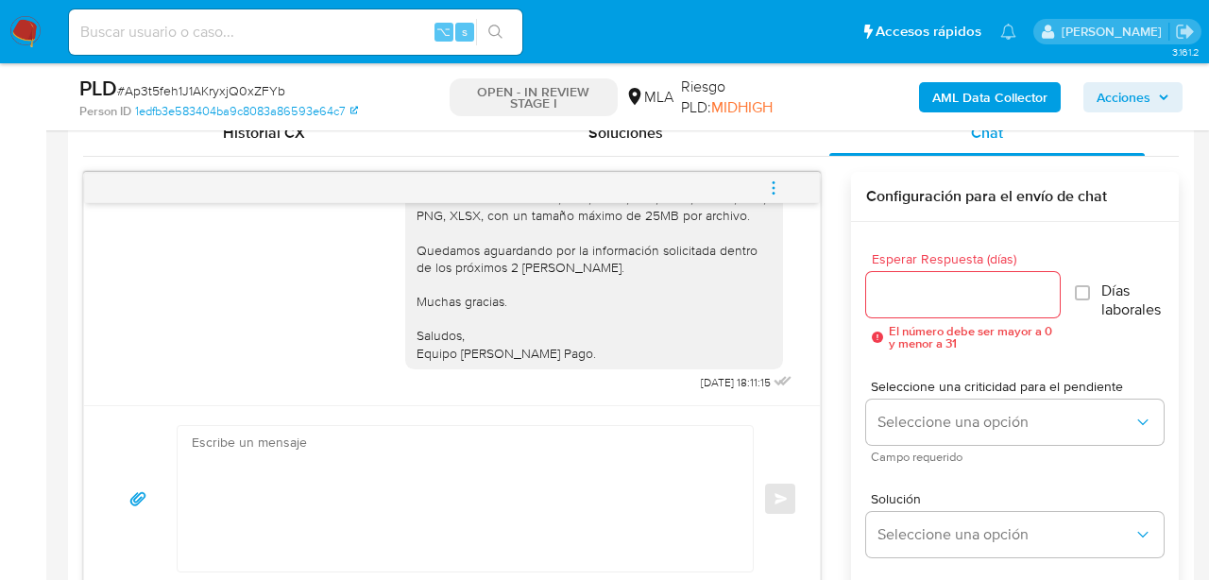
scroll to position [2129, 0]
click at [780, 187] on icon "menu-action" at bounding box center [773, 188] width 17 height 17
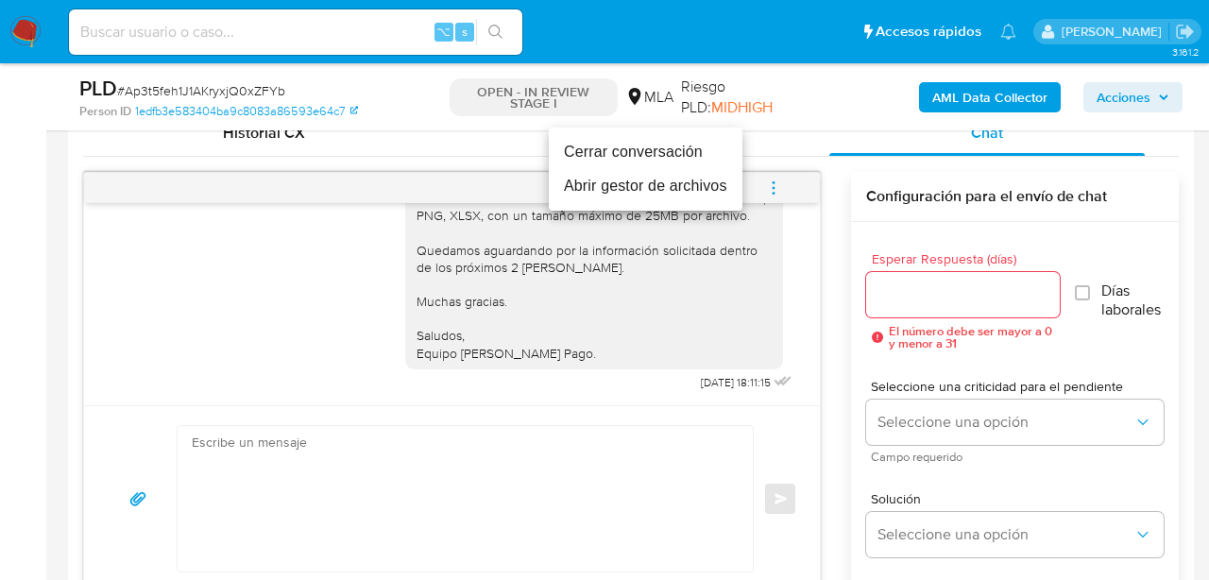
click at [648, 156] on li "Cerrar conversación" at bounding box center [646, 152] width 194 height 34
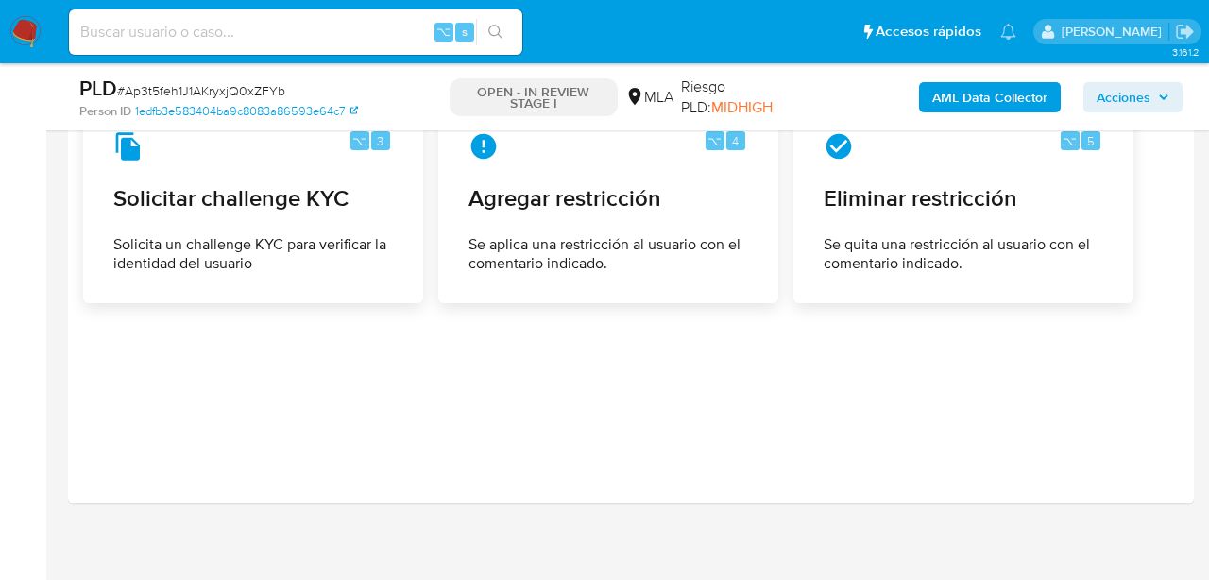
scroll to position [3429, 0]
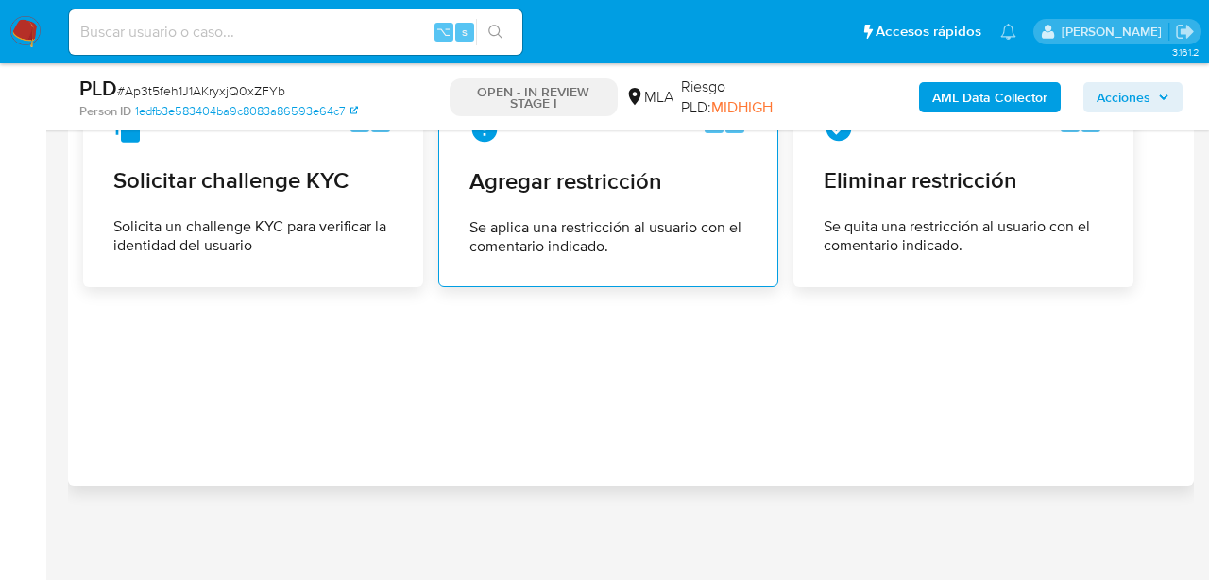
click at [612, 180] on span "Agregar restricción" at bounding box center [609, 181] width 278 height 28
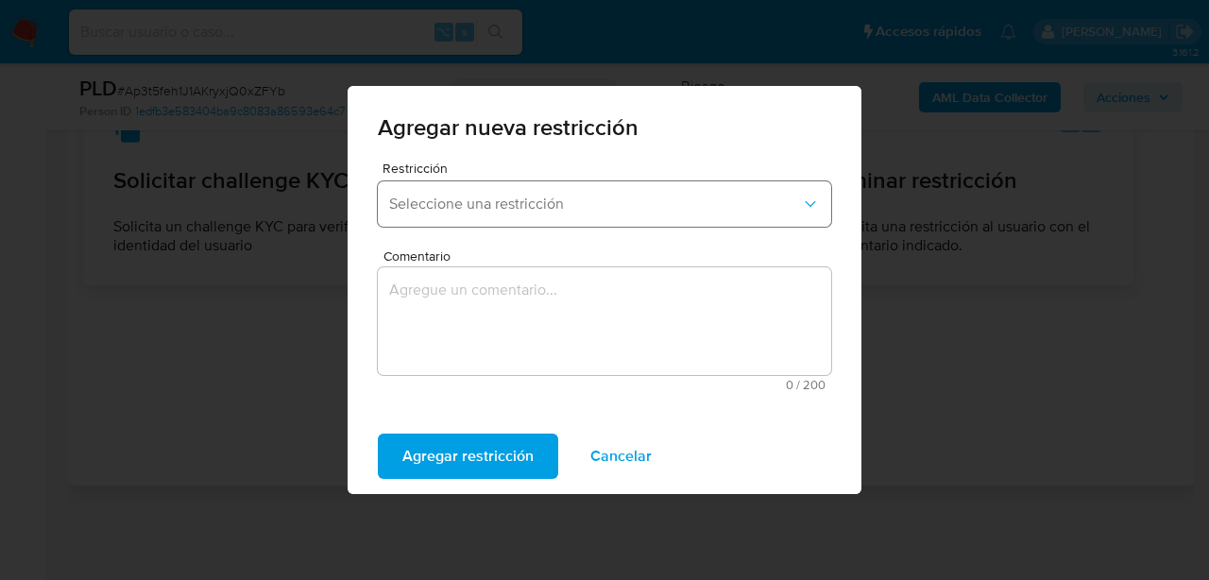
click at [510, 213] on span "Seleccione una restricción" at bounding box center [595, 204] width 412 height 19
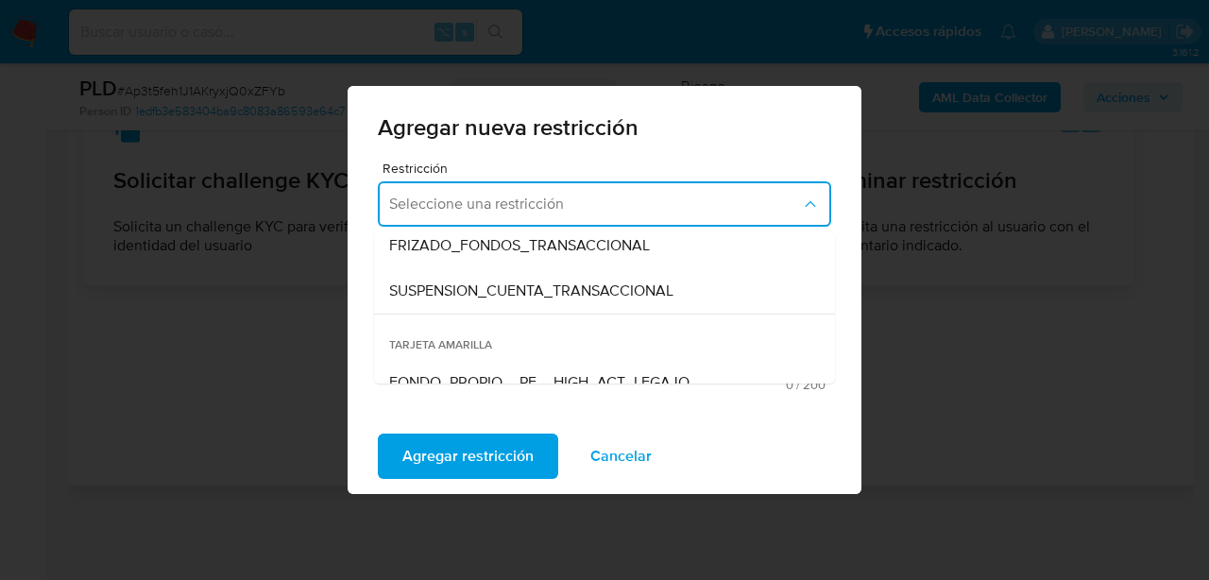
scroll to position [260, 0]
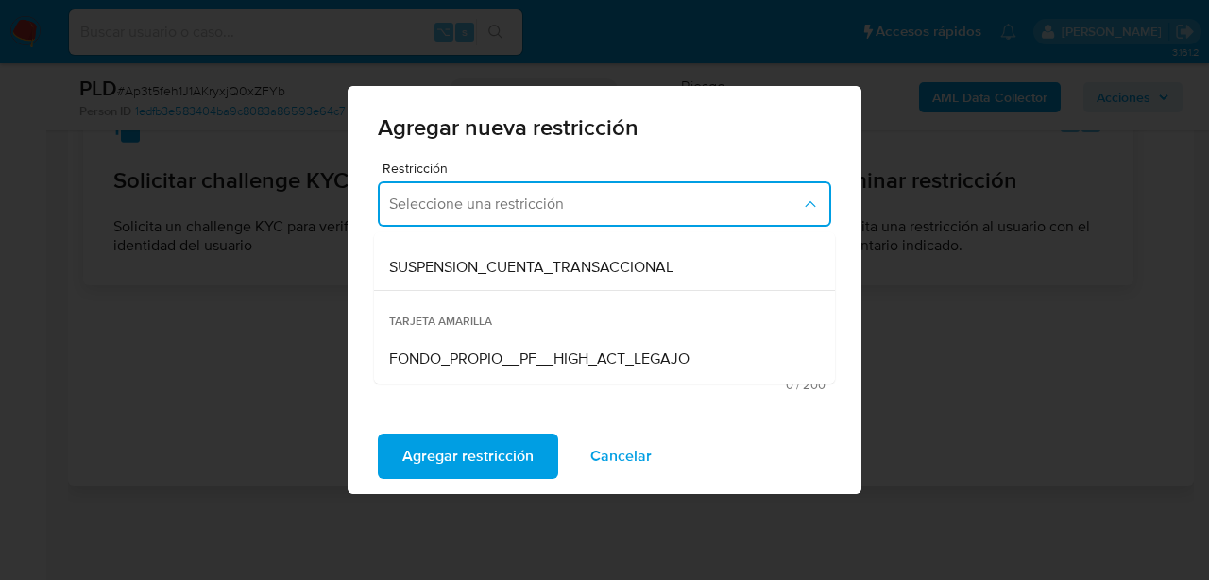
click at [500, 268] on span "SUSPENSION_CUENTA_TRANSACCIONAL" at bounding box center [531, 267] width 284 height 19
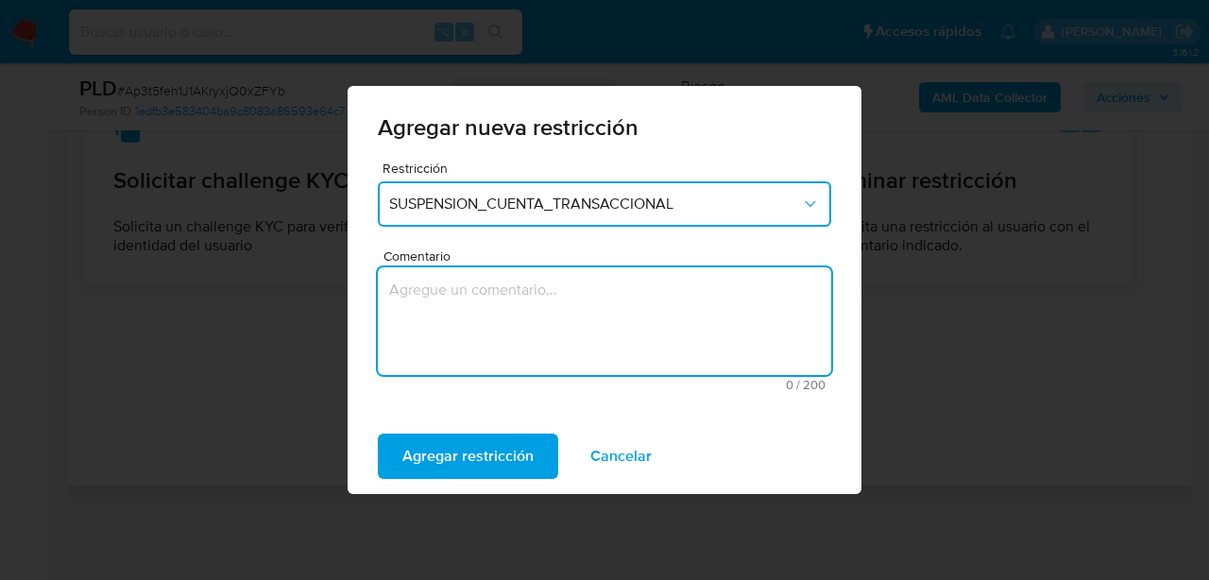
click at [498, 279] on textarea "Comentario" at bounding box center [604, 321] width 453 height 108
type textarea "AML"
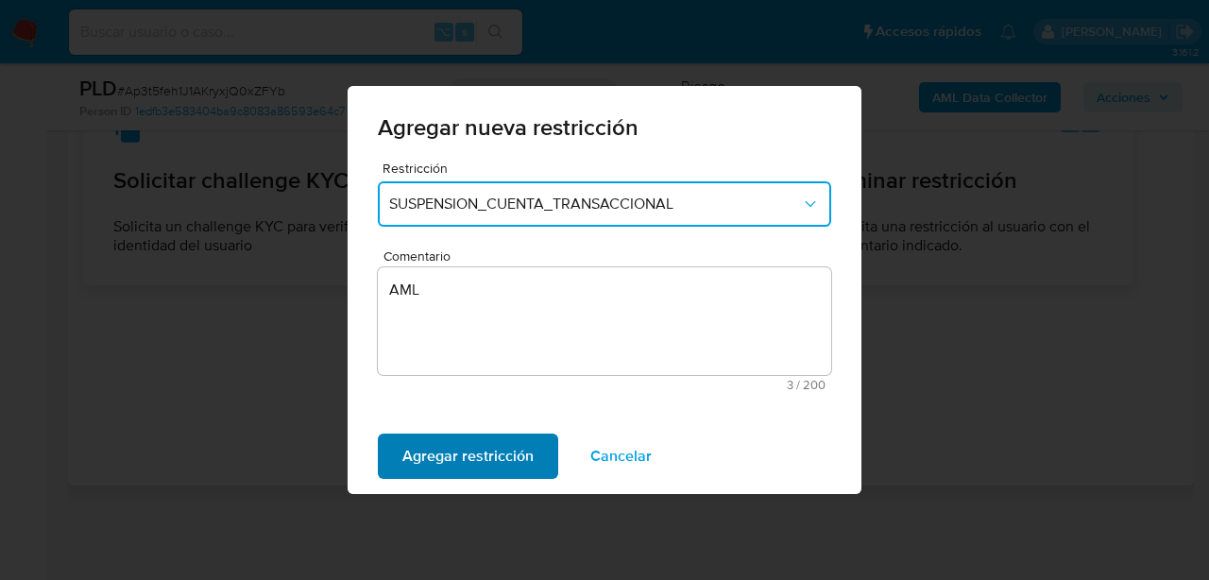
click at [469, 467] on span "Agregar restricción" at bounding box center [467, 457] width 131 height 42
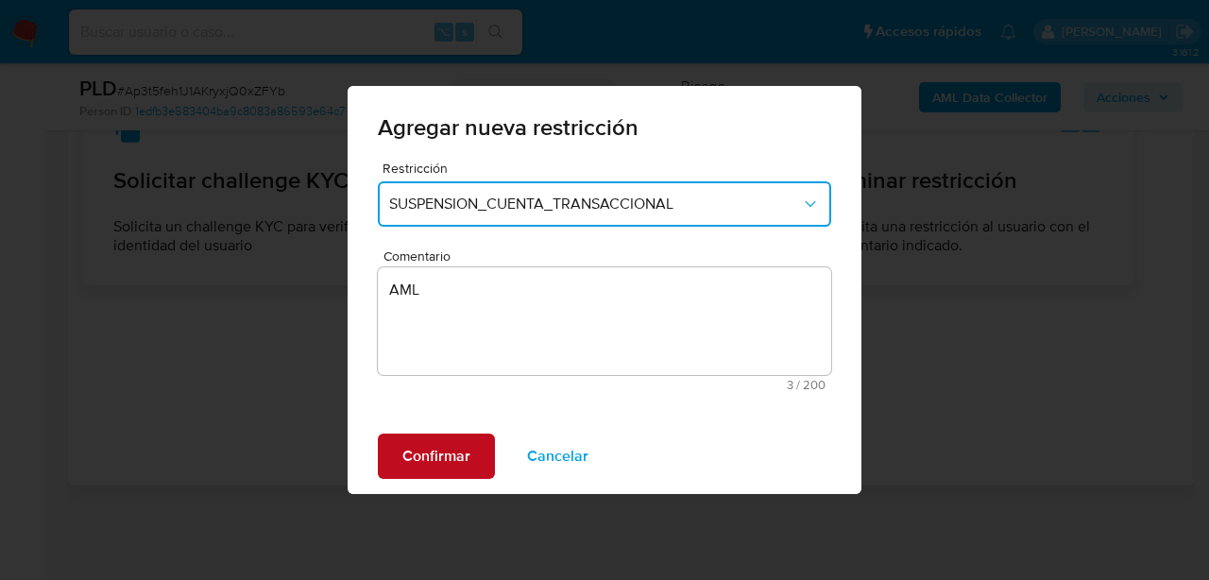
click at [472, 468] on button "Confirmar" at bounding box center [436, 456] width 117 height 45
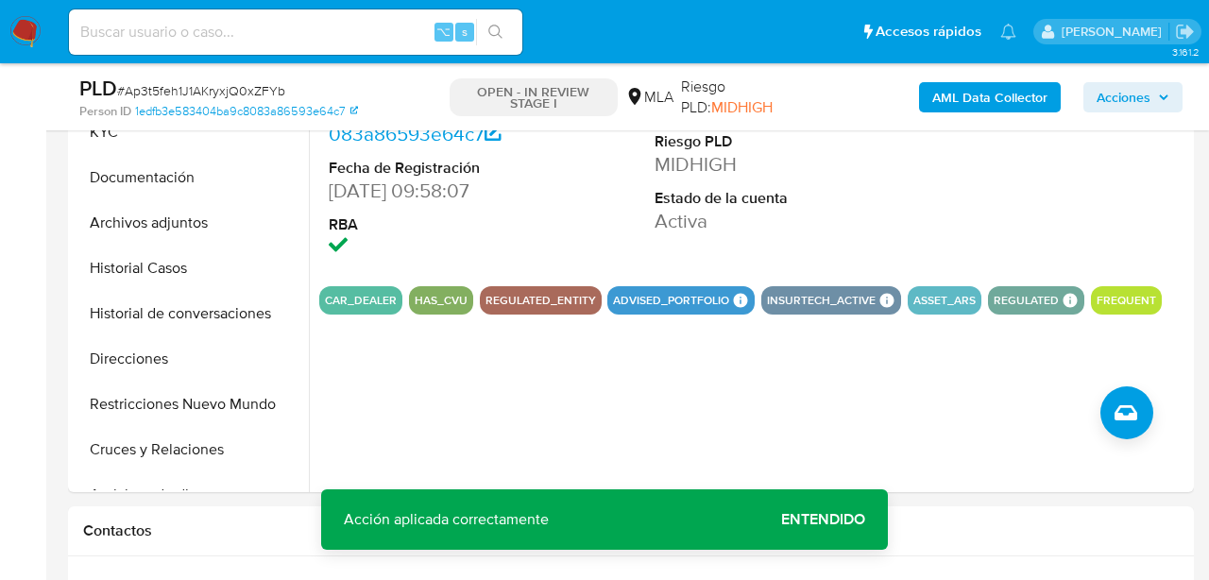
scroll to position [478, 0]
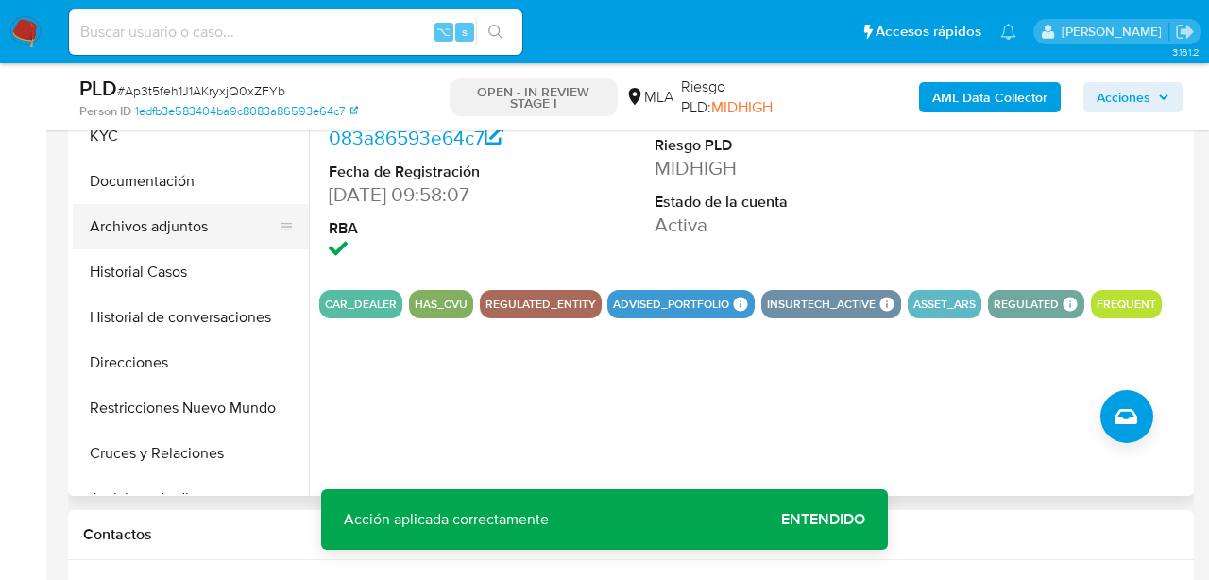
click at [189, 220] on button "Archivos adjuntos" at bounding box center [183, 226] width 221 height 45
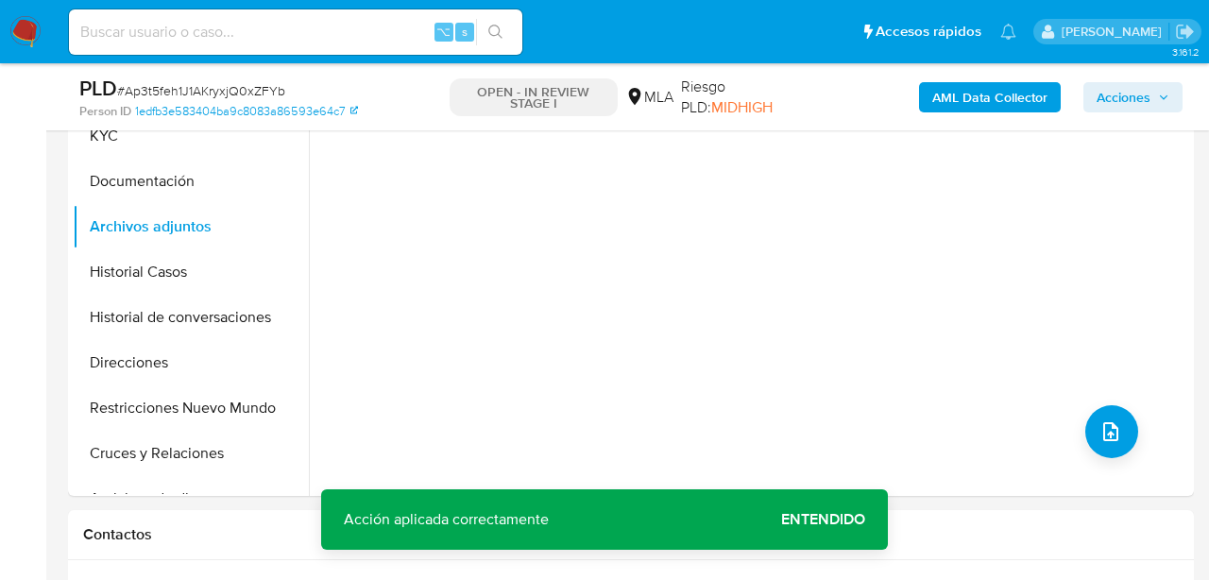
click at [999, 101] on b "AML Data Collector" at bounding box center [989, 97] width 115 height 30
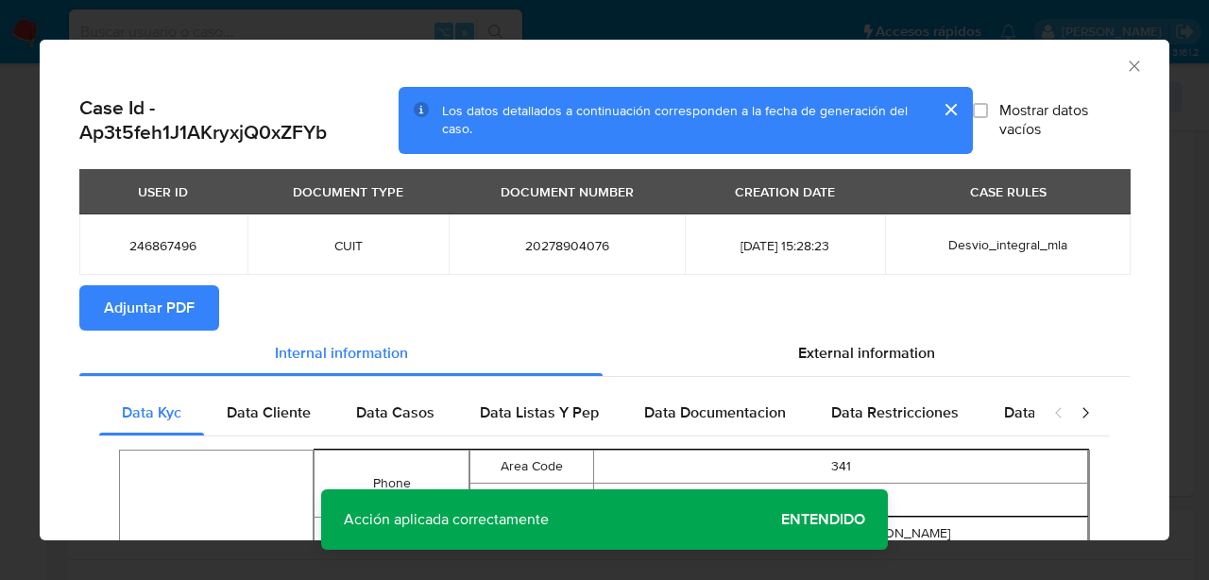
click at [192, 308] on span "Adjuntar PDF" at bounding box center [149, 308] width 91 height 42
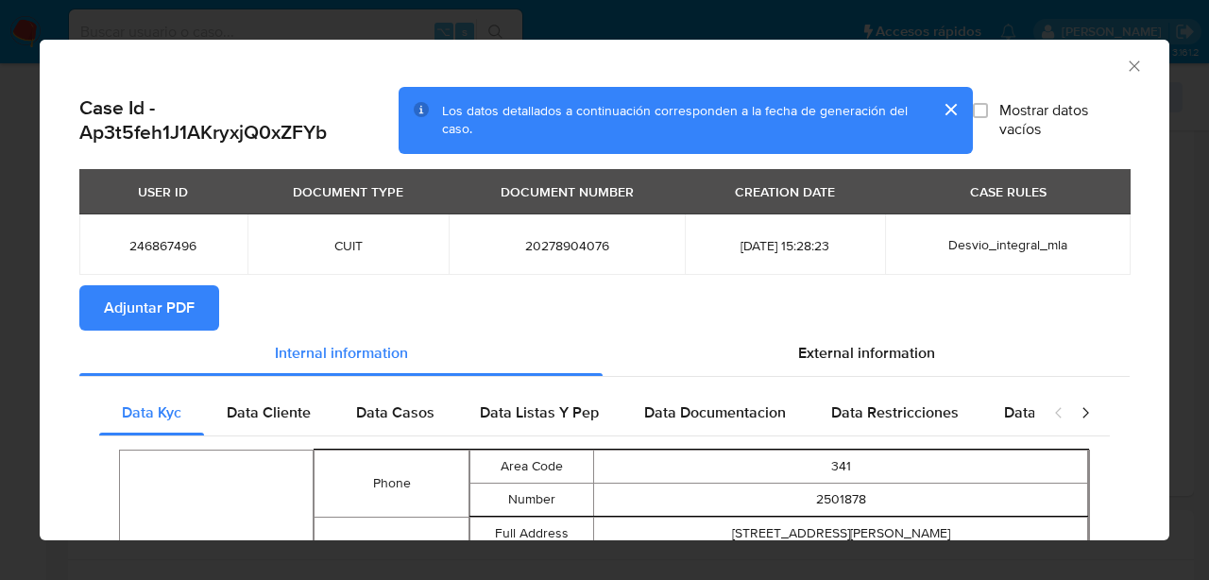
click at [1134, 59] on icon "Cerrar ventana" at bounding box center [1134, 66] width 19 height 19
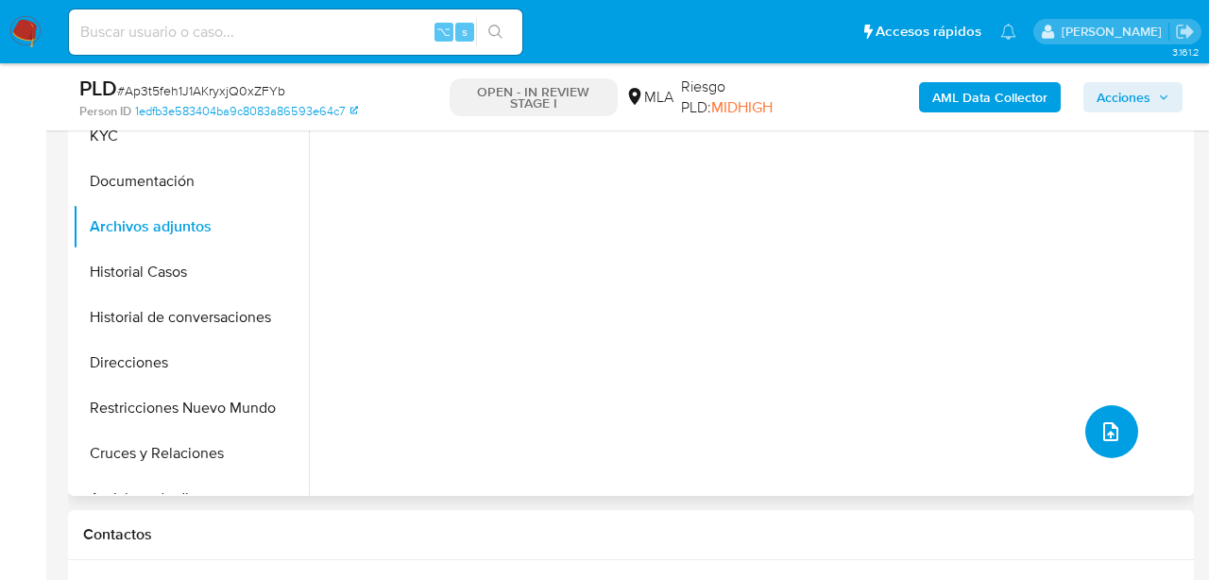
click at [1112, 414] on button "upload-file" at bounding box center [1112, 431] width 53 height 53
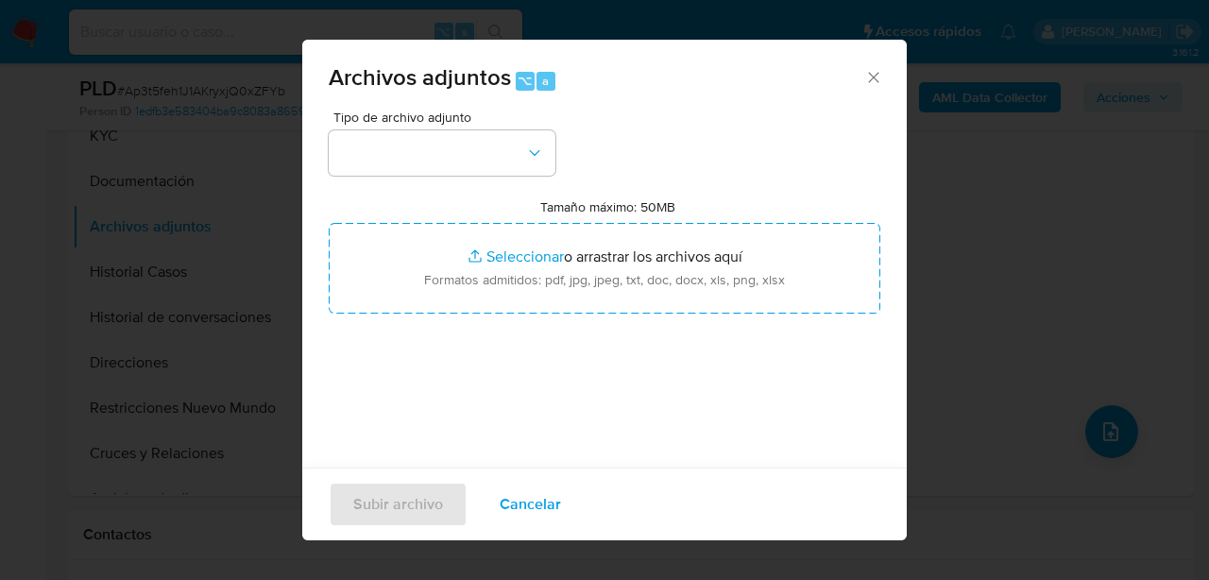
click at [466, 188] on div "Tipo de archivo adjunto Tamaño máximo: 50MB Seleccionar archivos Seleccionar o …" at bounding box center [605, 334] width 552 height 446
click at [463, 155] on button "button" at bounding box center [442, 152] width 227 height 45
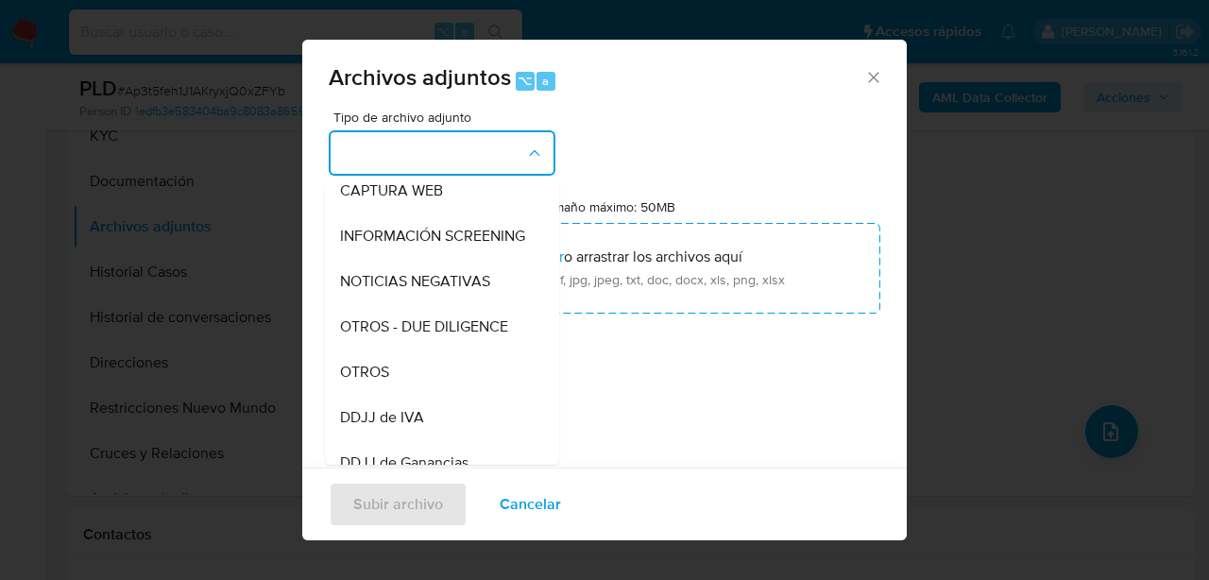
scroll to position [208, 0]
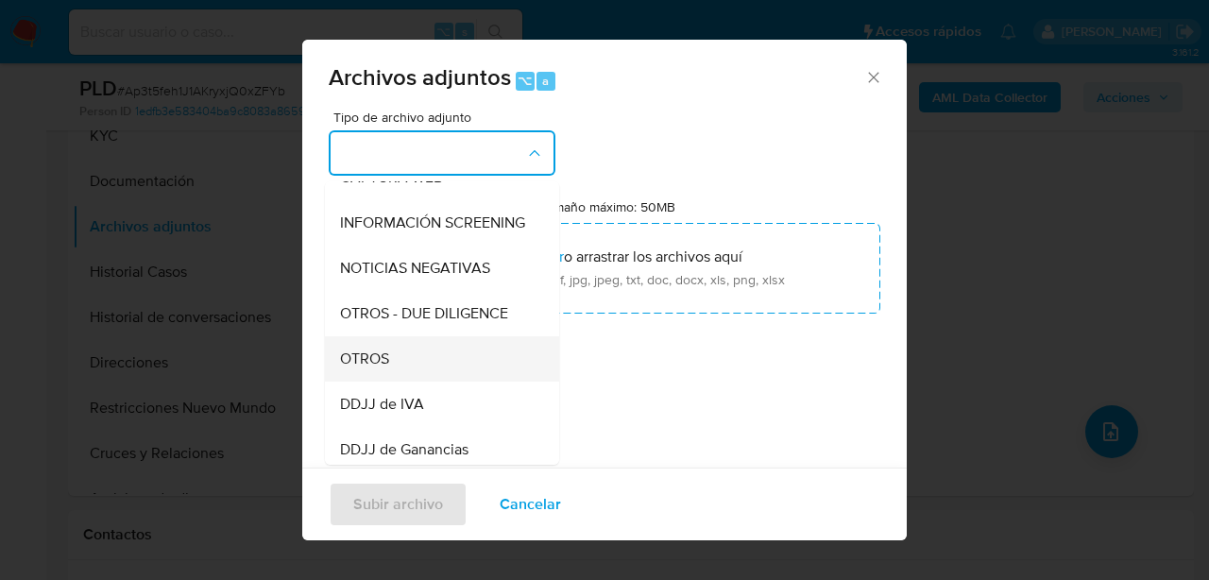
click at [388, 371] on div "OTROS" at bounding box center [436, 358] width 193 height 45
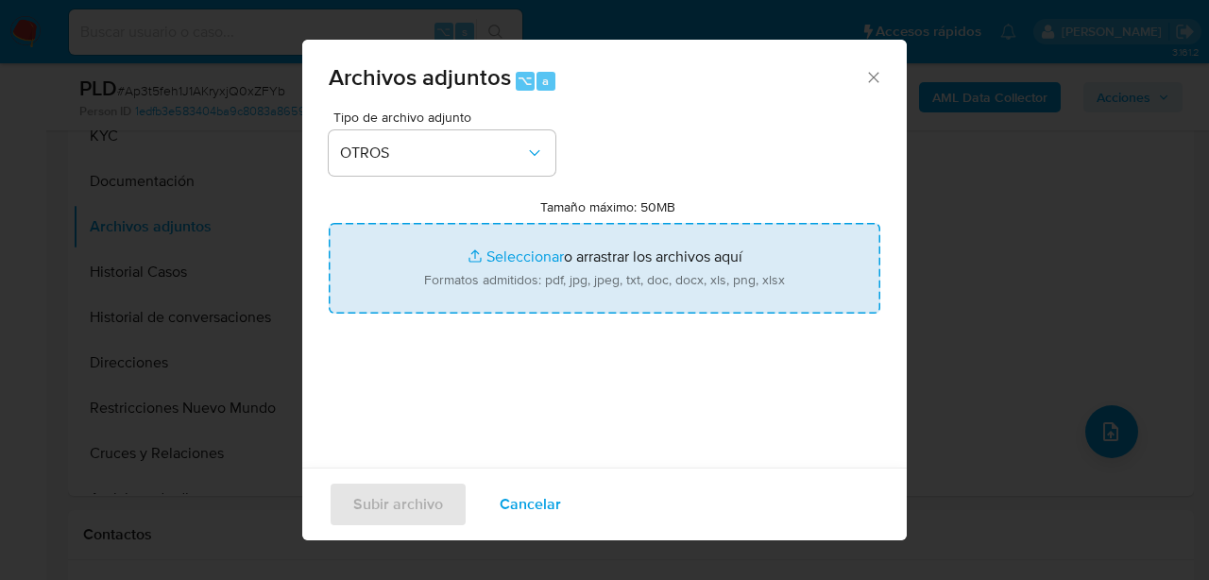
click at [502, 268] on input "Tamaño máximo: 50MB Seleccionar archivos" at bounding box center [605, 268] width 552 height 91
type input "C:\fakepath\Caselog Ap3t5feh1J1AKryxjQ0xZFYb_2025_08_18_22_21_39.docx"
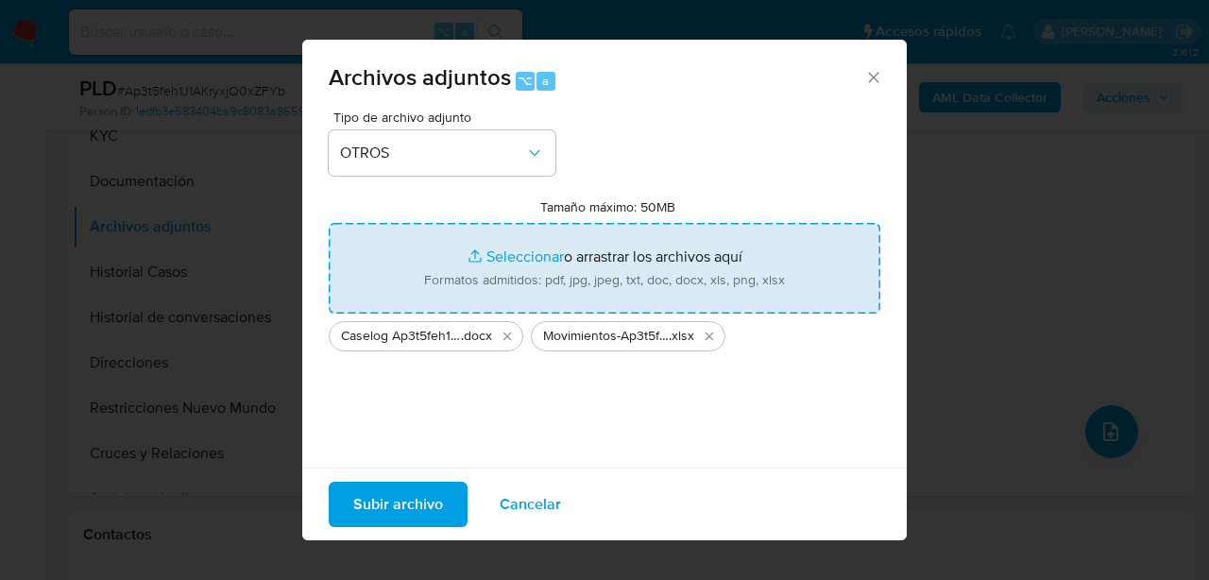
click at [399, 494] on span "Subir archivo" at bounding box center [398, 505] width 90 height 42
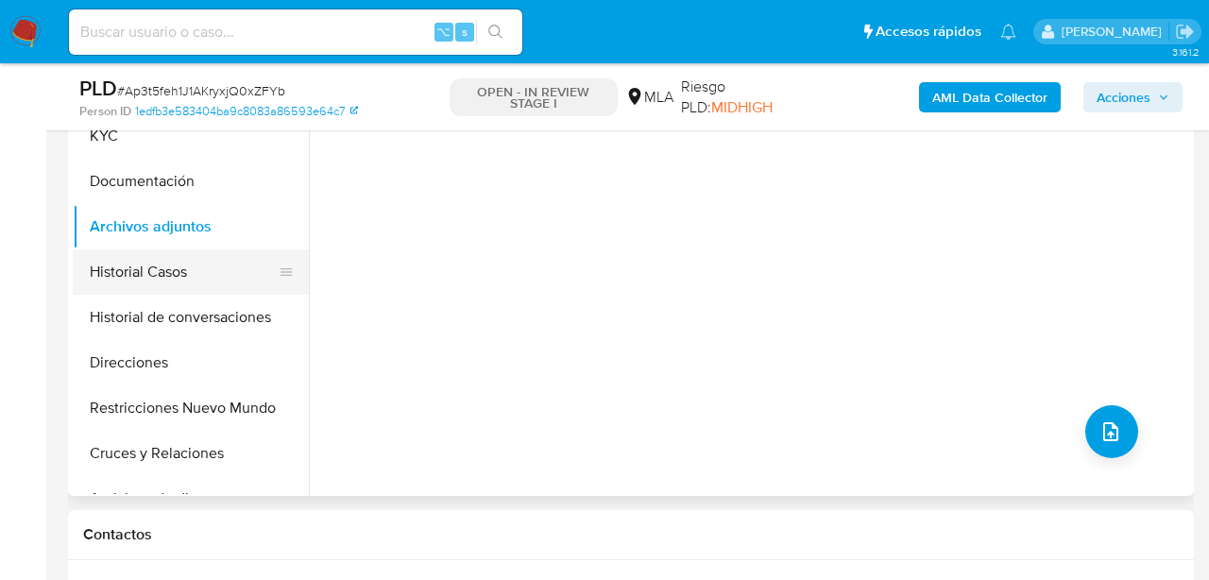
click at [163, 276] on button "Historial Casos" at bounding box center [183, 271] width 221 height 45
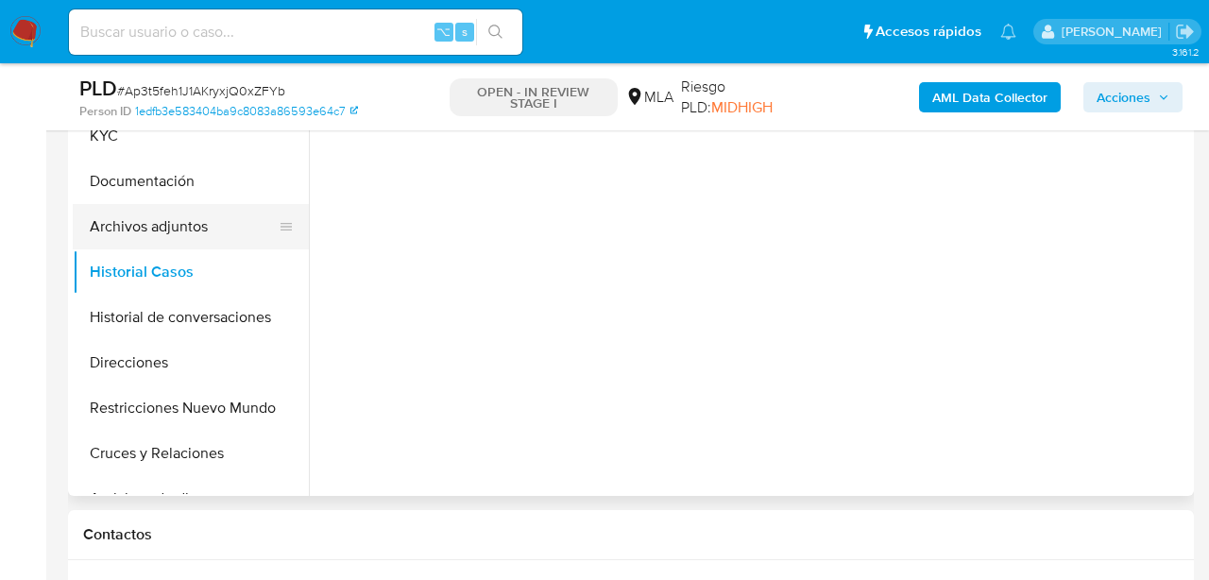
click at [152, 225] on button "Archivos adjuntos" at bounding box center [183, 226] width 221 height 45
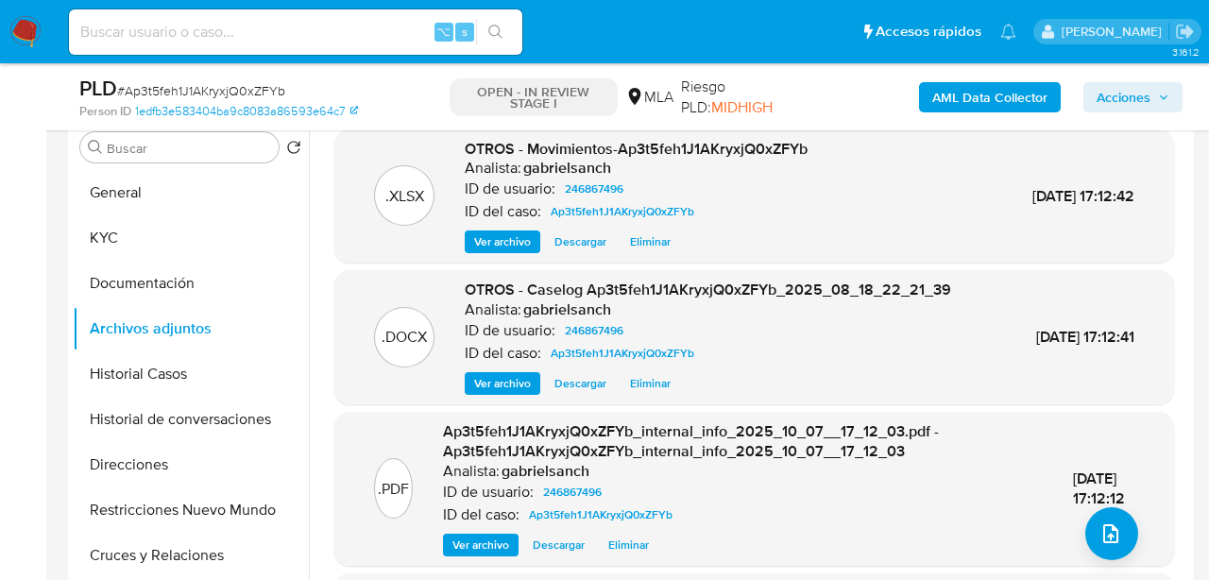
scroll to position [347, 0]
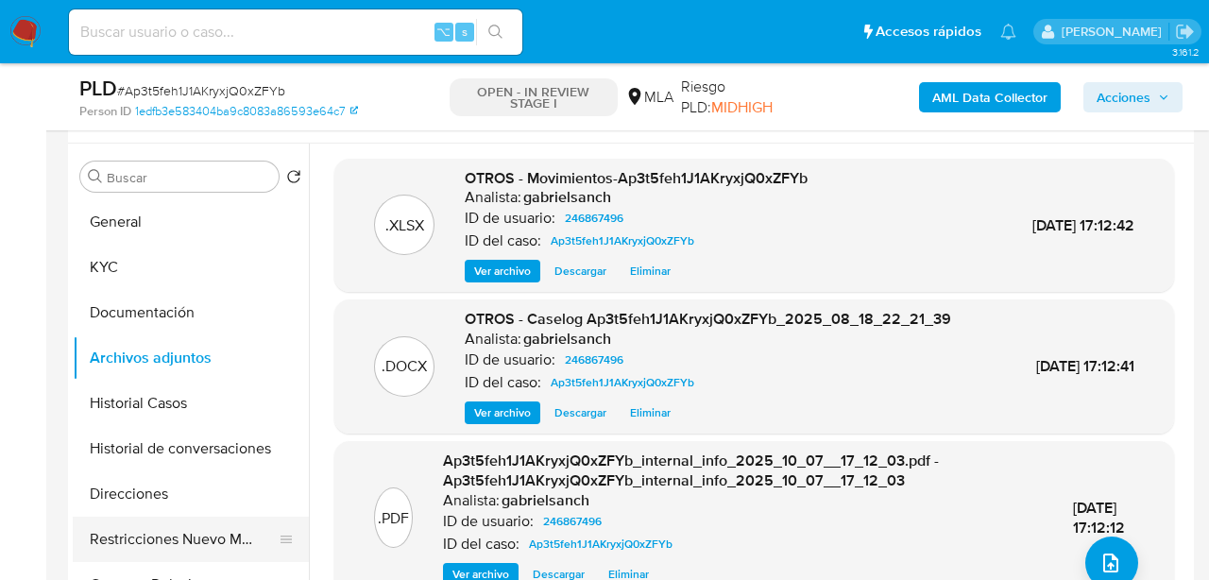
click at [193, 551] on button "Restricciones Nuevo Mundo" at bounding box center [183, 539] width 221 height 45
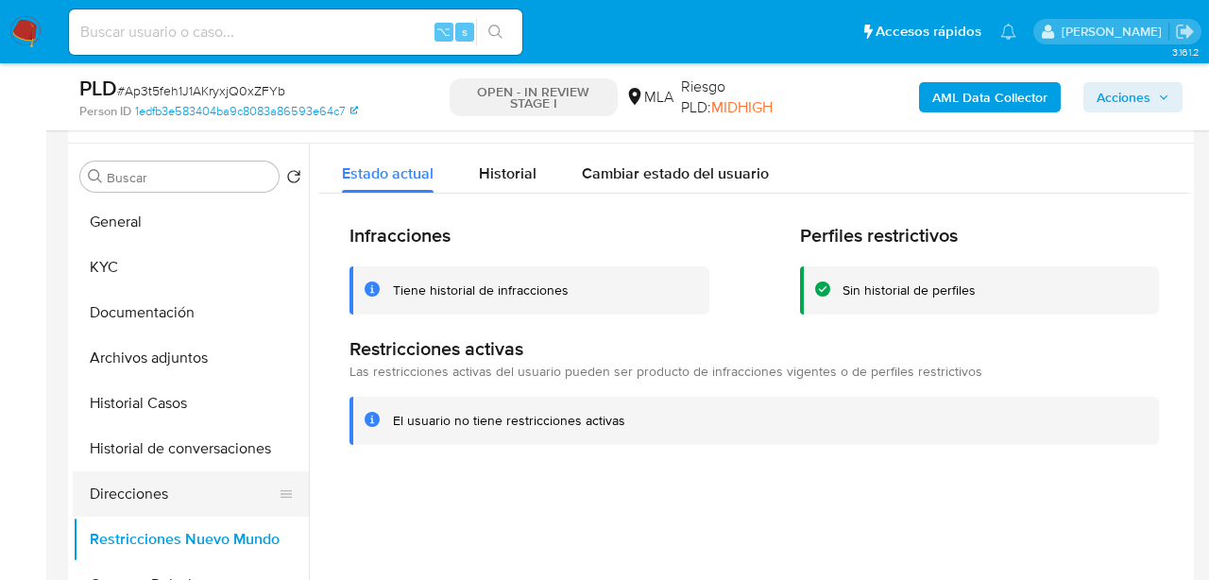
click at [159, 499] on button "Direcciones" at bounding box center [183, 493] width 221 height 45
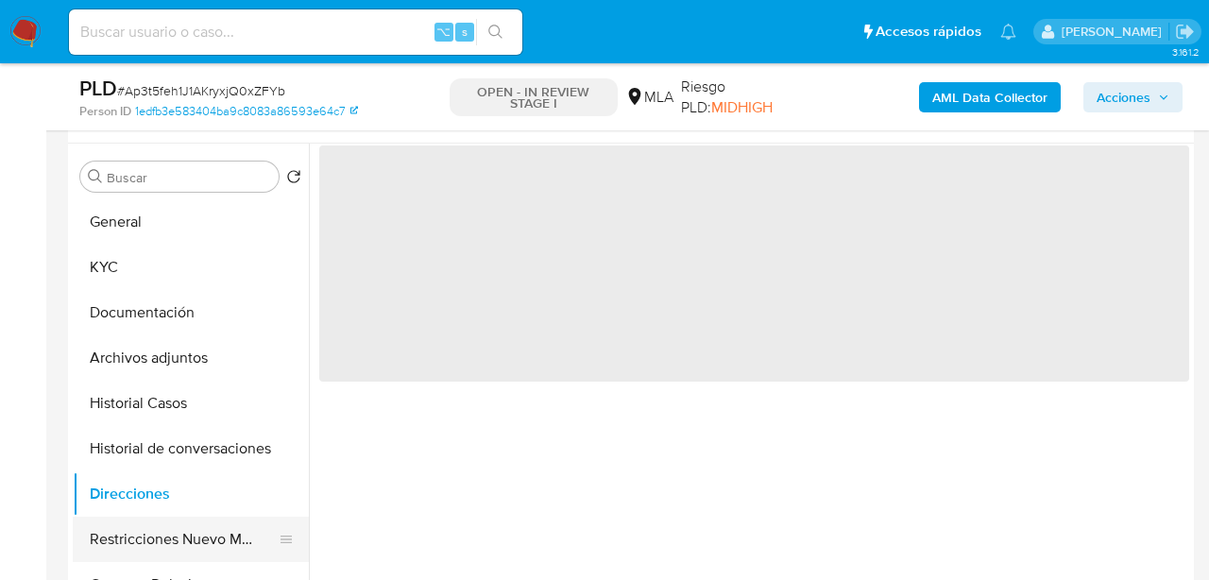
click at [150, 541] on button "Restricciones Nuevo Mundo" at bounding box center [183, 539] width 221 height 45
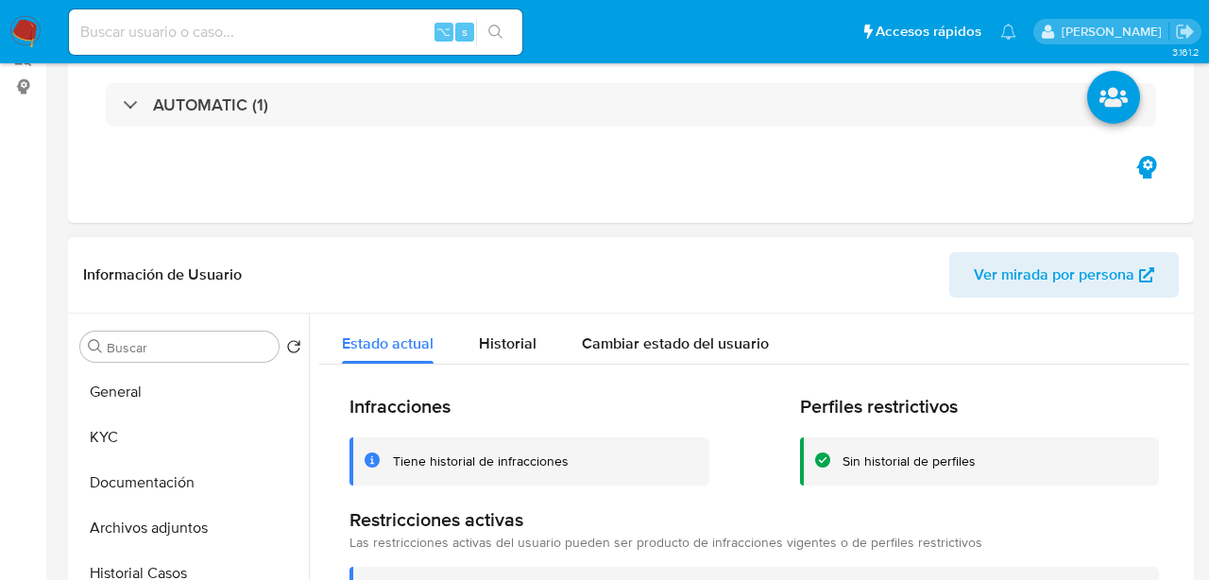
scroll to position [0, 0]
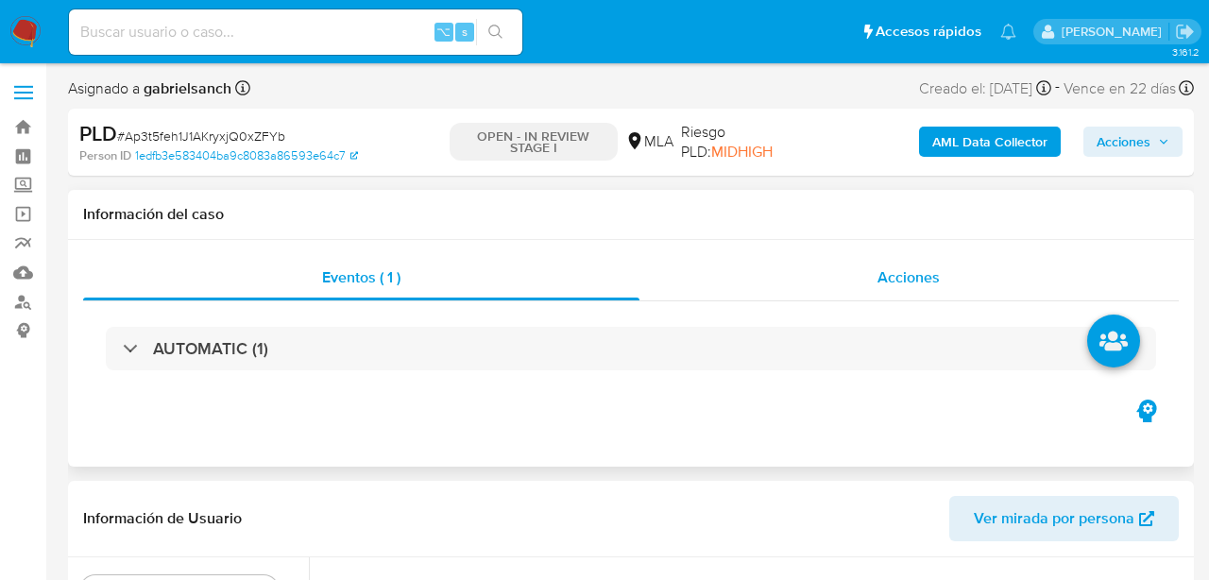
click at [823, 274] on div "Acciones" at bounding box center [910, 277] width 540 height 45
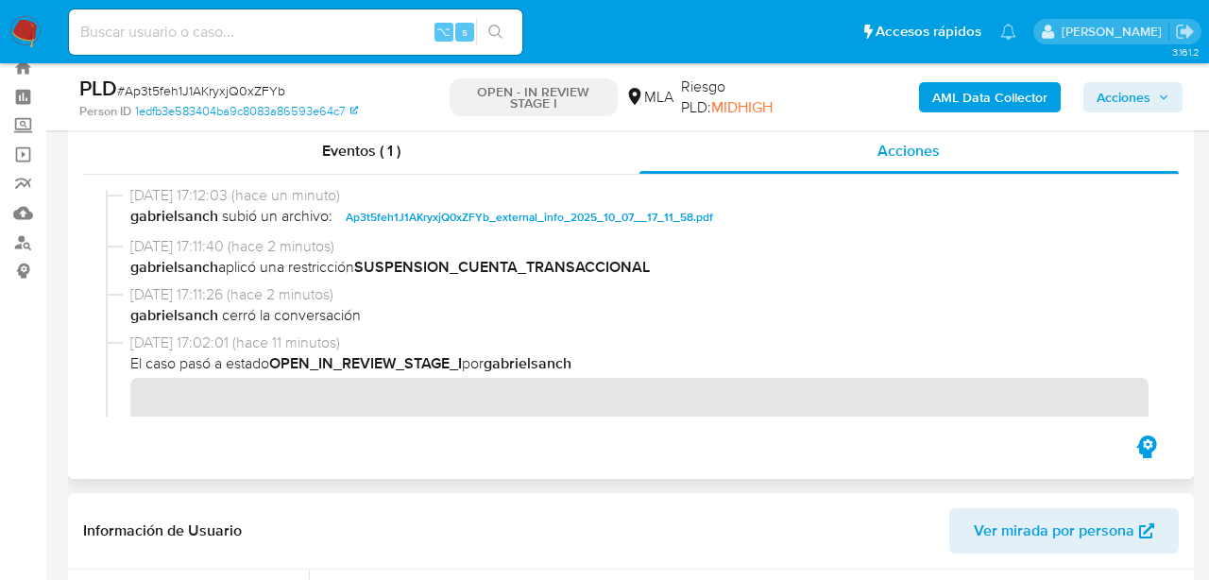
scroll to position [157, 0]
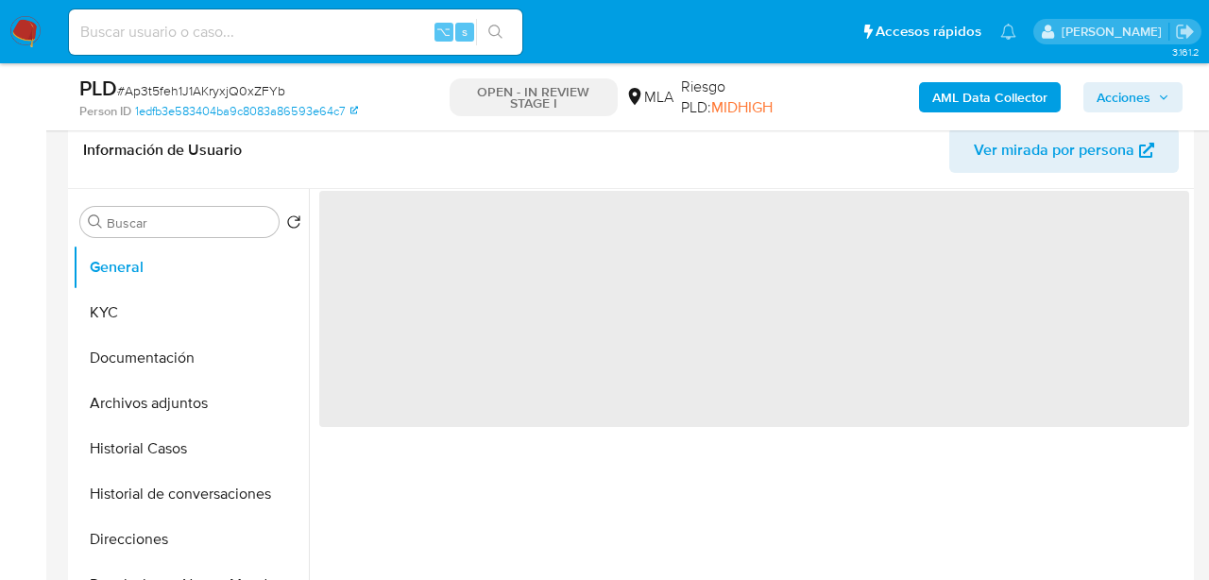
scroll to position [47, 0]
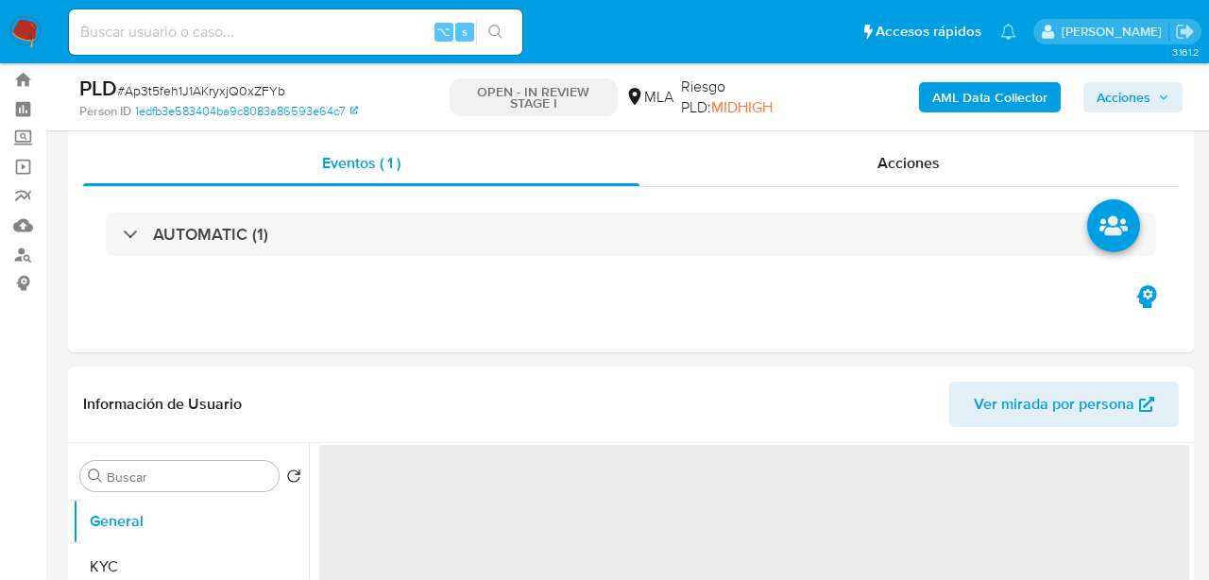
select select "10"
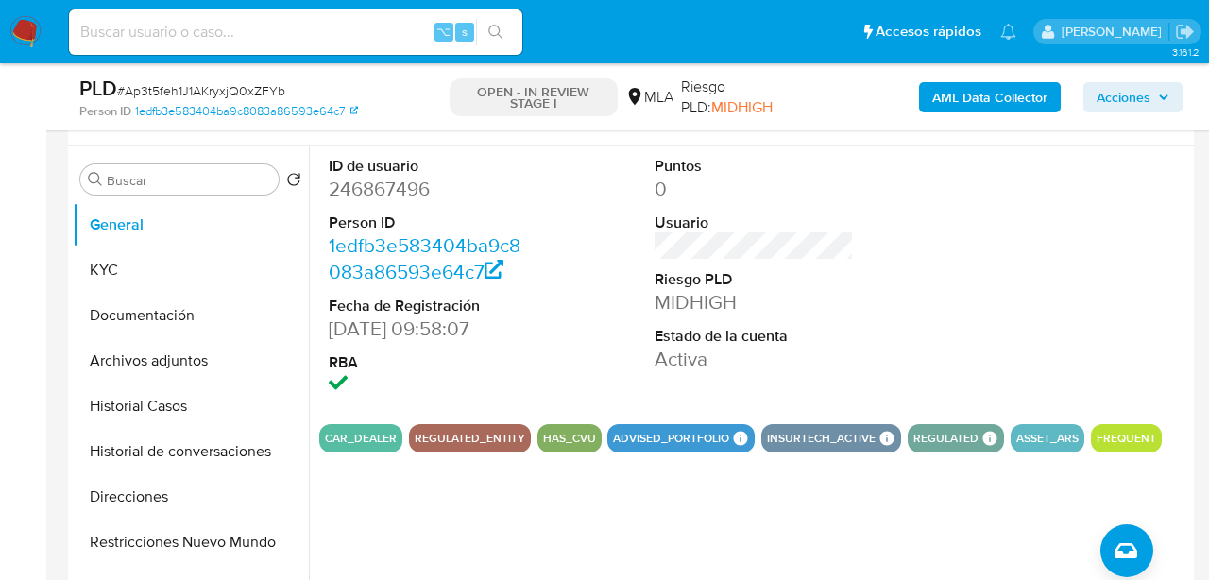
scroll to position [360, 0]
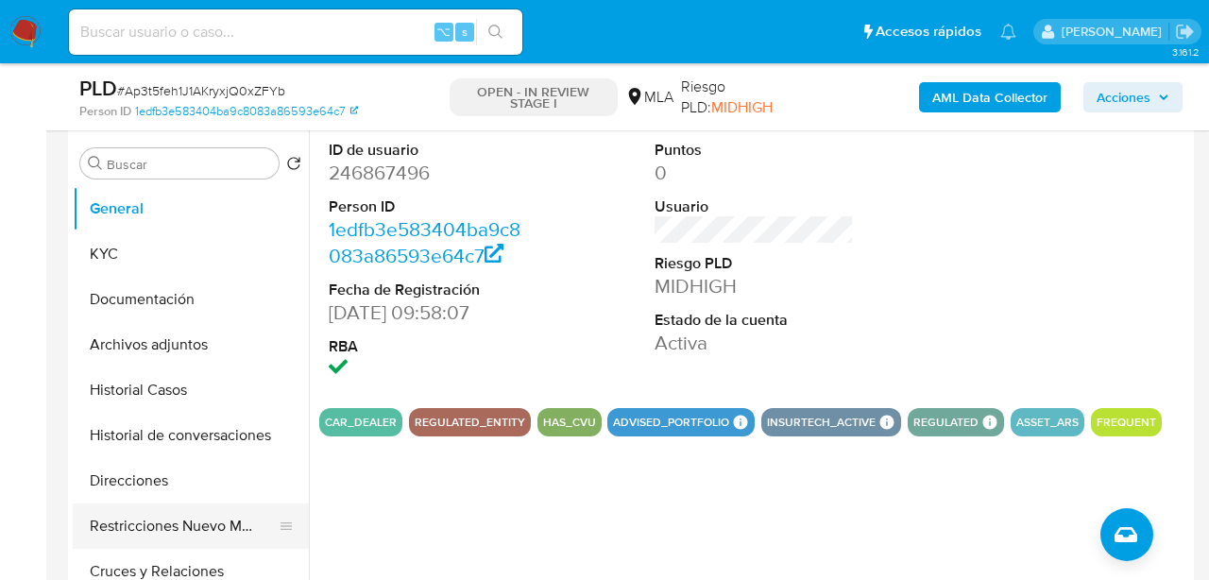
click at [181, 512] on button "Restricciones Nuevo Mundo" at bounding box center [183, 526] width 221 height 45
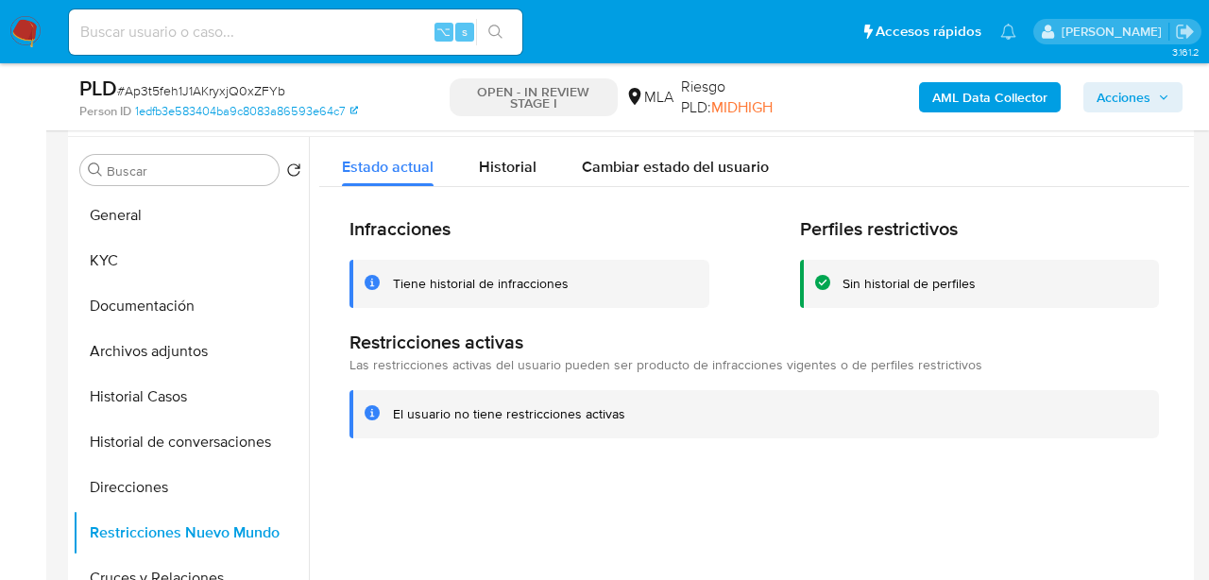
scroll to position [351, 0]
click at [512, 156] on div "Historial" at bounding box center [508, 164] width 58 height 50
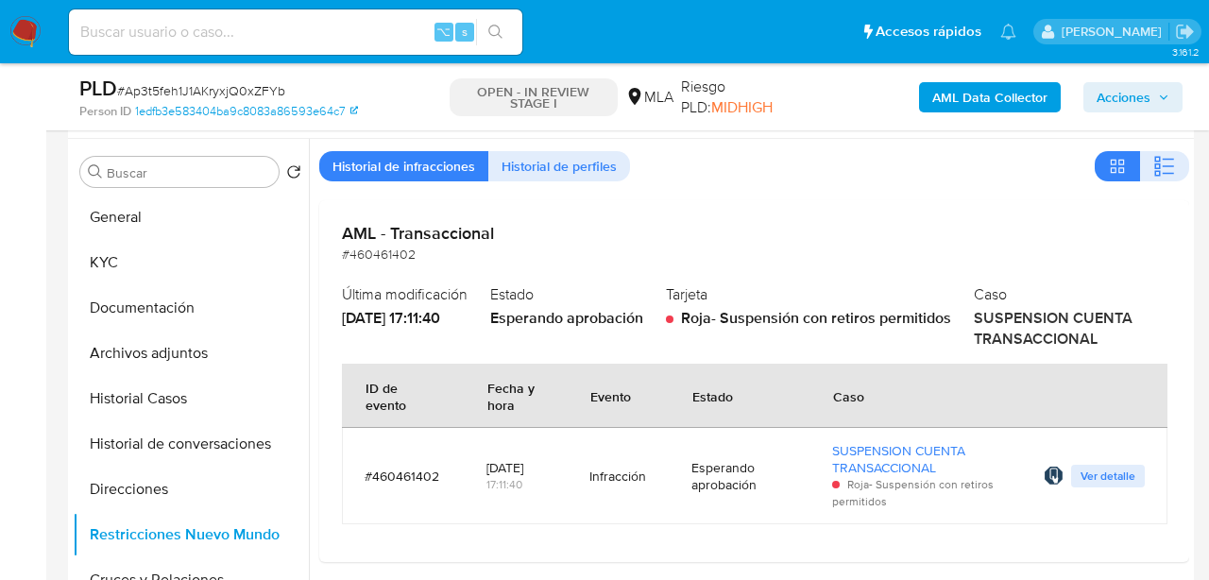
scroll to position [30, 0]
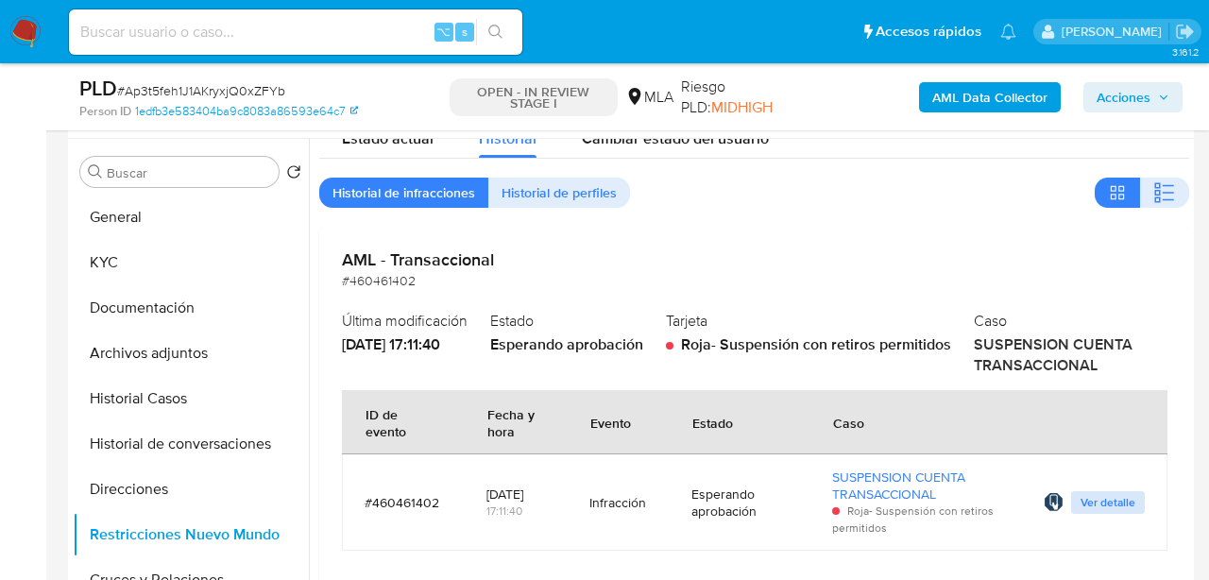
click at [1081, 504] on span "Ver detalle" at bounding box center [1108, 502] width 55 height 19
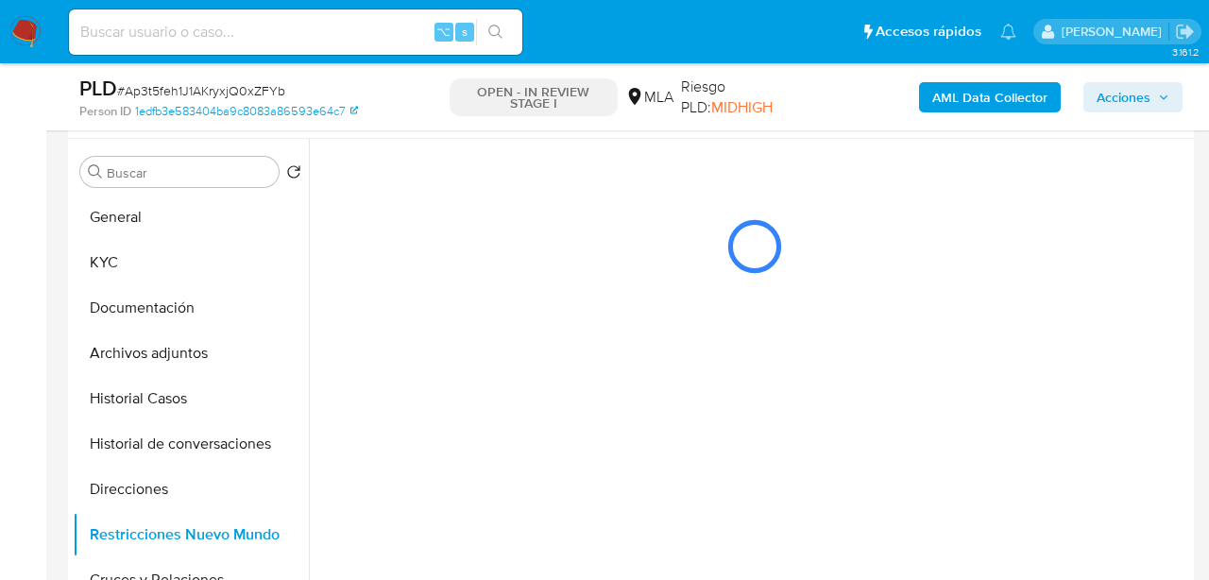
scroll to position [0, 0]
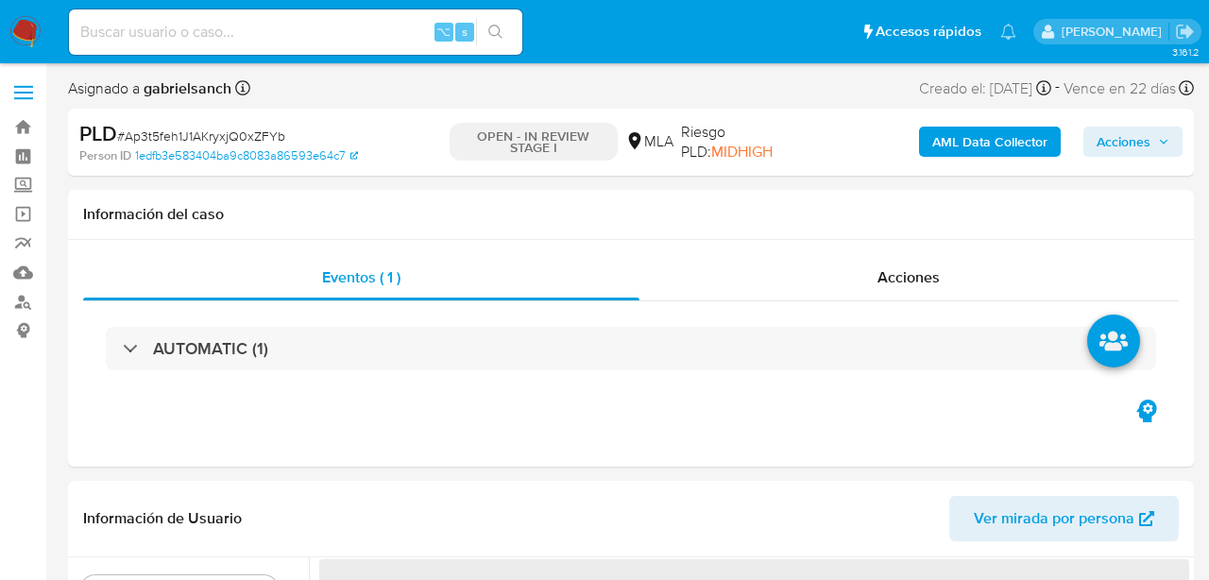
select select "10"
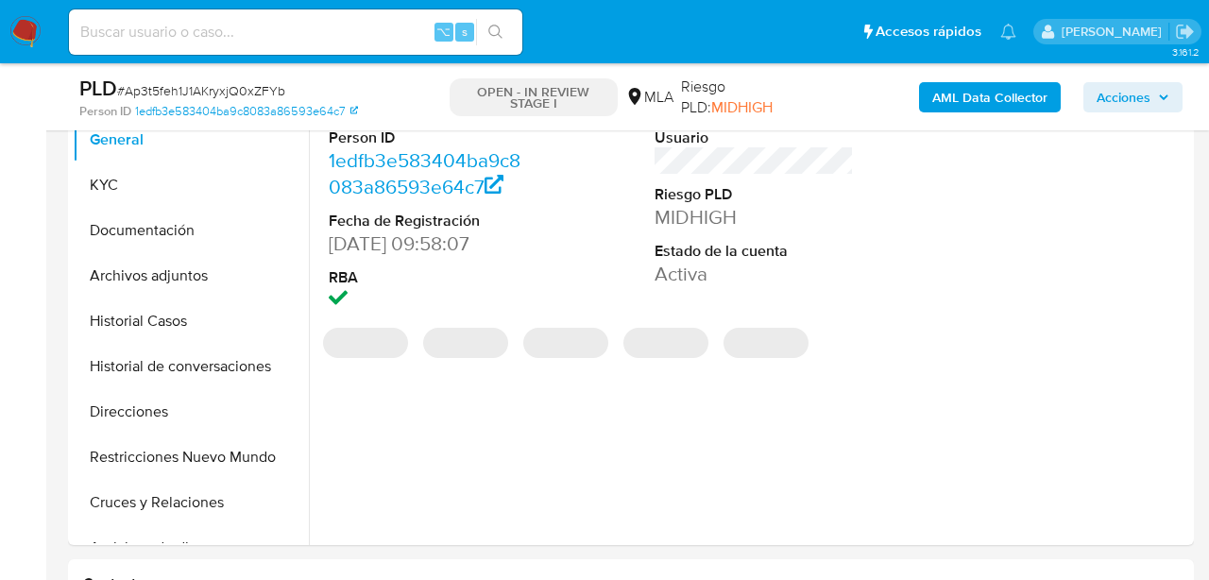
scroll to position [382, 0]
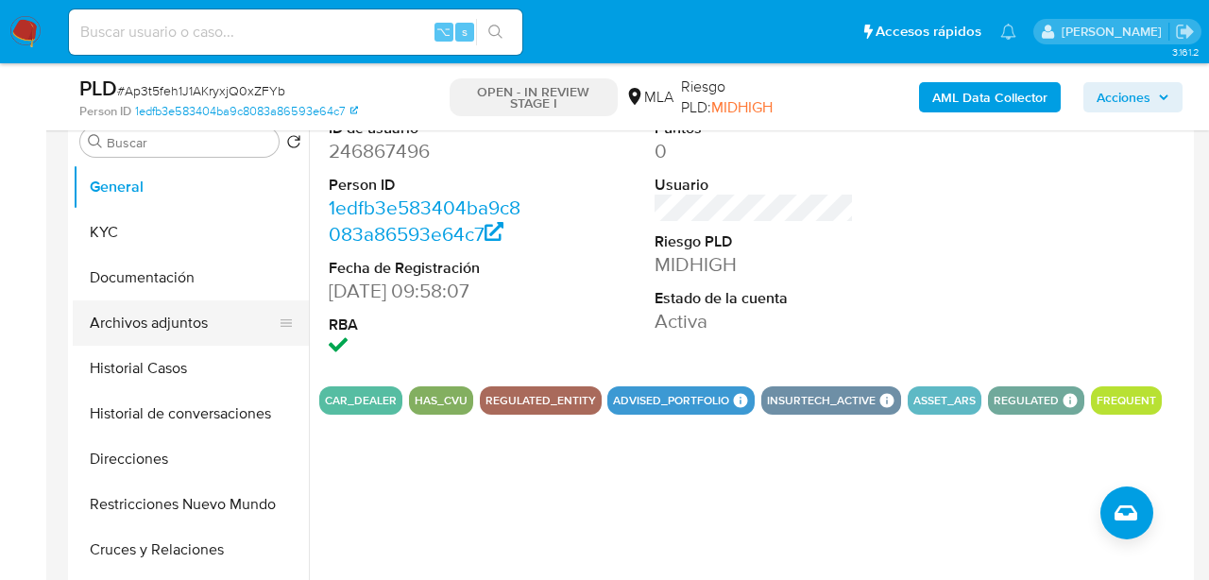
click at [164, 325] on button "Archivos adjuntos" at bounding box center [183, 322] width 221 height 45
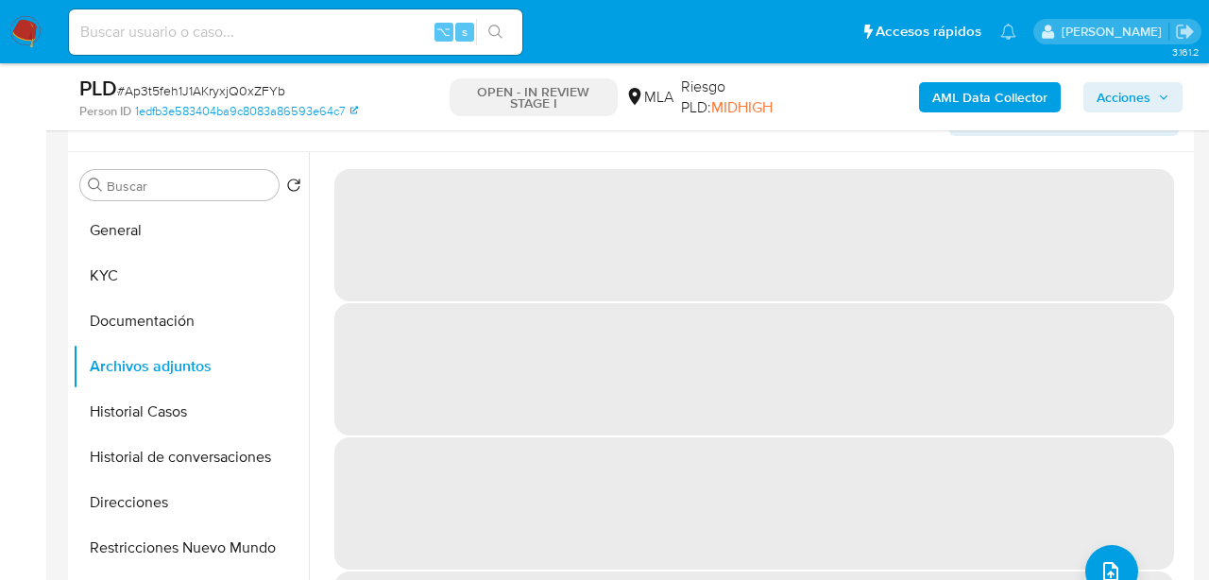
scroll to position [341, 0]
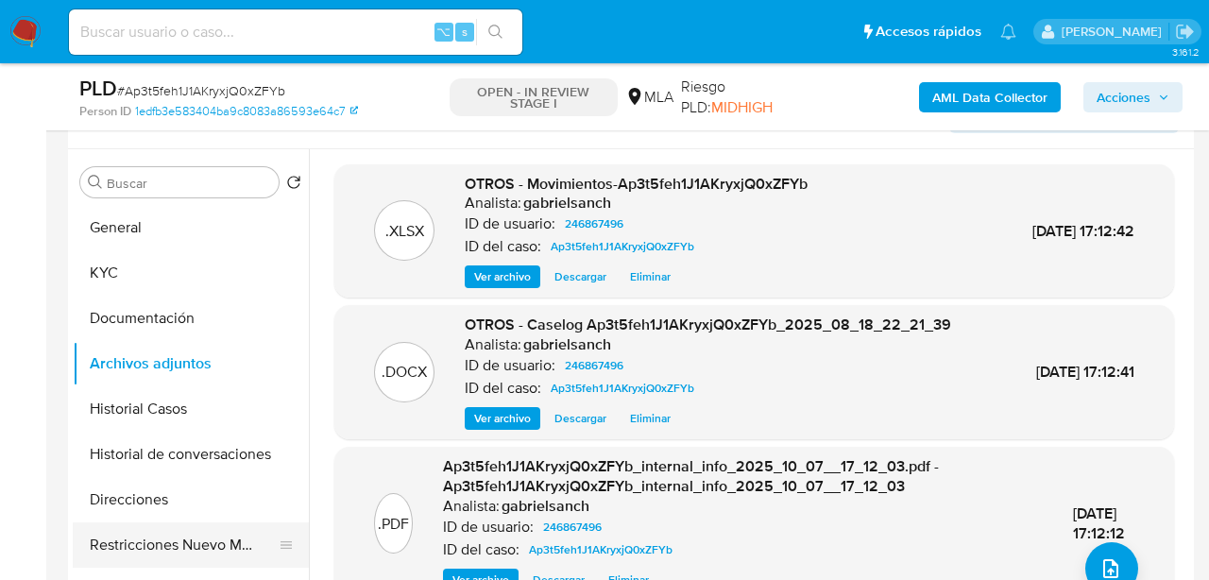
click at [163, 532] on button "Restricciones Nuevo Mundo" at bounding box center [183, 544] width 221 height 45
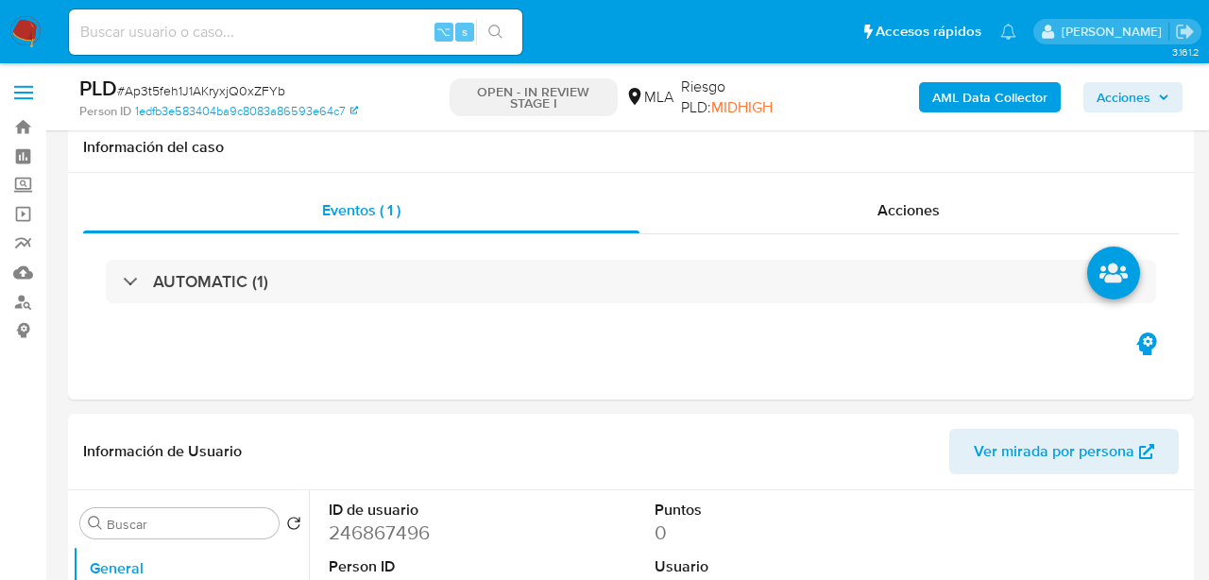
select select "10"
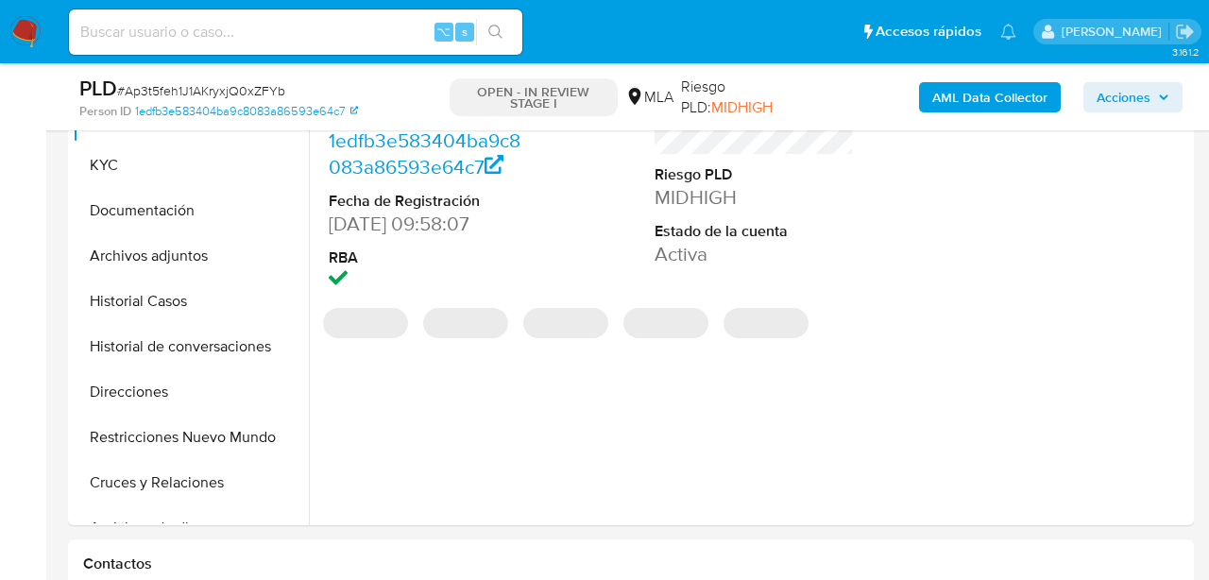
scroll to position [451, 0]
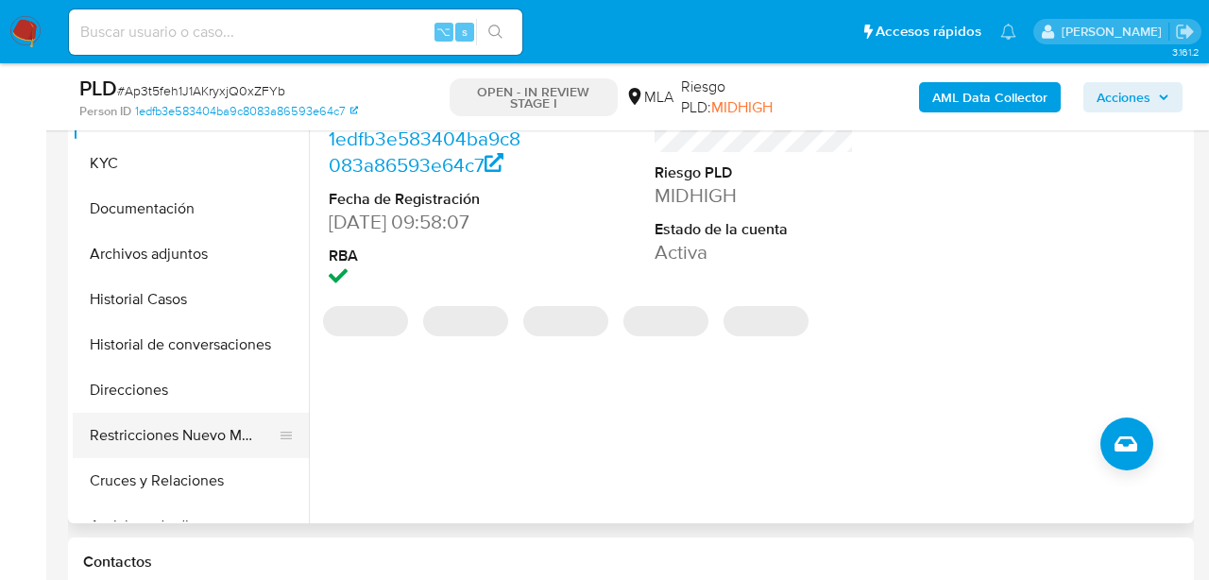
click at [212, 443] on button "Restricciones Nuevo Mundo" at bounding box center [183, 435] width 221 height 45
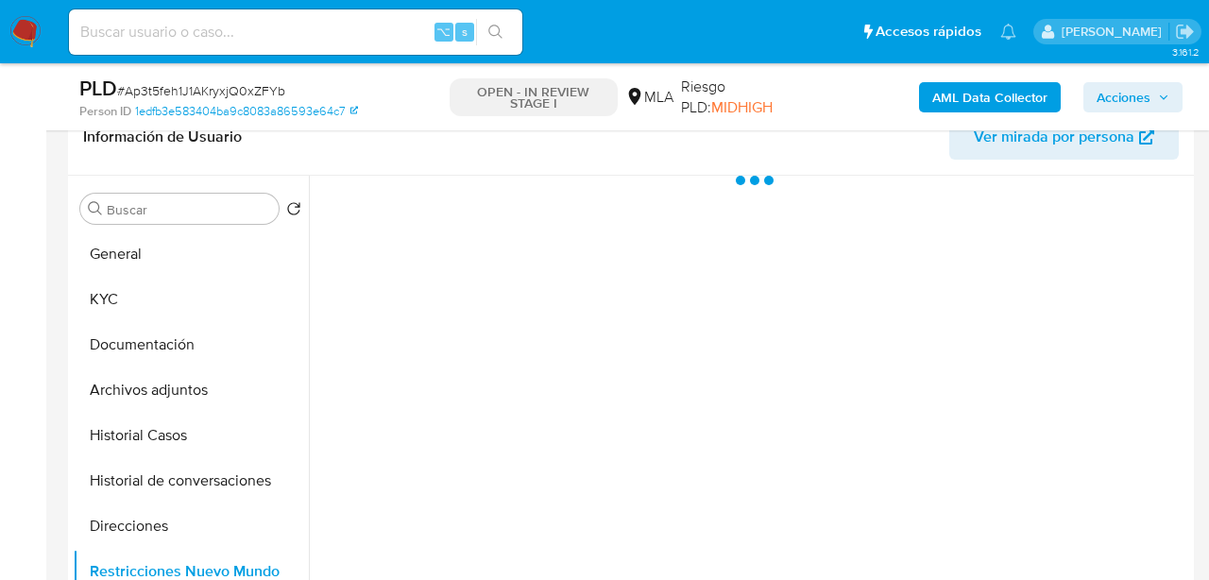
scroll to position [313, 0]
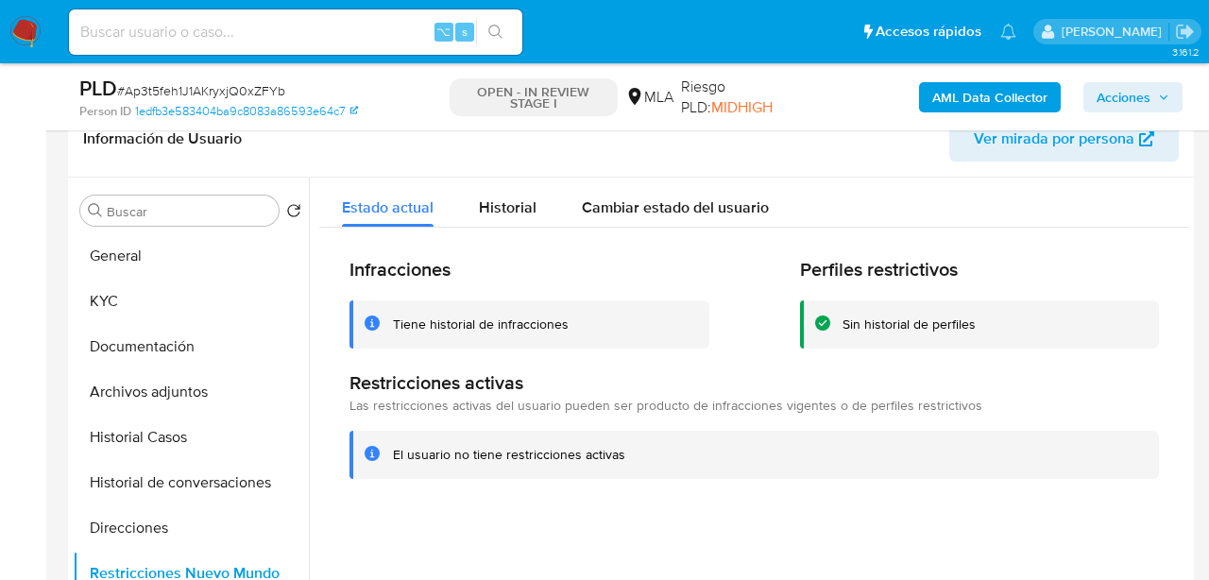
click at [221, 18] on div "⌥ s" at bounding box center [295, 31] width 453 height 45
click at [222, 33] on input at bounding box center [295, 32] width 453 height 25
paste input "wQtdKty46eB7DmCUpwm8AVsS"
type input "wQtdKty46eB7DmCUpwm8AVsS"
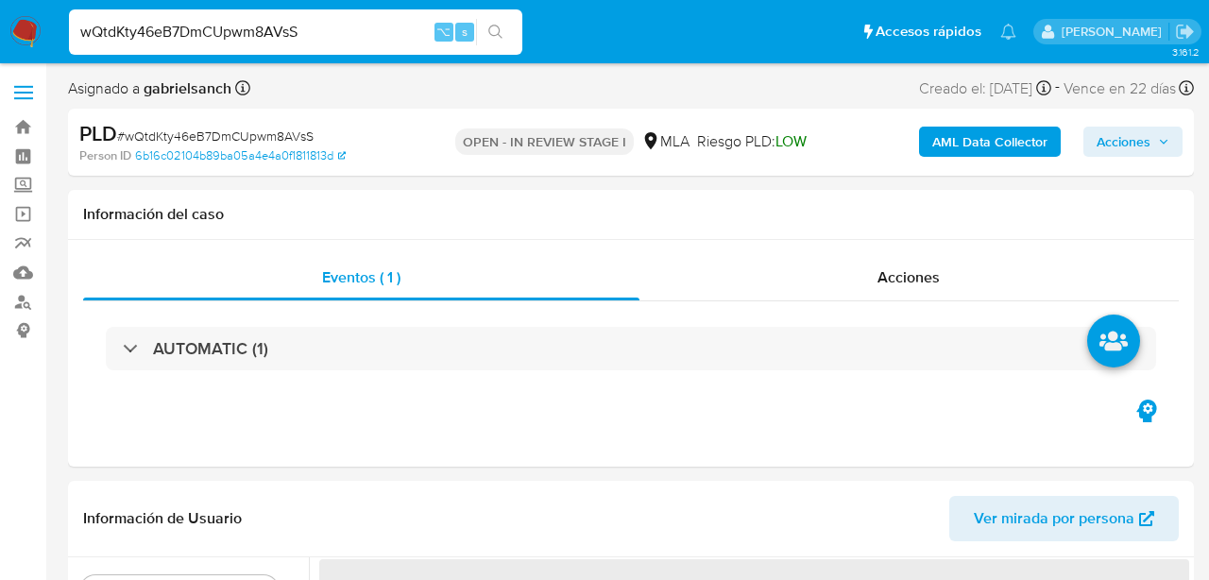
select select "10"
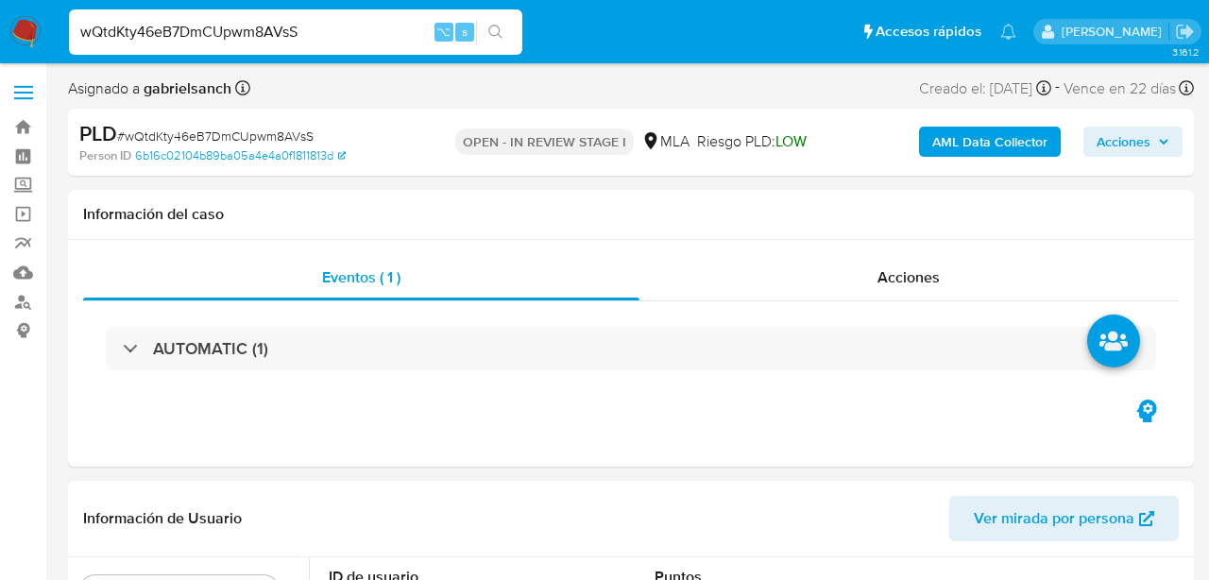
click at [285, 35] on input "wQtdKty46eB7DmCUpwm8AVsS" at bounding box center [295, 32] width 453 height 25
paste input "Ap3t5feh1J1AKryxjQ0xZFYb"
type input "Ap3t5feh1J1AKryxjQ0xZFYb"
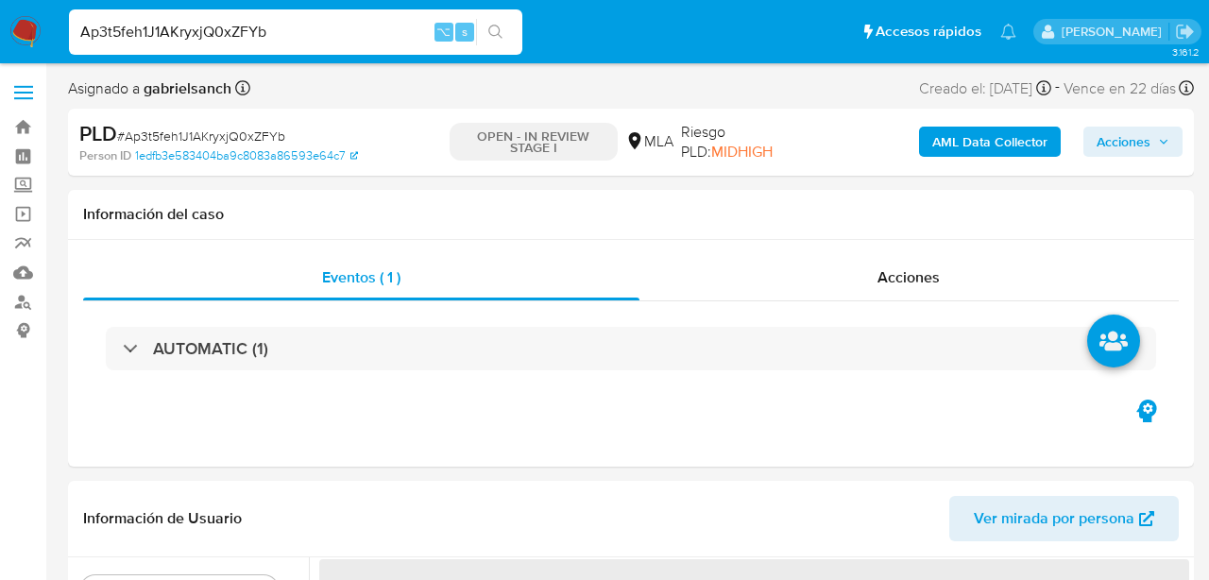
select select "10"
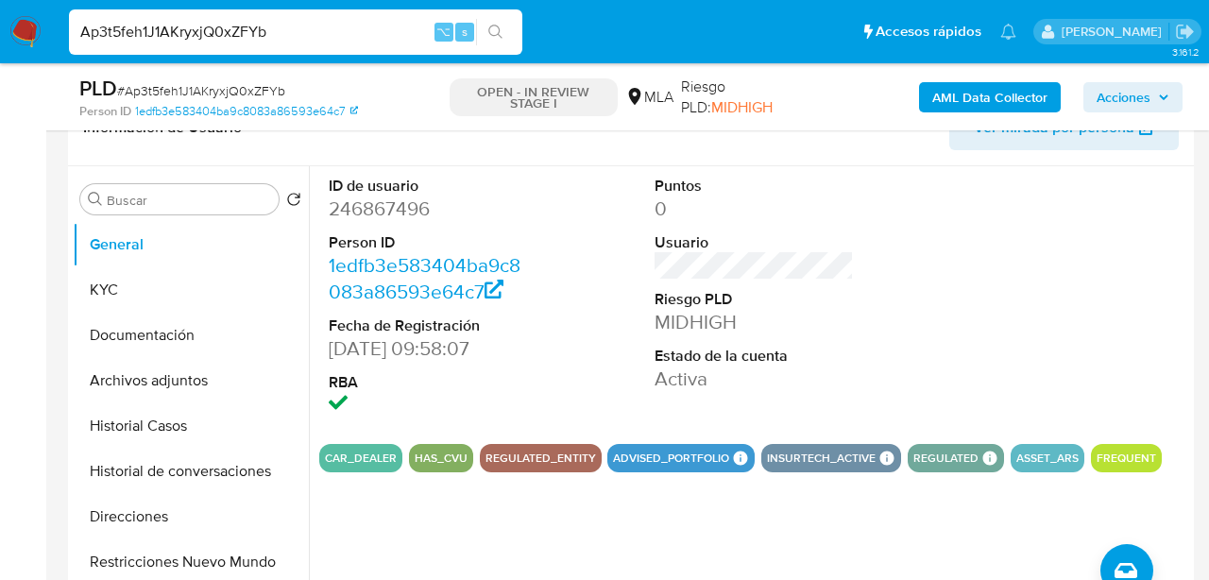
scroll to position [329, 0]
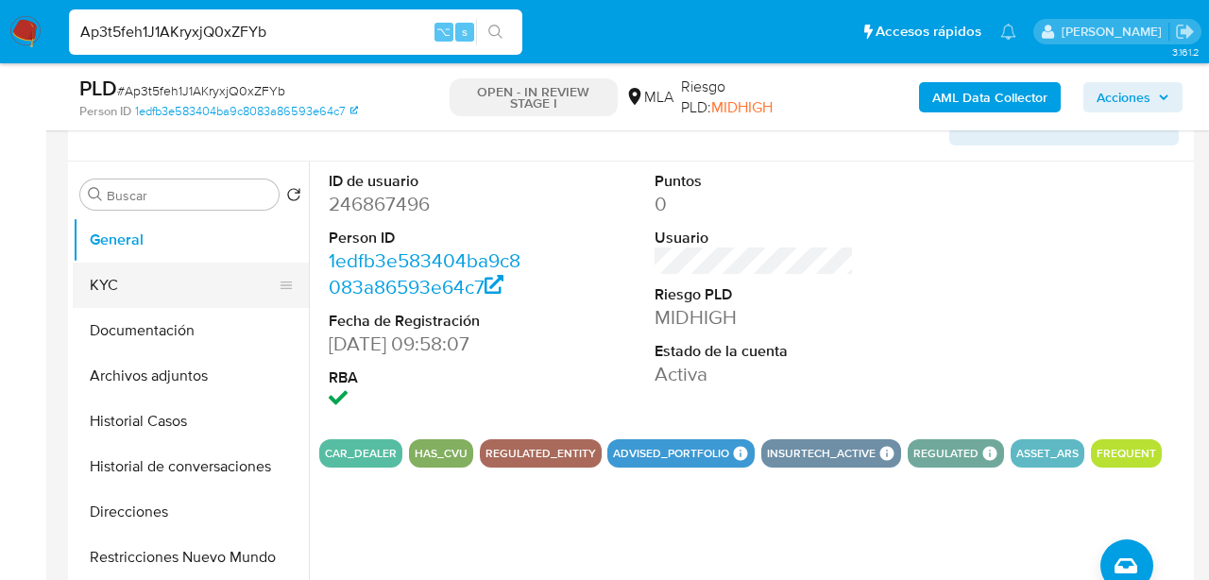
click at [106, 289] on button "KYC" at bounding box center [183, 285] width 221 height 45
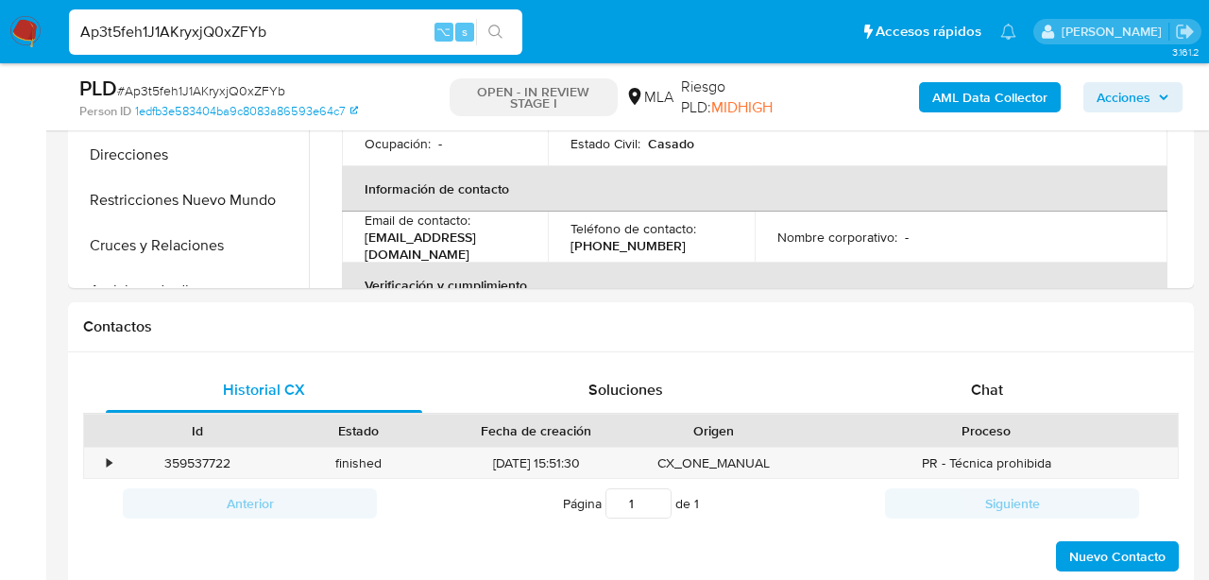
scroll to position [727, 0]
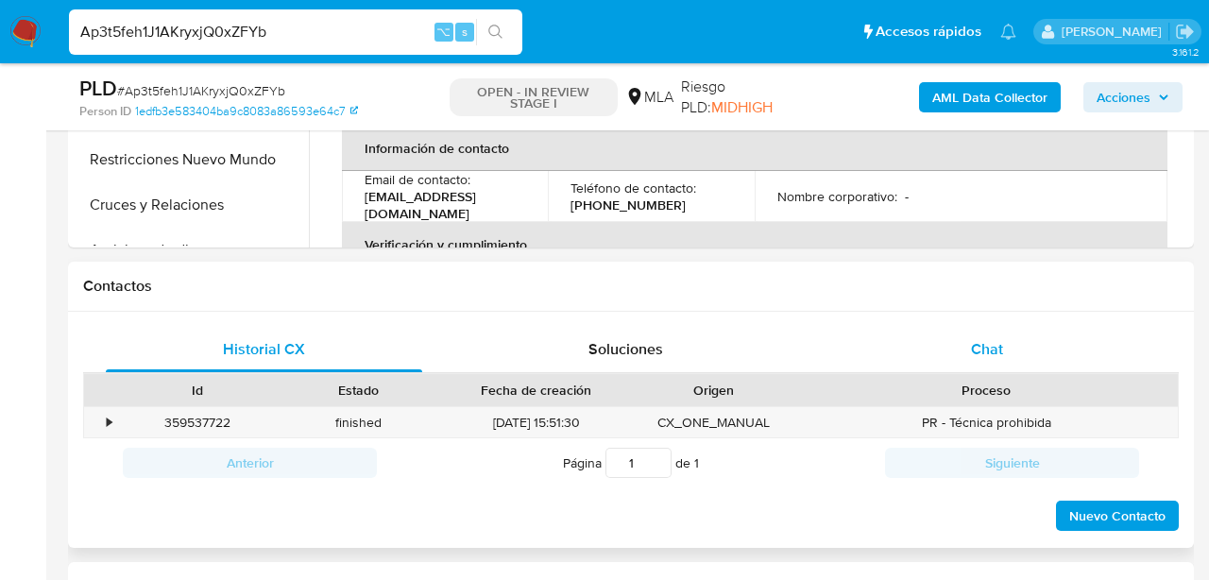
click at [1043, 354] on div "Chat" at bounding box center [988, 349] width 316 height 45
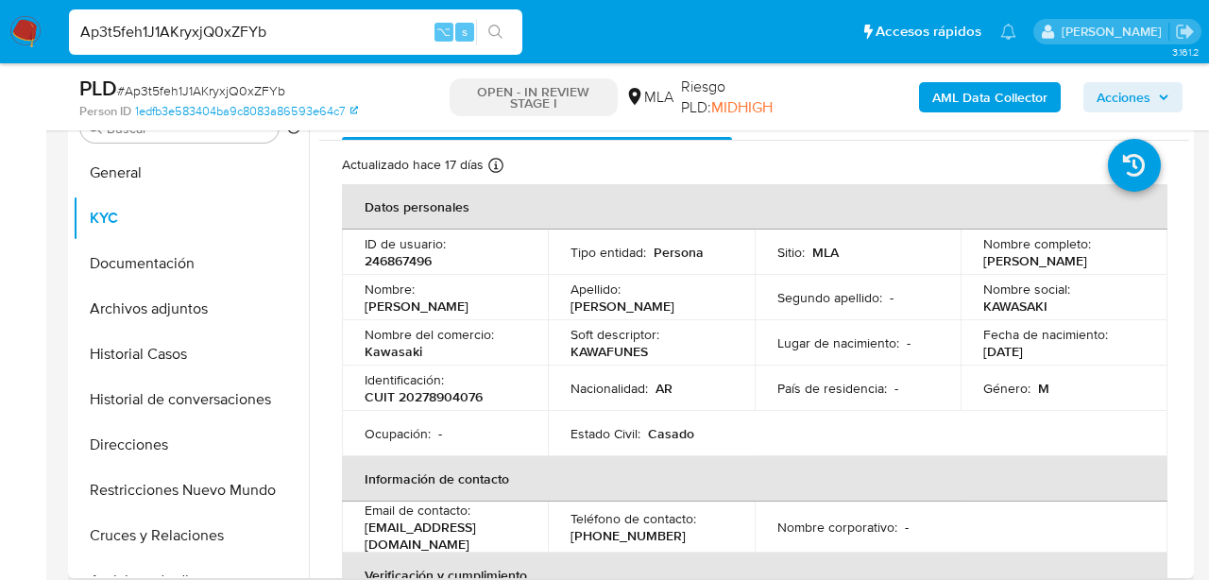
scroll to position [384, 0]
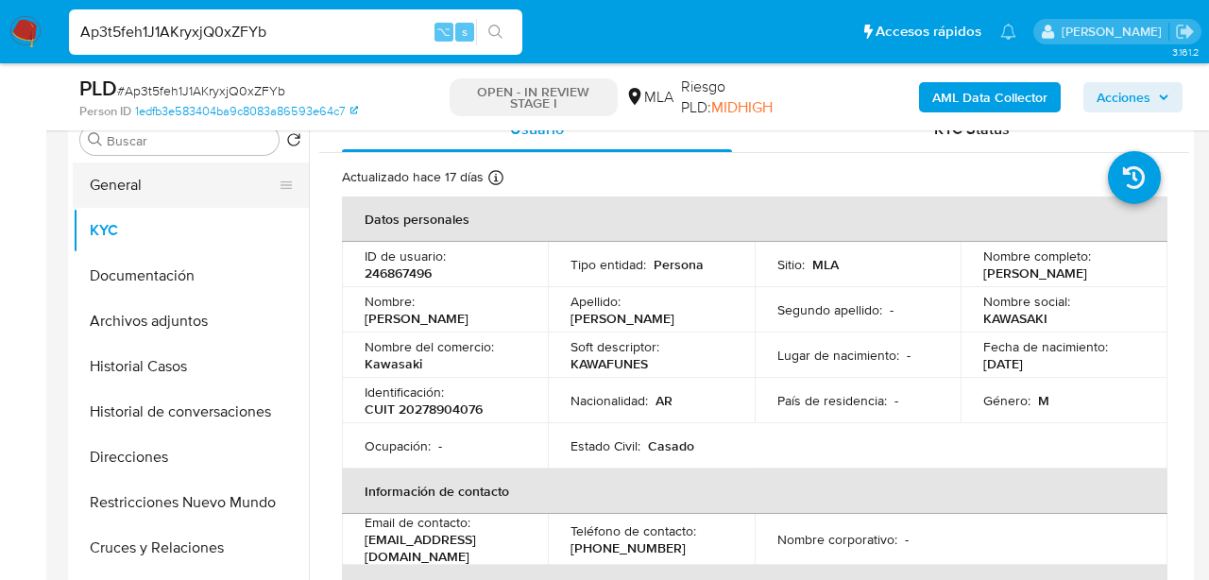
click at [127, 206] on button "General" at bounding box center [183, 185] width 221 height 45
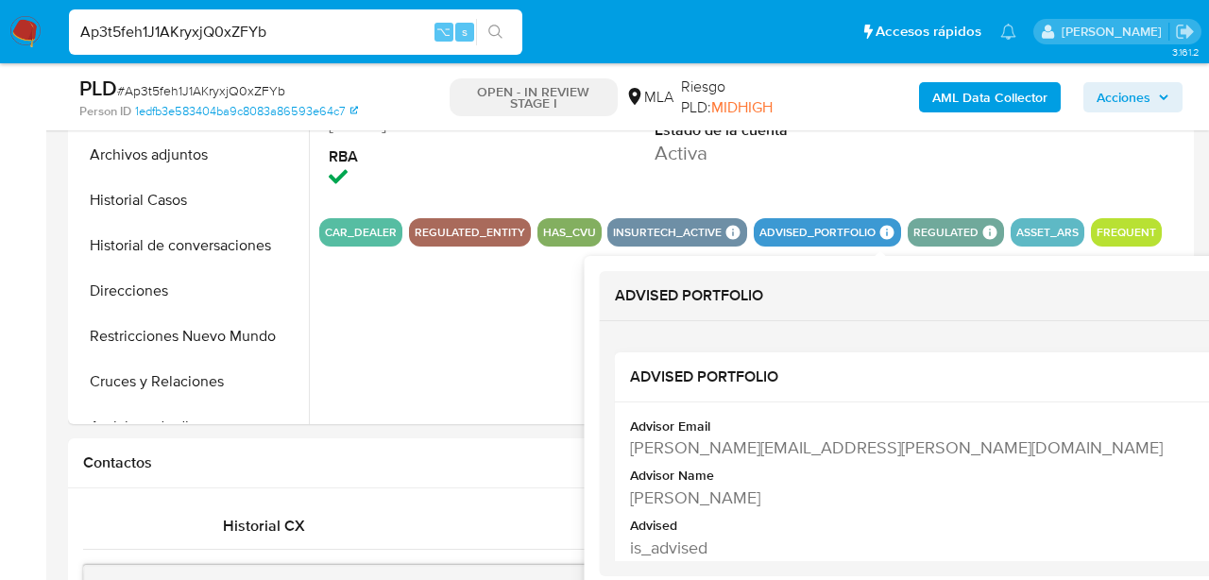
scroll to position [42, 0]
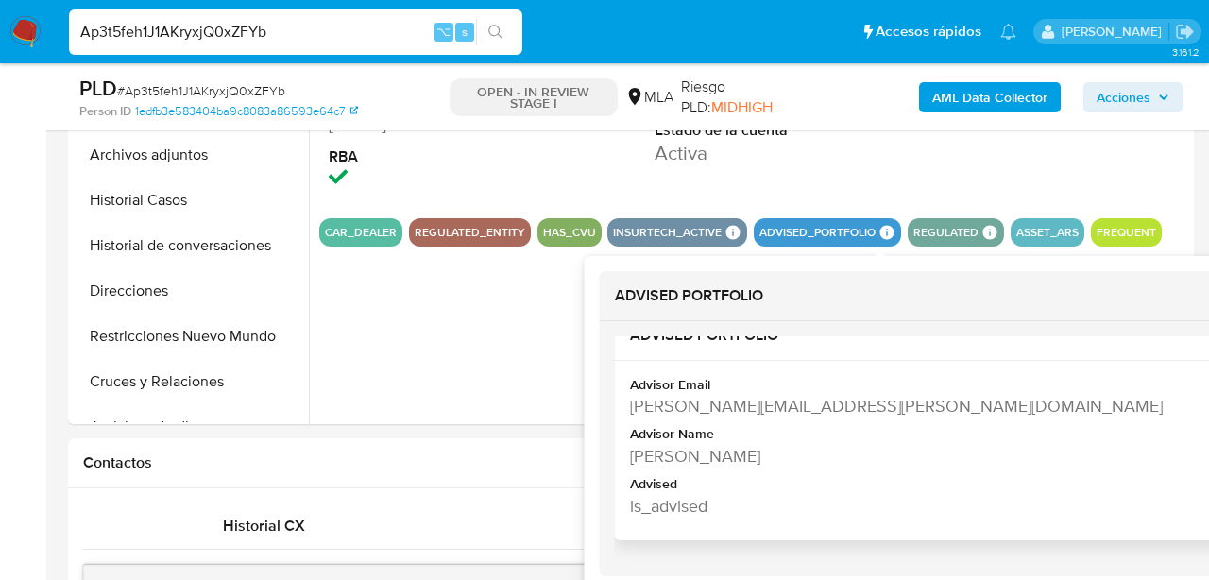
click at [782, 405] on div "eugenia.rodriguez@mercadolibre.com" at bounding box center [992, 406] width 725 height 24
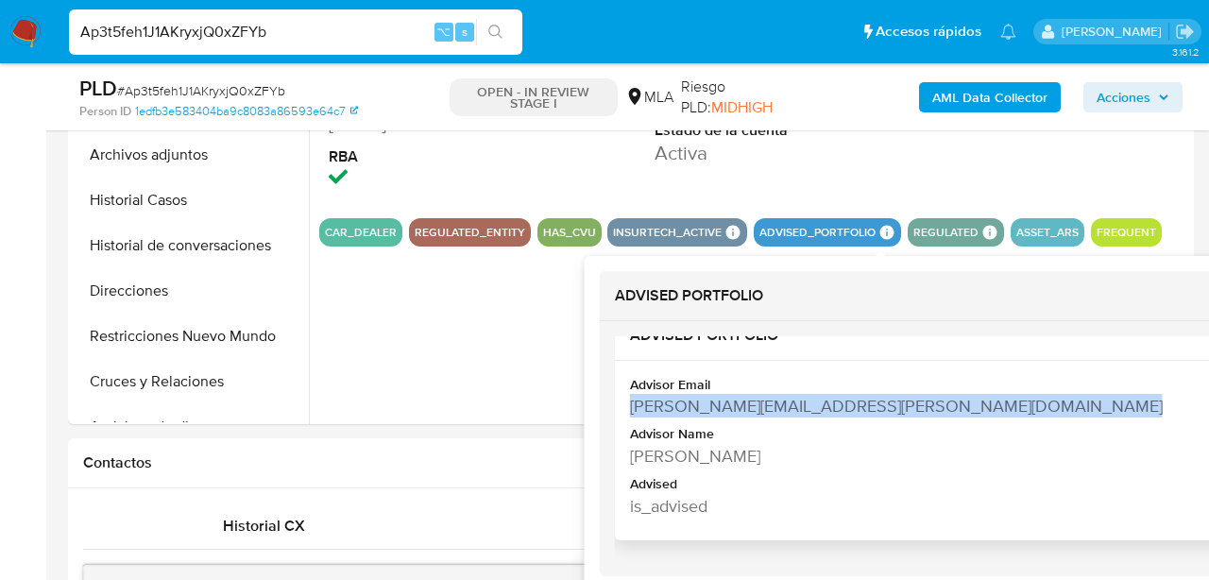
click at [782, 405] on div "eugenia.rodriguez@mercadolibre.com" at bounding box center [992, 406] width 725 height 24
copy div "eugenia.rodriguez@mercadolibre.com"
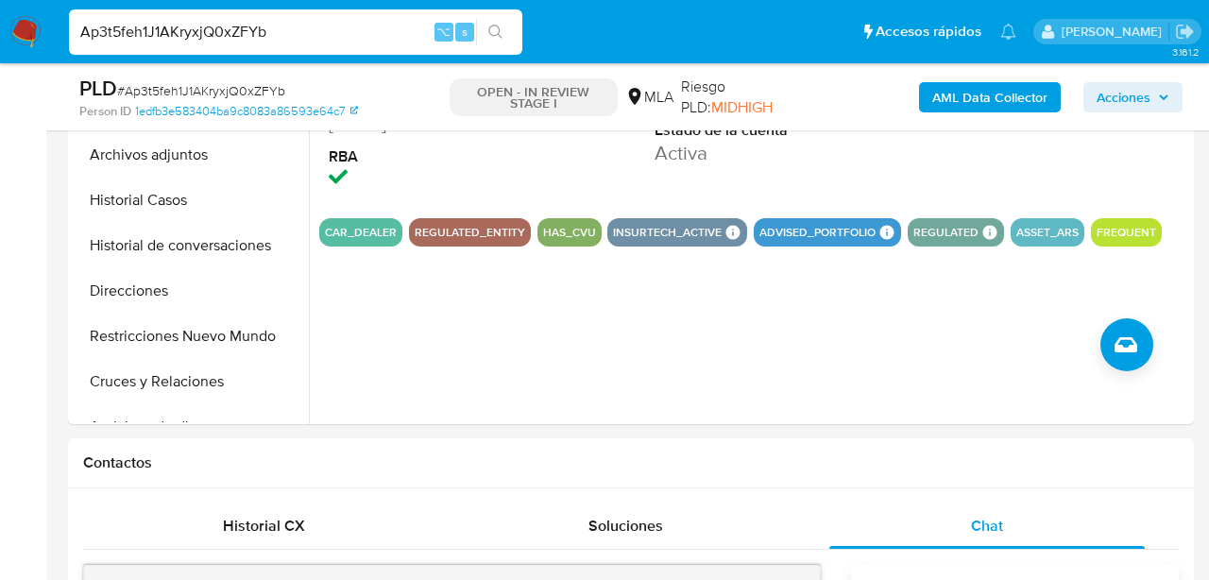
click at [237, 38] on input "Ap3t5feh1J1AKryxjQ0xZFYb" at bounding box center [295, 32] width 453 height 25
paste input "wQtdKty46eB7DmCUpwm8AVsS"
type input "wQtdKty46eB7DmCUpwm8AVsS"
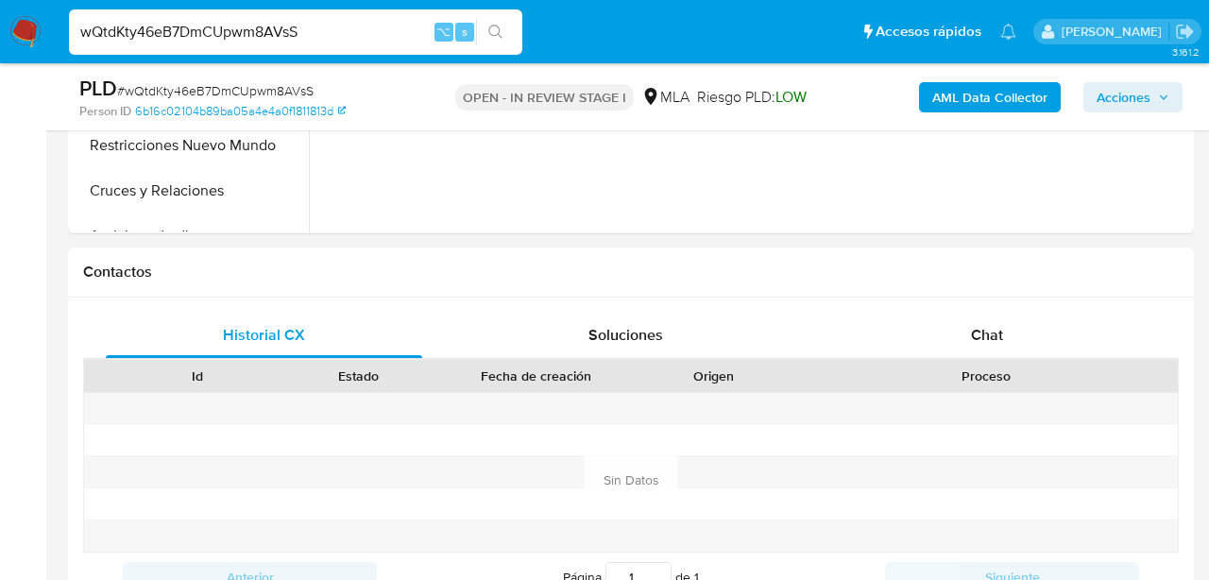
scroll to position [743, 0]
select select "10"
click at [984, 323] on span "Chat" at bounding box center [987, 333] width 32 height 22
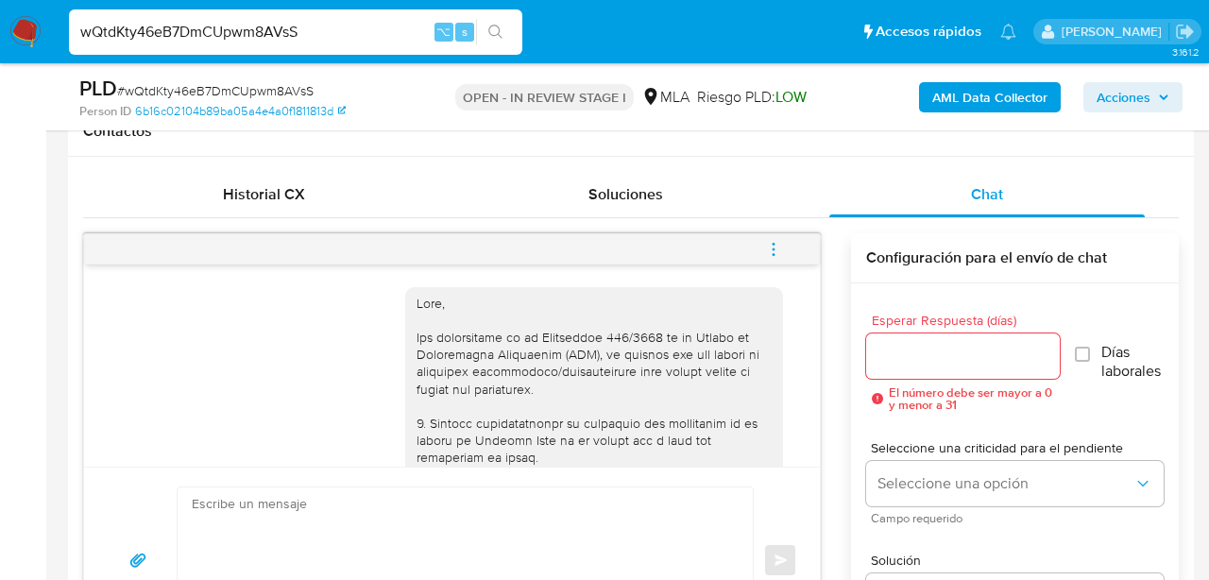
scroll to position [2232, 0]
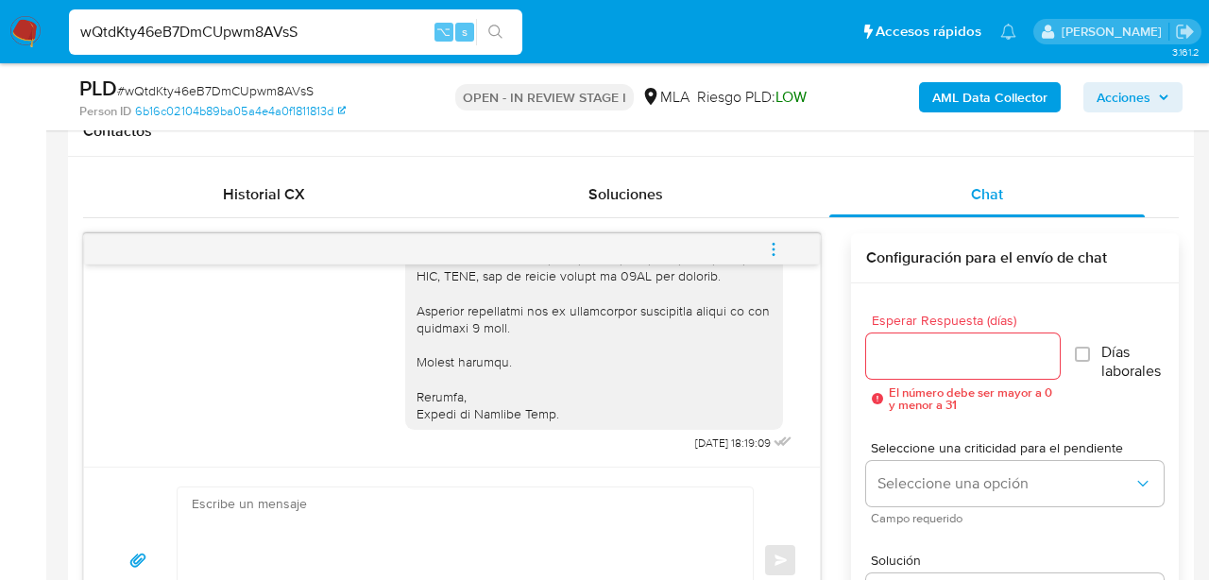
click at [777, 235] on span "menu-action" at bounding box center [773, 249] width 17 height 45
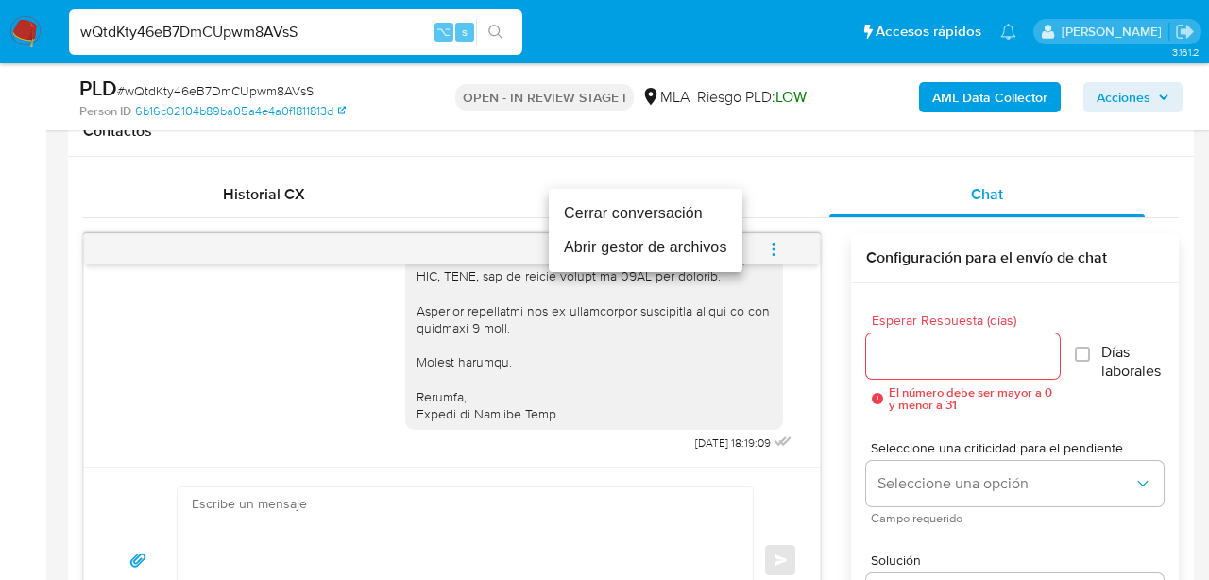
click at [692, 219] on li "Cerrar conversación" at bounding box center [646, 214] width 194 height 34
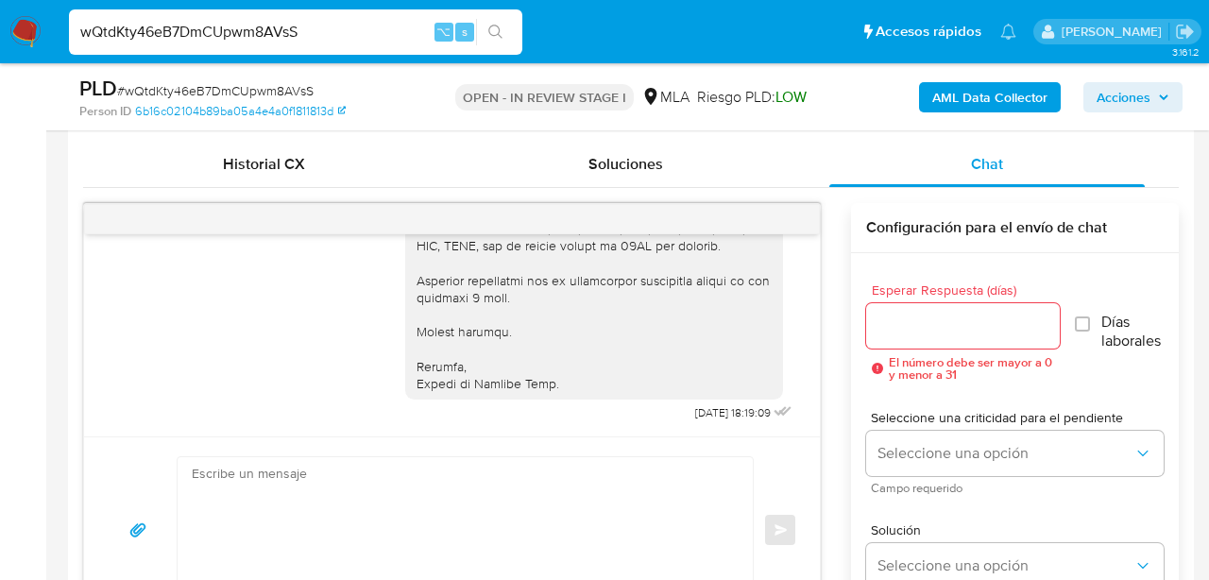
scroll to position [966, 0]
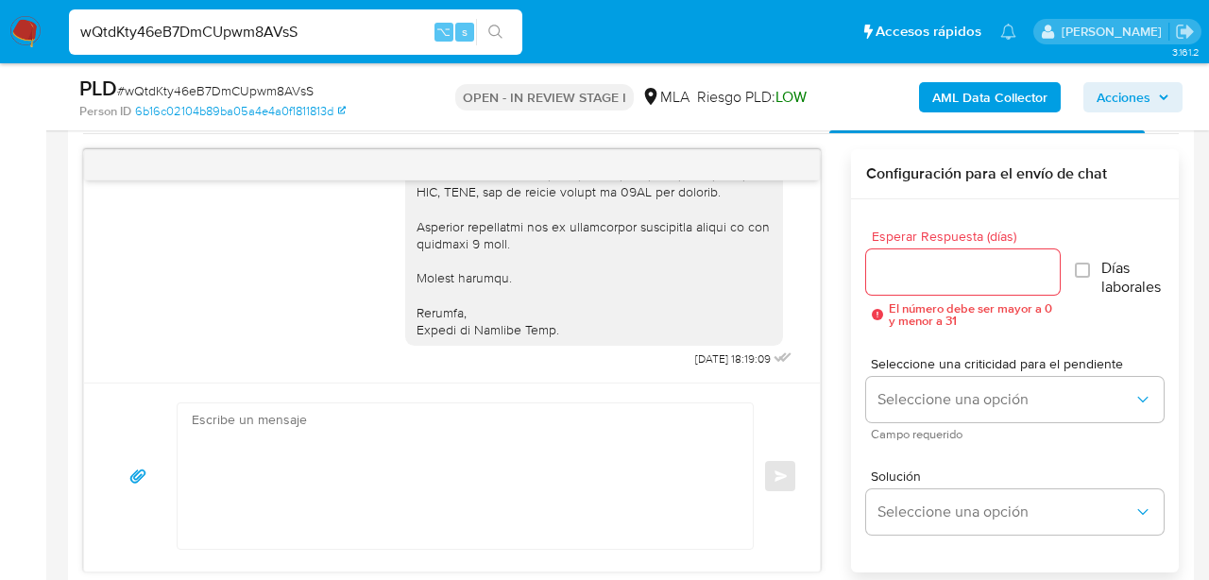
click at [949, 101] on b "AML Data Collector" at bounding box center [989, 97] width 115 height 30
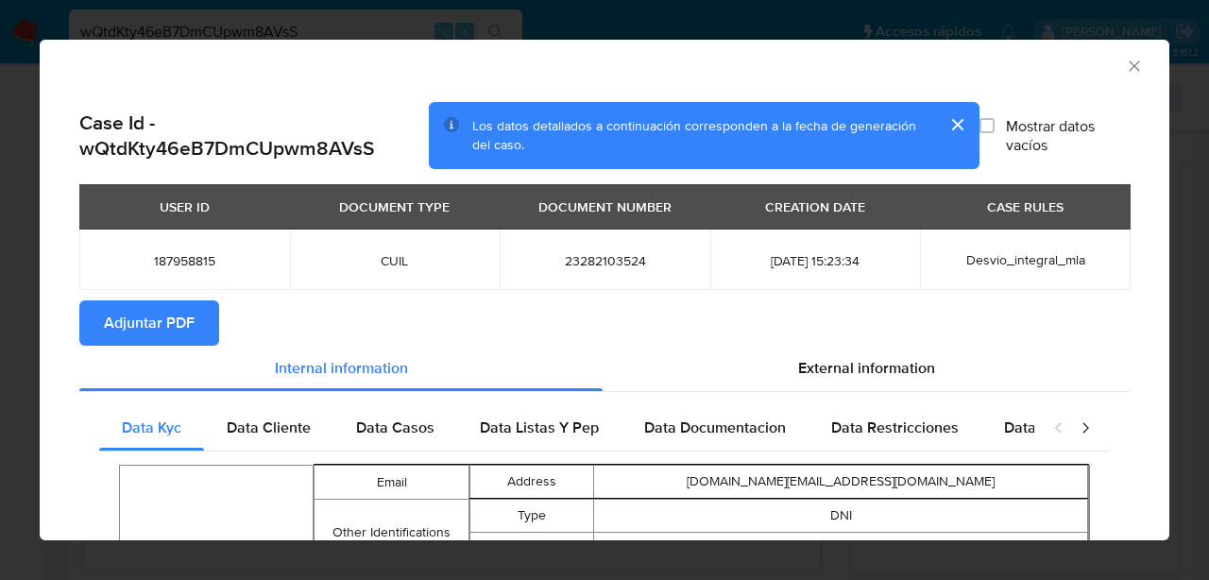
click at [150, 334] on span "Adjuntar PDF" at bounding box center [149, 323] width 91 height 42
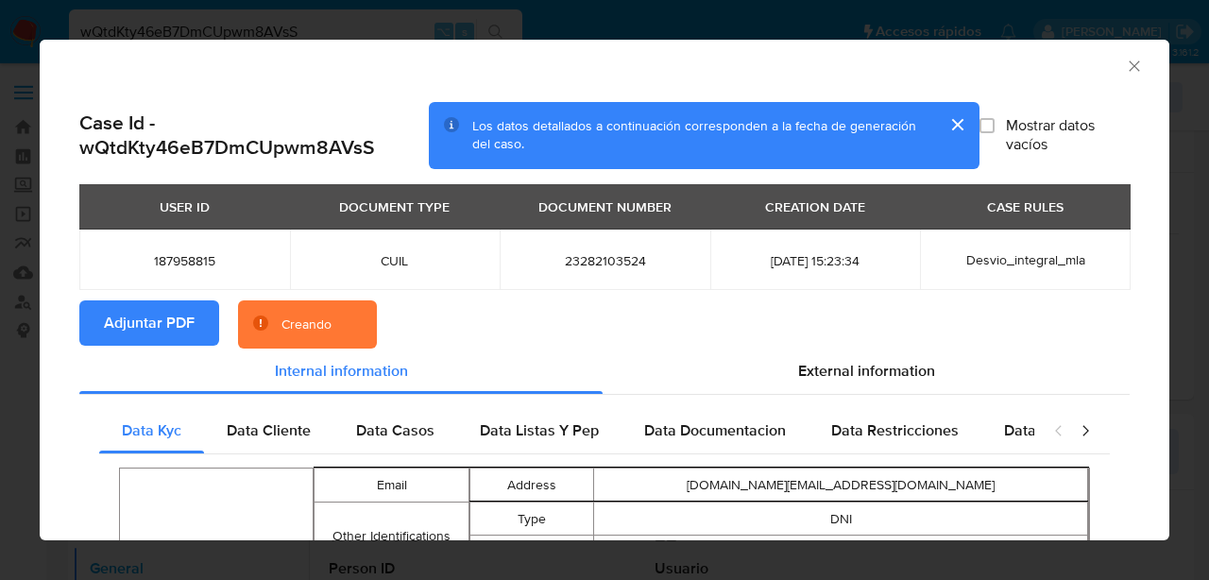
select select "10"
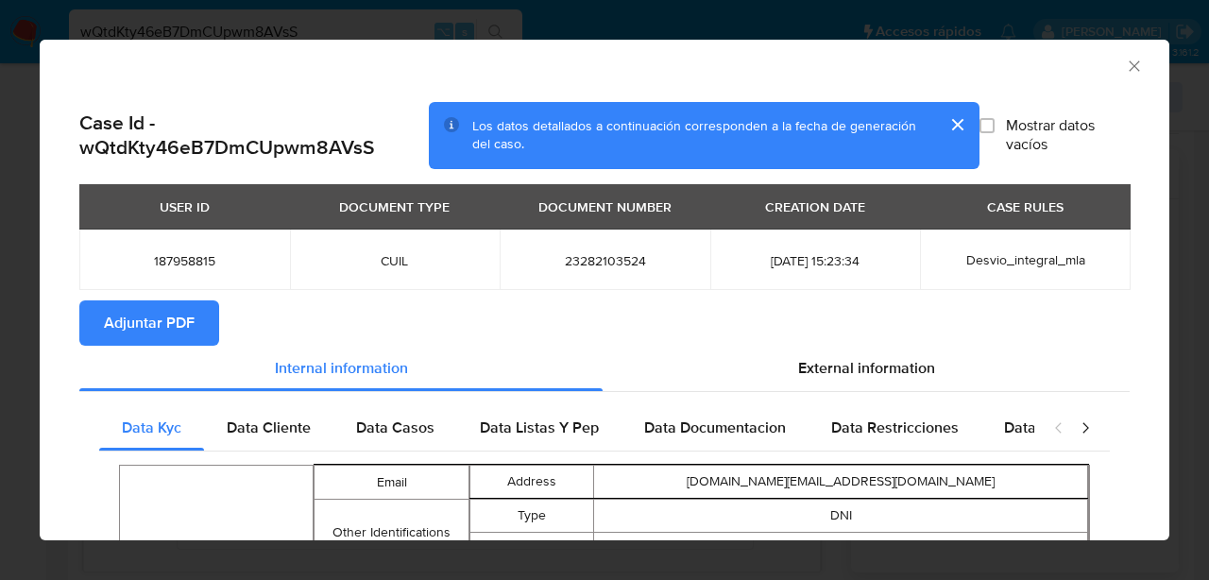
click at [1133, 68] on icon "Cerrar ventana" at bounding box center [1134, 66] width 19 height 19
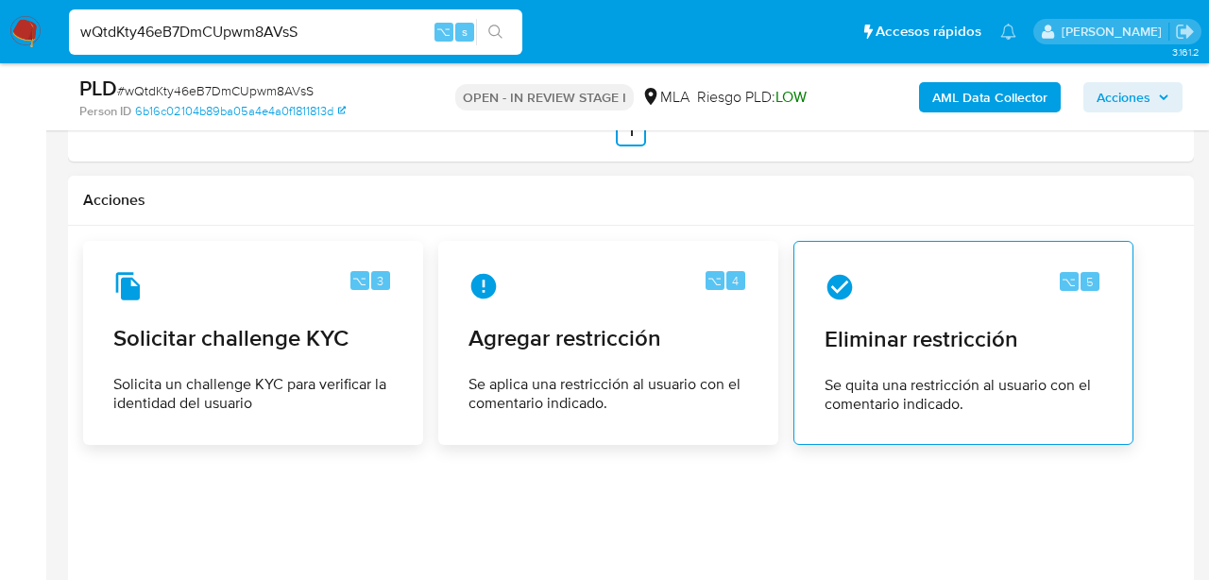
scroll to position [2989, 0]
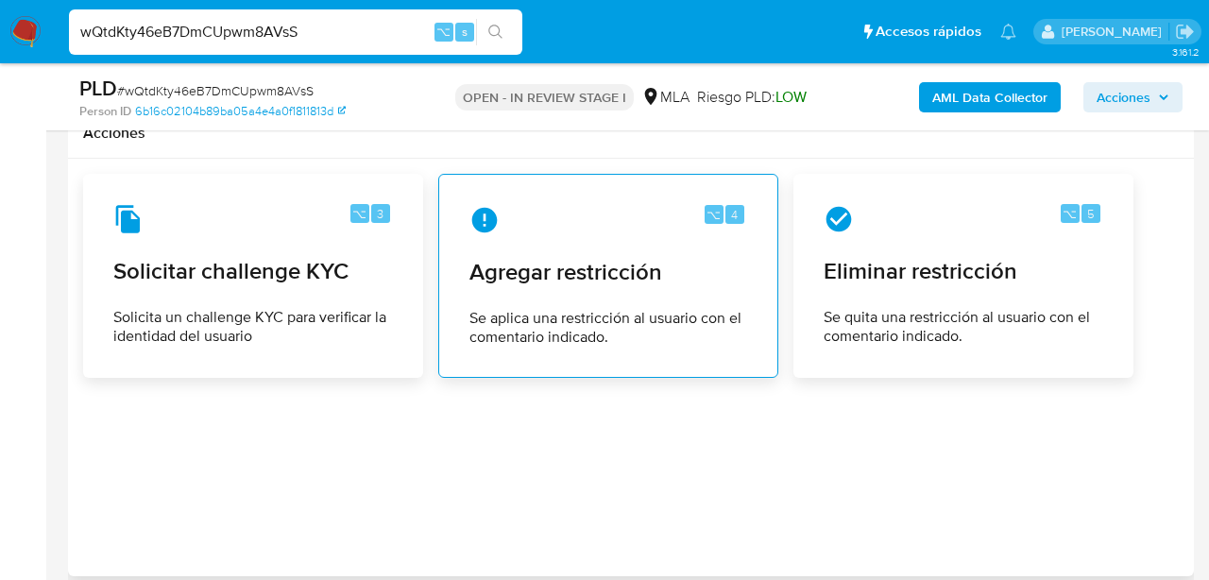
click at [629, 301] on div "⌥ 4 Agregar restricción Se aplica una restricción al usuario con el comentario …" at bounding box center [608, 276] width 308 height 172
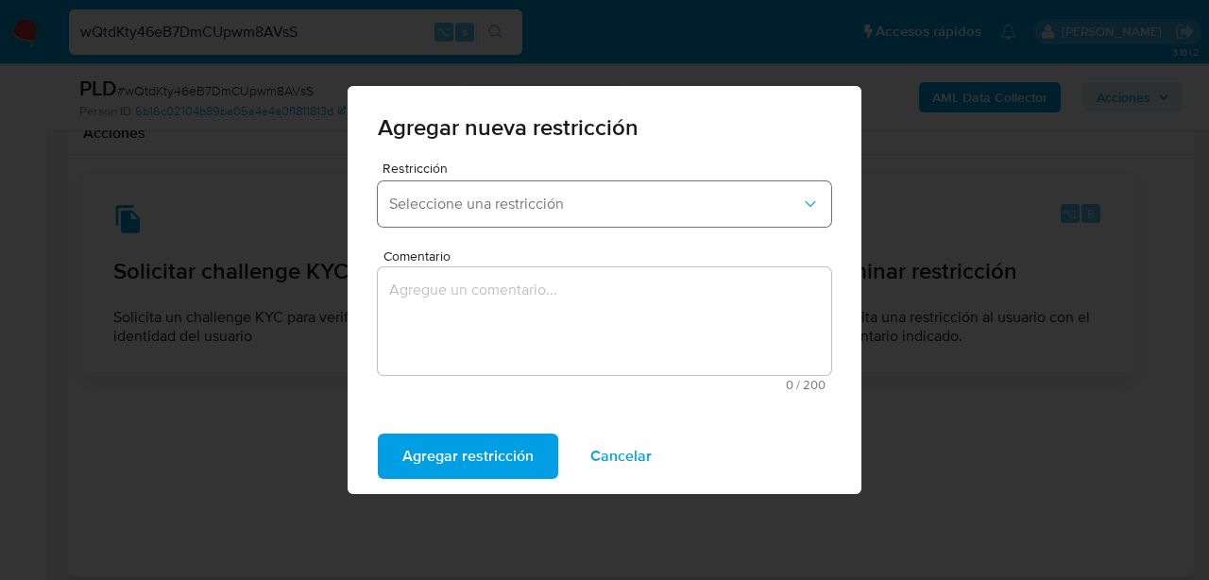
click at [466, 195] on span "Seleccione una restricción" at bounding box center [595, 204] width 412 height 19
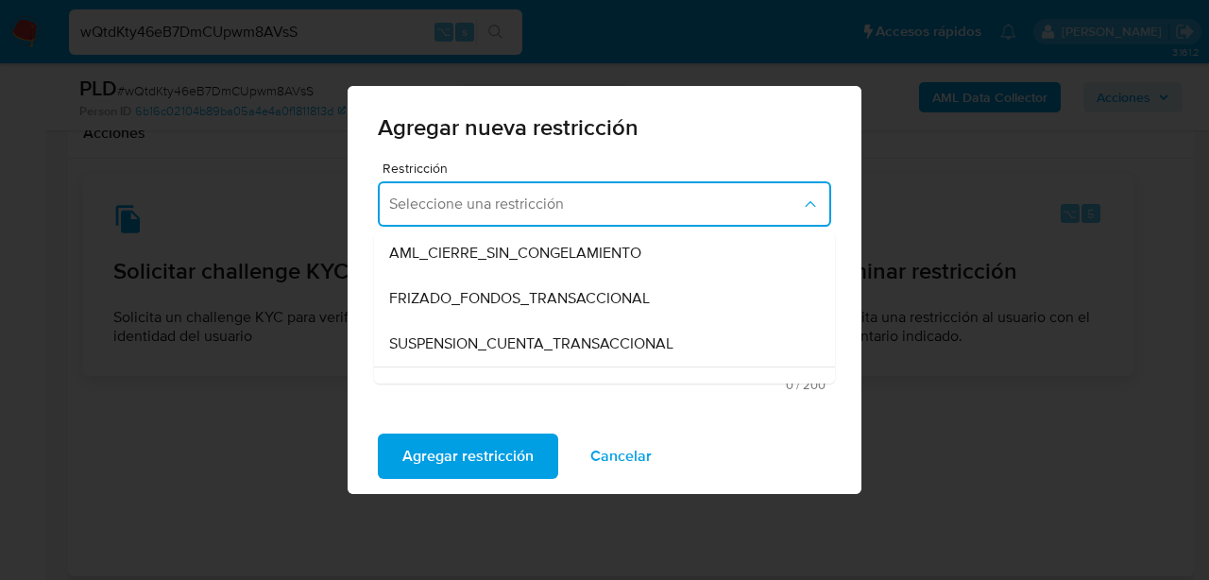
scroll to position [186, 0]
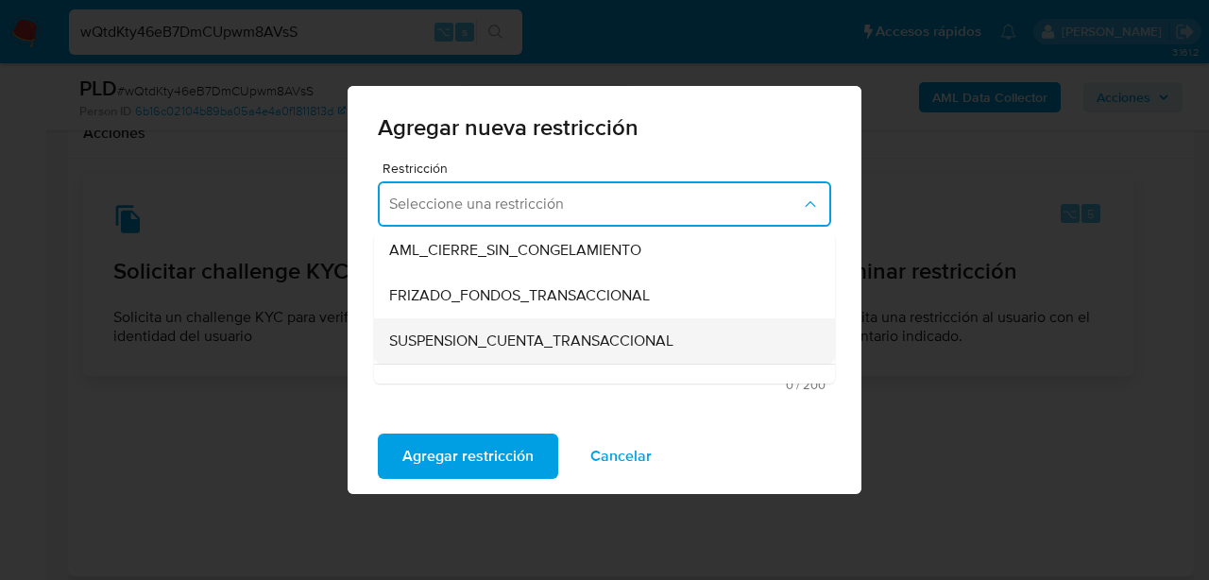
click at [481, 334] on span "SUSPENSION_CUENTA_TRANSACCIONAL" at bounding box center [531, 341] width 284 height 19
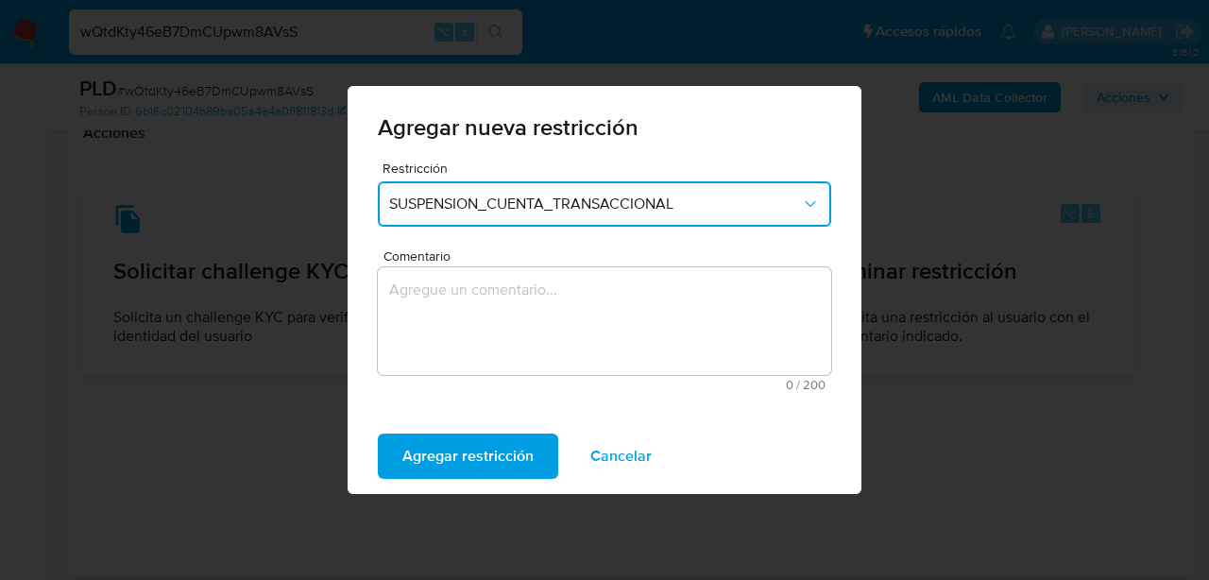
click at [481, 334] on textarea "Comentario" at bounding box center [604, 321] width 453 height 108
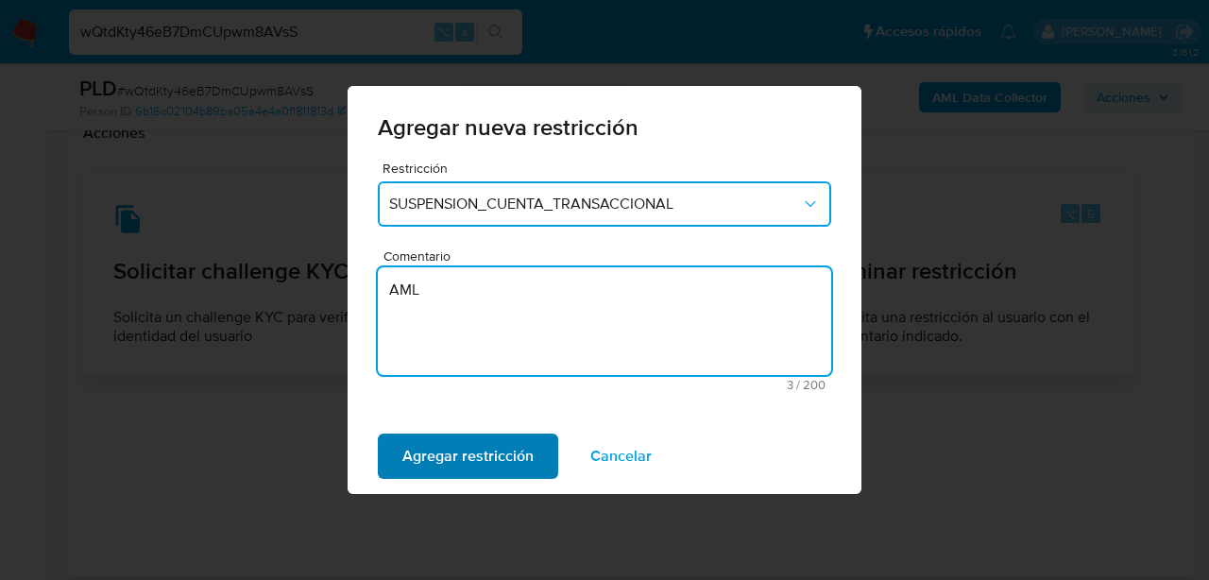
type textarea "AML"
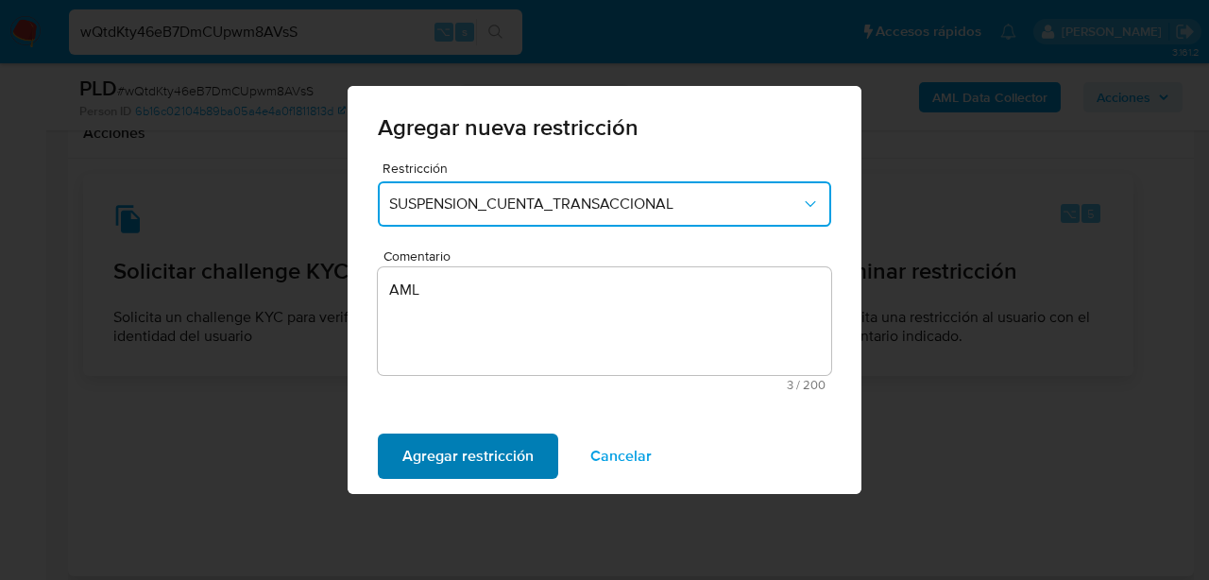
click at [497, 439] on span "Agregar restricción" at bounding box center [467, 457] width 131 height 42
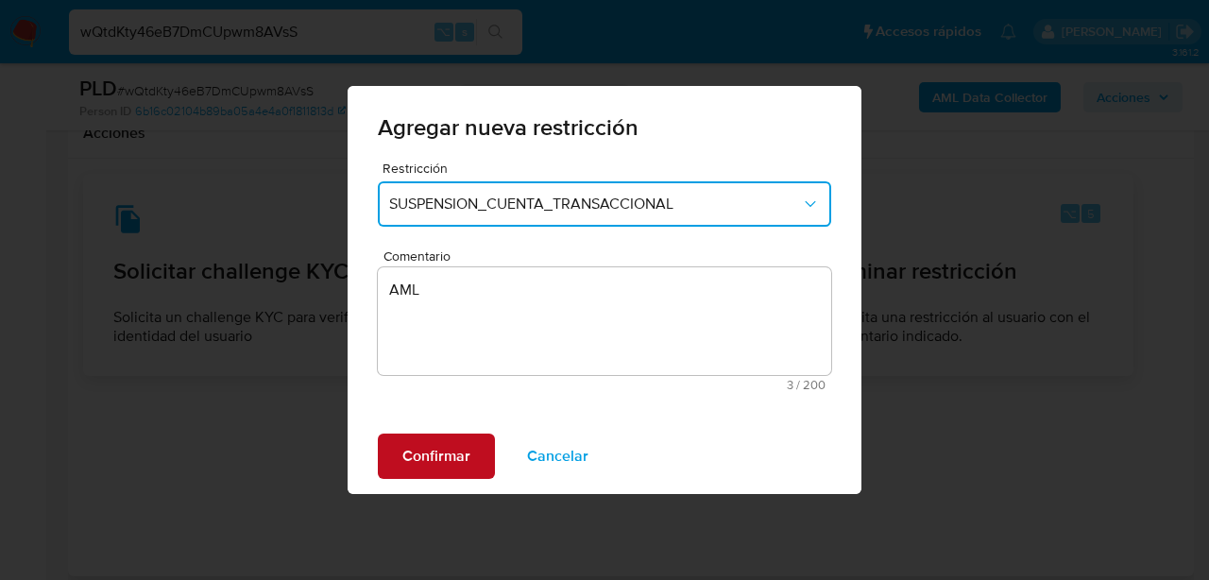
click at [463, 445] on span "Confirmar" at bounding box center [436, 457] width 68 height 42
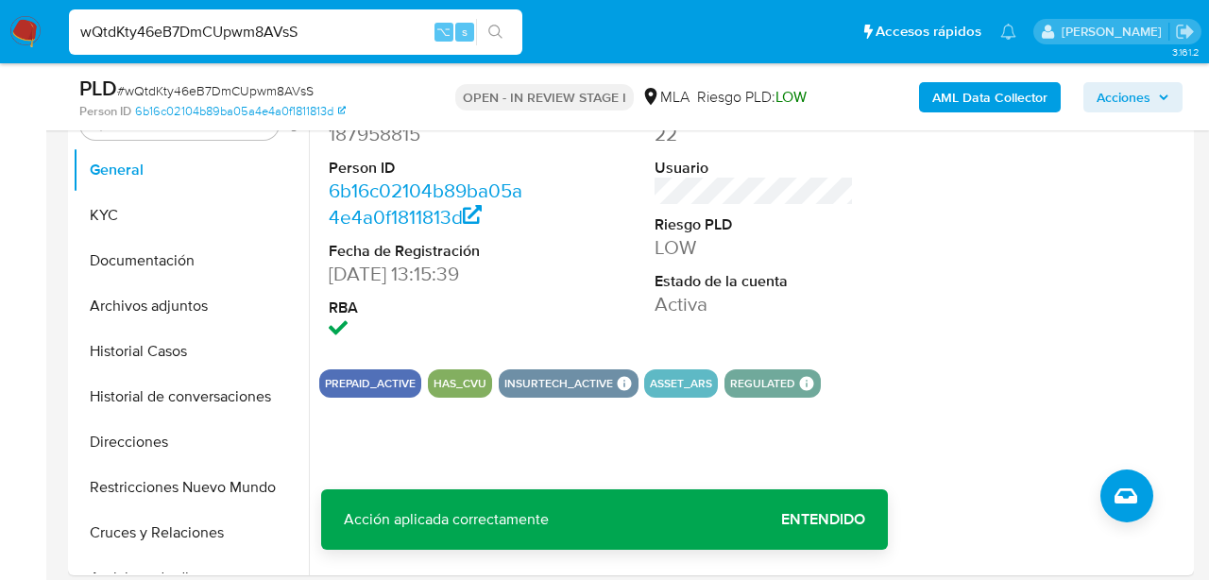
scroll to position [386, 0]
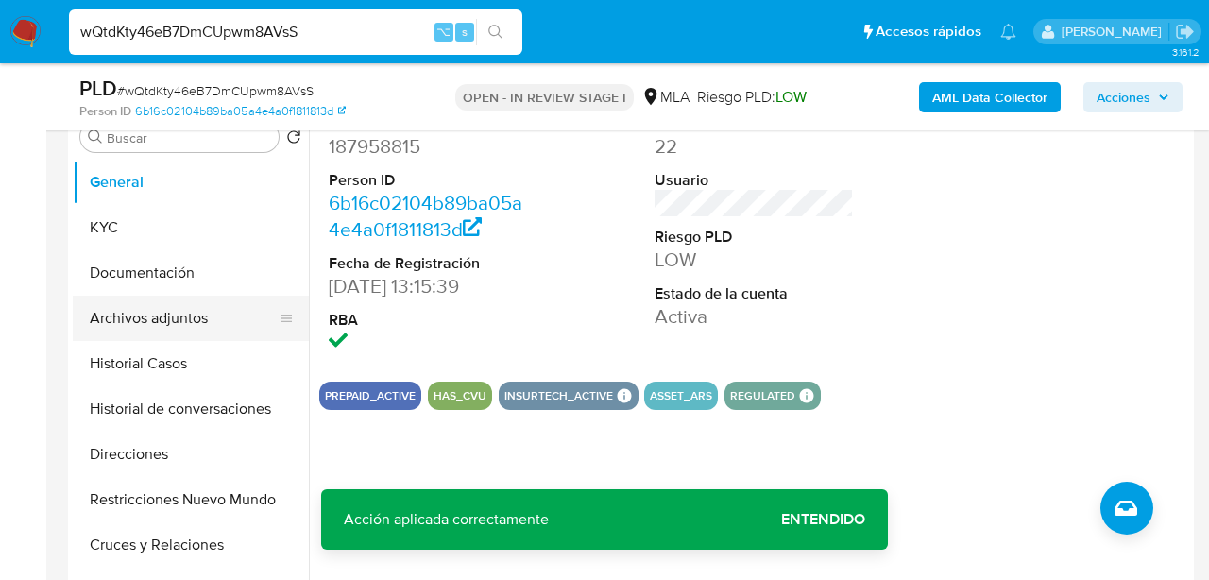
click at [111, 314] on button "Archivos adjuntos" at bounding box center [183, 318] width 221 height 45
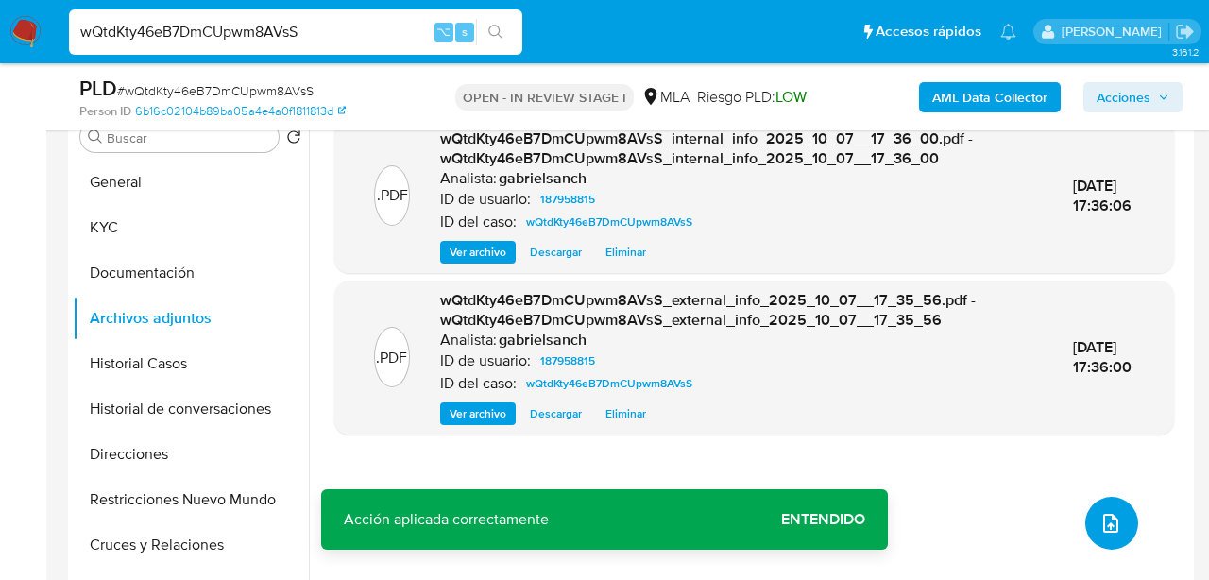
click at [1086, 523] on button "upload-file" at bounding box center [1112, 523] width 53 height 53
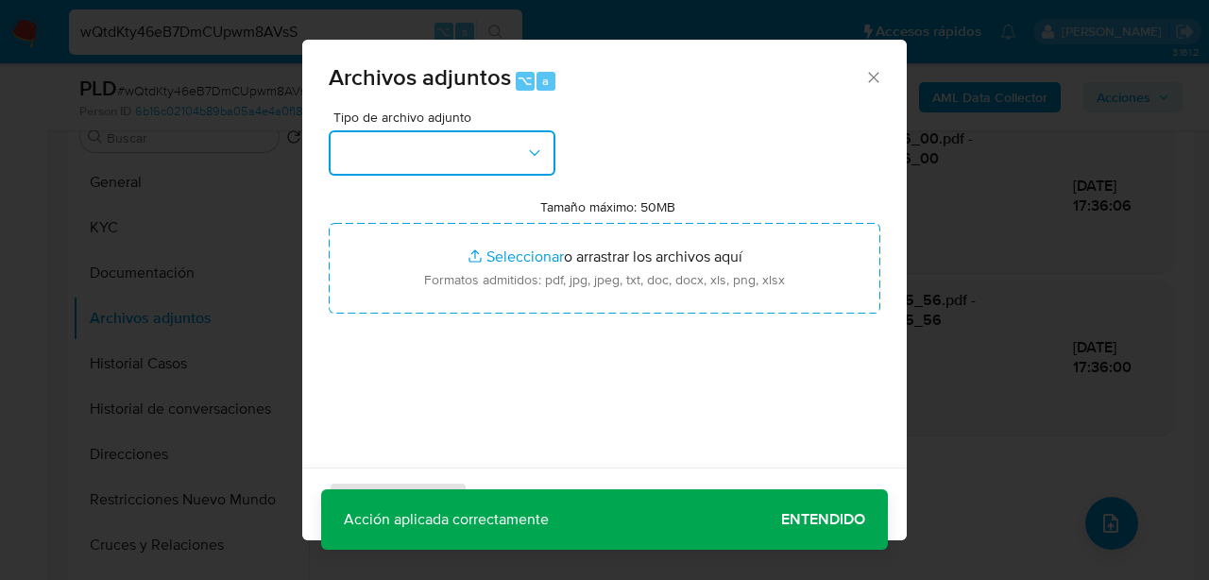
click at [464, 134] on button "button" at bounding box center [442, 152] width 227 height 45
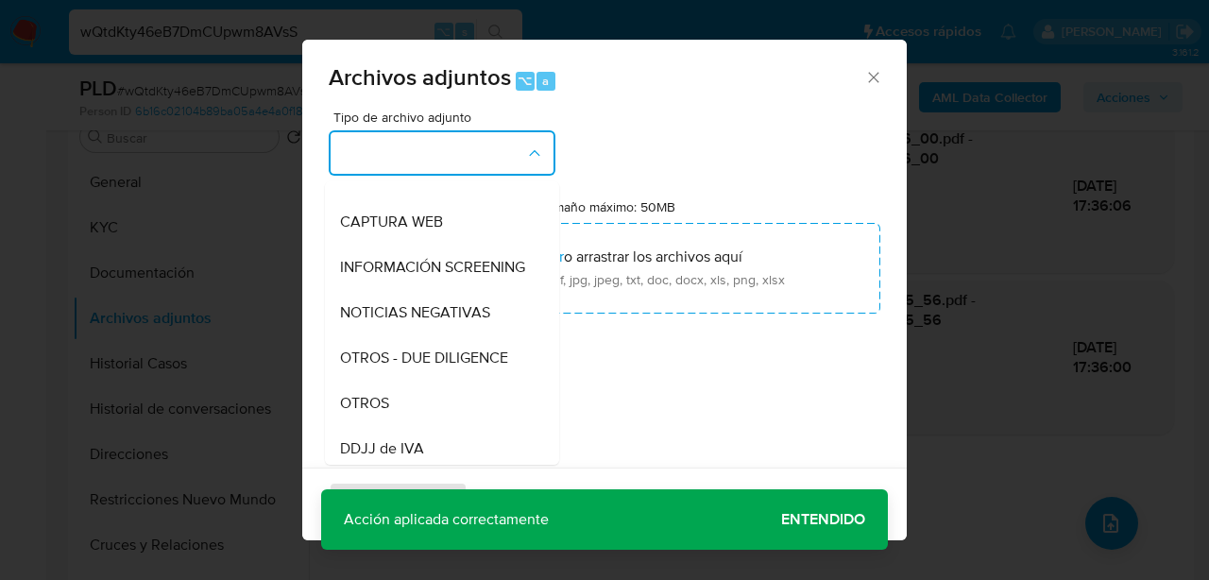
scroll to position [193, 0]
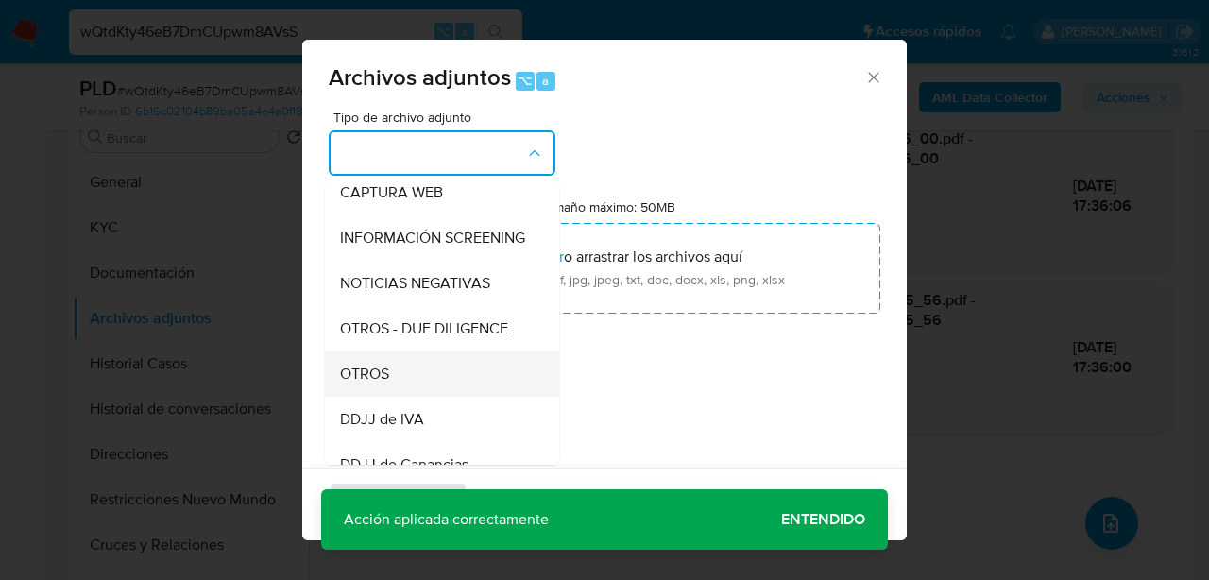
click at [378, 379] on span "OTROS" at bounding box center [364, 374] width 49 height 19
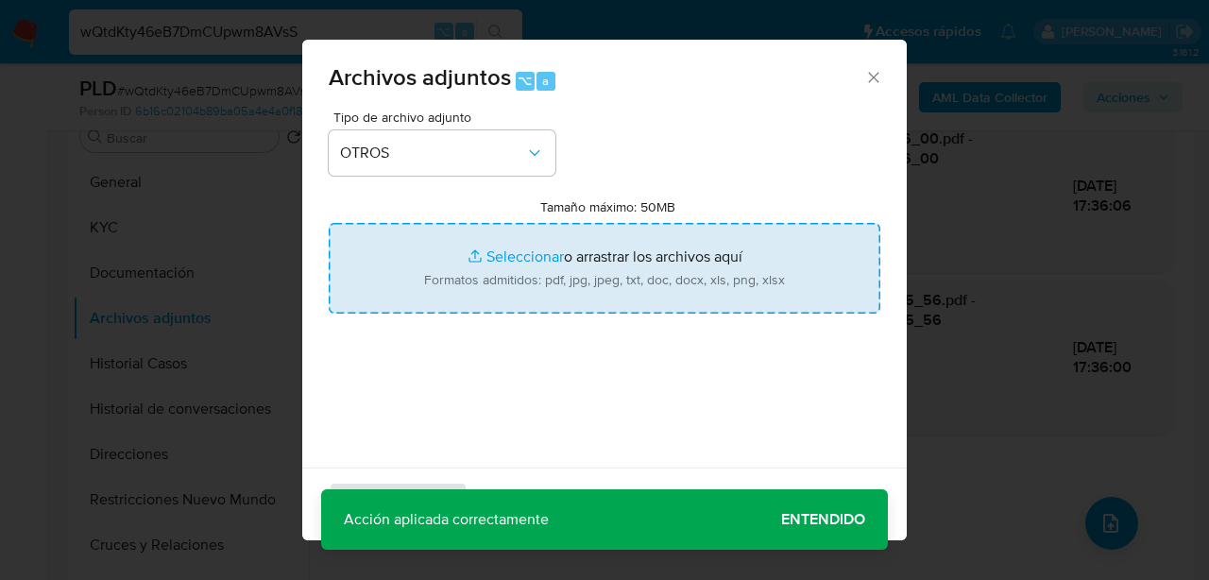
click at [465, 250] on input "Tamaño máximo: 50MB Seleccionar archivos" at bounding box center [605, 268] width 552 height 91
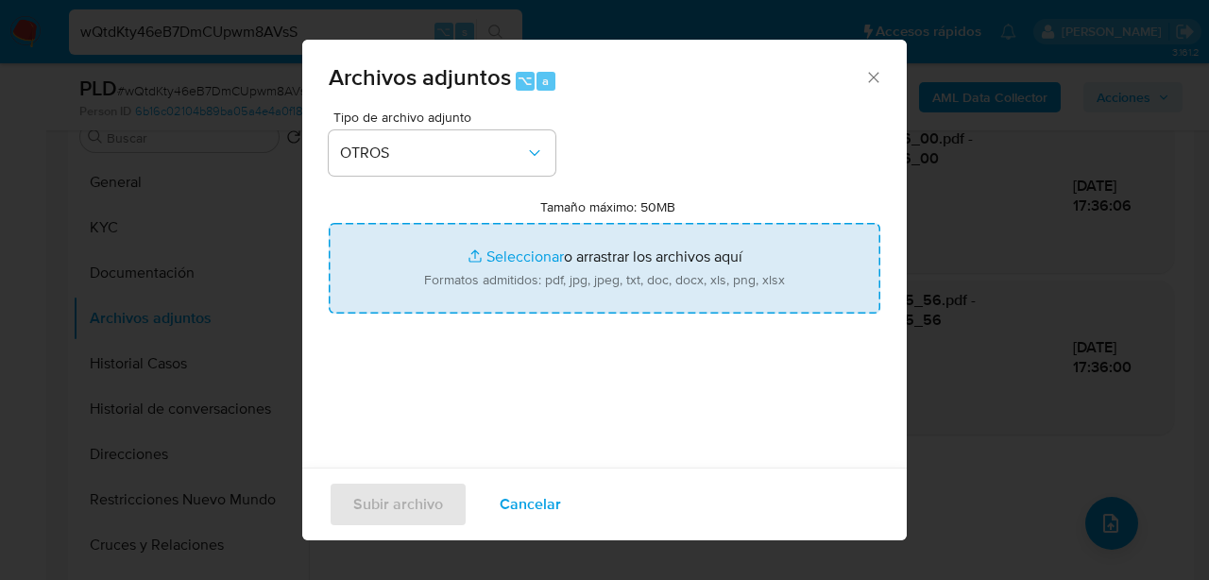
type input "C:\fakepath\Caselog wQtdKty46eB7DmCUpwm8AVsS_2025_08_19_08_17_19.docx"
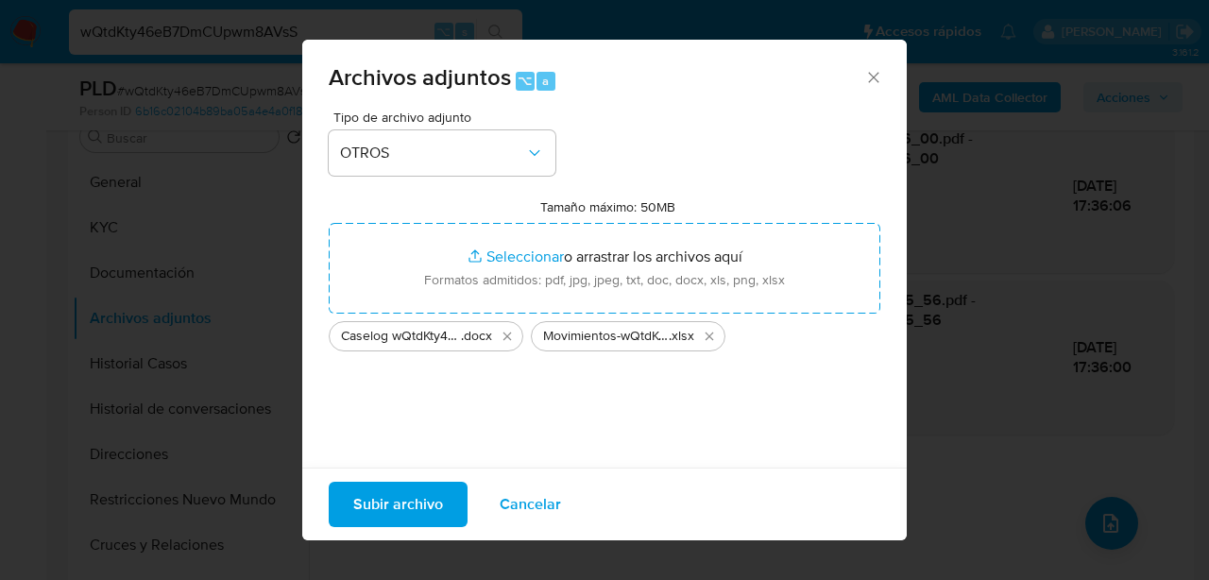
click at [390, 508] on span "Subir archivo" at bounding box center [398, 505] width 90 height 42
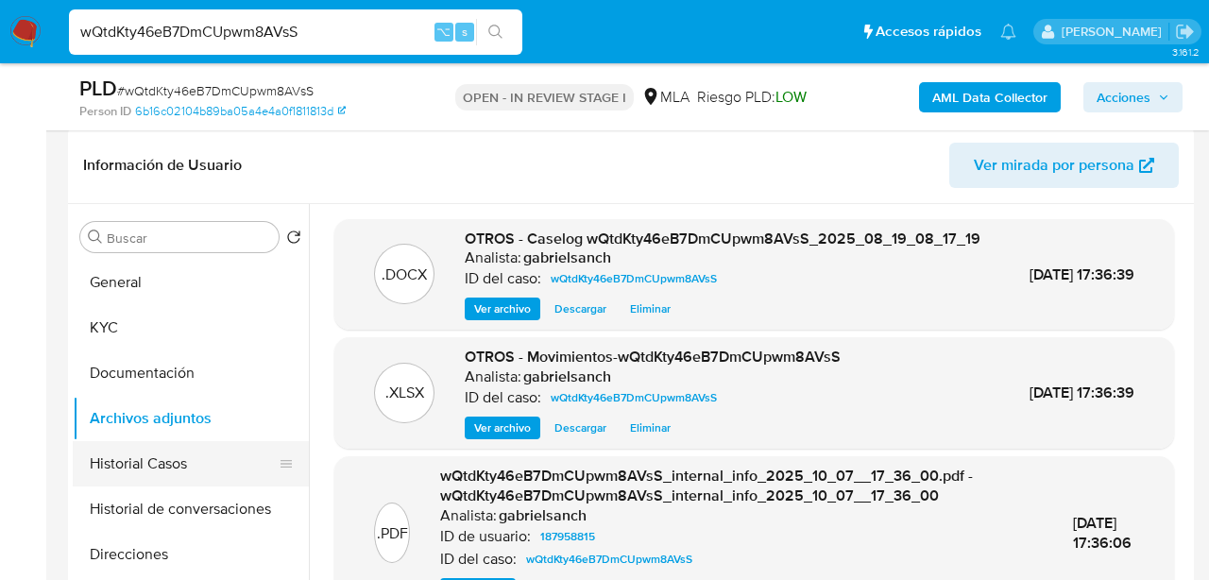
scroll to position [108, 0]
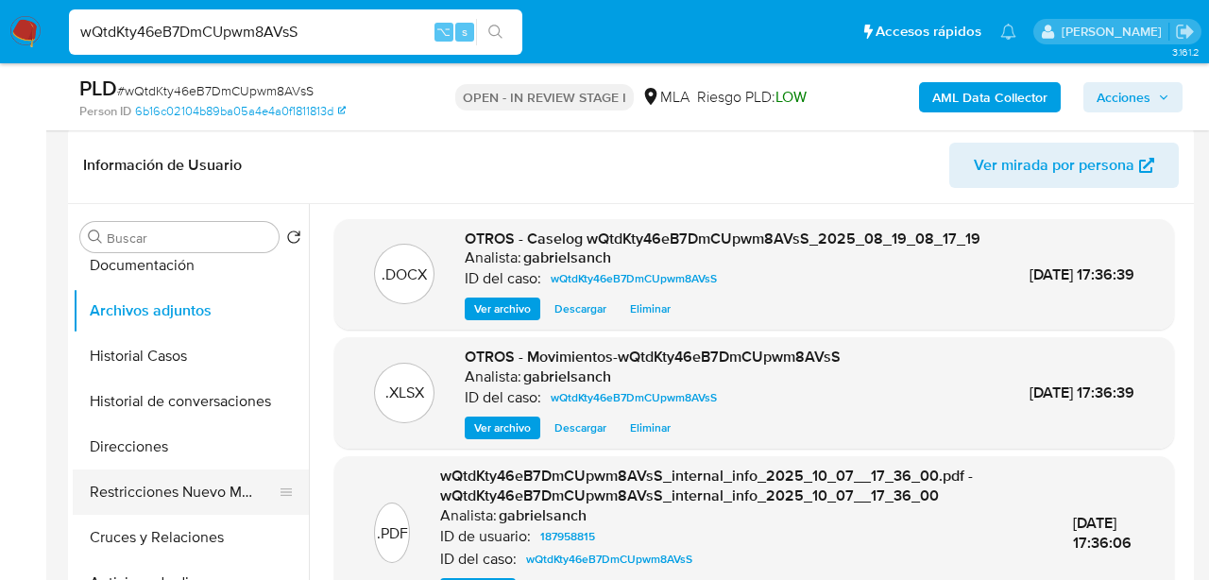
click at [201, 496] on button "Restricciones Nuevo Mundo" at bounding box center [183, 492] width 221 height 45
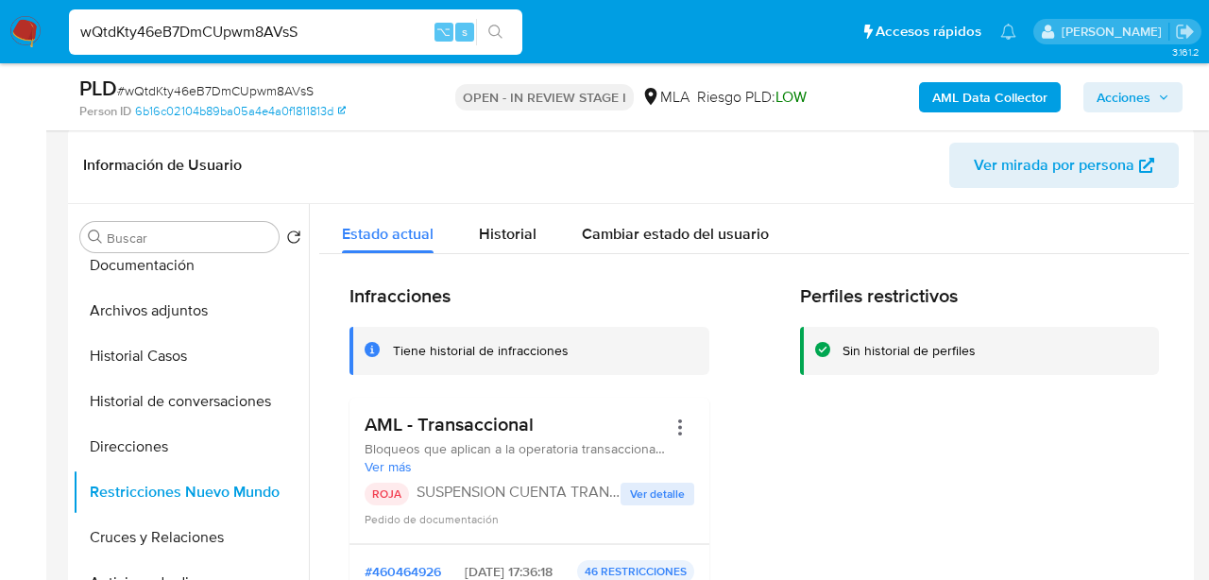
click at [1101, 84] on span "Acciones" at bounding box center [1124, 97] width 54 height 30
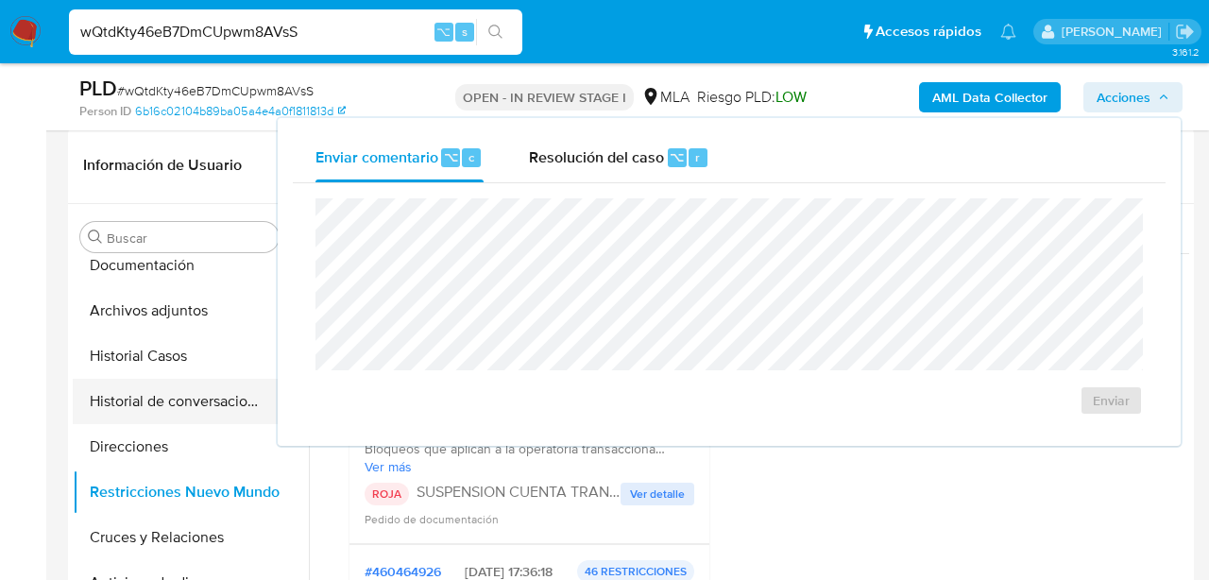
click at [126, 410] on button "Historial de conversaciones" at bounding box center [183, 401] width 221 height 45
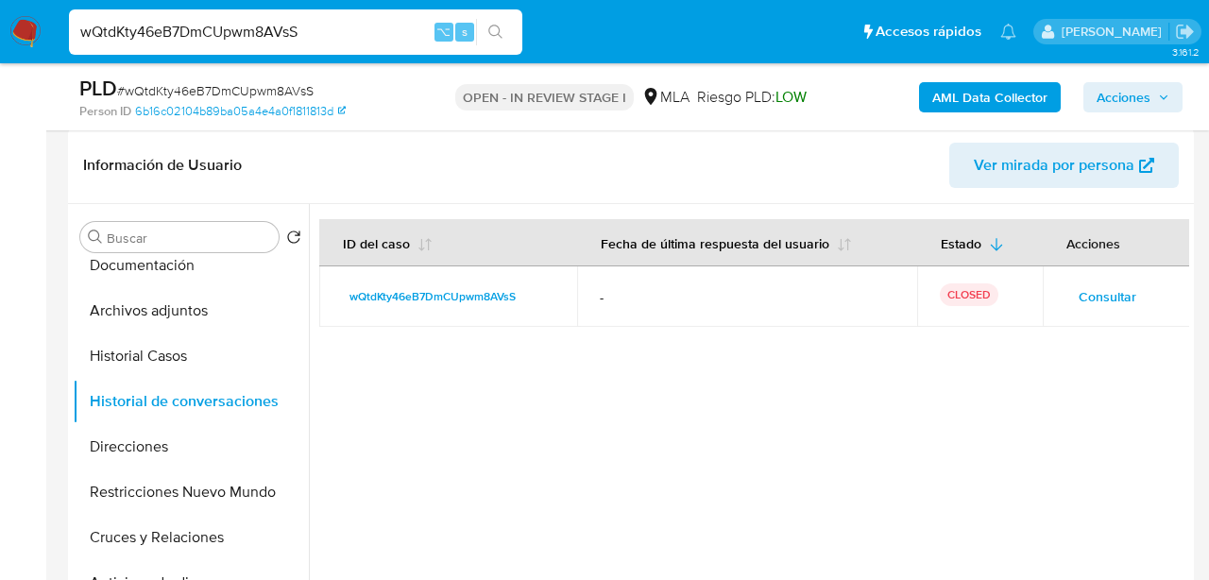
click at [1115, 100] on span "Acciones" at bounding box center [1124, 97] width 54 height 30
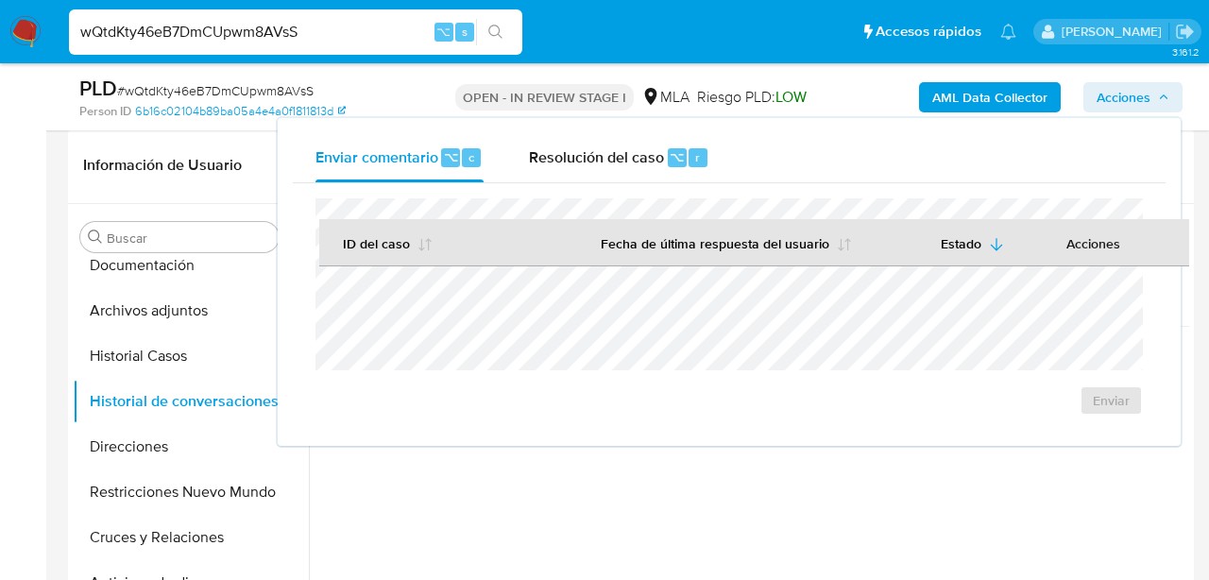
click at [622, 183] on div "Enviar" at bounding box center [729, 307] width 873 height 248
click at [618, 167] on span "Resolución del caso" at bounding box center [596, 156] width 135 height 22
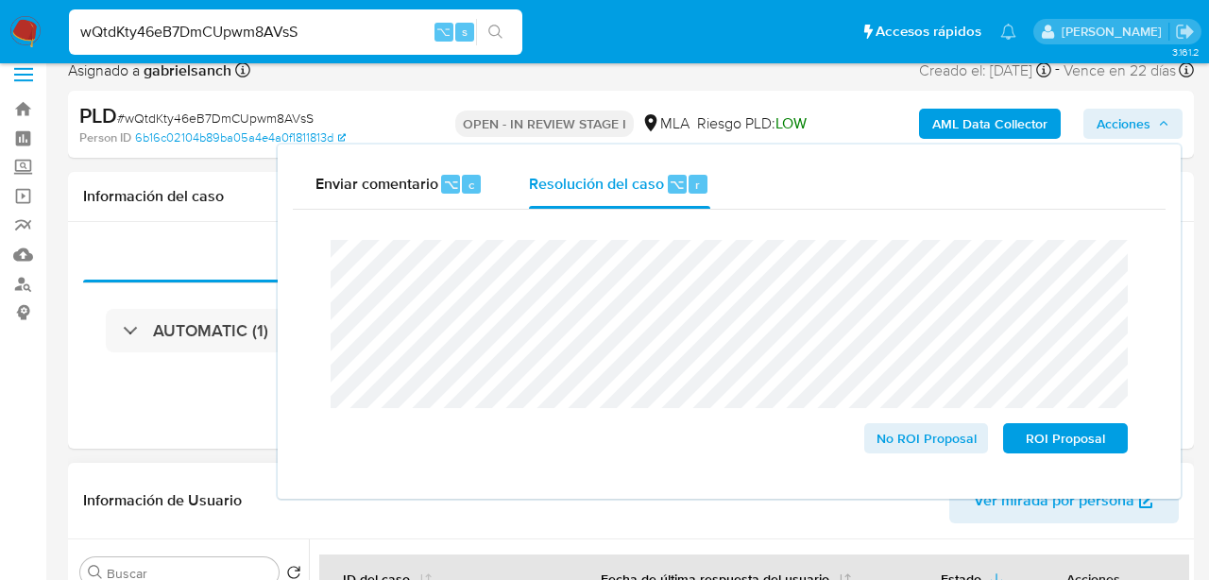
scroll to position [0, 0]
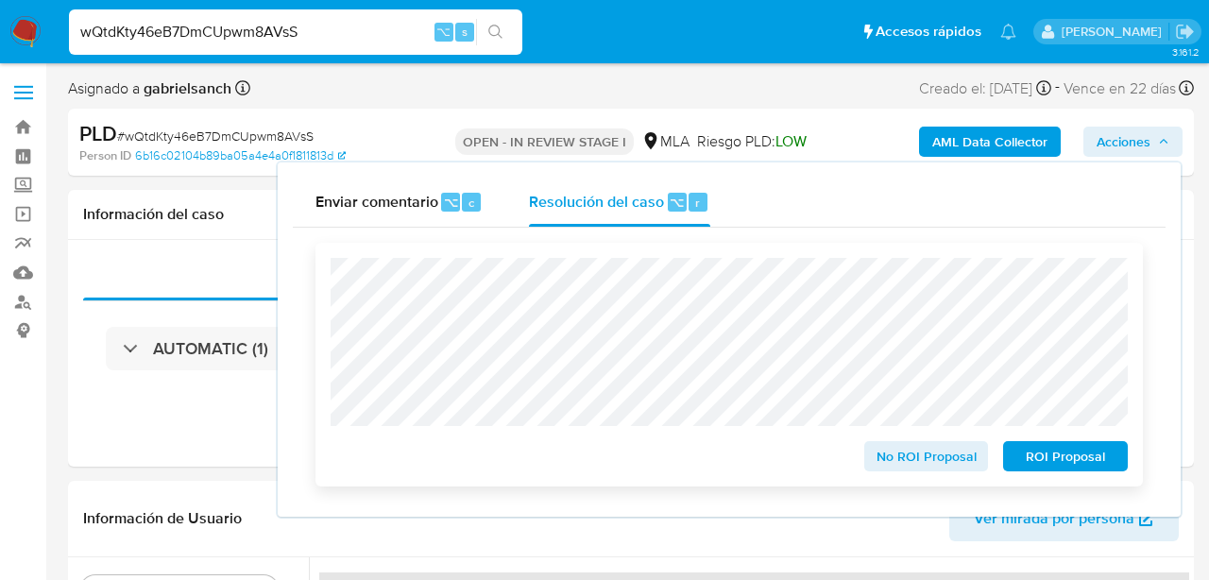
click at [1047, 450] on span "ROI Proposal" at bounding box center [1066, 456] width 98 height 26
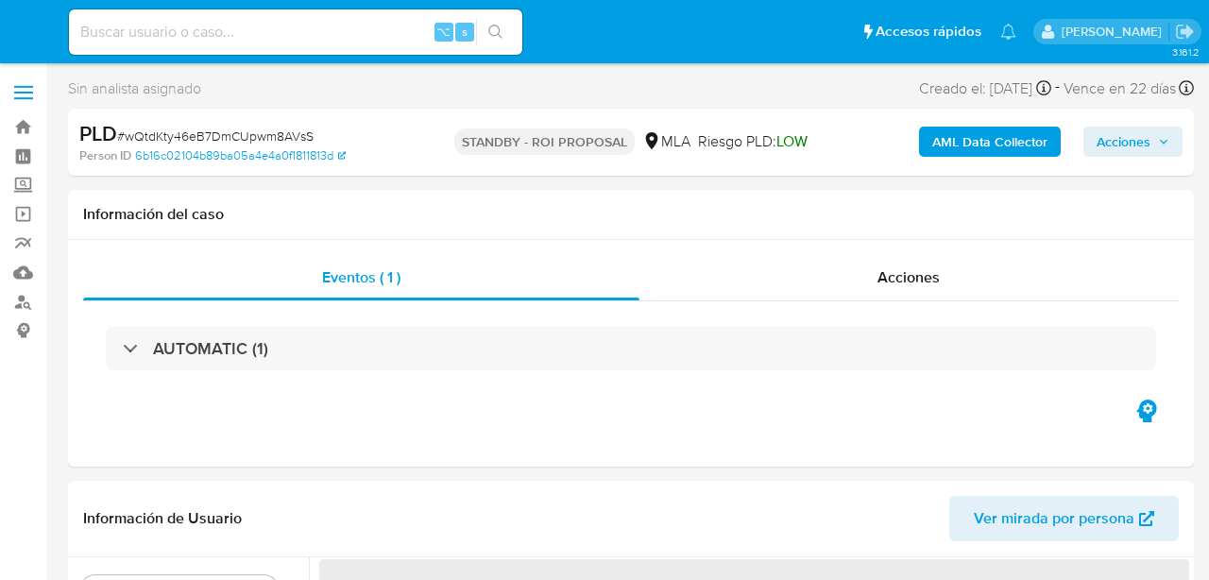
select select "10"
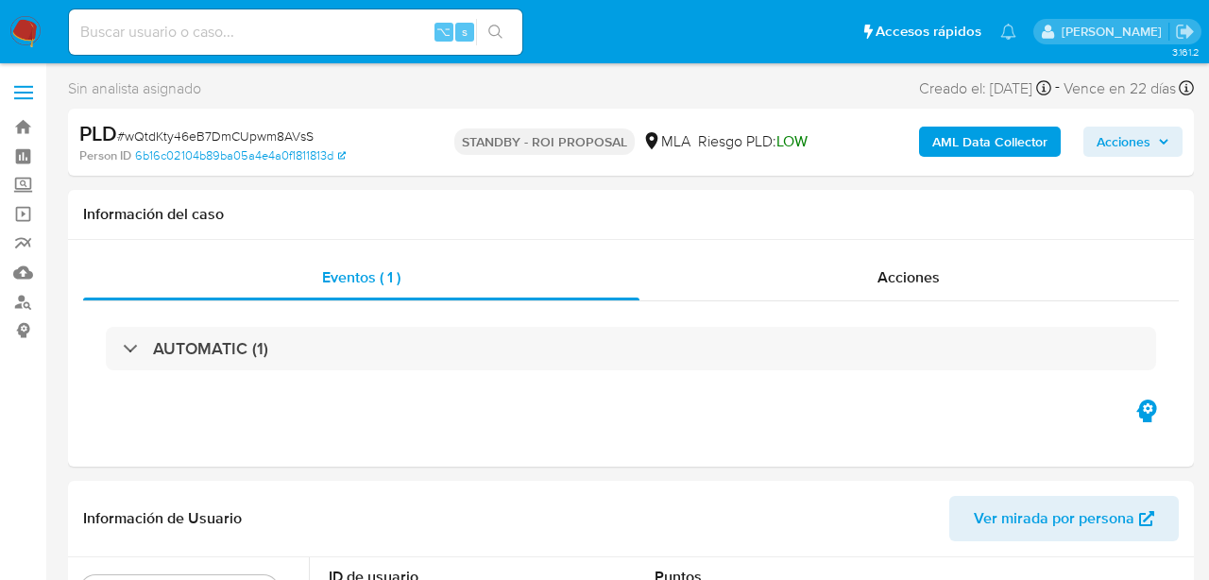
click at [238, 30] on input at bounding box center [295, 32] width 453 height 25
paste input "3A6k0C98gpjrzeJ5yQ02P6He"
type input "3A6k0C98gpjrzeJ5yQ02P6He"
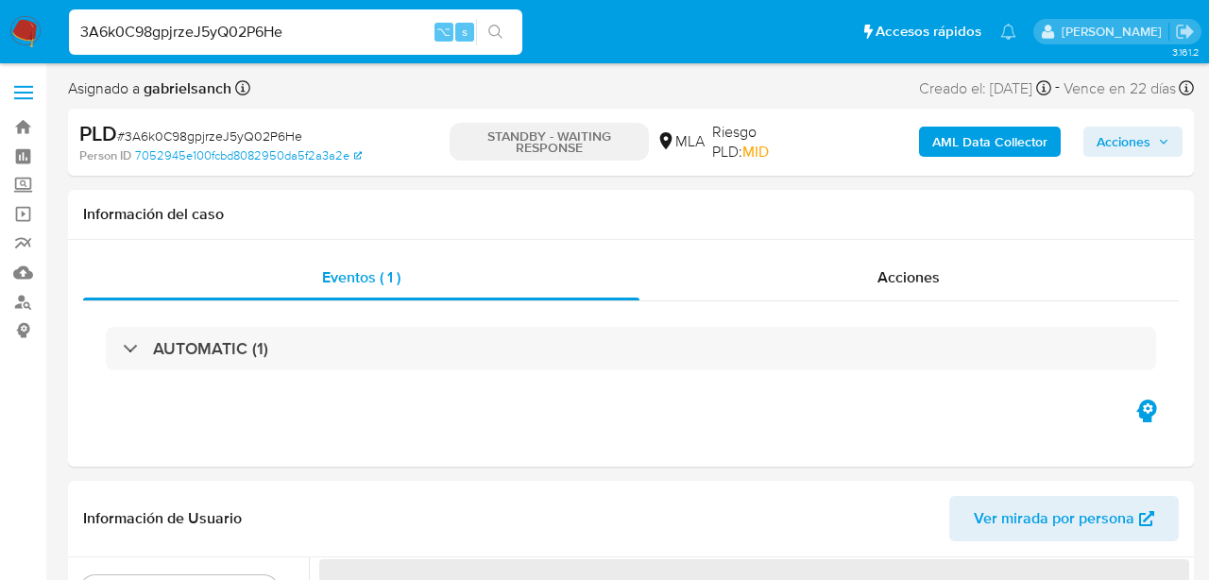
select select "10"
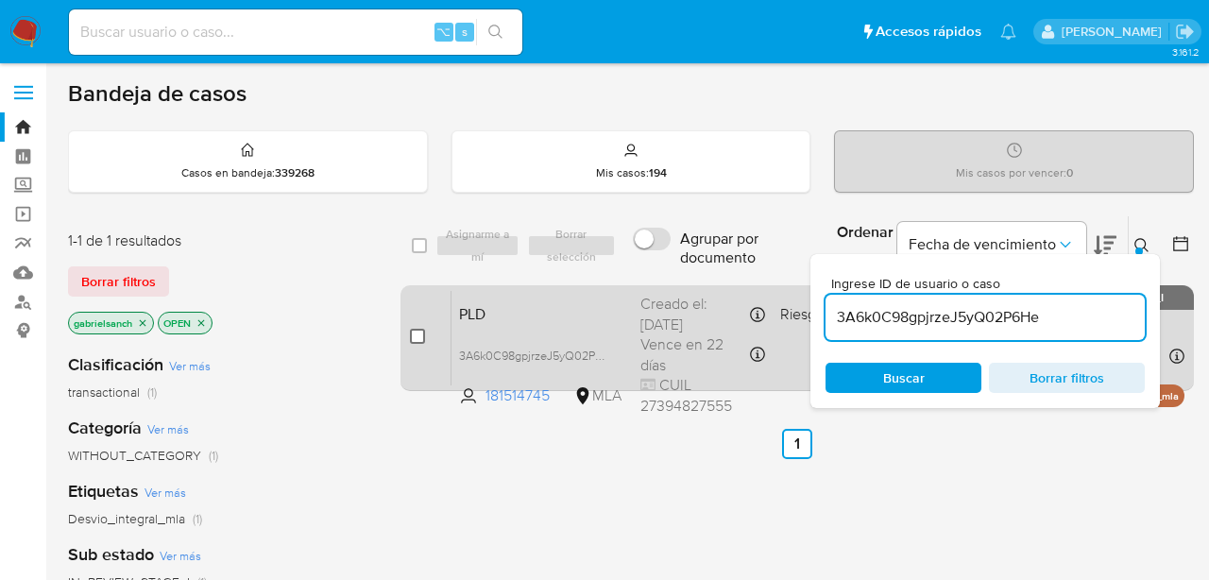
click at [421, 335] on input "checkbox" at bounding box center [417, 336] width 15 height 15
checkbox input "true"
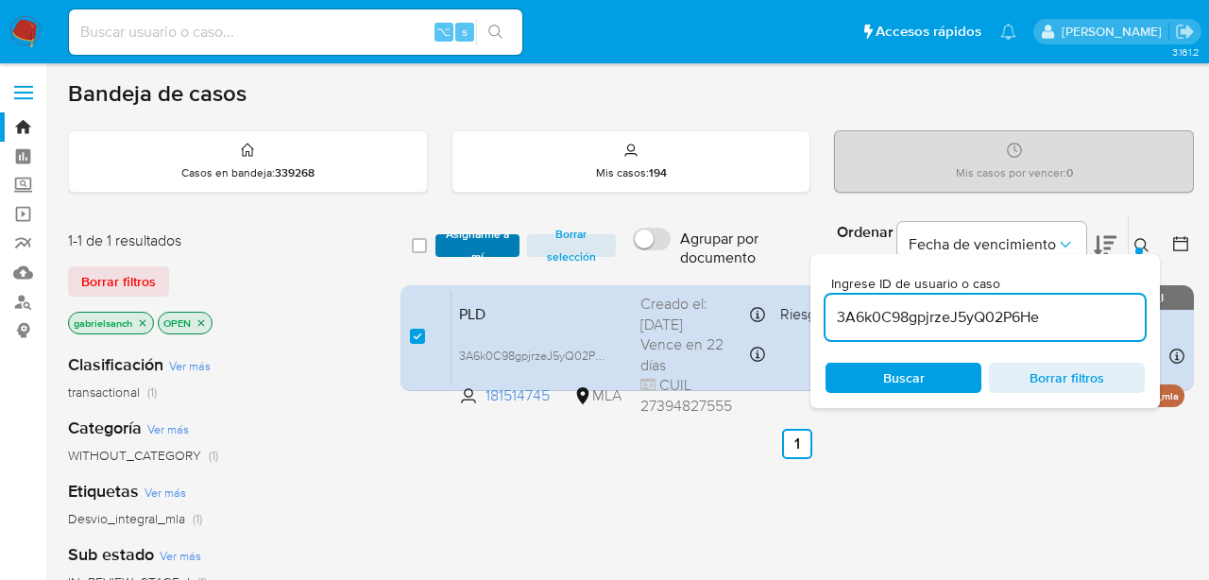
click at [451, 250] on span "Asignarme a mí" at bounding box center [477, 245] width 65 height 19
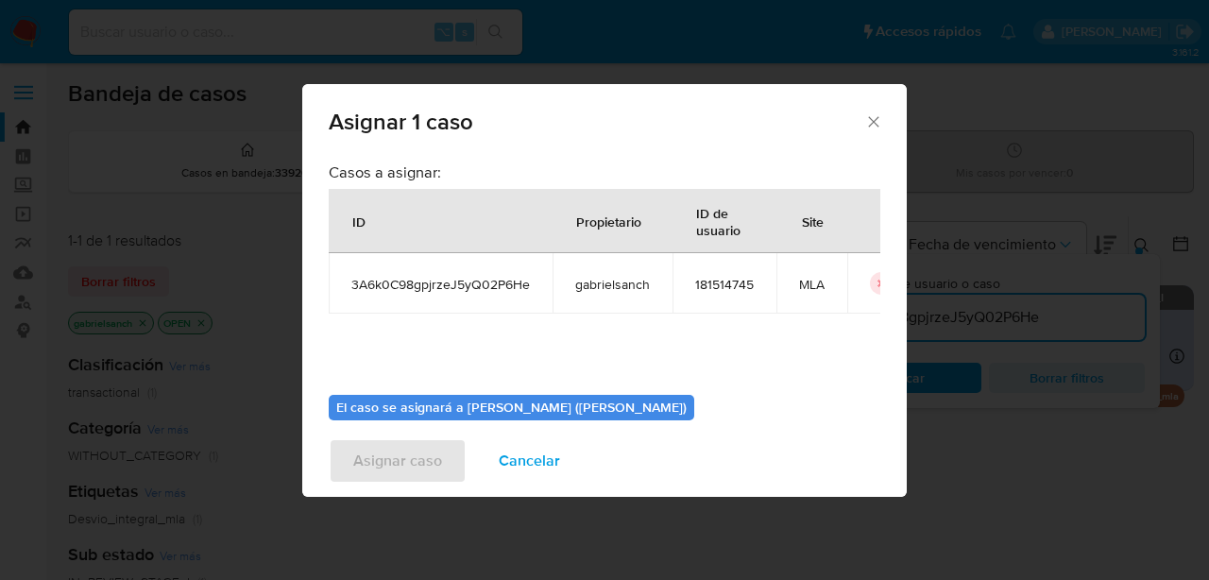
scroll to position [97, 0]
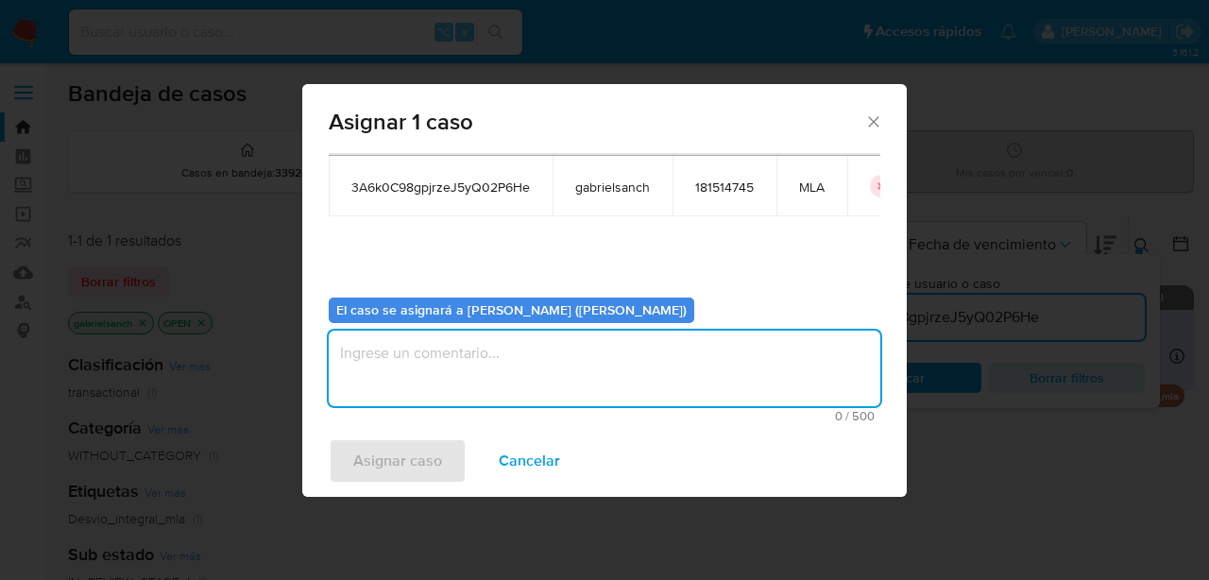
click at [525, 351] on textarea "assign-modal" at bounding box center [605, 369] width 552 height 76
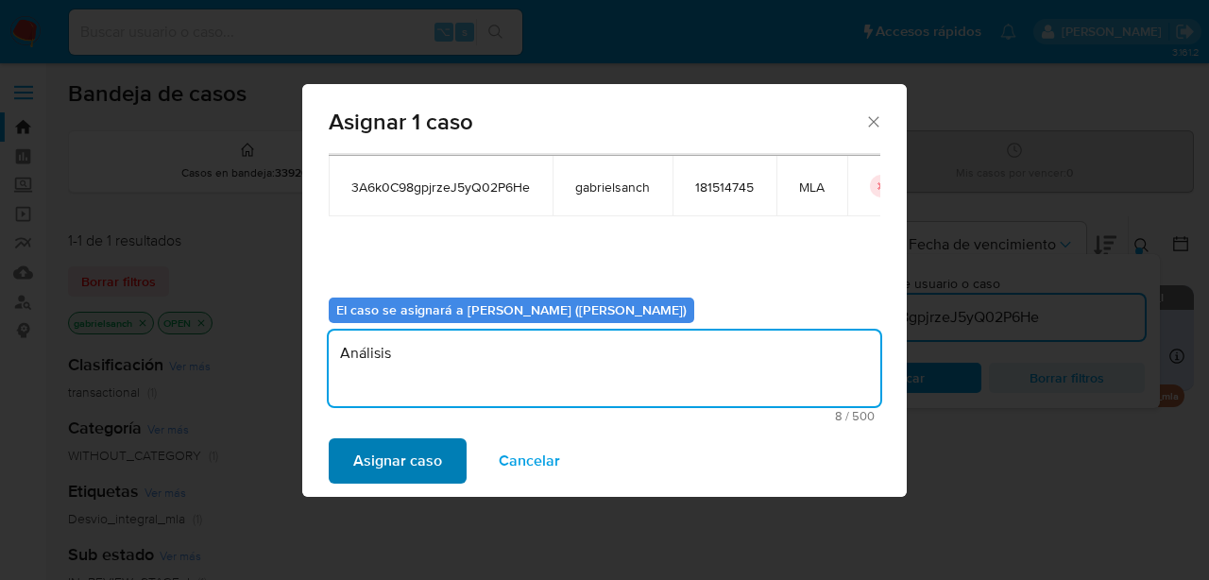
type textarea "Análisis"
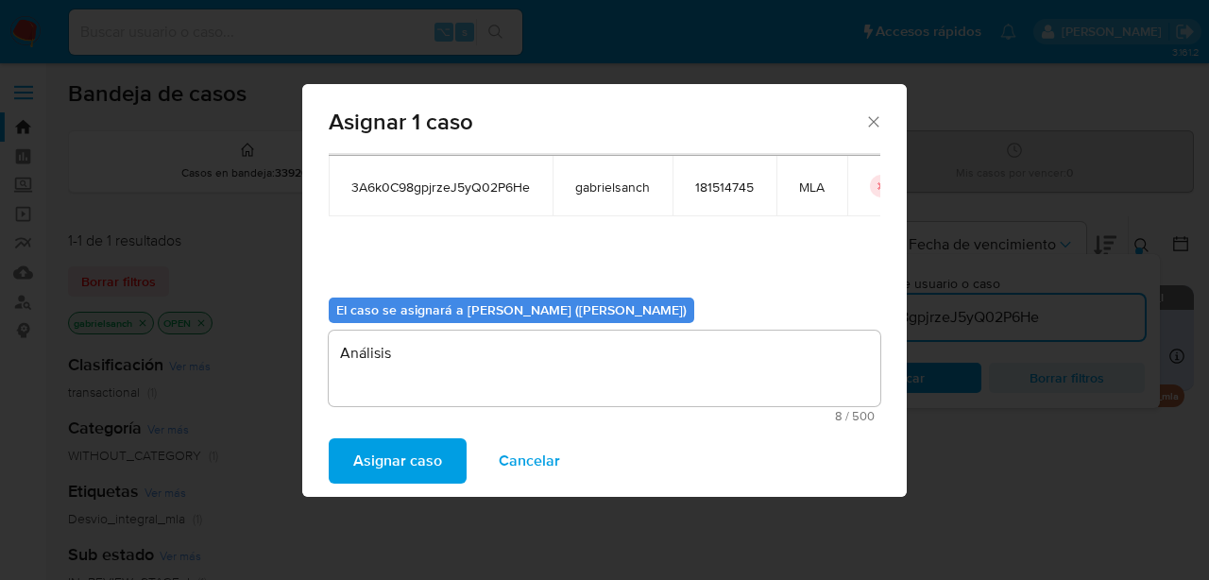
click at [441, 453] on button "Asignar caso" at bounding box center [398, 460] width 138 height 45
